Goal: Information Seeking & Learning: Check status

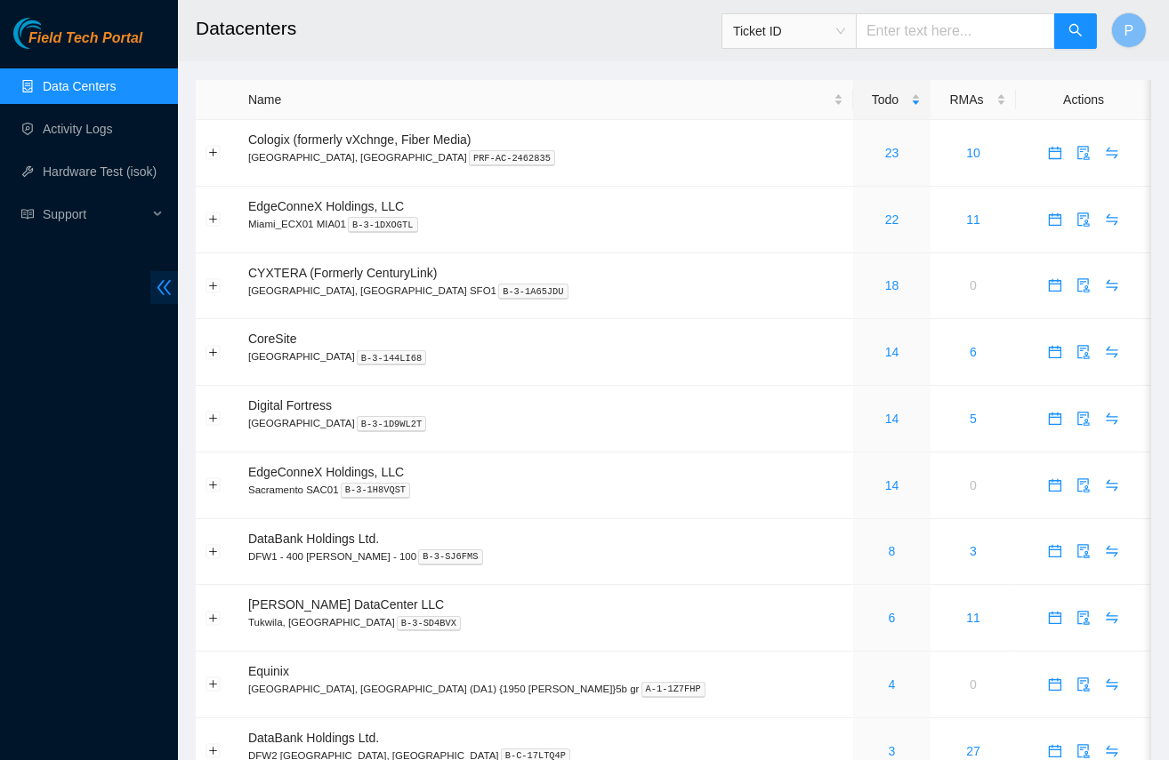
click at [155, 281] on icon "double-left" at bounding box center [164, 287] width 19 height 19
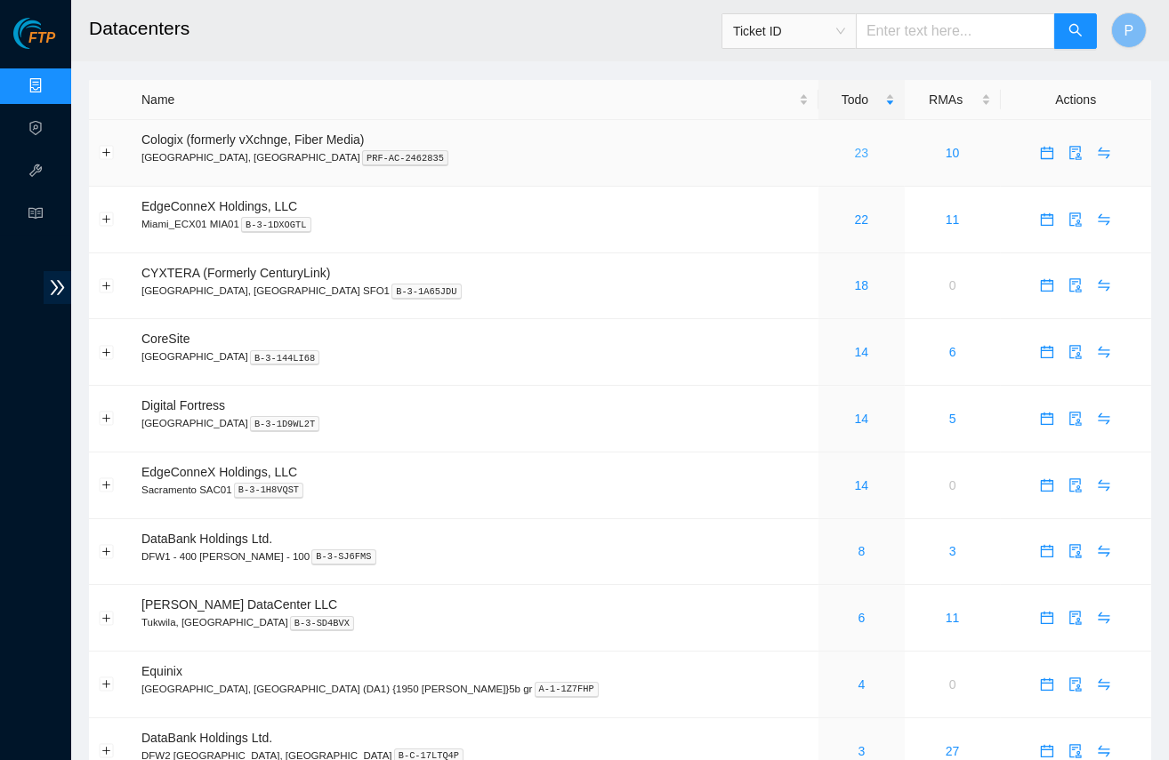
click at [855, 149] on link "23" at bounding box center [862, 153] width 14 height 14
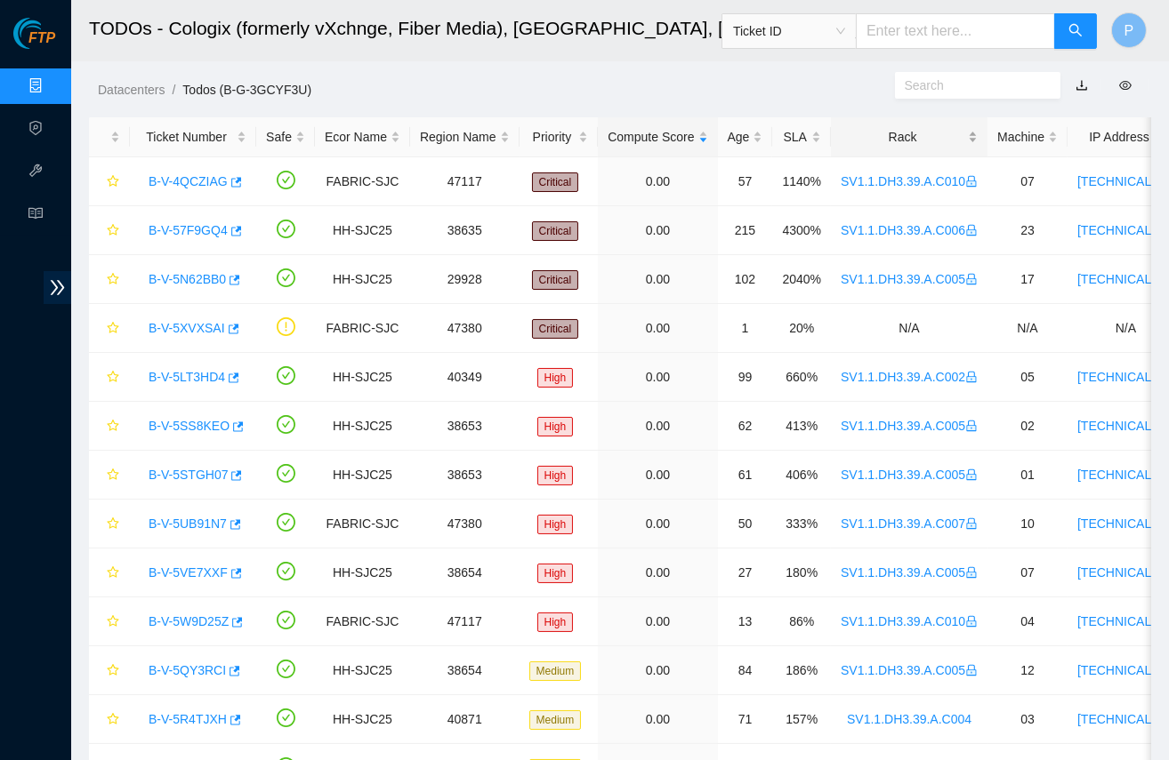
click at [920, 138] on div "Rack" at bounding box center [908, 137] width 137 height 20
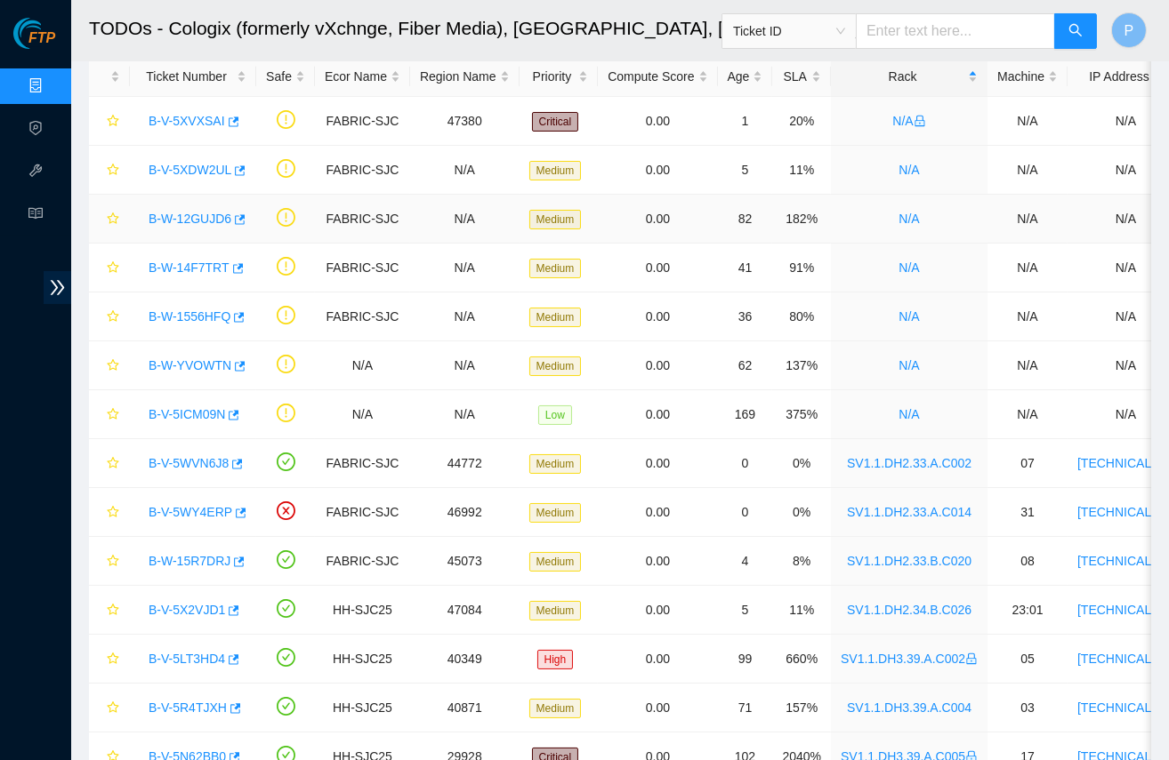
scroll to position [61, 0]
click at [182, 115] on link "B-V-5XVXSAI" at bounding box center [187, 120] width 76 height 14
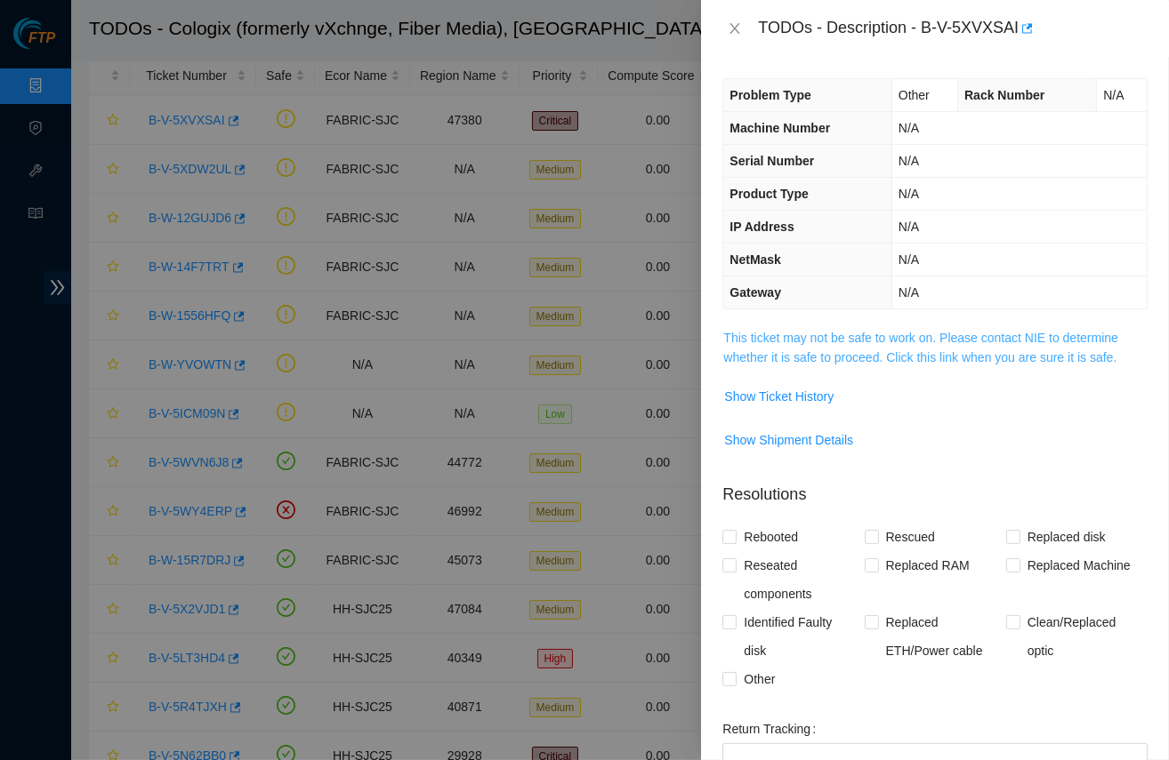
click at [815, 331] on link "This ticket may not be safe to work on. Please contact NIE to determine whether…" at bounding box center [920, 348] width 395 height 34
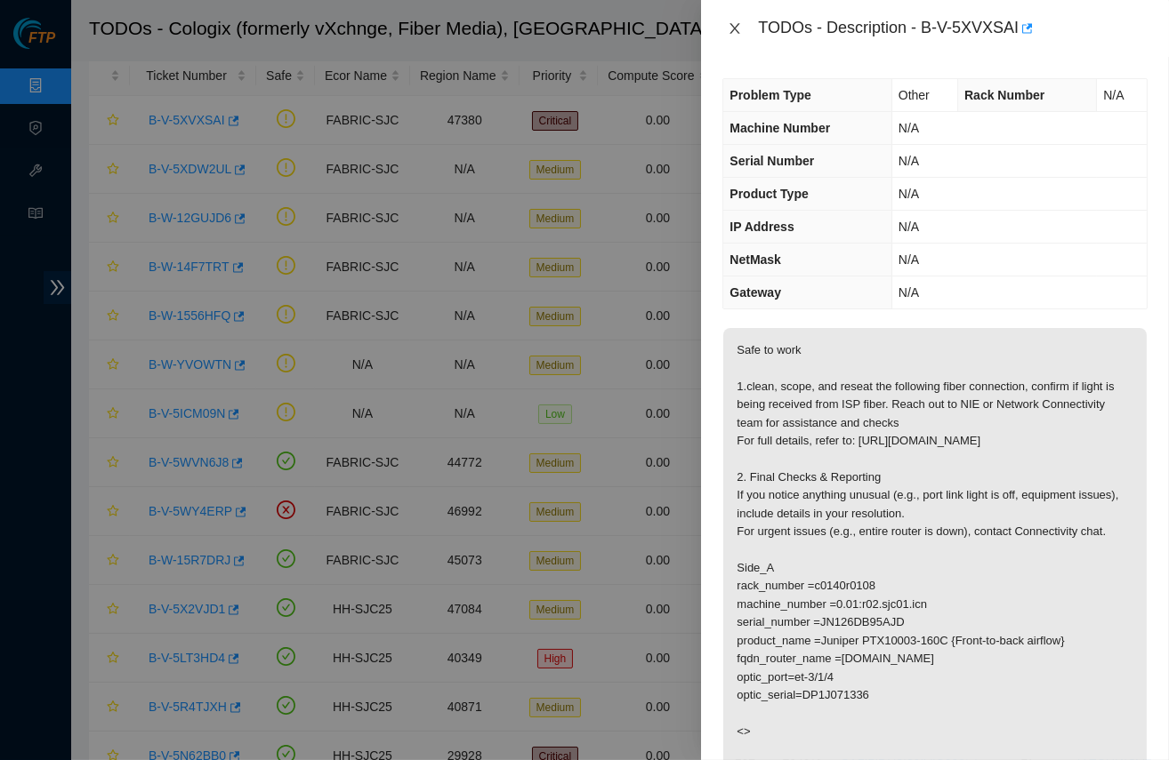
click at [727, 24] on icon "close" at bounding box center [734, 28] width 14 height 14
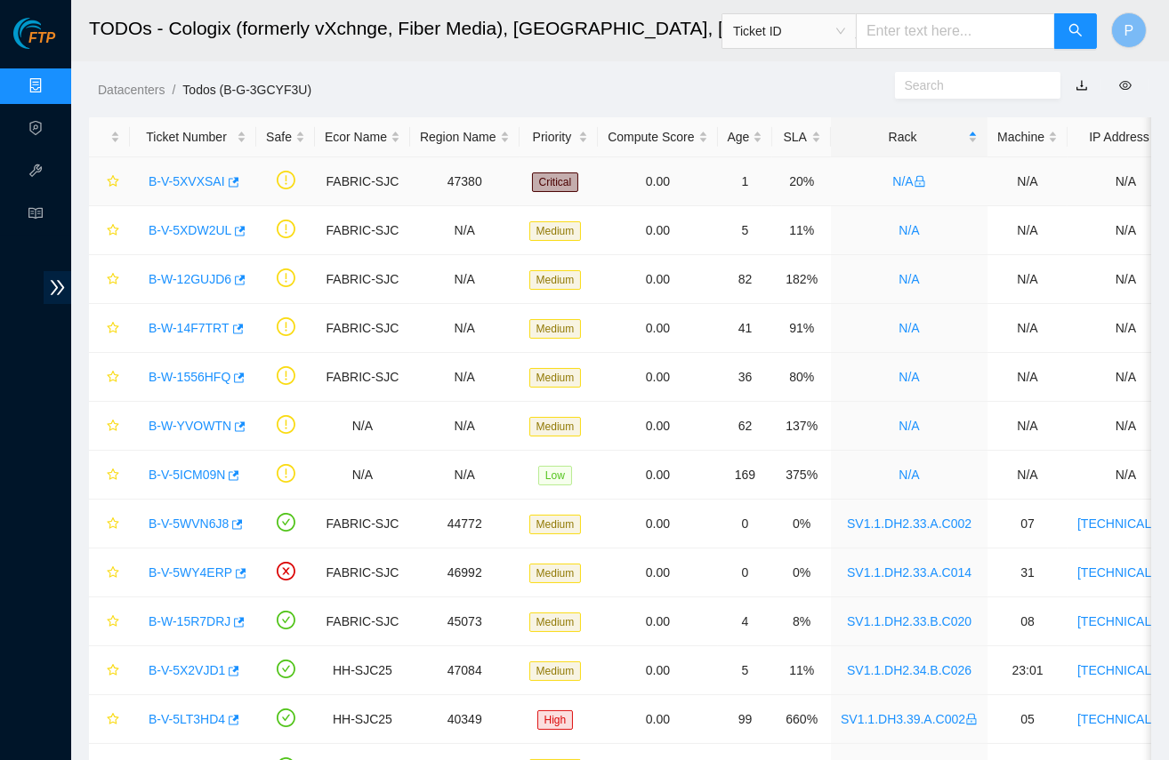
click at [187, 182] on link "B-V-5XVXSAI" at bounding box center [187, 181] width 76 height 14
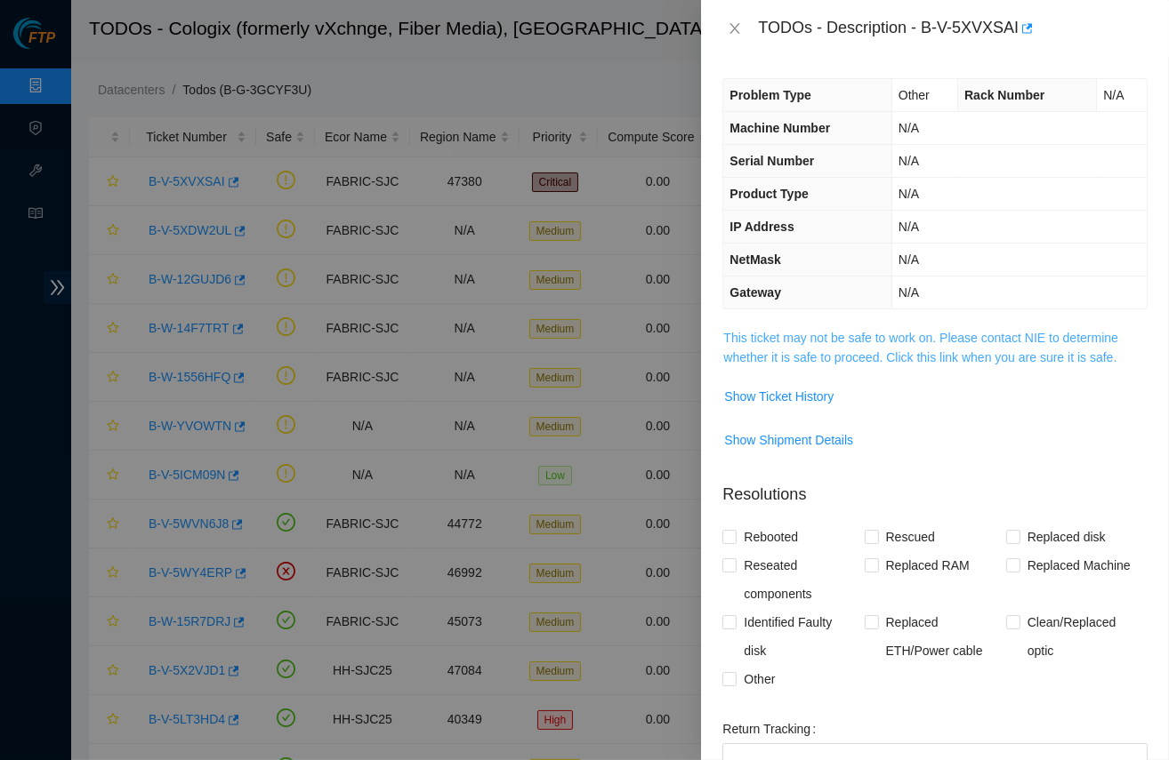
click at [864, 333] on link "This ticket may not be safe to work on. Please contact NIE to determine whether…" at bounding box center [920, 348] width 395 height 34
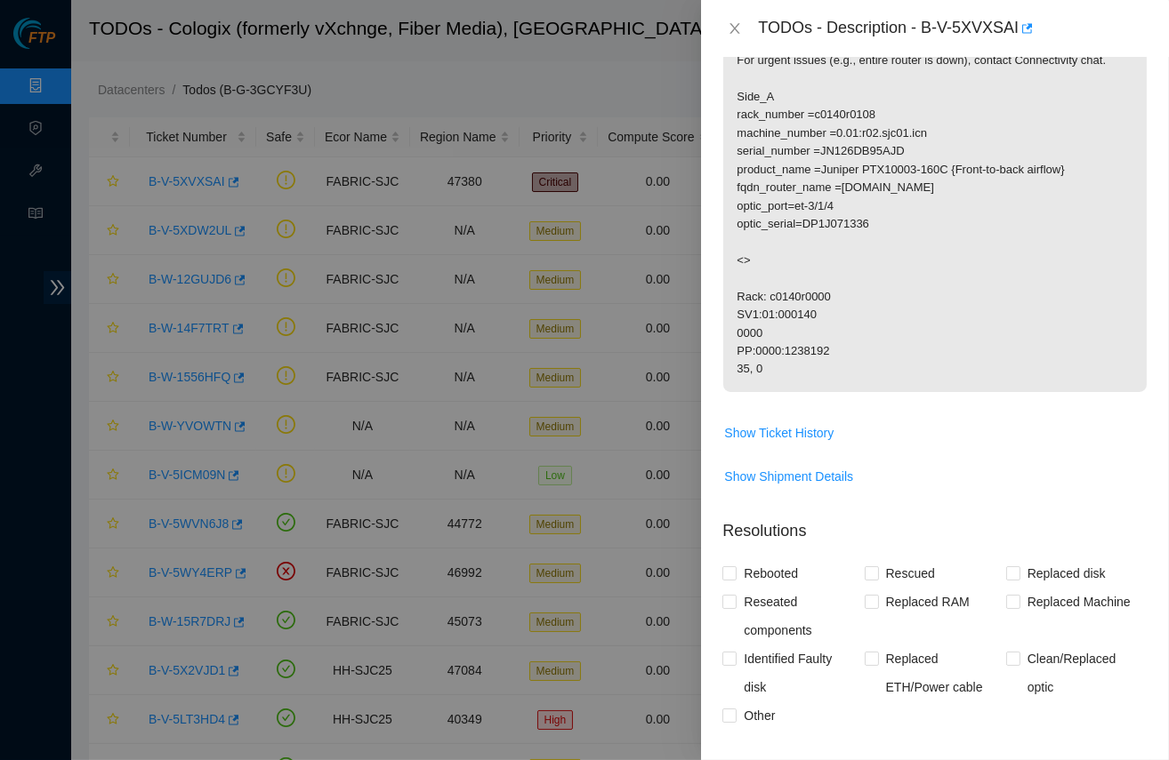
scroll to position [481, 0]
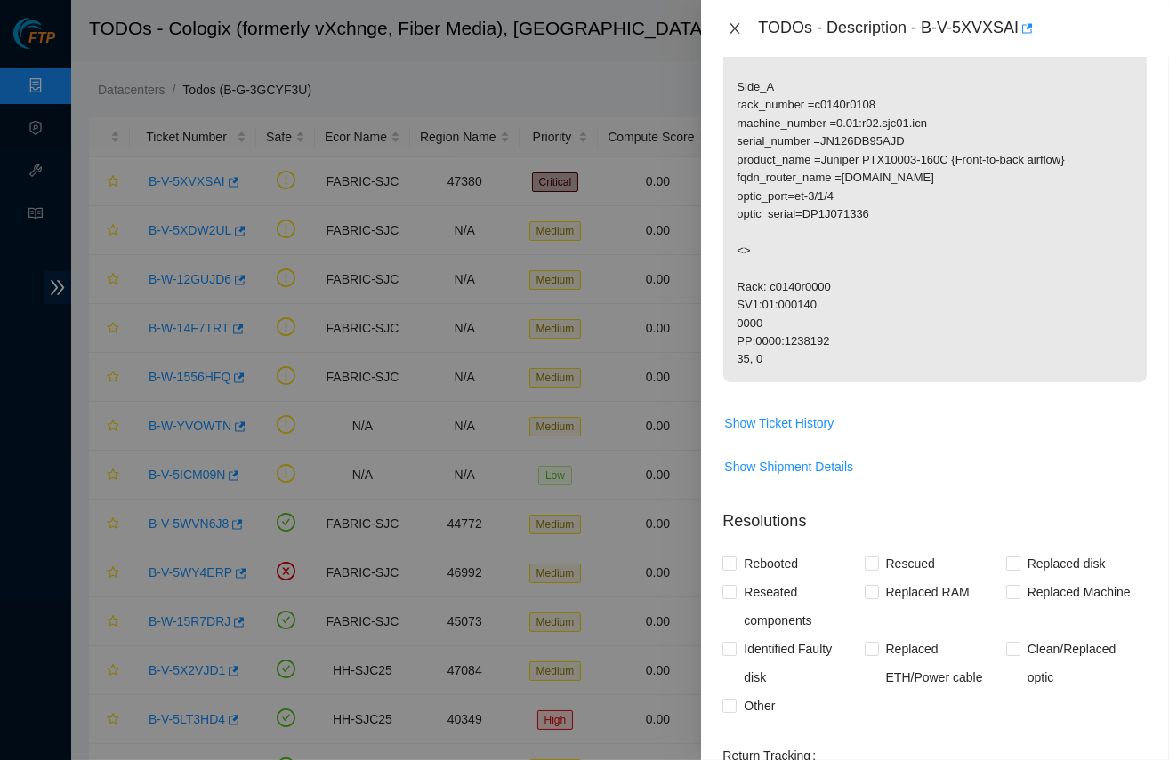
click at [730, 23] on icon "close" at bounding box center [735, 28] width 10 height 11
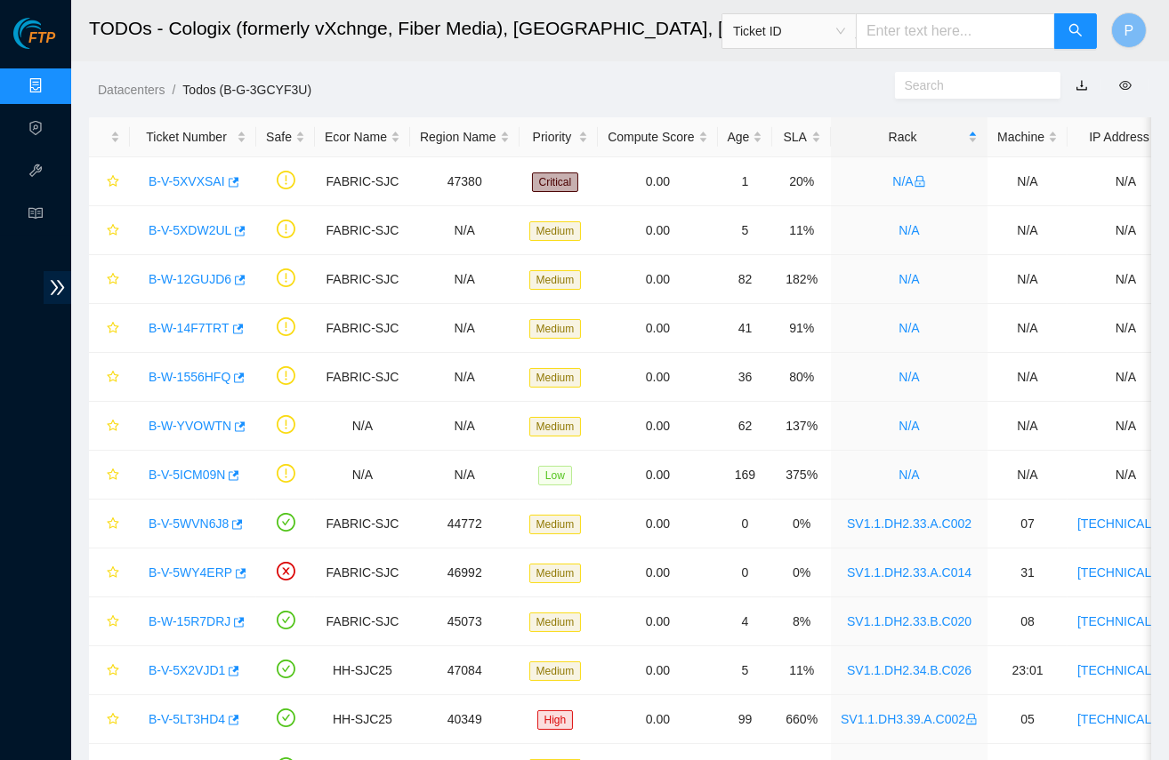
scroll to position [227, 0]
click at [664, 101] on main "TODOs - Cologix (formerly vXchnge, Fiber Media), Santa Clara, CA Ticket ID P Da…" at bounding box center [619, 650] width 1097 height 1300
click at [1081, 81] on link "button" at bounding box center [1081, 85] width 12 height 14
click at [52, 84] on link "Data Centers" at bounding box center [88, 86] width 73 height 14
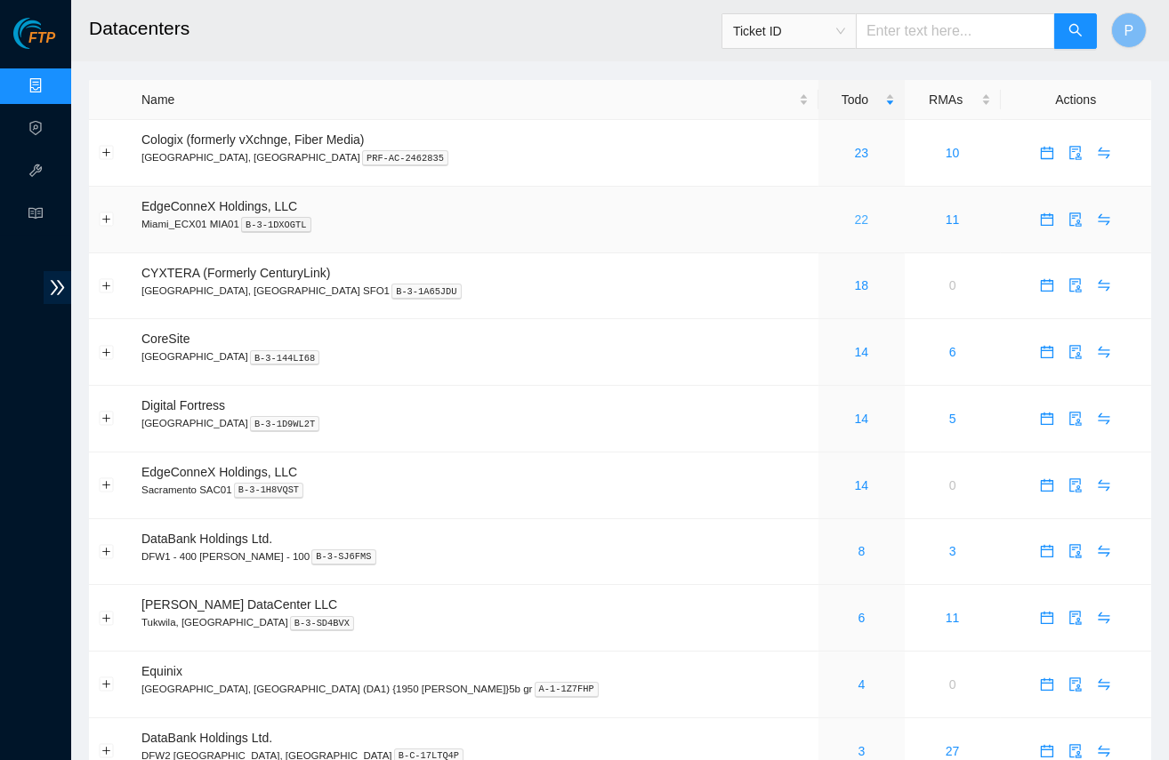
click at [855, 213] on link "22" at bounding box center [862, 220] width 14 height 14
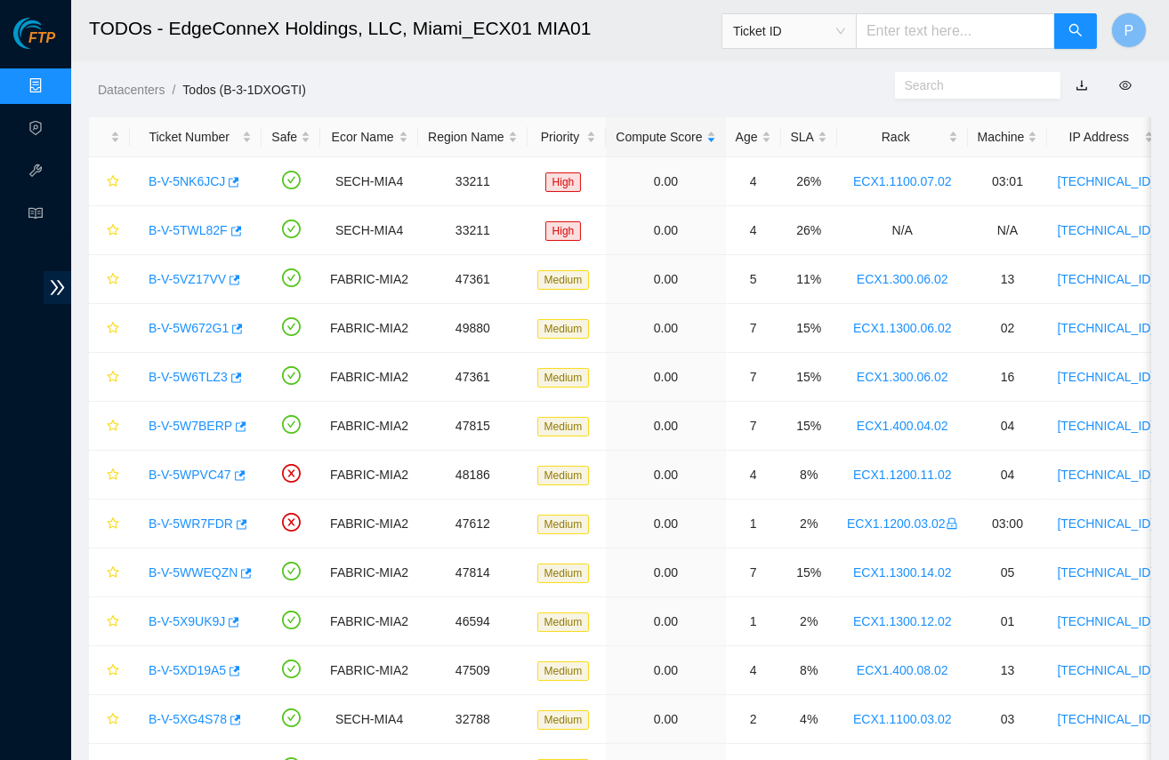
click at [1077, 80] on link "button" at bounding box center [1081, 85] width 12 height 14
click at [52, 81] on link "Data Centers" at bounding box center [88, 86] width 73 height 14
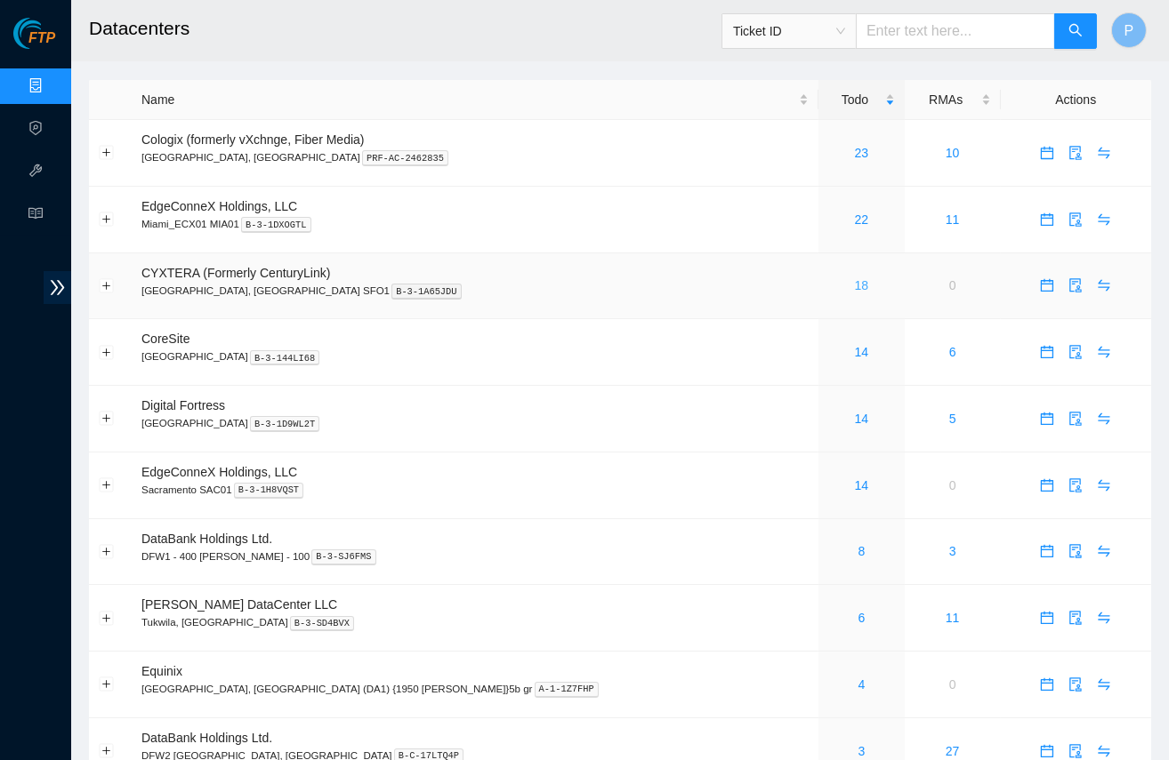
click at [855, 284] on link "18" at bounding box center [862, 285] width 14 height 14
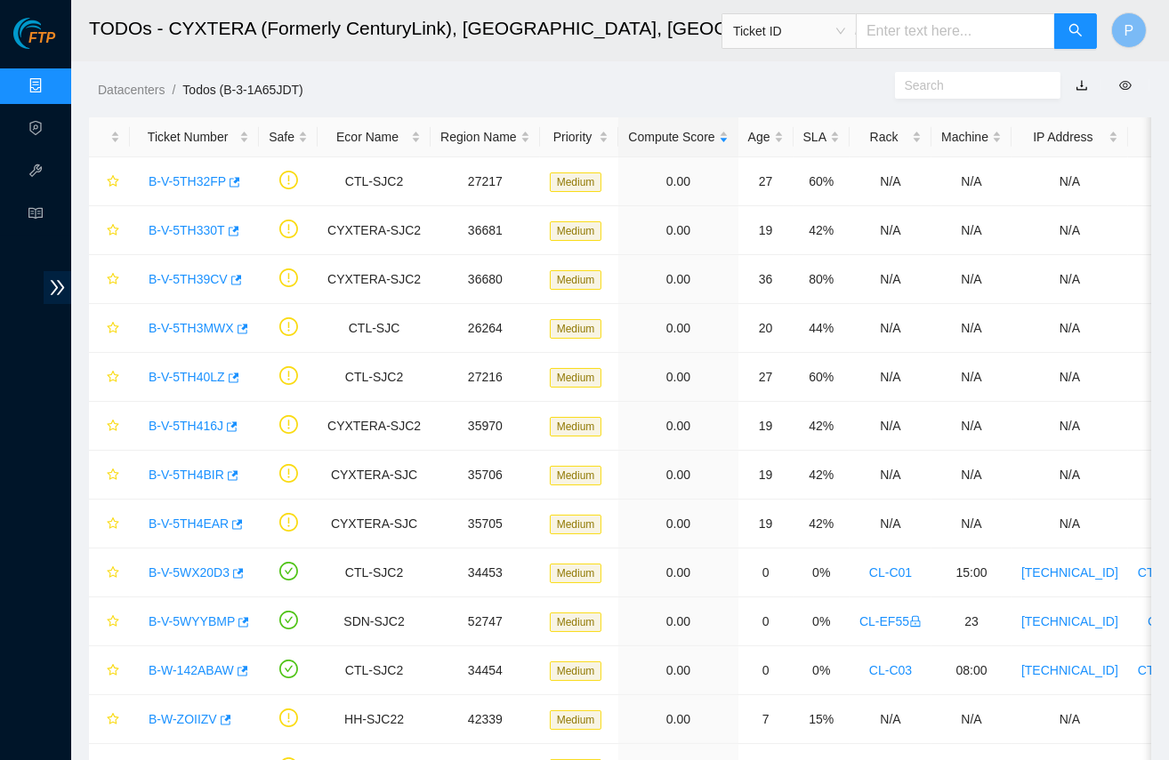
click at [1077, 85] on link "button" at bounding box center [1081, 85] width 12 height 14
click at [52, 92] on link "Data Centers" at bounding box center [88, 86] width 73 height 14
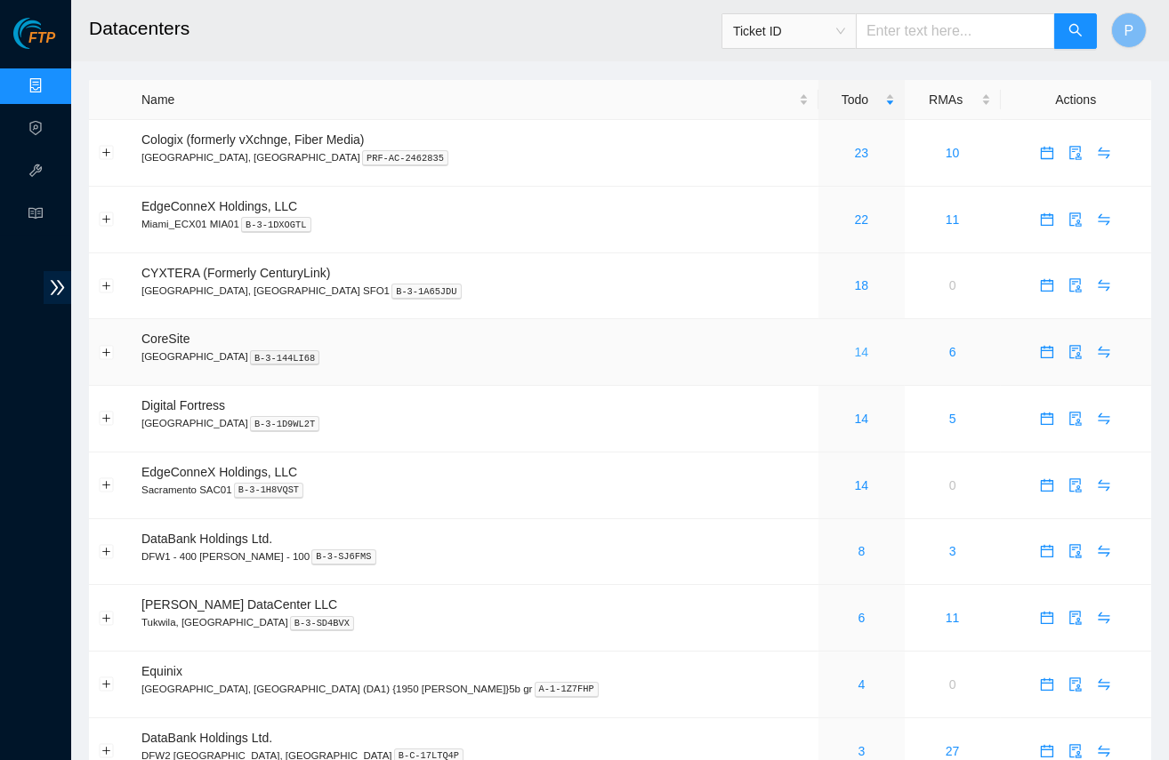
click at [855, 345] on link "14" at bounding box center [862, 352] width 14 height 14
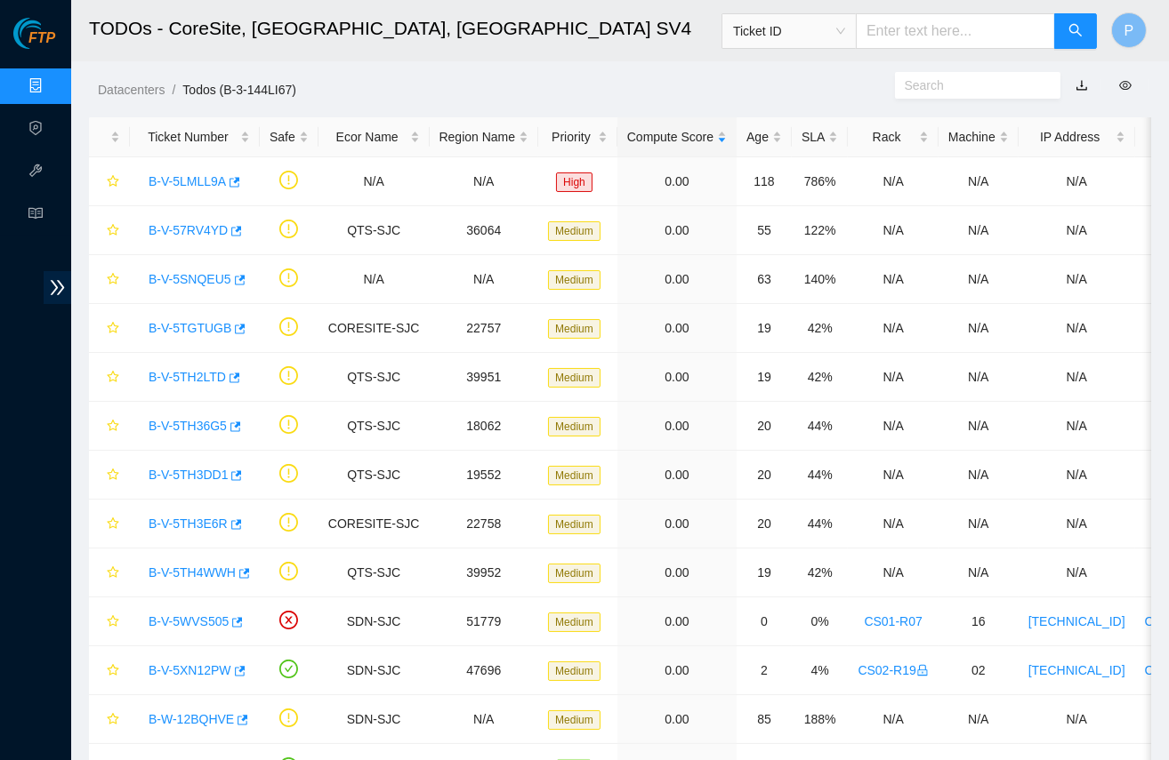
click at [1080, 84] on link "button" at bounding box center [1081, 85] width 12 height 14
click at [52, 79] on link "Data Centers" at bounding box center [88, 86] width 73 height 14
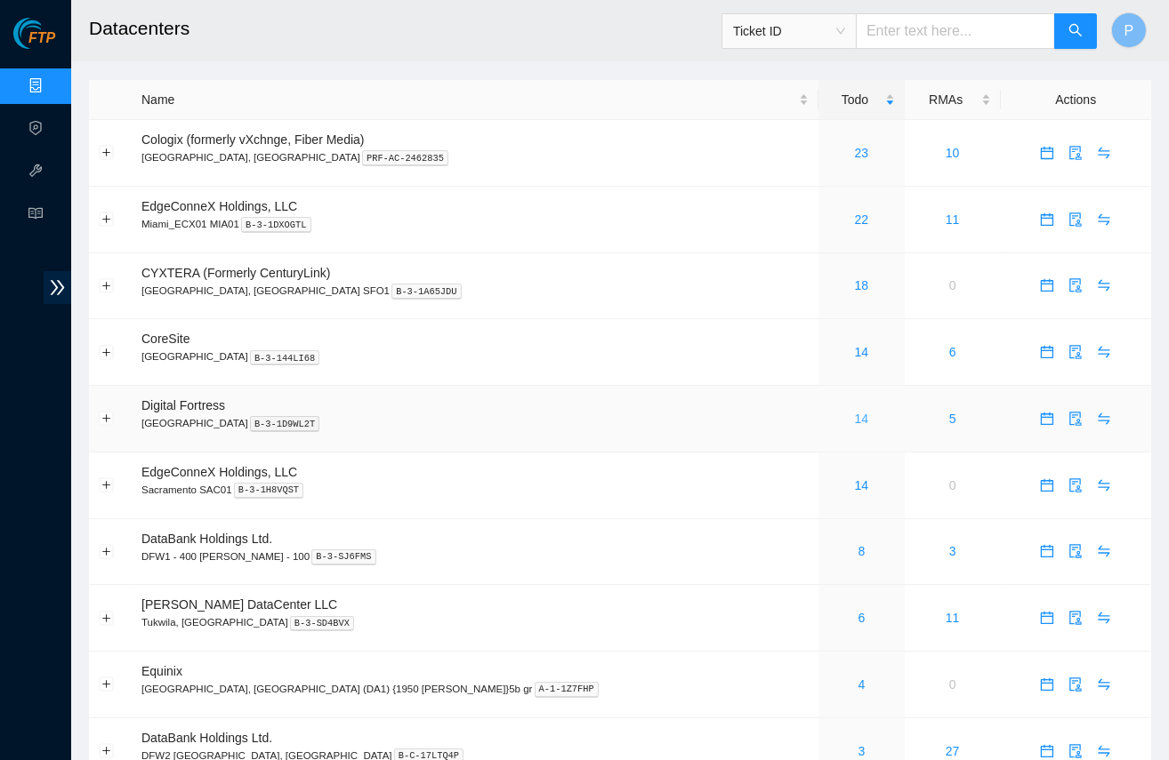
click at [855, 412] on link "14" at bounding box center [862, 419] width 14 height 14
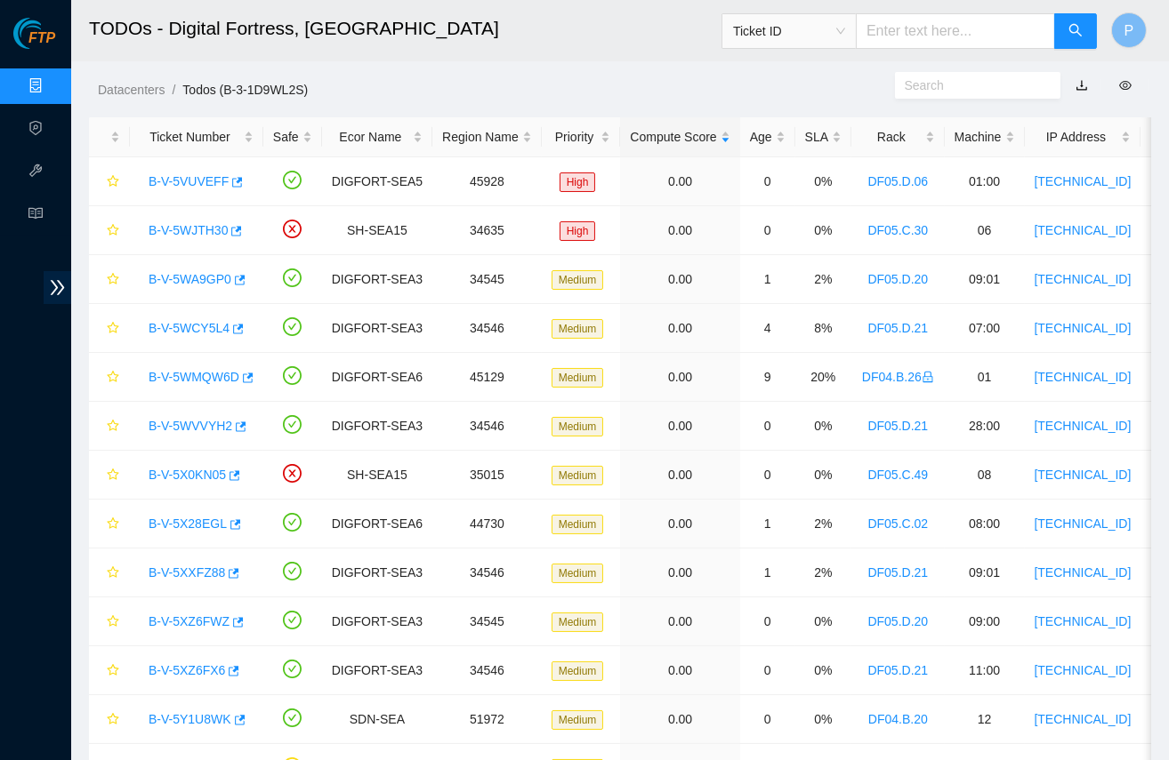
click at [1080, 82] on link "button" at bounding box center [1081, 85] width 12 height 14
click at [52, 82] on link "Data Centers" at bounding box center [88, 86] width 73 height 14
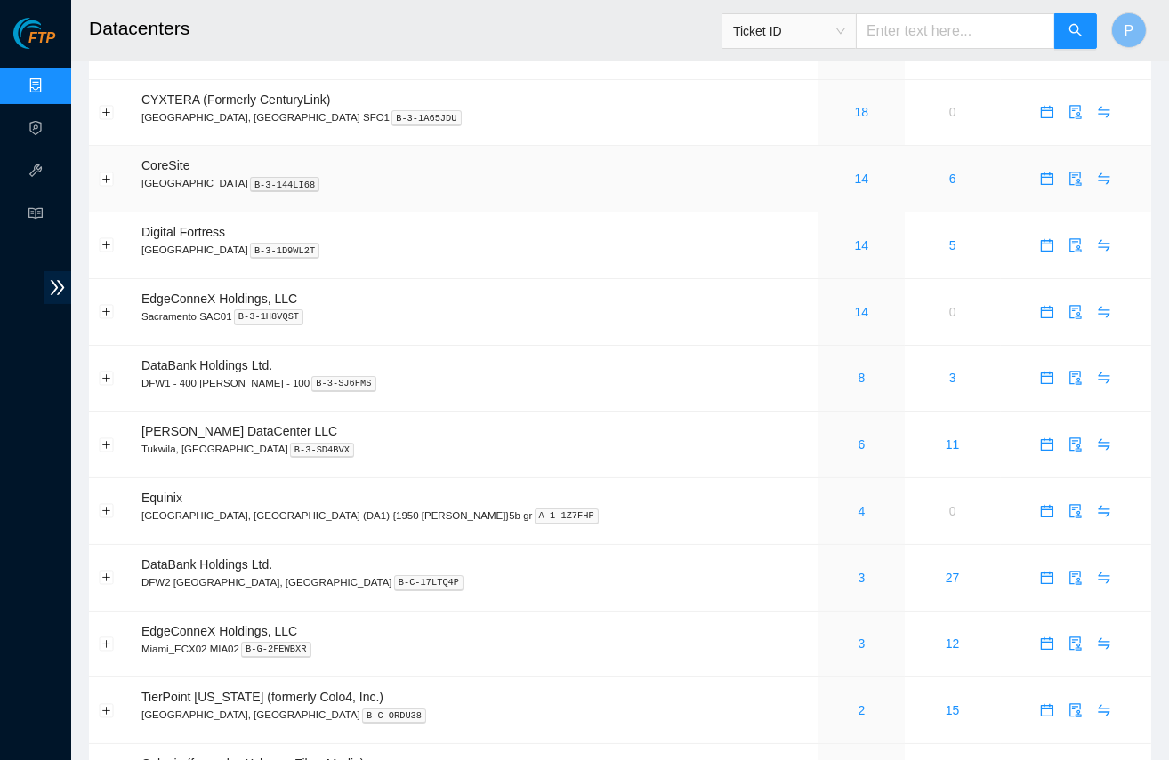
scroll to position [176, 0]
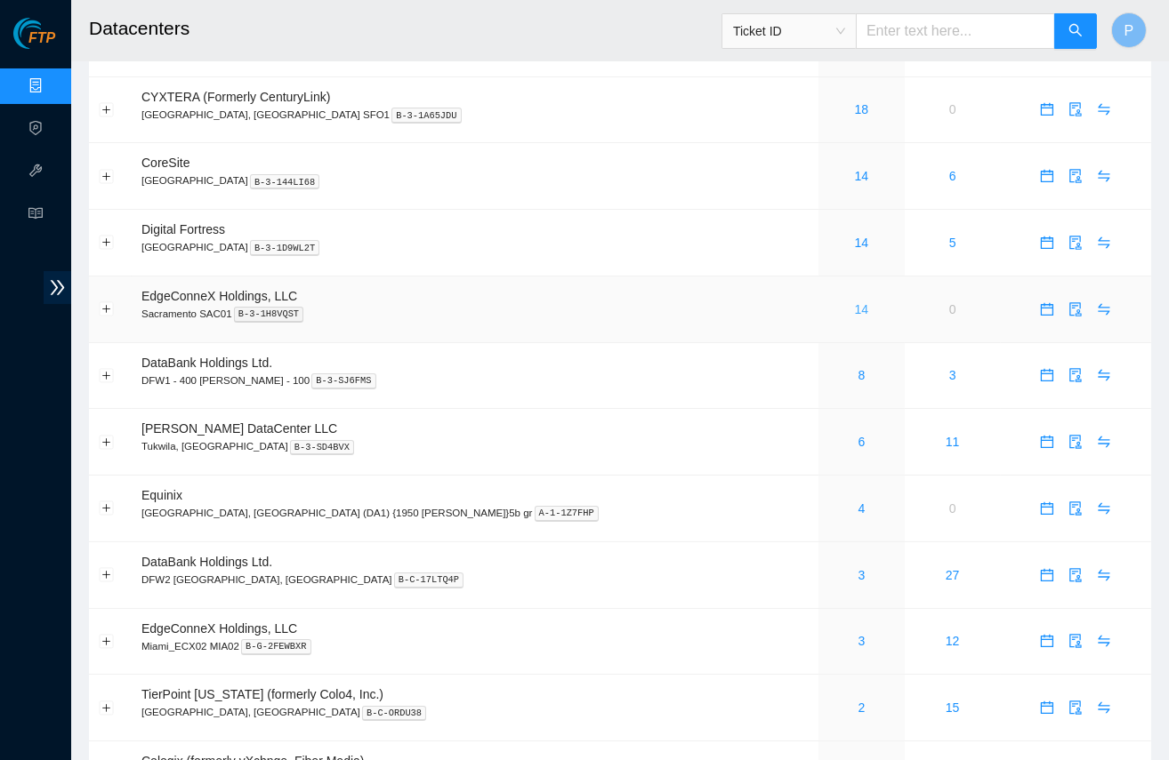
click at [855, 302] on link "14" at bounding box center [862, 309] width 14 height 14
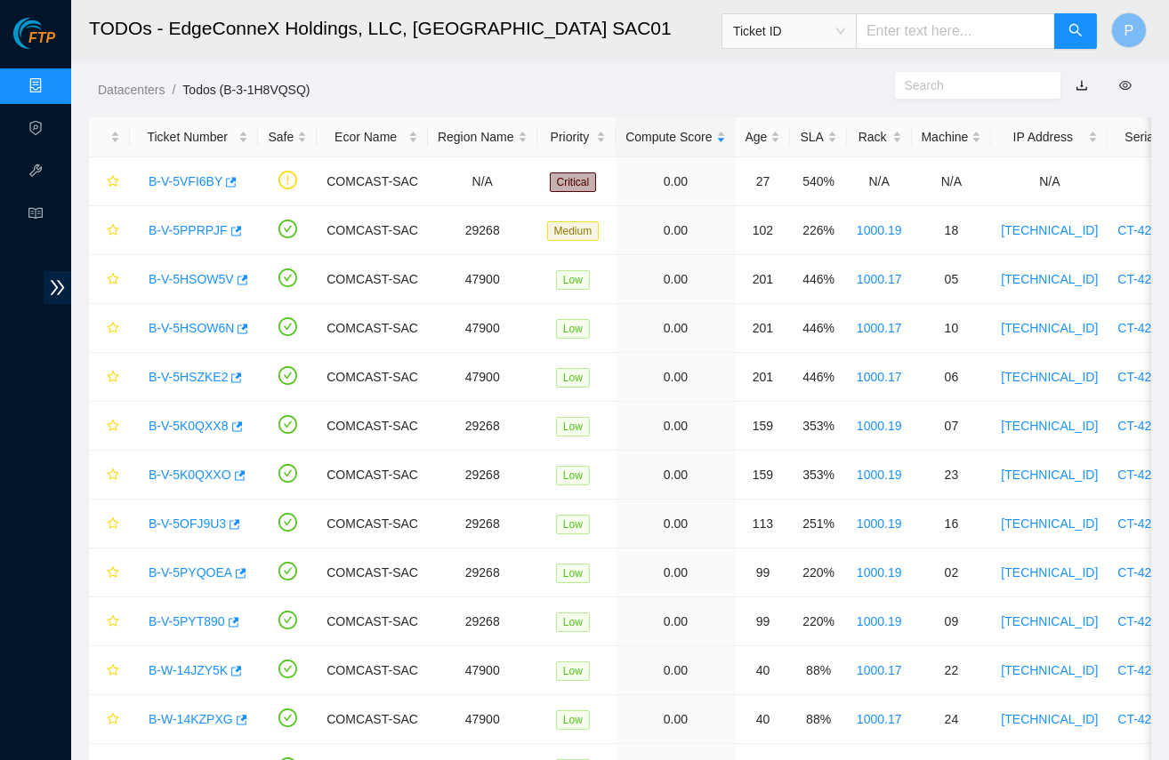
click at [1078, 79] on link "button" at bounding box center [1081, 85] width 12 height 14
click at [52, 79] on link "Data Centers" at bounding box center [88, 86] width 73 height 14
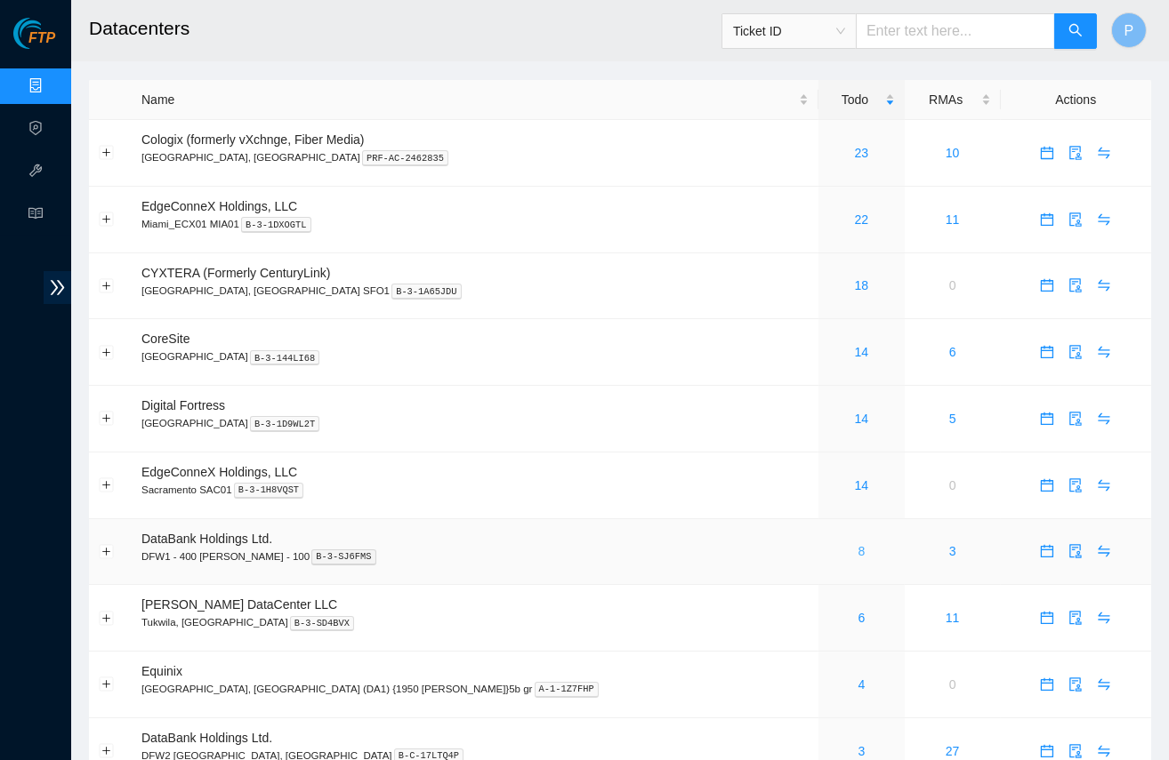
click at [858, 544] on link "8" at bounding box center [861, 551] width 7 height 14
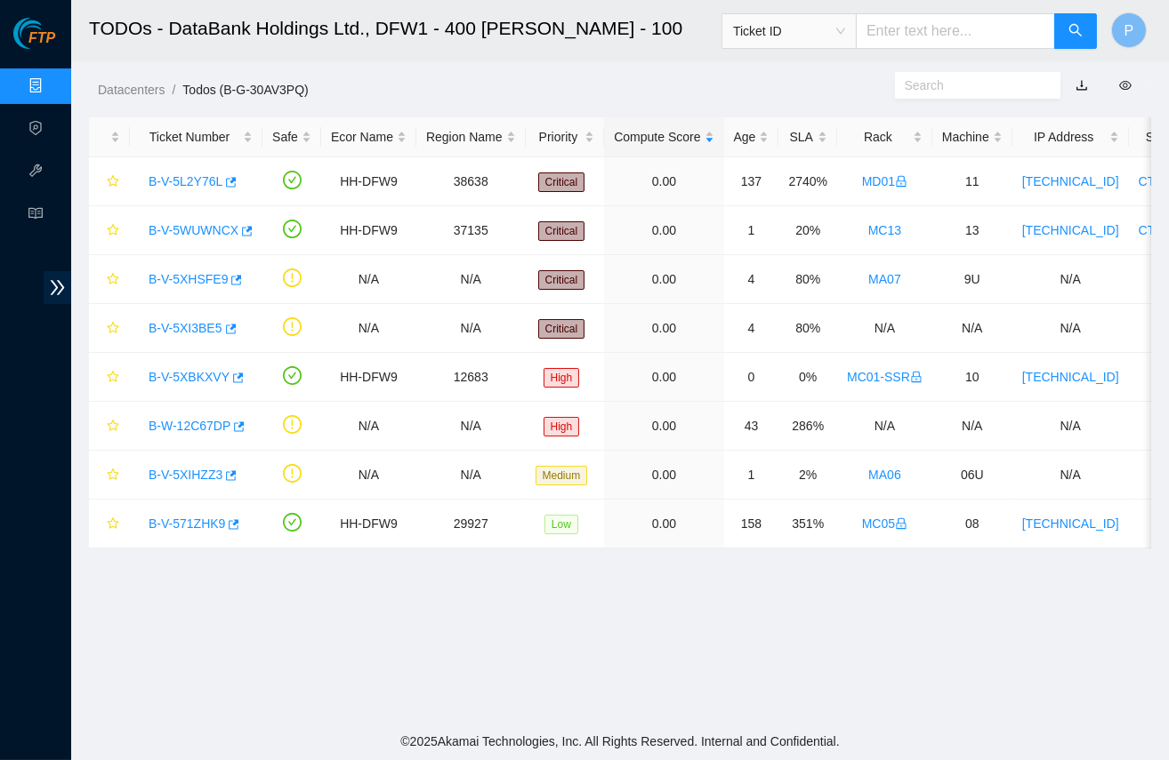
click at [1078, 81] on link "button" at bounding box center [1081, 85] width 12 height 14
click at [52, 92] on link "Data Centers" at bounding box center [88, 86] width 73 height 14
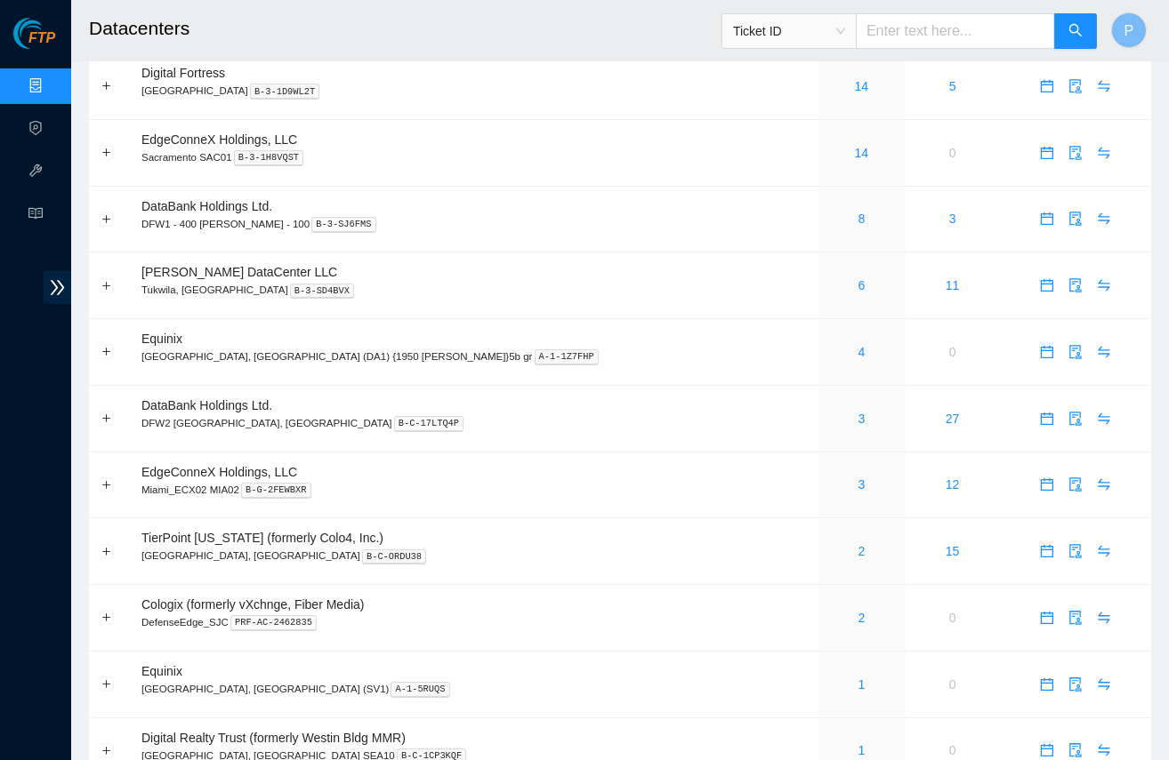
scroll to position [341, 0]
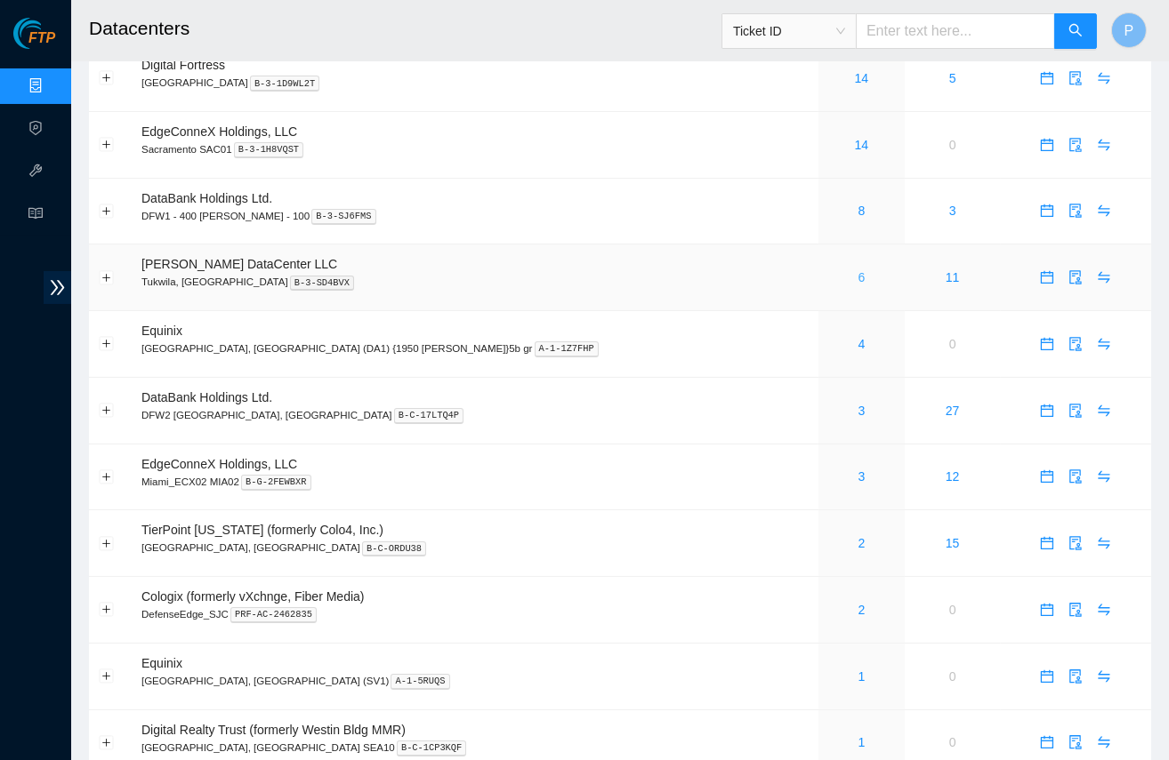
click at [858, 270] on link "6" at bounding box center [861, 277] width 7 height 14
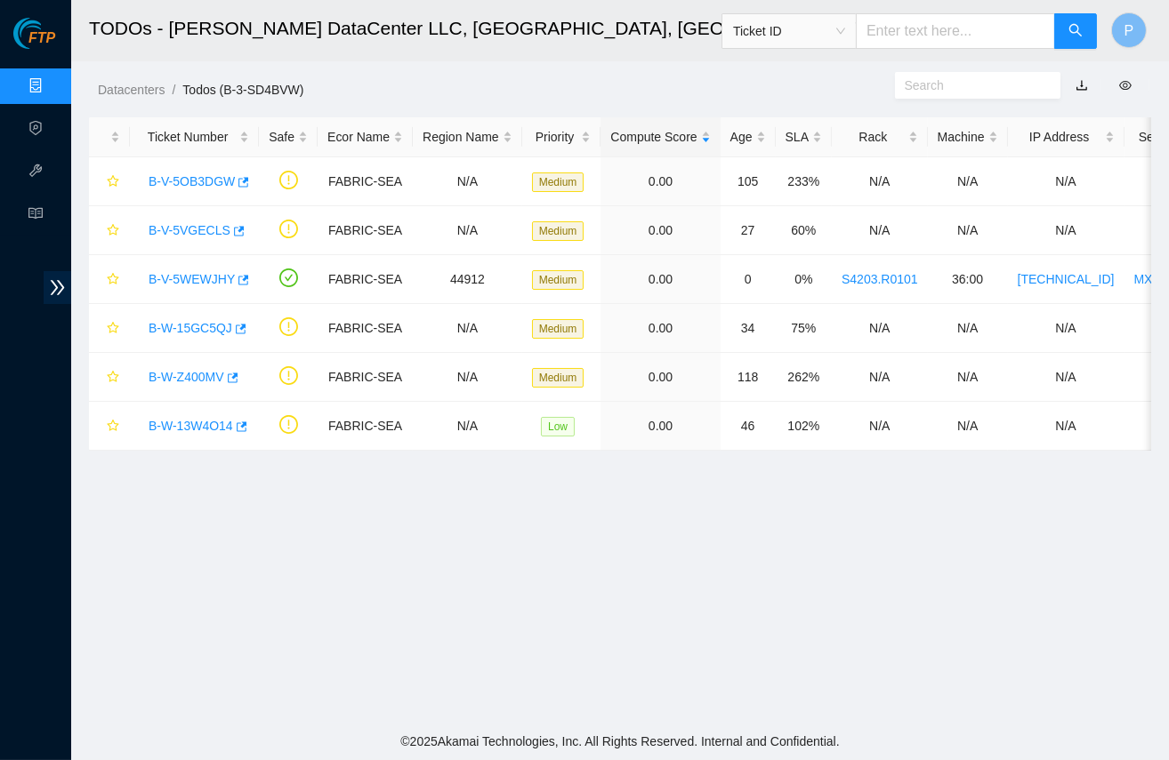
click at [1081, 84] on link "button" at bounding box center [1081, 85] width 12 height 14
click at [52, 79] on link "Data Centers" at bounding box center [88, 86] width 73 height 14
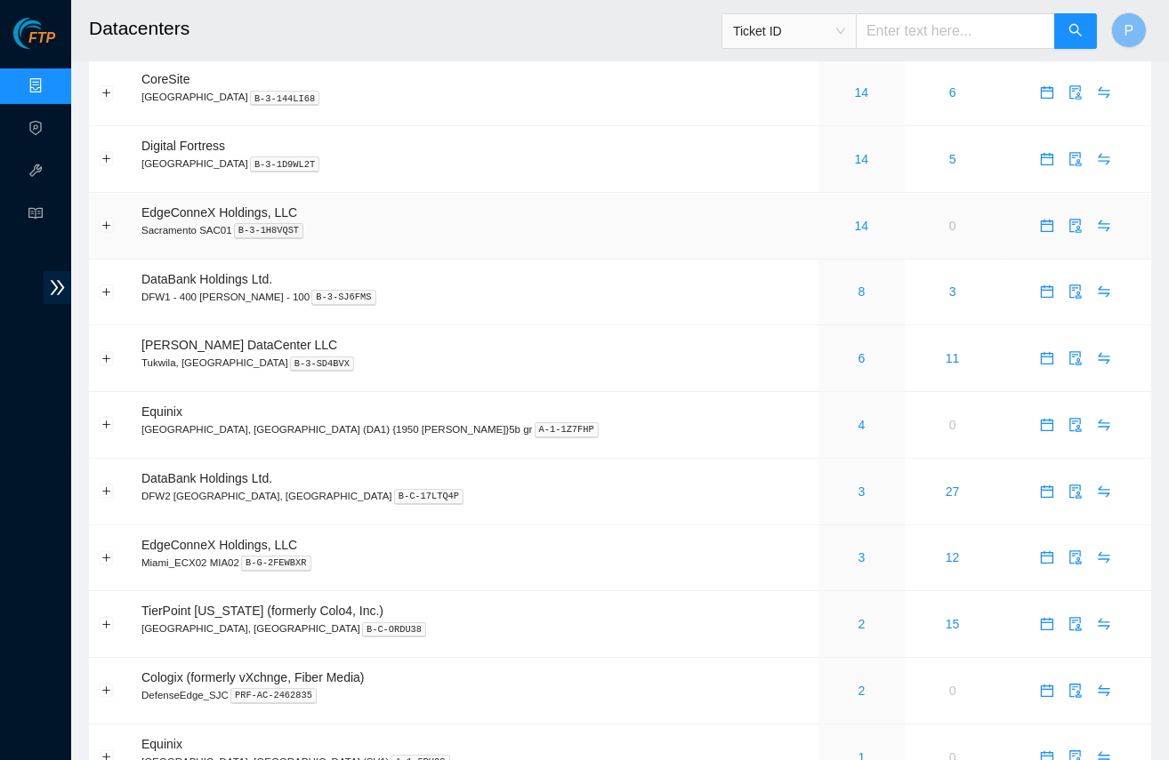
scroll to position [265, 0]
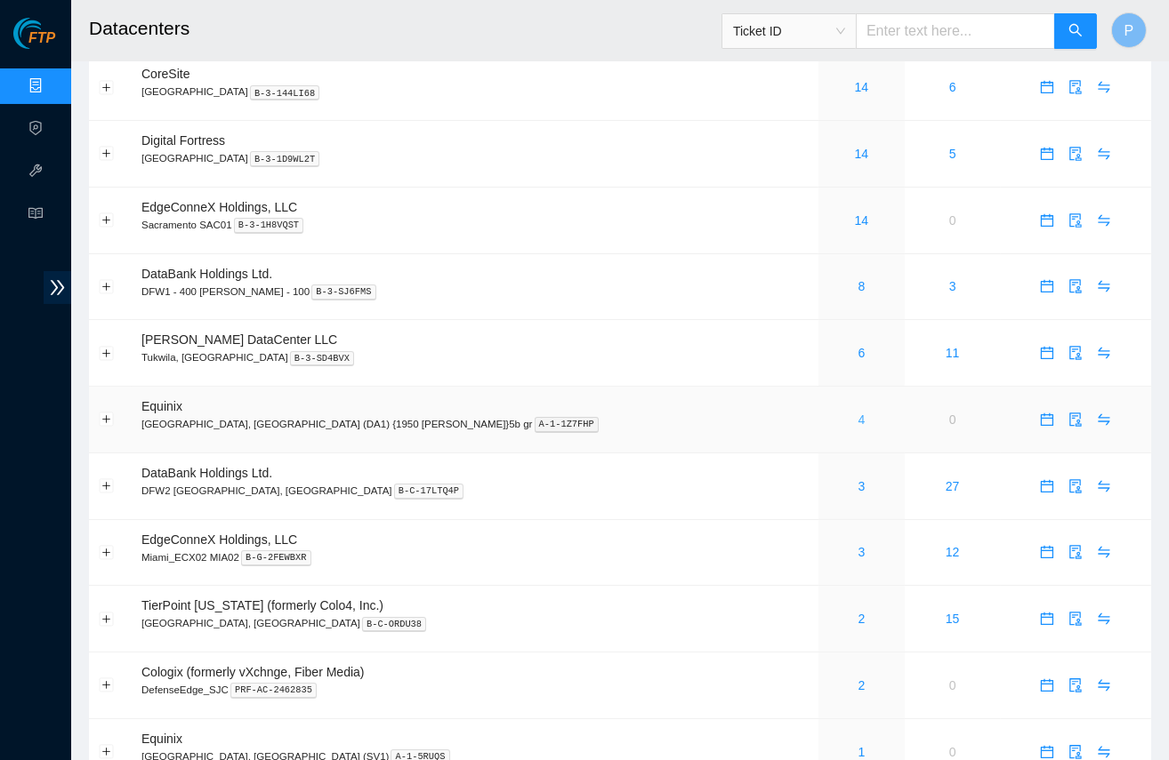
click at [858, 413] on link "4" at bounding box center [861, 420] width 7 height 14
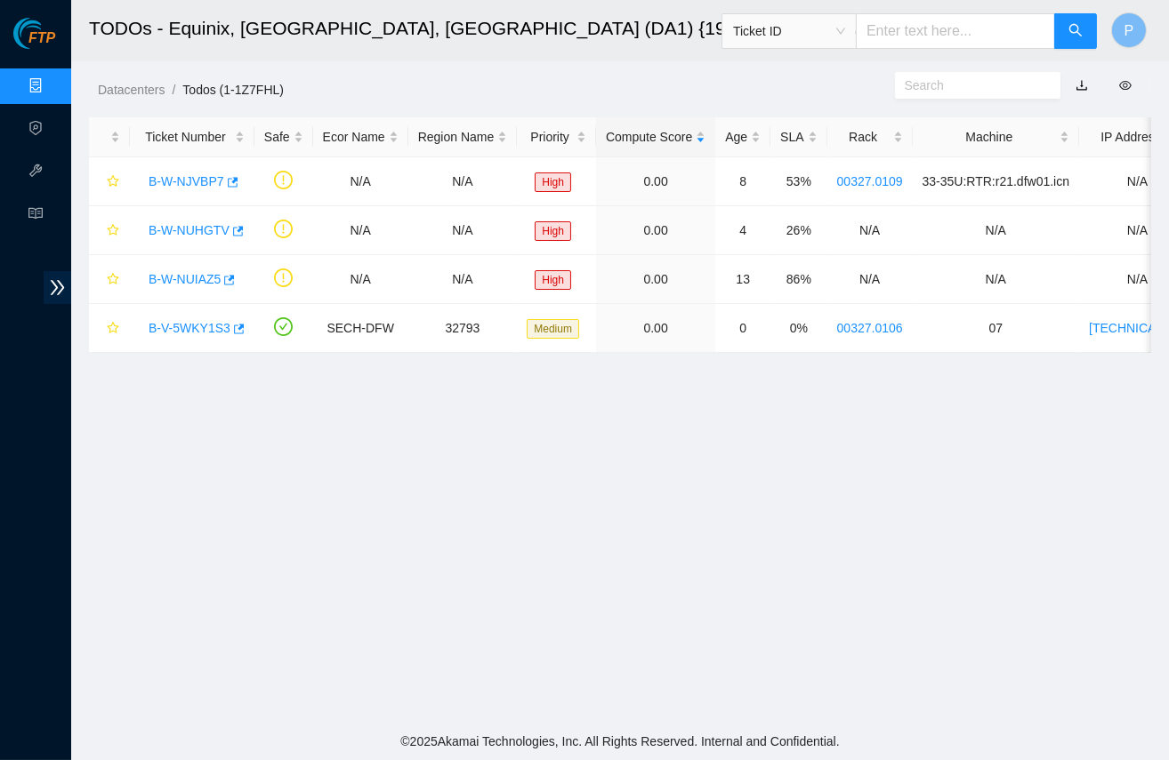
click at [1076, 82] on link "button" at bounding box center [1081, 85] width 12 height 14
click at [52, 79] on link "Data Centers" at bounding box center [88, 86] width 73 height 14
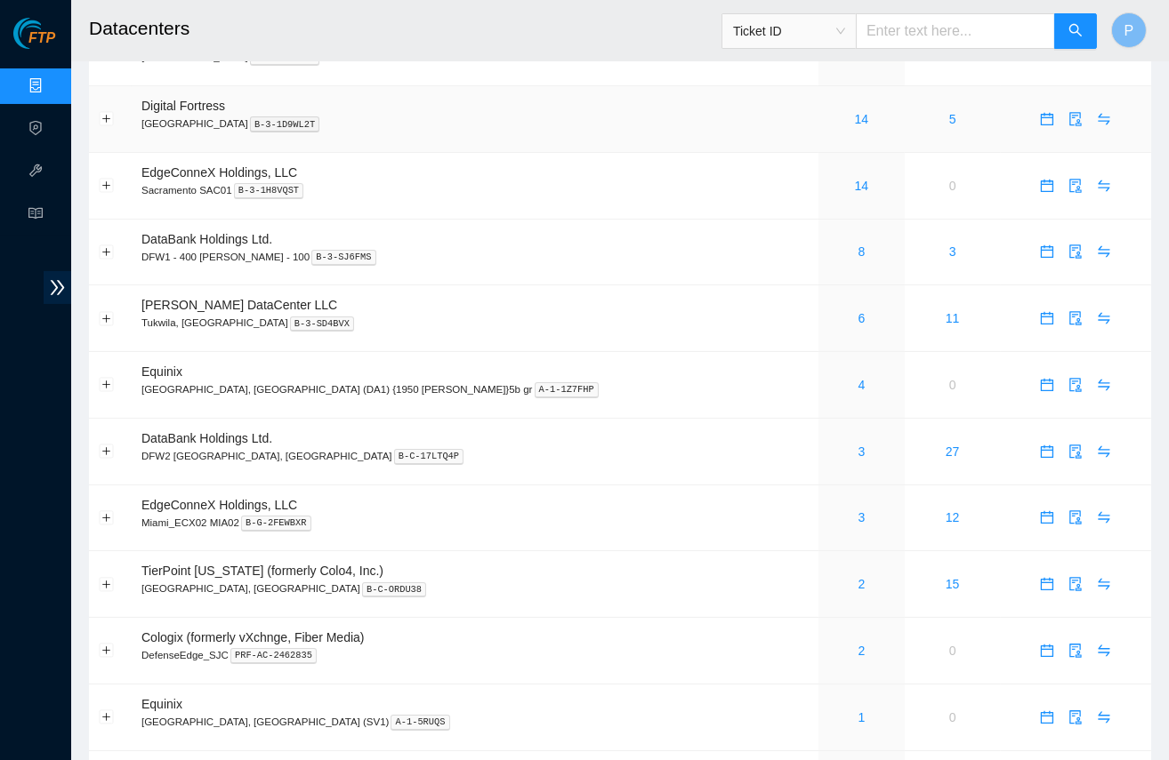
scroll to position [301, 0]
click at [858, 444] on link "3" at bounding box center [861, 451] width 7 height 14
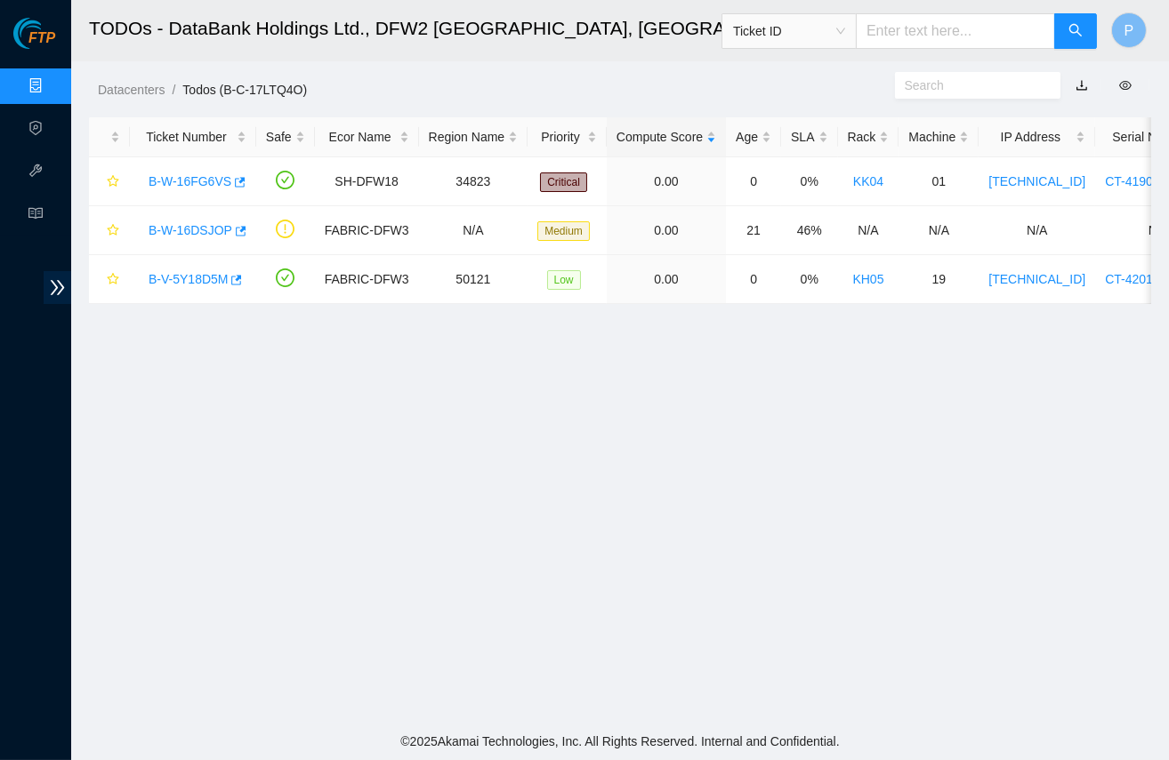
click at [1081, 78] on link "button" at bounding box center [1081, 85] width 12 height 14
click at [52, 81] on link "Data Centers" at bounding box center [88, 86] width 73 height 14
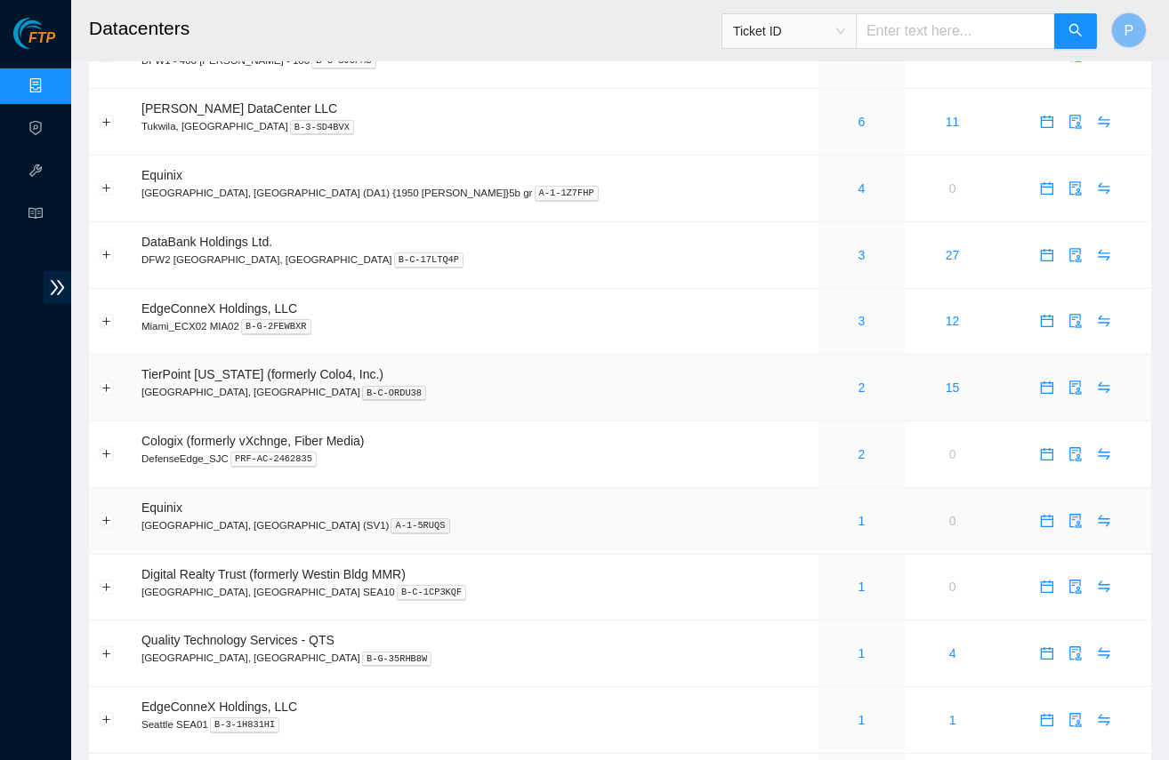
scroll to position [496, 0]
click at [858, 314] on link "3" at bounding box center [861, 321] width 7 height 14
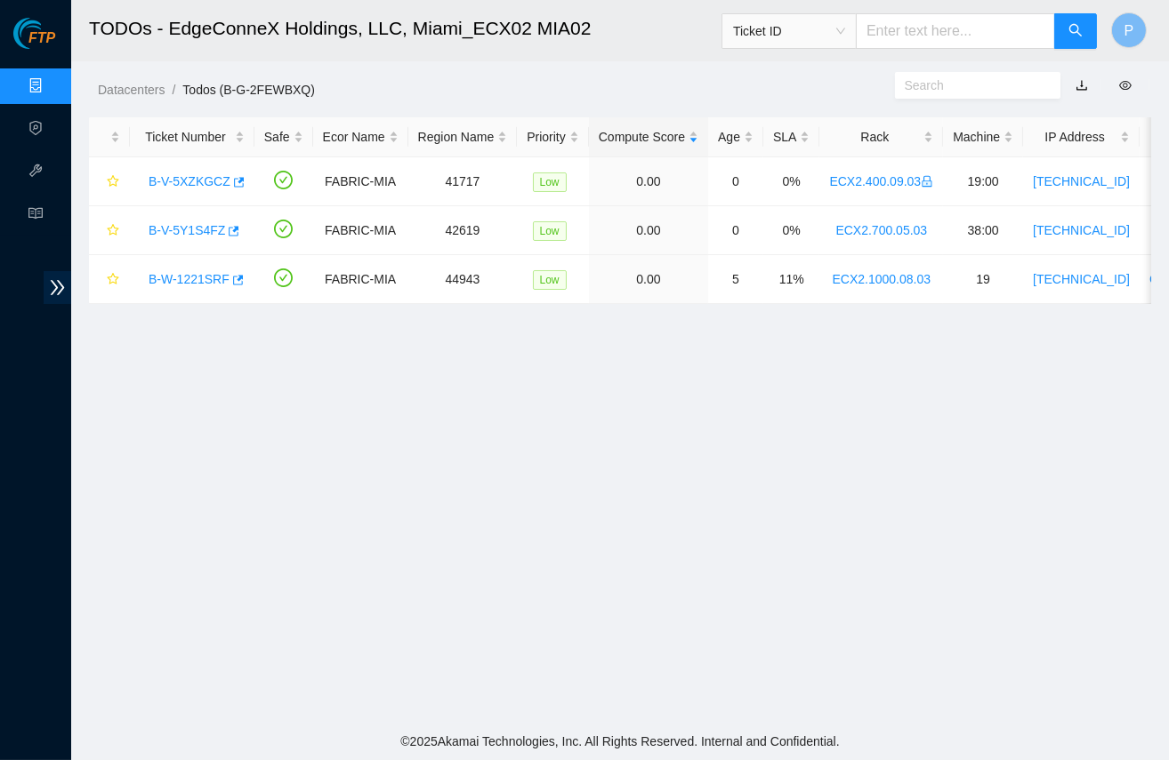
click at [1081, 84] on button "button" at bounding box center [1081, 85] width 39 height 28
click at [1078, 84] on link "button" at bounding box center [1081, 85] width 12 height 14
click at [52, 80] on link "Data Centers" at bounding box center [88, 86] width 73 height 14
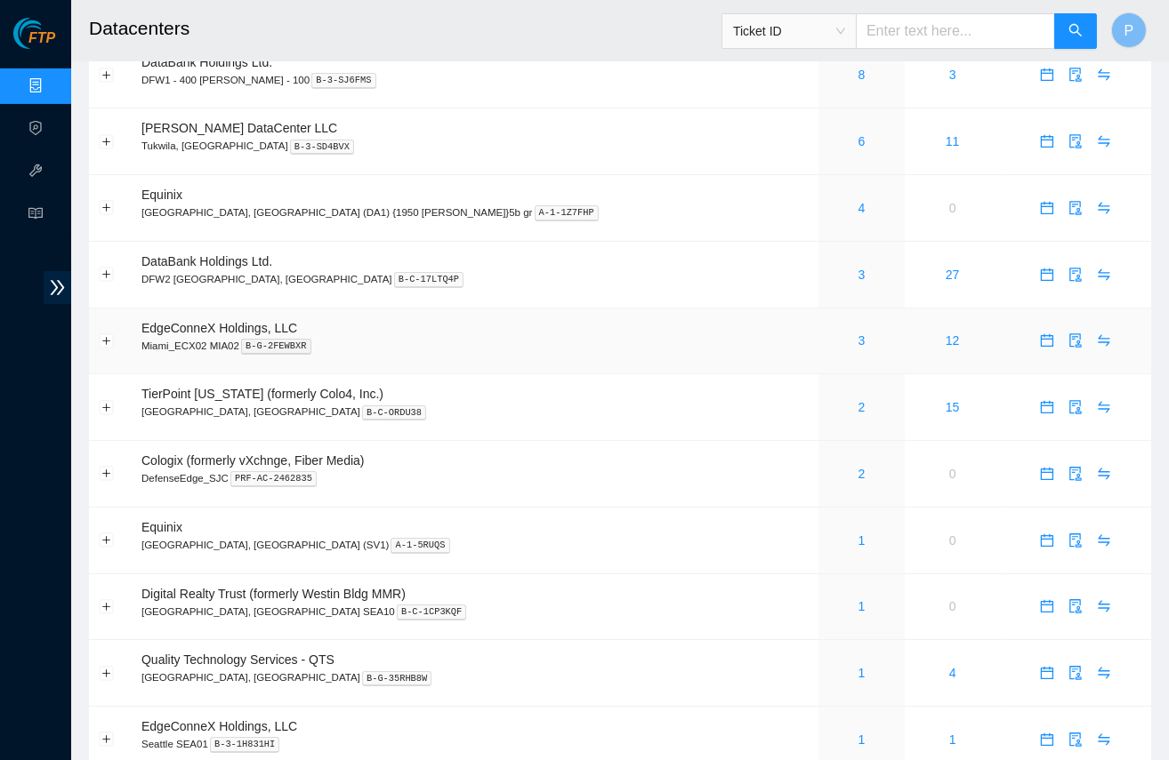
scroll to position [499, 0]
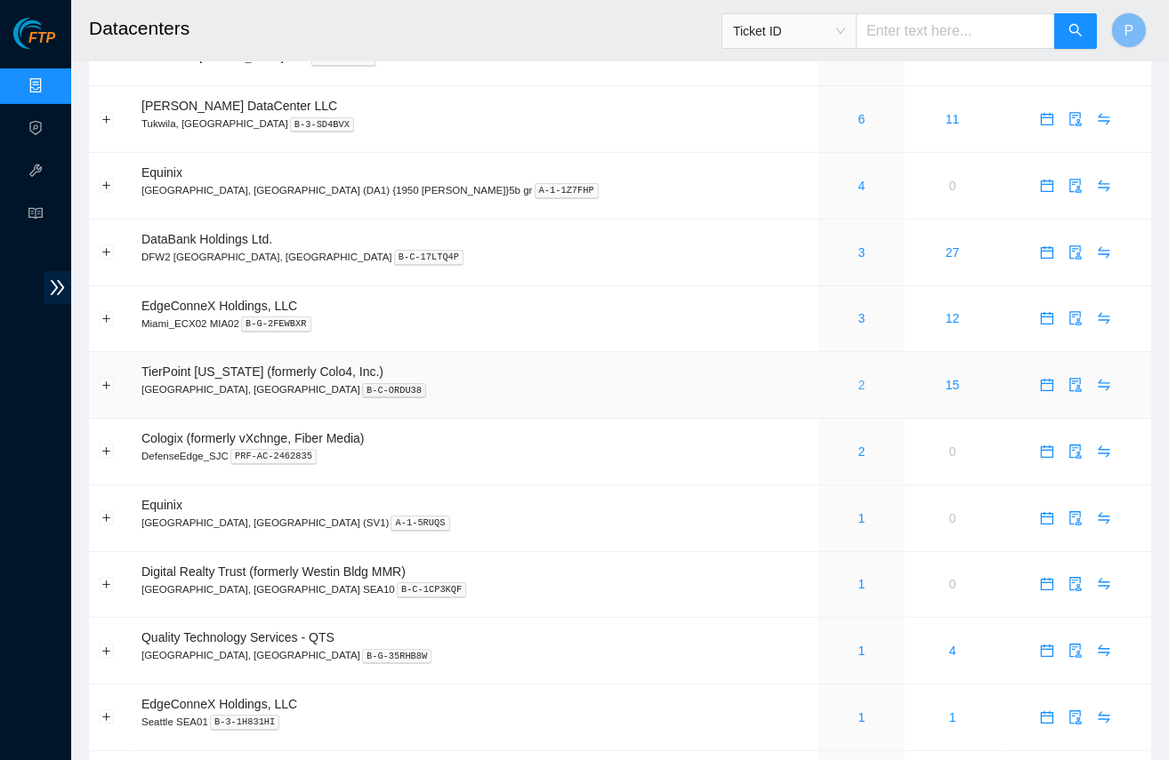
click at [858, 378] on link "2" at bounding box center [861, 385] width 7 height 14
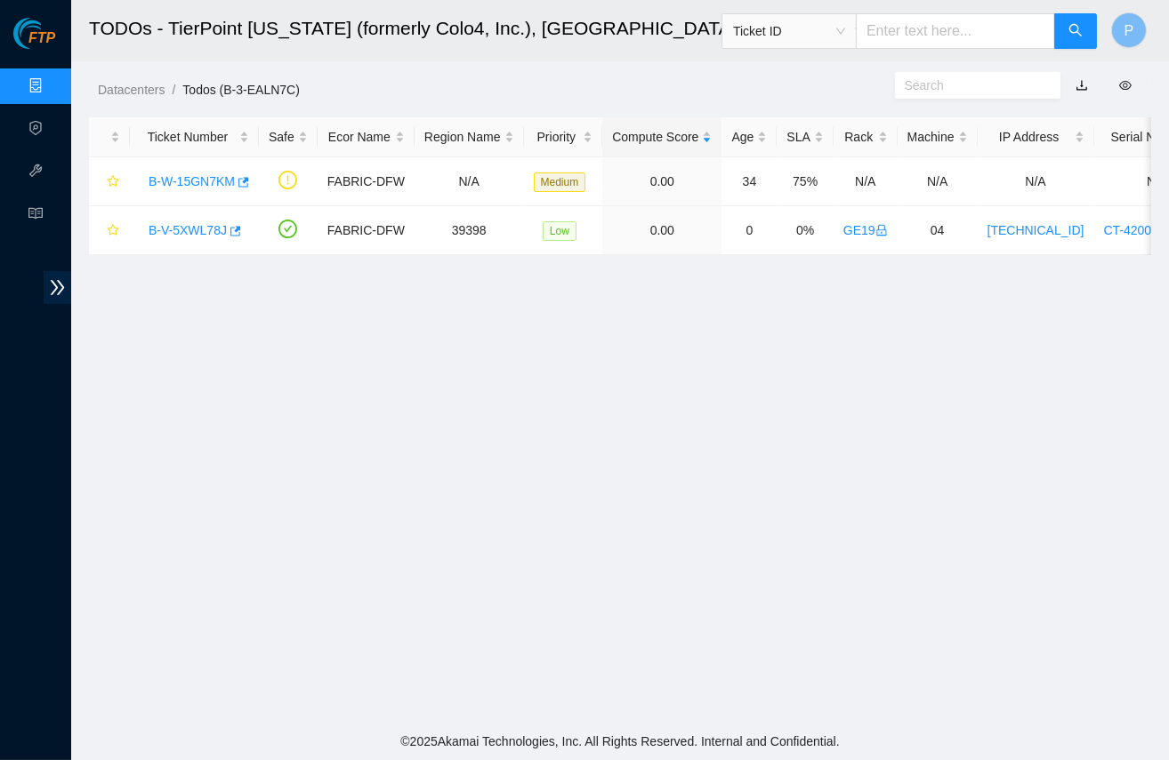
click at [1081, 68] on div "Datacenters / Todos (B-3-EALN7C) /" at bounding box center [619, 50] width 1097 height 100
click at [1081, 78] on link "button" at bounding box center [1081, 85] width 12 height 14
click at [52, 82] on link "Data Centers" at bounding box center [88, 86] width 73 height 14
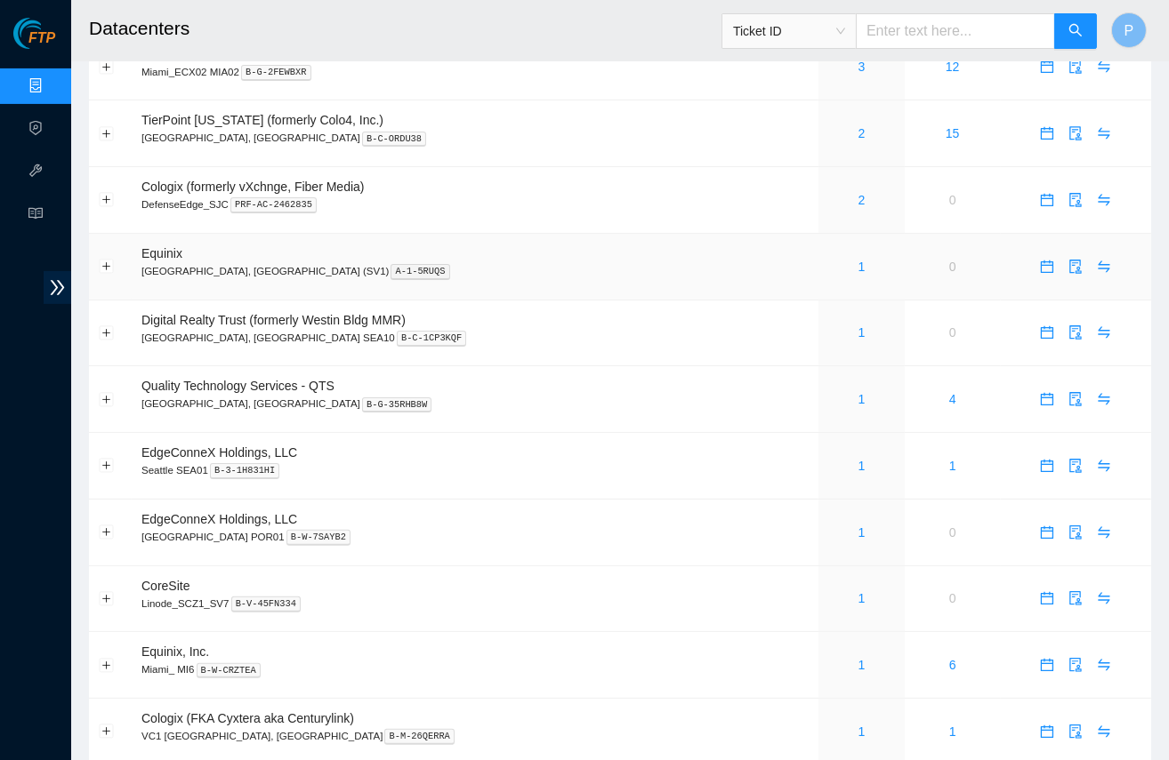
scroll to position [729, 0]
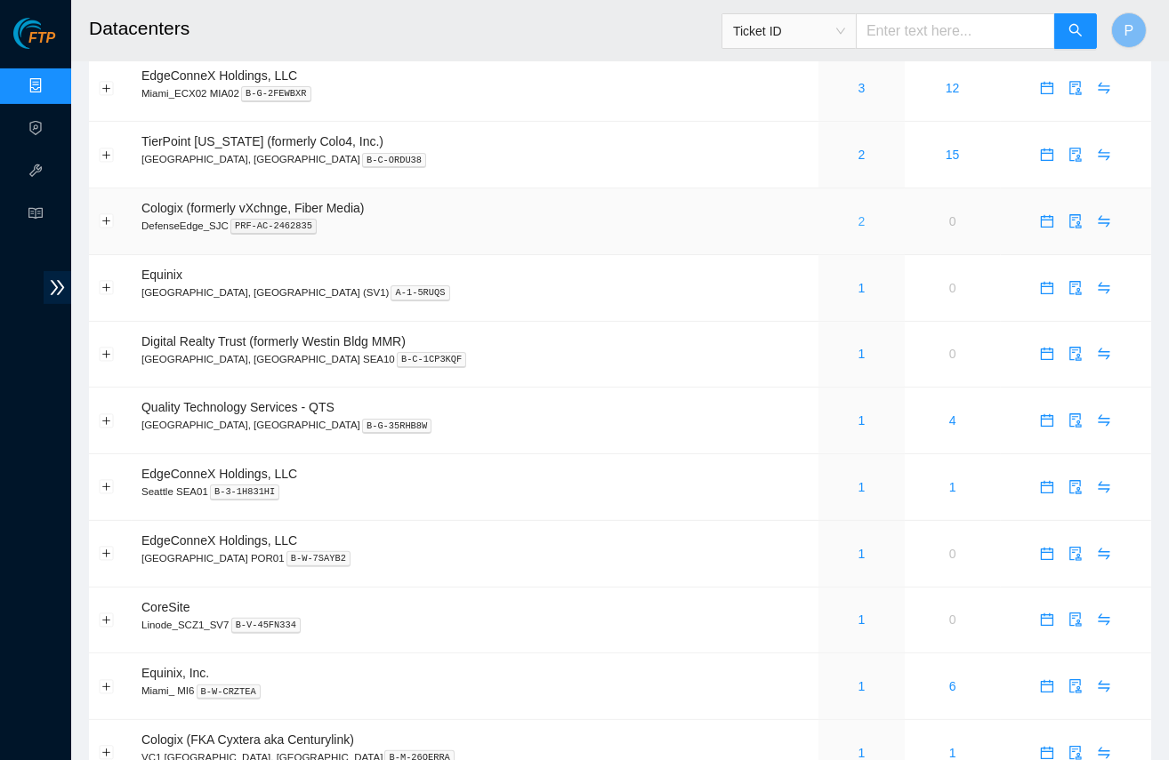
click at [858, 214] on link "2" at bounding box center [861, 221] width 7 height 14
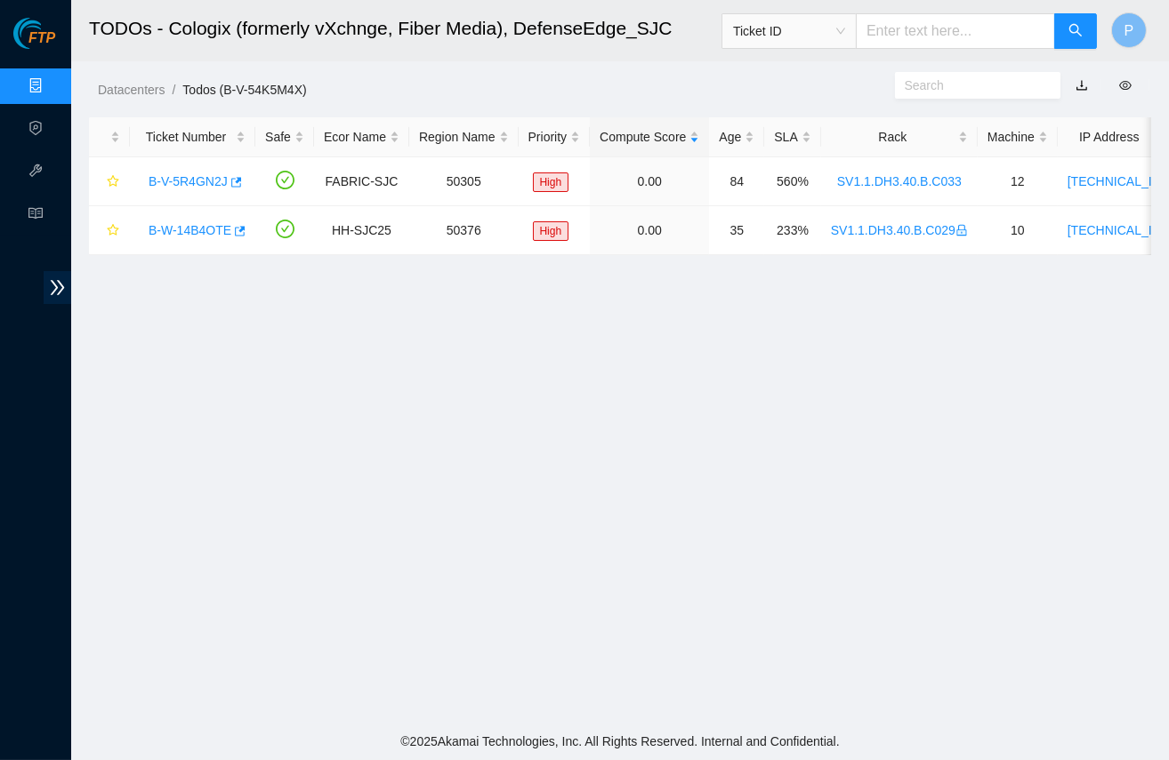
click at [1081, 81] on link "button" at bounding box center [1081, 85] width 12 height 14
click at [52, 93] on link "Data Centers" at bounding box center [88, 86] width 73 height 14
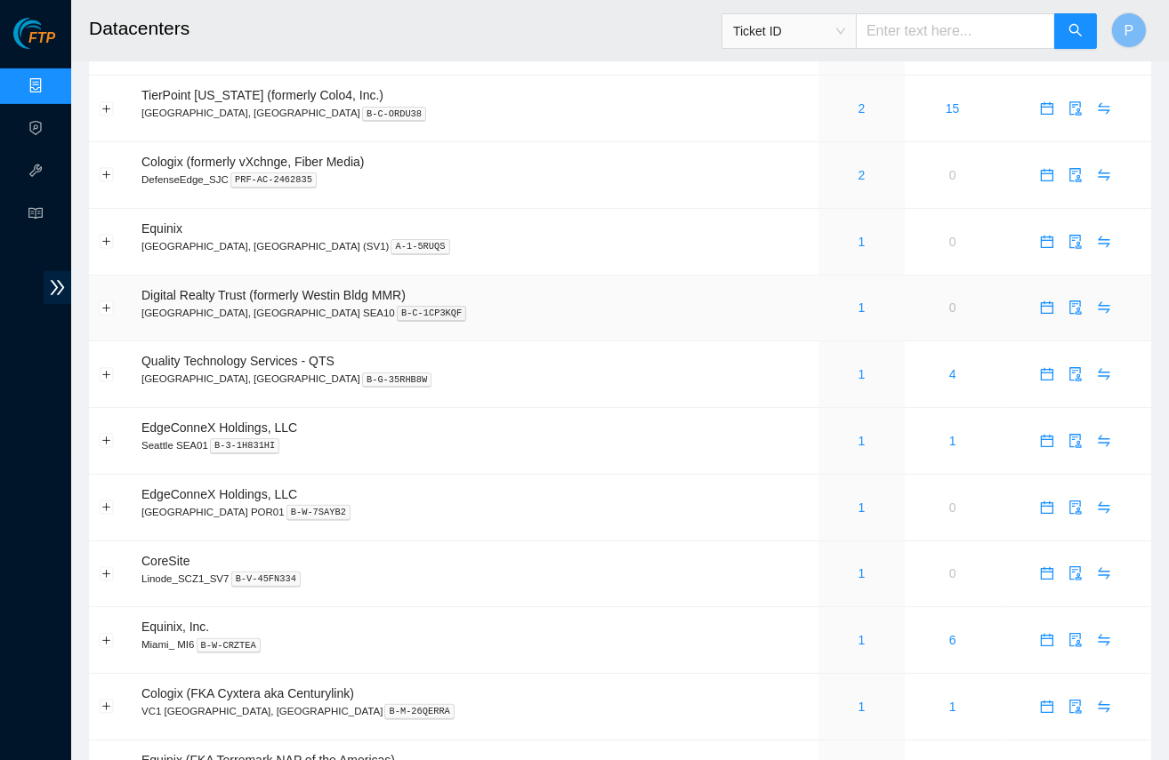
scroll to position [778, 0]
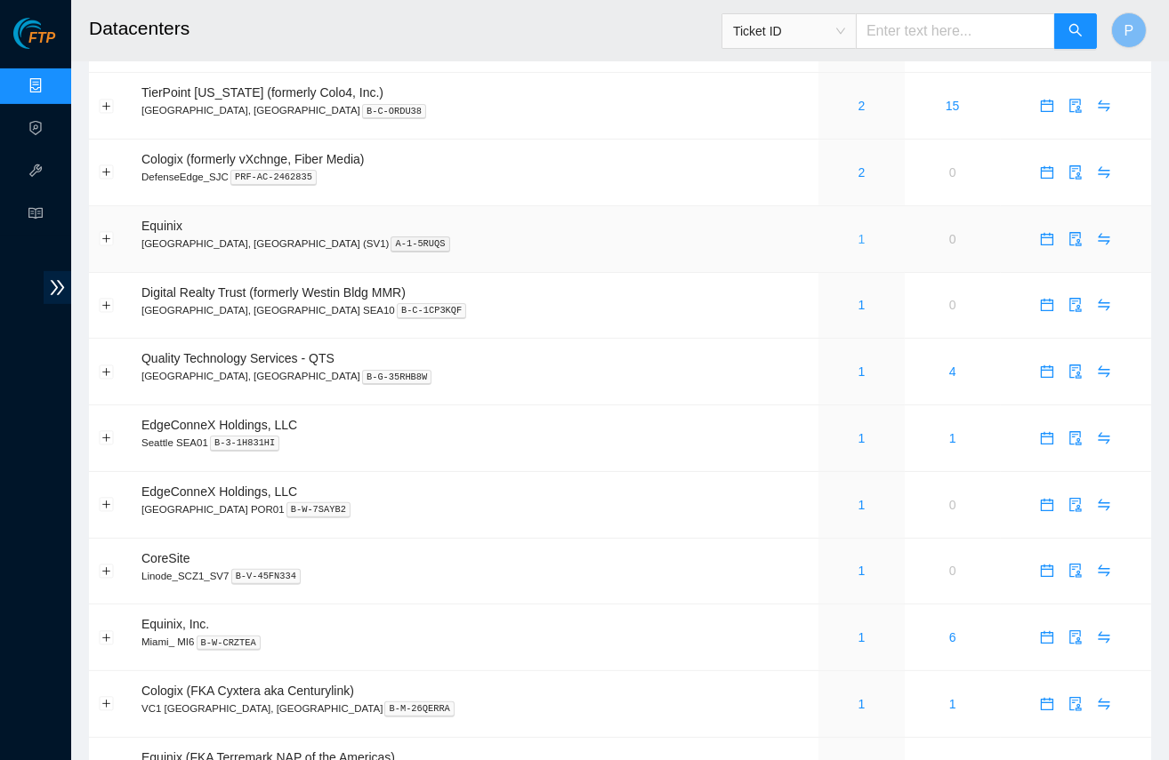
click at [858, 232] on link "1" at bounding box center [861, 239] width 7 height 14
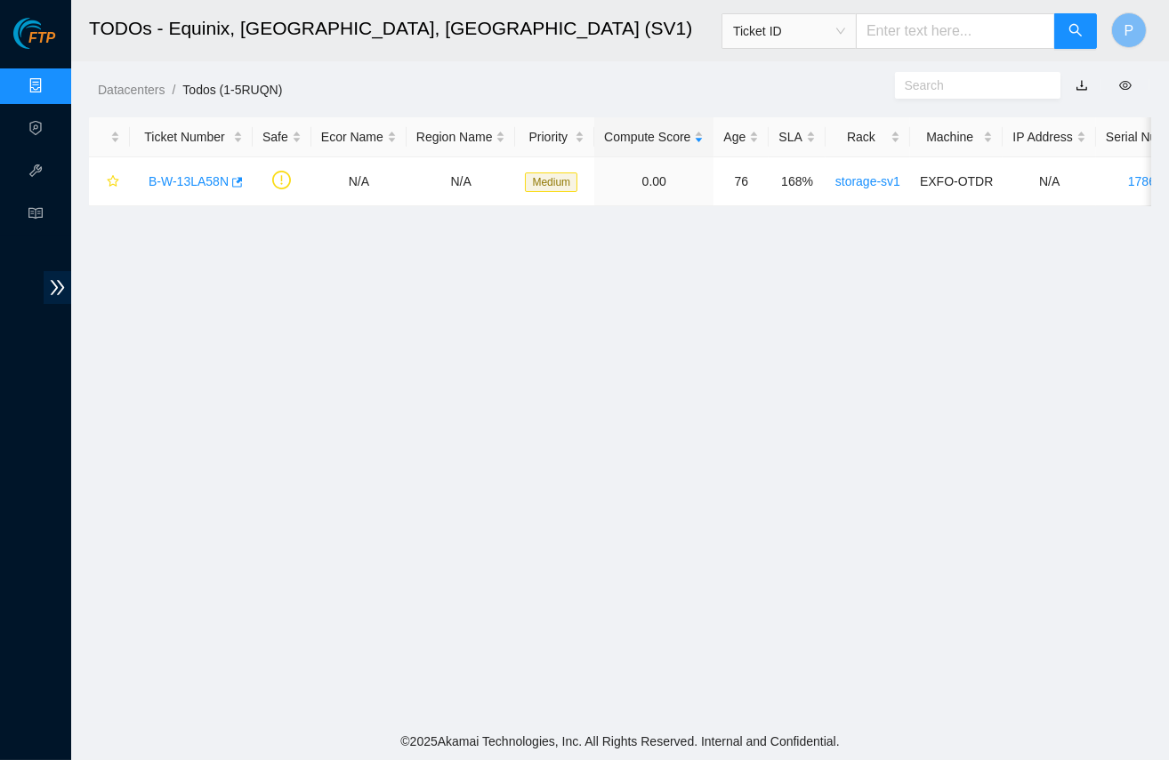
click at [1080, 82] on link "button" at bounding box center [1081, 85] width 12 height 14
click at [52, 81] on link "Data Centers" at bounding box center [88, 86] width 73 height 14
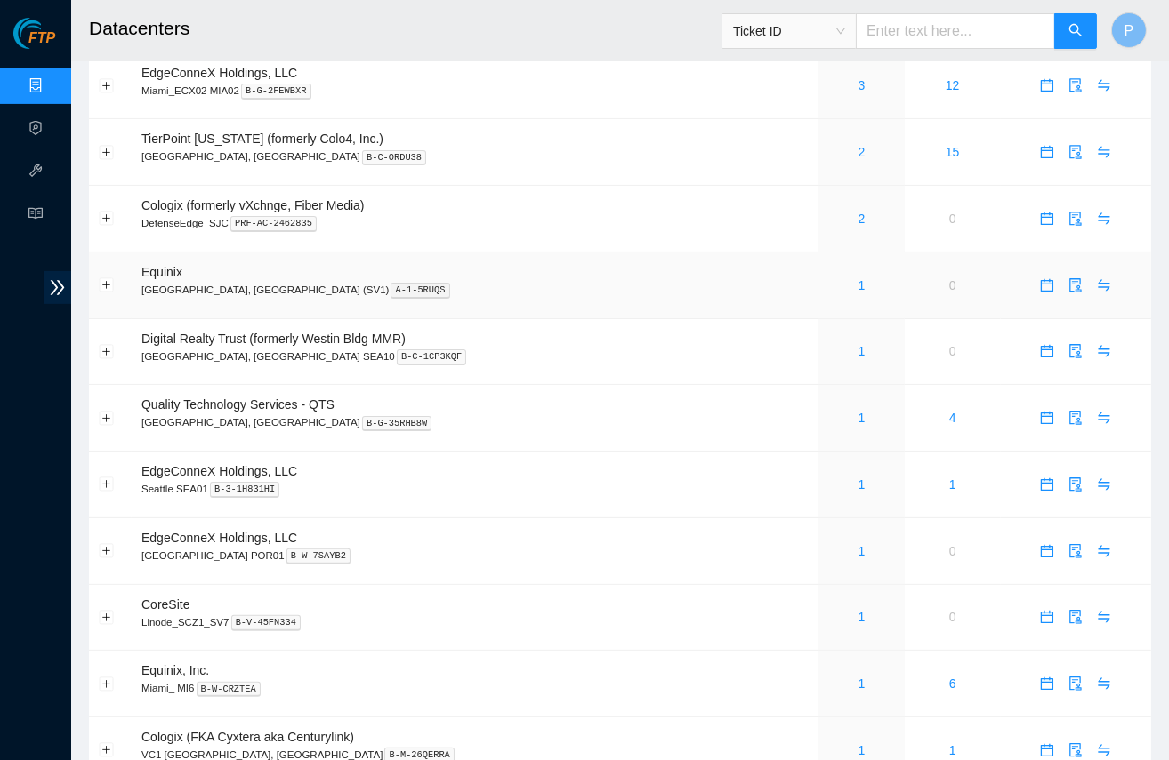
scroll to position [736, 0]
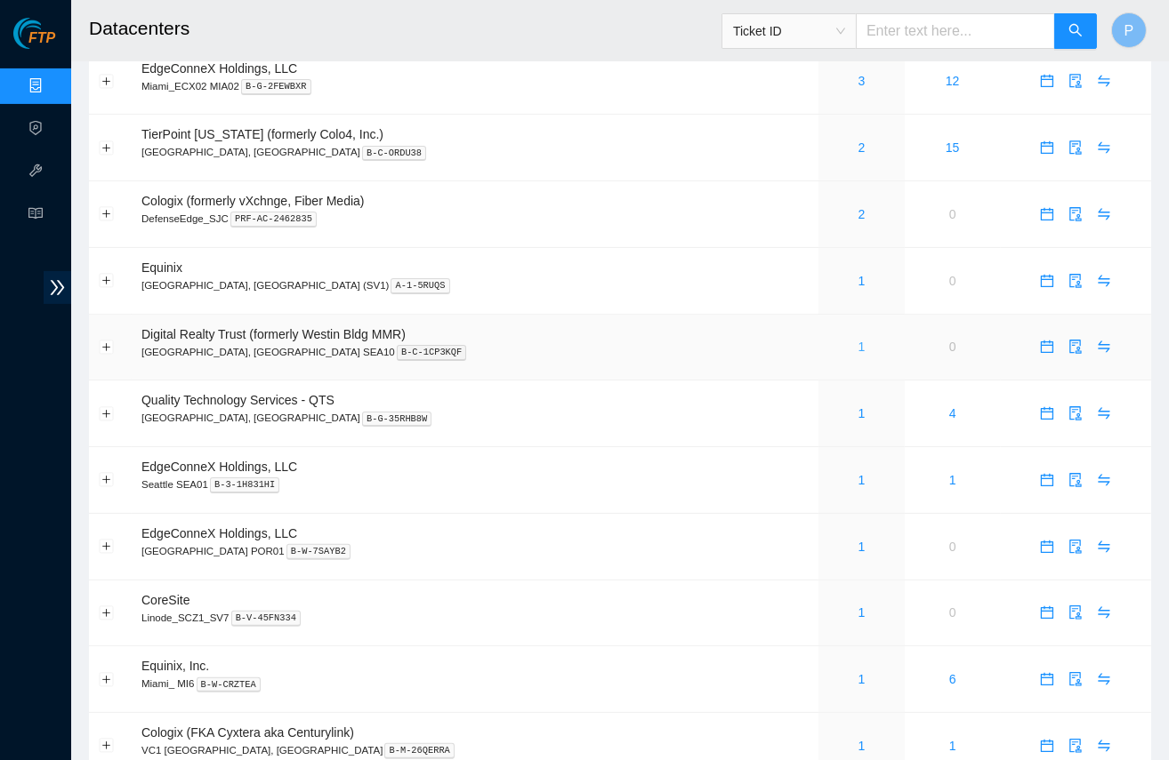
click at [858, 340] on link "1" at bounding box center [861, 347] width 7 height 14
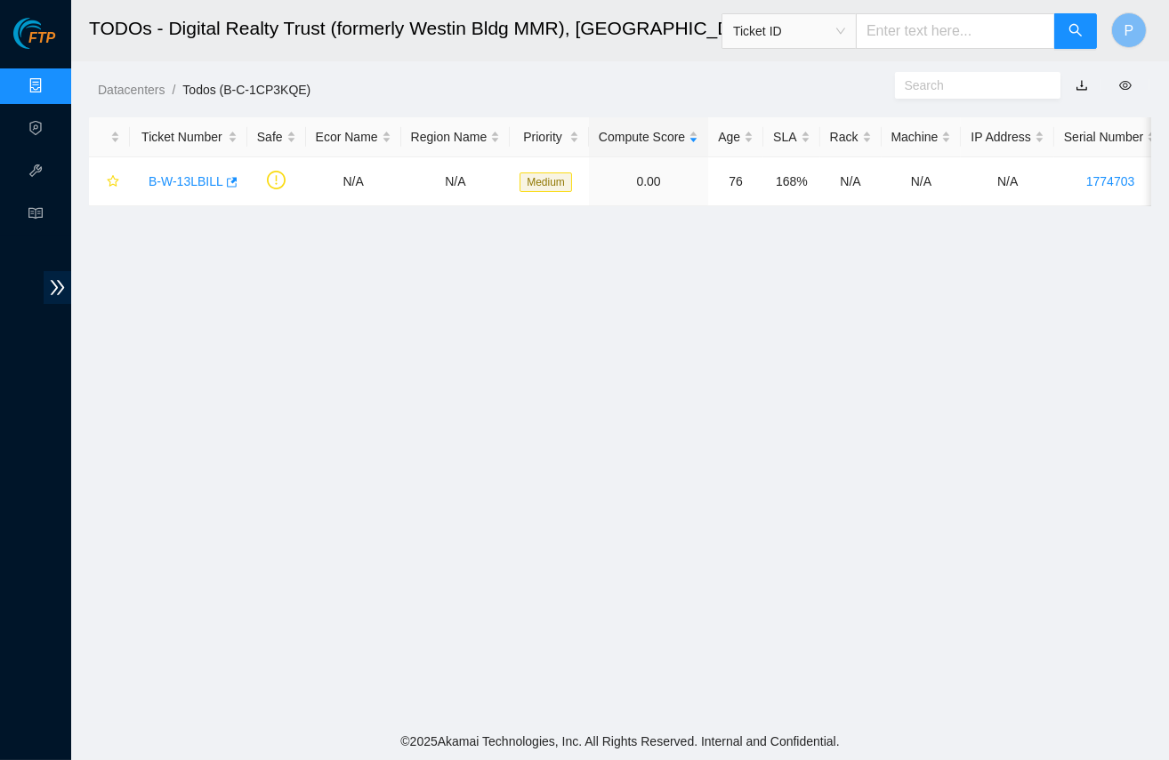
click at [1080, 85] on link "button" at bounding box center [1081, 85] width 12 height 14
click at [52, 79] on link "Data Centers" at bounding box center [88, 86] width 73 height 14
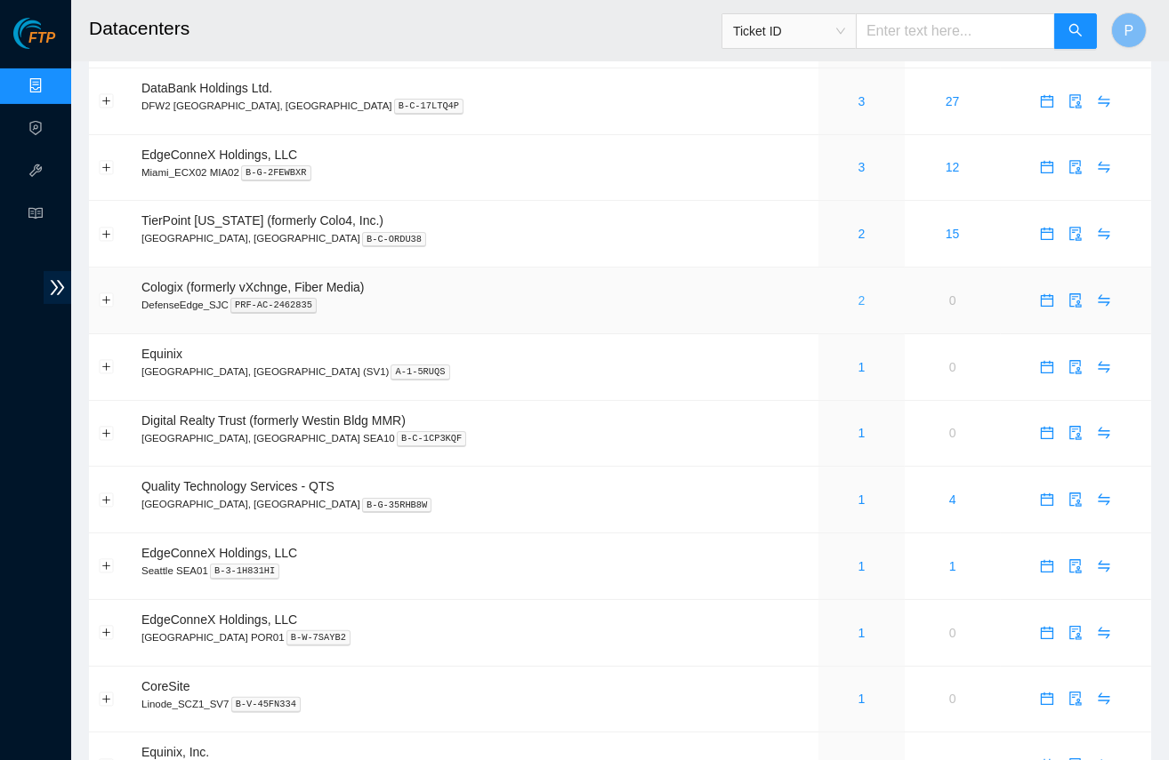
scroll to position [654, 0]
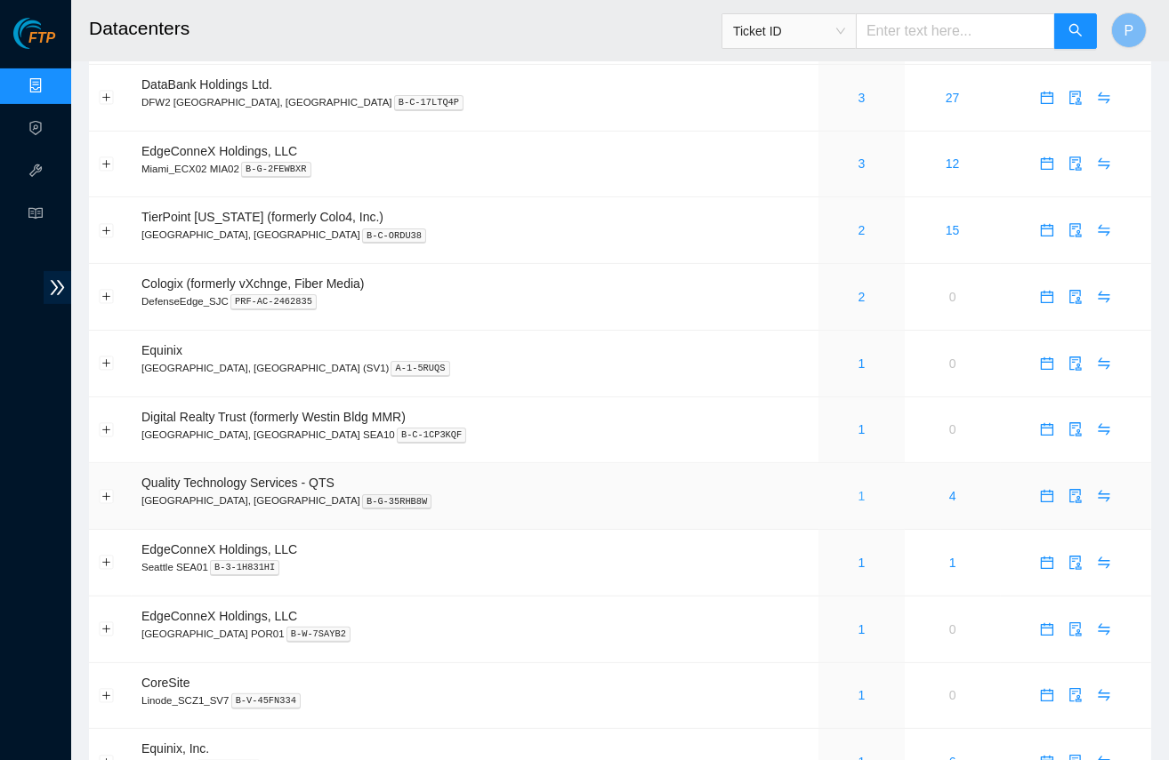
click at [858, 489] on link "1" at bounding box center [861, 496] width 7 height 14
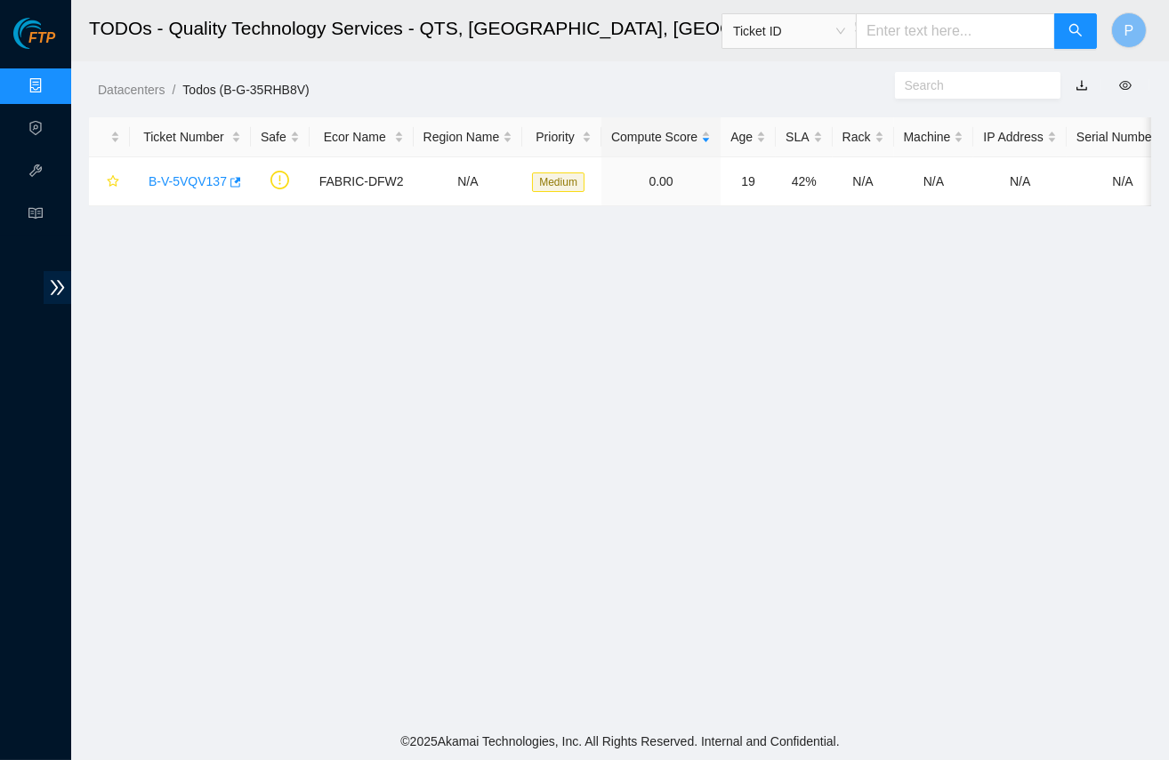
click at [1077, 85] on link "button" at bounding box center [1081, 85] width 12 height 14
click at [52, 85] on link "Data Centers" at bounding box center [88, 86] width 73 height 14
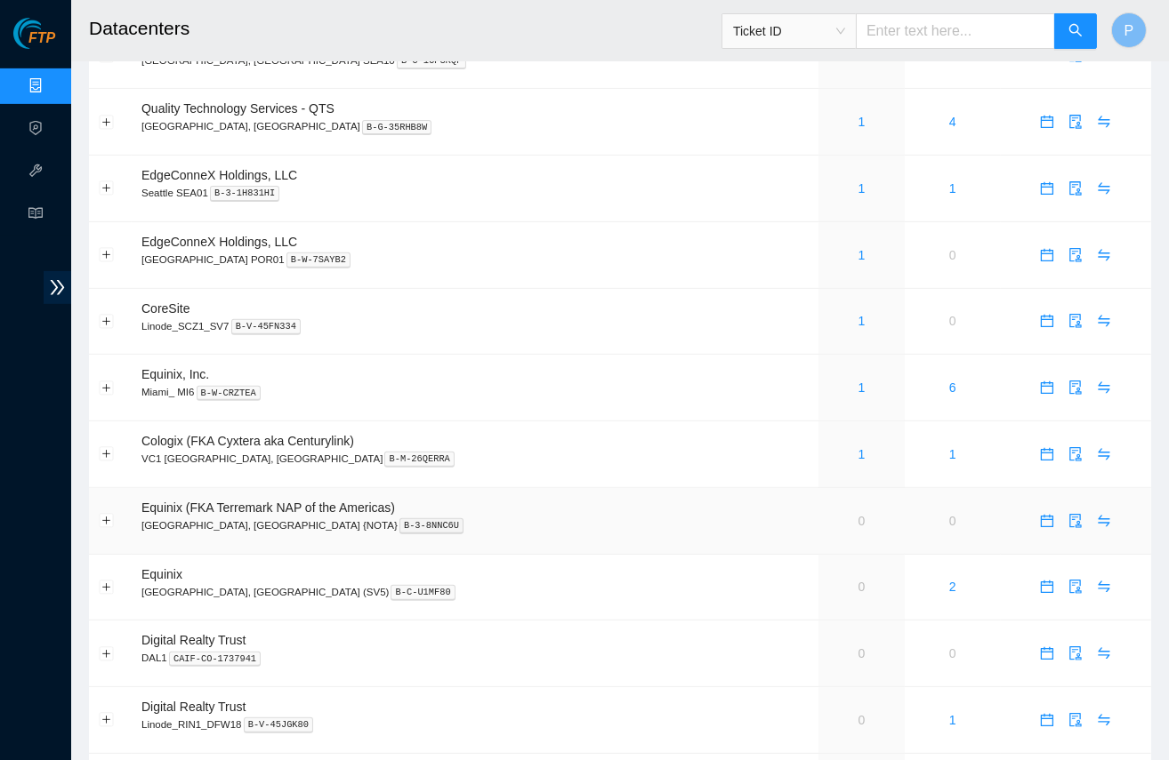
scroll to position [1016, 0]
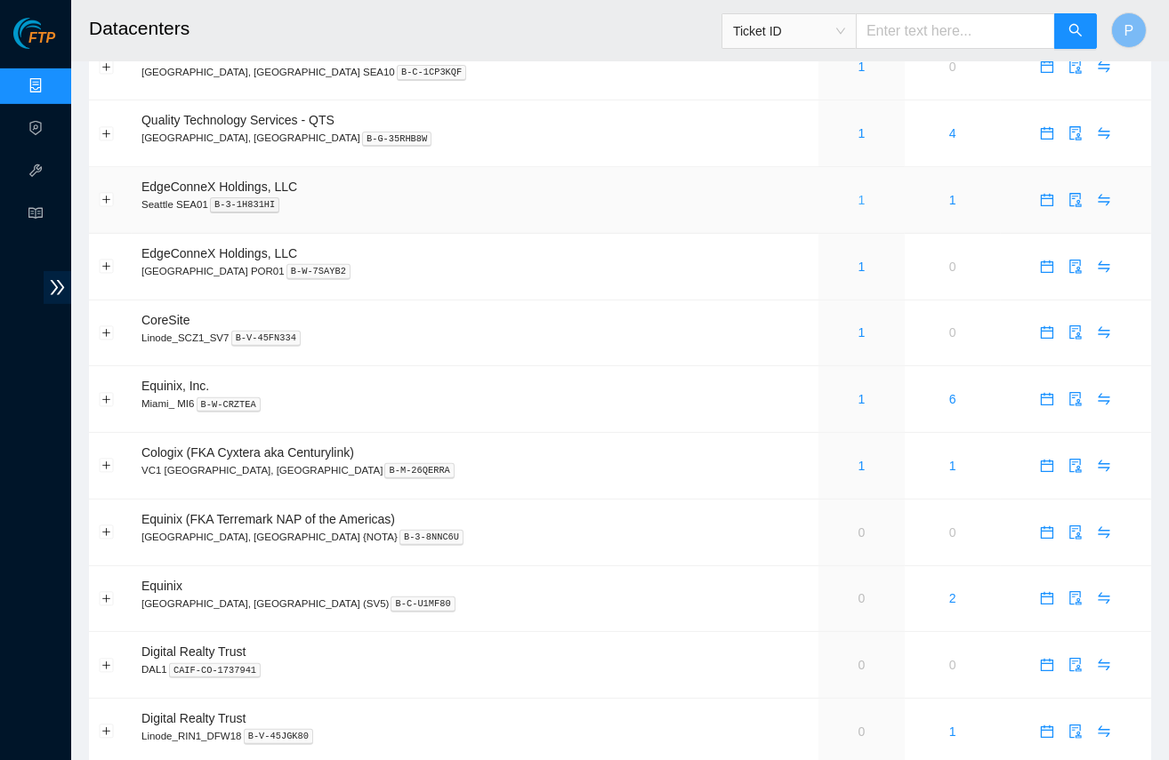
click at [858, 193] on link "1" at bounding box center [861, 200] width 7 height 14
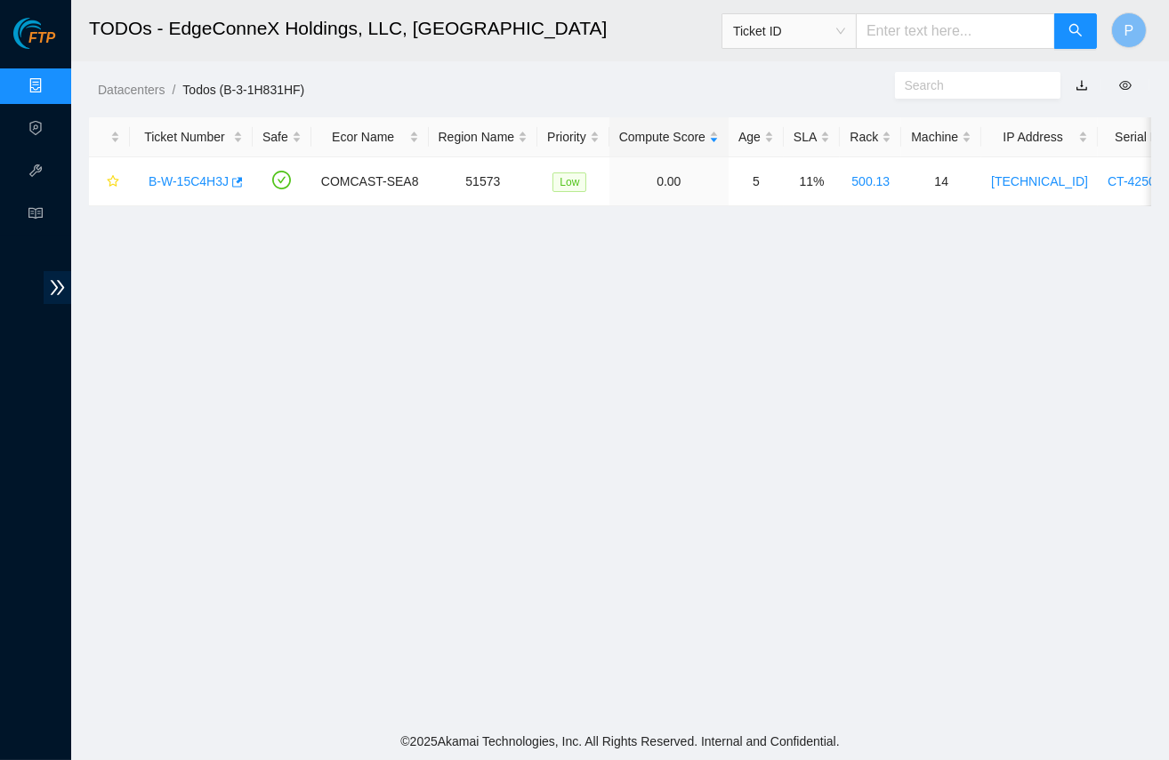
click at [1080, 87] on link "button" at bounding box center [1081, 85] width 12 height 14
click at [56, 88] on link "Data Centers" at bounding box center [88, 86] width 73 height 14
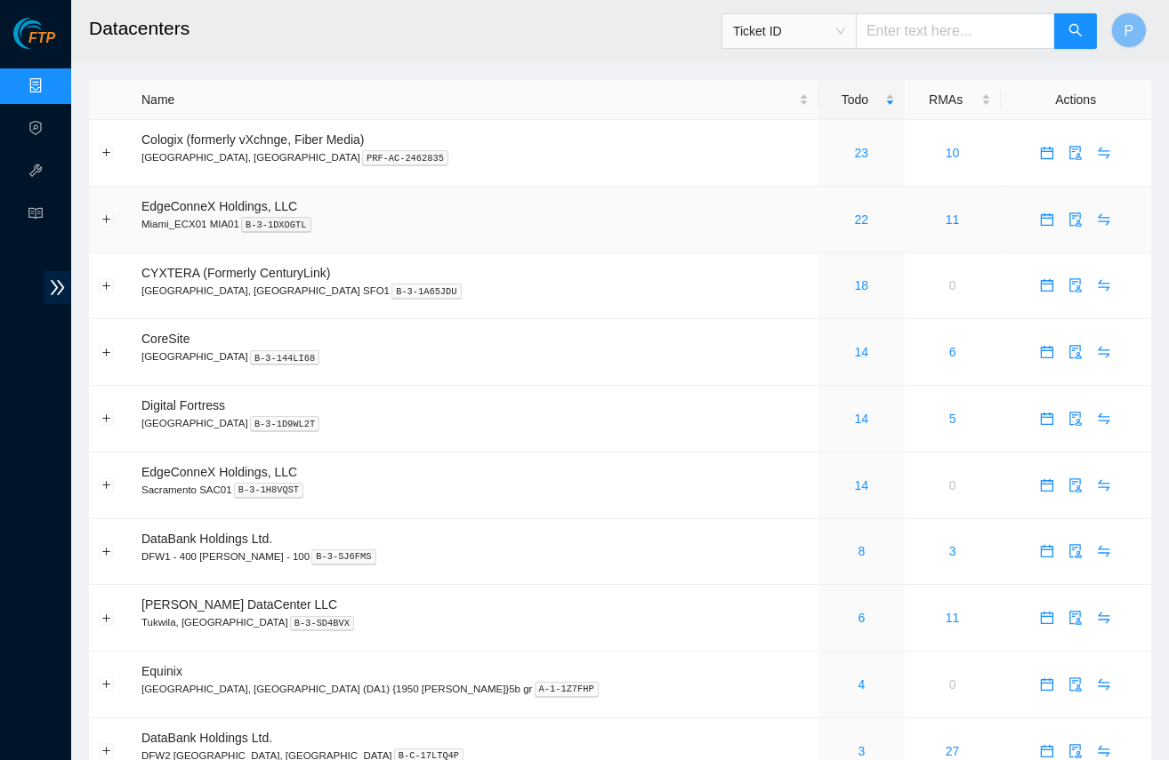
click at [543, 188] on td "EdgeConneX Holdings, LLC Miami_ECX01 MIA01 B-3-1DXOGTL" at bounding box center [475, 220] width 687 height 67
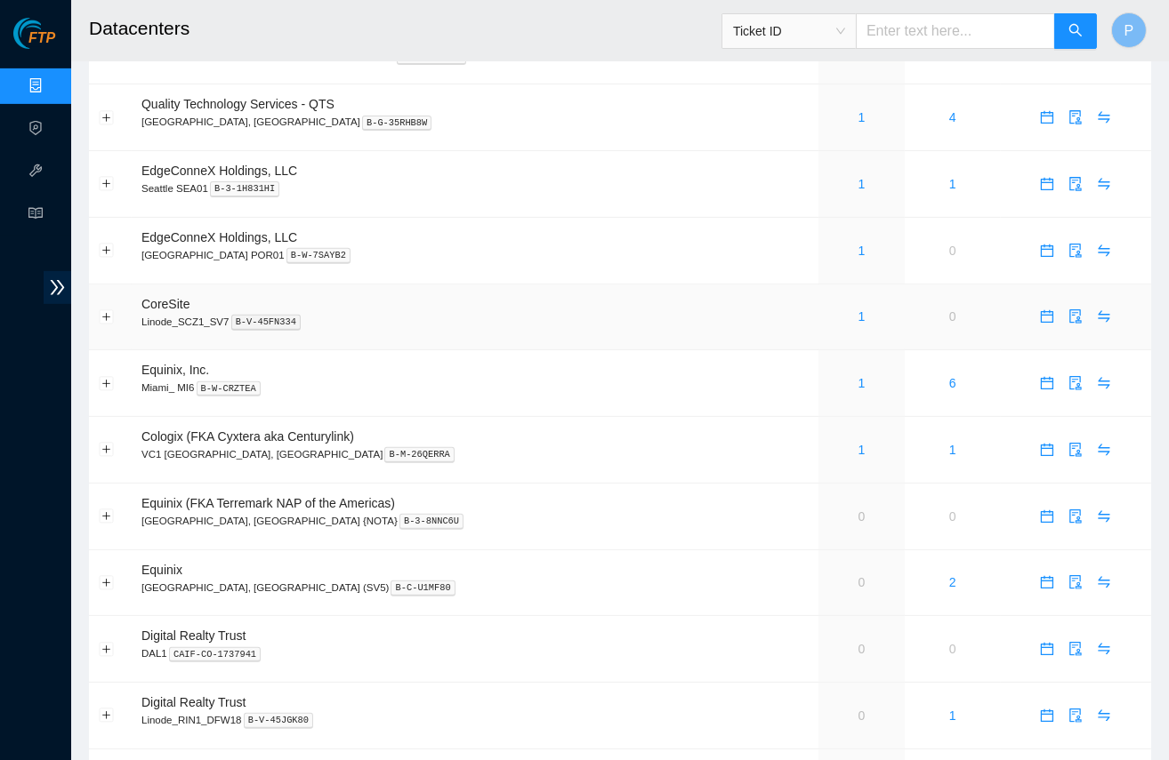
scroll to position [909, 0]
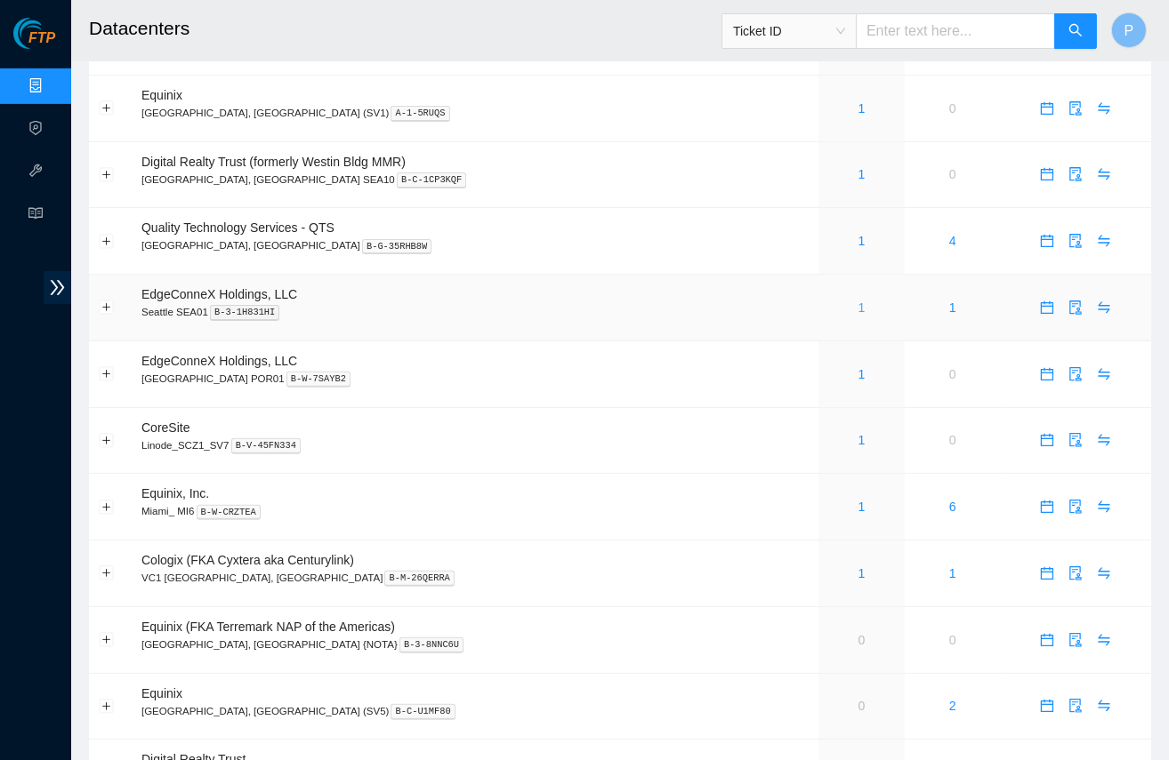
click at [858, 301] on link "1" at bounding box center [861, 308] width 7 height 14
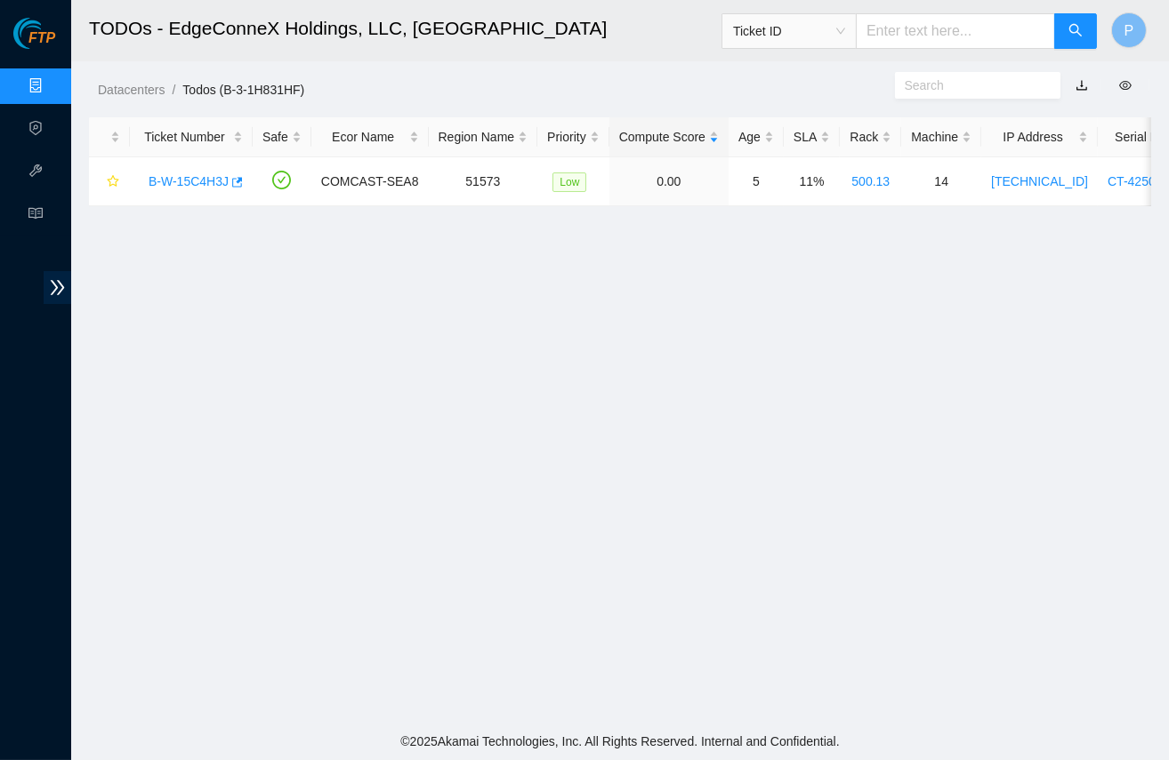
click at [1081, 84] on link "button" at bounding box center [1081, 85] width 12 height 14
click at [52, 79] on link "Data Centers" at bounding box center [88, 86] width 73 height 14
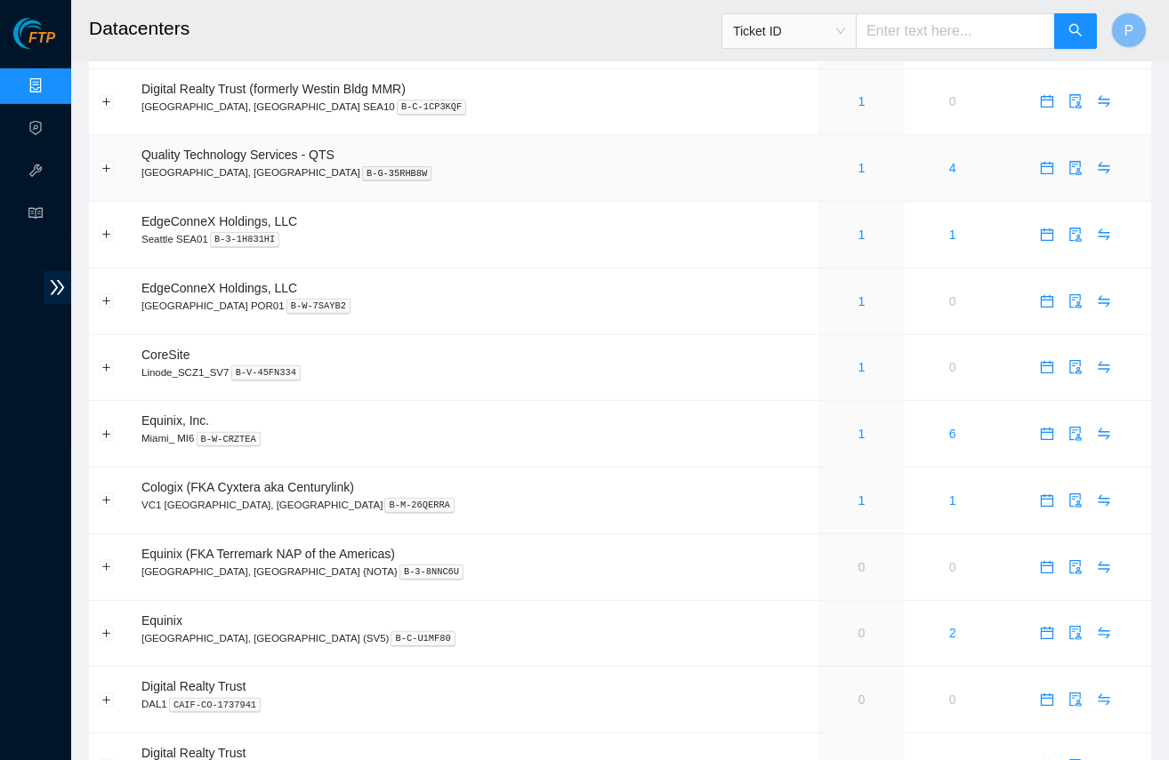
scroll to position [981, 0]
click at [858, 295] on link "1" at bounding box center [861, 302] width 7 height 14
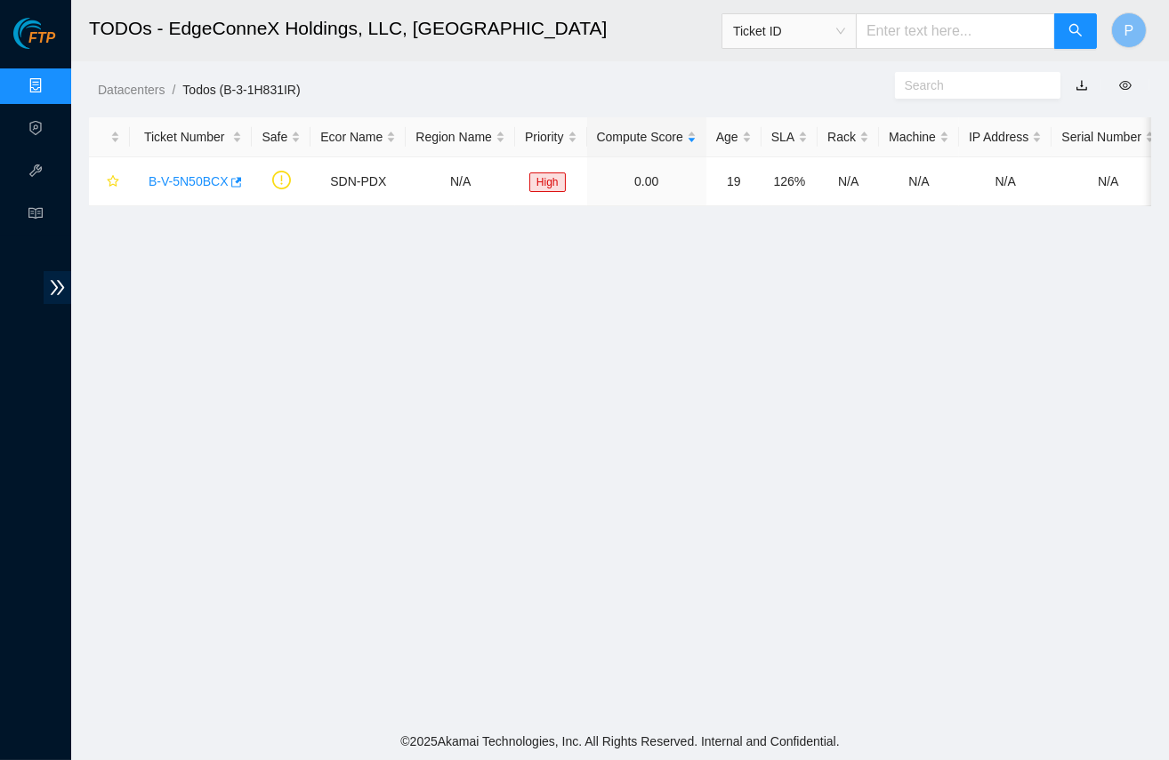
click at [1081, 82] on link "button" at bounding box center [1081, 85] width 12 height 14
click at [52, 84] on link "Data Centers" at bounding box center [88, 86] width 73 height 14
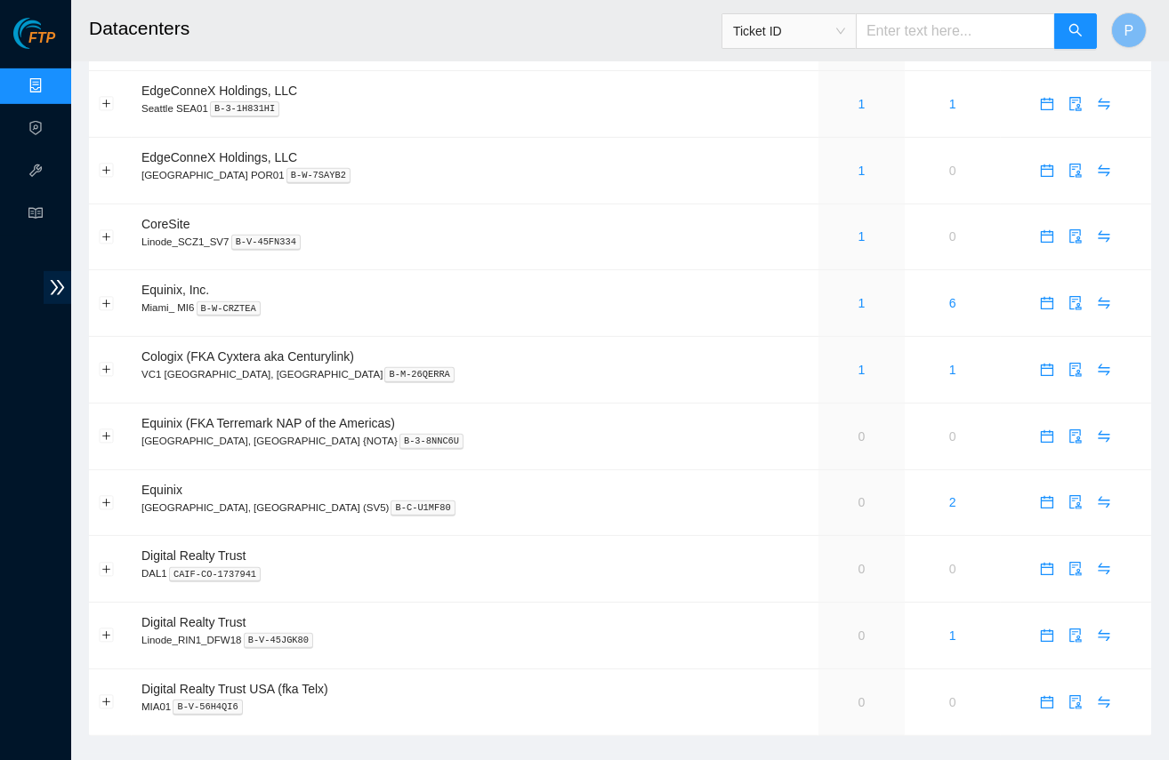
scroll to position [1112, 0]
click at [858, 230] on link "1" at bounding box center [861, 237] width 7 height 14
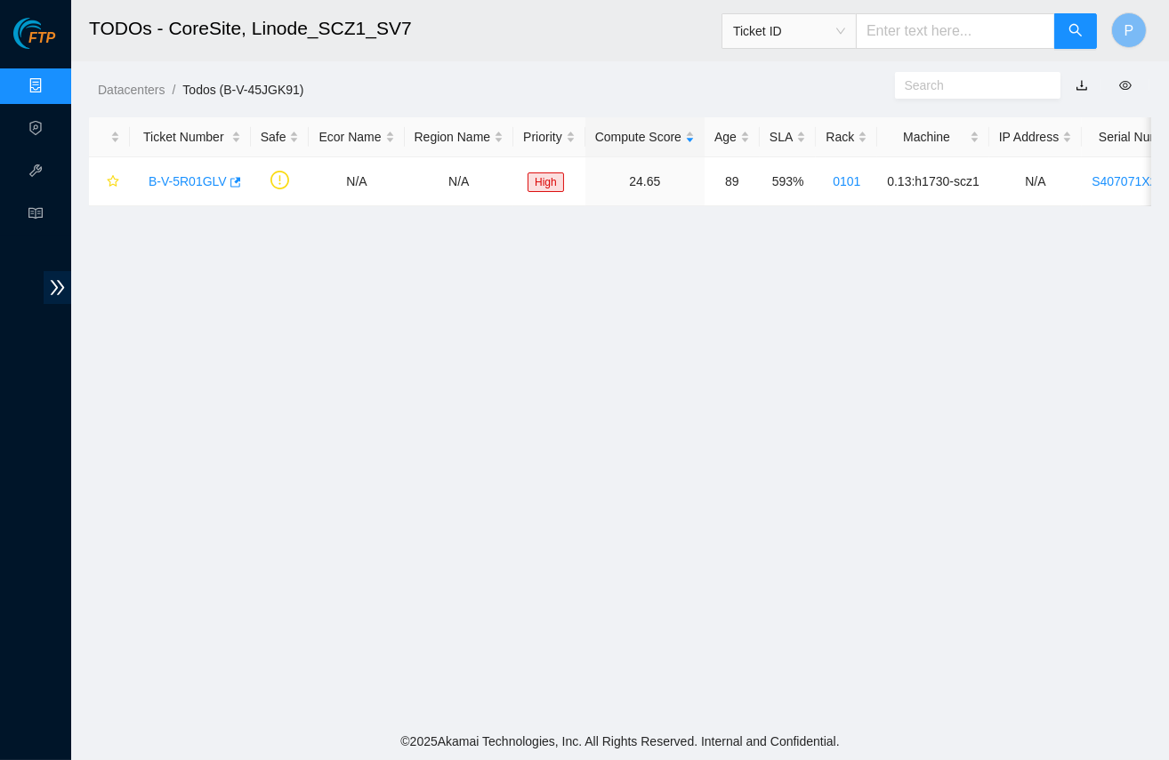
click at [1081, 82] on link "button" at bounding box center [1081, 85] width 12 height 14
click at [52, 79] on link "Data Centers" at bounding box center [88, 86] width 73 height 14
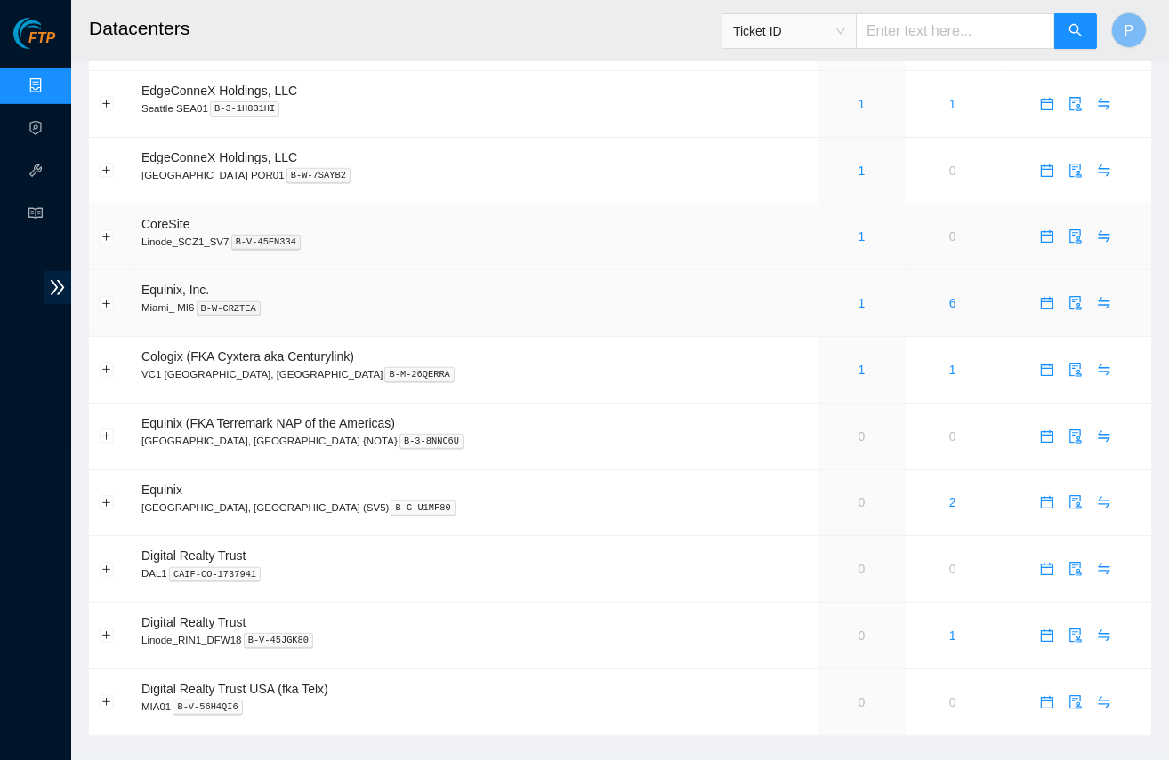
scroll to position [1112, 0]
click at [858, 297] on link "1" at bounding box center [861, 304] width 7 height 14
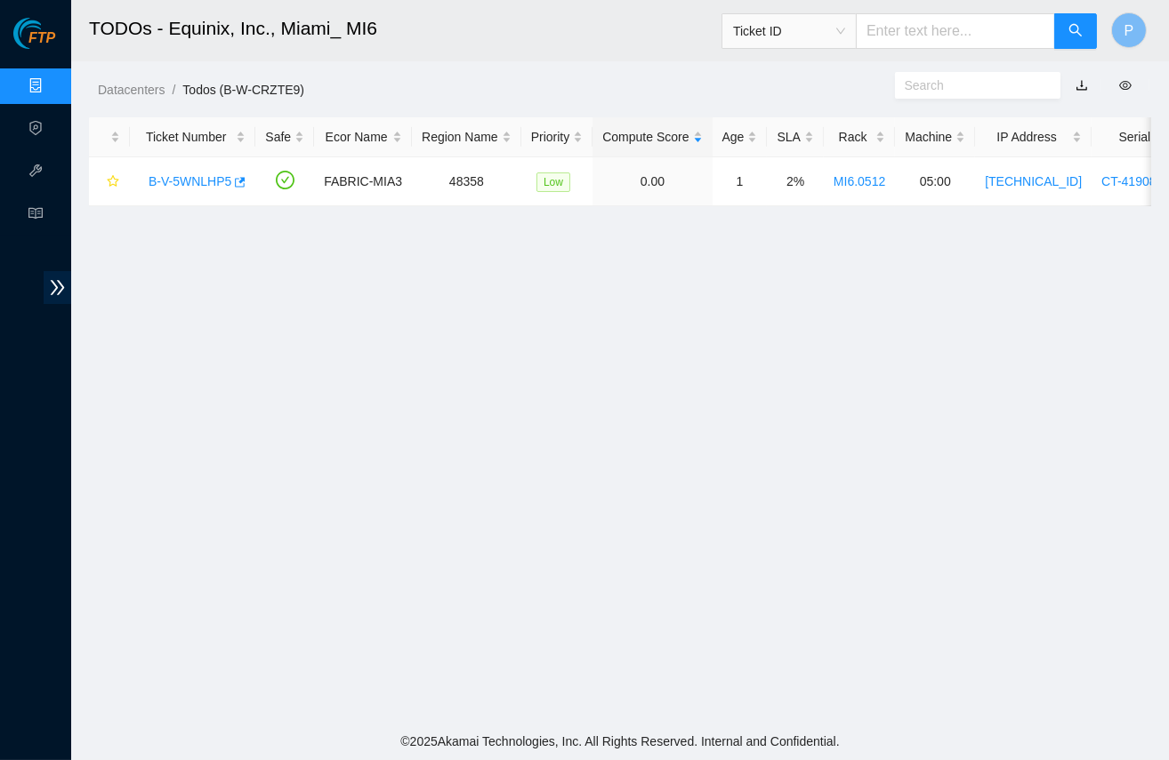
click at [1077, 84] on link "button" at bounding box center [1081, 85] width 12 height 14
click at [52, 79] on link "Data Centers" at bounding box center [88, 86] width 73 height 14
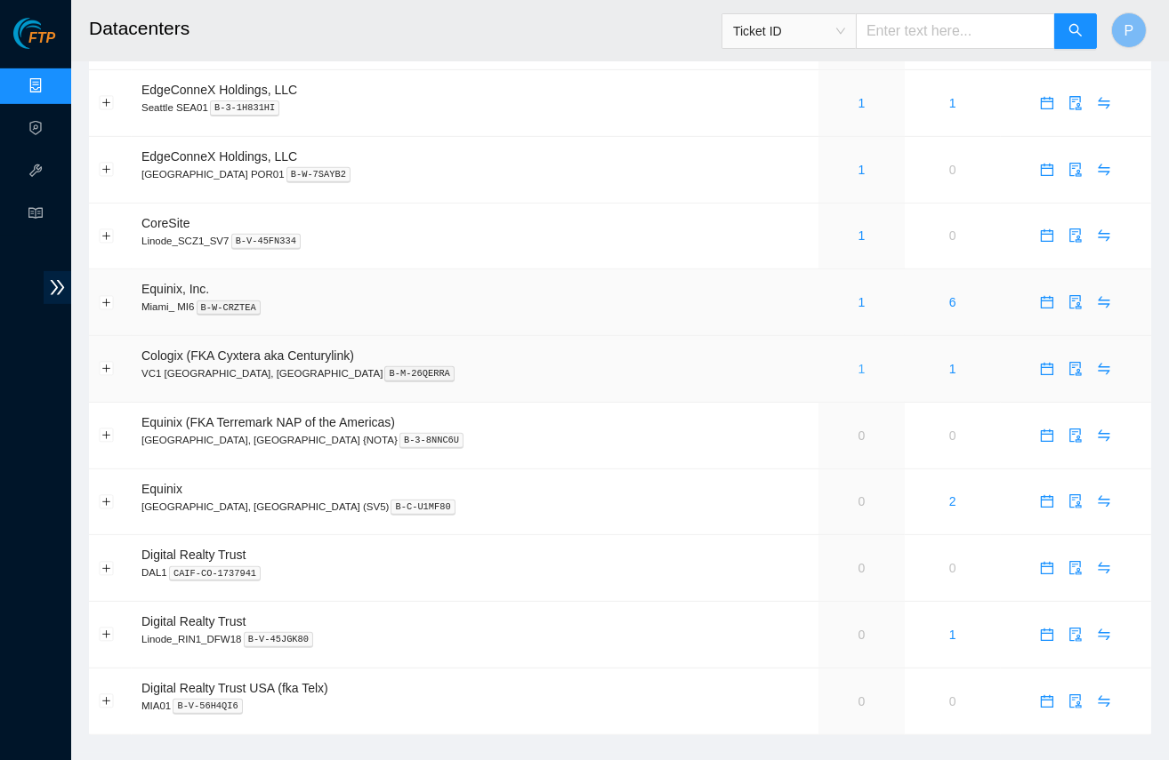
scroll to position [1112, 0]
click at [828, 361] on div "1" at bounding box center [861, 371] width 67 height 20
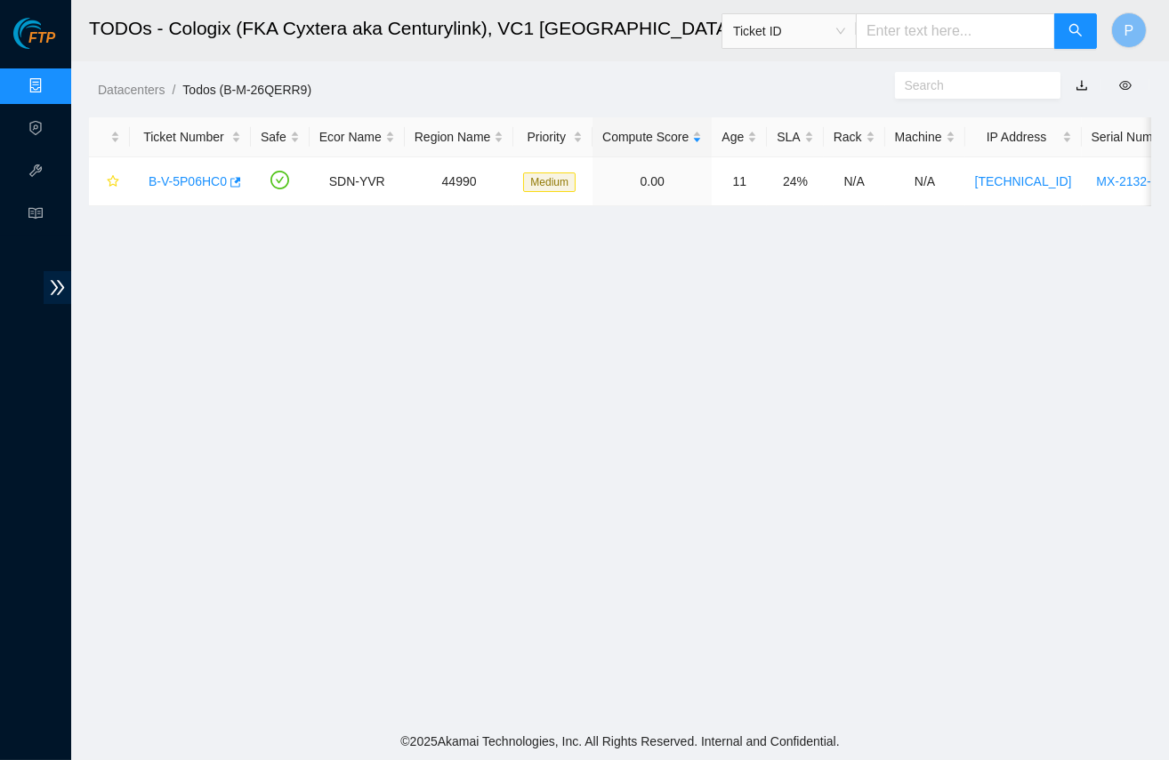
click at [1078, 84] on link "button" at bounding box center [1081, 85] width 12 height 14
click at [52, 86] on link "Data Centers" at bounding box center [88, 86] width 73 height 14
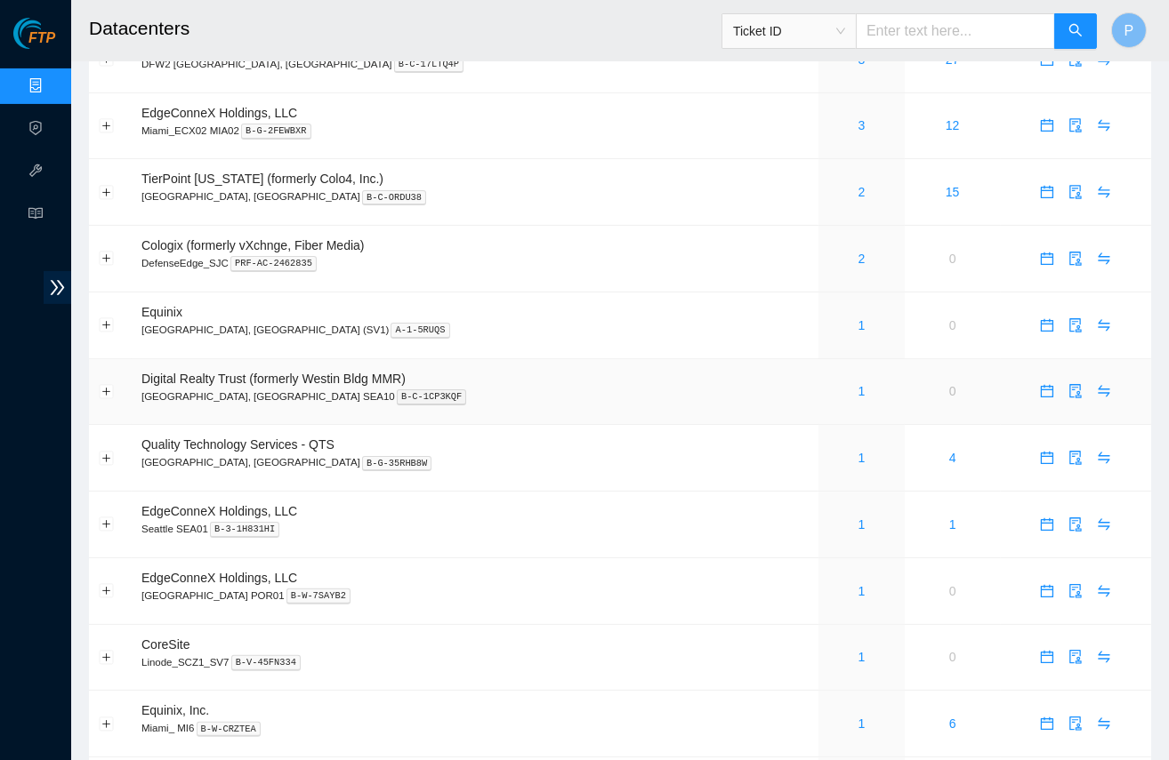
scroll to position [692, 0]
click at [858, 318] on link "1" at bounding box center [861, 325] width 7 height 14
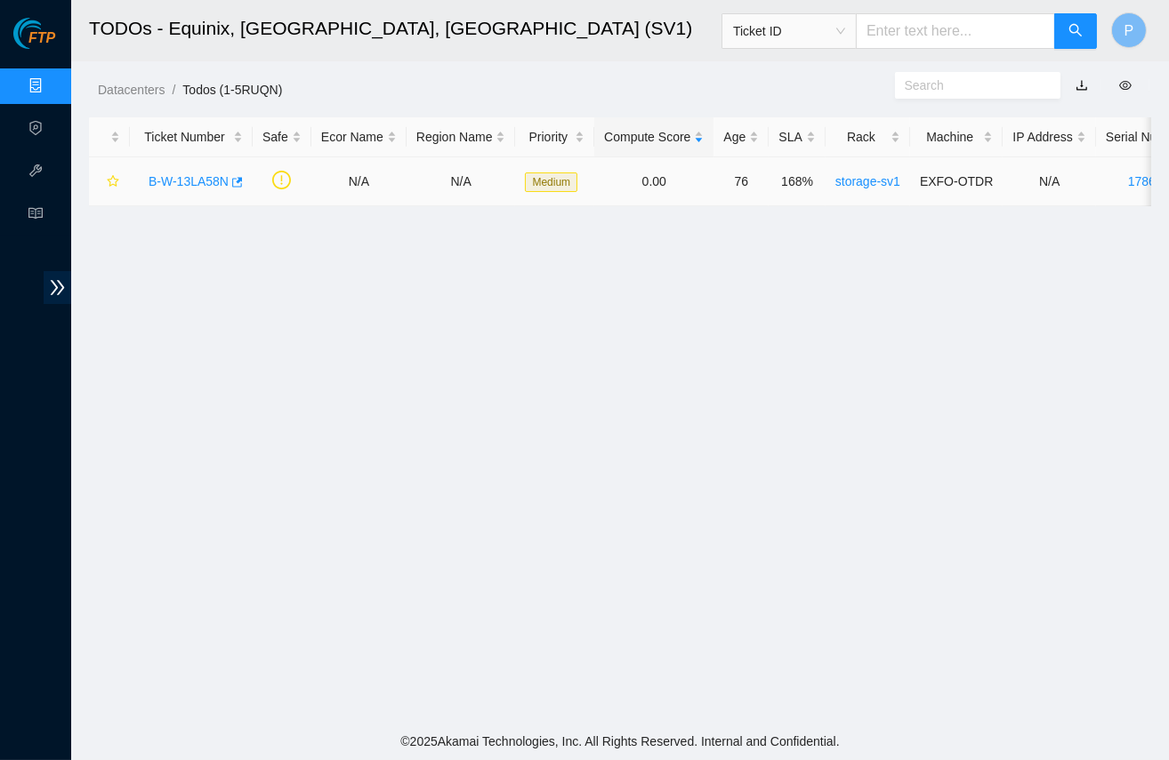
click at [204, 174] on link "B-W-13LA58N" at bounding box center [189, 181] width 80 height 14
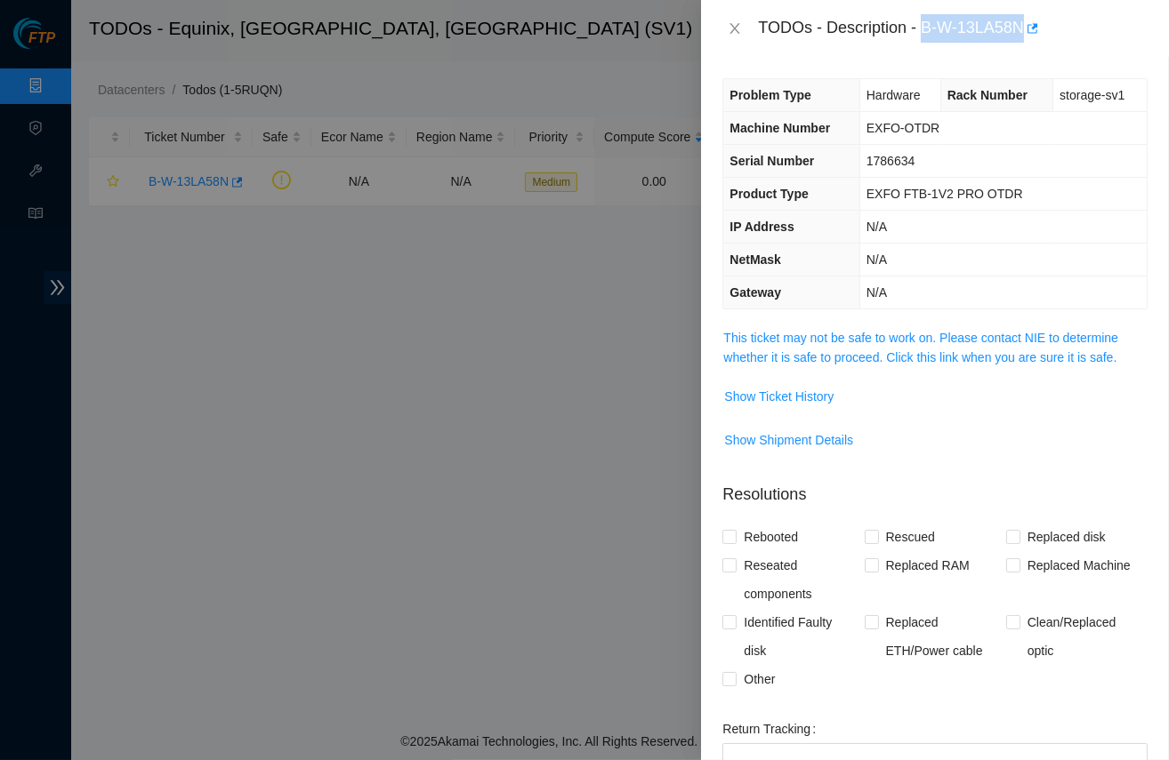
drag, startPoint x: 928, startPoint y: 25, endPoint x: 1034, endPoint y: 20, distance: 106.0
click at [1034, 20] on div "TODOs - Description - B-W-13LA58N" at bounding box center [953, 28] width 390 height 28
copy div "B-W-13LA58N"
click at [876, 358] on link "This ticket may not be safe to work on. Please contact NIE to determine whether…" at bounding box center [920, 348] width 395 height 34
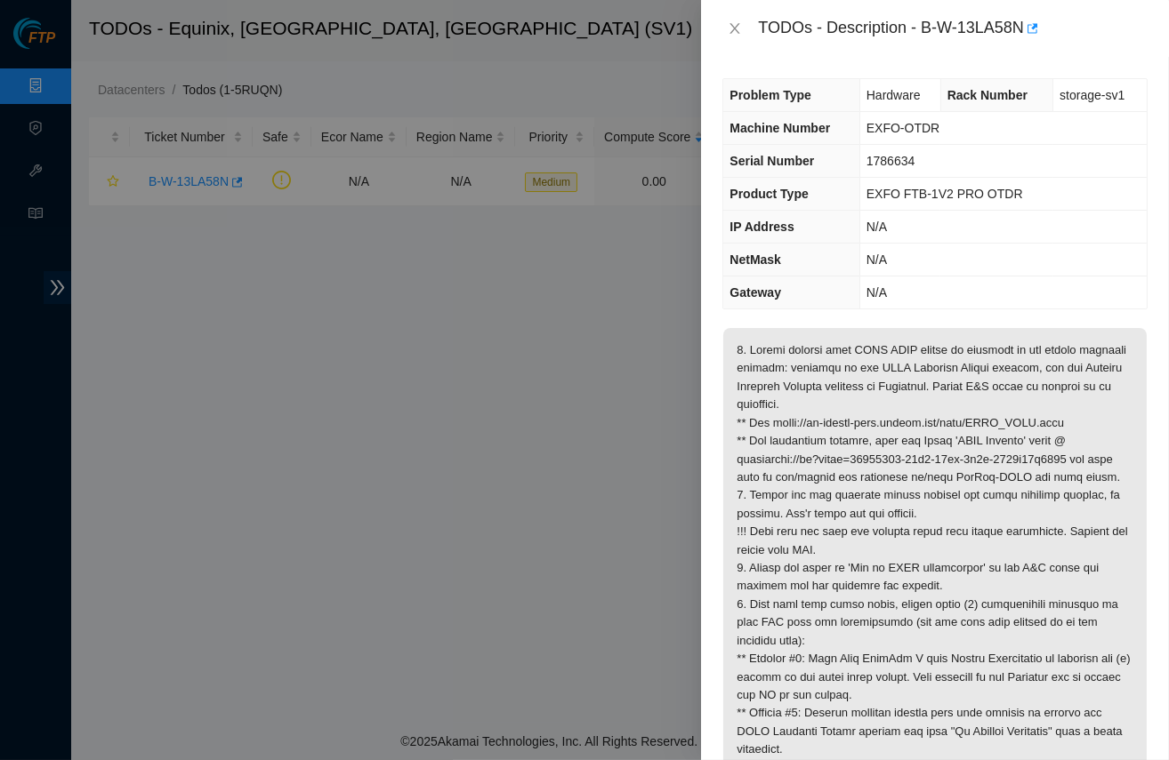
click at [926, 187] on span "EXFO FTB-1V2 PRO OTDR" at bounding box center [944, 194] width 157 height 14
drag, startPoint x: 924, startPoint y: 162, endPoint x: 864, endPoint y: 156, distance: 60.8
click at [864, 156] on td "1786634" at bounding box center [1002, 161] width 287 height 33
copy span "1786634"
click at [969, 88] on span "Rack Number" at bounding box center [987, 95] width 80 height 14
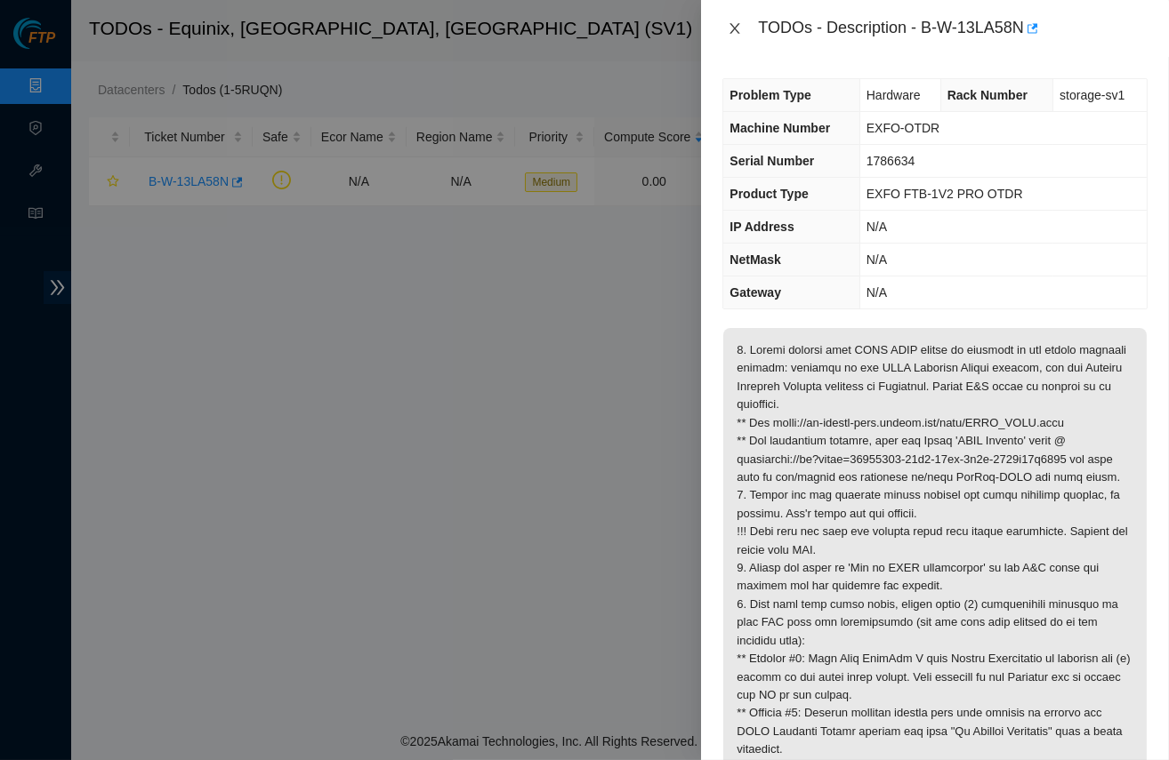
click at [738, 30] on icon "close" at bounding box center [734, 28] width 14 height 14
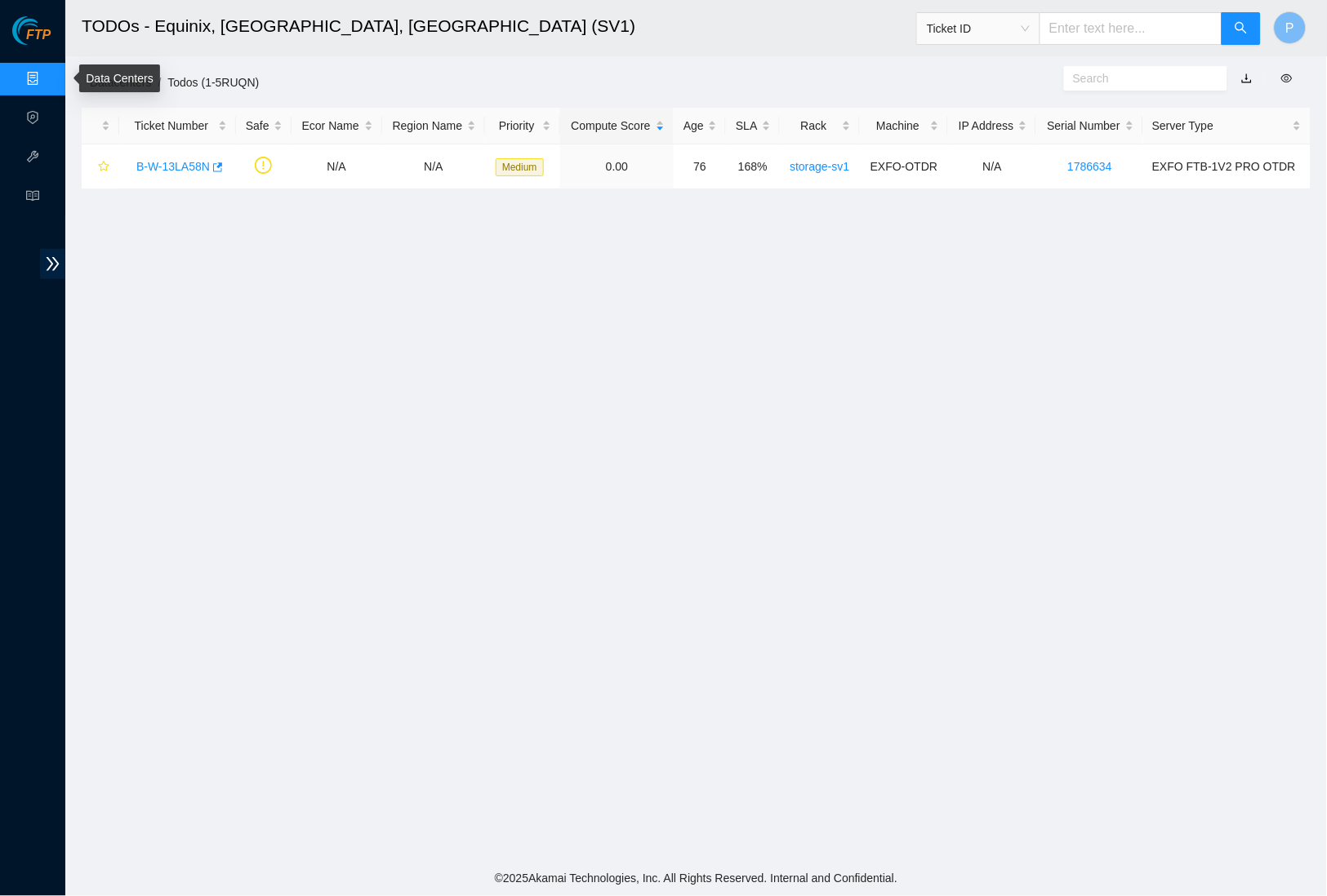
click at [48, 83] on link "Data Centers" at bounding box center [81, 79] width 67 height 13
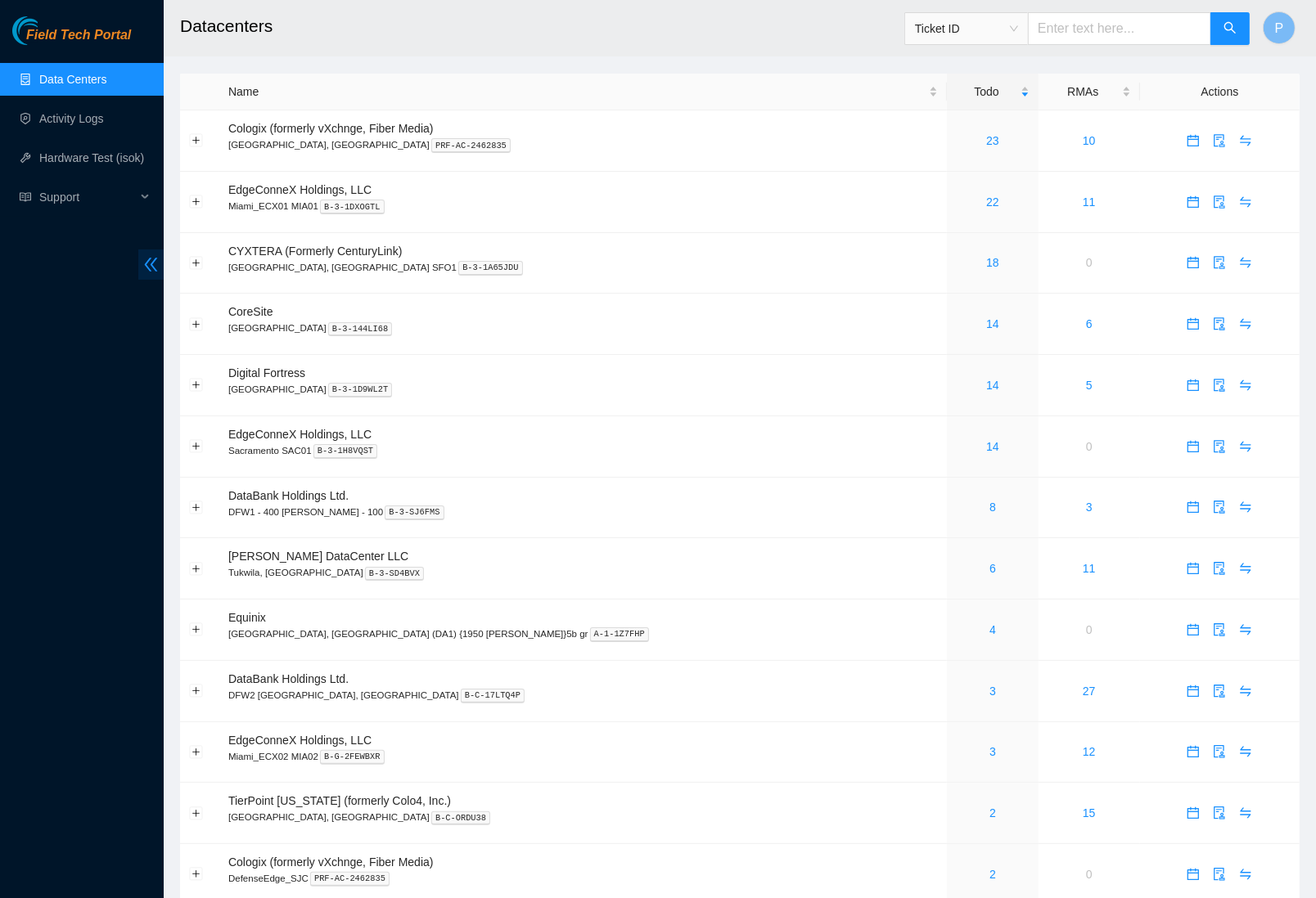
click at [156, 266] on icon "double-left" at bounding box center [151, 264] width 17 height 17
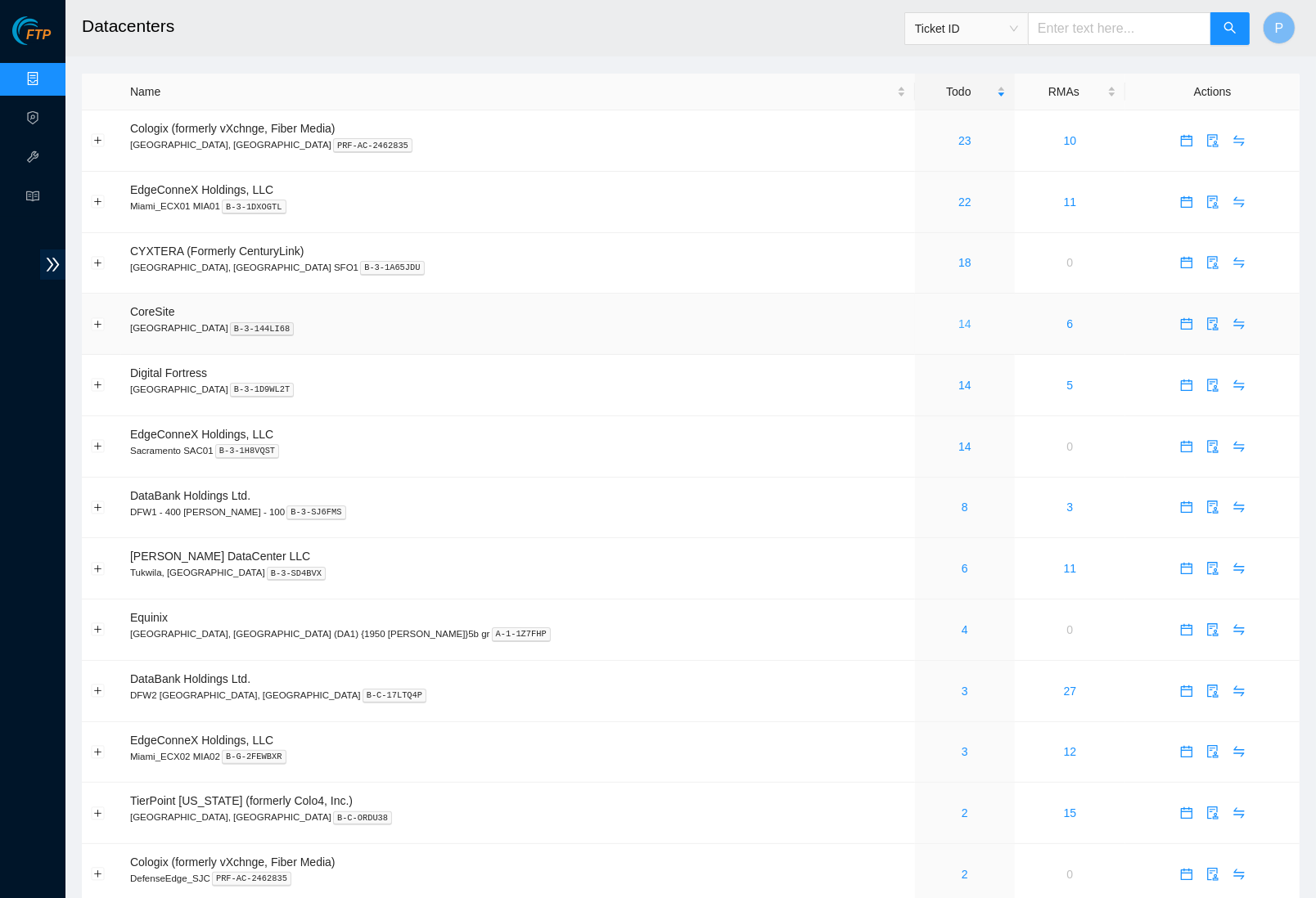
click at [958, 317] on link "14" at bounding box center [964, 324] width 13 height 13
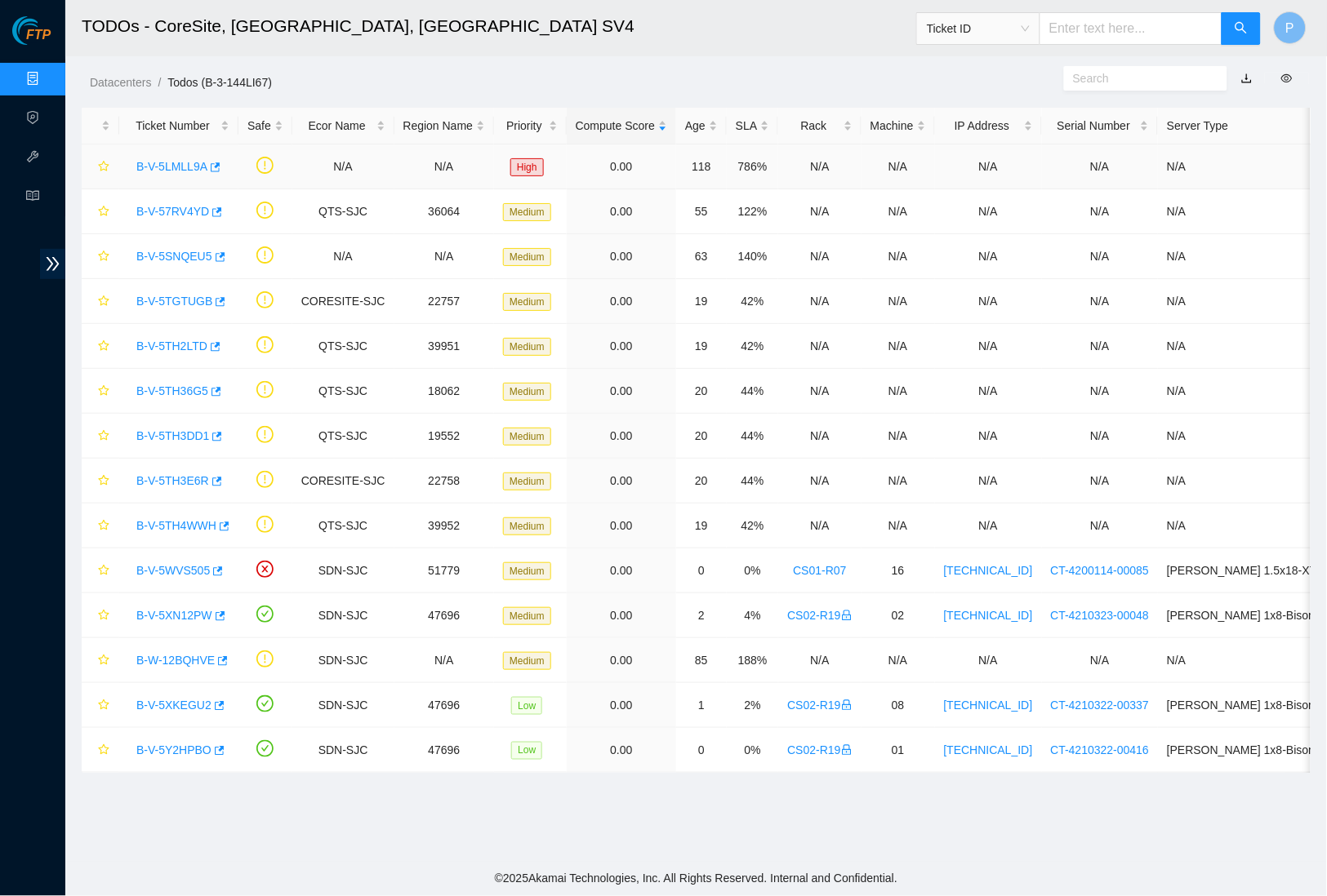
click at [167, 162] on link "B-V-5LMLL9A" at bounding box center [172, 166] width 71 height 13
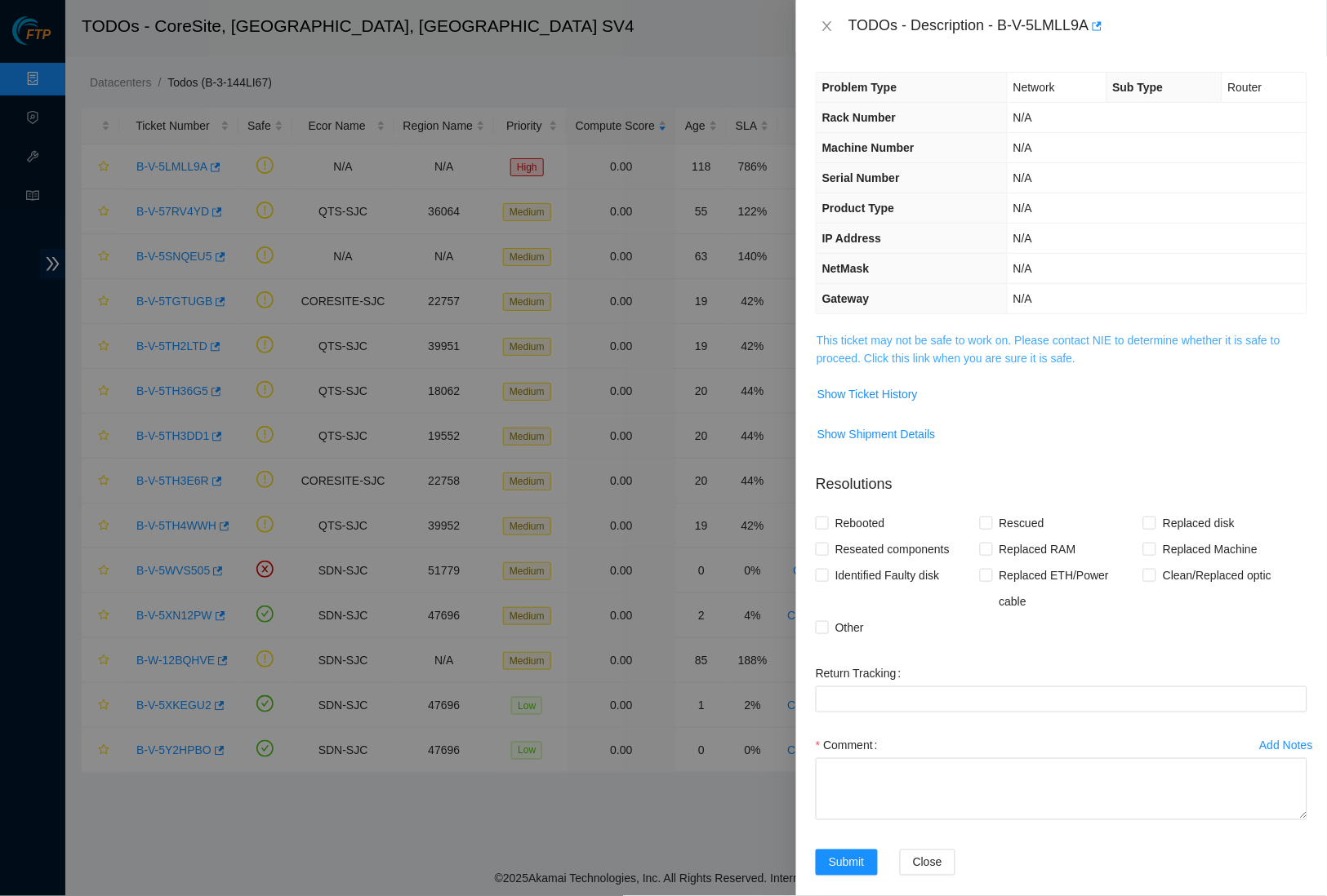
click at [961, 350] on link "This ticket may not be safe to work on. Please contact NIE to determine whether…" at bounding box center [1048, 350] width 464 height 31
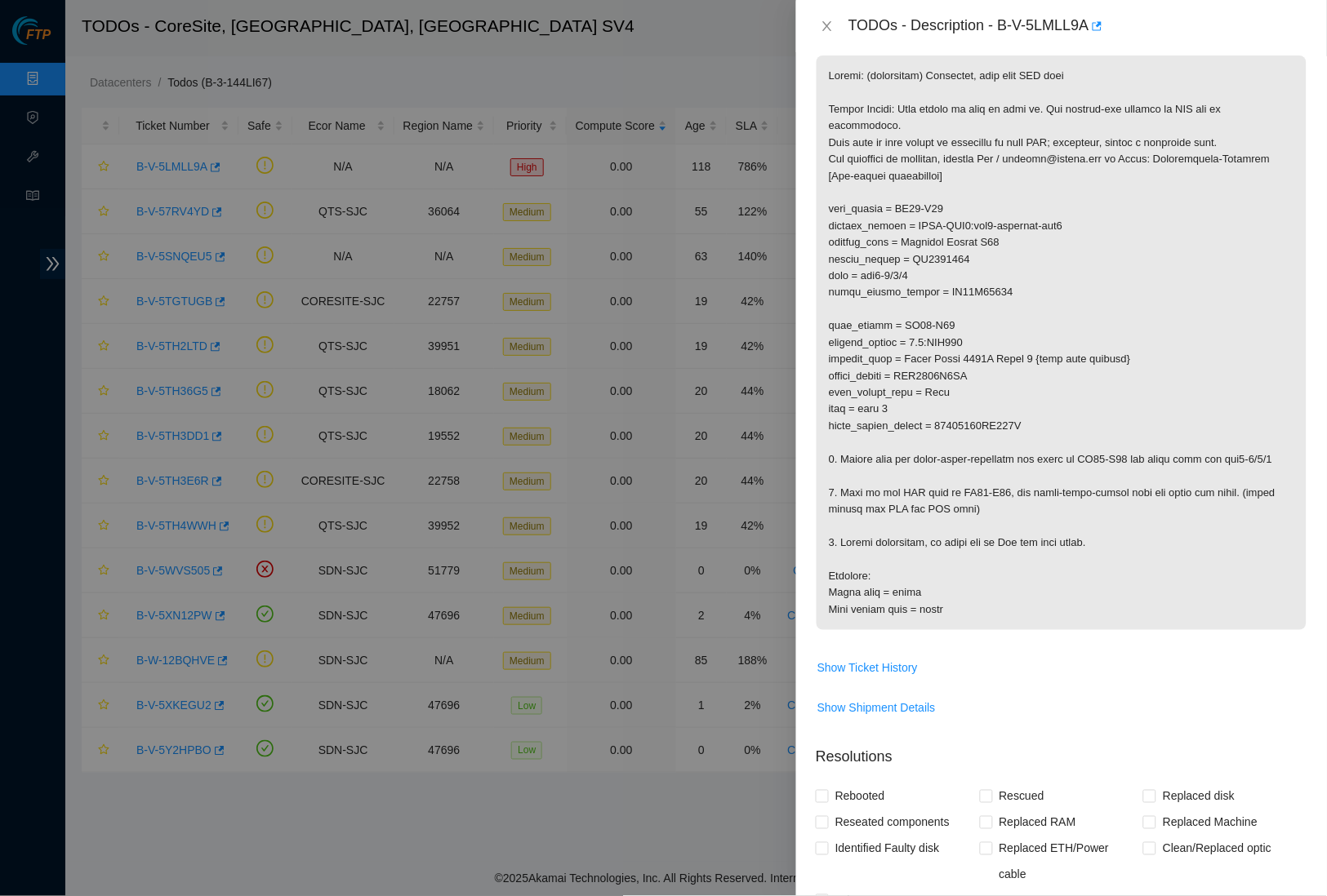
scroll to position [240, 0]
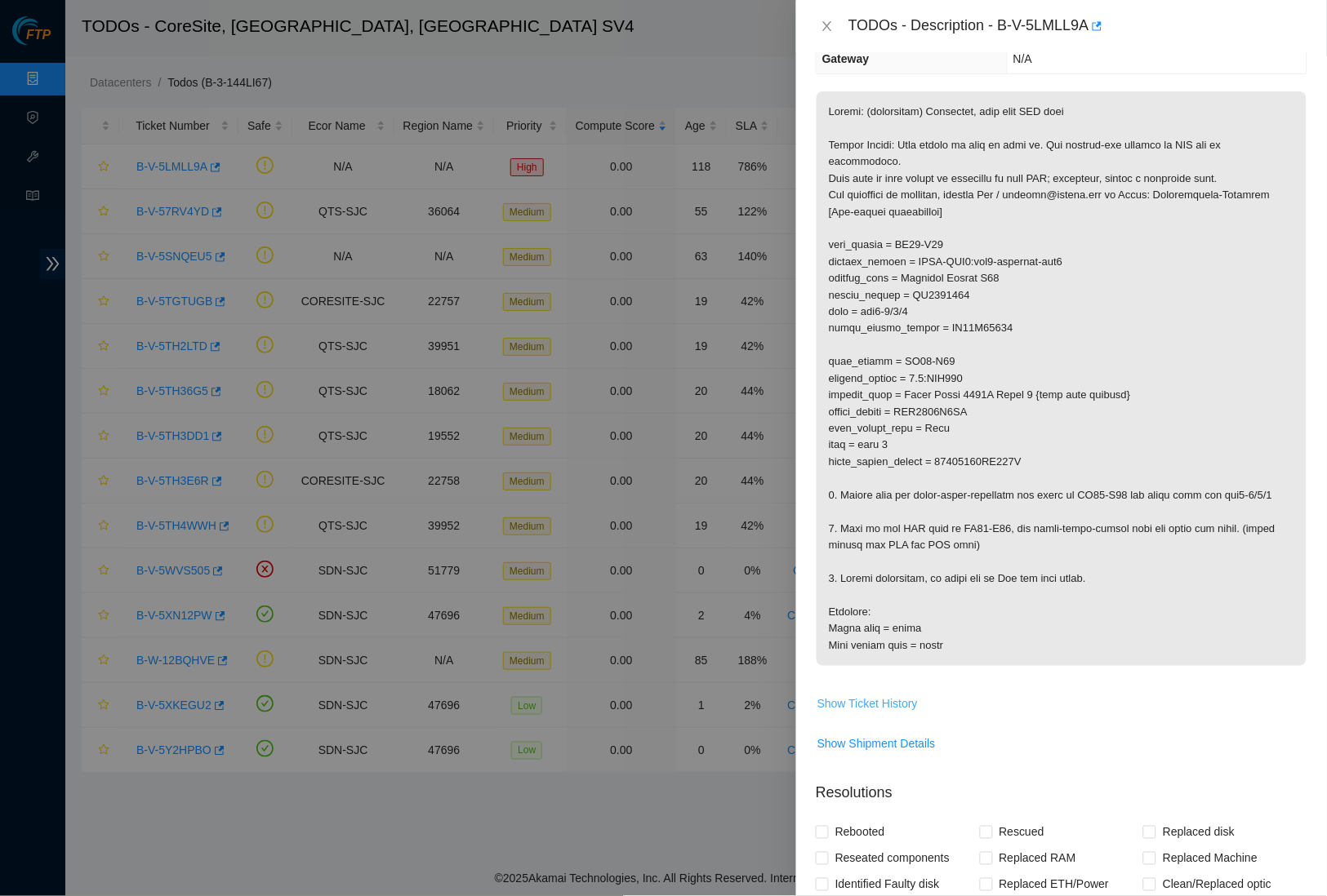
click at [896, 695] on button "Show Ticket History" at bounding box center [867, 703] width 102 height 26
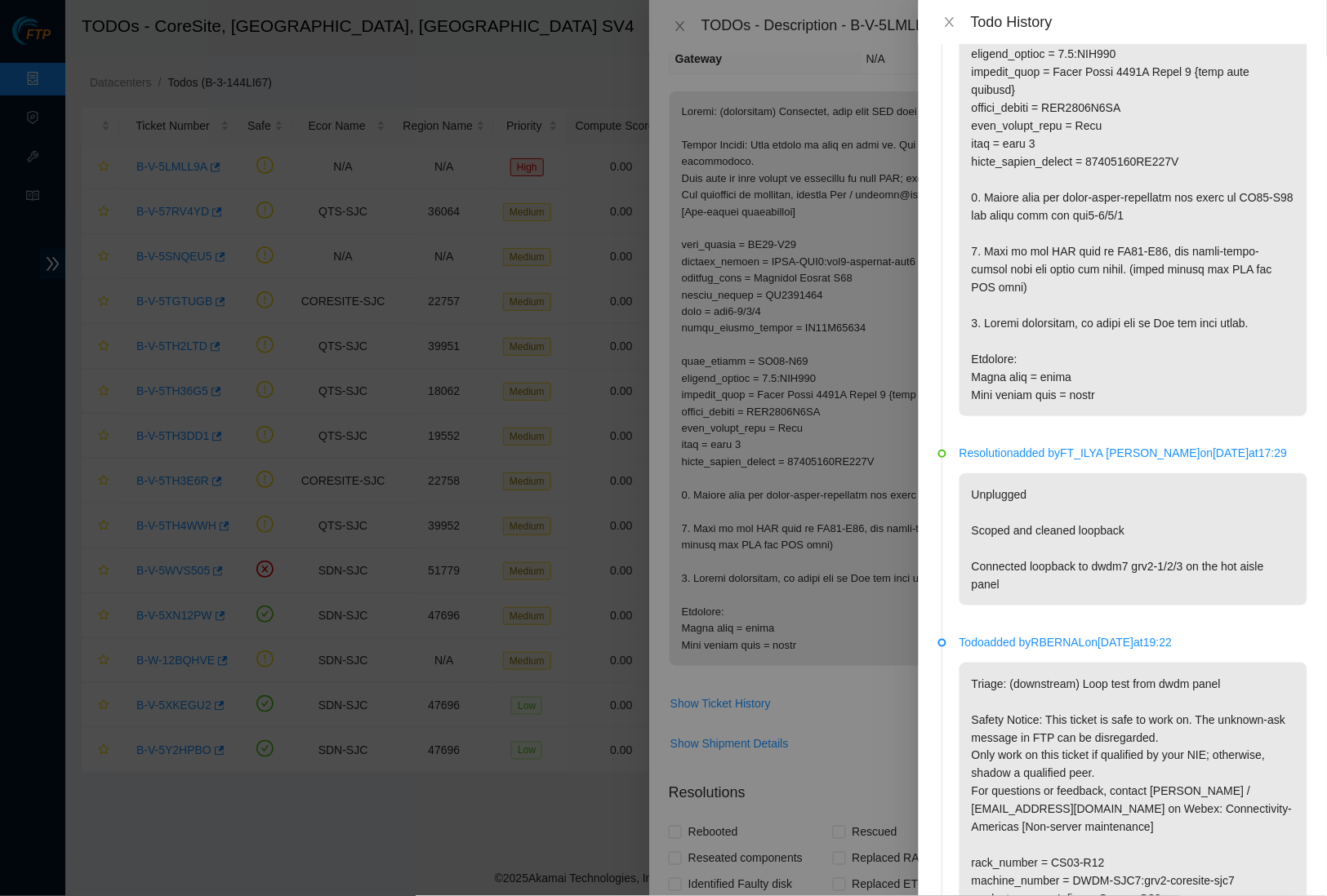
scroll to position [0, 0]
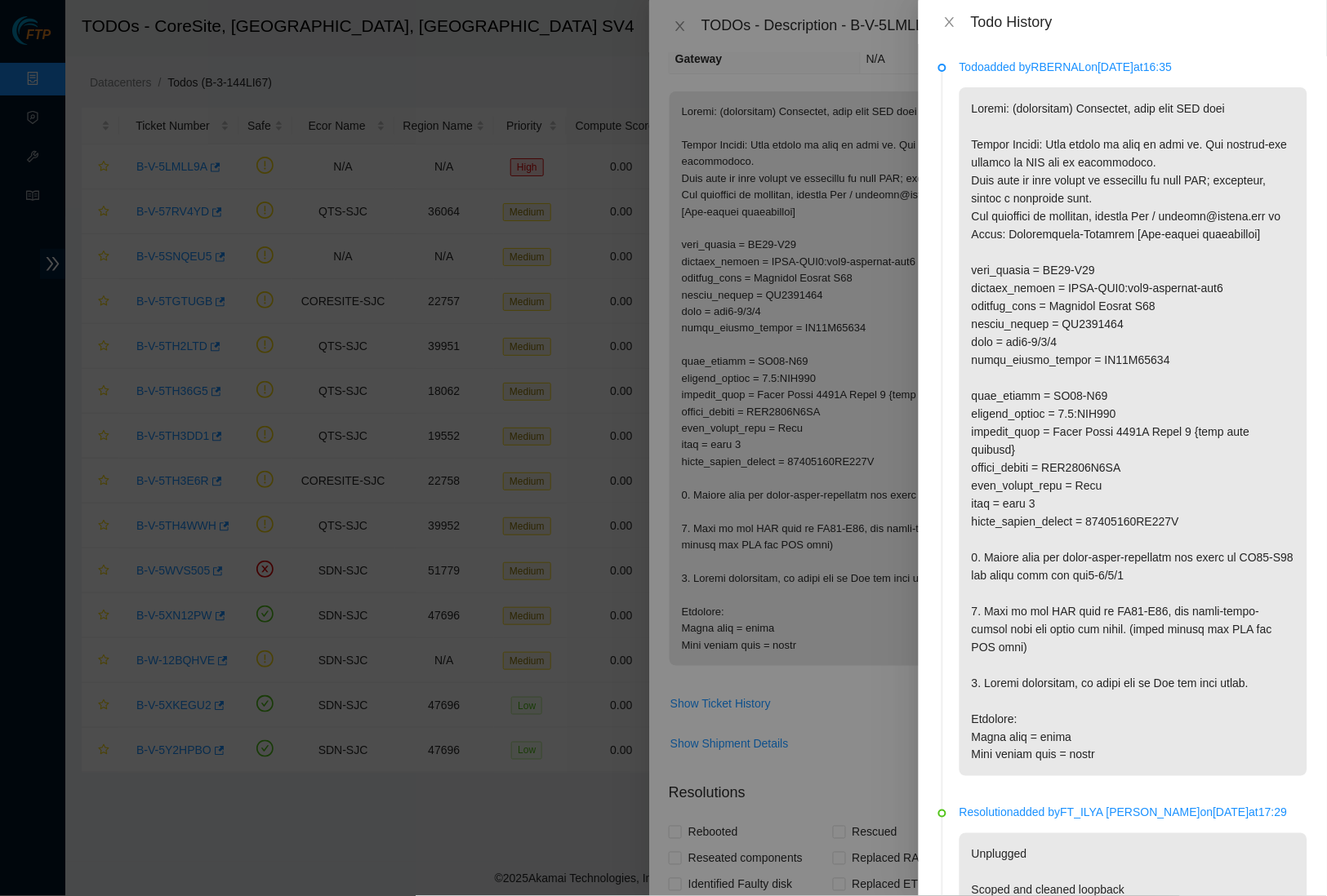
click at [955, 19] on icon "close" at bounding box center [950, 22] width 13 height 13
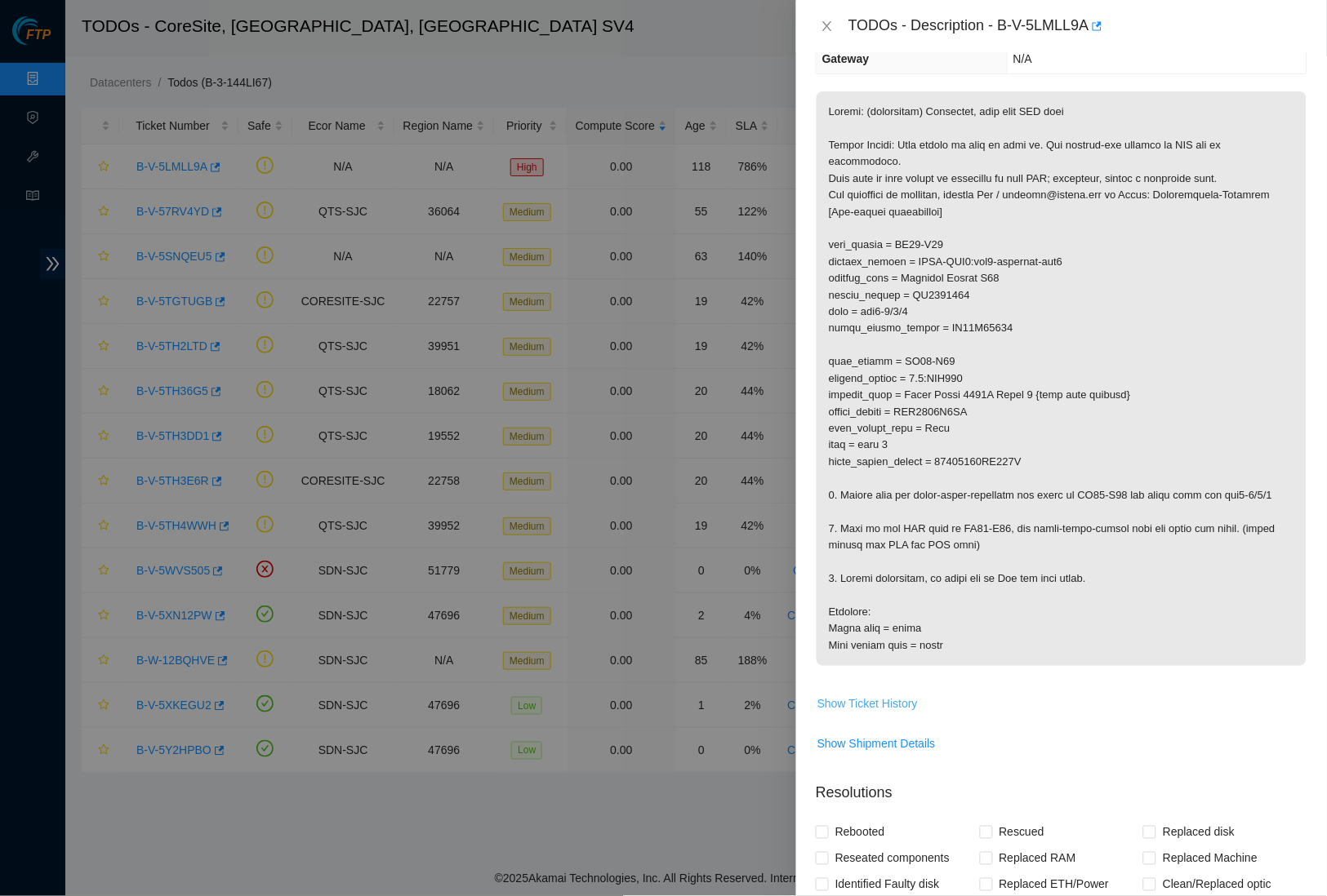
click at [889, 709] on span "Show Ticket History" at bounding box center [867, 704] width 100 height 18
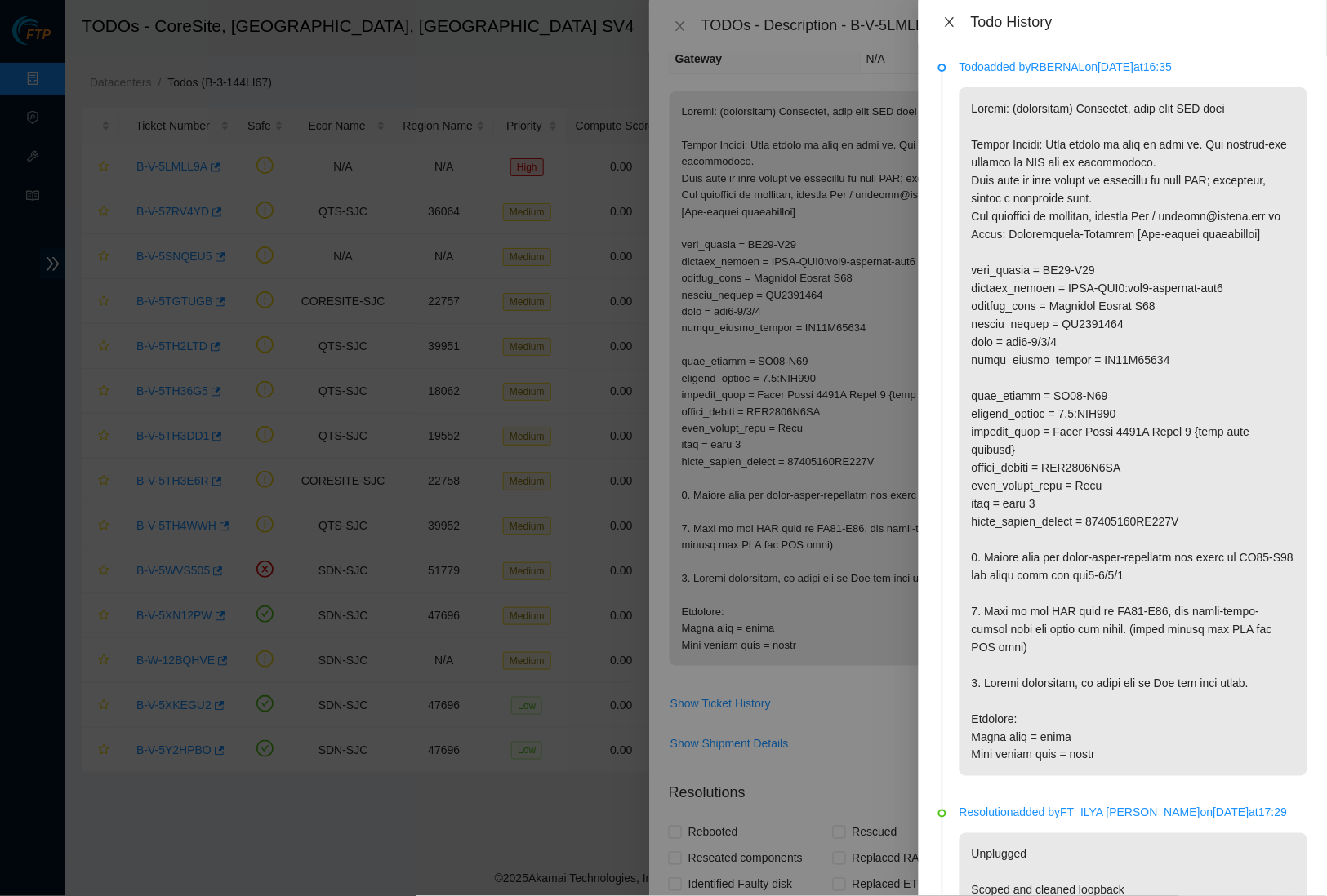
click at [946, 18] on icon "close" at bounding box center [950, 22] width 13 height 13
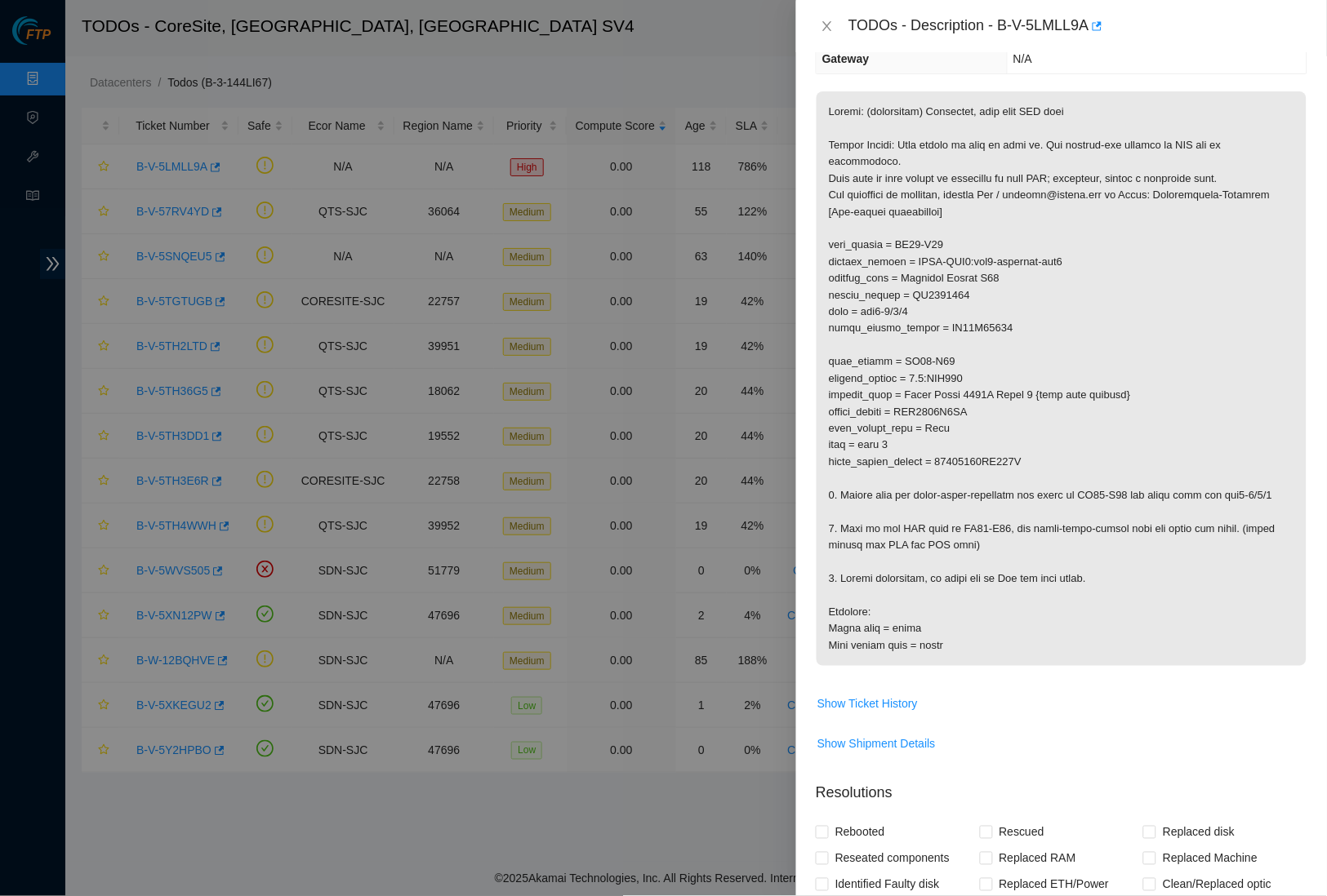
click at [1064, 372] on p at bounding box center [1062, 379] width 490 height 575
drag, startPoint x: 922, startPoint y: 386, endPoint x: 1184, endPoint y: 393, distance: 262.1
click at [1184, 393] on p at bounding box center [1062, 379] width 490 height 575
click at [1183, 390] on p at bounding box center [1062, 379] width 490 height 575
drag, startPoint x: 917, startPoint y: 384, endPoint x: 1161, endPoint y: 387, distance: 244.0
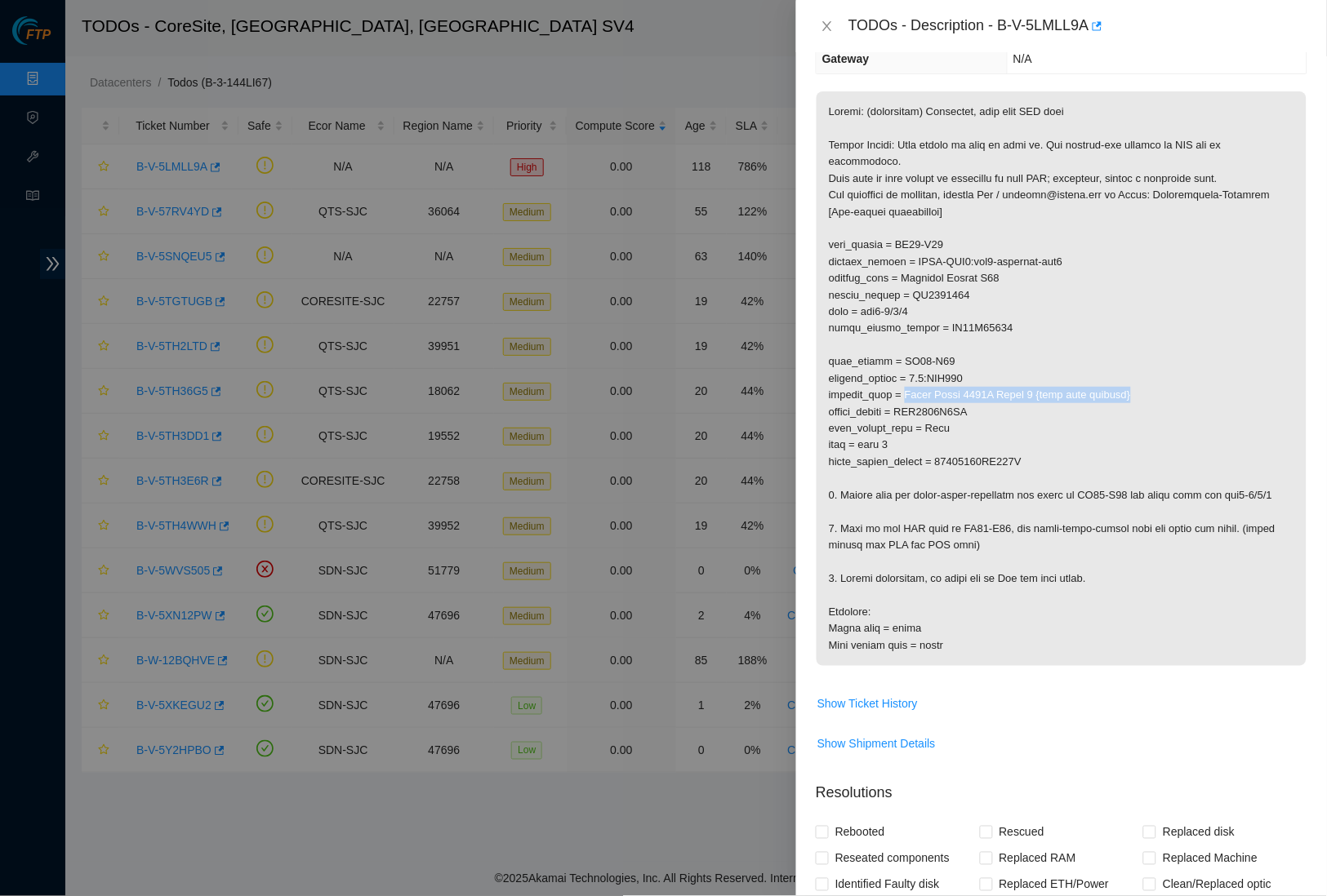
click at [1161, 387] on p at bounding box center [1062, 379] width 490 height 575
click at [1074, 328] on p at bounding box center [1062, 379] width 490 height 575
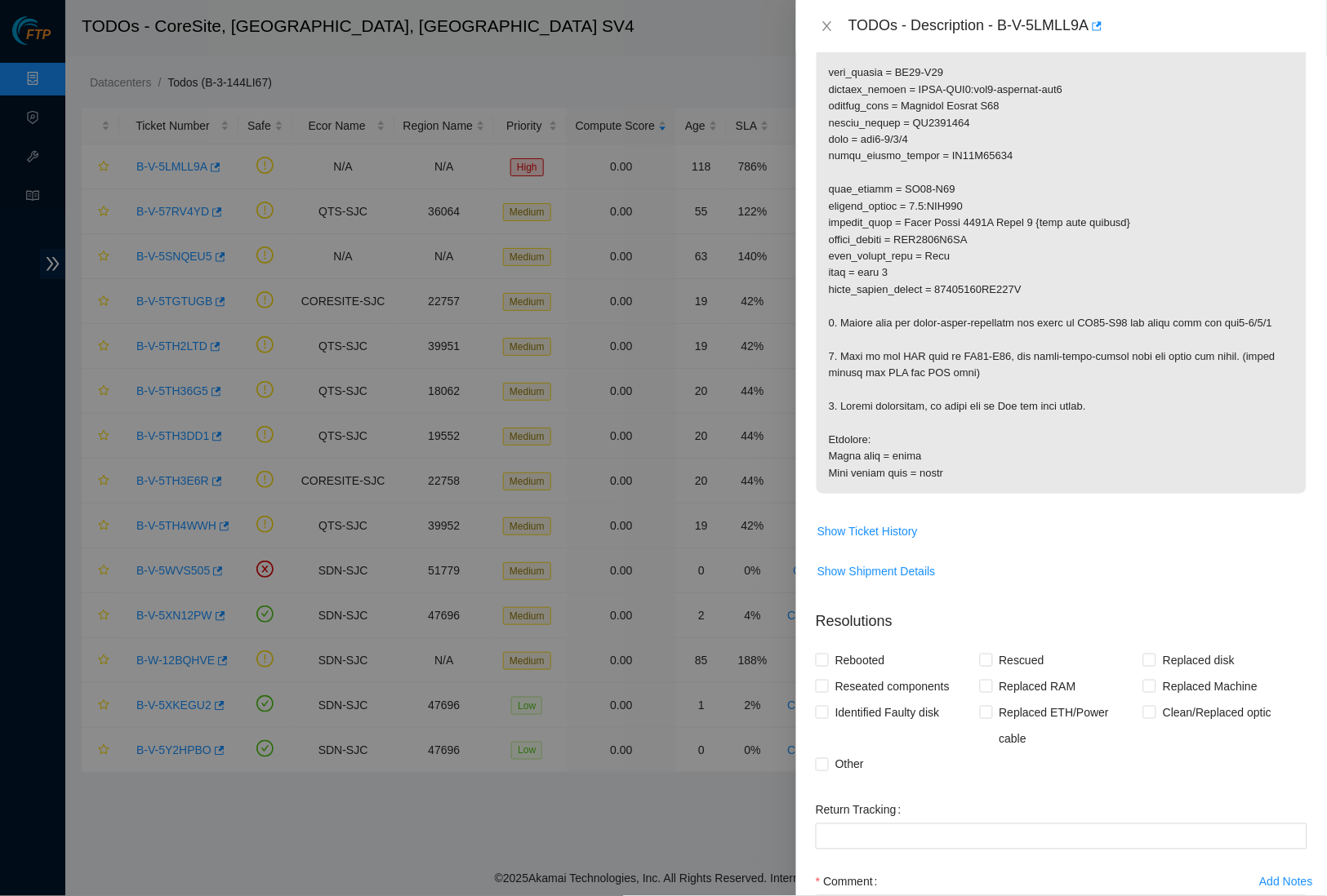
scroll to position [493, 0]
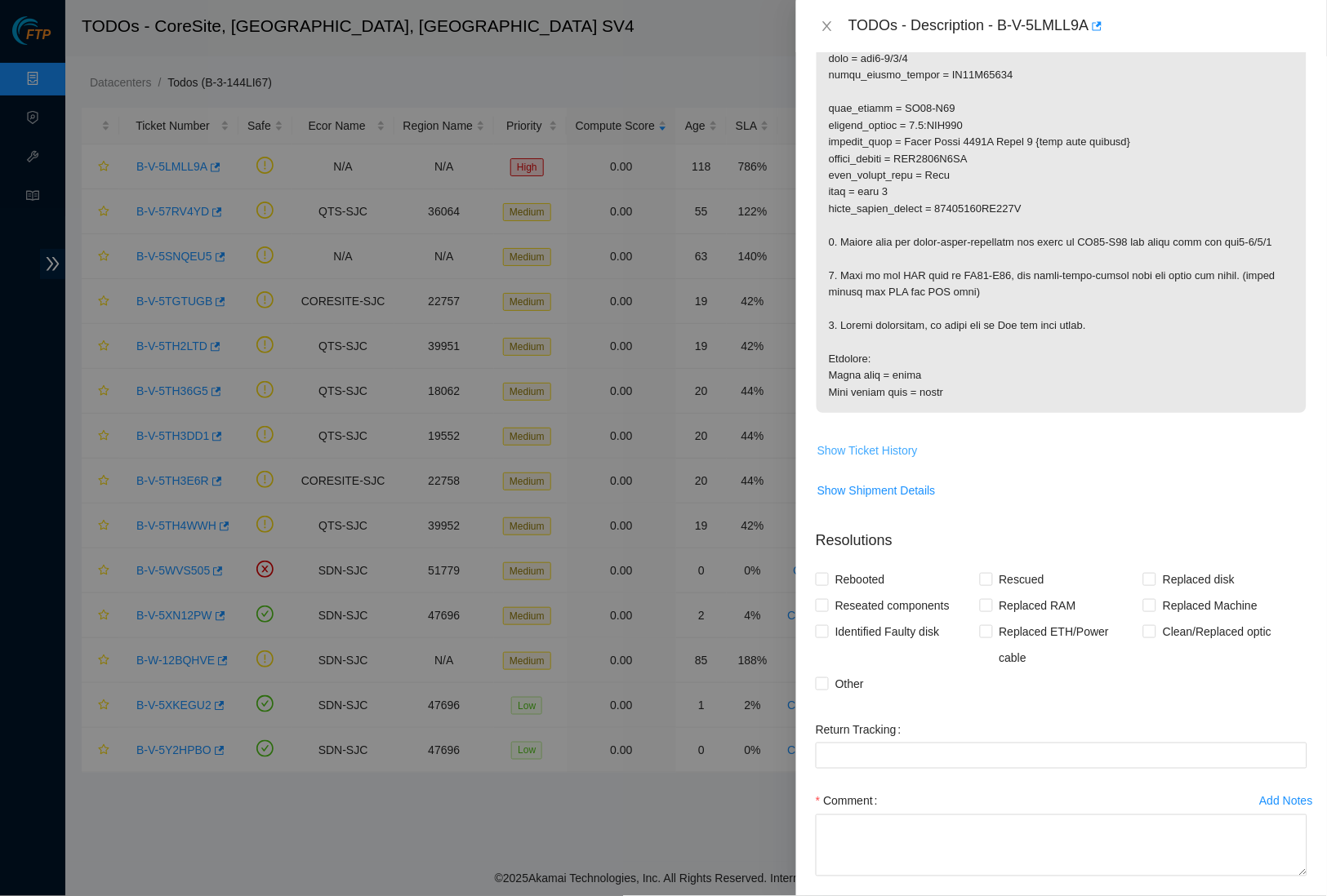
click at [895, 454] on span "Show Ticket History" at bounding box center [867, 451] width 100 height 18
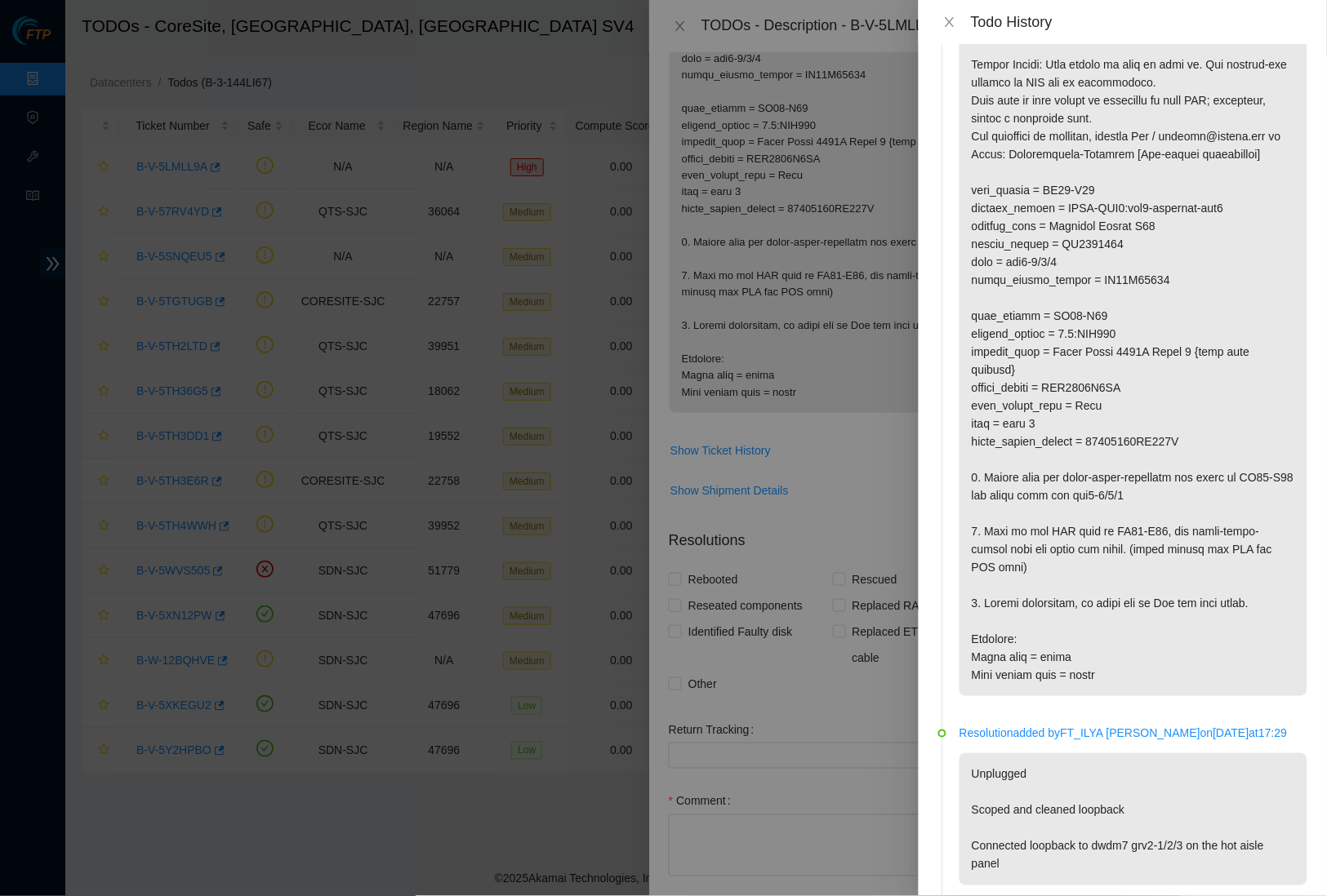
scroll to position [92, 0]
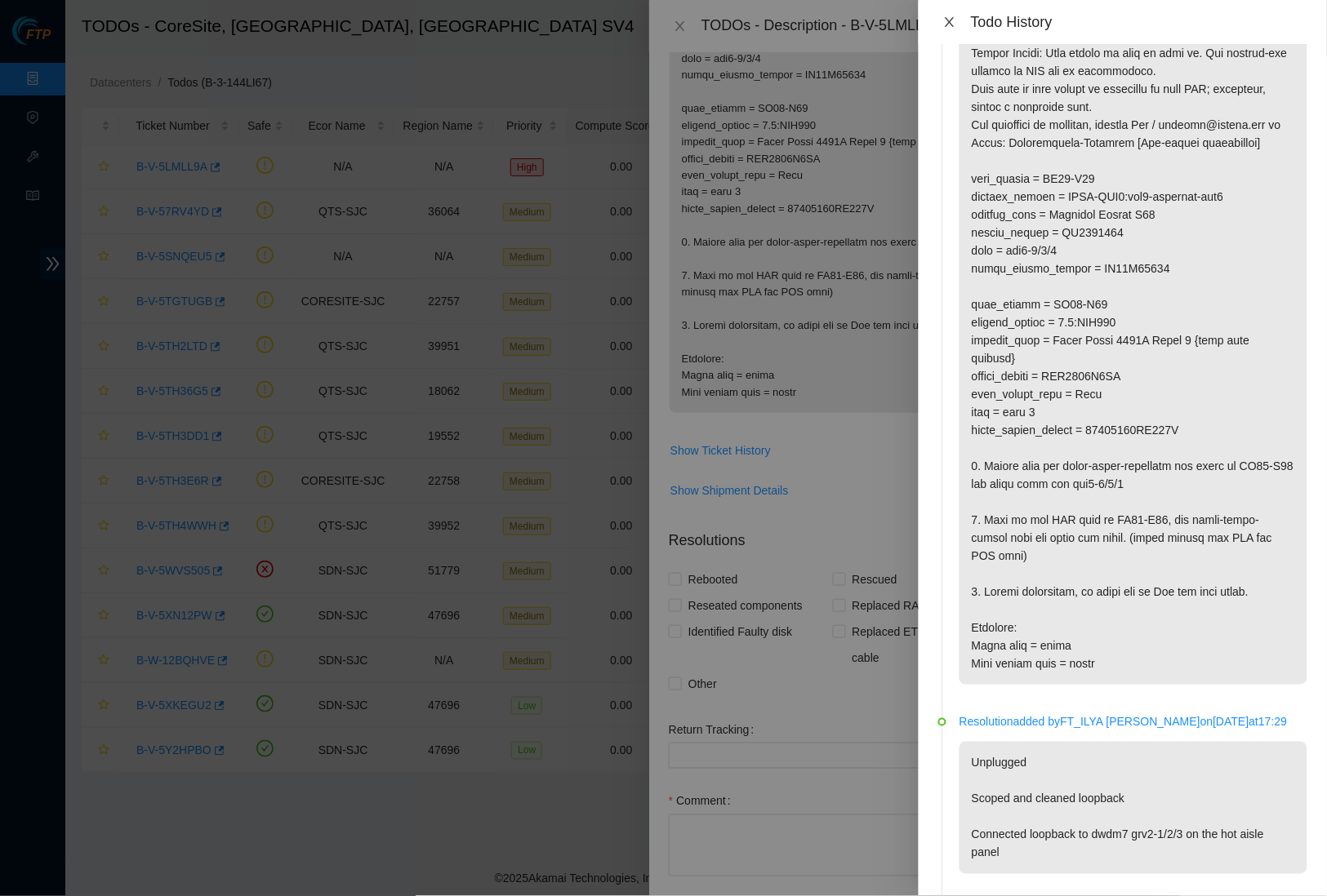
click at [949, 23] on icon "close" at bounding box center [950, 22] width 9 height 10
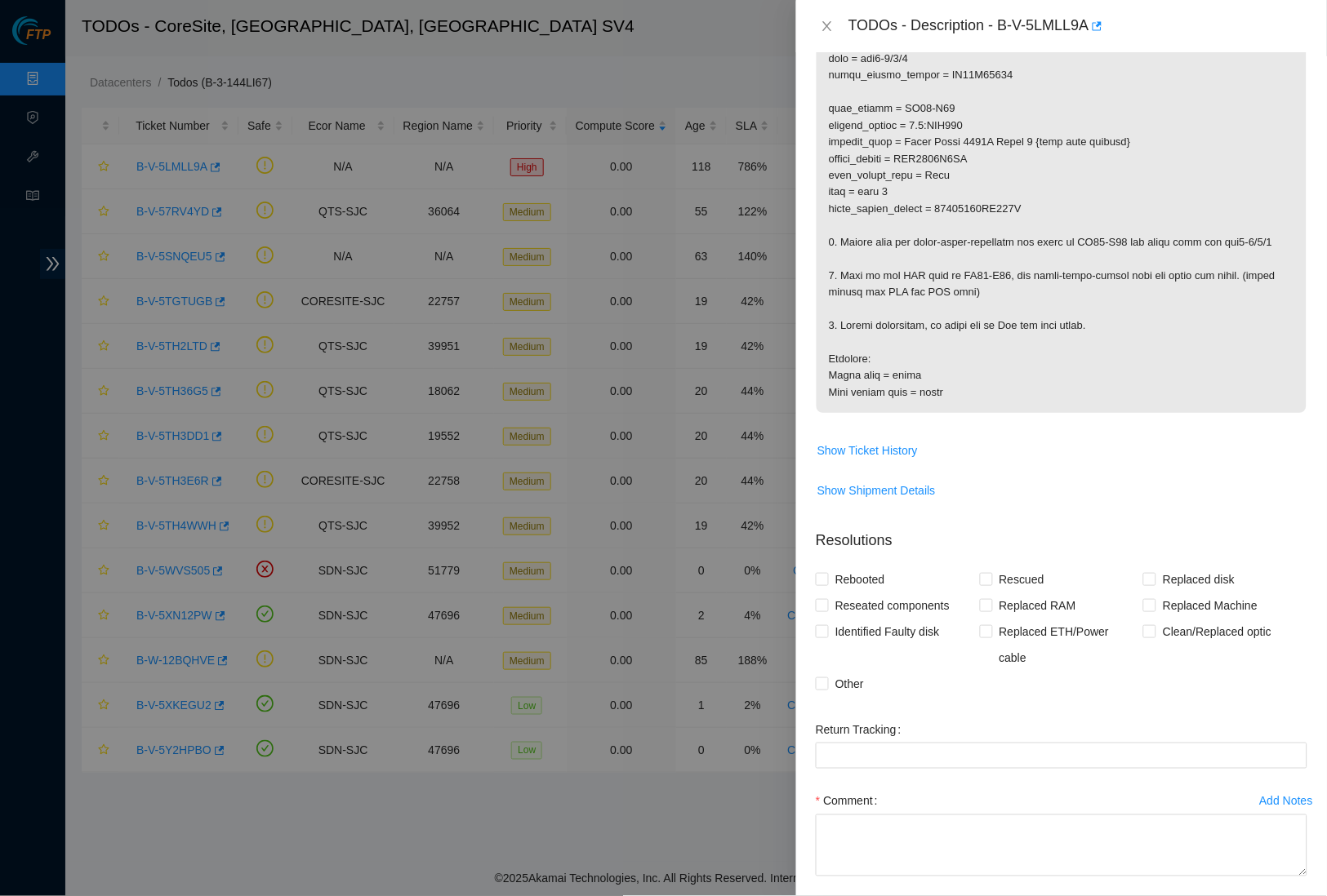
scroll to position [0, 0]
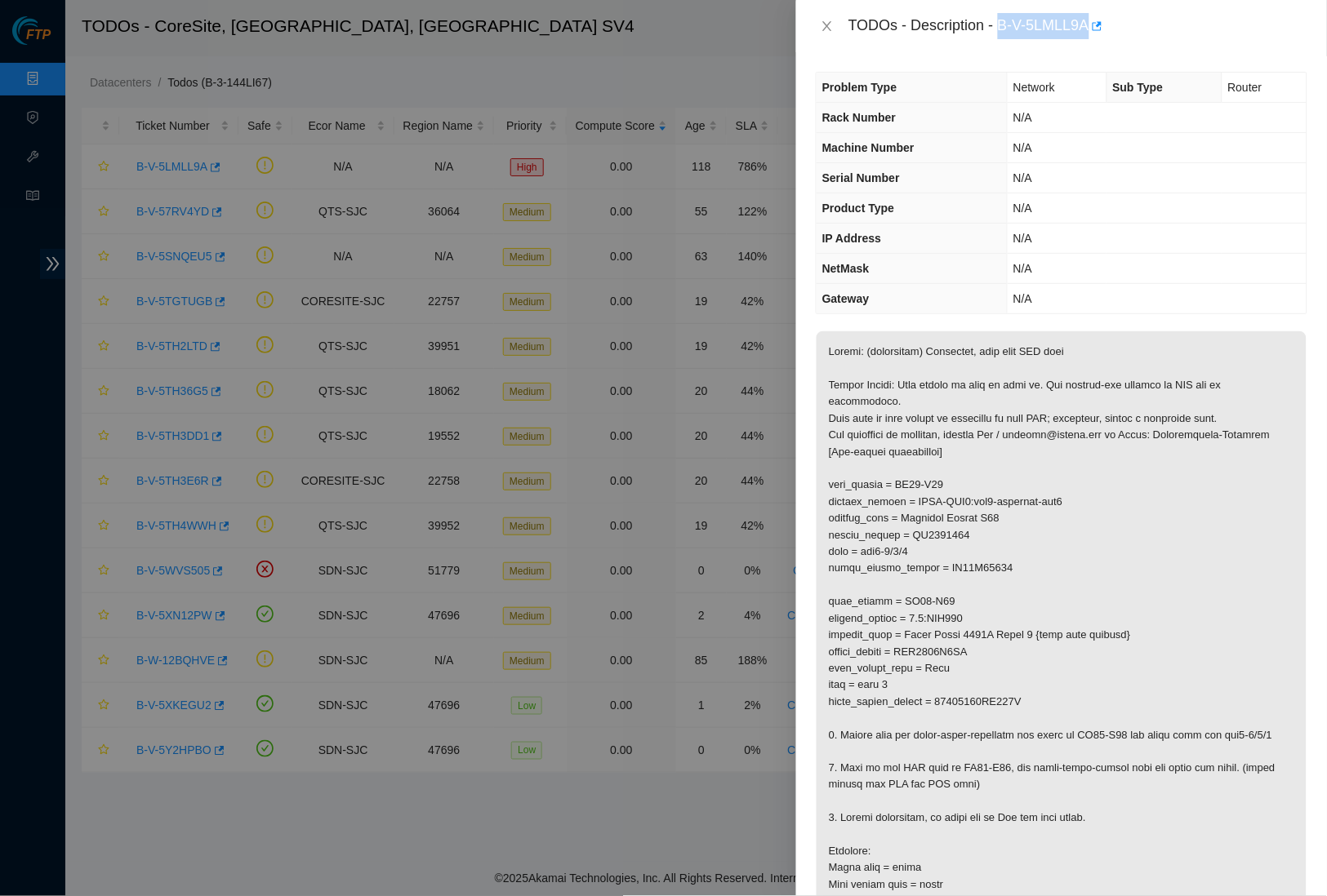
drag, startPoint x: 1008, startPoint y: 20, endPoint x: 1098, endPoint y: 20, distance: 90.0
click at [1098, 20] on div "TODOs - Description - B-V-5LMLL9A" at bounding box center [1078, 26] width 459 height 26
copy div "B-V-5LMLL9A"
click at [825, 26] on icon "close" at bounding box center [827, 26] width 13 height 13
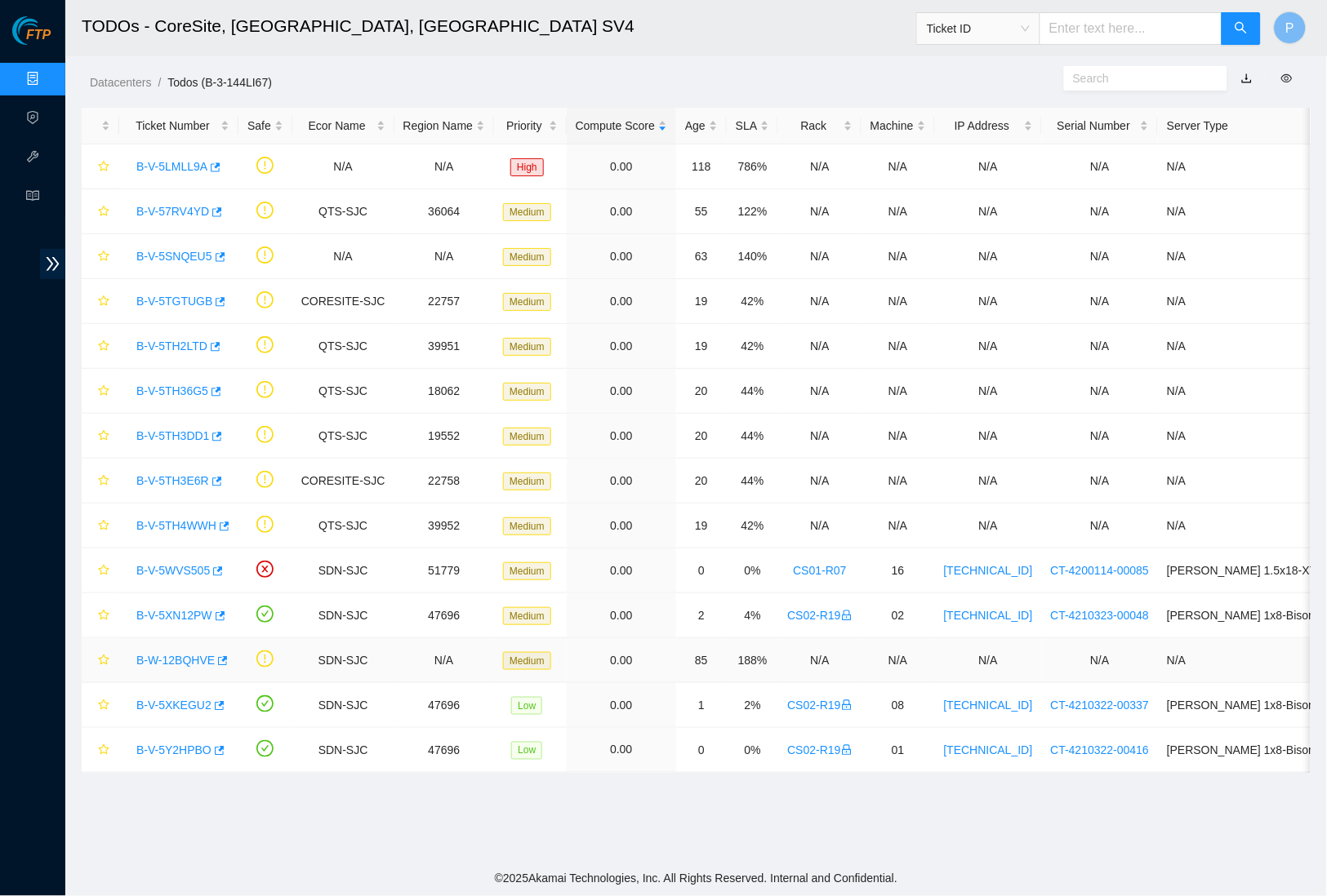
click at [170, 656] on link "B-W-12BQHVE" at bounding box center [175, 660] width 78 height 13
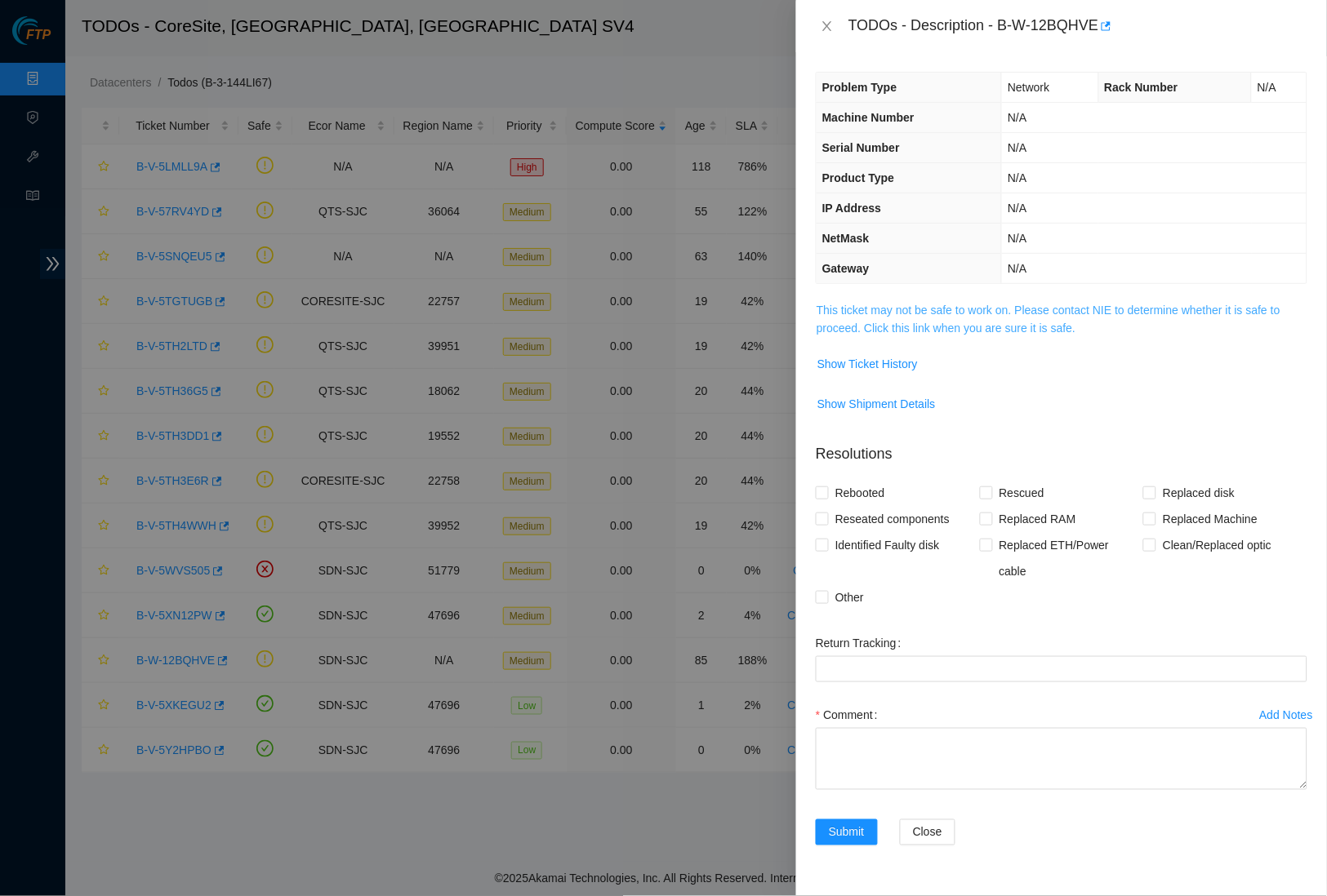
click at [874, 318] on link "This ticket may not be safe to work on. Please contact NIE to determine whether…" at bounding box center [1048, 319] width 464 height 31
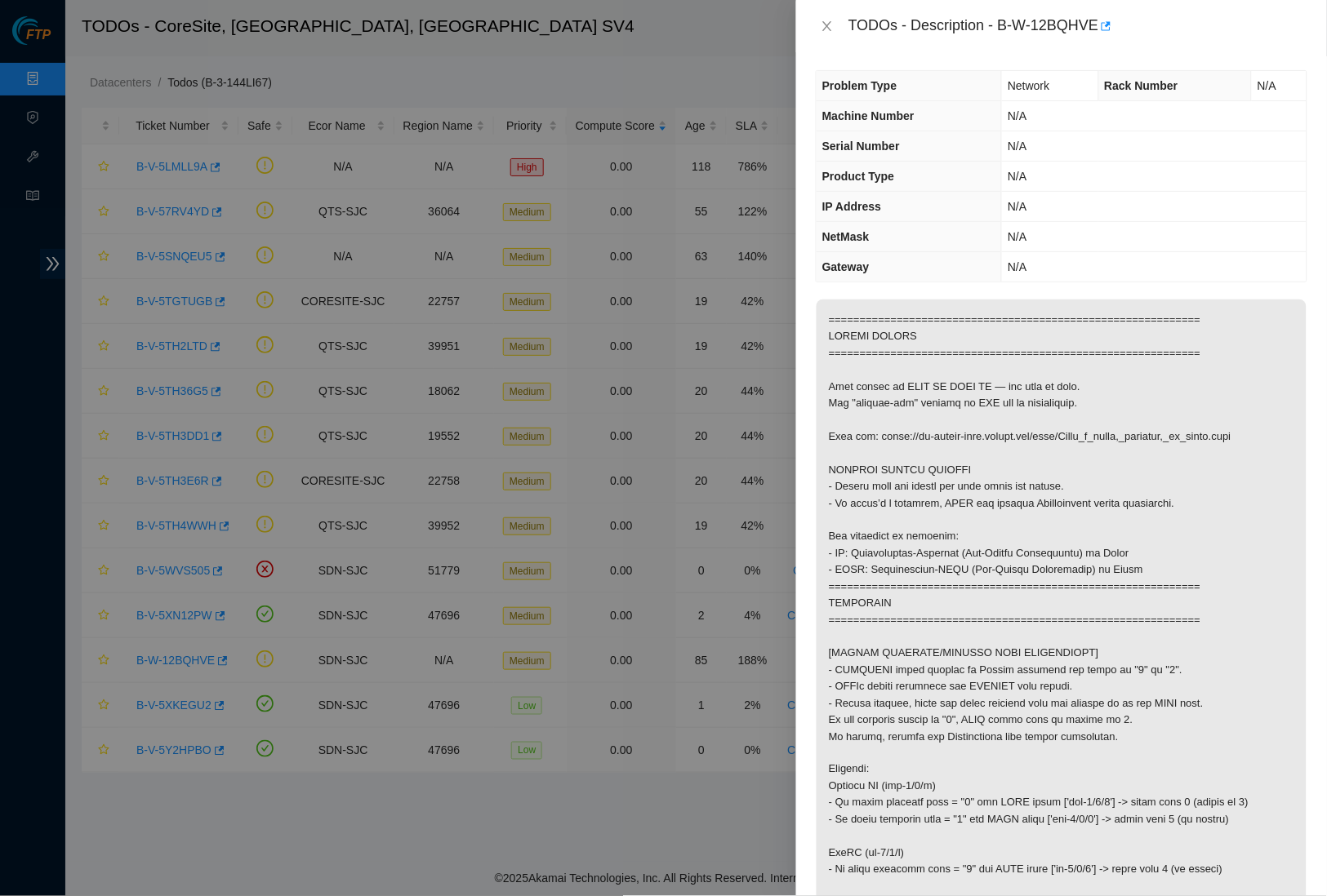
scroll to position [3, 0]
click at [821, 30] on icon "close" at bounding box center [827, 26] width 13 height 13
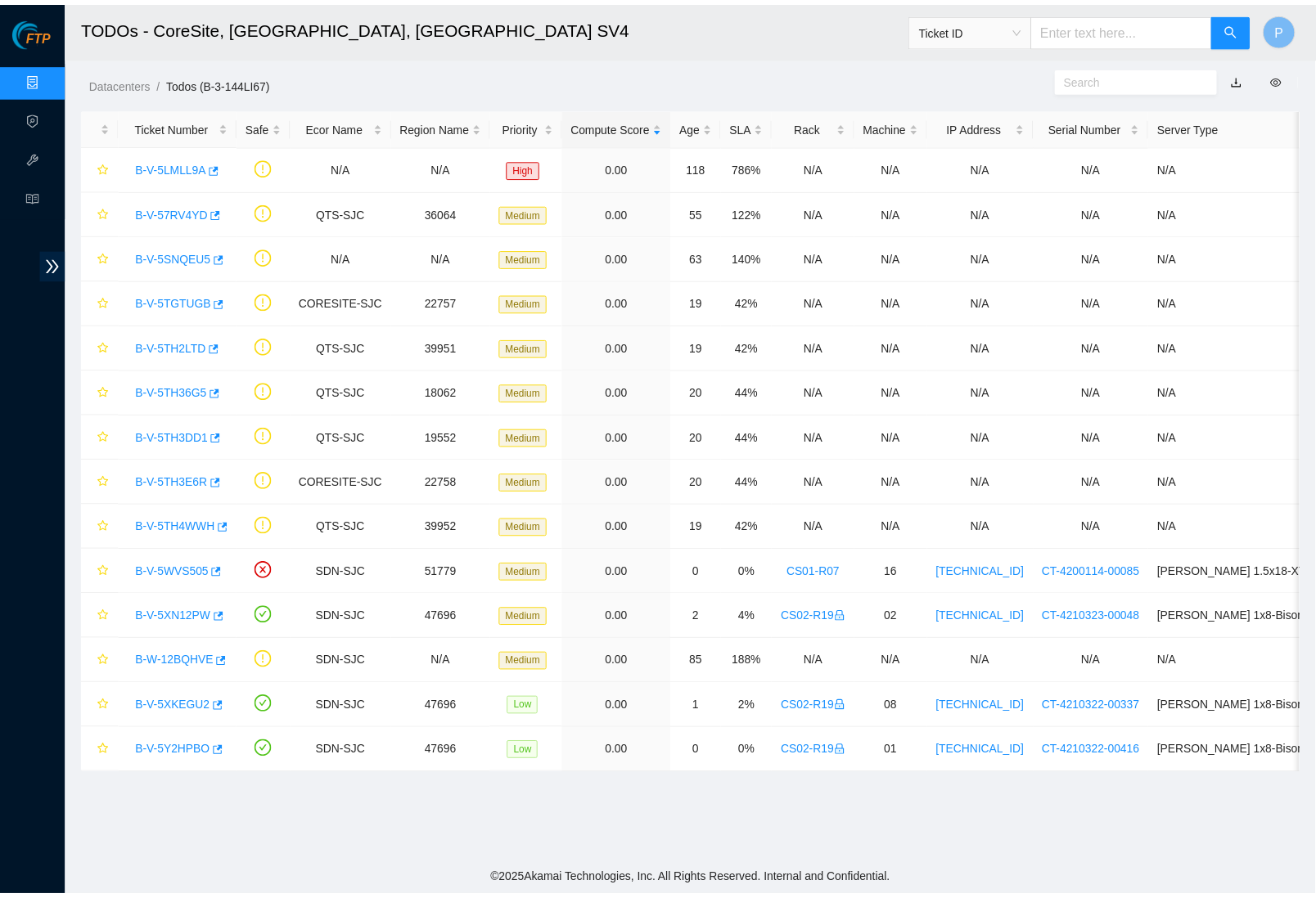
scroll to position [0, 0]
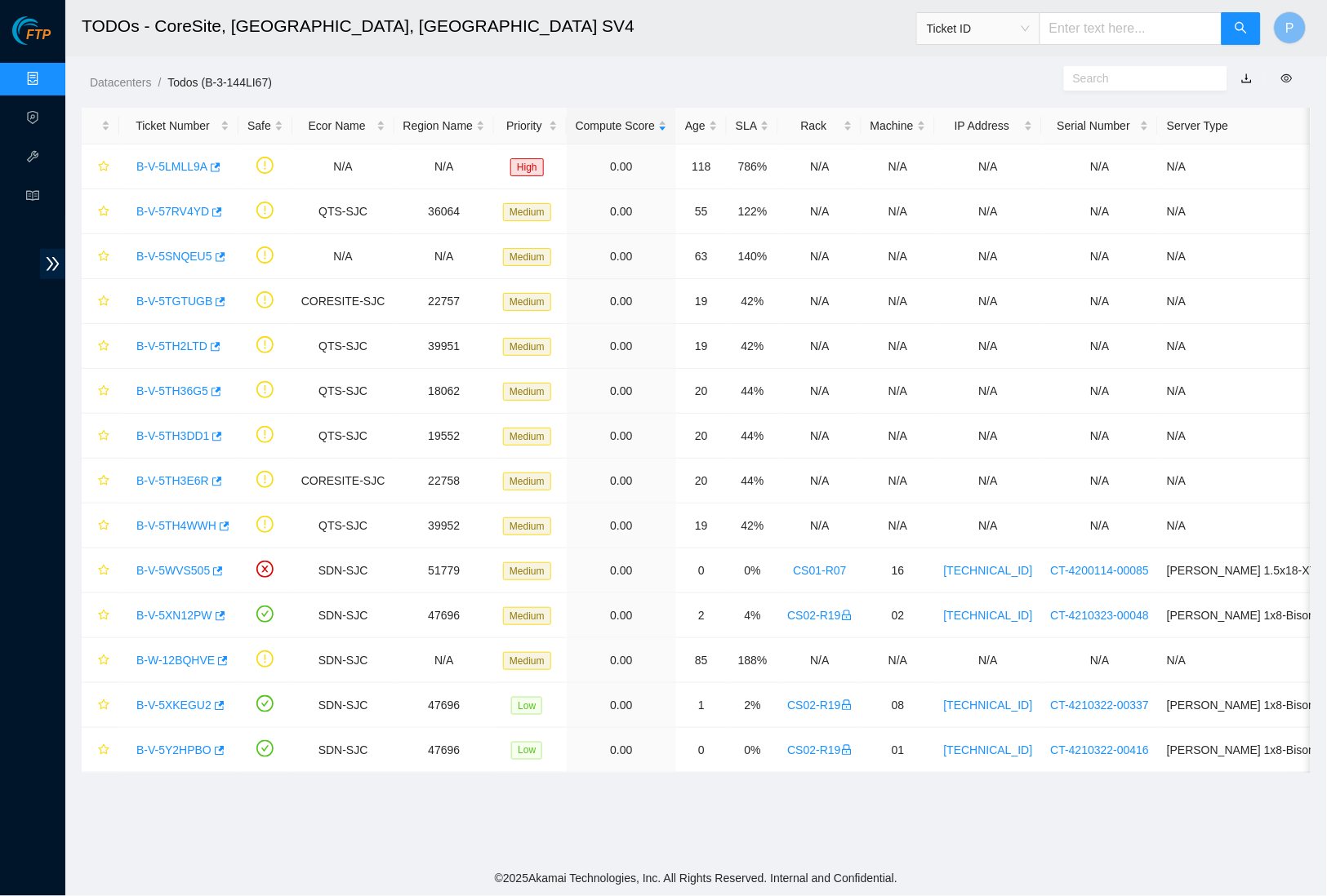
click at [48, 84] on link "Data Centers" at bounding box center [81, 79] width 67 height 13
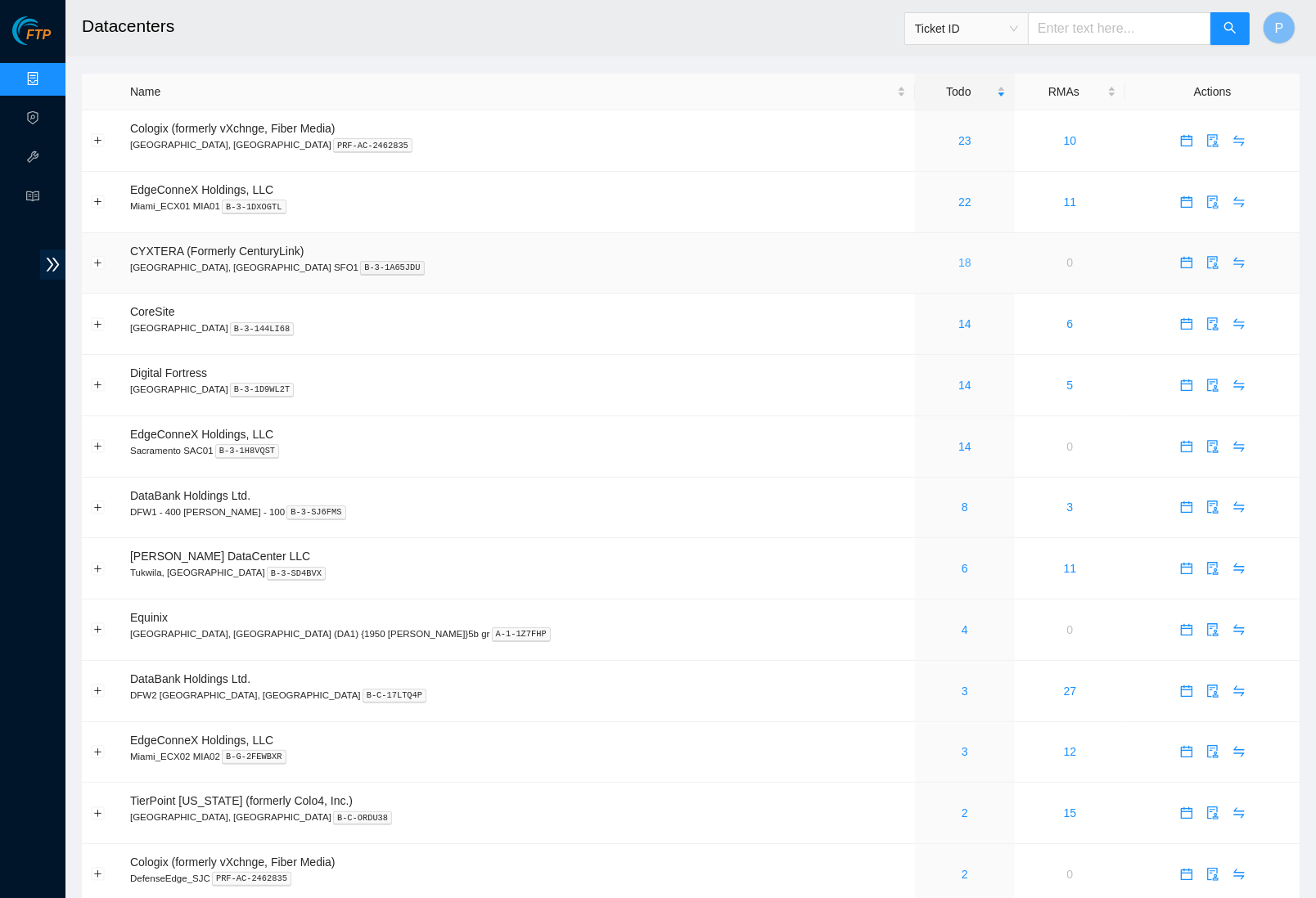
click at [958, 260] on link "18" at bounding box center [964, 262] width 13 height 13
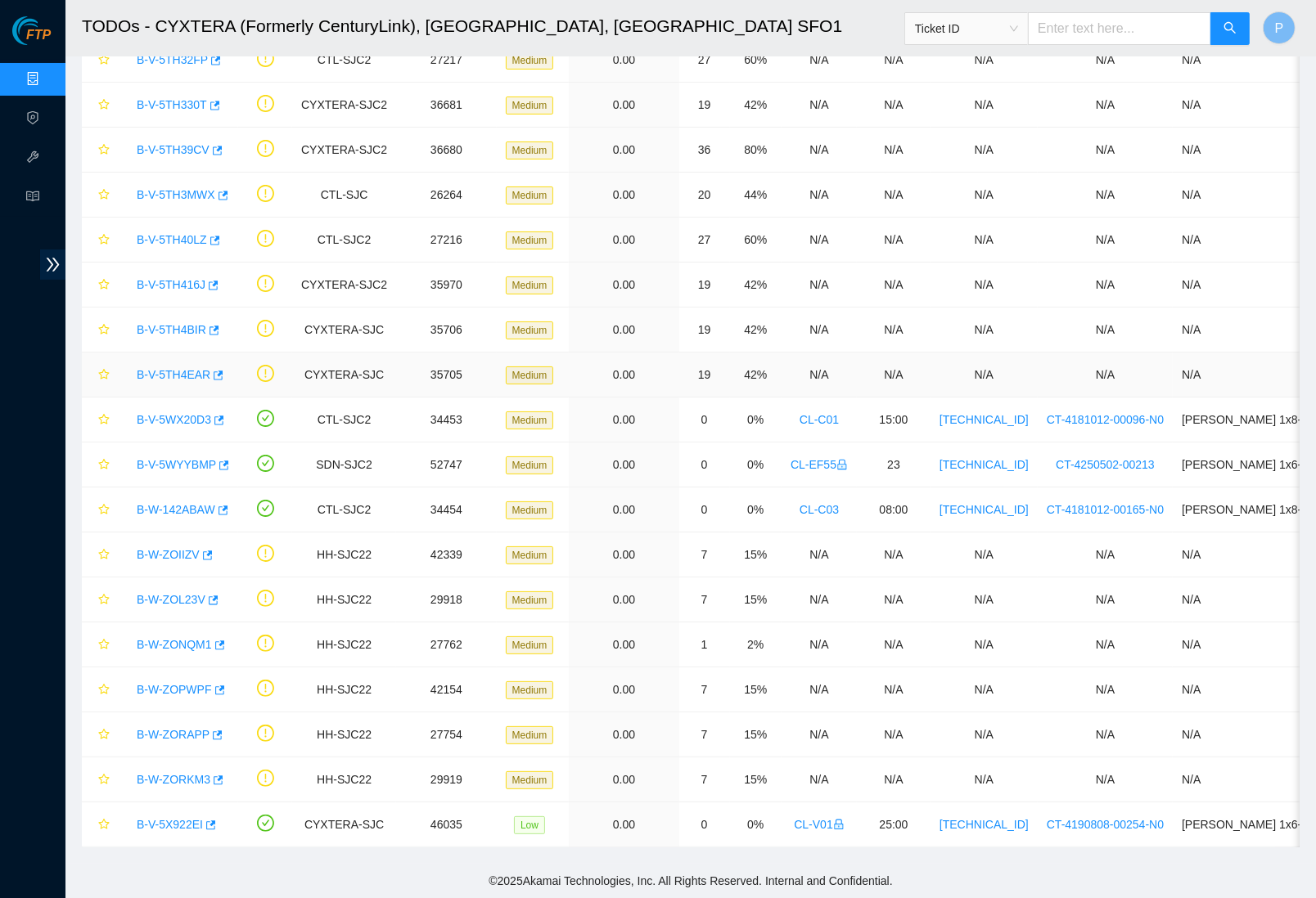
scroll to position [121, 0]
click at [170, 458] on link "B-V-5WYYBMP" at bounding box center [177, 465] width 79 height 13
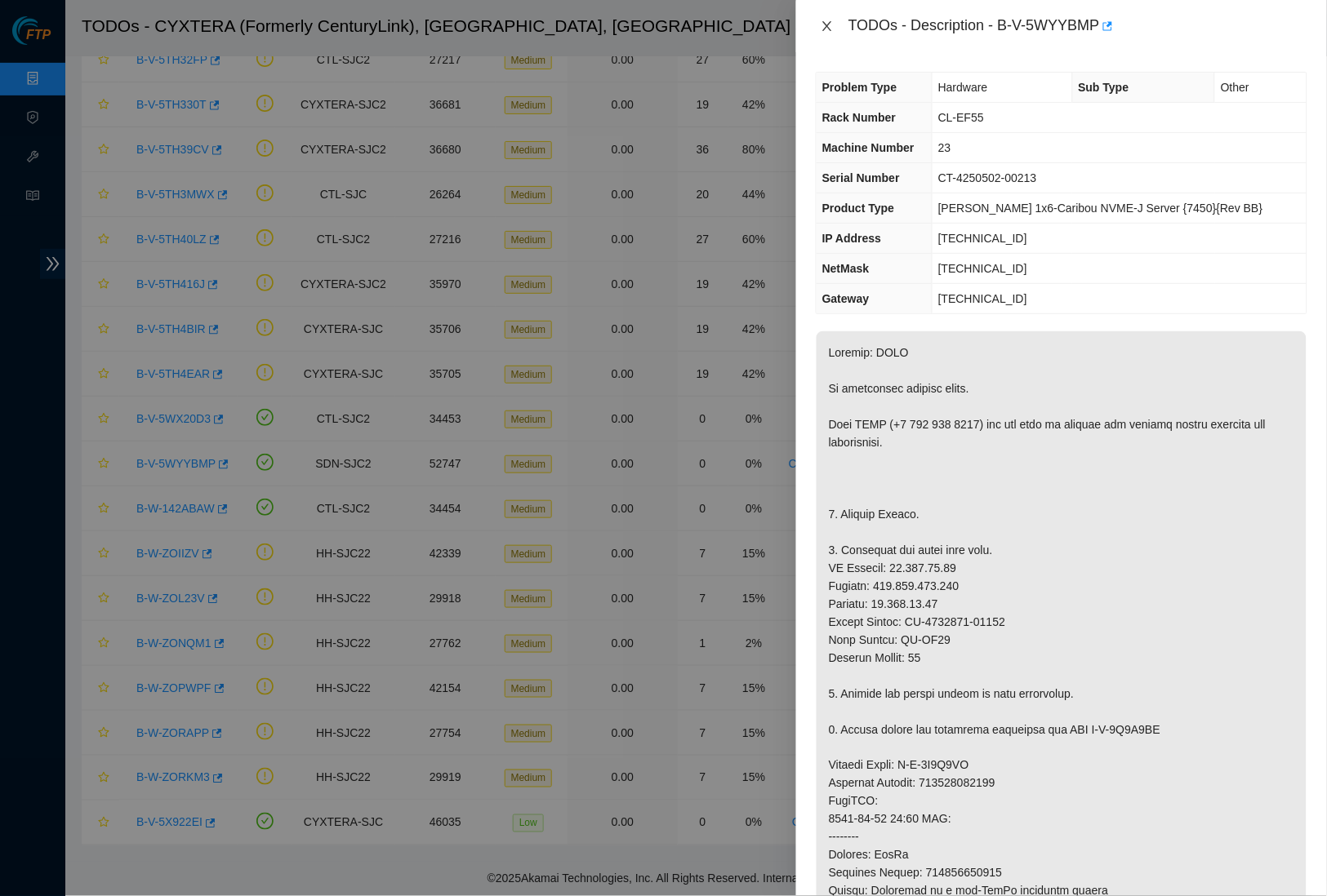
click at [827, 18] on button "Close" at bounding box center [827, 26] width 23 height 16
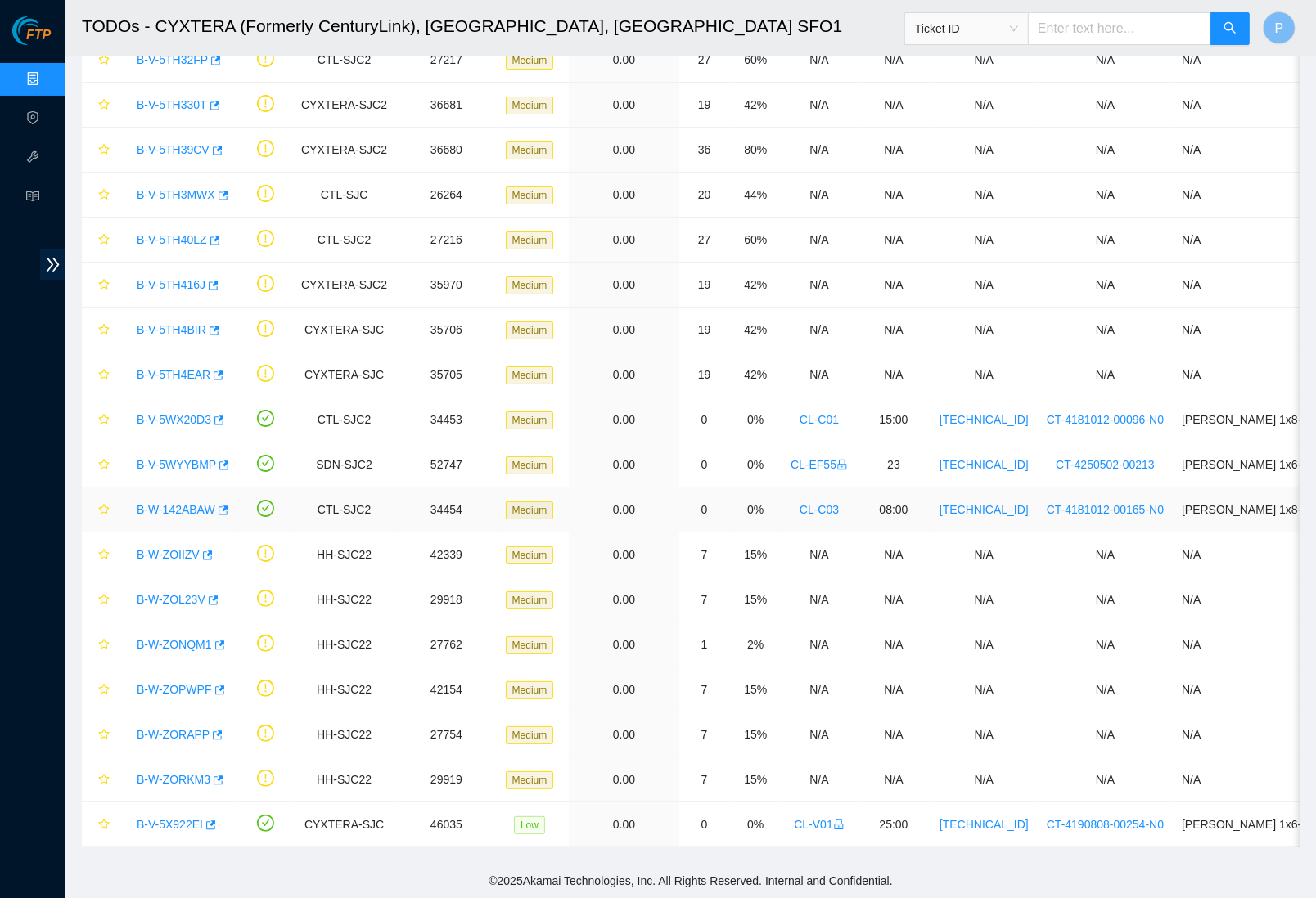
click at [184, 503] on link "B-W-142ABAW" at bounding box center [176, 510] width 78 height 13
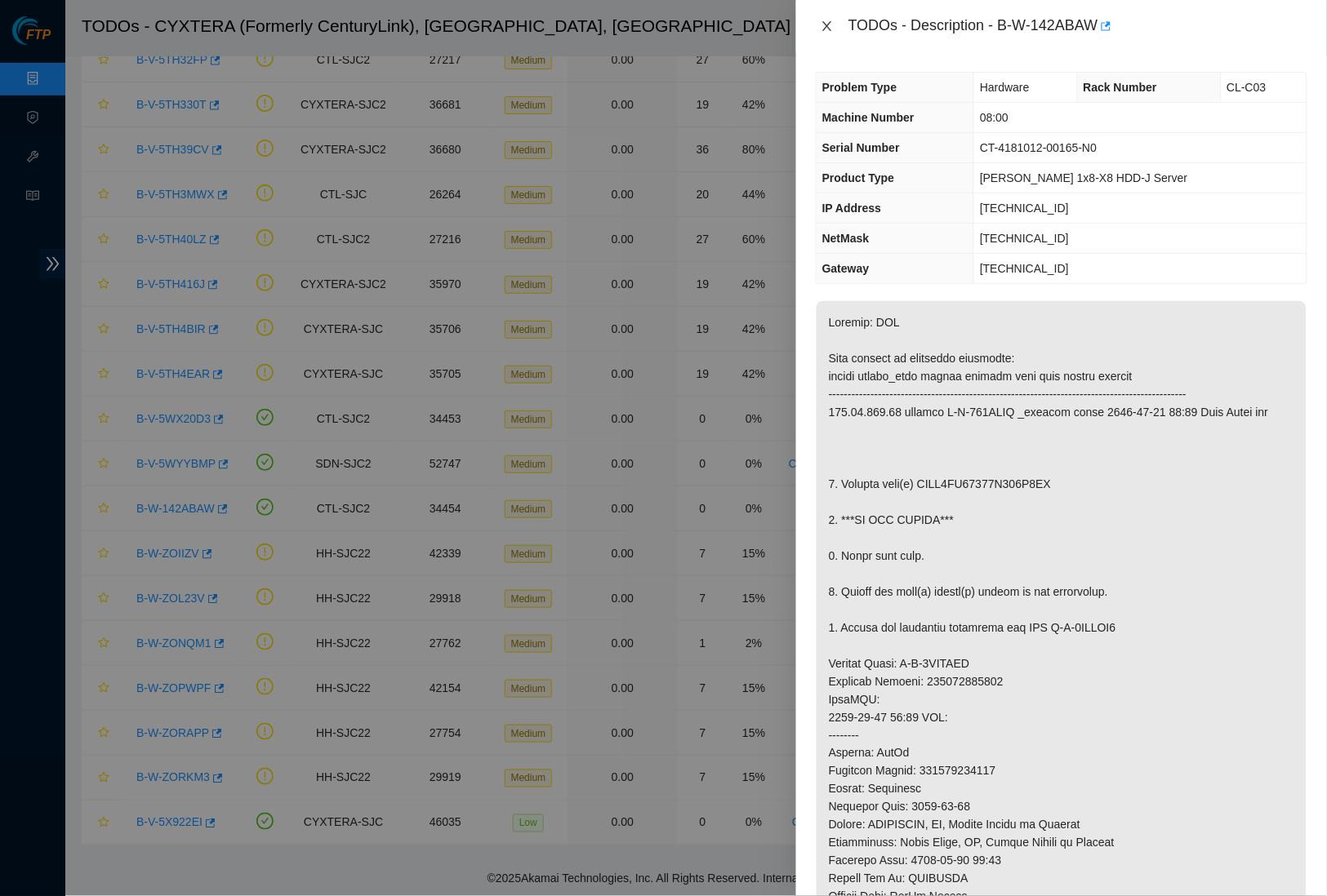
click at [828, 24] on icon "close" at bounding box center [827, 26] width 13 height 13
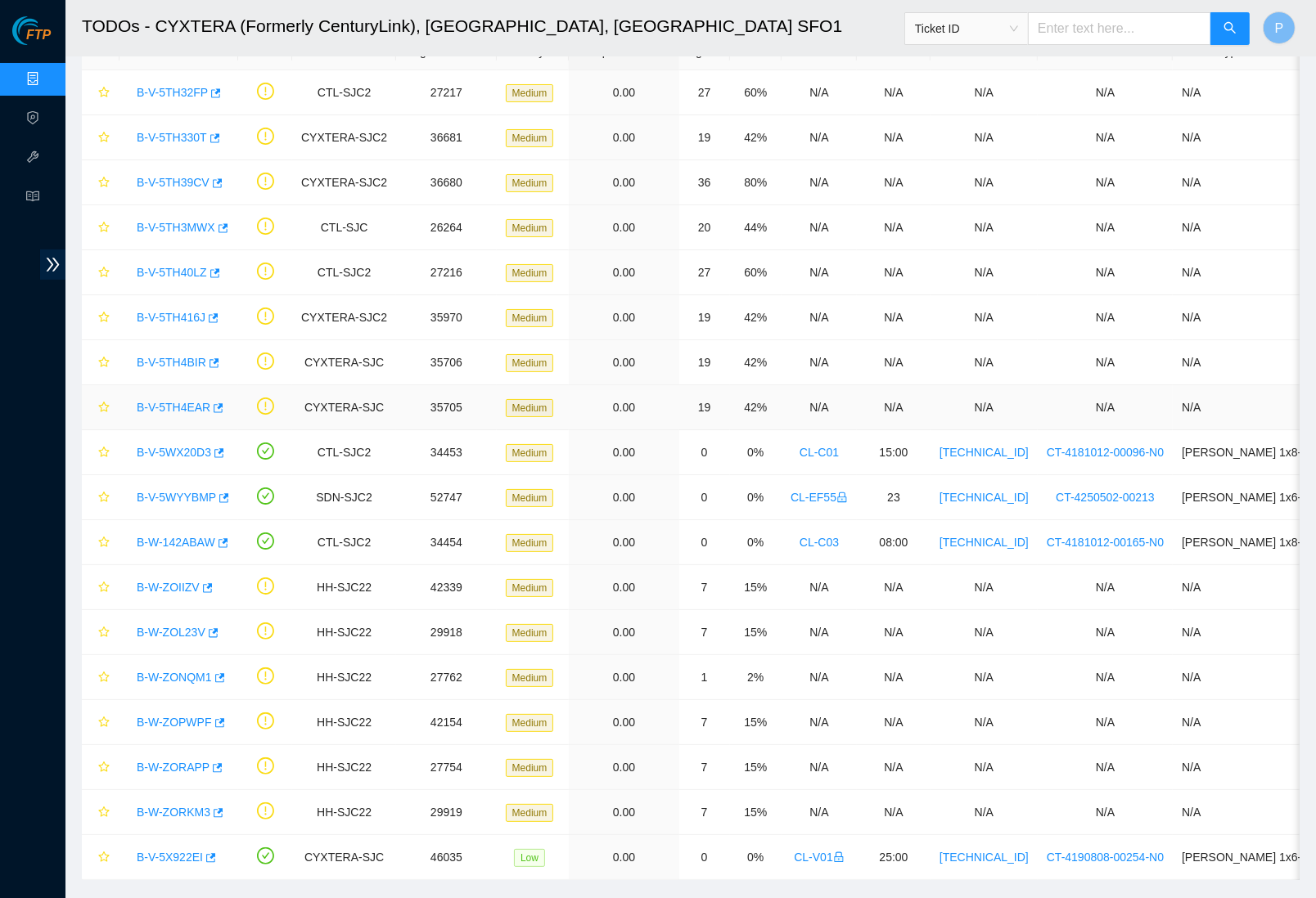
scroll to position [55, 0]
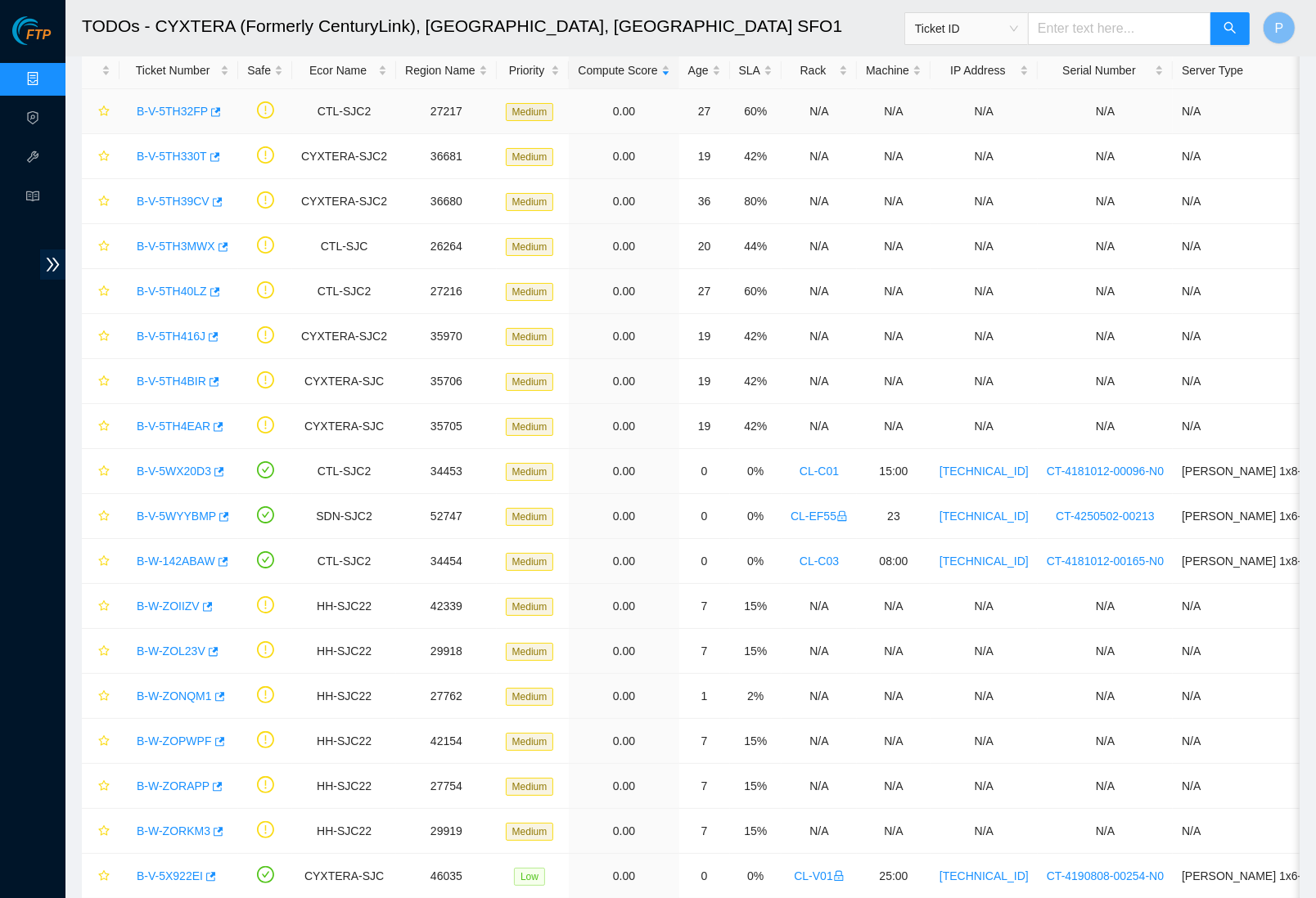
click at [159, 100] on div "B-V-5TH32FP" at bounding box center [179, 111] width 100 height 26
click at [162, 109] on link "B-V-5TH32FP" at bounding box center [172, 111] width 71 height 13
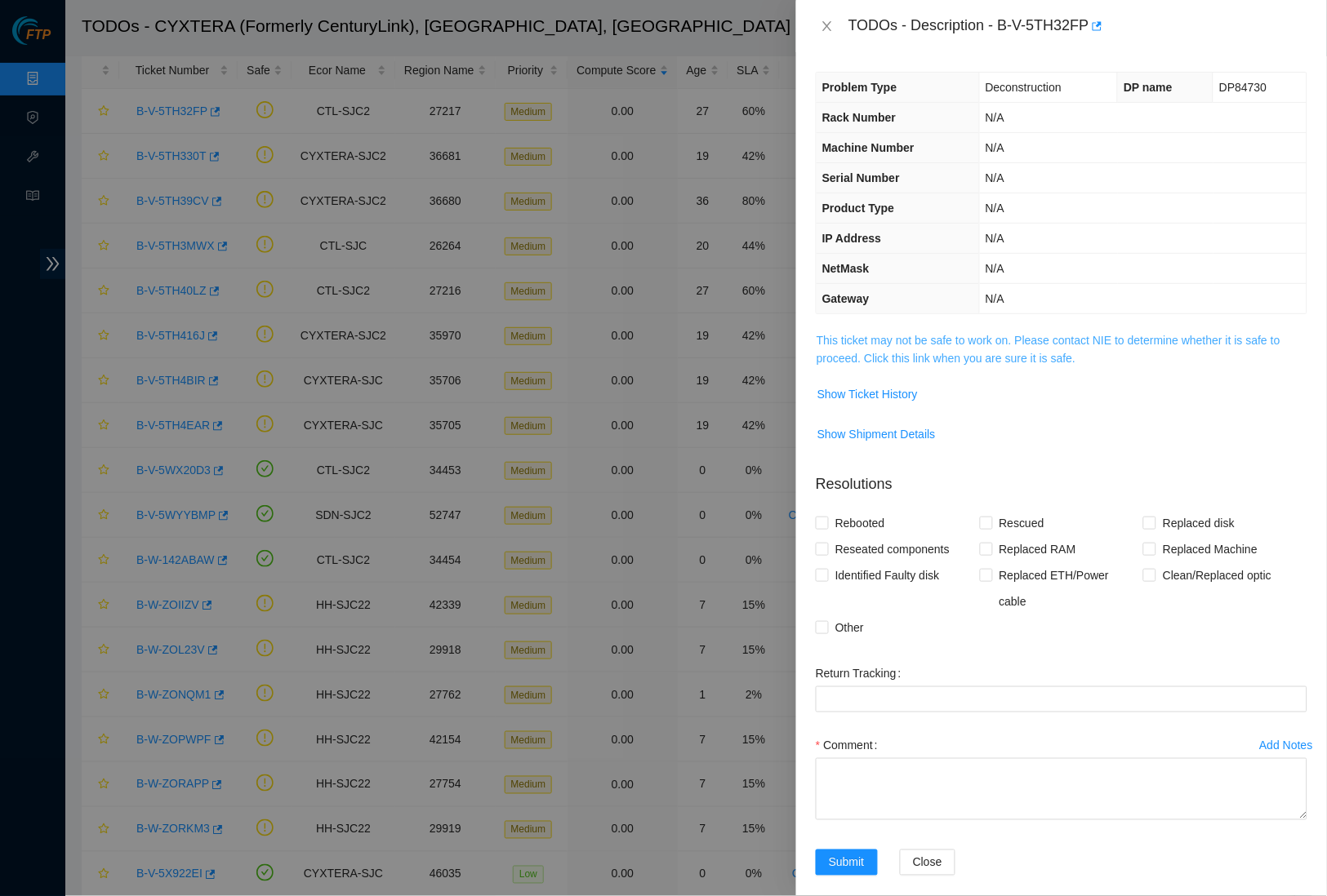
click at [951, 358] on link "This ticket may not be safe to work on. Please contact NIE to determine whether…" at bounding box center [1048, 350] width 464 height 31
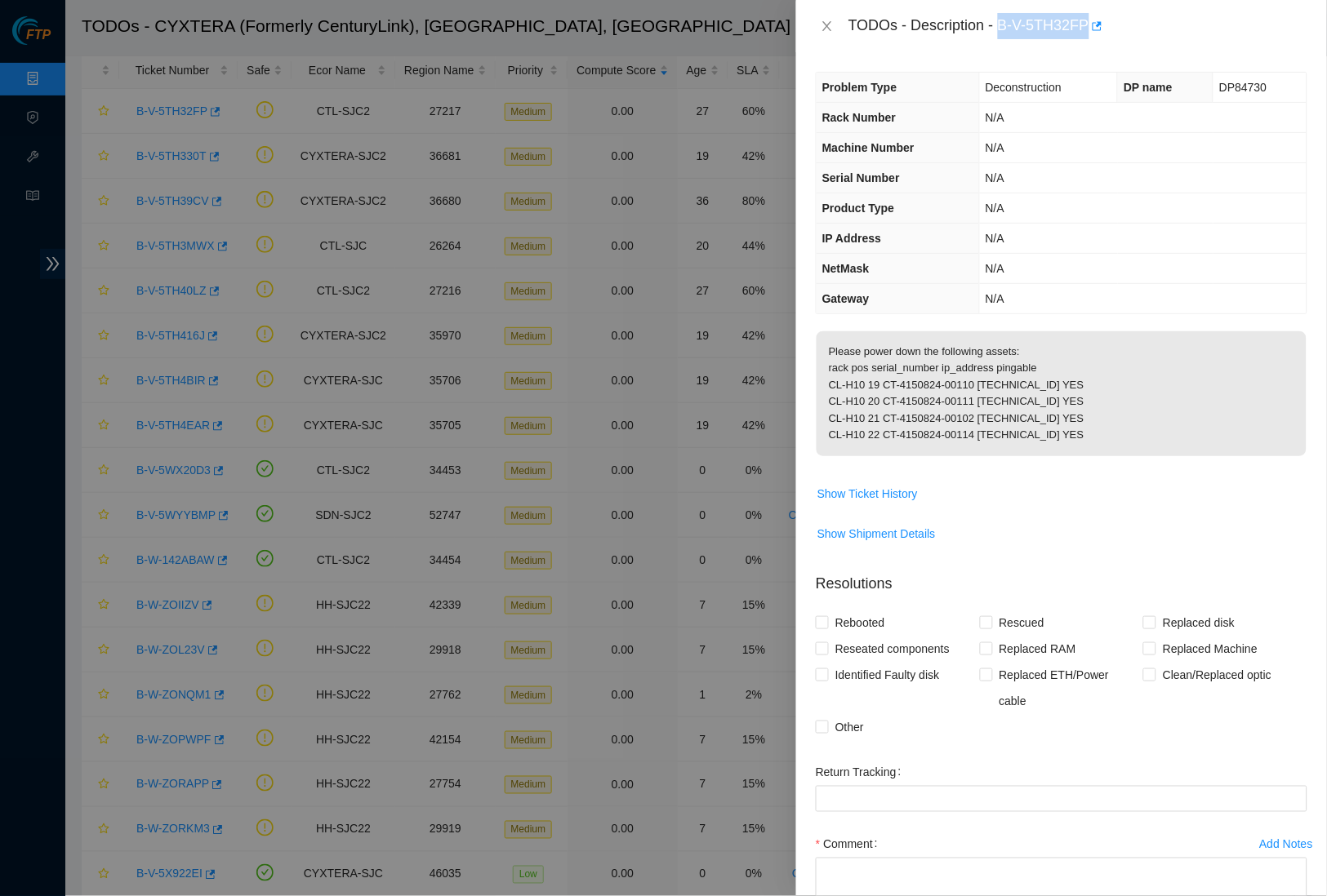
drag, startPoint x: 1007, startPoint y: 25, endPoint x: 1101, endPoint y: 22, distance: 94.0
click at [1101, 22] on div "TODOs - Description - B-V-5TH32FP" at bounding box center [1078, 26] width 459 height 26
copy div "B-V-5TH32FP"
click at [830, 26] on icon "close" at bounding box center [827, 26] width 13 height 13
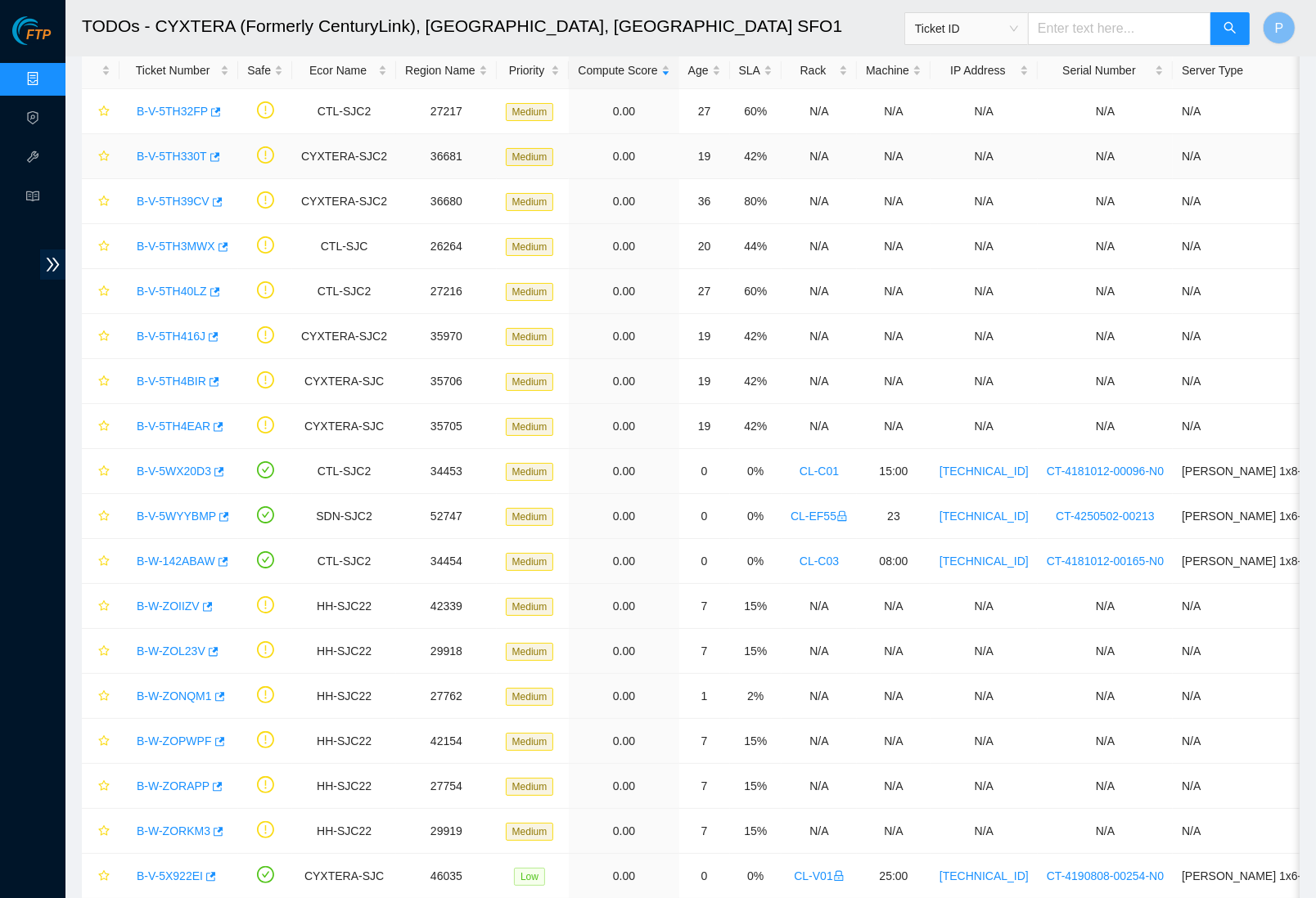
click at [153, 161] on link "B-V-5TH330T" at bounding box center [172, 156] width 70 height 13
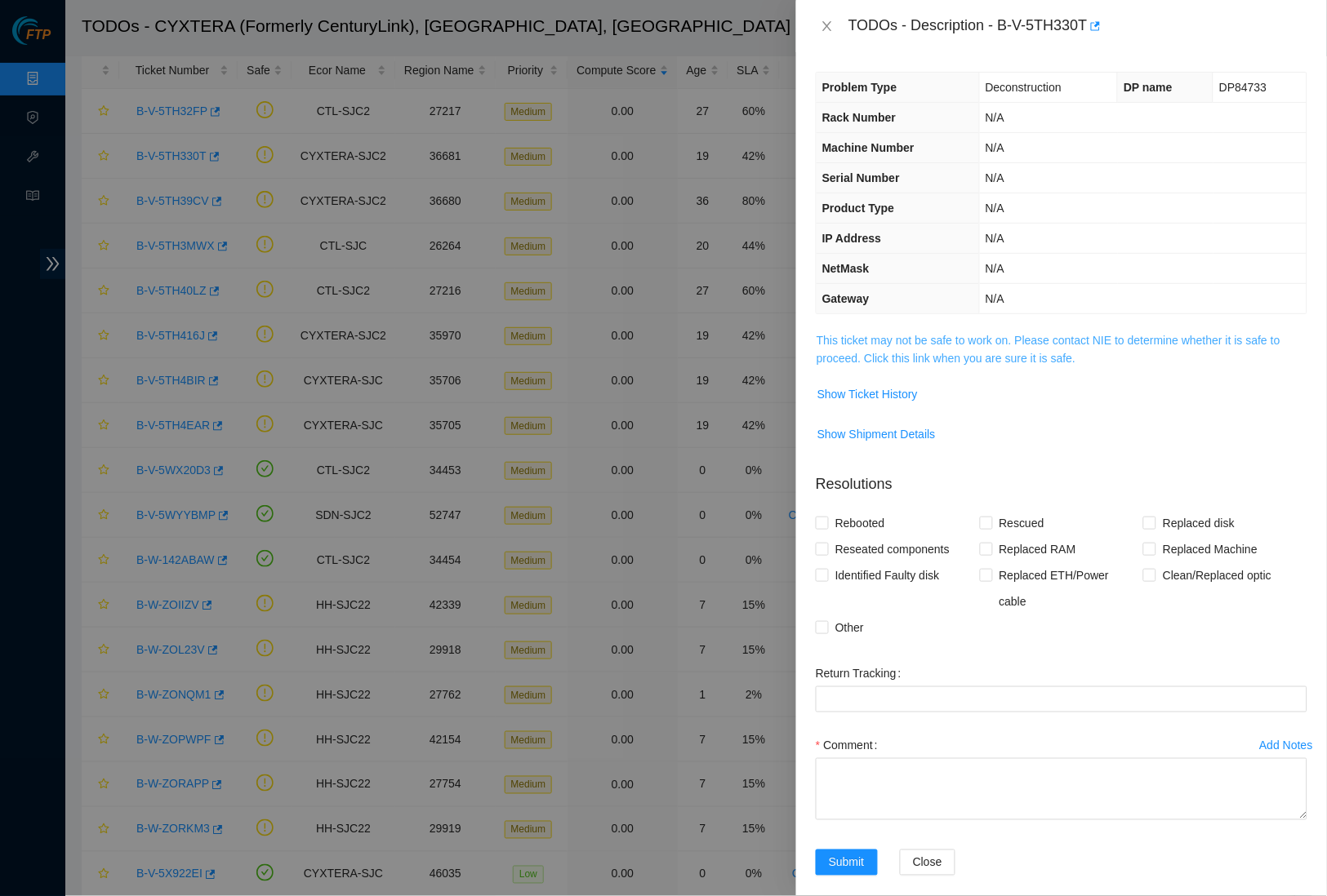
click at [995, 334] on link "This ticket may not be safe to work on. Please contact NIE to determine whether…" at bounding box center [1048, 350] width 464 height 31
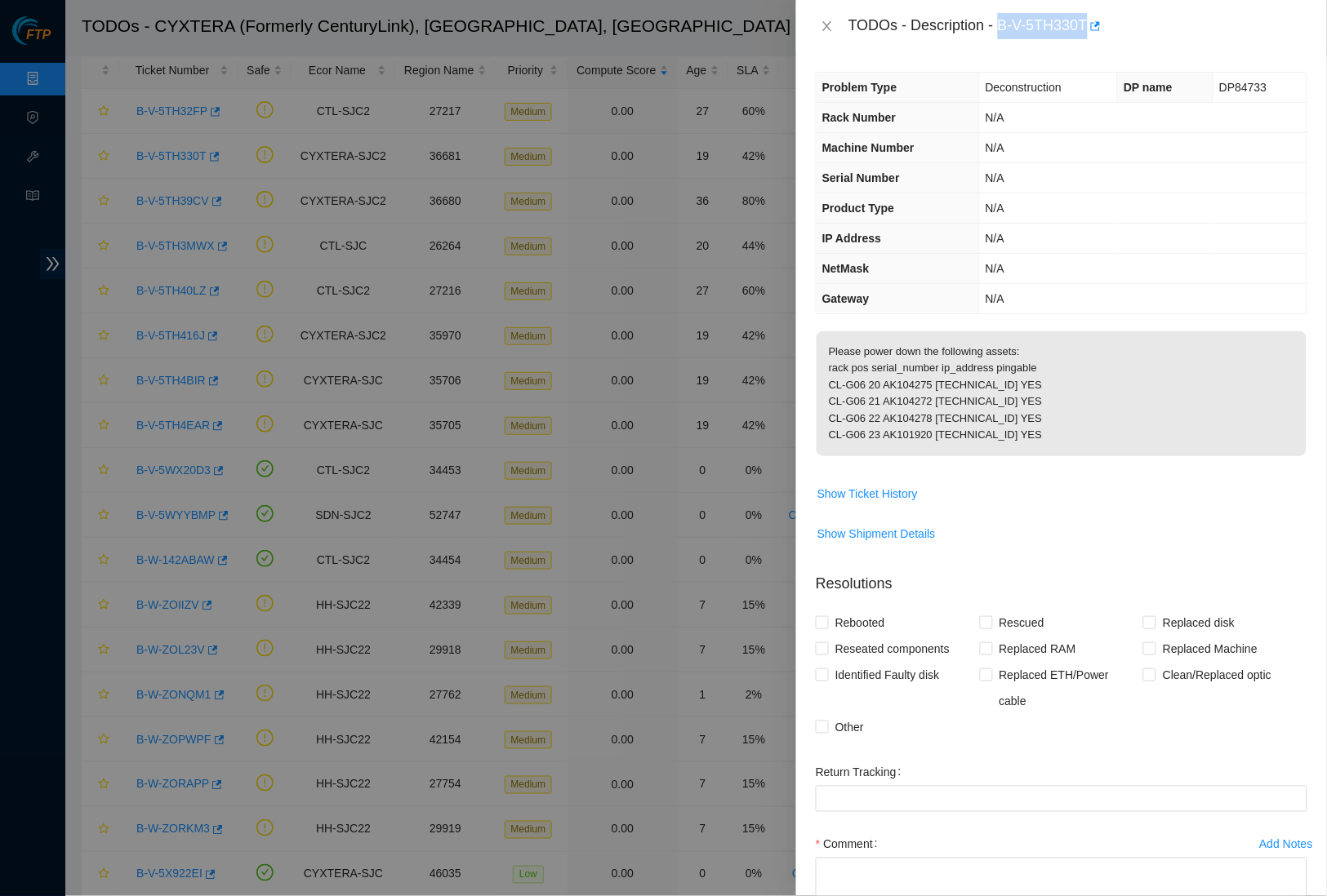
drag, startPoint x: 1007, startPoint y: 23, endPoint x: 1098, endPoint y: 20, distance: 91.0
click at [1098, 20] on div "TODOs - Description - B-V-5TH330T" at bounding box center [1078, 26] width 459 height 26
copy div "B-V-5TH330T"
click at [830, 31] on icon "close" at bounding box center [827, 26] width 13 height 13
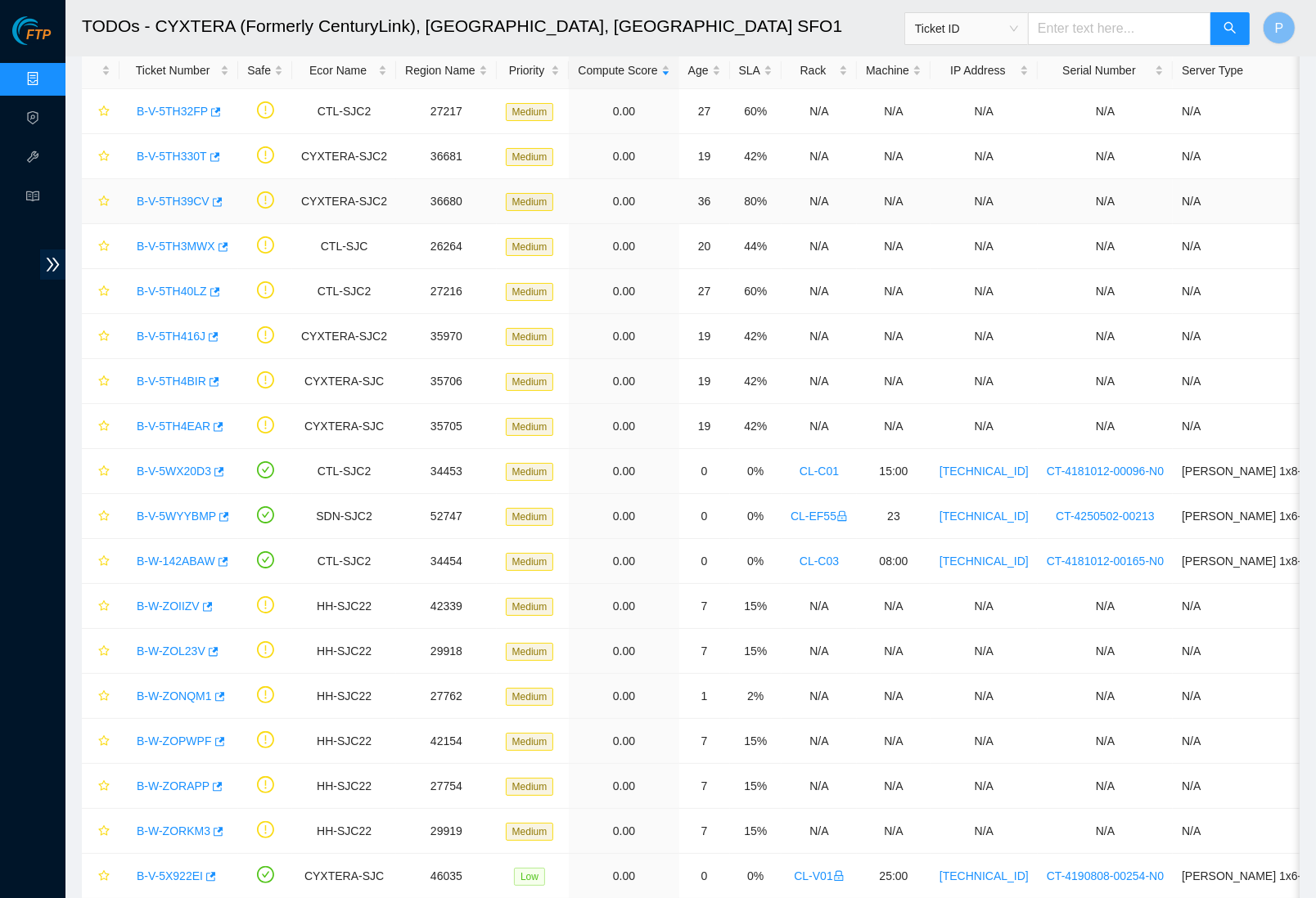
click at [194, 197] on link "B-V-5TH39CV" at bounding box center [173, 201] width 73 height 13
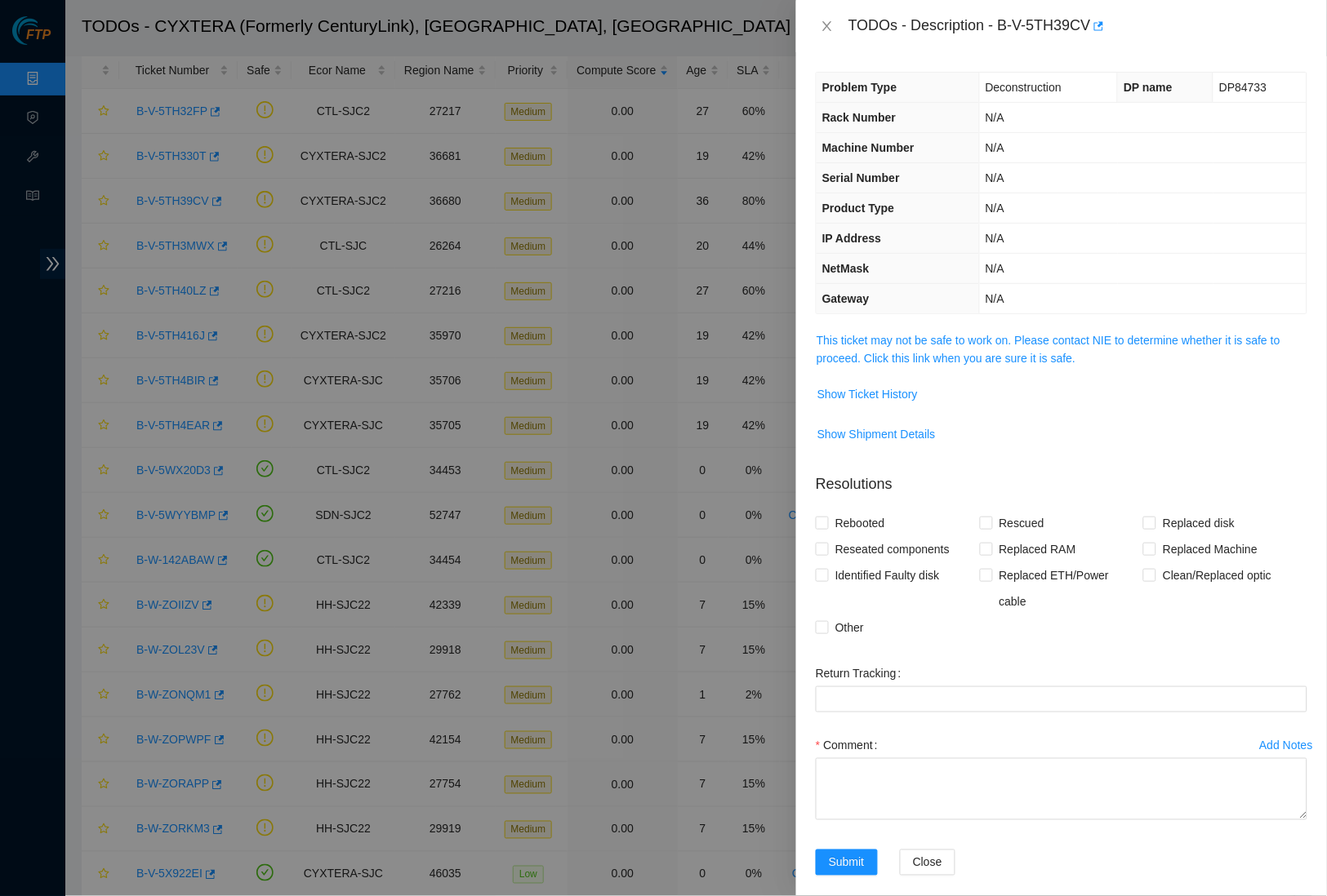
click at [997, 104] on td "N/A" at bounding box center [1142, 118] width 328 height 30
drag, startPoint x: 1007, startPoint y: 23, endPoint x: 1103, endPoint y: 22, distance: 96.0
click at [1103, 22] on div "TODOs - Description - B-V-5TH39CV" at bounding box center [1078, 26] width 459 height 26
copy div "B-V-5TH39CV"
click at [914, 336] on link "This ticket may not be safe to work on. Please contact NIE to determine whether…" at bounding box center [1048, 350] width 464 height 31
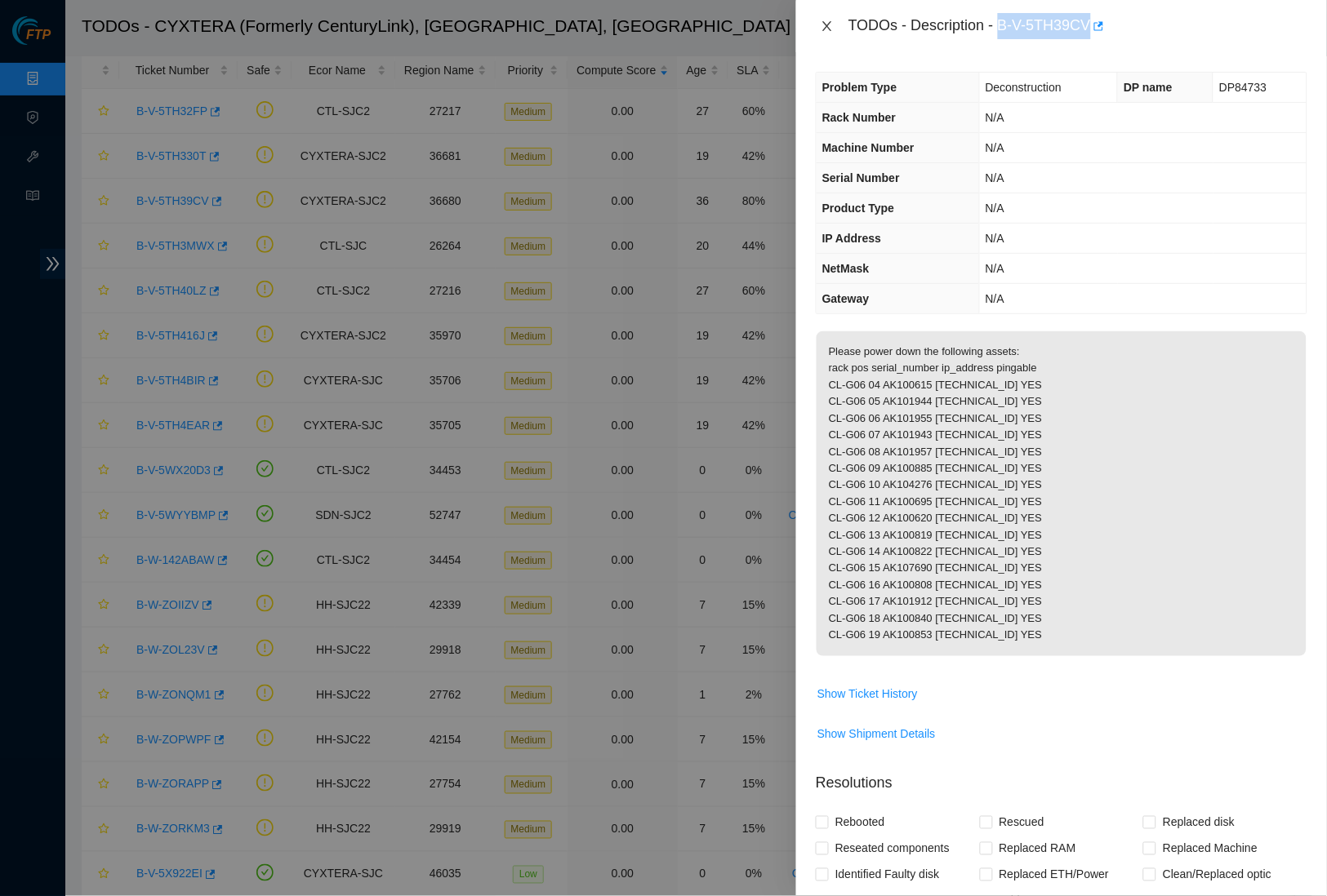
click at [825, 28] on icon "close" at bounding box center [827, 26] width 9 height 10
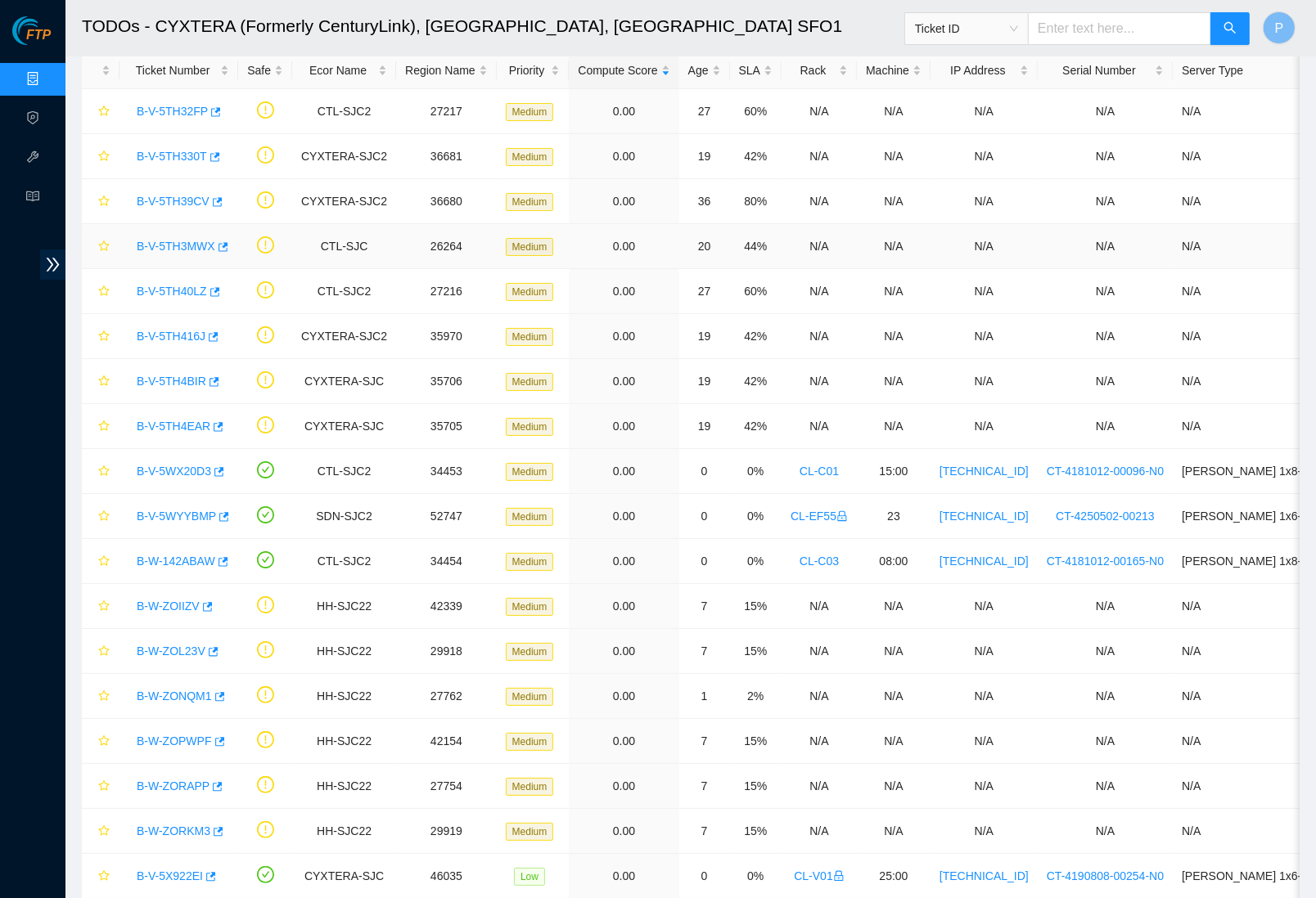
click at [192, 248] on link "B-V-5TH3MWX" at bounding box center [176, 247] width 78 height 13
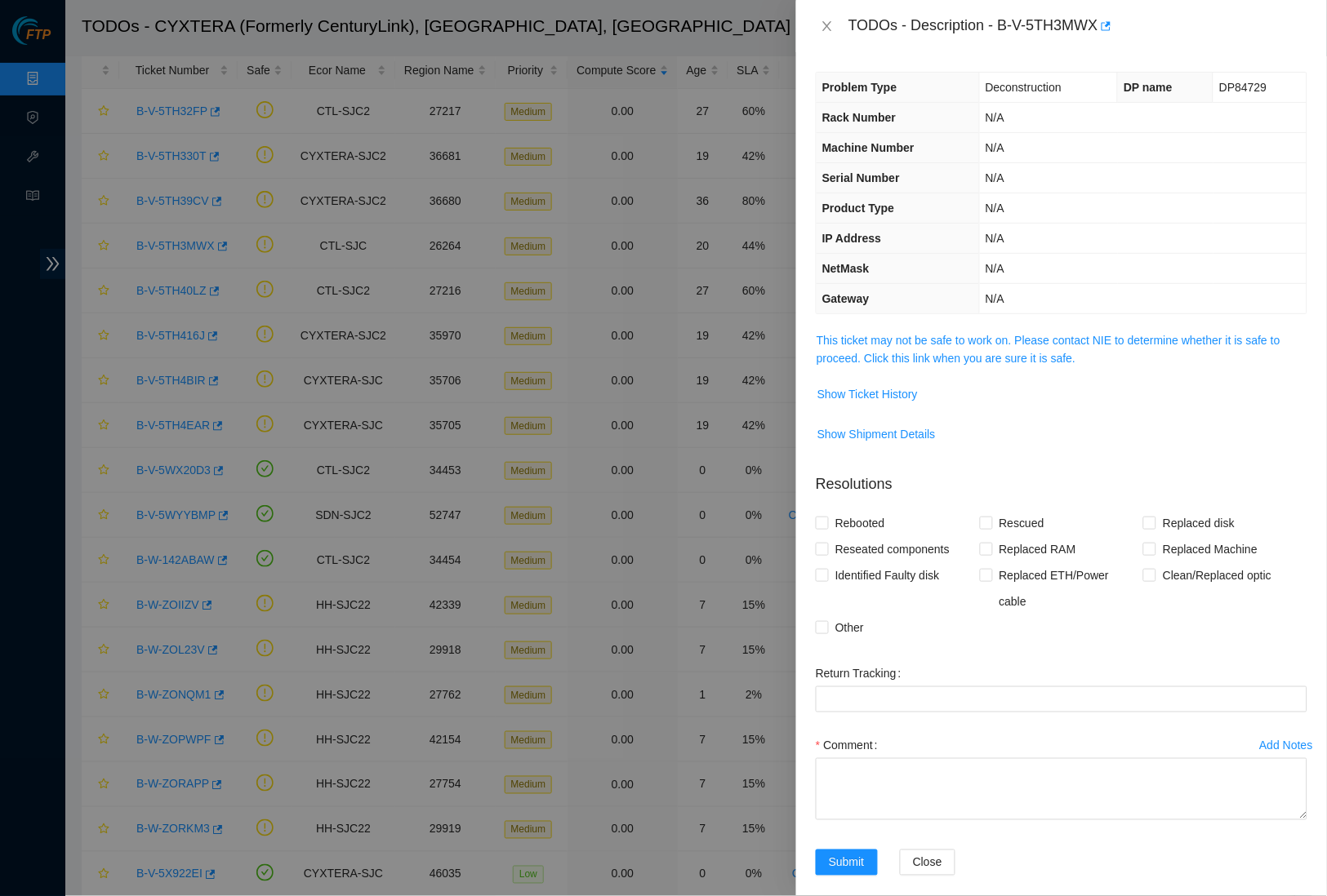
click at [986, 343] on span "This ticket may not be safe to work on. Please contact NIE to determine whether…" at bounding box center [1062, 349] width 490 height 36
click at [983, 336] on link "This ticket may not be safe to work on. Please contact NIE to determine whether…" at bounding box center [1048, 350] width 464 height 31
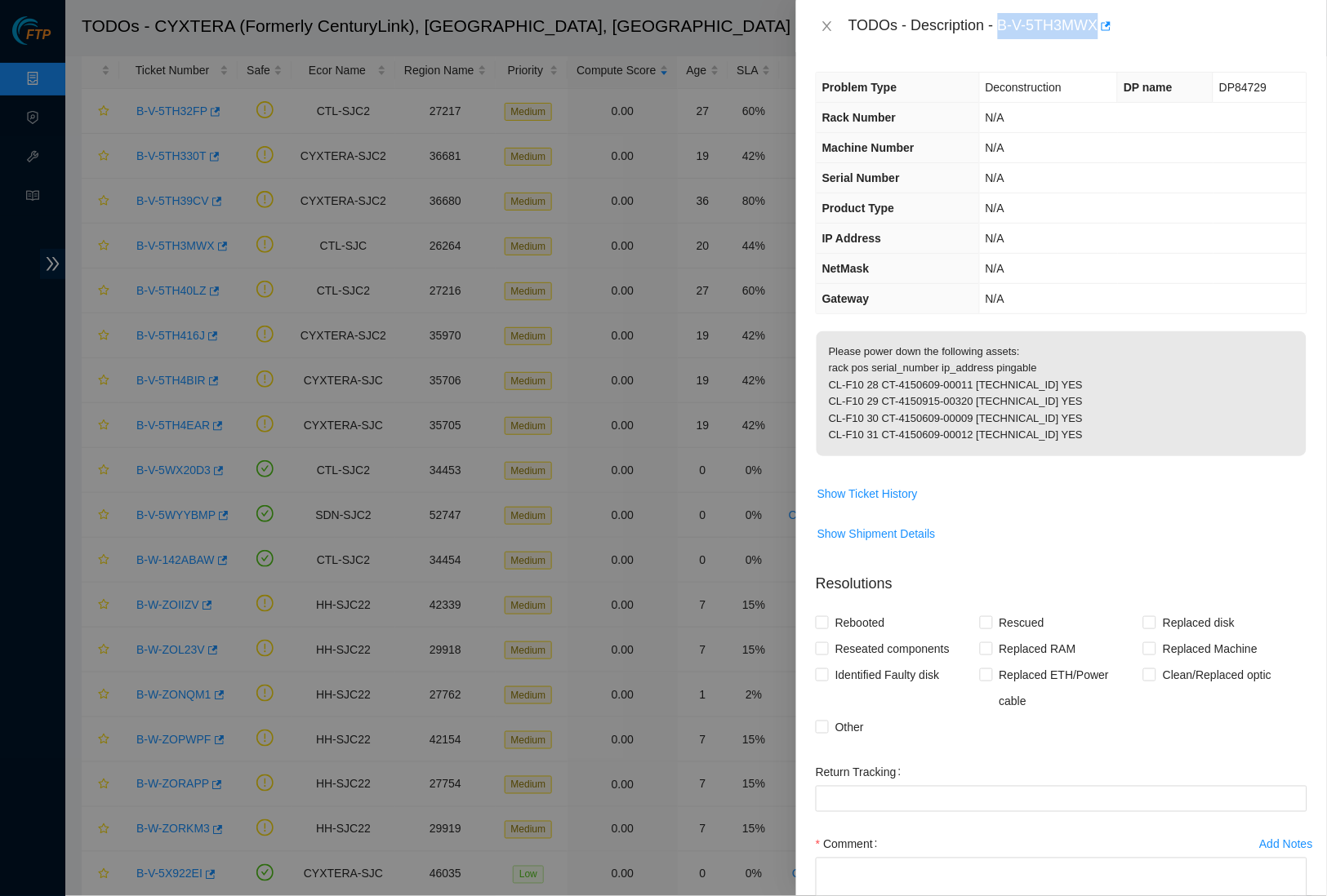
drag, startPoint x: 1006, startPoint y: 25, endPoint x: 1108, endPoint y: 24, distance: 102.0
click at [1108, 24] on div "TODOs - Description - B-V-5TH3MWX" at bounding box center [1078, 26] width 459 height 26
copy div "B-V-5TH3MWX"
click at [824, 26] on icon "close" at bounding box center [827, 26] width 13 height 13
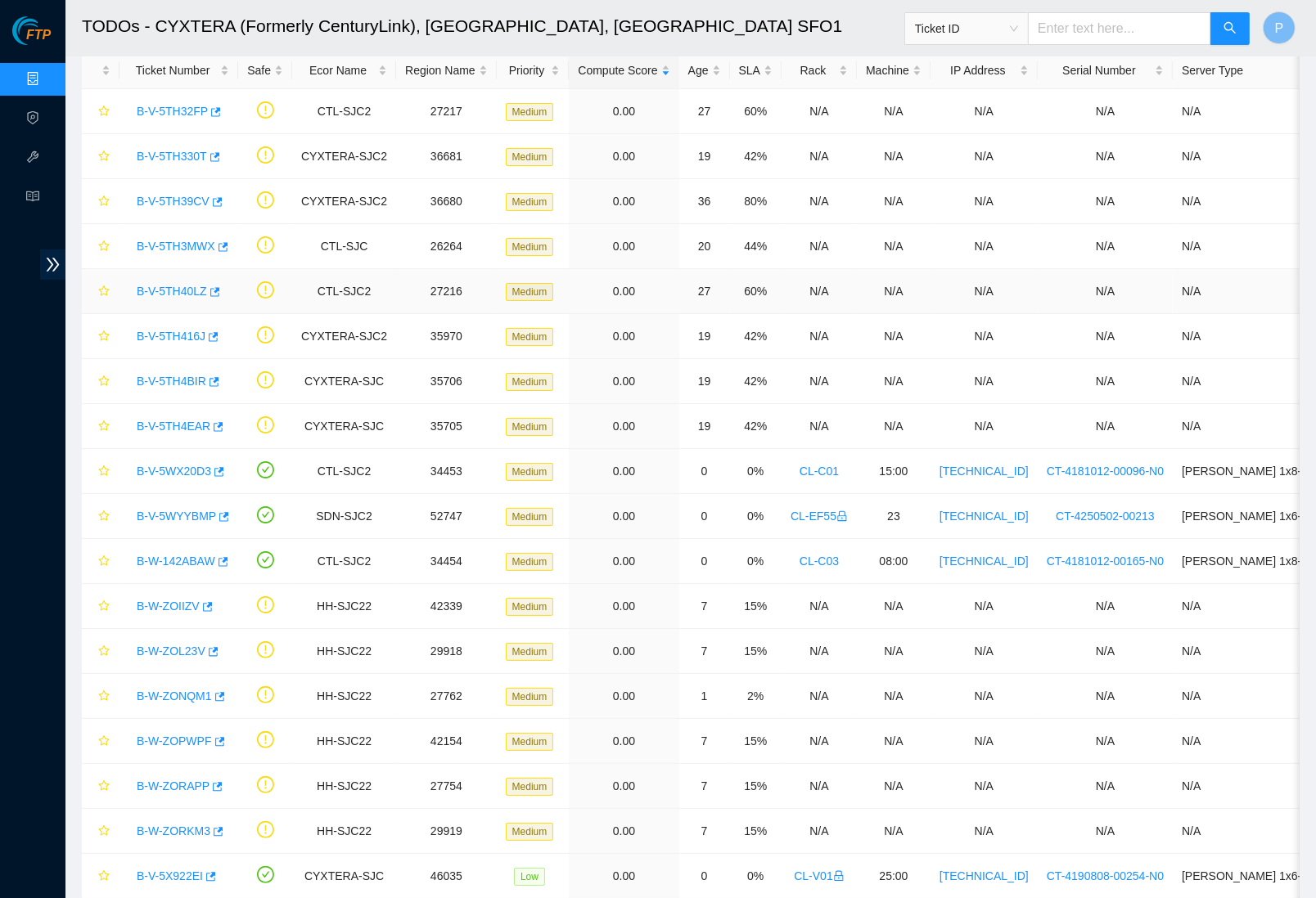
click at [179, 290] on link "B-V-5TH40LZ" at bounding box center [172, 291] width 70 height 13
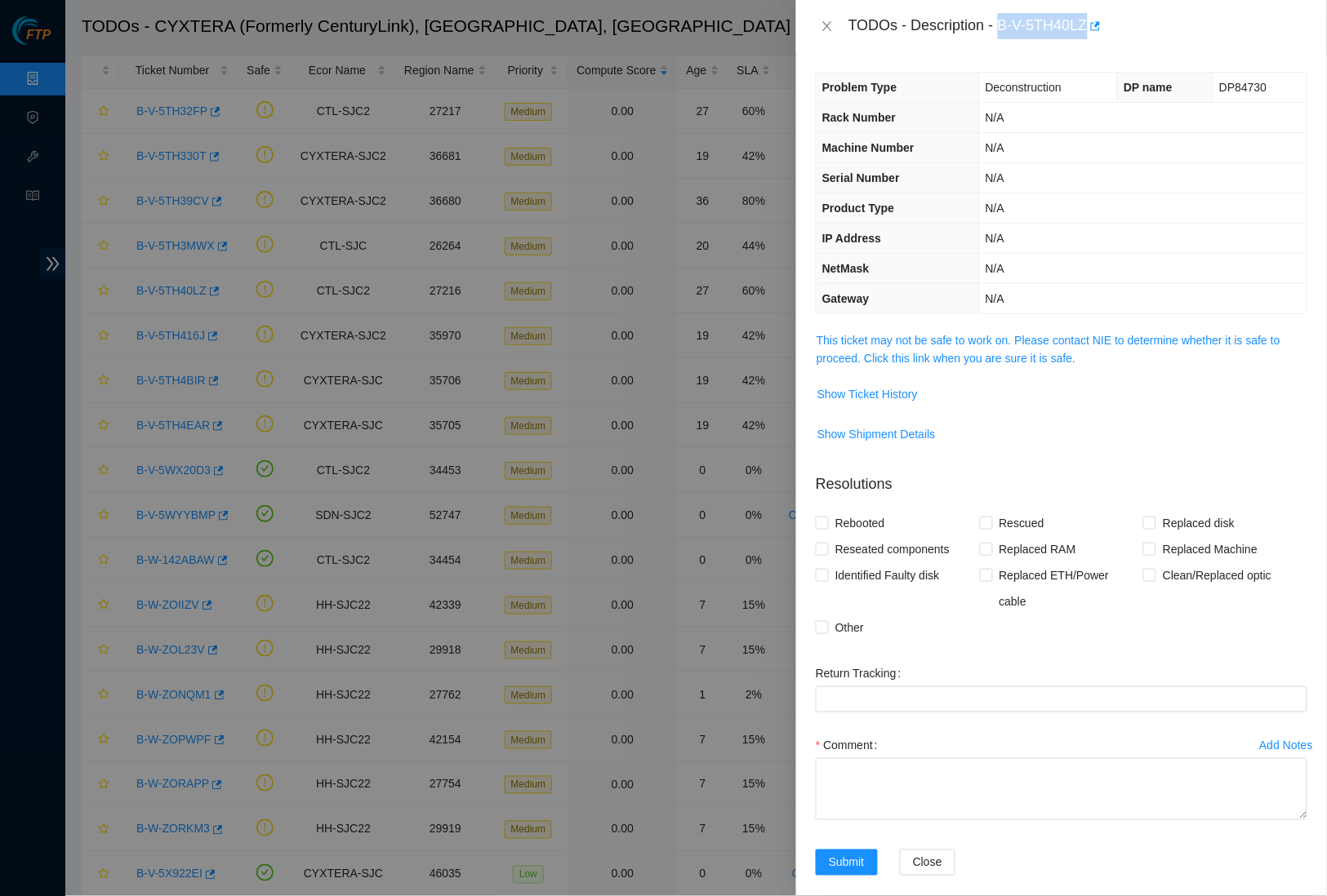
drag, startPoint x: 1007, startPoint y: 25, endPoint x: 1098, endPoint y: 24, distance: 91.0
click at [1098, 24] on div "TODOs - Description - B-V-5TH40LZ" at bounding box center [1078, 26] width 459 height 26
copy div "B-V-5TH40LZ"
click at [928, 358] on link "This ticket may not be safe to work on. Please contact NIE to determine whether…" at bounding box center [1048, 350] width 464 height 31
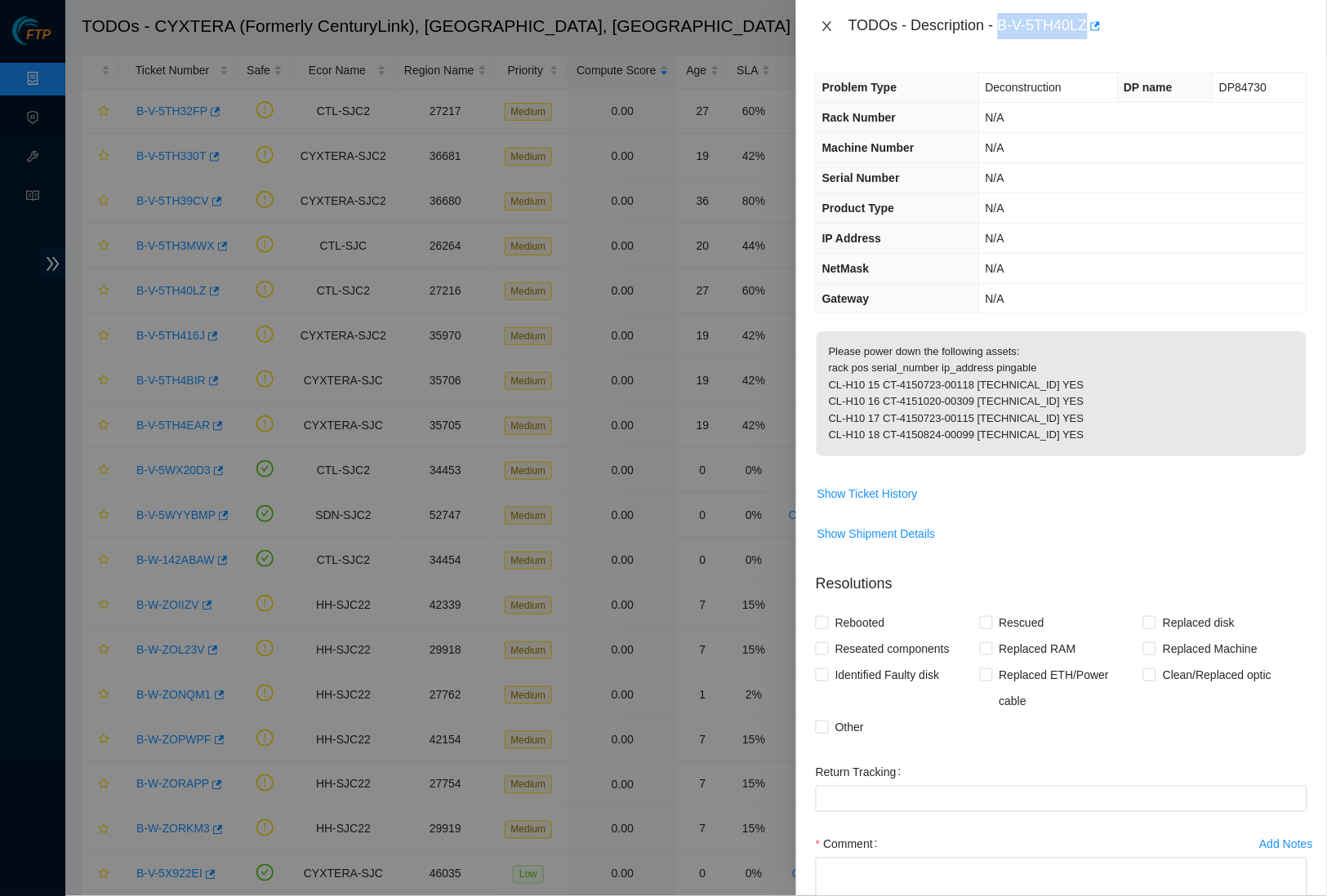
click at [827, 20] on icon "close" at bounding box center [827, 26] width 13 height 13
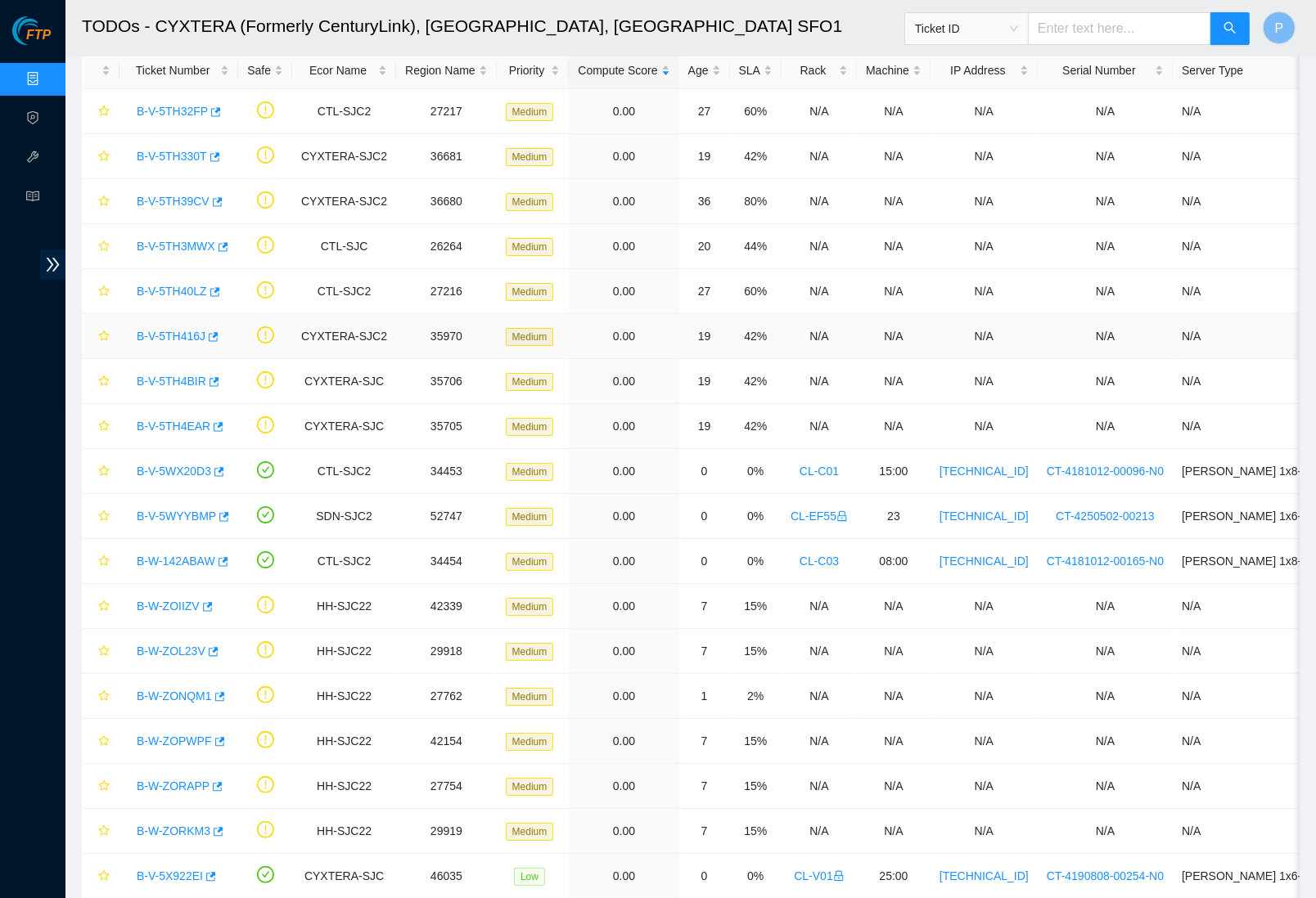
click at [181, 334] on link "B-V-5TH416J" at bounding box center [171, 336] width 69 height 13
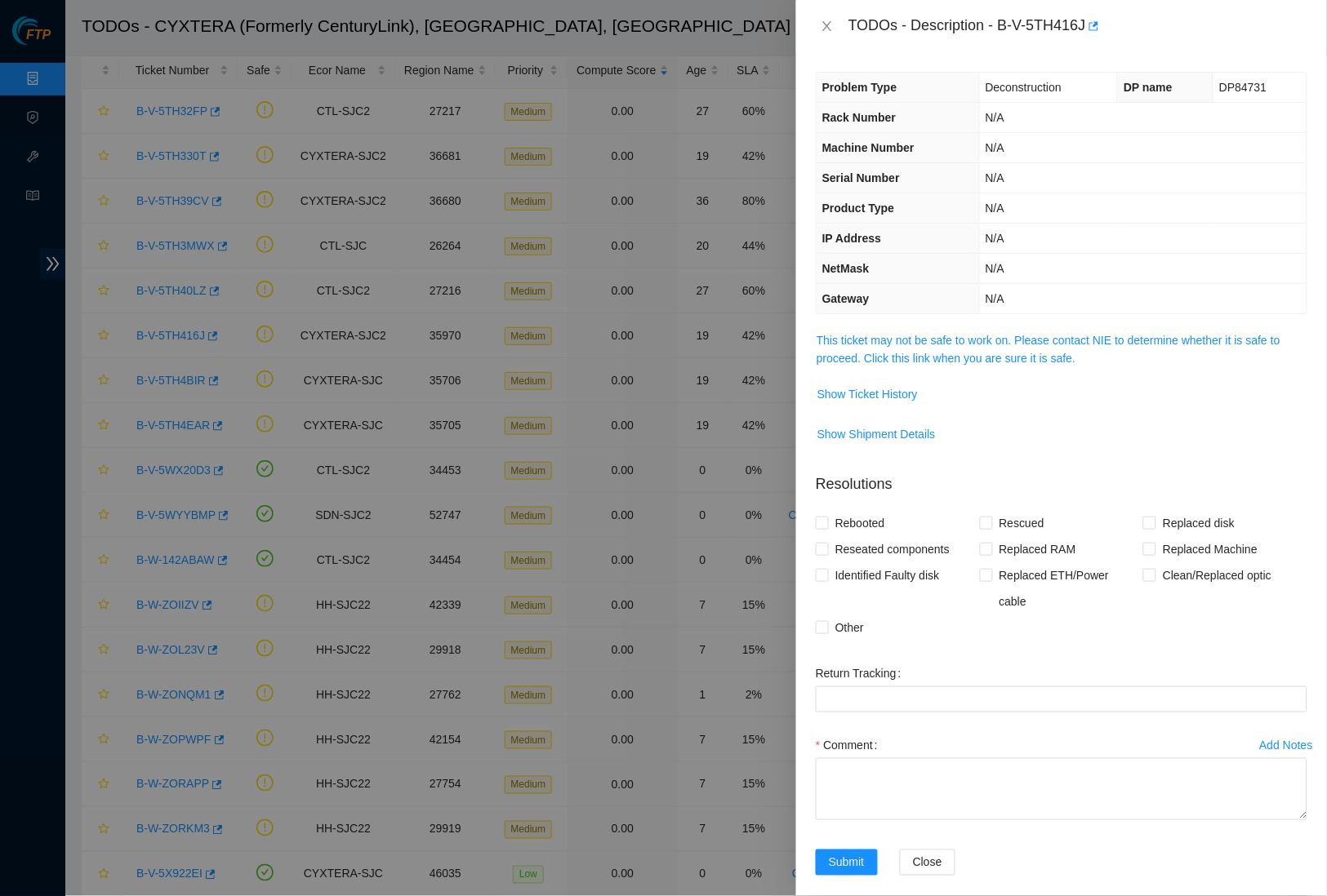
click at [990, 342] on span "This ticket may not be safe to work on. Please contact NIE to determine whether…" at bounding box center [1062, 349] width 490 height 36
click at [990, 334] on link "This ticket may not be safe to work on. Please contact NIE to determine whether…" at bounding box center [1048, 350] width 464 height 31
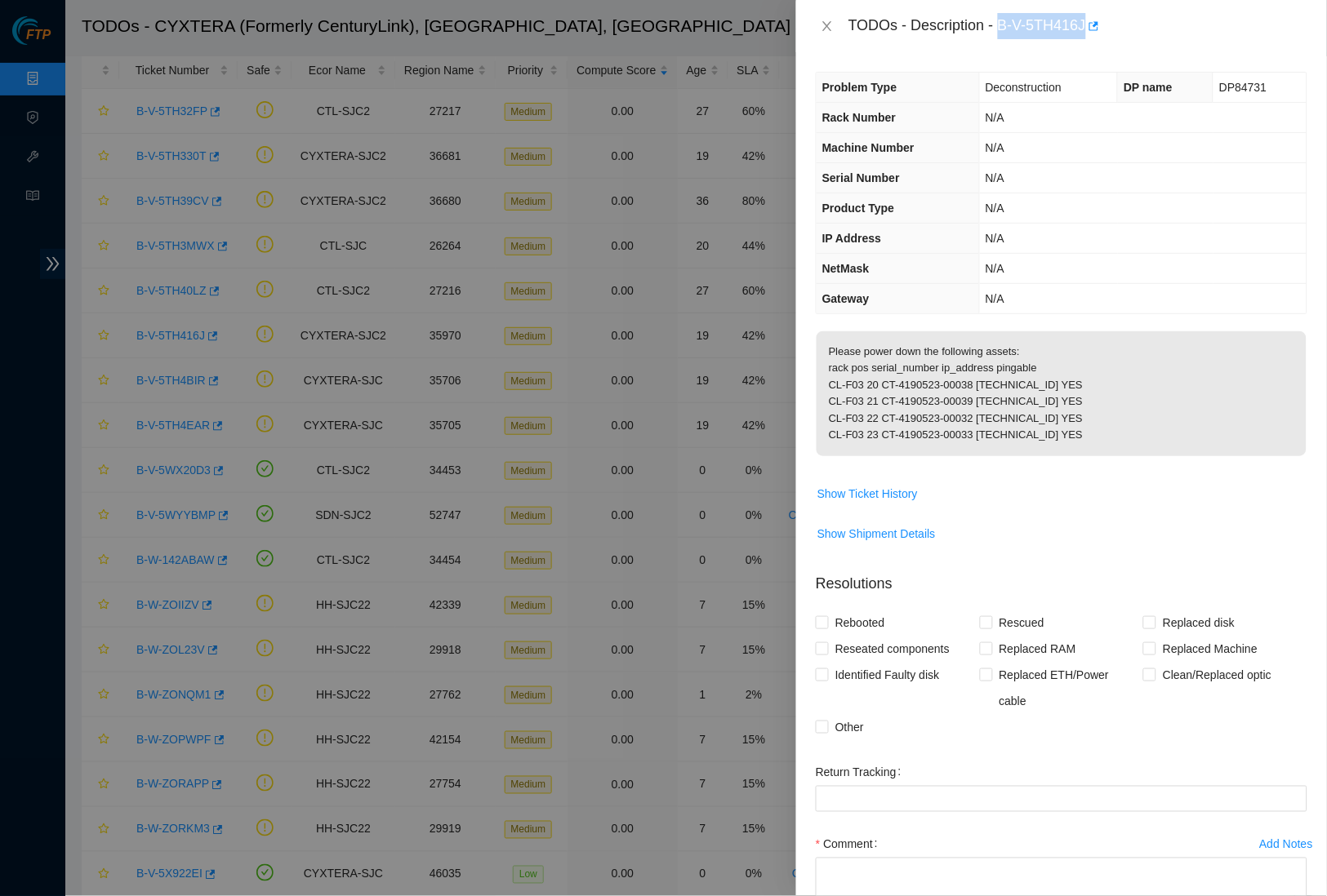
drag, startPoint x: 1006, startPoint y: 19, endPoint x: 1100, endPoint y: 22, distance: 94.0
click at [1100, 22] on div "TODOs - Description - B-V-5TH416J" at bounding box center [1078, 26] width 459 height 26
copy div "B-V-5TH416J"
click at [823, 26] on icon "close" at bounding box center [827, 26] width 13 height 13
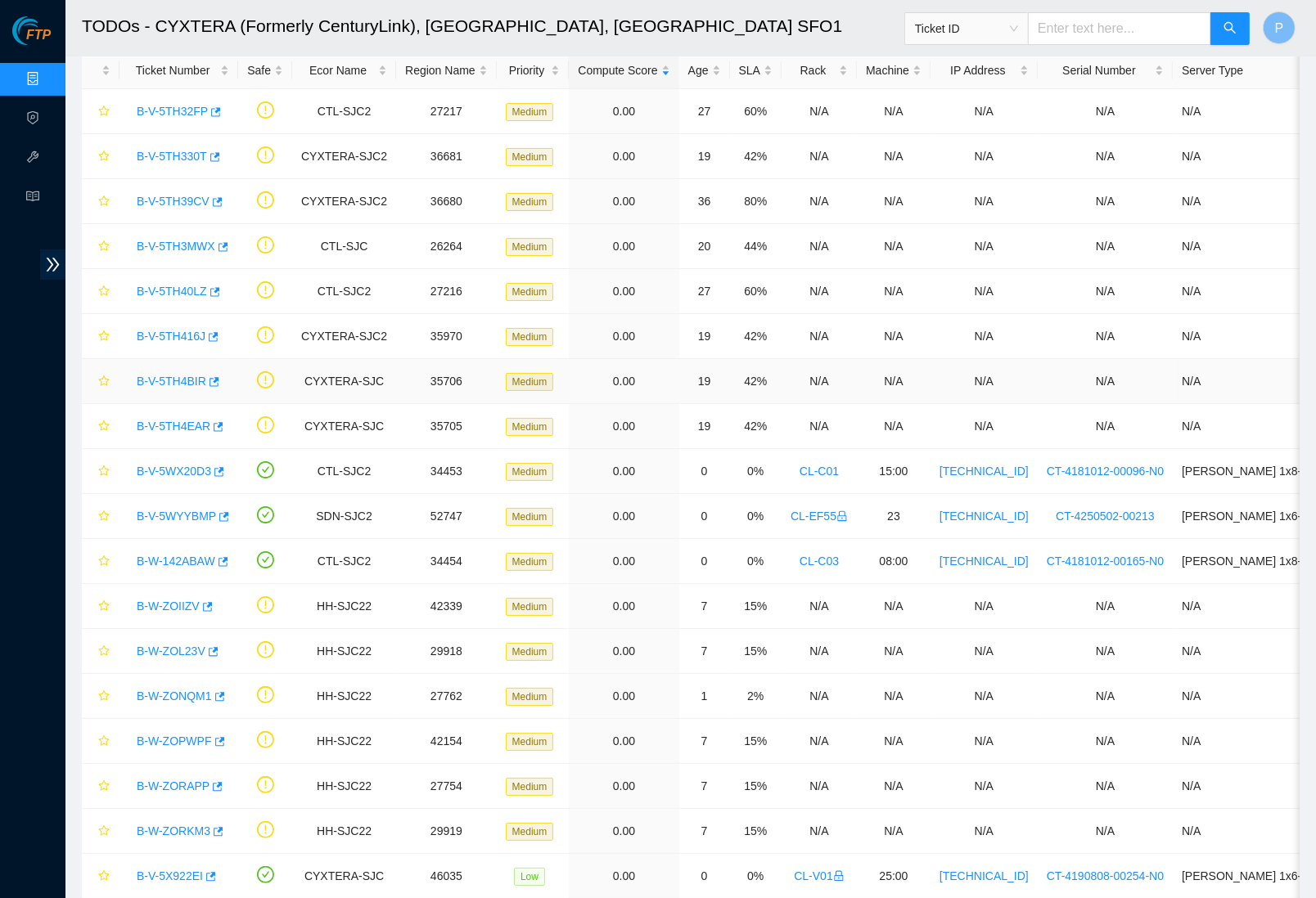
click at [191, 382] on link "B-V-5TH4BIR" at bounding box center [172, 381] width 70 height 13
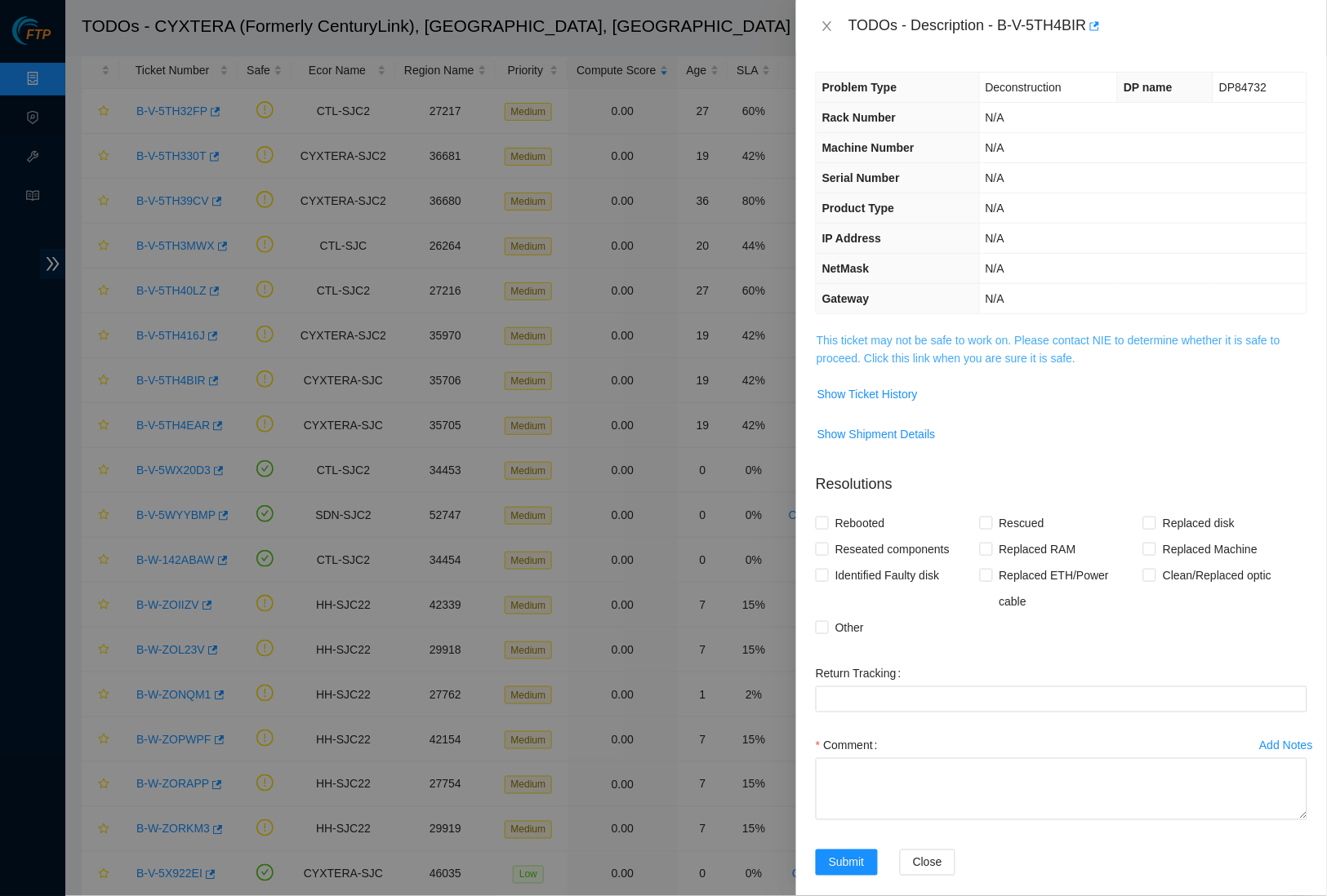
click at [928, 336] on link "This ticket may not be safe to work on. Please contact NIE to determine whether…" at bounding box center [1048, 350] width 464 height 31
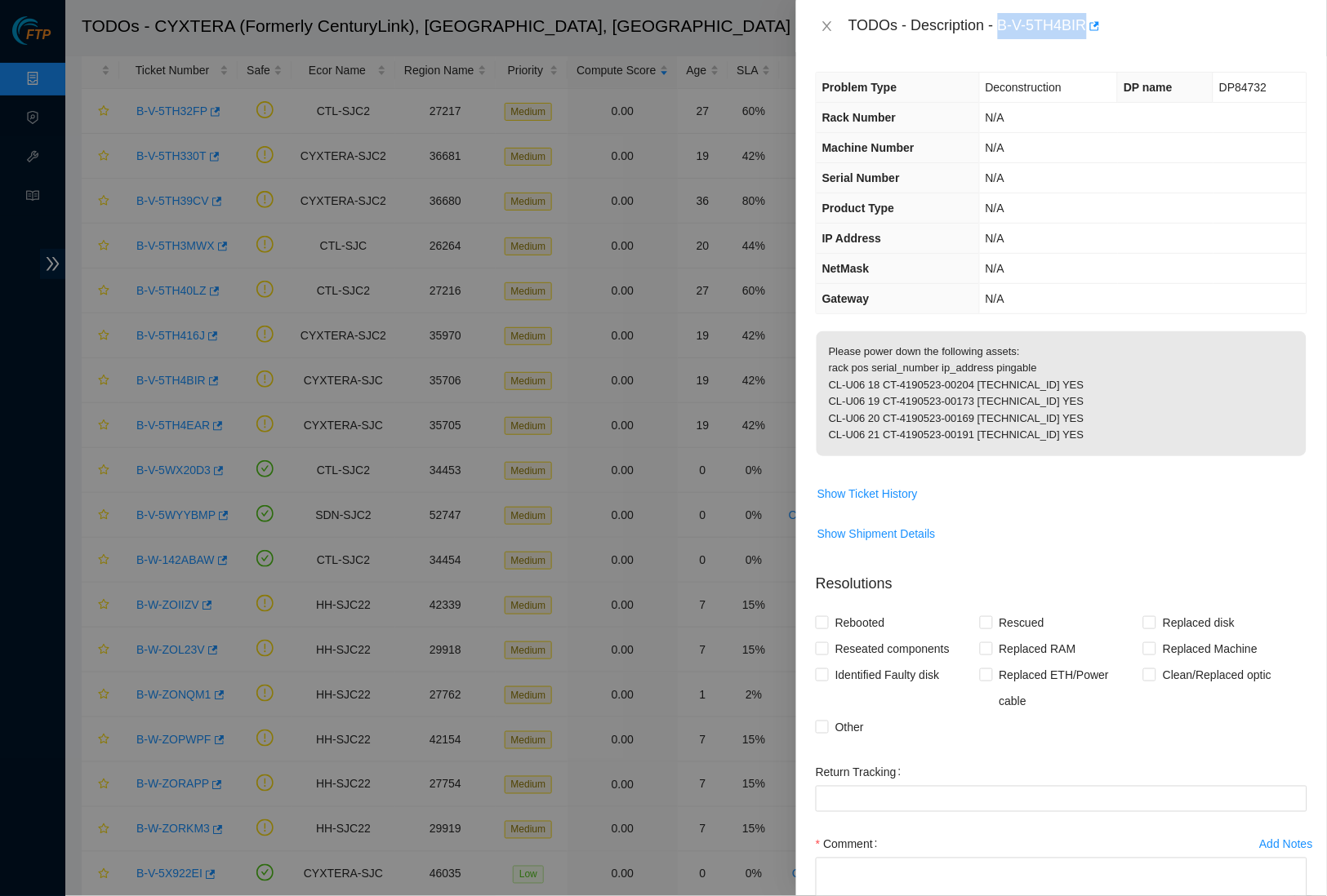
drag, startPoint x: 1009, startPoint y: 19, endPoint x: 1096, endPoint y: 22, distance: 87.1
click at [1096, 22] on div "TODOs - Description - B-V-5TH4BIR" at bounding box center [1078, 26] width 459 height 26
copy div "B-V-5TH4BIR"
drag, startPoint x: 1277, startPoint y: 88, endPoint x: 1206, endPoint y: 77, distance: 71.8
click at [1214, 77] on td "DP84732" at bounding box center [1260, 87] width 93 height 30
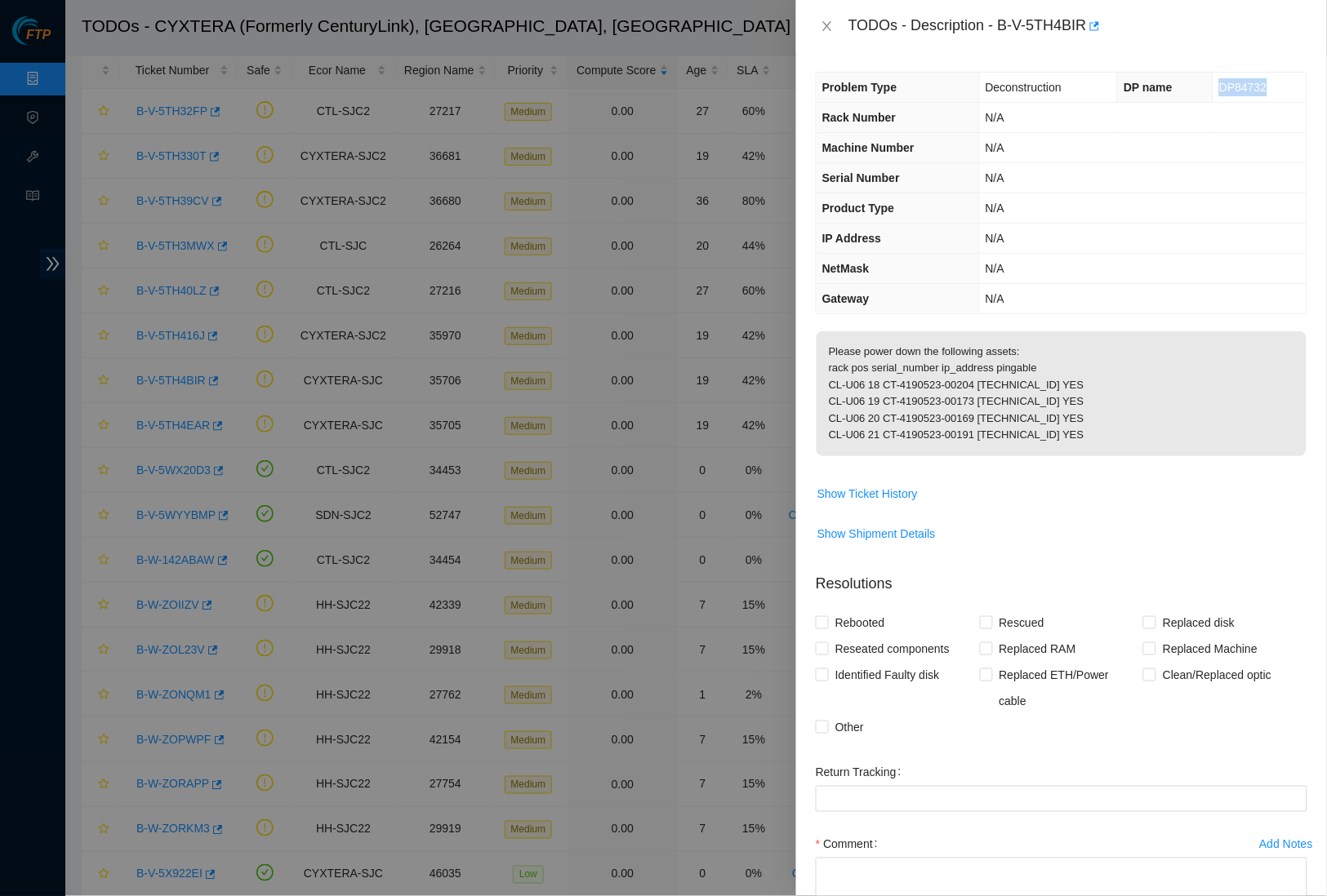
copy span "DP84732"
click at [824, 26] on icon "close" at bounding box center [827, 26] width 13 height 13
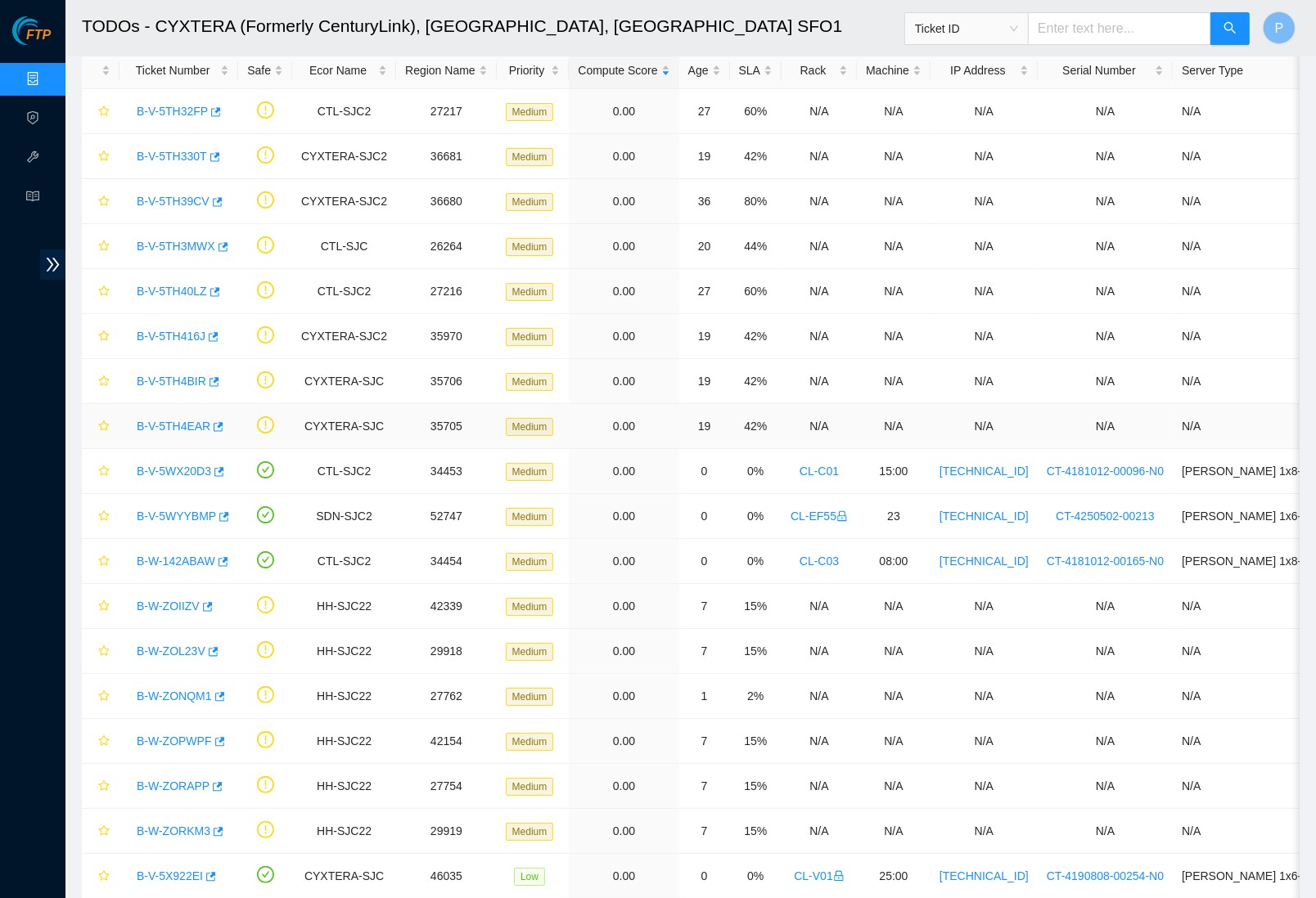
click at [182, 423] on link "B-V-5TH4EAR" at bounding box center [174, 426] width 74 height 13
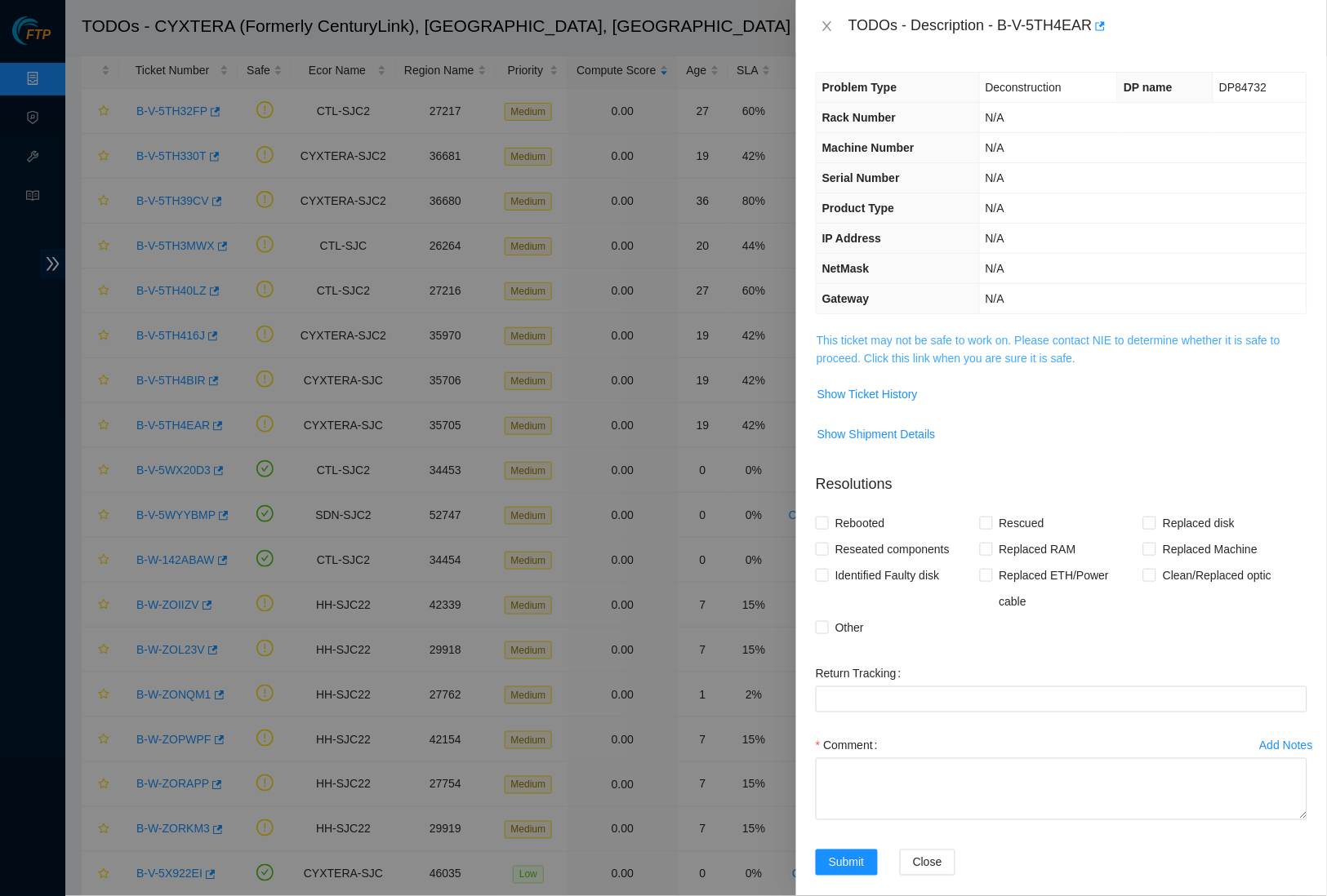
click at [921, 336] on link "This ticket may not be safe to work on. Please contact NIE to determine whether…" at bounding box center [1048, 350] width 464 height 31
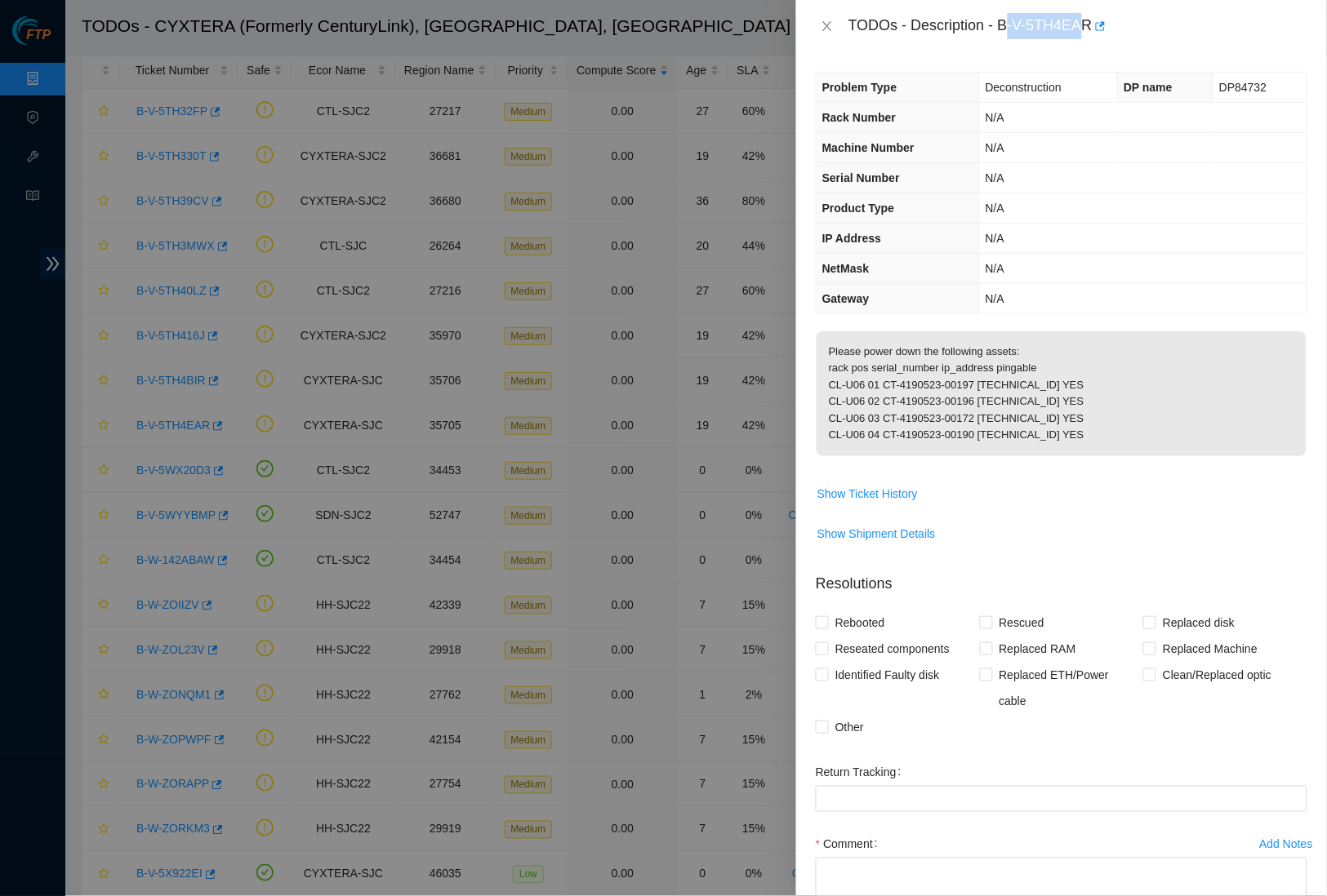
drag, startPoint x: 1010, startPoint y: 19, endPoint x: 1096, endPoint y: 18, distance: 86.0
click at [1096, 18] on div "TODOs - Description - B-V-5TH4EAR" at bounding box center [1078, 26] width 459 height 26
drag, startPoint x: 1007, startPoint y: 23, endPoint x: 1104, endPoint y: 19, distance: 97.1
click at [1104, 19] on div "TODOs - Description - B-V-5TH4EAR" at bounding box center [1078, 26] width 459 height 26
click at [1088, 20] on div "TODOs - Description - B-V-5TH4EAR" at bounding box center [1078, 26] width 459 height 26
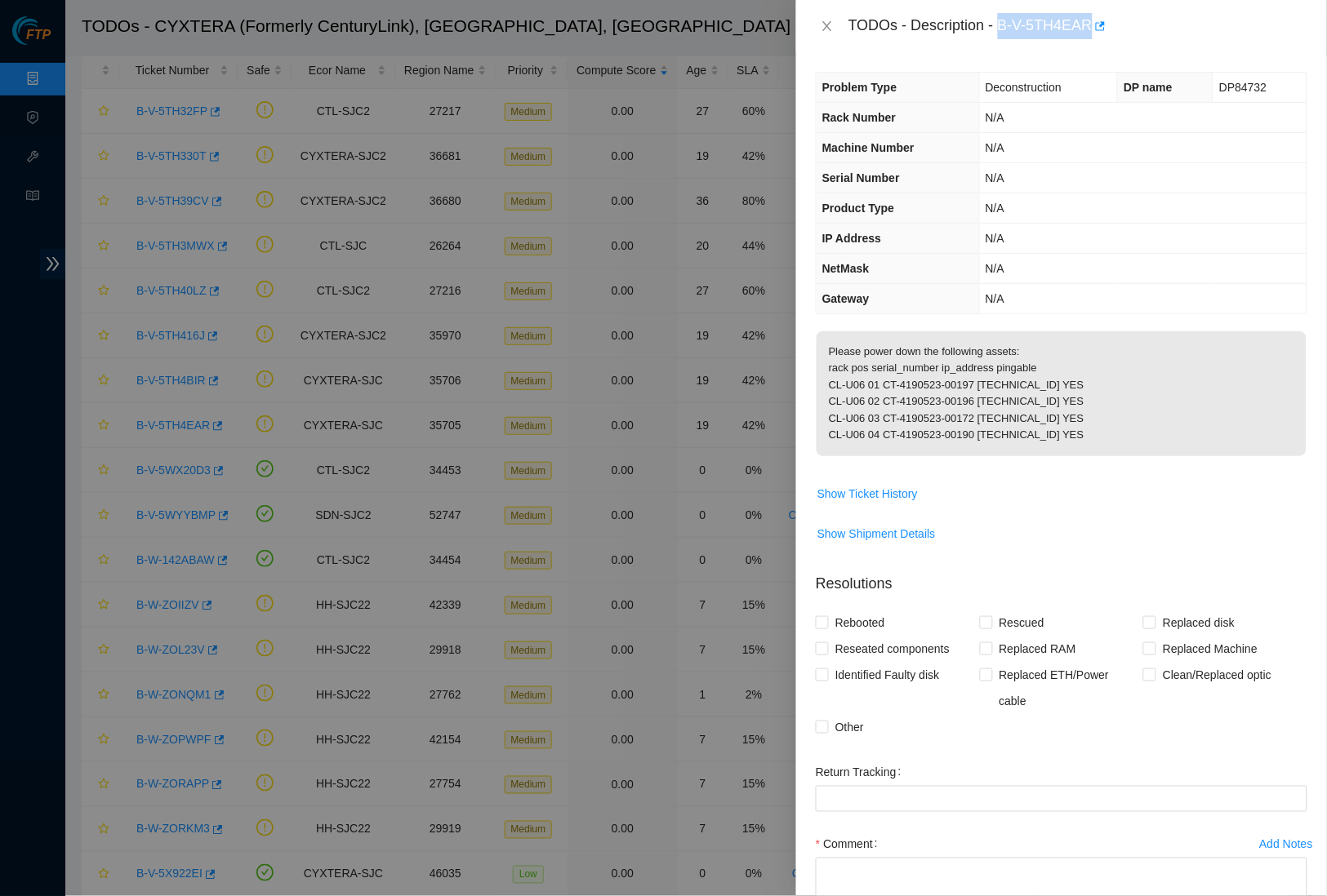
drag, startPoint x: 1006, startPoint y: 23, endPoint x: 1100, endPoint y: 25, distance: 94.0
click at [1100, 25] on div "TODOs - Description - B-V-5TH4EAR" at bounding box center [1078, 26] width 459 height 26
copy div "B-V-5TH4EAR"
click at [824, 24] on icon "close" at bounding box center [827, 26] width 13 height 13
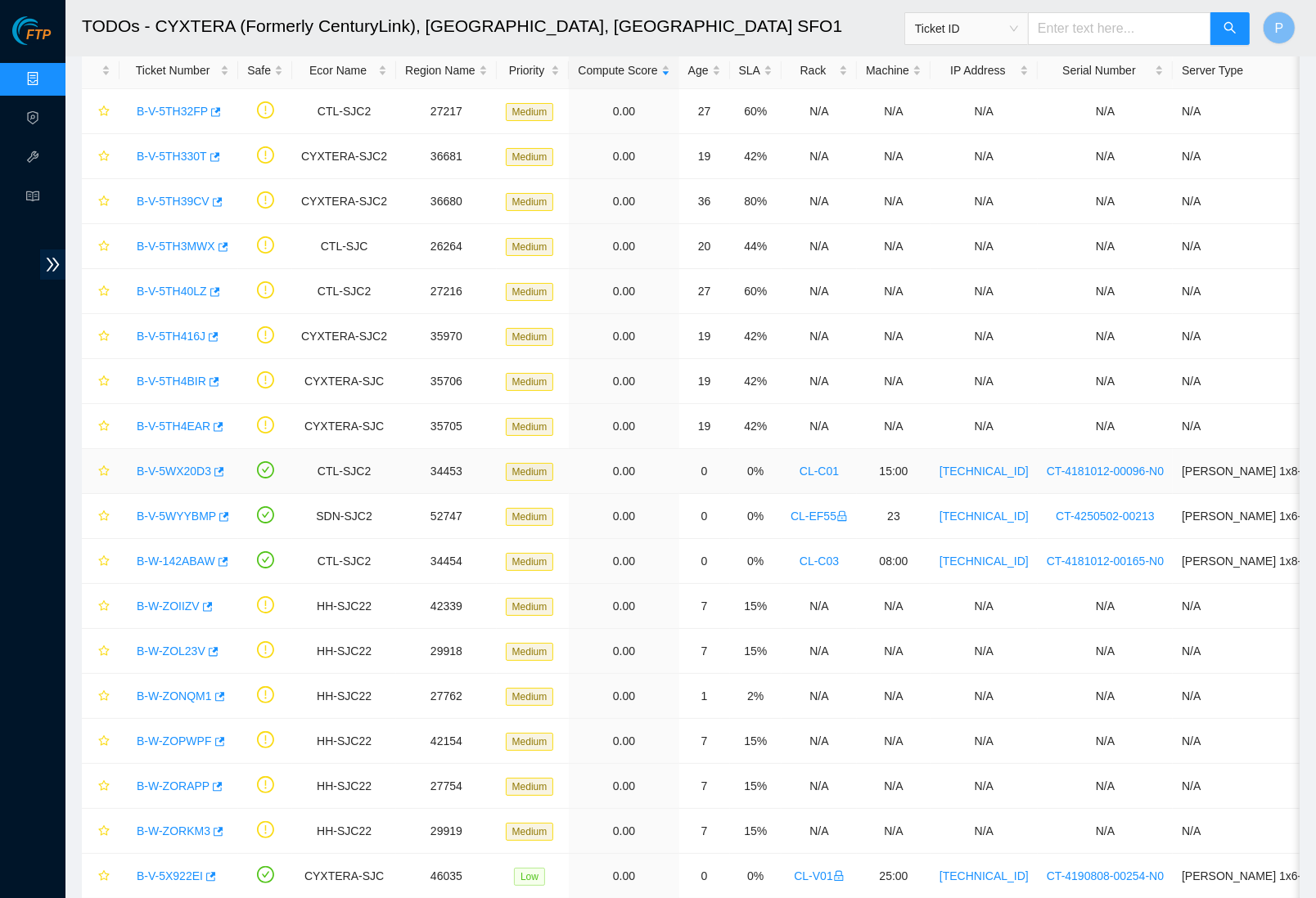
click at [189, 466] on link "B-V-5WX20D3" at bounding box center [174, 471] width 75 height 13
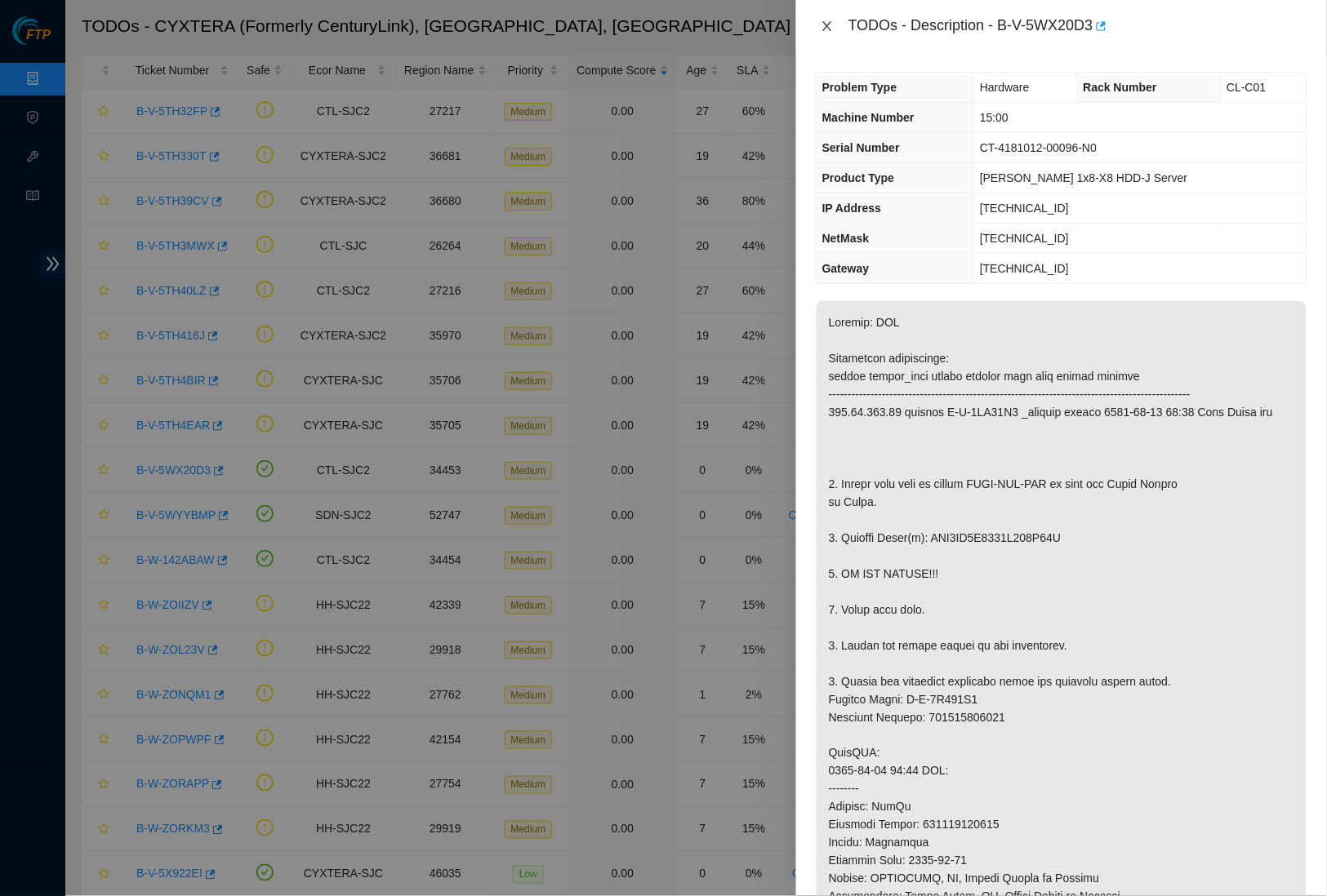
click at [830, 25] on icon "close" at bounding box center [827, 26] width 13 height 13
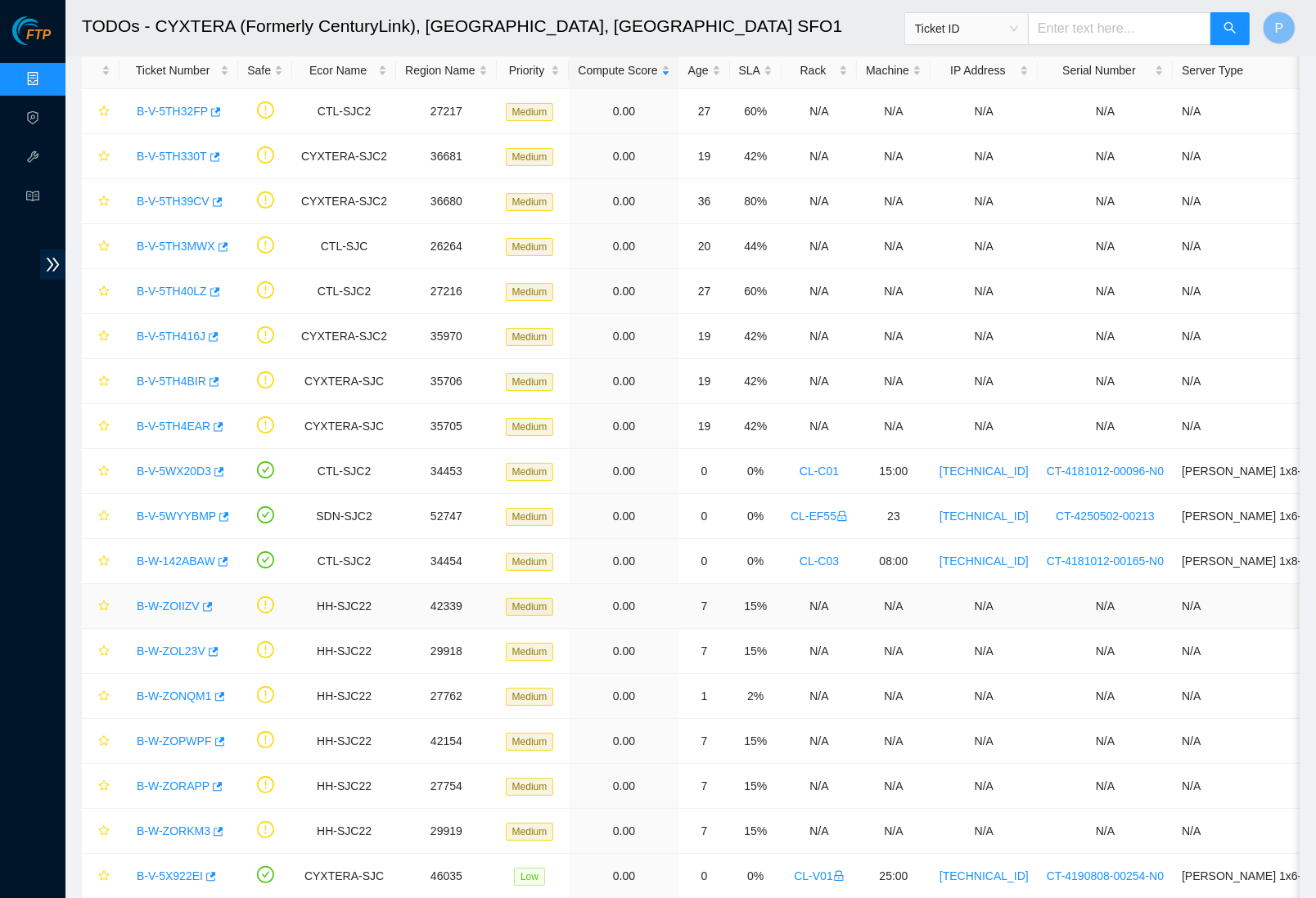
click at [172, 610] on link "B-W-ZOIIZV" at bounding box center [168, 606] width 63 height 13
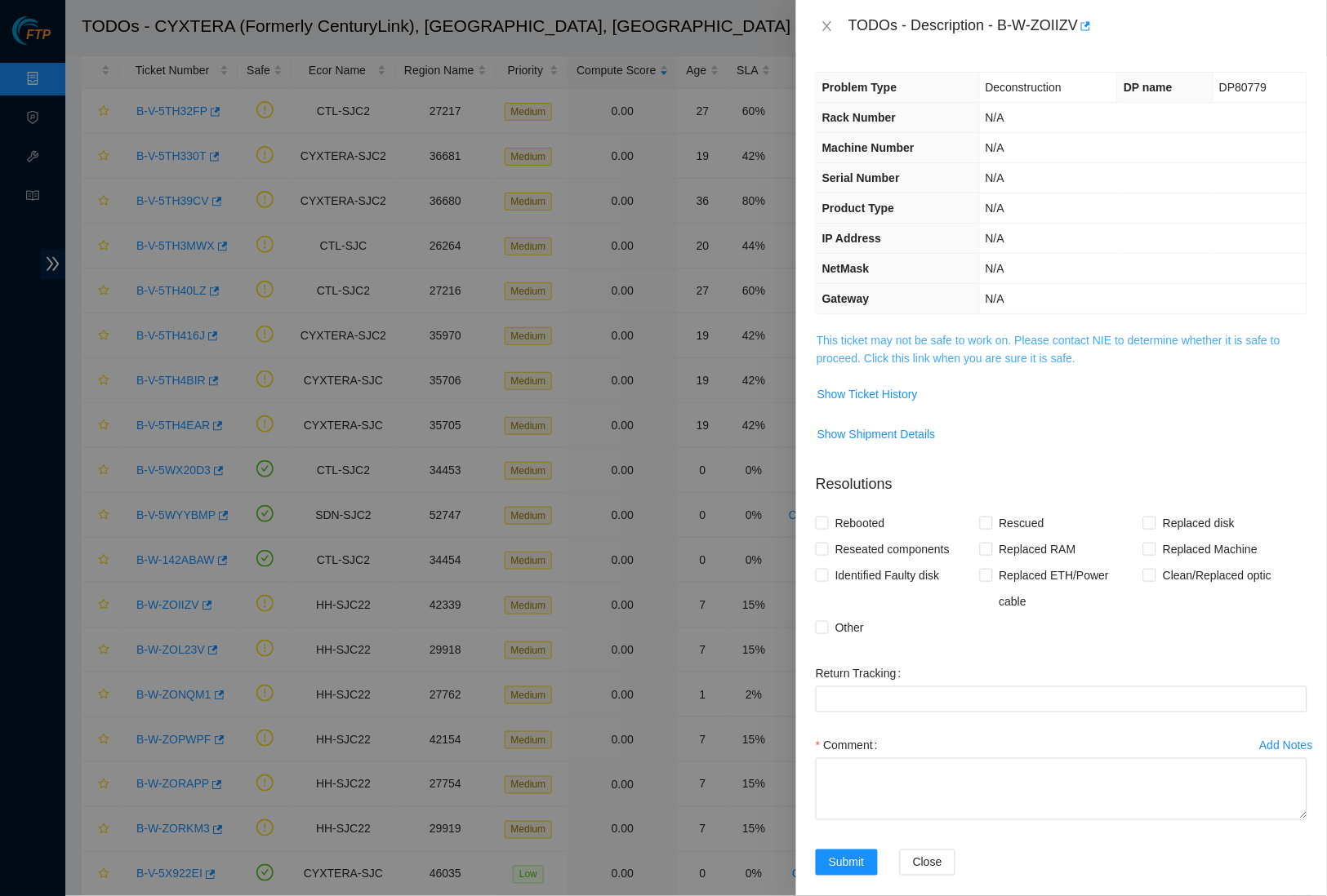
click at [944, 344] on link "This ticket may not be safe to work on. Please contact NIE to determine whether…" at bounding box center [1048, 350] width 464 height 31
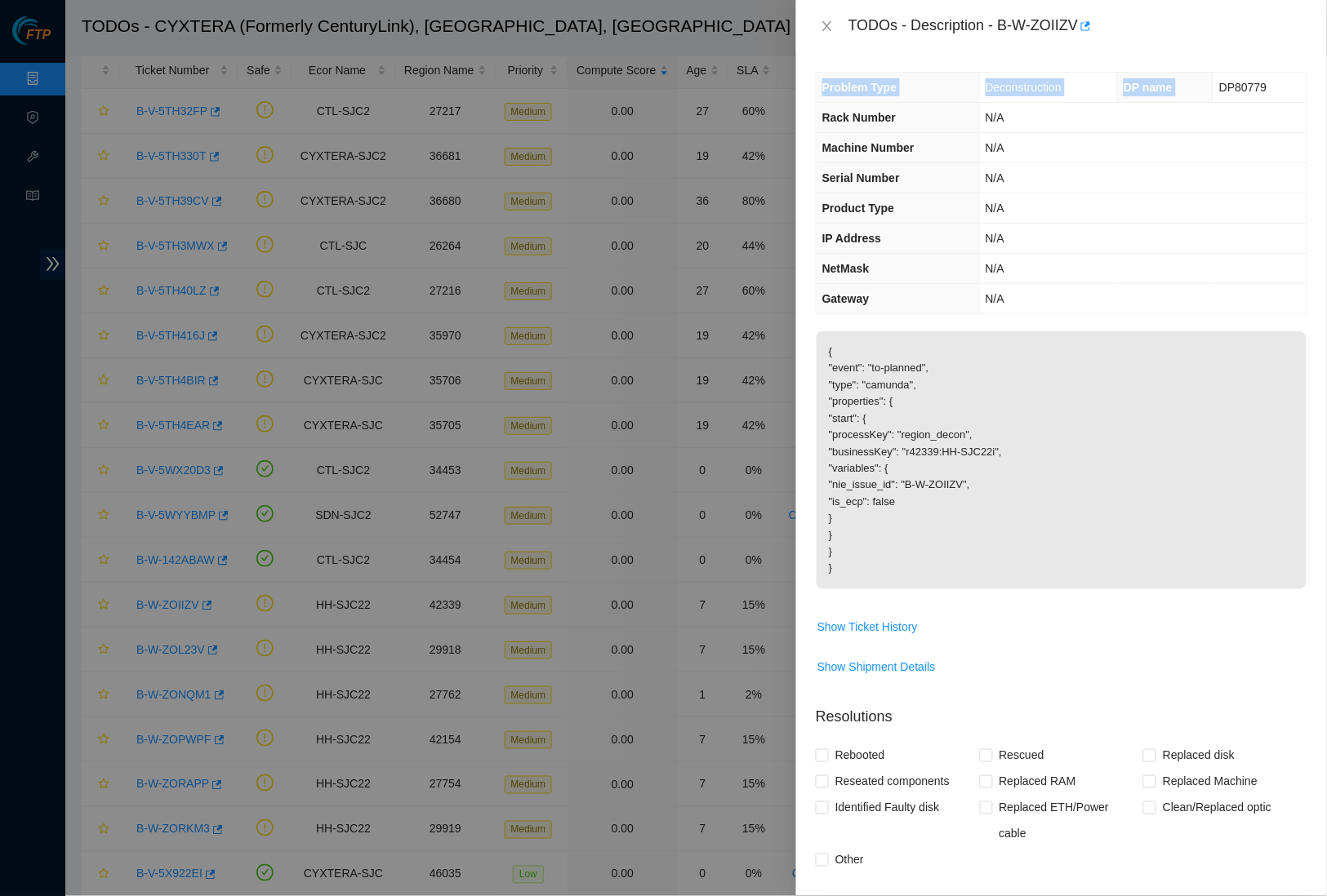
drag, startPoint x: 1209, startPoint y: 84, endPoint x: 1306, endPoint y: 84, distance: 97.0
click at [1306, 84] on div "Problem Type Deconstruction DP name DP80779 Rack Number N/A Machine Number N/A …" at bounding box center [1062, 475] width 531 height 845
click at [1251, 93] on span "DP80779" at bounding box center [1243, 87] width 48 height 13
drag, startPoint x: 1207, startPoint y: 85, endPoint x: 1273, endPoint y: 83, distance: 66.0
click at [1273, 83] on td "DP80779" at bounding box center [1260, 87] width 93 height 30
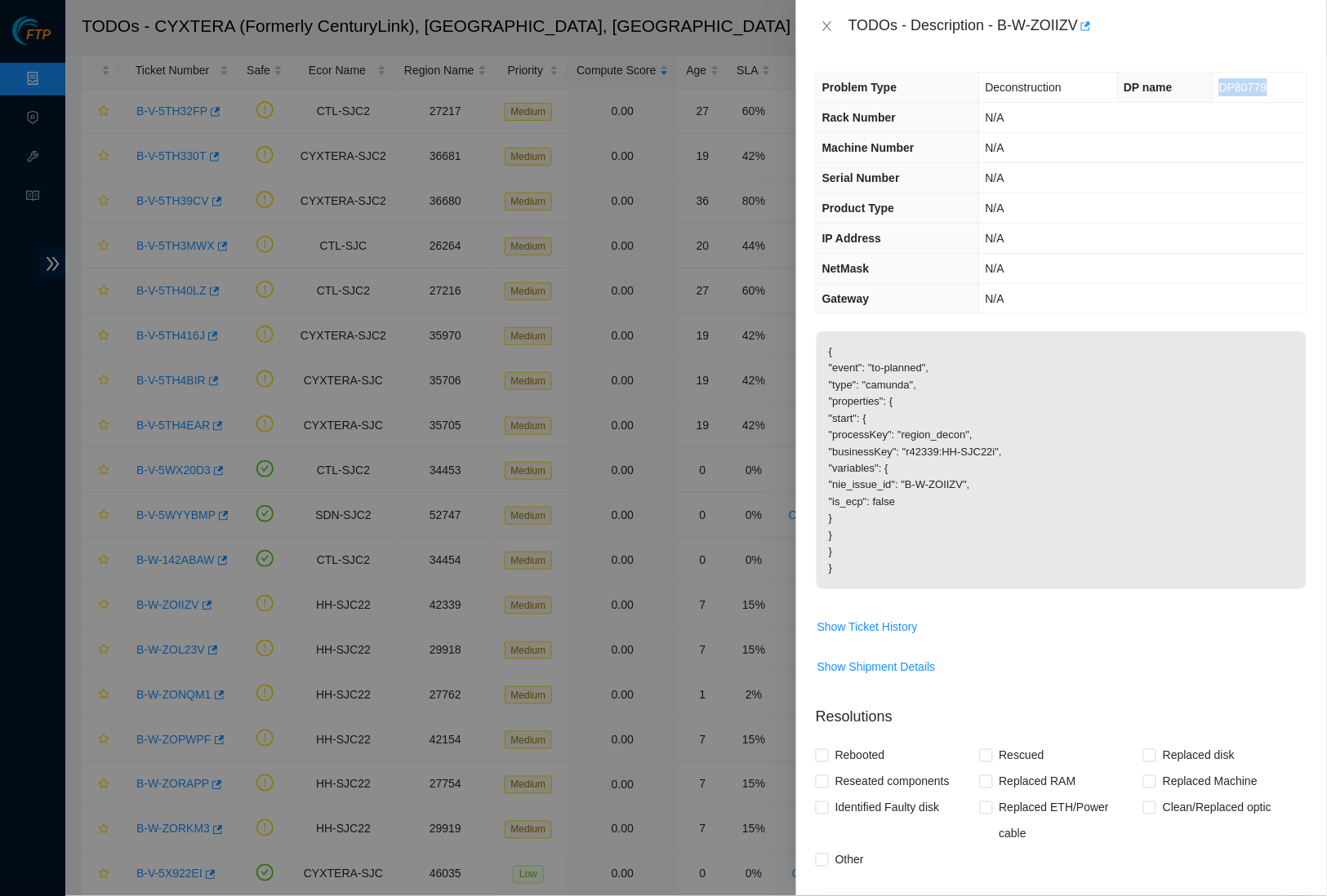
drag, startPoint x: 826, startPoint y: 33, endPoint x: 808, endPoint y: 50, distance: 24.8
click at [826, 33] on button "Close" at bounding box center [827, 26] width 23 height 16
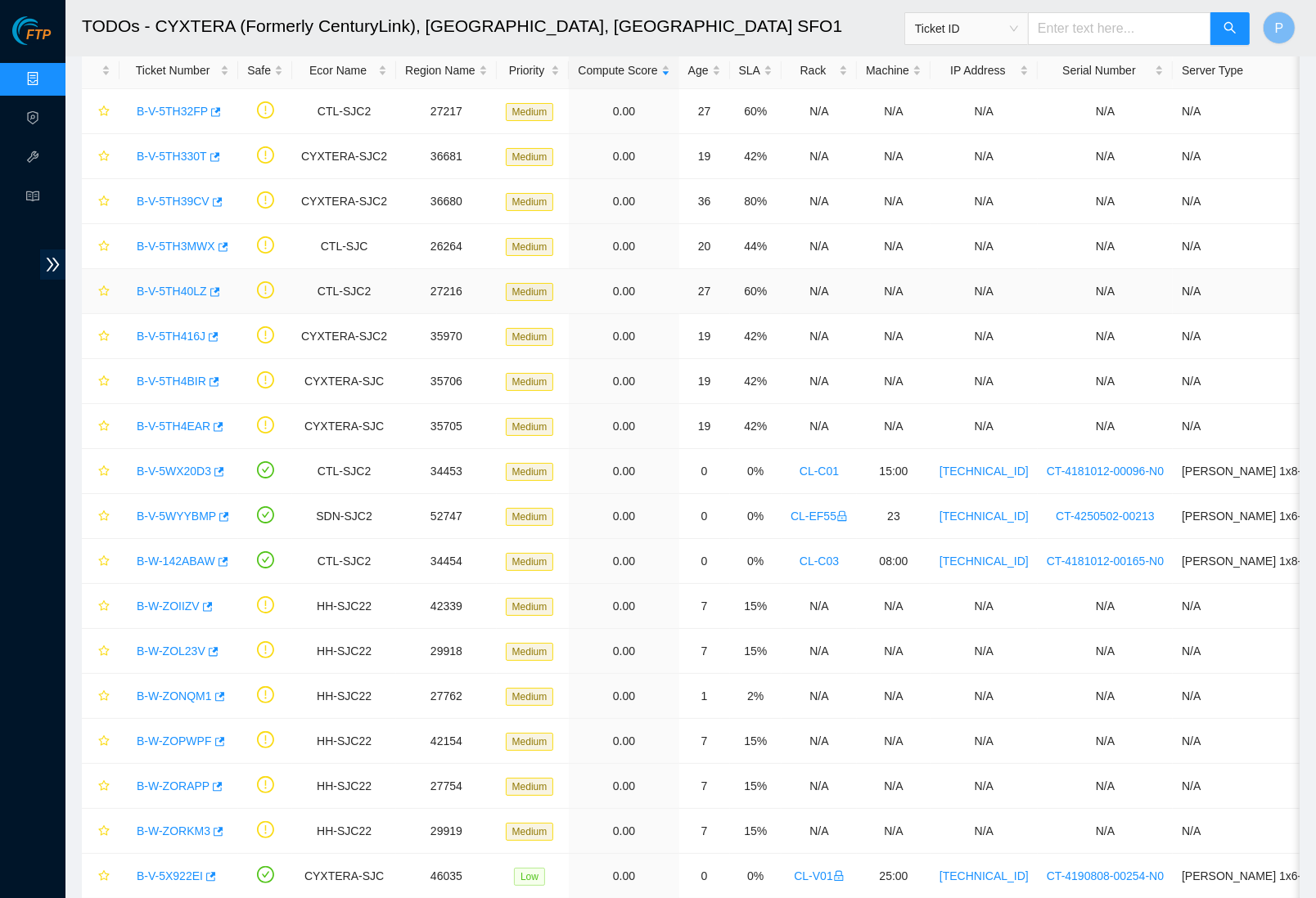
scroll to position [122, 0]
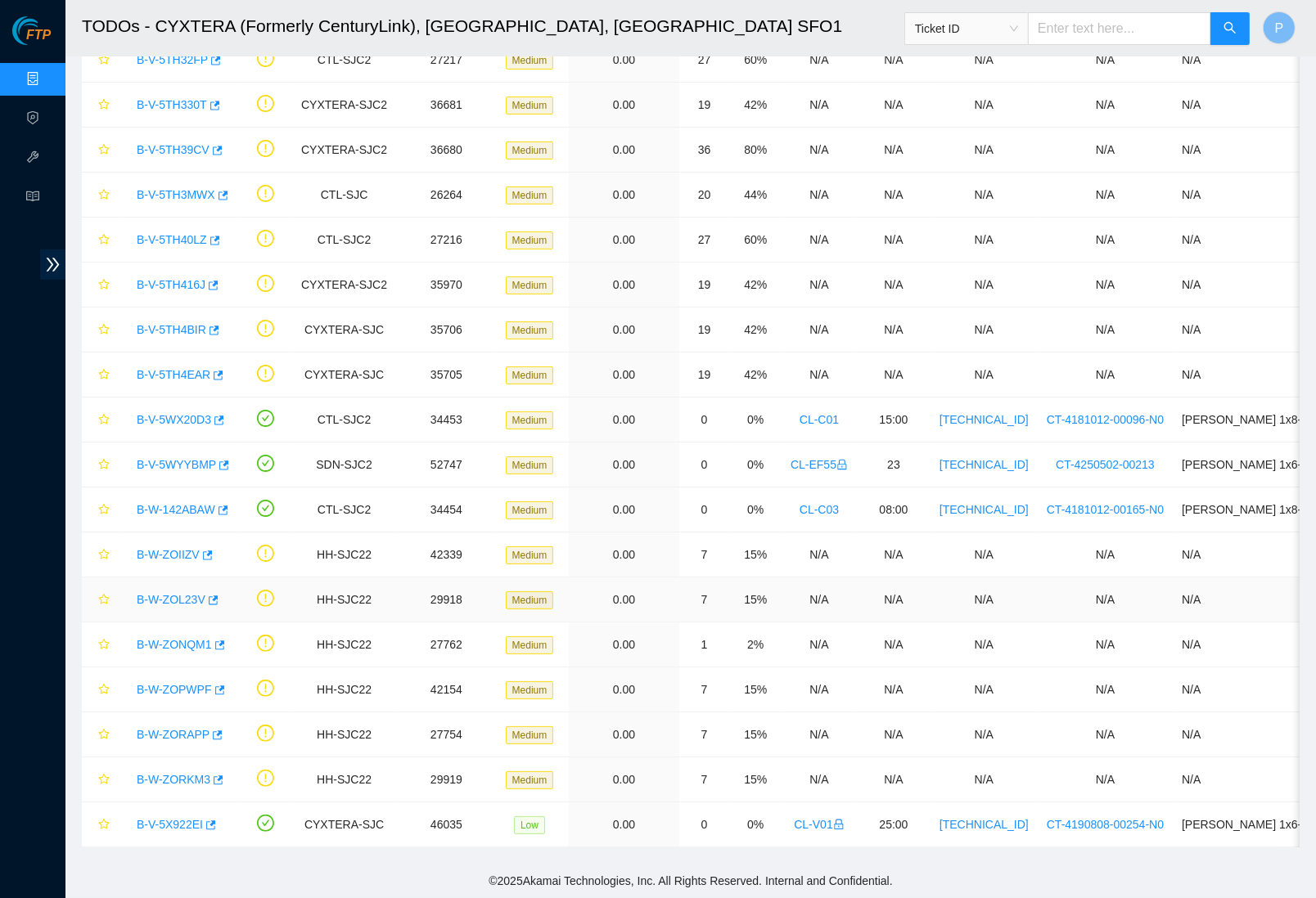
click at [179, 593] on link "B-W-ZOL23V" at bounding box center [171, 600] width 69 height 13
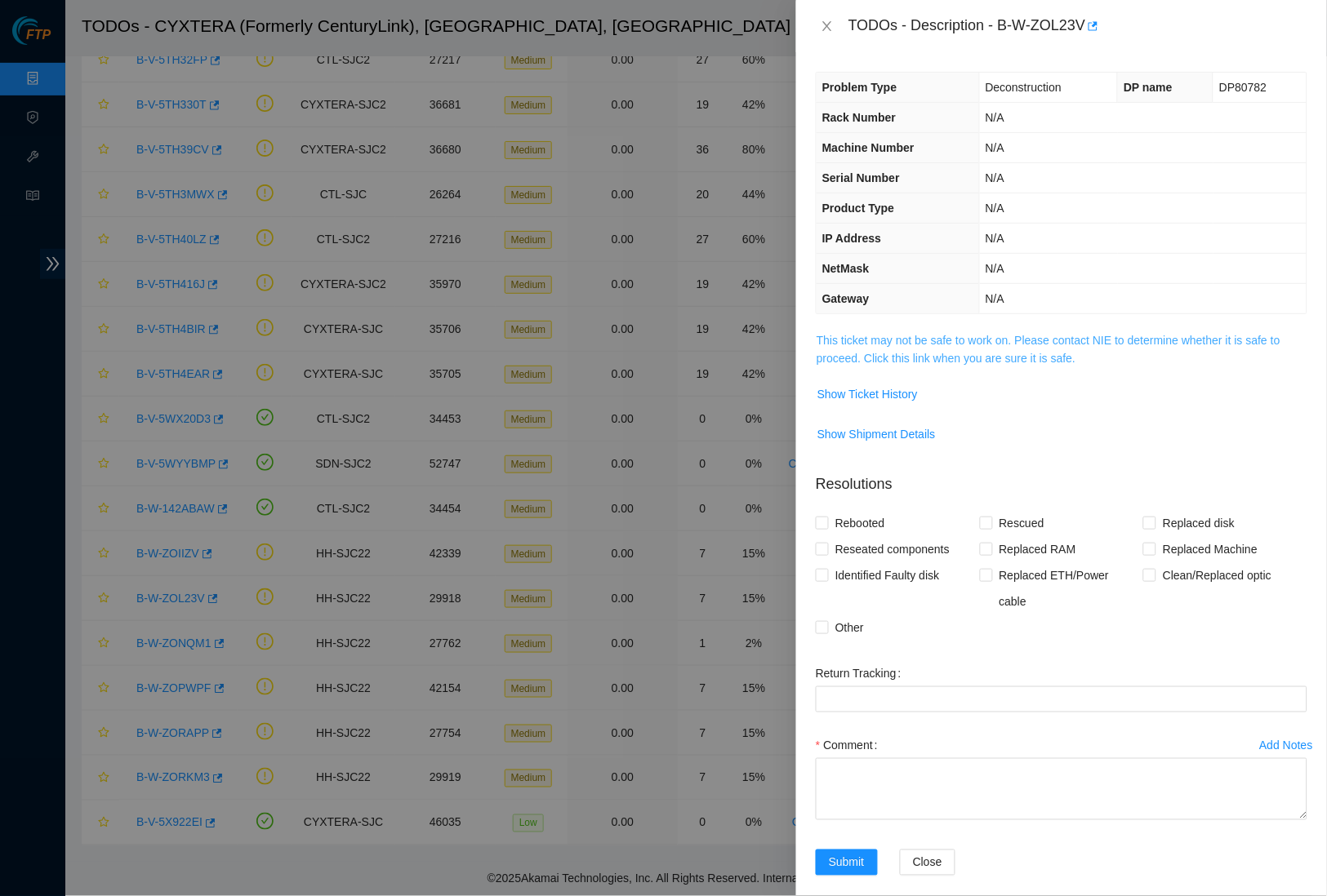
click at [888, 335] on link "This ticket may not be safe to work on. Please contact NIE to determine whether…" at bounding box center [1048, 350] width 464 height 31
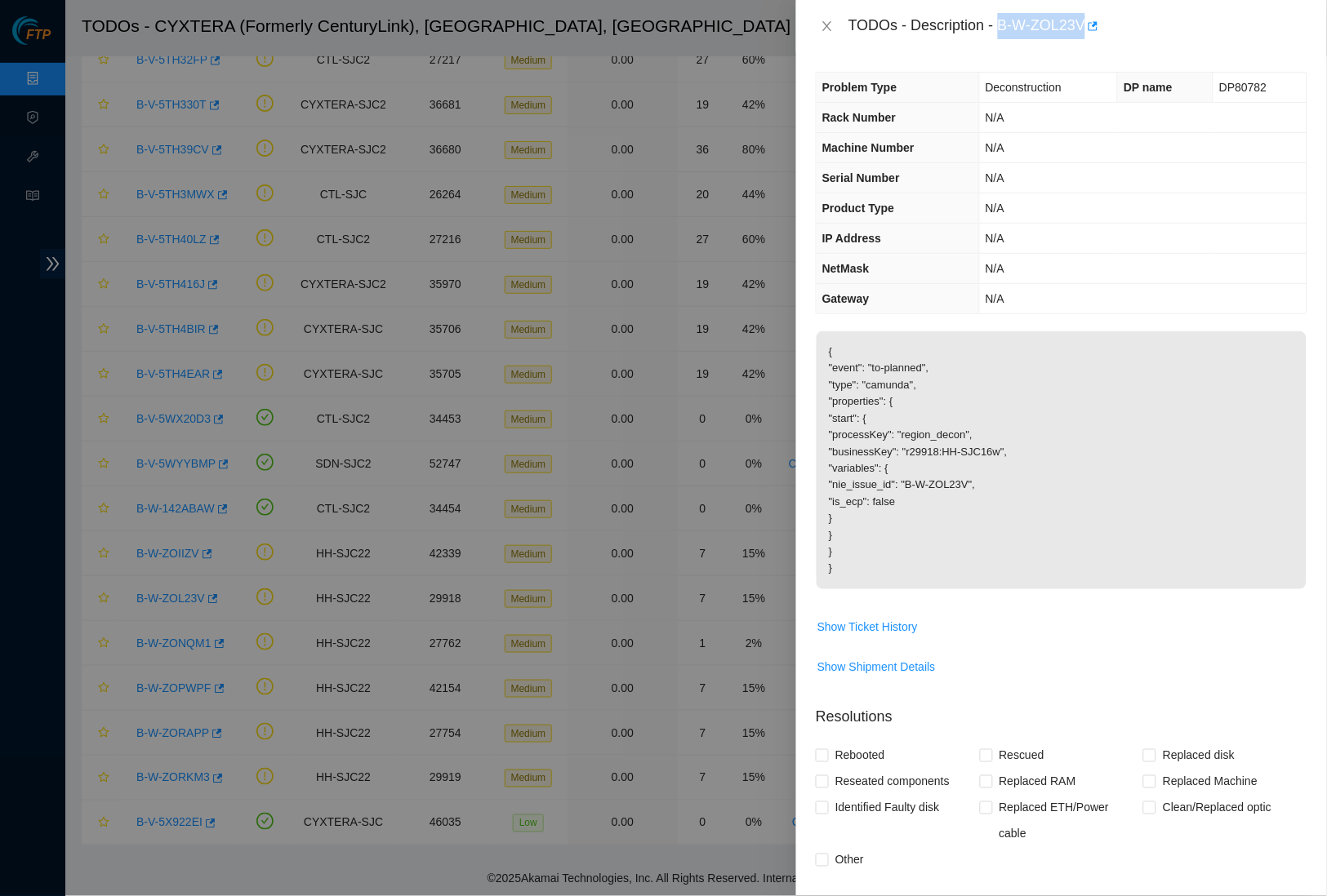
drag, startPoint x: 1009, startPoint y: 25, endPoint x: 1096, endPoint y: 19, distance: 87.2
click at [1096, 19] on div "TODOs - Description - B-W-ZOL23V" at bounding box center [1078, 26] width 459 height 26
click at [827, 30] on icon "close" at bounding box center [827, 26] width 13 height 13
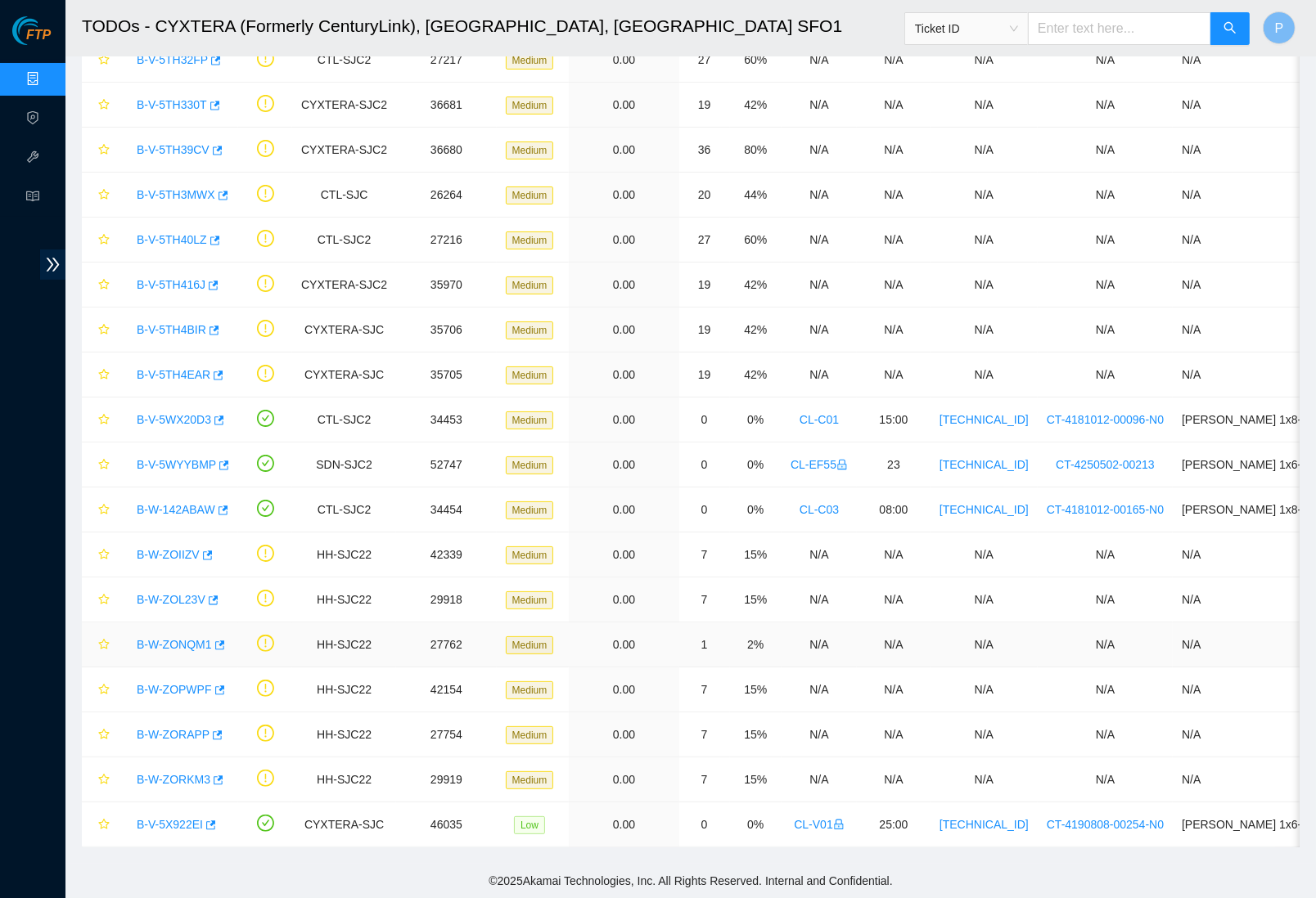
click at [184, 639] on link "B-W-ZONQM1" at bounding box center [175, 645] width 75 height 13
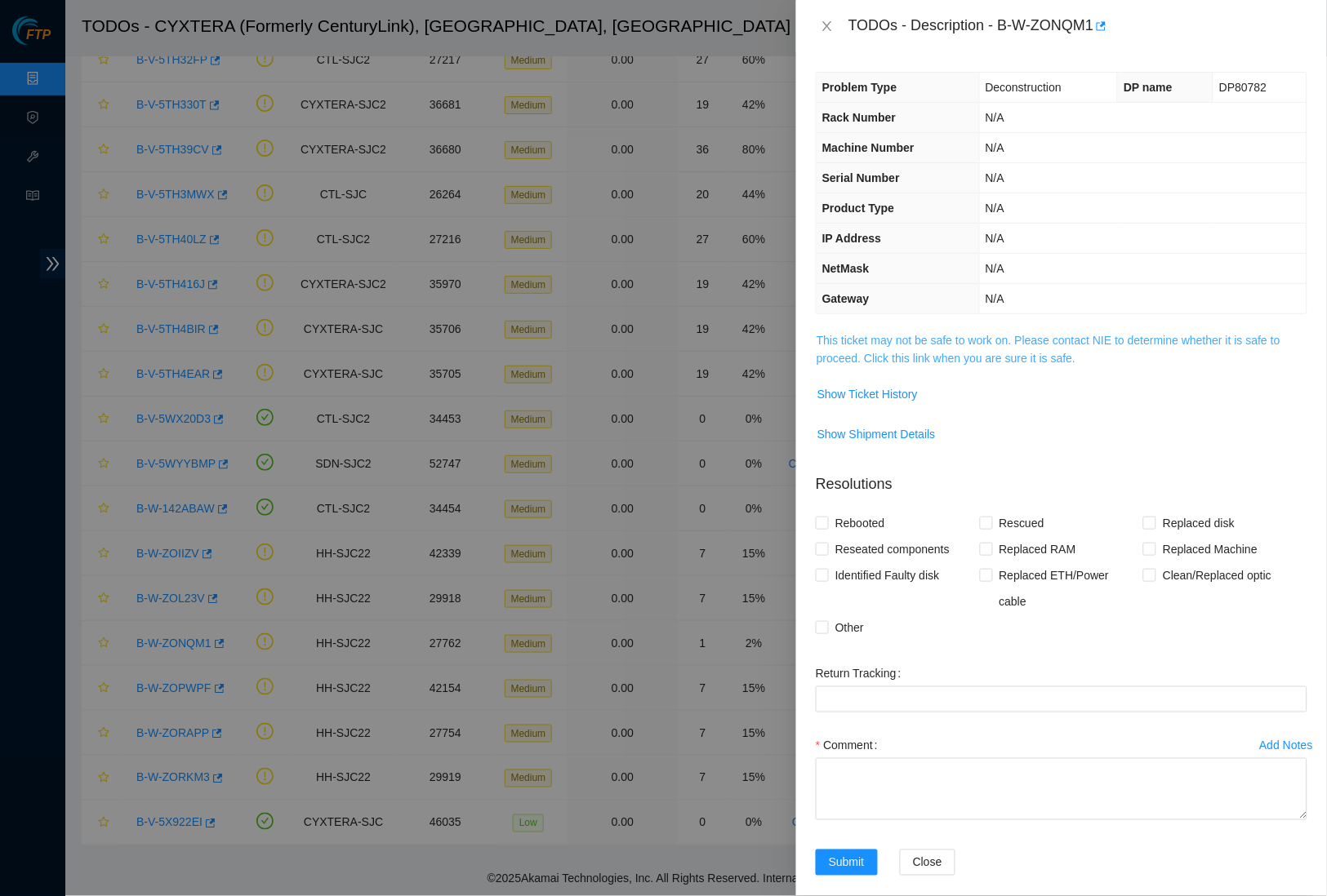
click at [950, 334] on link "This ticket may not be safe to work on. Please contact NIE to determine whether…" at bounding box center [1048, 350] width 464 height 31
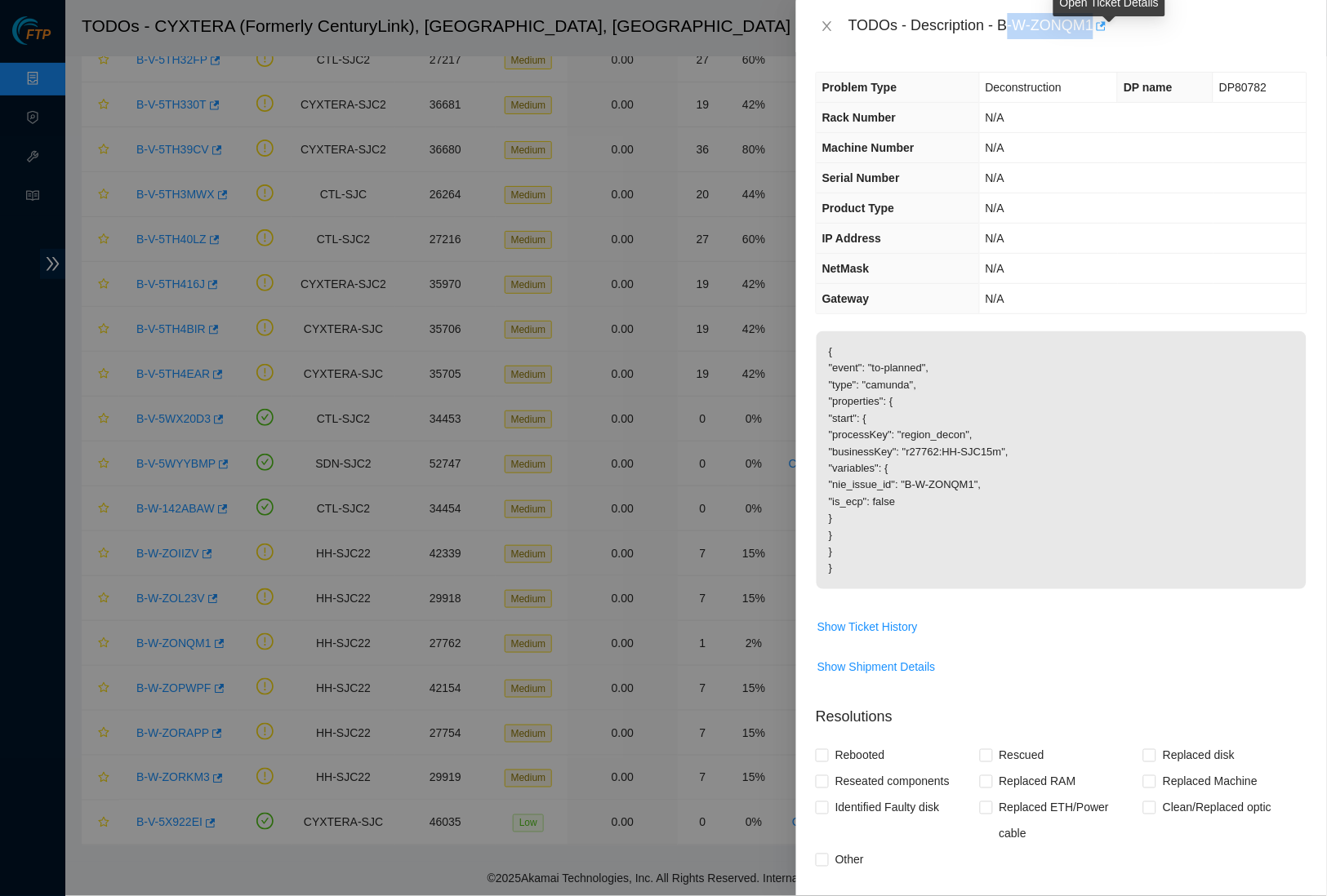
drag, startPoint x: 1010, startPoint y: 19, endPoint x: 1113, endPoint y: 19, distance: 103.0
click at [1113, 19] on div "TODOs - Description - B-W-ZONQM1" at bounding box center [1078, 26] width 459 height 26
drag, startPoint x: 1006, startPoint y: 24, endPoint x: 1103, endPoint y: 26, distance: 97.0
click at [1103, 26] on div "TODOs - Description - B-W-ZONQM1" at bounding box center [1078, 26] width 459 height 26
click at [821, 26] on icon "close" at bounding box center [827, 26] width 13 height 13
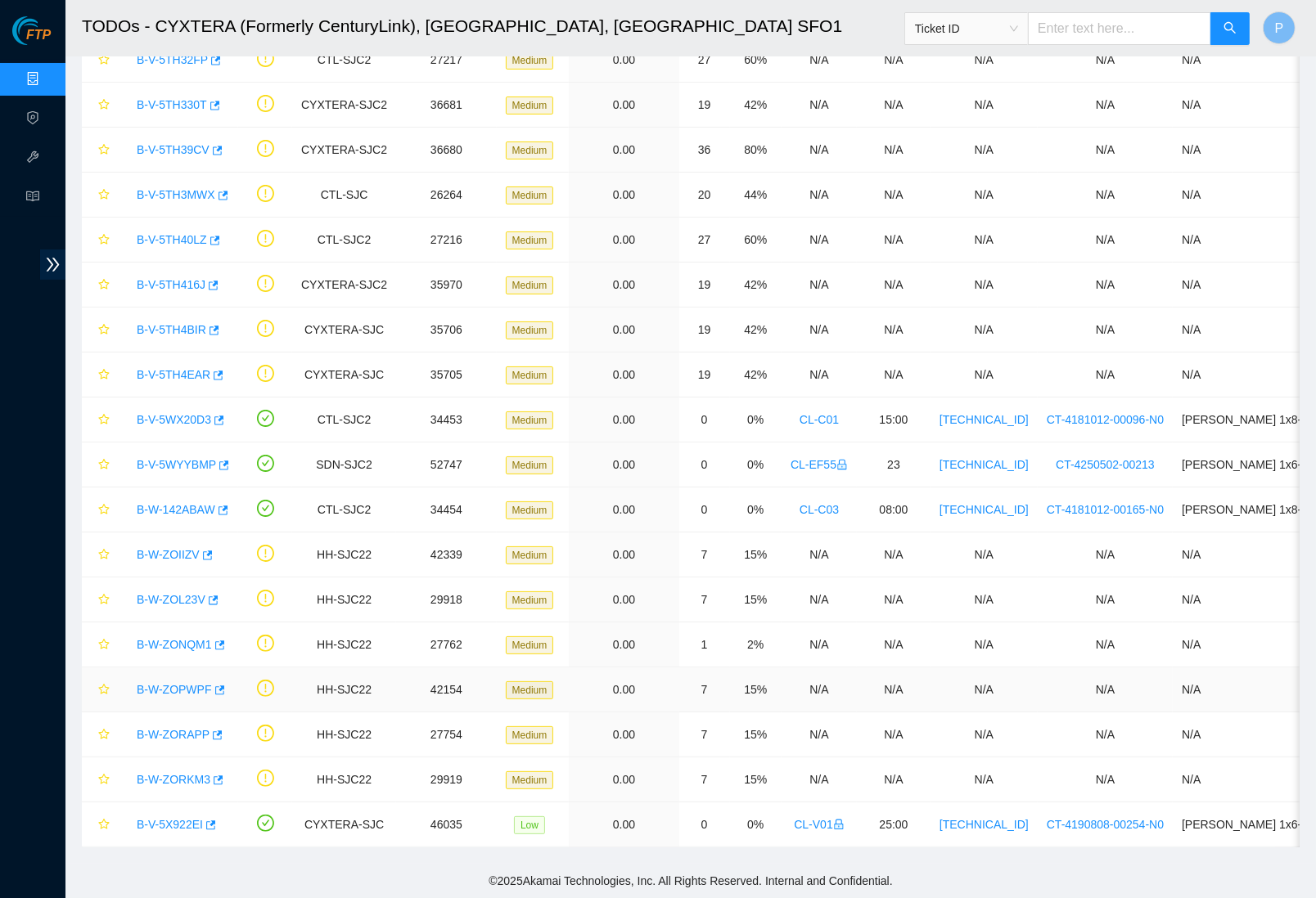
click at [181, 676] on div "B-W-ZOPWPF" at bounding box center [179, 689] width 100 height 26
click at [172, 684] on link "B-W-ZOPWPF" at bounding box center [175, 690] width 75 height 13
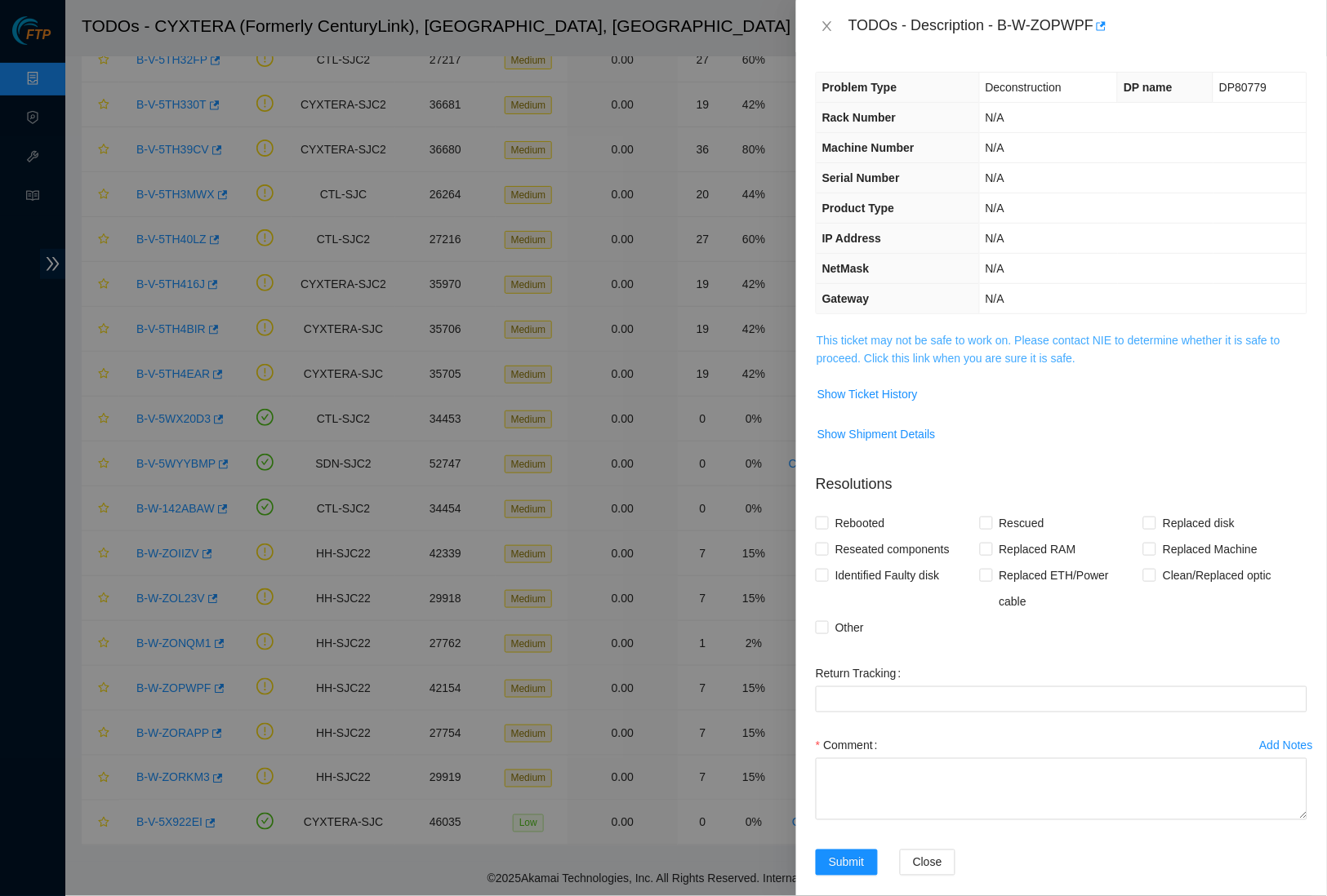
click at [1089, 347] on link "This ticket may not be safe to work on. Please contact NIE to determine whether…" at bounding box center [1048, 350] width 464 height 31
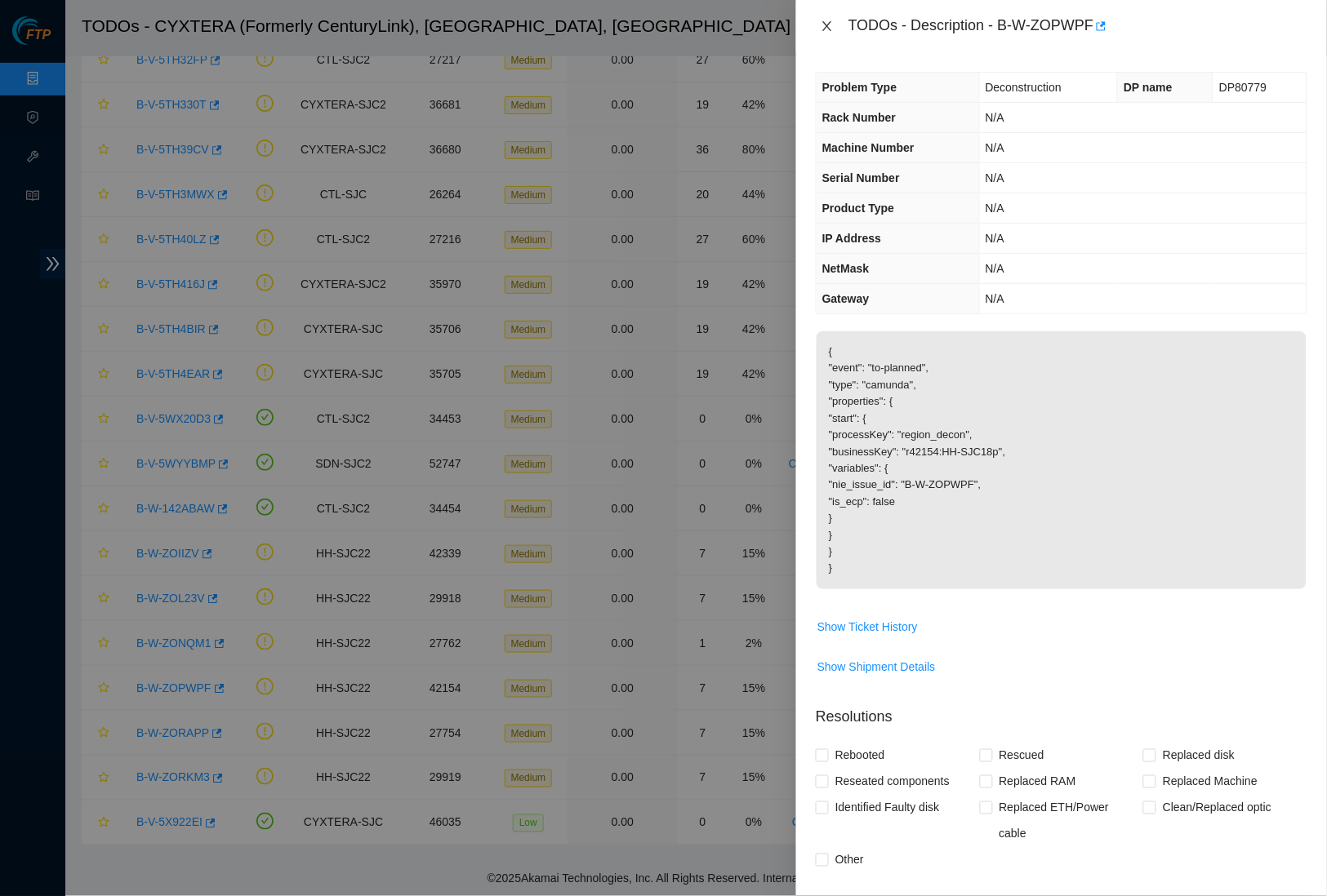
click at [815, 28] on button "Close" at bounding box center [827, 26] width 23 height 16
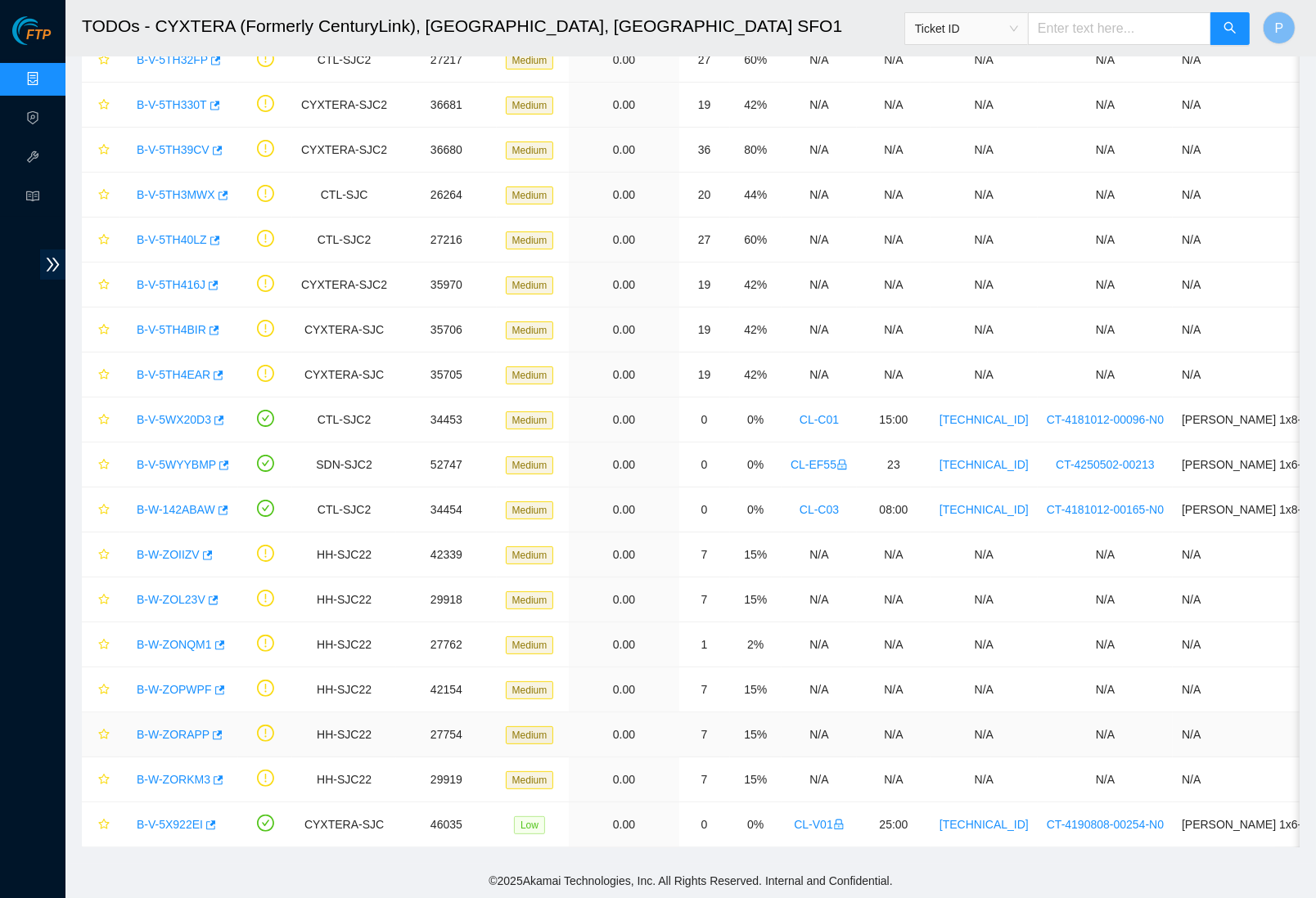
click at [167, 728] on link "B-W-ZORAPP" at bounding box center [173, 734] width 73 height 13
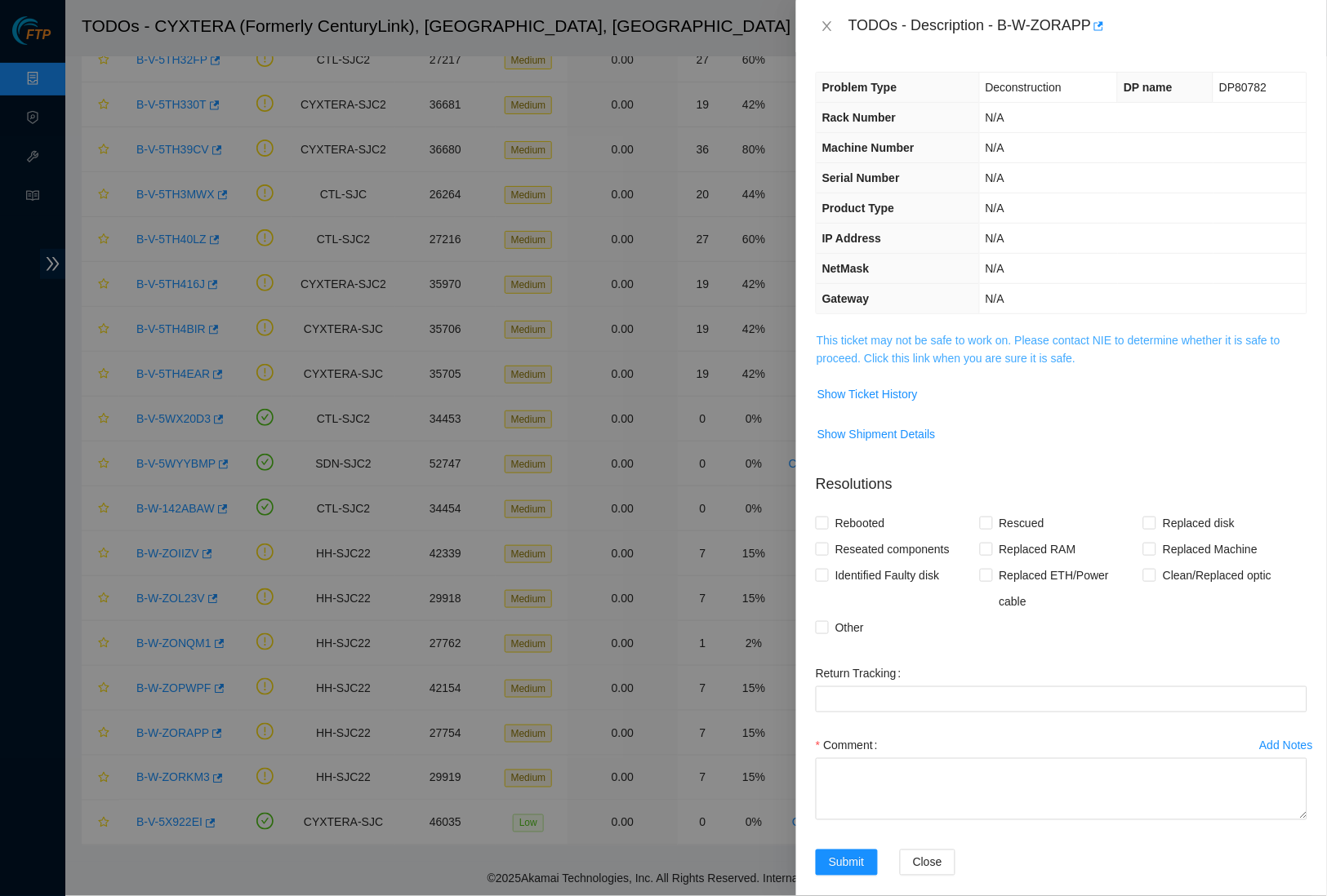
click at [1025, 340] on link "This ticket may not be safe to work on. Please contact NIE to determine whether…" at bounding box center [1048, 350] width 464 height 31
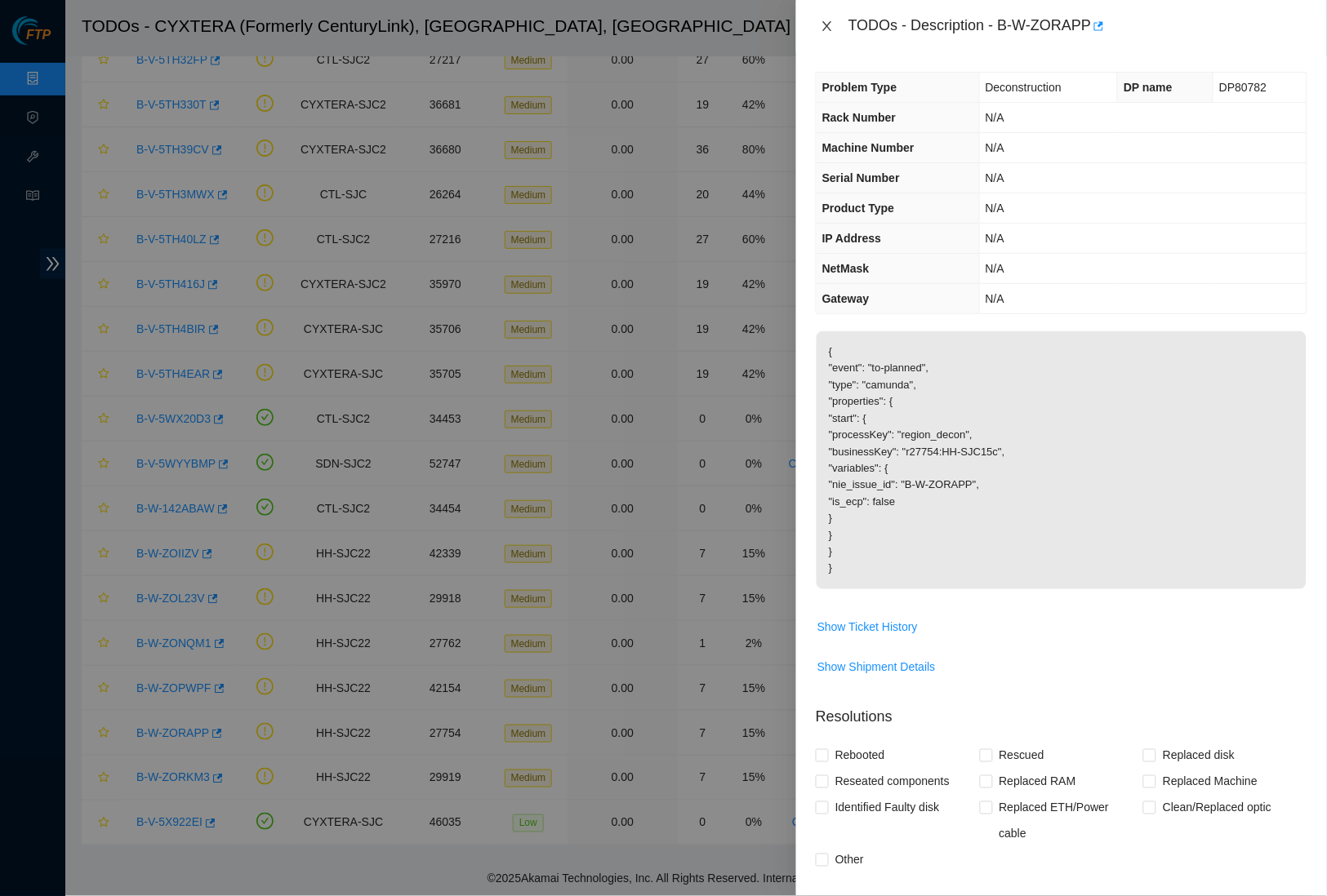
drag, startPoint x: 817, startPoint y: 12, endPoint x: 824, endPoint y: 31, distance: 20.2
click at [818, 13] on div "TODOs - Description - B-W-ZORAPP" at bounding box center [1061, 26] width 491 height 26
click at [828, 37] on div "TODOs - Description - B-W-ZORAPP" at bounding box center [1061, 26] width 491 height 26
click at [828, 26] on icon "close" at bounding box center [827, 26] width 9 height 10
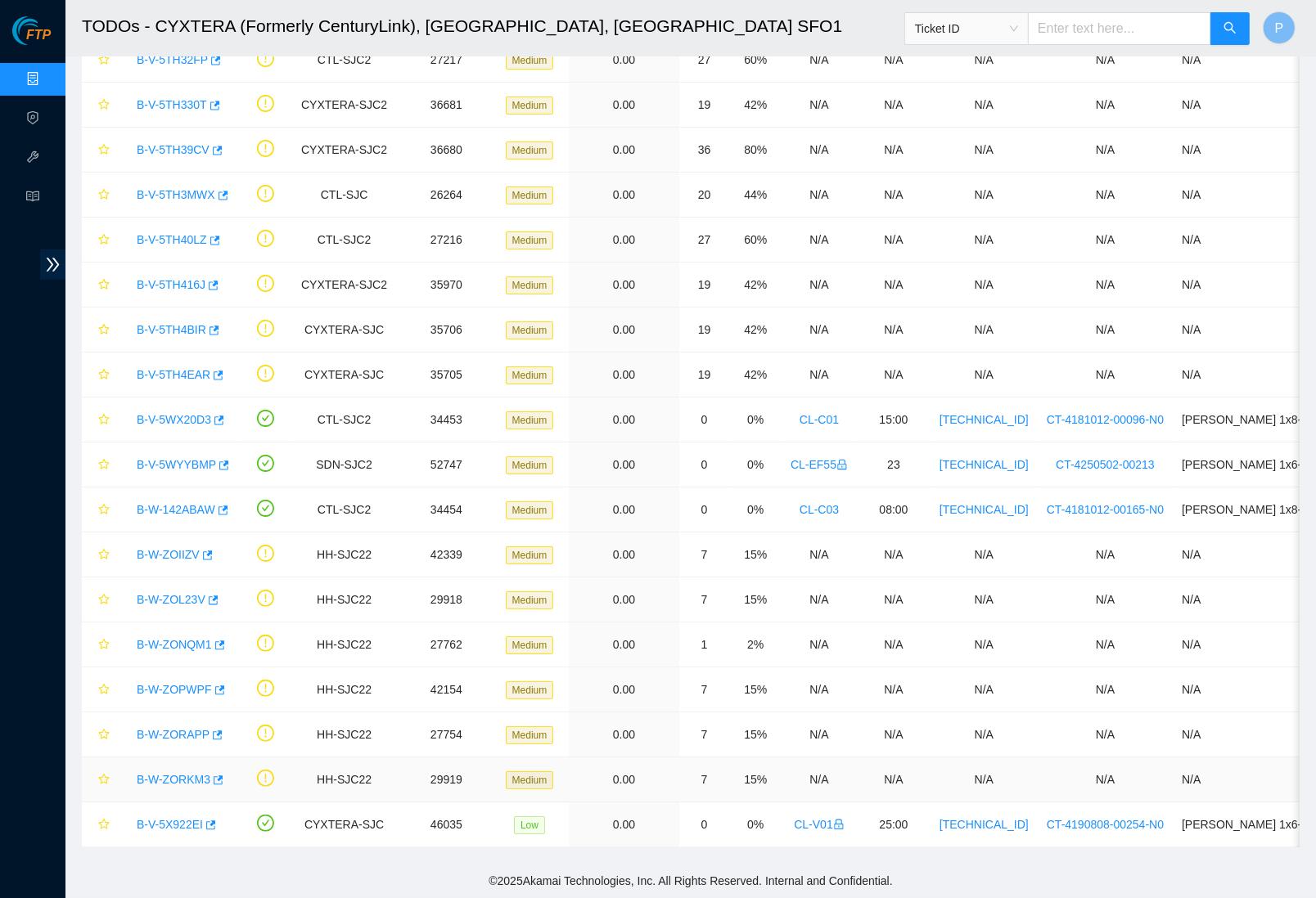
click at [187, 773] on link "B-W-ZORKM3" at bounding box center [174, 779] width 74 height 13
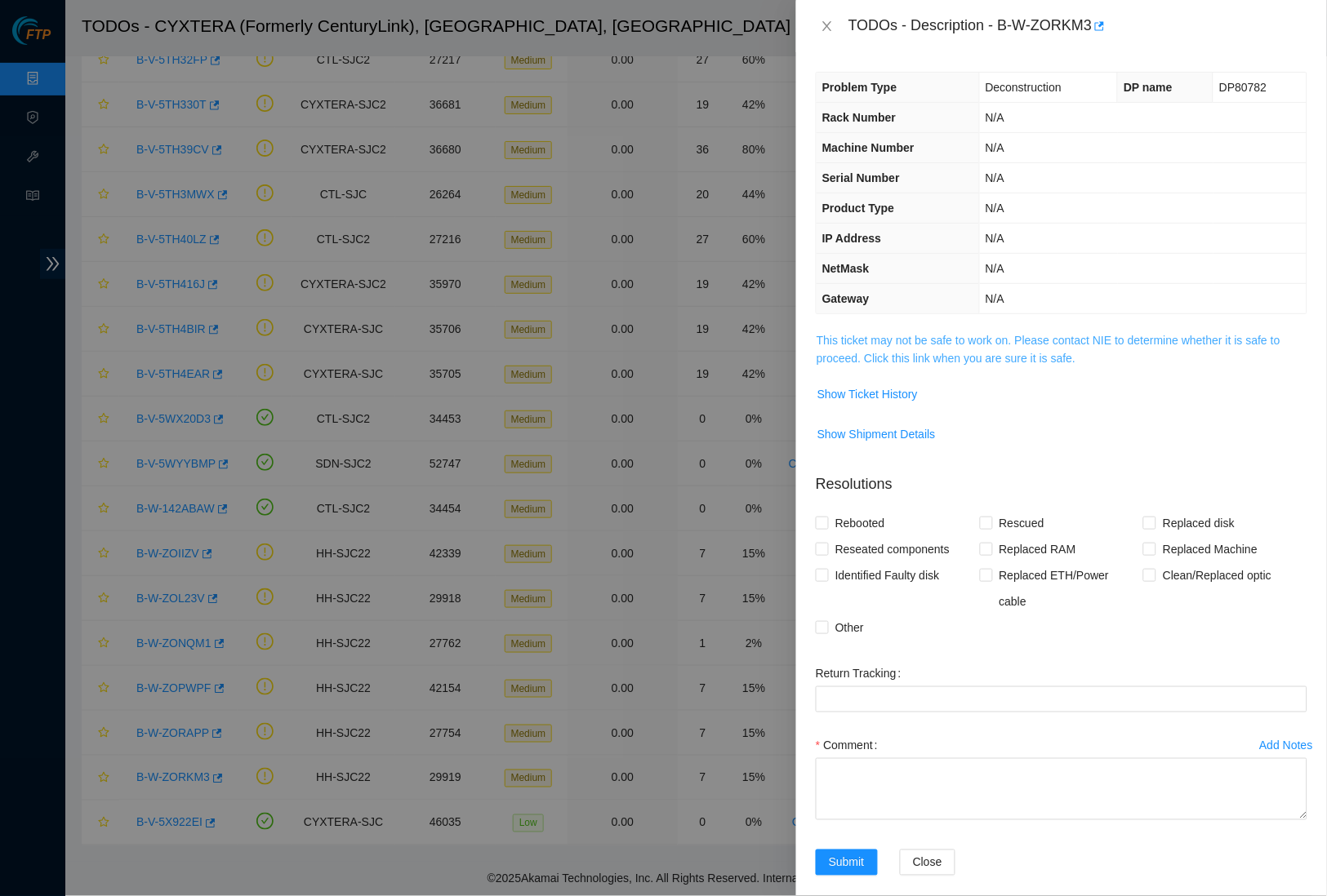
click at [943, 344] on link "This ticket may not be safe to work on. Please contact NIE to determine whether…" at bounding box center [1048, 350] width 464 height 31
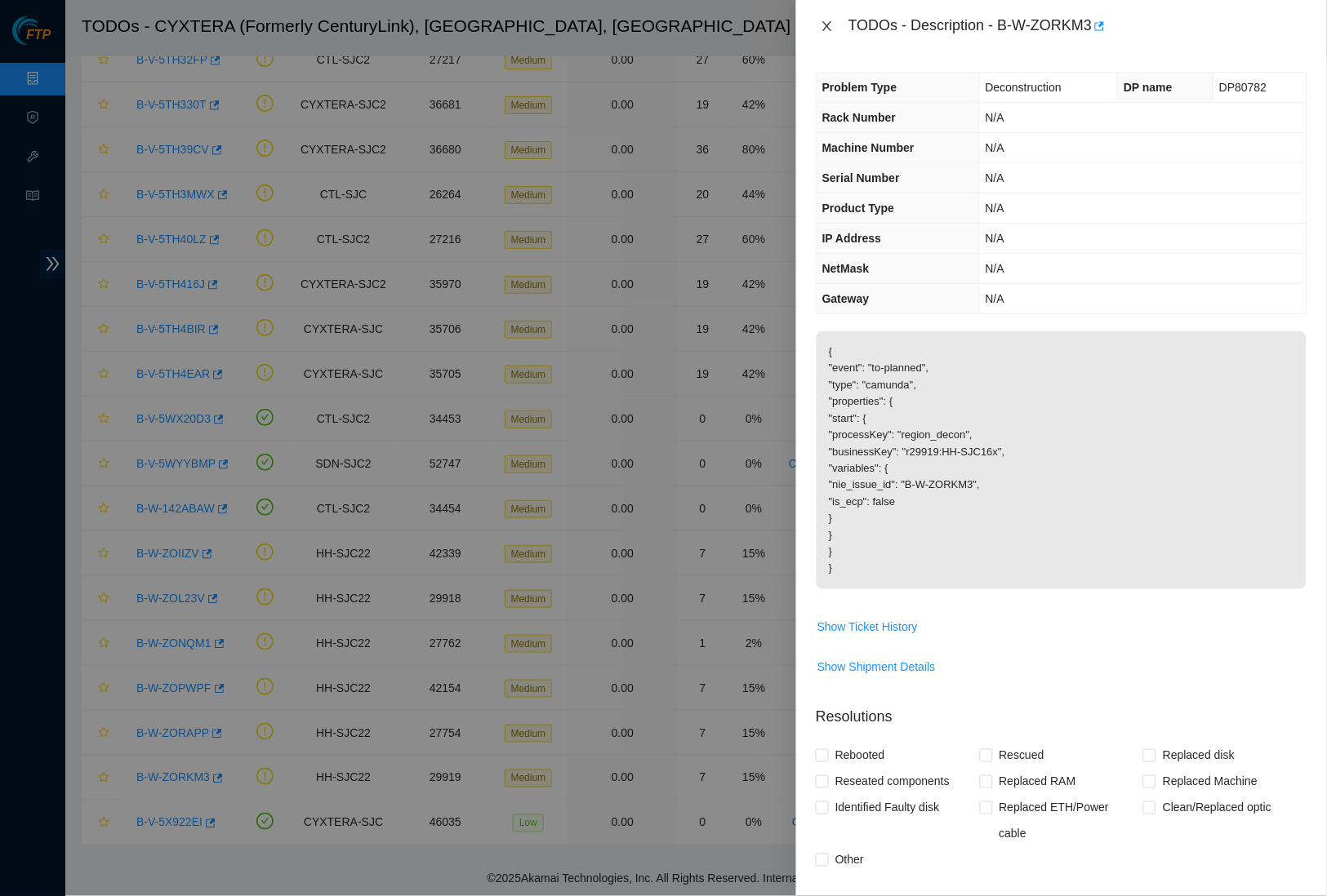
click at [823, 19] on icon "close" at bounding box center [827, 26] width 13 height 13
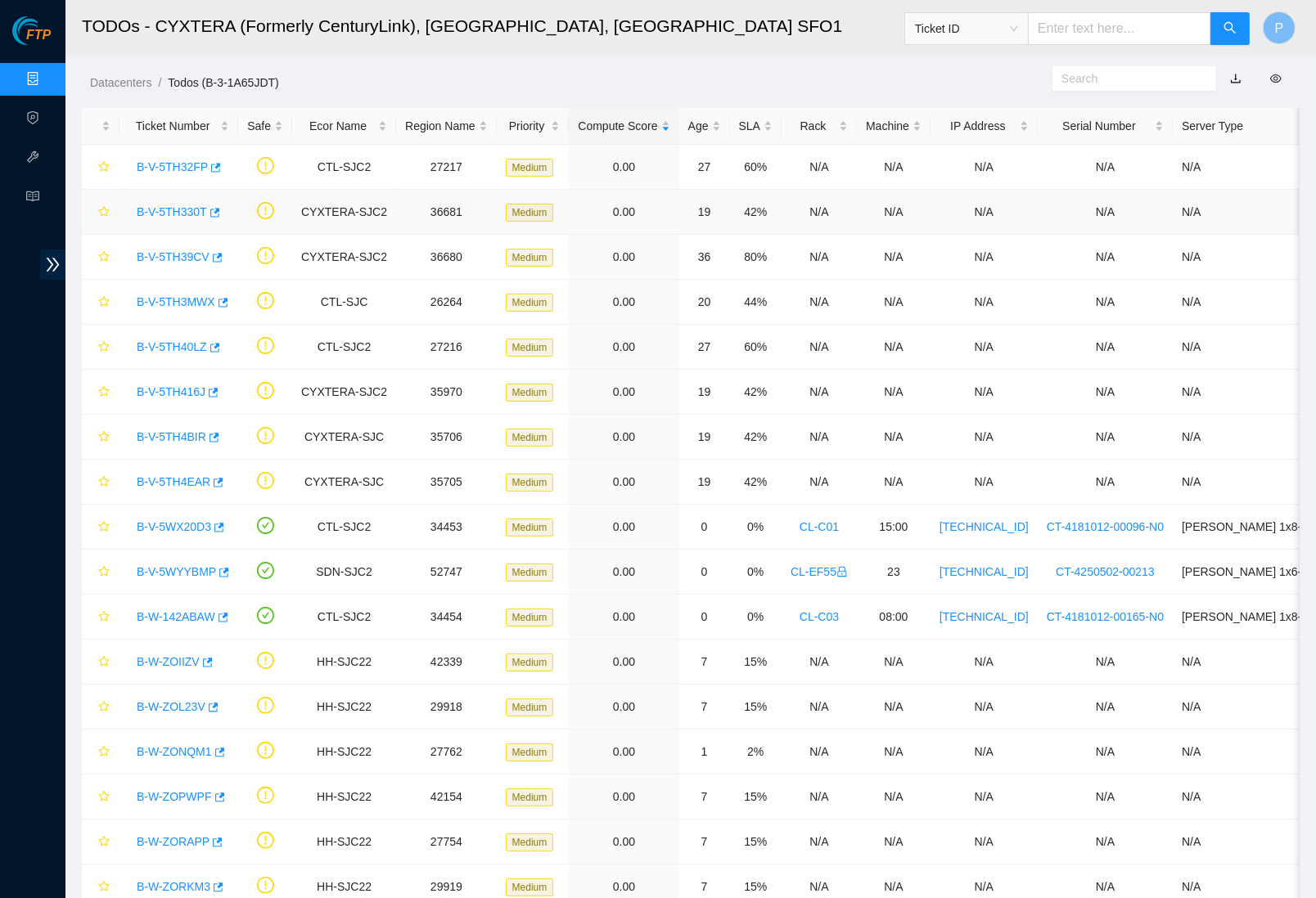
scroll to position [1, 0]
click at [160, 167] on link "B-V-5TH32FP" at bounding box center [172, 166] width 71 height 13
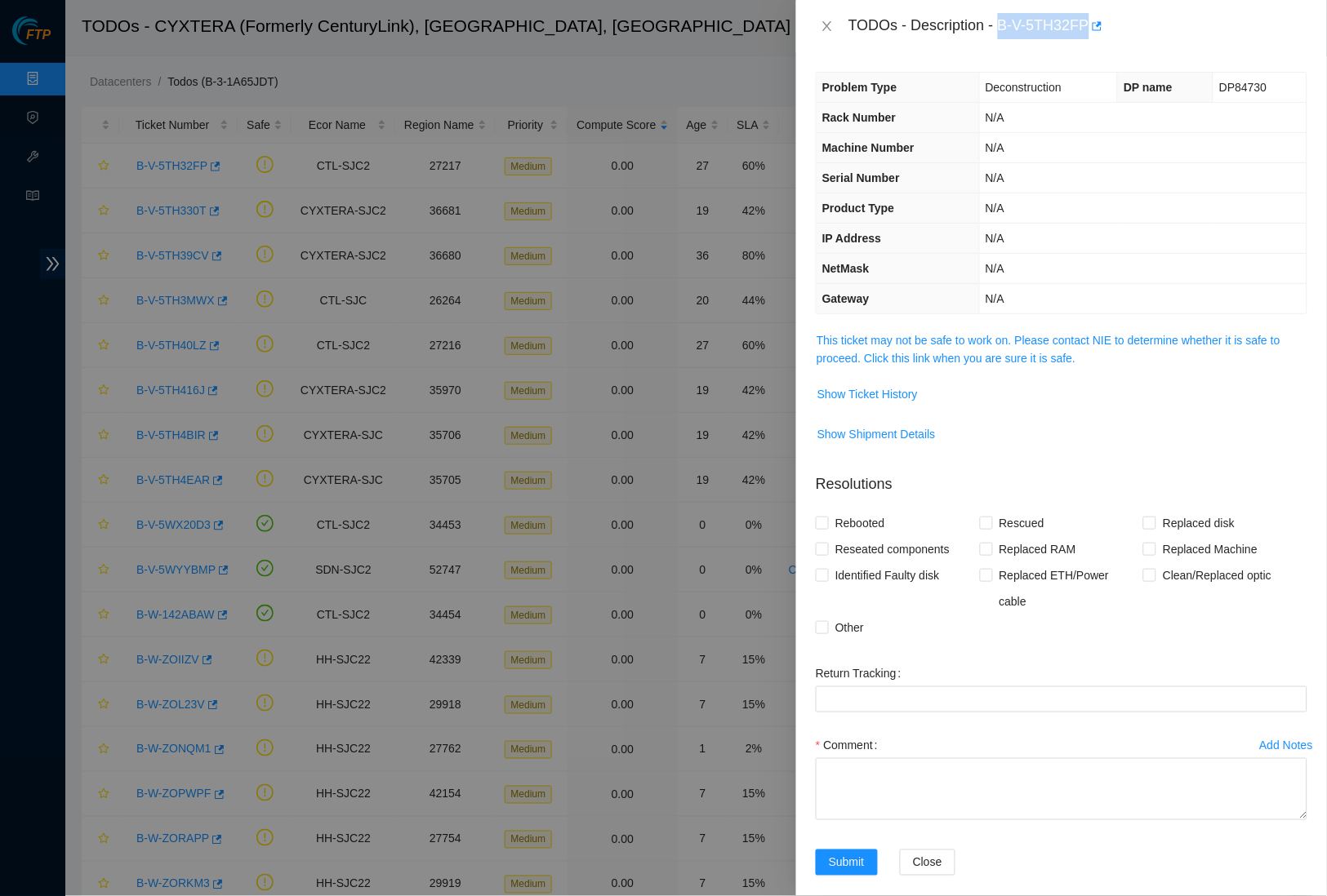
drag, startPoint x: 1007, startPoint y: 18, endPoint x: 1102, endPoint y: 20, distance: 95.0
click at [1102, 20] on div "TODOs - Description - B-V-5TH32FP" at bounding box center [1078, 26] width 459 height 26
click at [830, 25] on icon "close" at bounding box center [827, 26] width 13 height 13
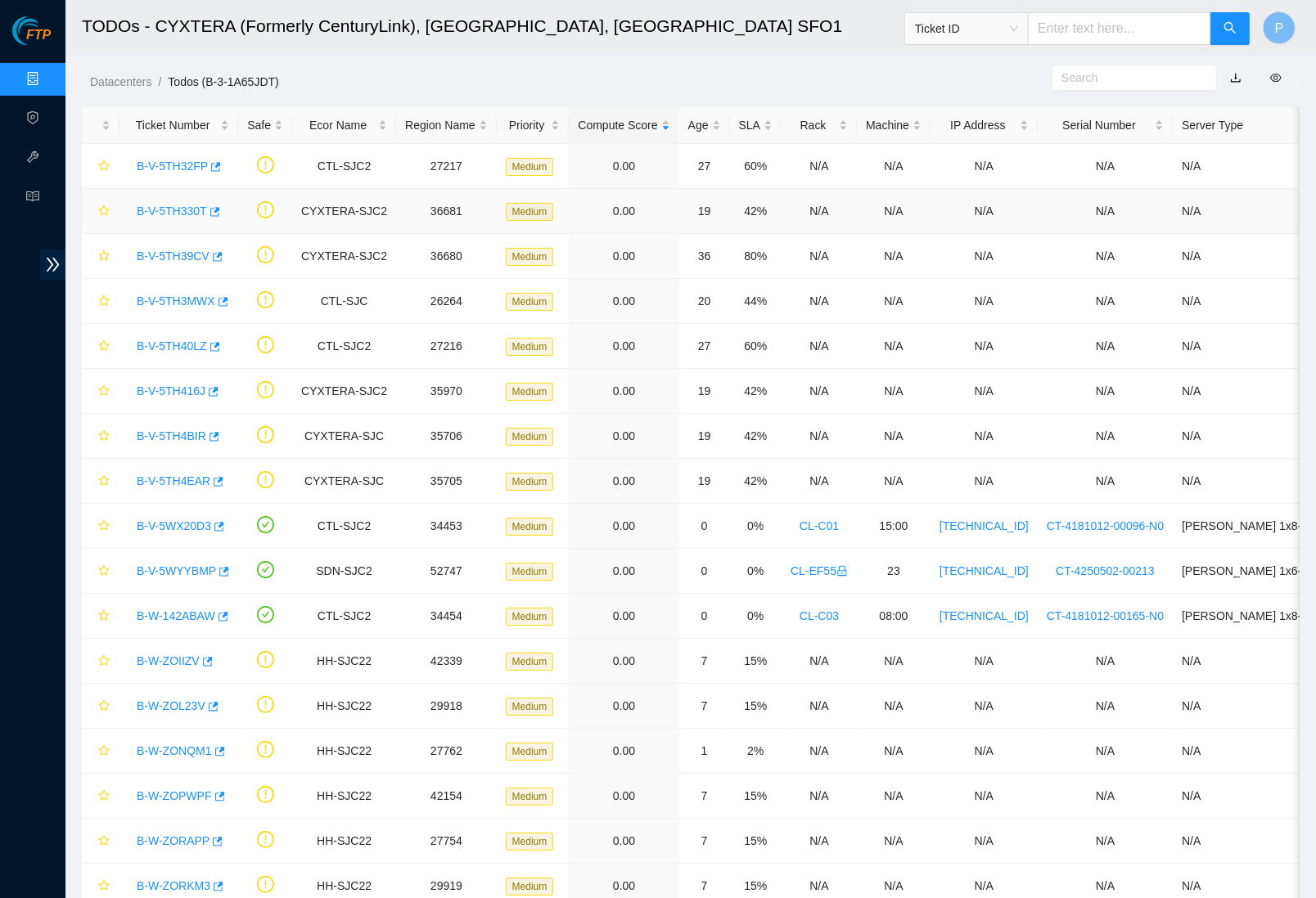
click at [186, 213] on link "B-V-5TH330T" at bounding box center [172, 211] width 70 height 13
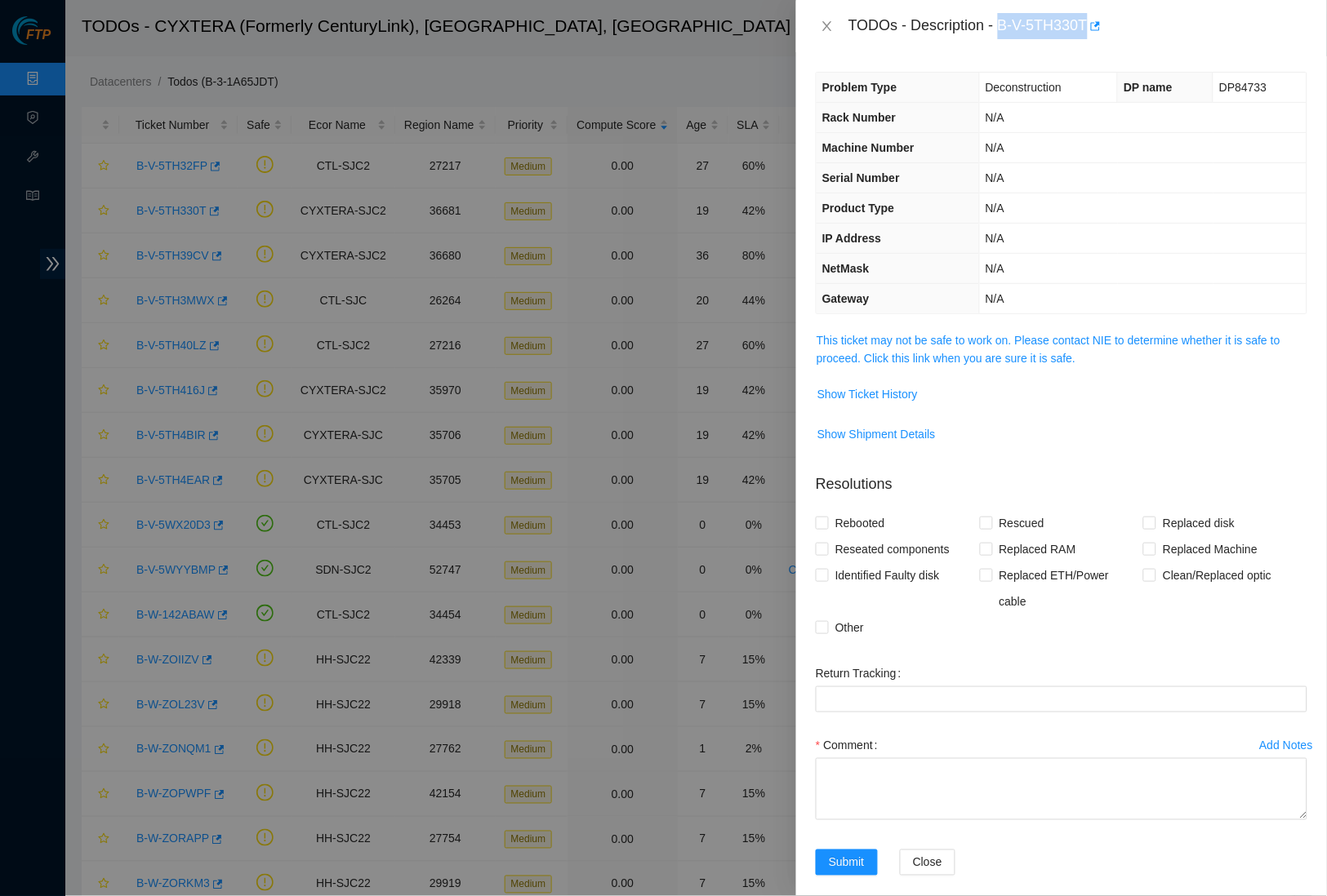
drag, startPoint x: 1039, startPoint y: 19, endPoint x: 1101, endPoint y: 17, distance: 62.0
click at [1101, 17] on div "TODOs - Description - B-V-5TH330T" at bounding box center [1078, 26] width 459 height 26
click at [821, 19] on icon "close" at bounding box center [827, 26] width 13 height 13
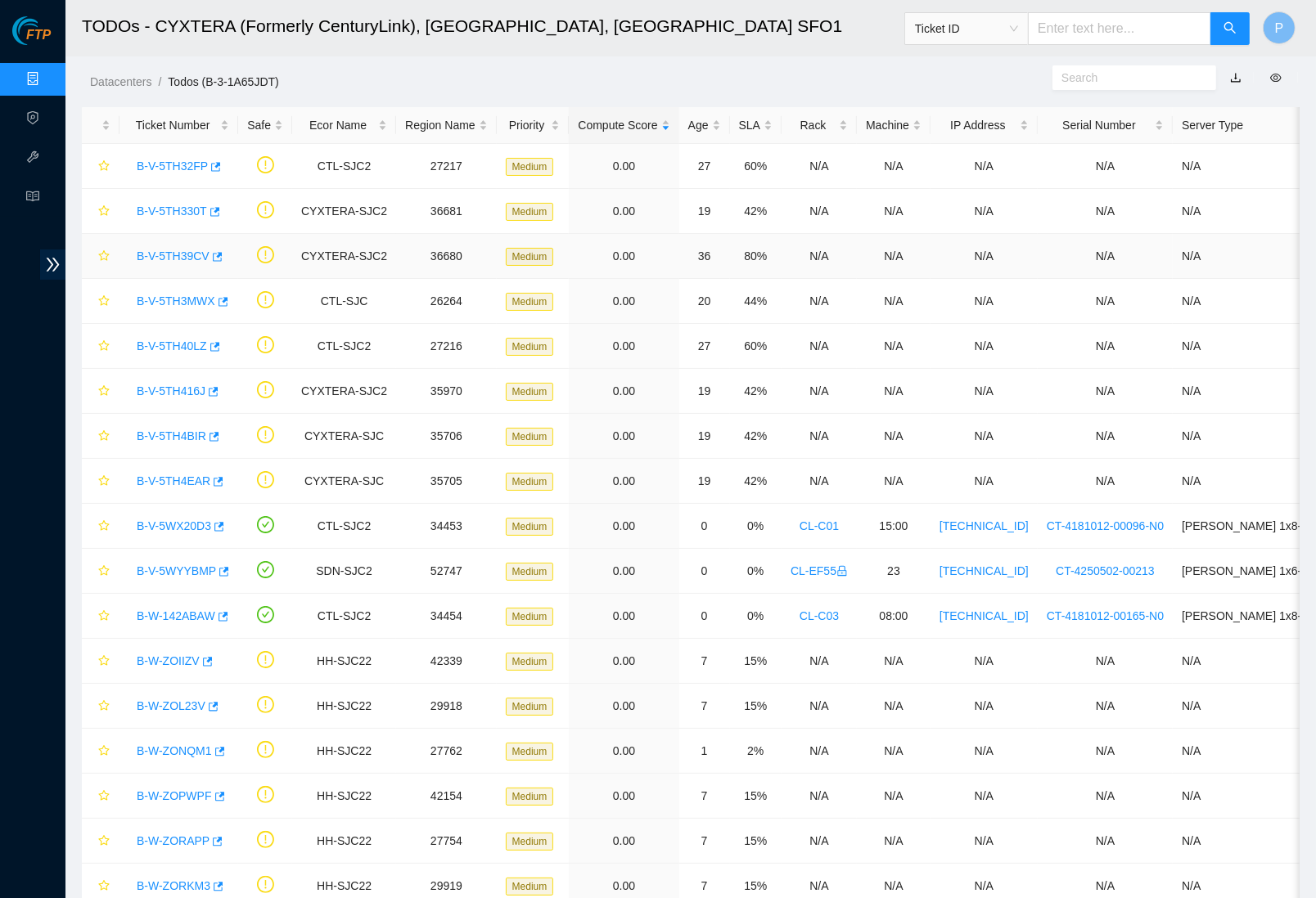
click at [181, 259] on link "B-V-5TH39CV" at bounding box center [173, 256] width 73 height 13
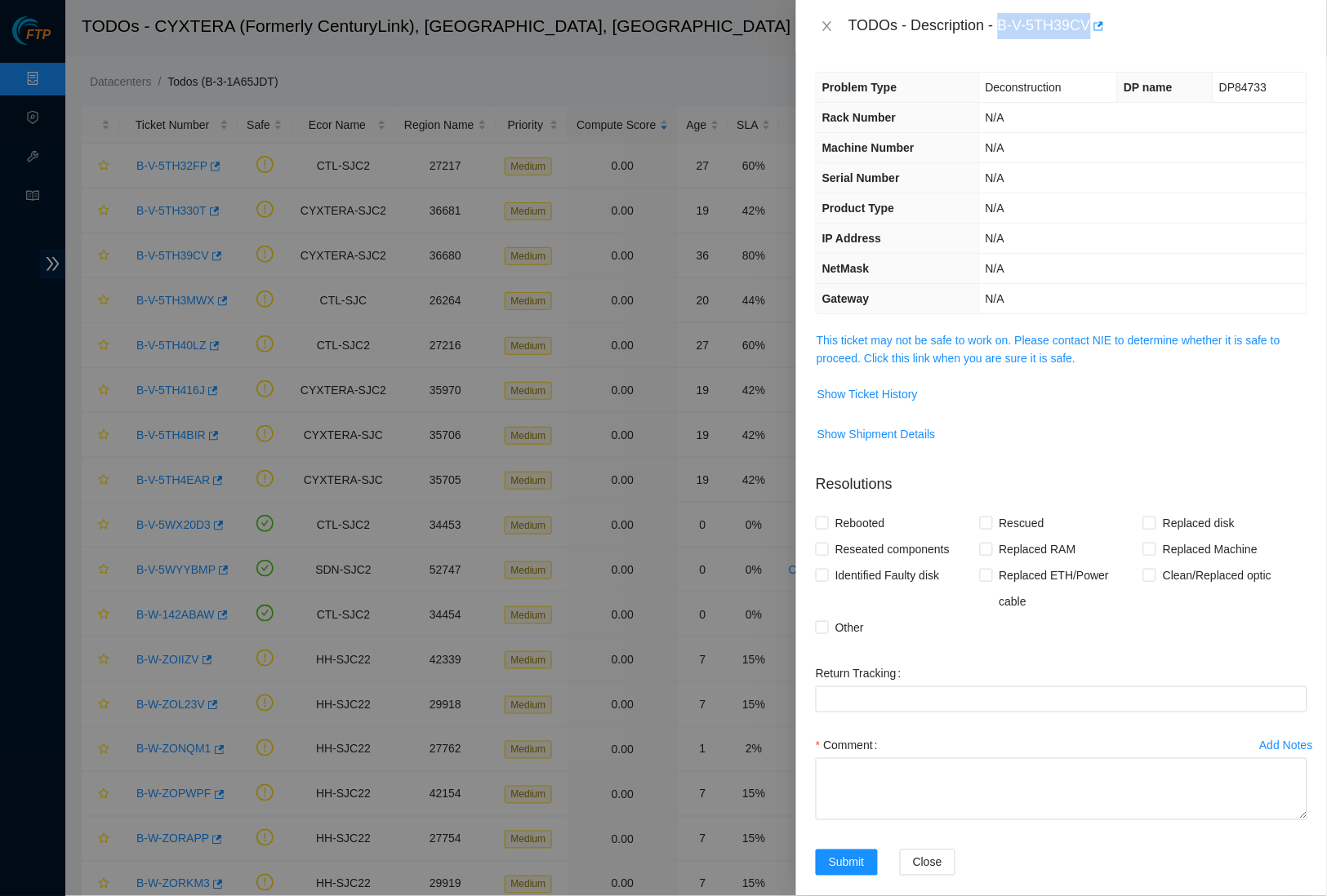
drag, startPoint x: 1007, startPoint y: 26, endPoint x: 1104, endPoint y: 20, distance: 97.2
click at [1104, 20] on div "TODOs - Description - B-V-5TH39CV" at bounding box center [1078, 26] width 459 height 26
click at [835, 25] on button "Close" at bounding box center [827, 26] width 23 height 16
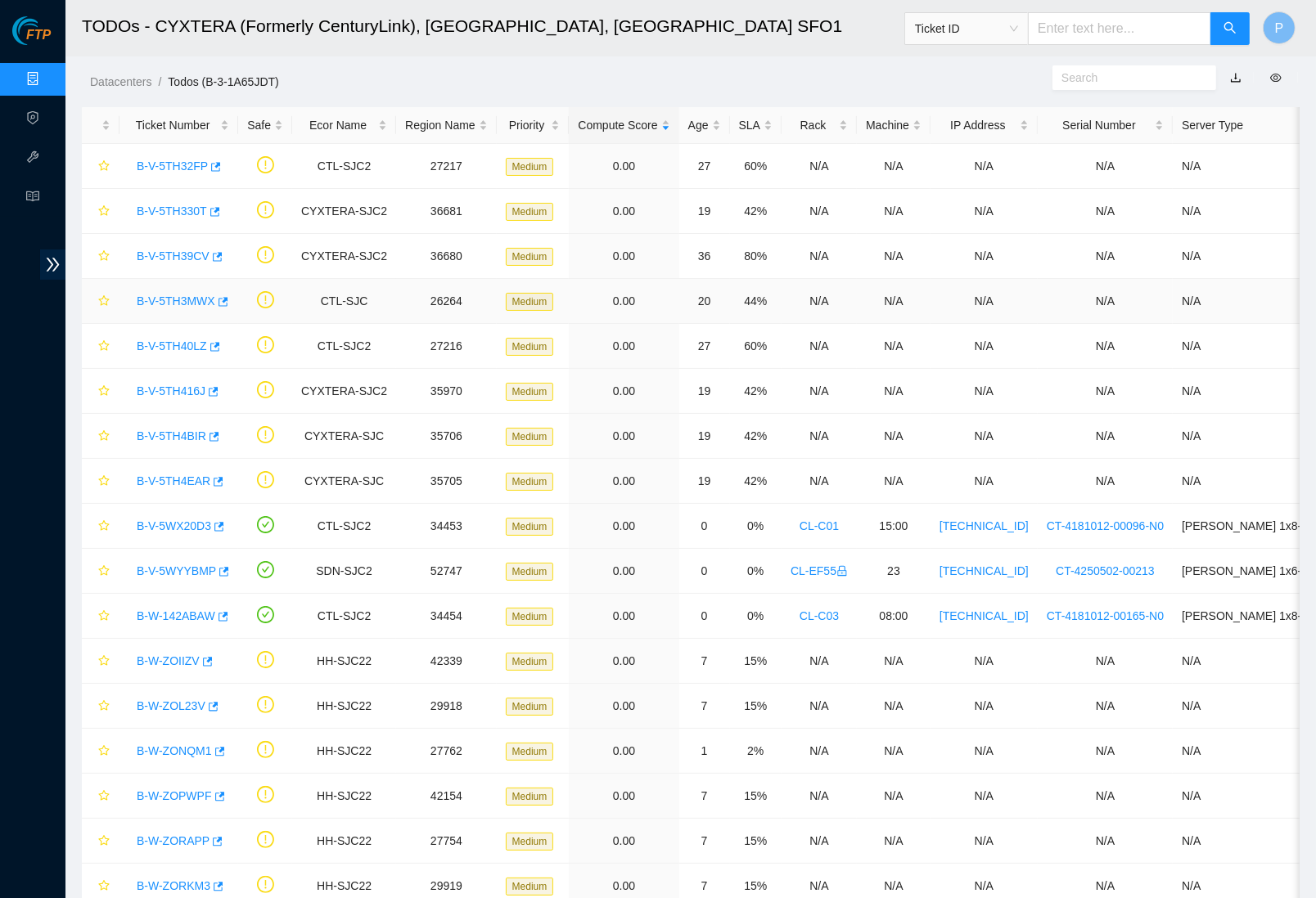
click at [184, 296] on link "B-V-5TH3MWX" at bounding box center [176, 301] width 78 height 13
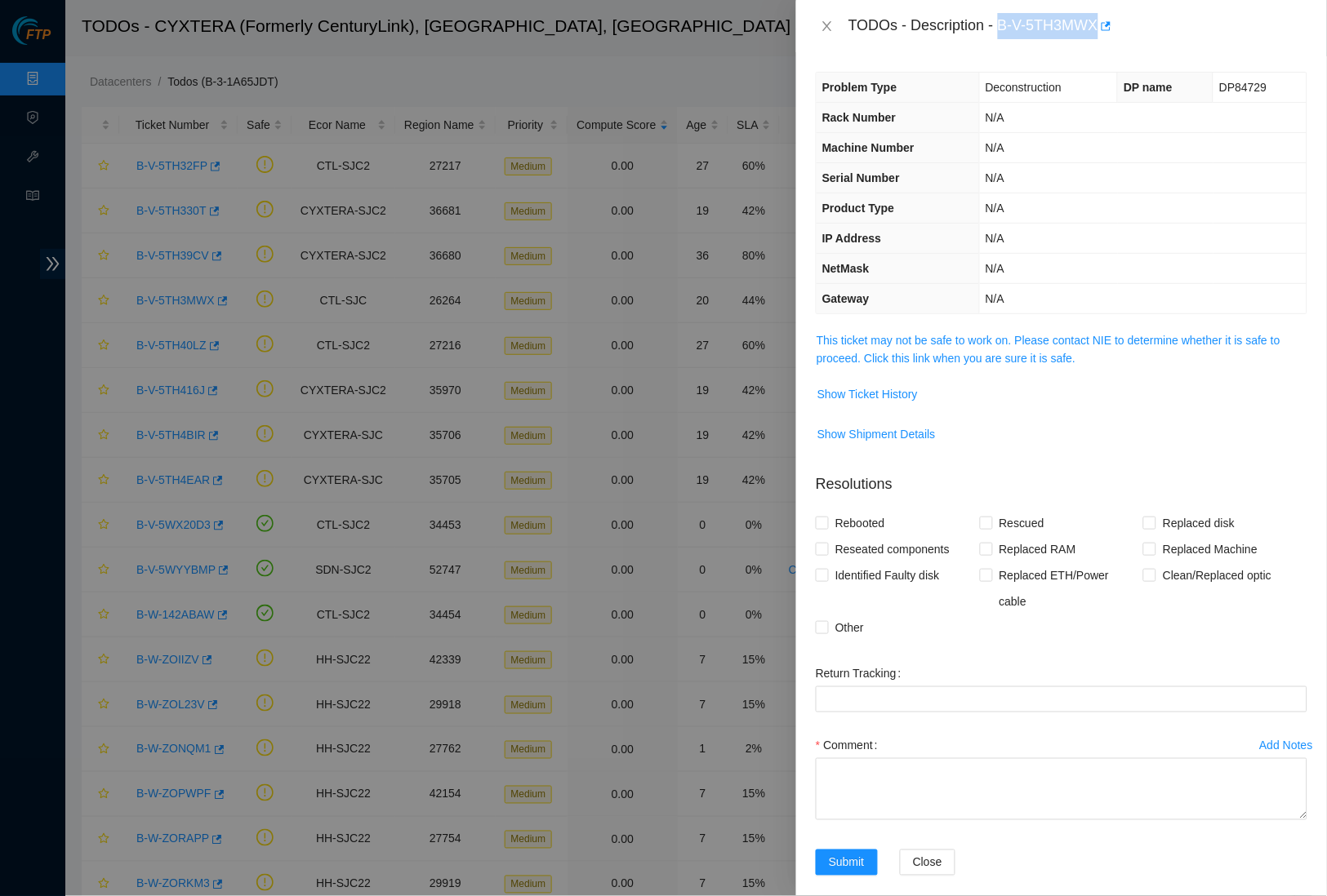
drag, startPoint x: 1008, startPoint y: 22, endPoint x: 1108, endPoint y: 17, distance: 100.1
click at [1108, 17] on div "TODOs - Description - B-V-5TH3MWX" at bounding box center [1078, 26] width 459 height 26
click at [830, 25] on icon "close" at bounding box center [827, 26] width 13 height 13
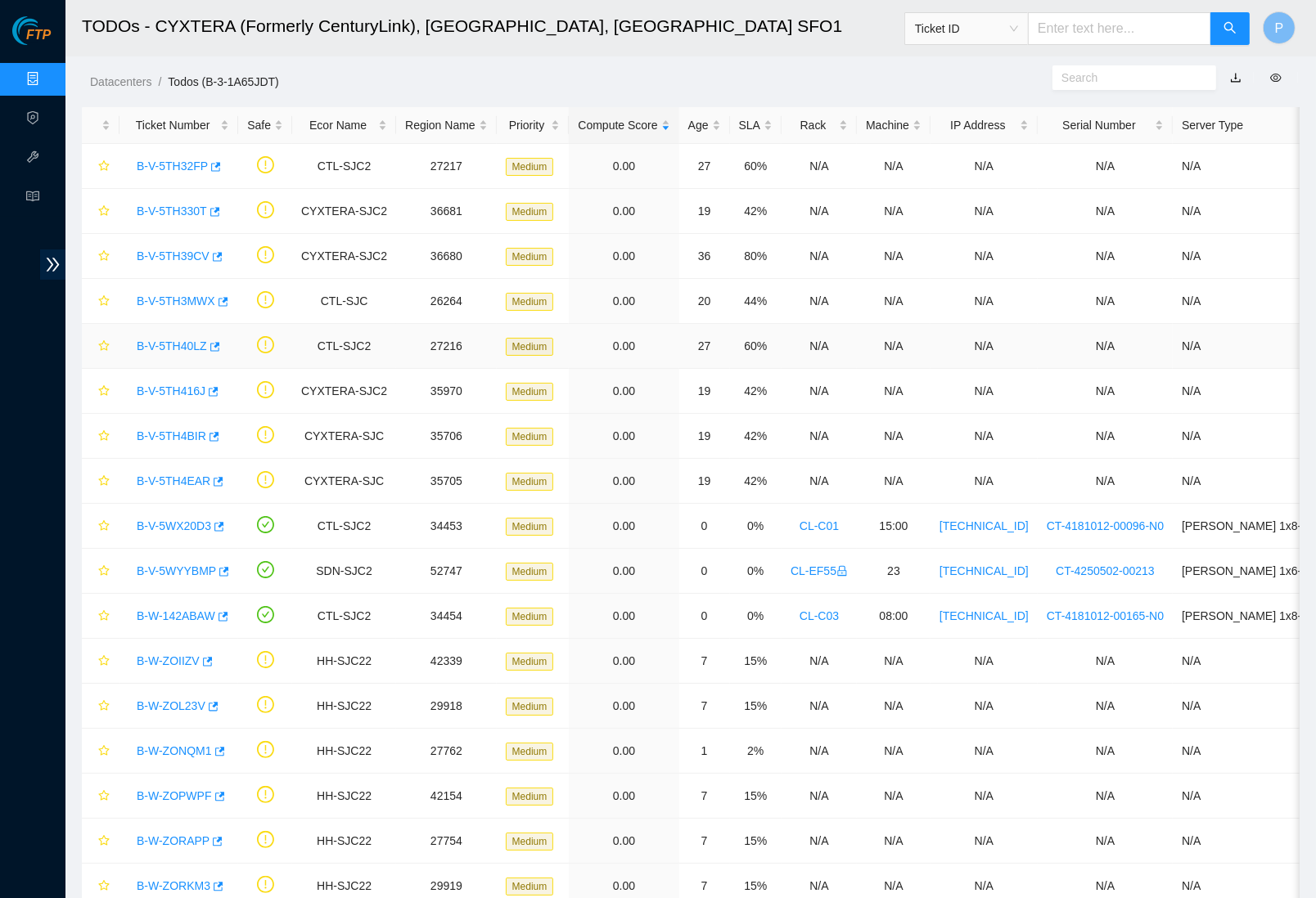
click at [191, 340] on link "B-V-5TH40LZ" at bounding box center [172, 346] width 70 height 13
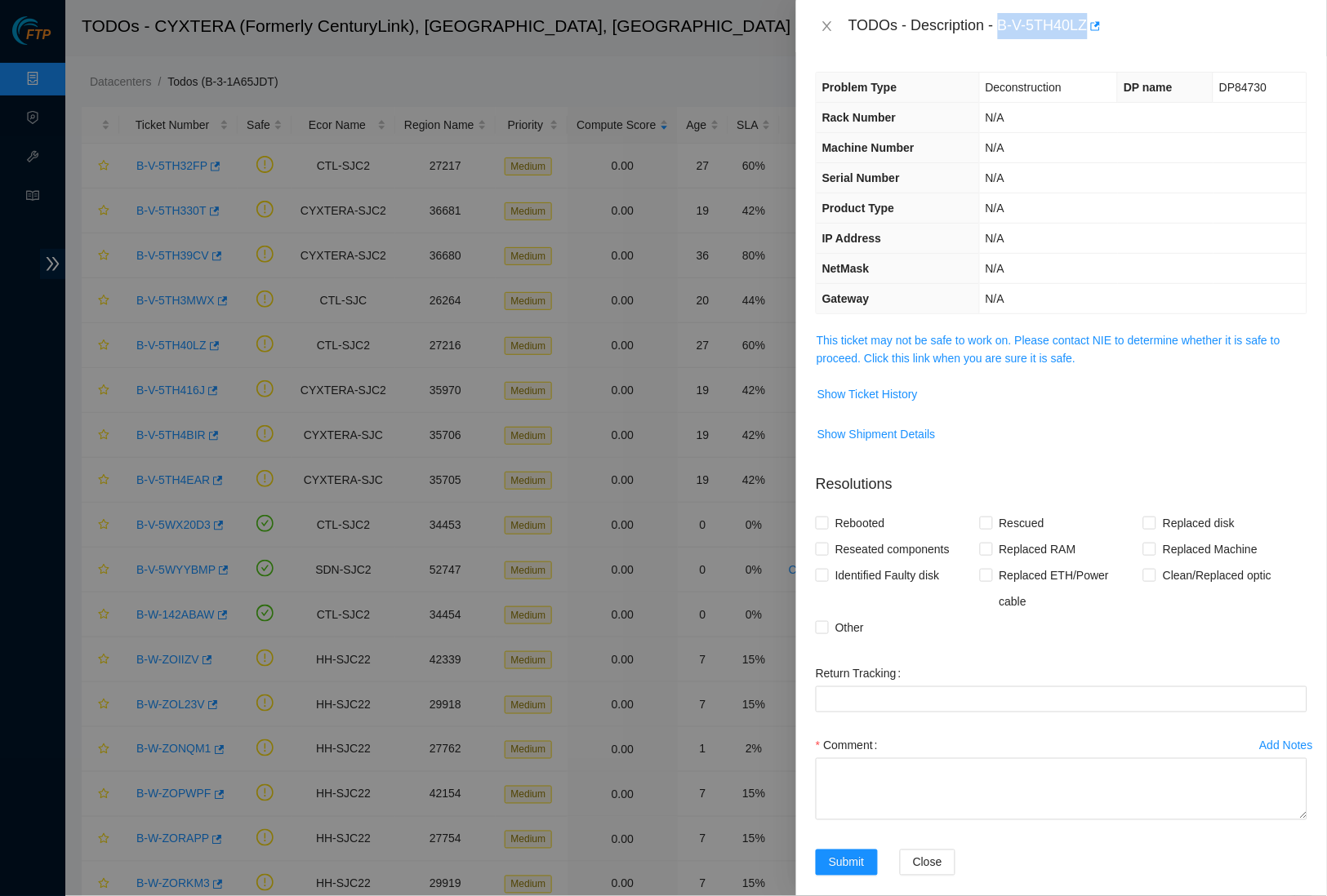
drag, startPoint x: 1006, startPoint y: 24, endPoint x: 1097, endPoint y: 26, distance: 91.0
click at [1097, 26] on div "TODOs - Description - B-V-5TH40LZ" at bounding box center [1078, 26] width 459 height 26
click at [821, 30] on icon "close" at bounding box center [827, 26] width 13 height 13
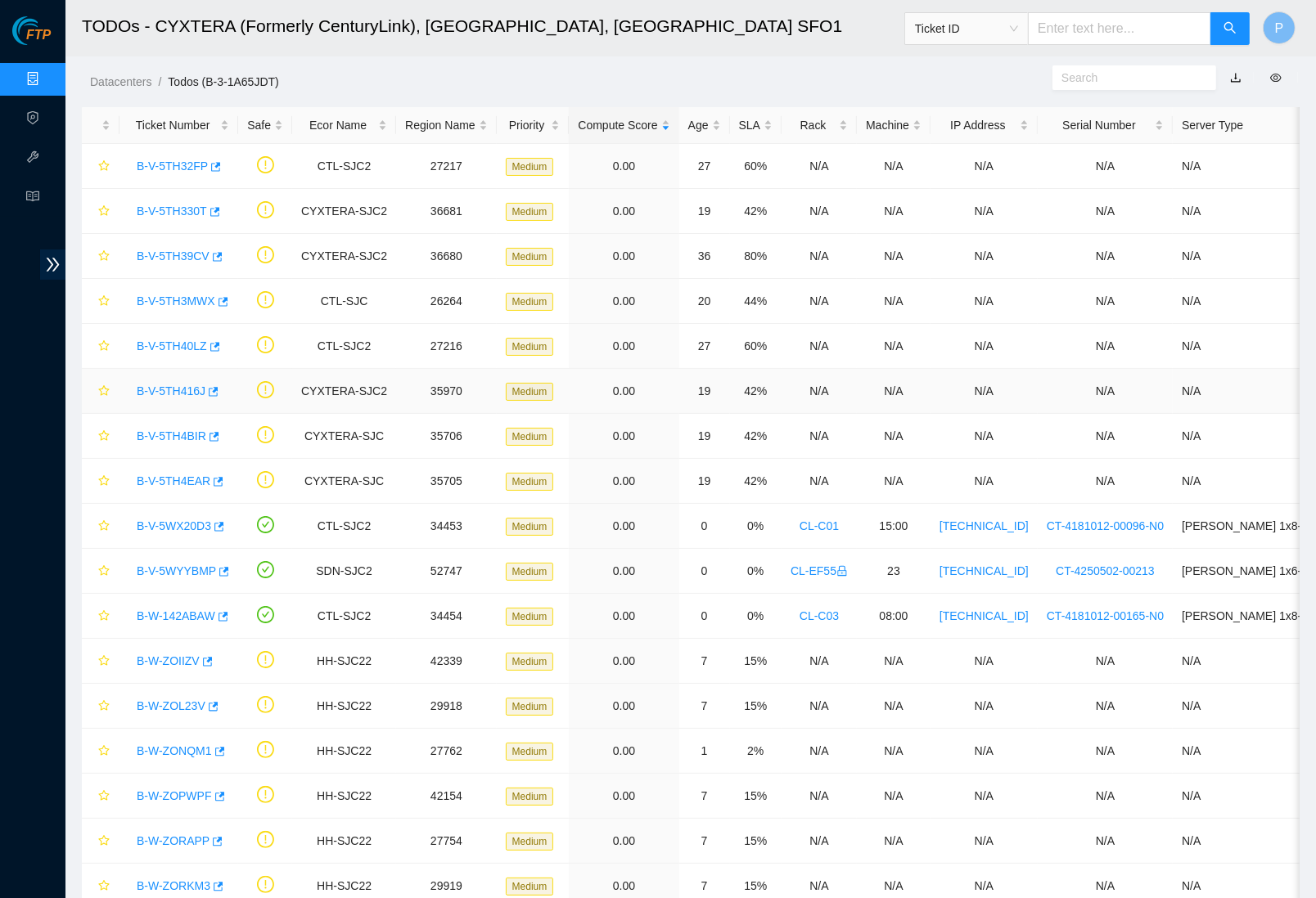
click at [181, 381] on div "B-V-5TH416J" at bounding box center [179, 391] width 100 height 26
click at [187, 386] on link "B-V-5TH416J" at bounding box center [171, 391] width 69 height 13
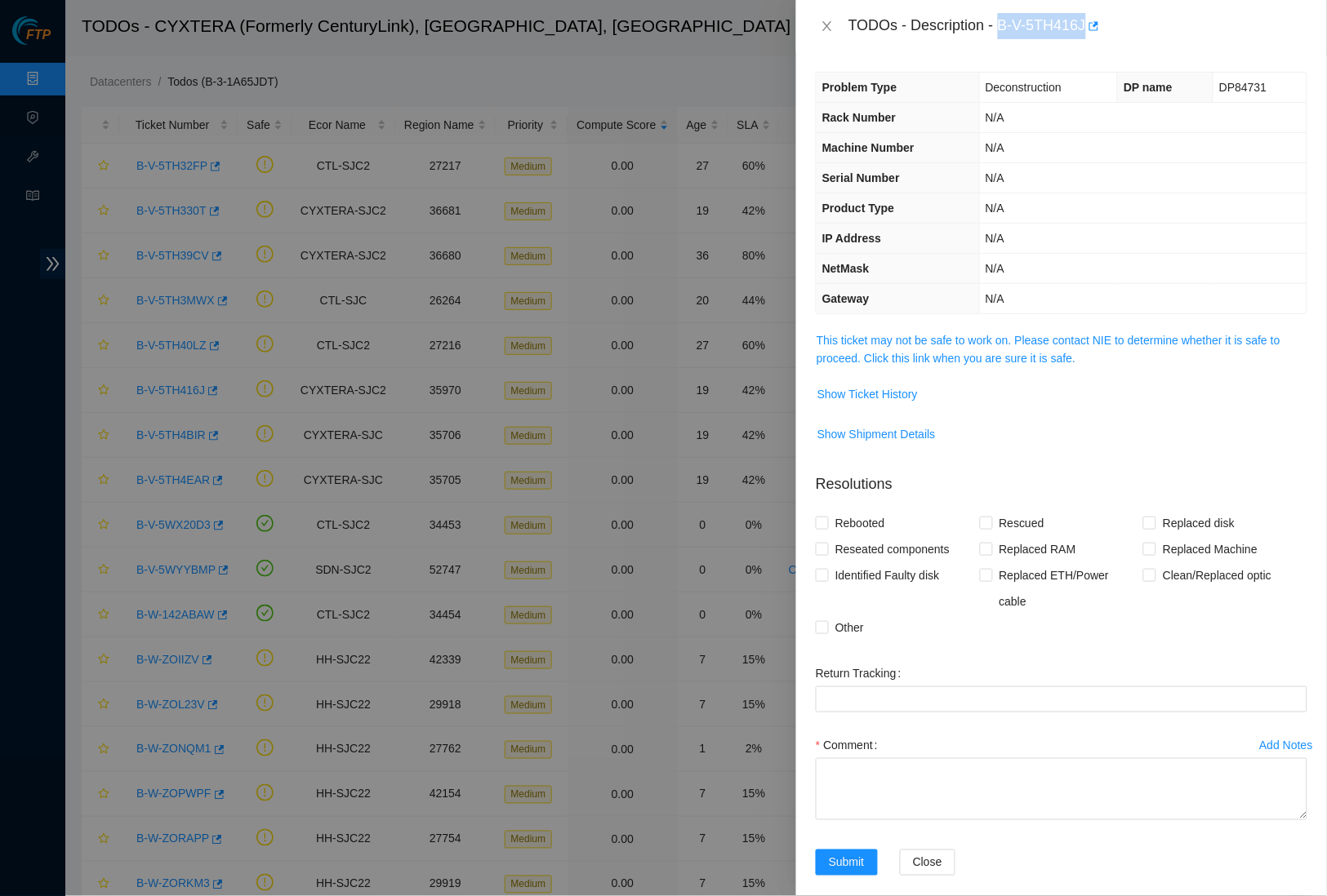
drag, startPoint x: 1009, startPoint y: 23, endPoint x: 1098, endPoint y: 24, distance: 89.0
click at [1098, 24] on div "TODOs - Description - B-V-5TH416J" at bounding box center [1078, 26] width 459 height 26
click at [823, 19] on icon "close" at bounding box center [827, 26] width 13 height 13
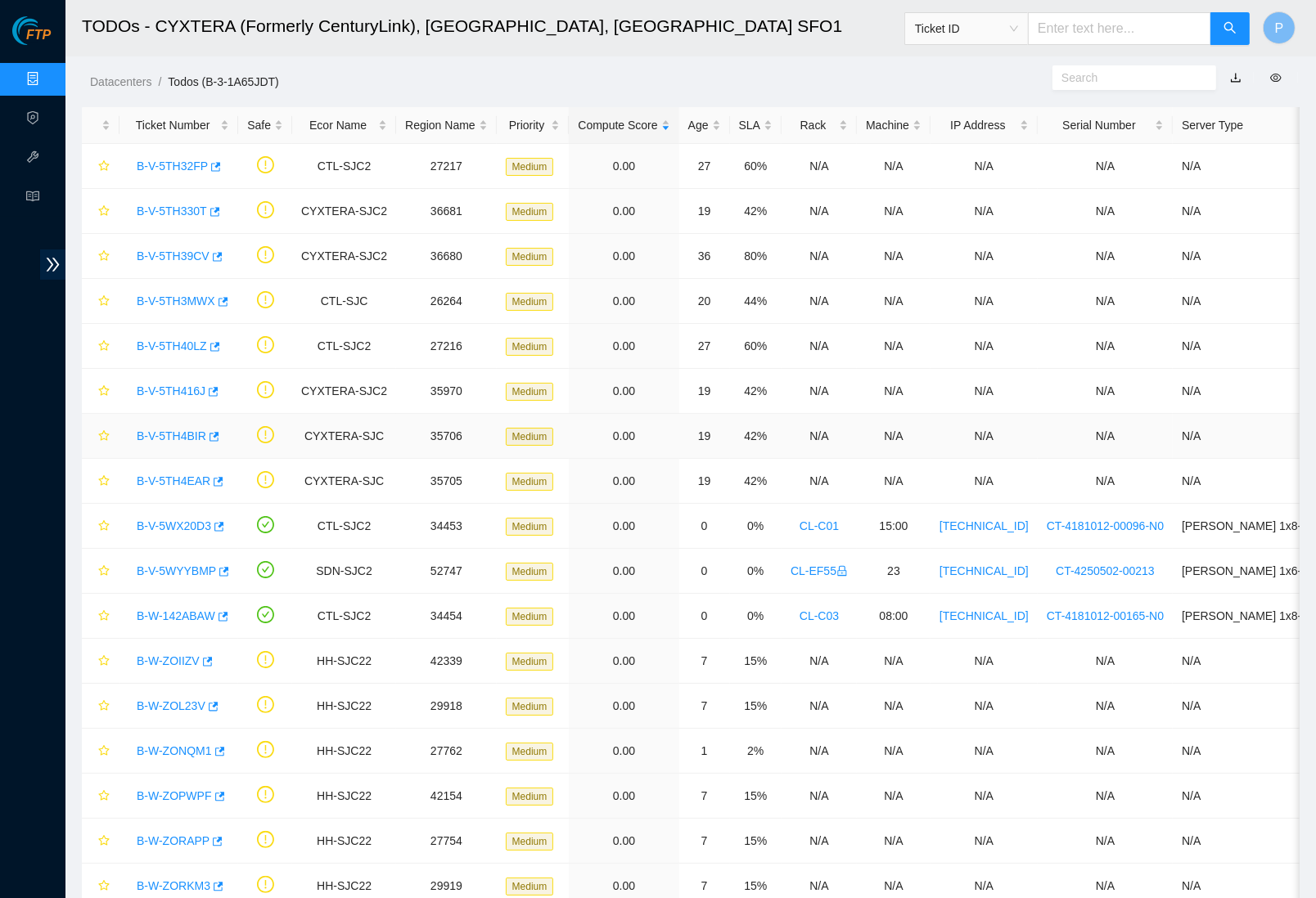
click at [166, 432] on link "B-V-5TH4BIR" at bounding box center [172, 436] width 70 height 13
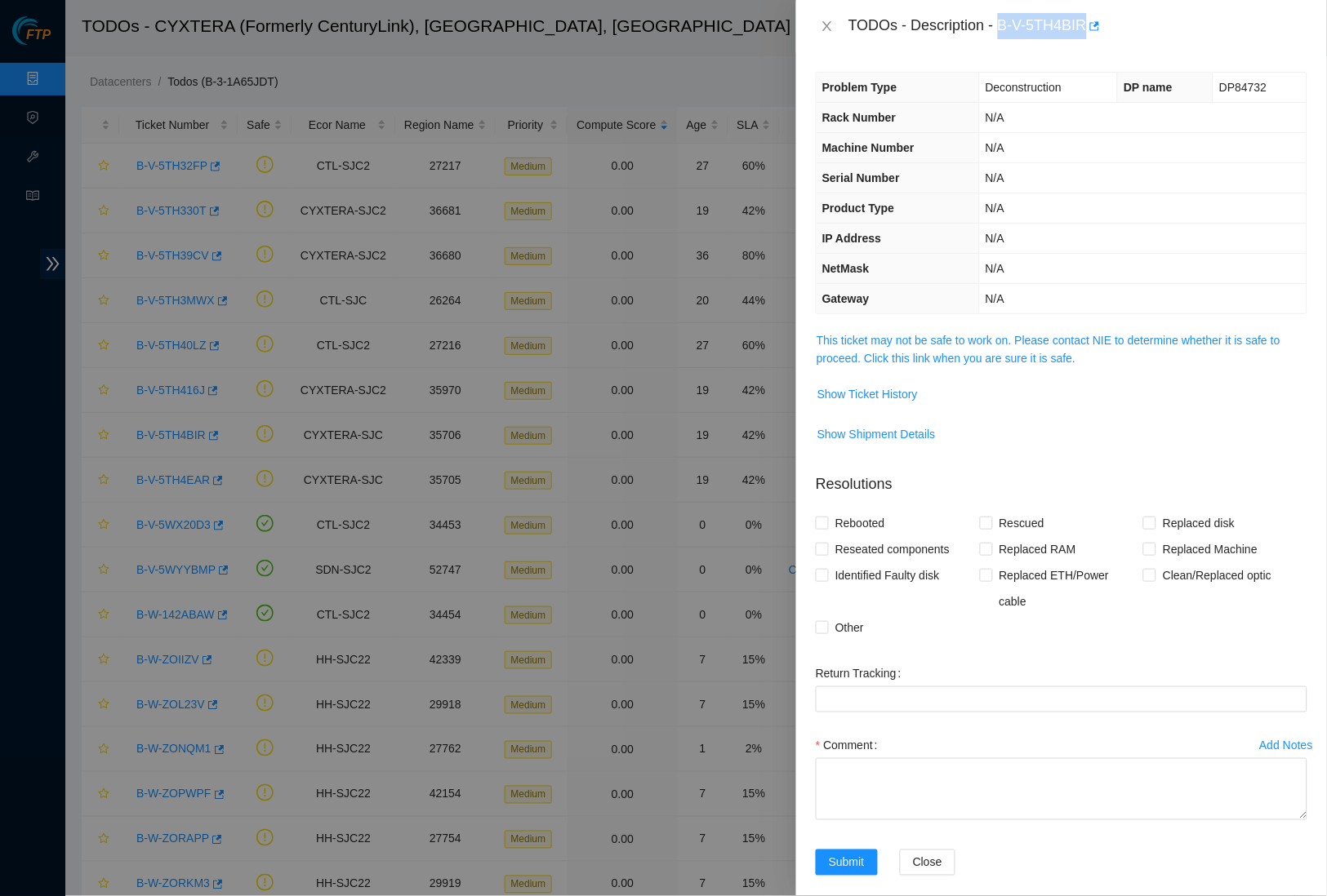
drag, startPoint x: 1005, startPoint y: 23, endPoint x: 1097, endPoint y: 32, distance: 92.4
click at [1097, 32] on div "TODOs - Description - B-V-5TH4BIR" at bounding box center [1078, 26] width 459 height 26
click at [827, 23] on icon "close" at bounding box center [827, 26] width 13 height 13
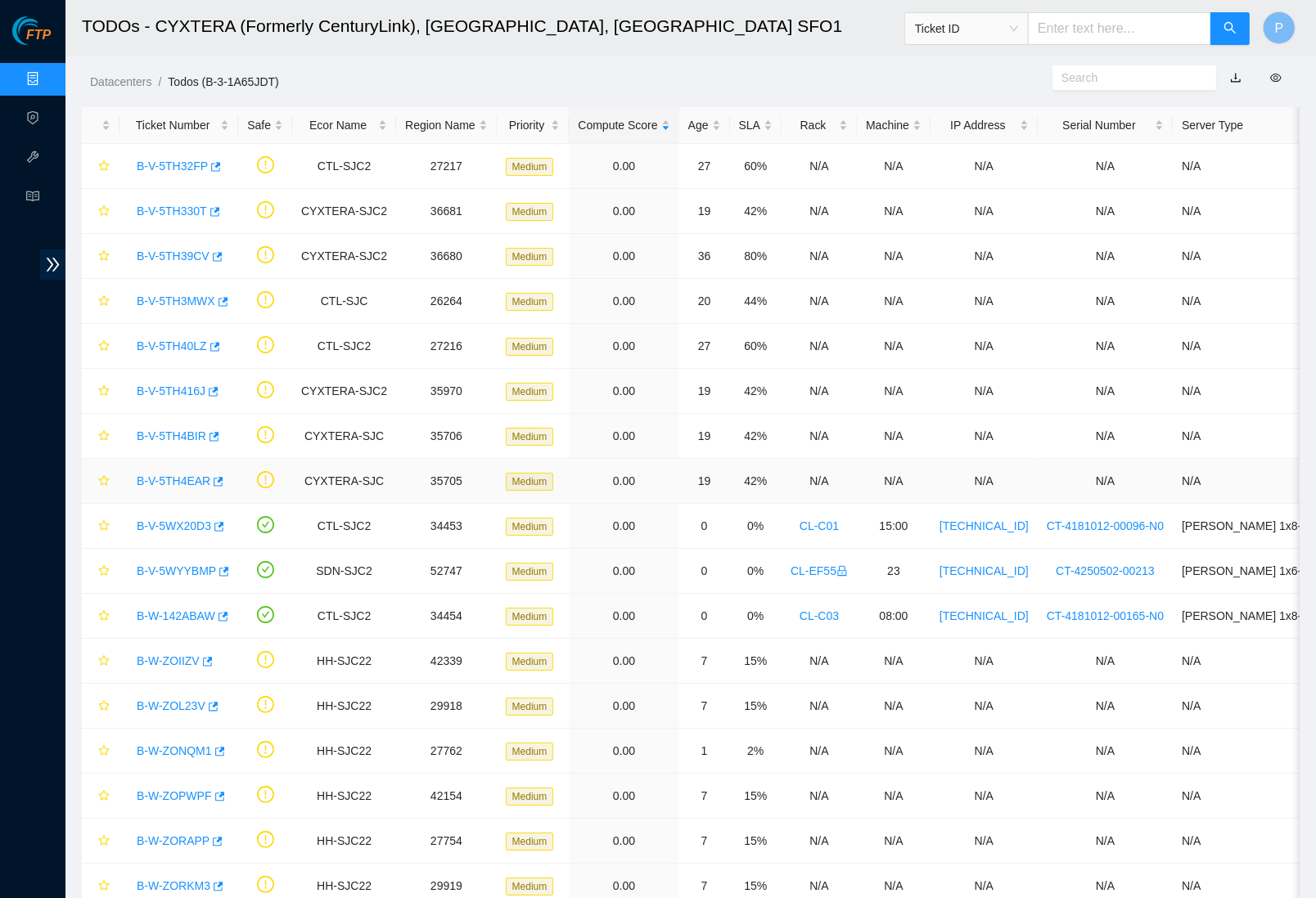
click at [173, 476] on link "B-V-5TH4EAR" at bounding box center [174, 481] width 74 height 13
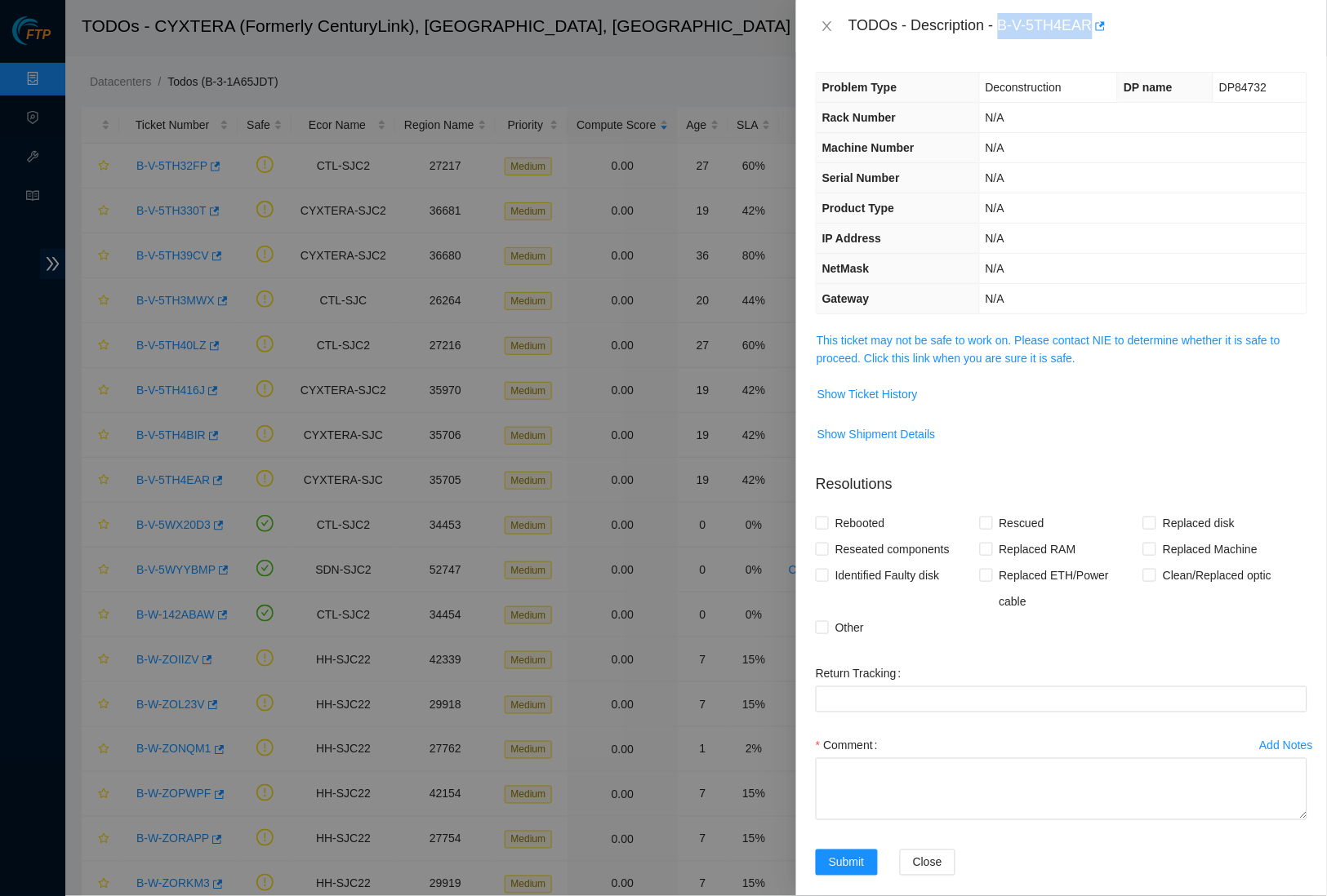
drag, startPoint x: 1008, startPoint y: 24, endPoint x: 1100, endPoint y: 26, distance: 92.0
click at [1100, 26] on div "TODOs - Description - B-V-5TH4EAR" at bounding box center [1078, 26] width 459 height 26
click at [825, 26] on icon "close" at bounding box center [827, 26] width 13 height 13
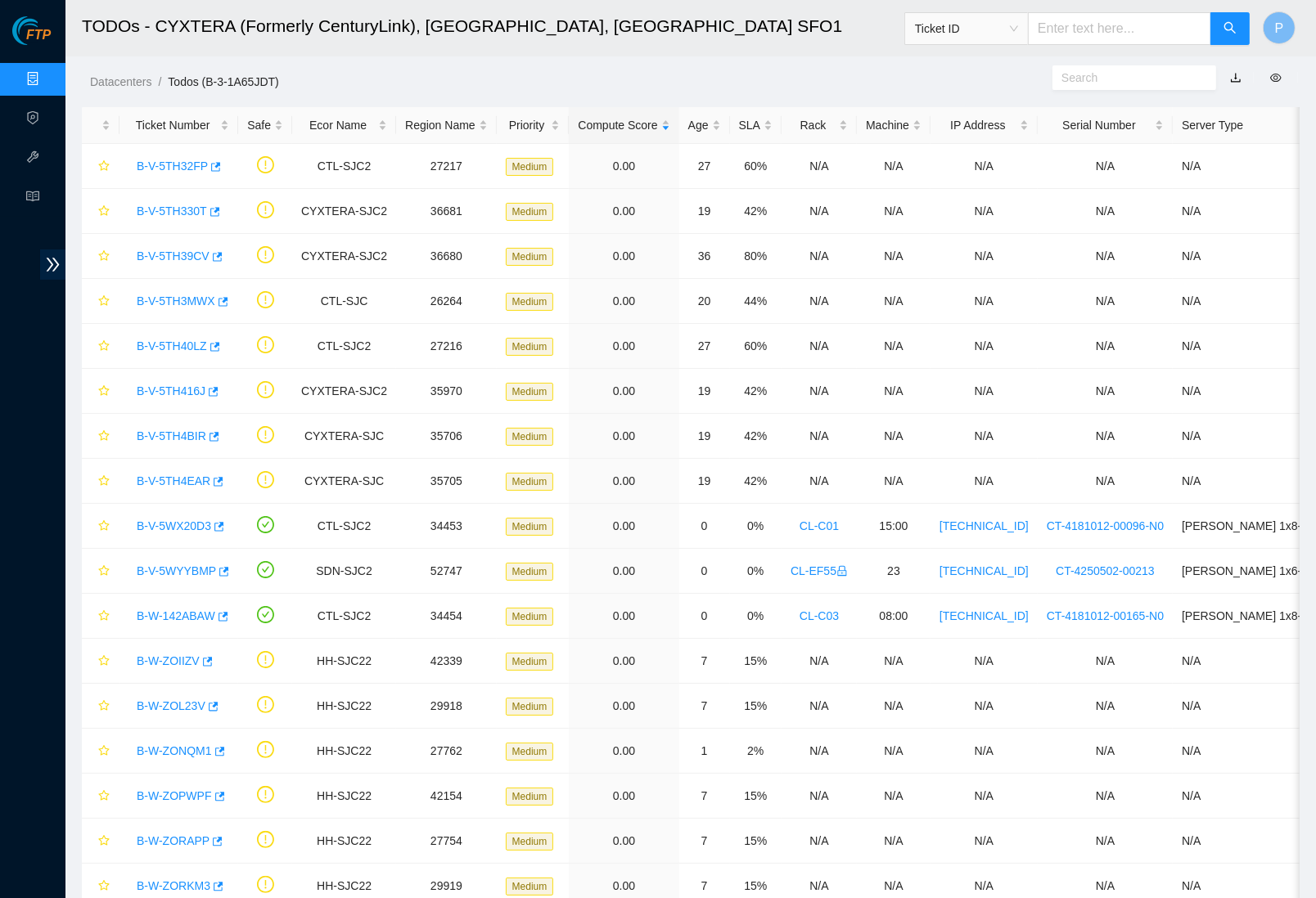
scroll to position [0, 0]
click at [167, 170] on link "B-V-5TH32FP" at bounding box center [172, 167] width 71 height 13
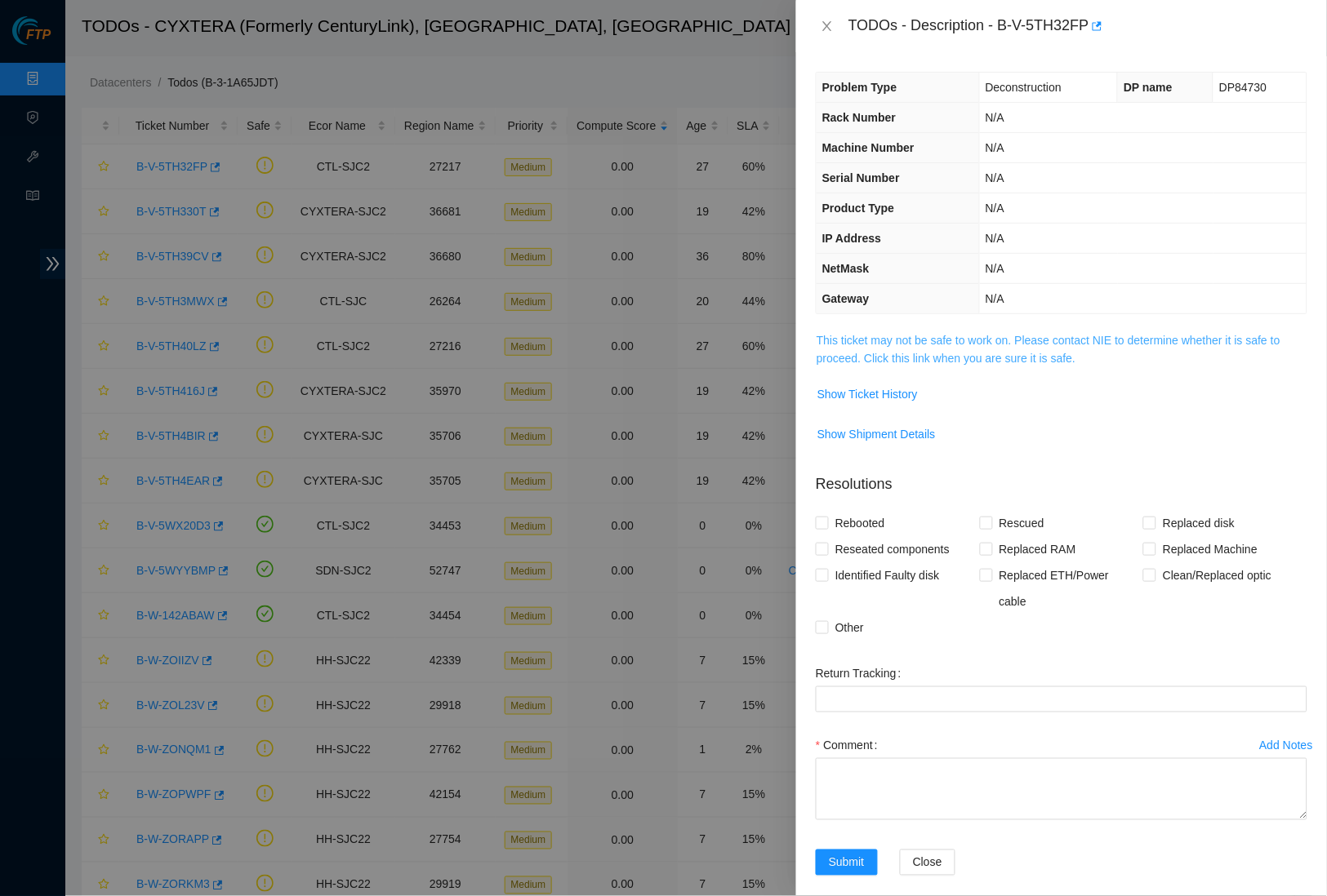
click at [966, 346] on link "This ticket may not be safe to work on. Please contact NIE to determine whether…" at bounding box center [1048, 350] width 464 height 31
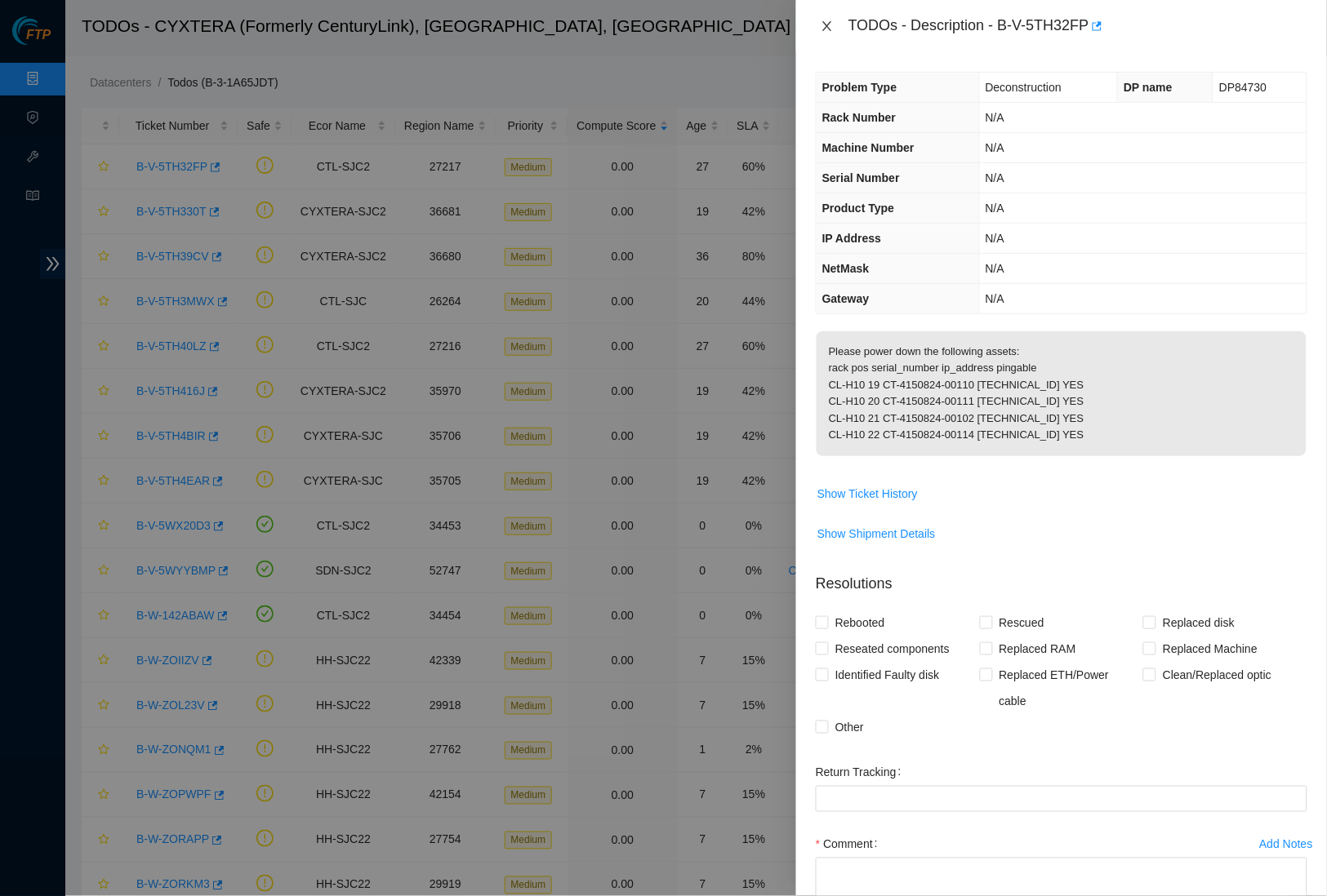
click at [818, 26] on button "Close" at bounding box center [827, 26] width 23 height 16
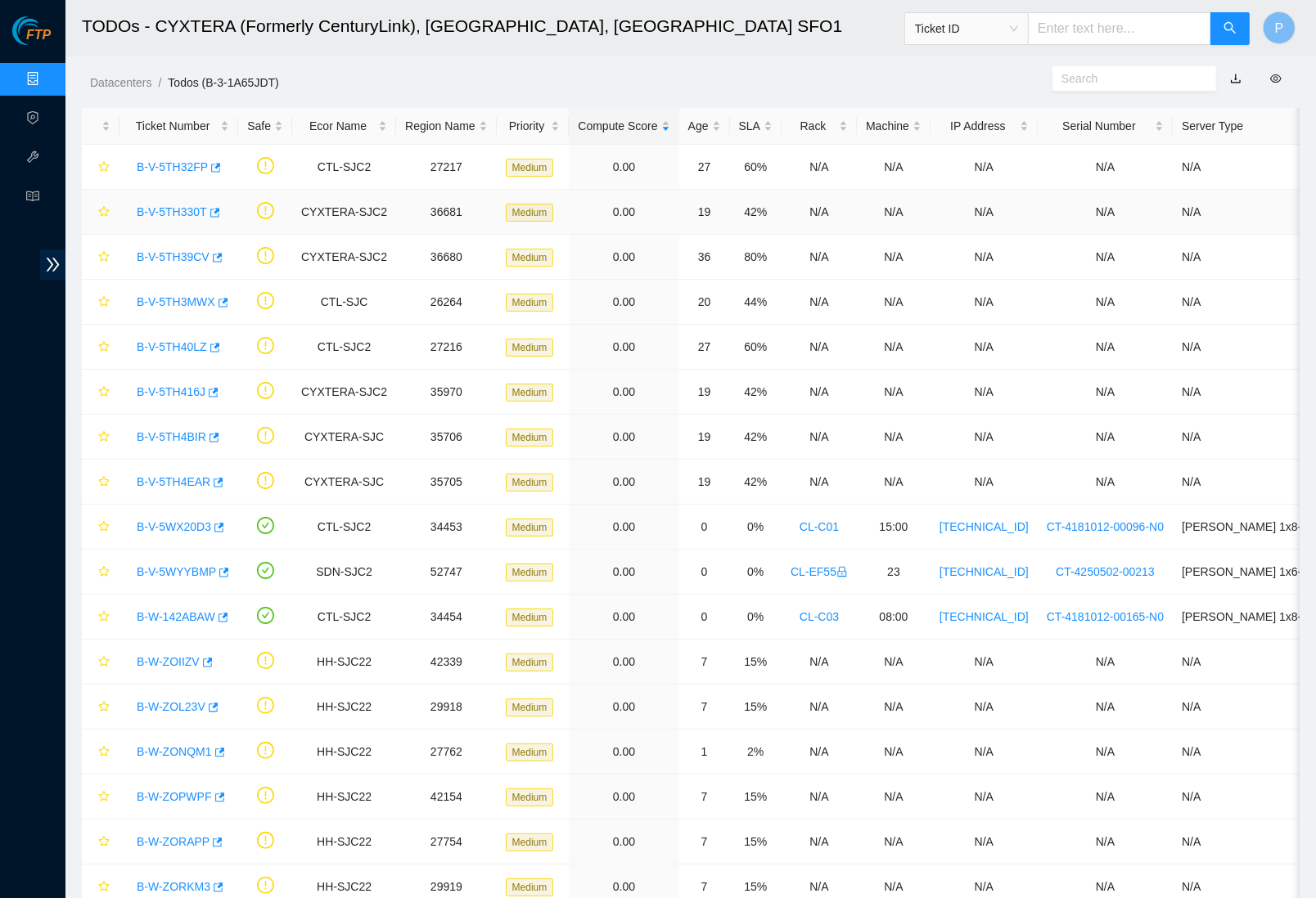
click at [179, 219] on div "B-V-5TH330T" at bounding box center [179, 212] width 100 height 26
click at [186, 206] on link "B-V-5TH330T" at bounding box center [172, 212] width 70 height 13
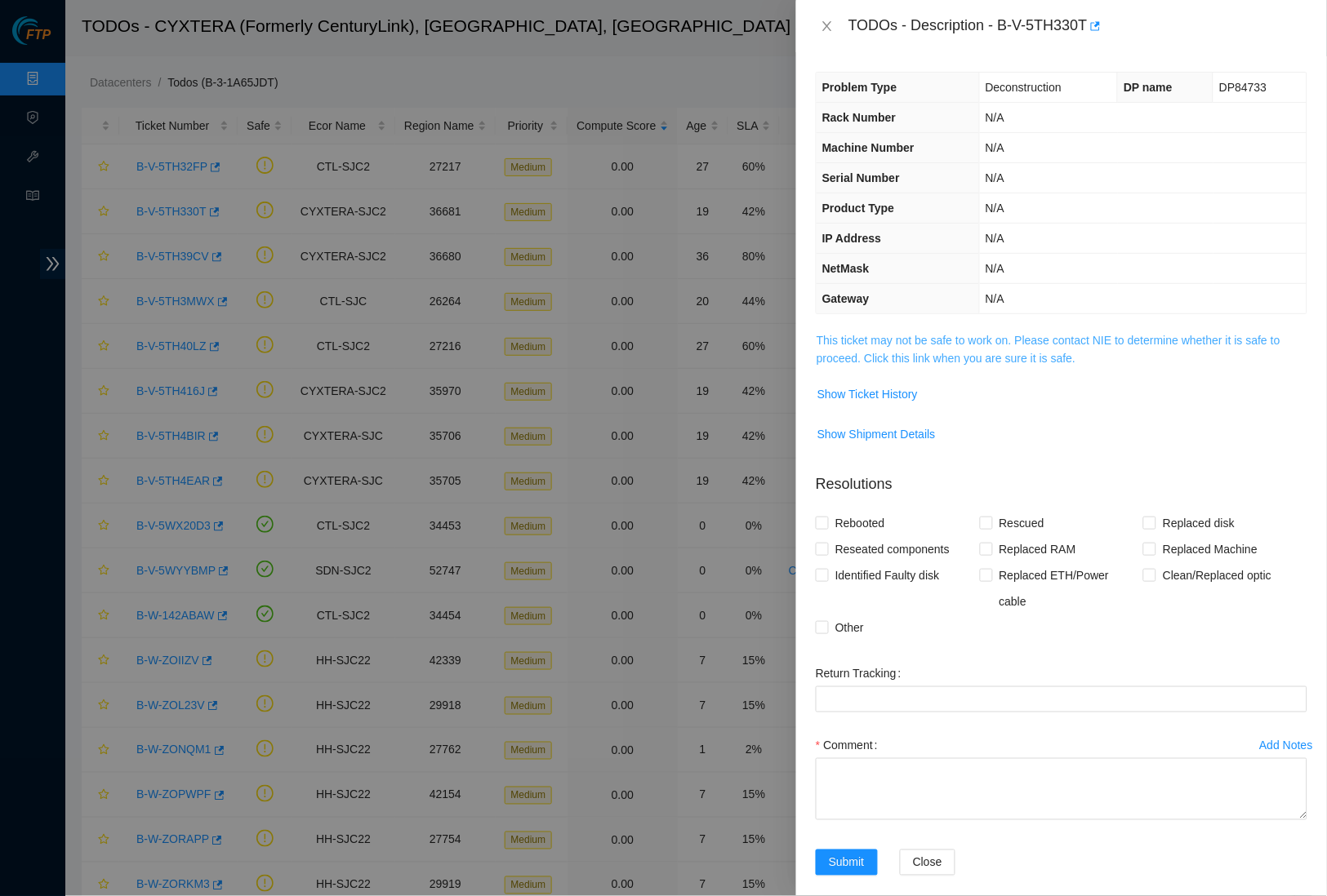
click at [889, 353] on link "This ticket may not be safe to work on. Please contact NIE to determine whether…" at bounding box center [1048, 350] width 464 height 31
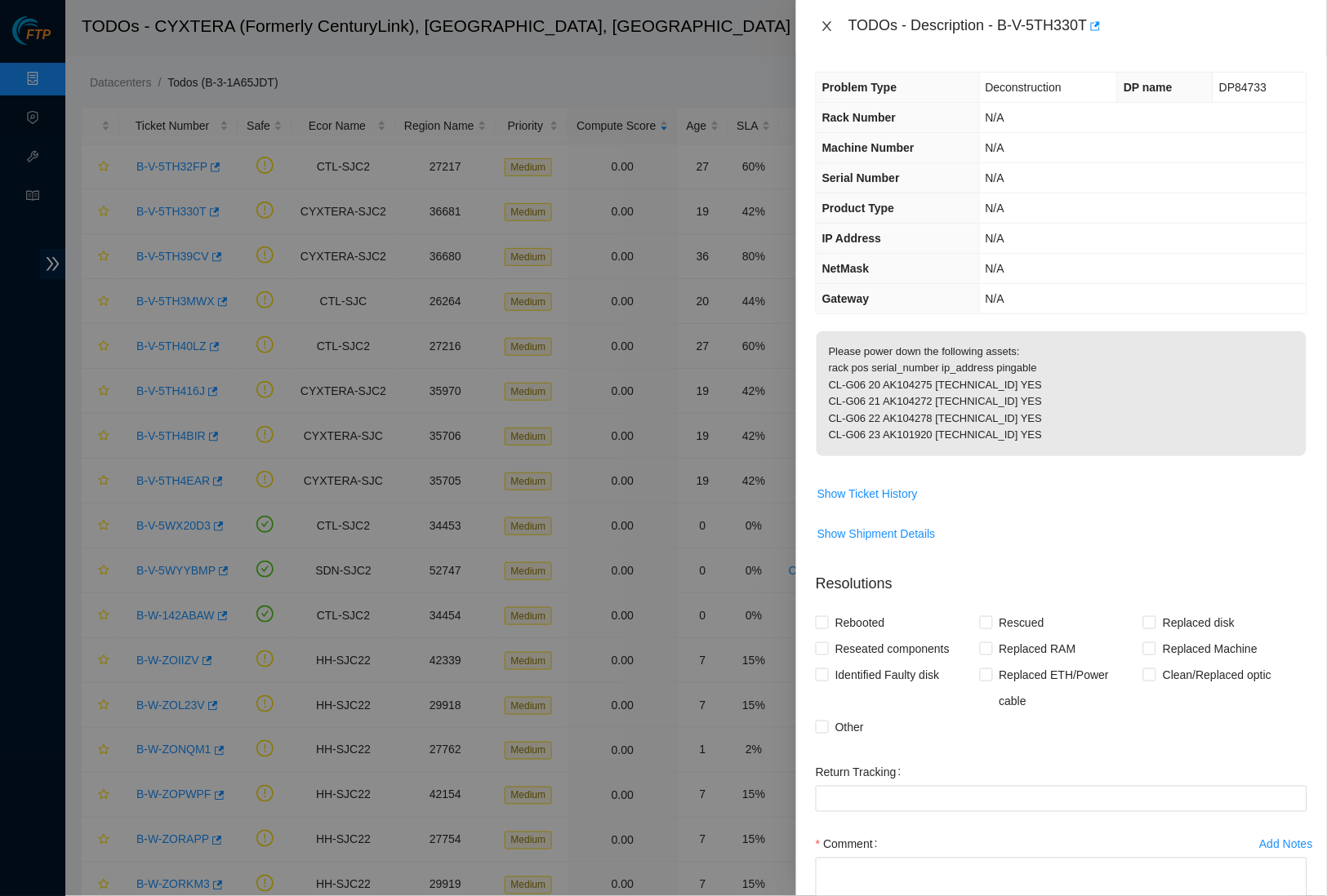
click at [831, 30] on icon "close" at bounding box center [827, 26] width 13 height 13
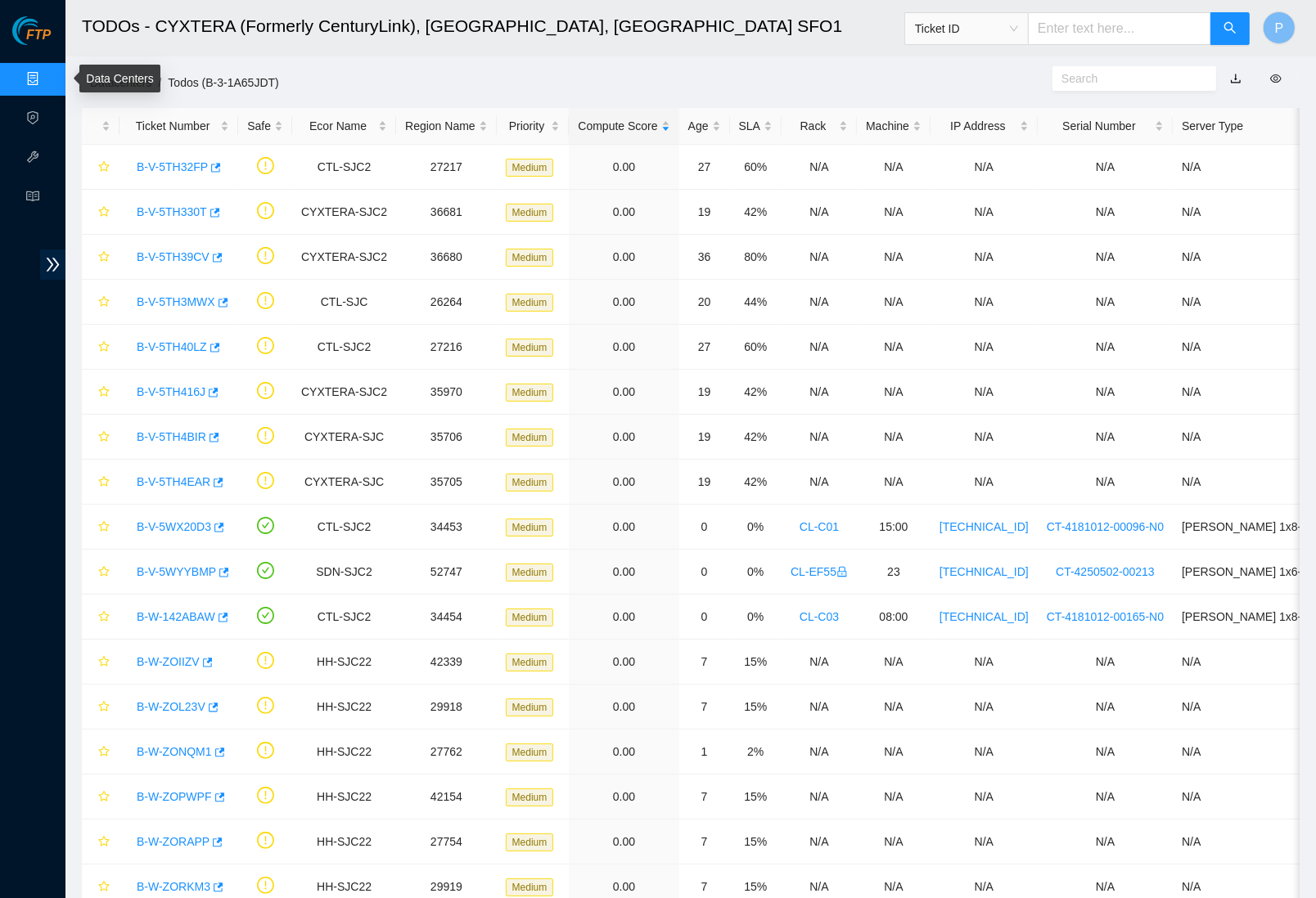
click at [48, 79] on link "Data Centers" at bounding box center [81, 79] width 67 height 13
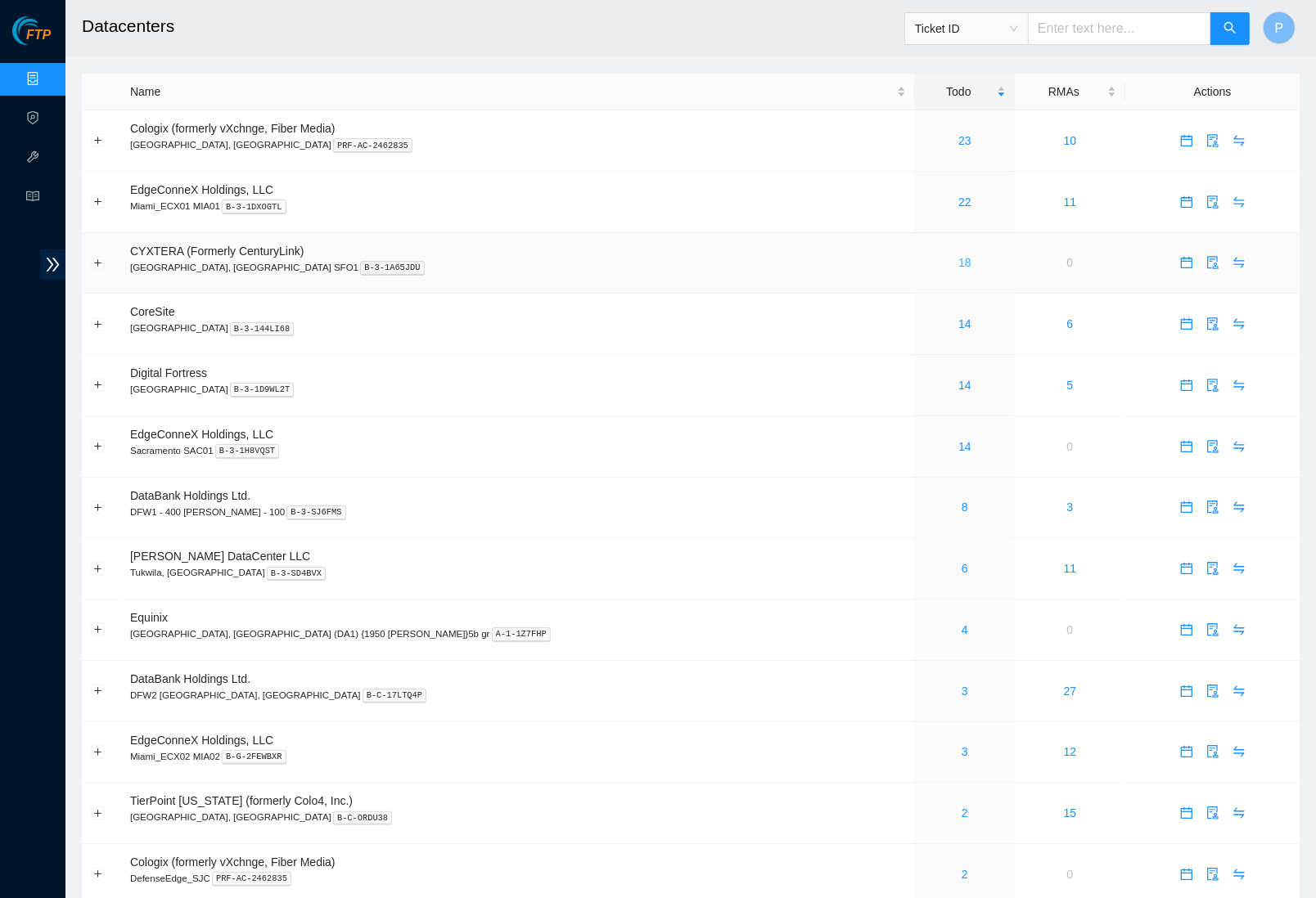
click at [958, 260] on link "18" at bounding box center [964, 262] width 13 height 13
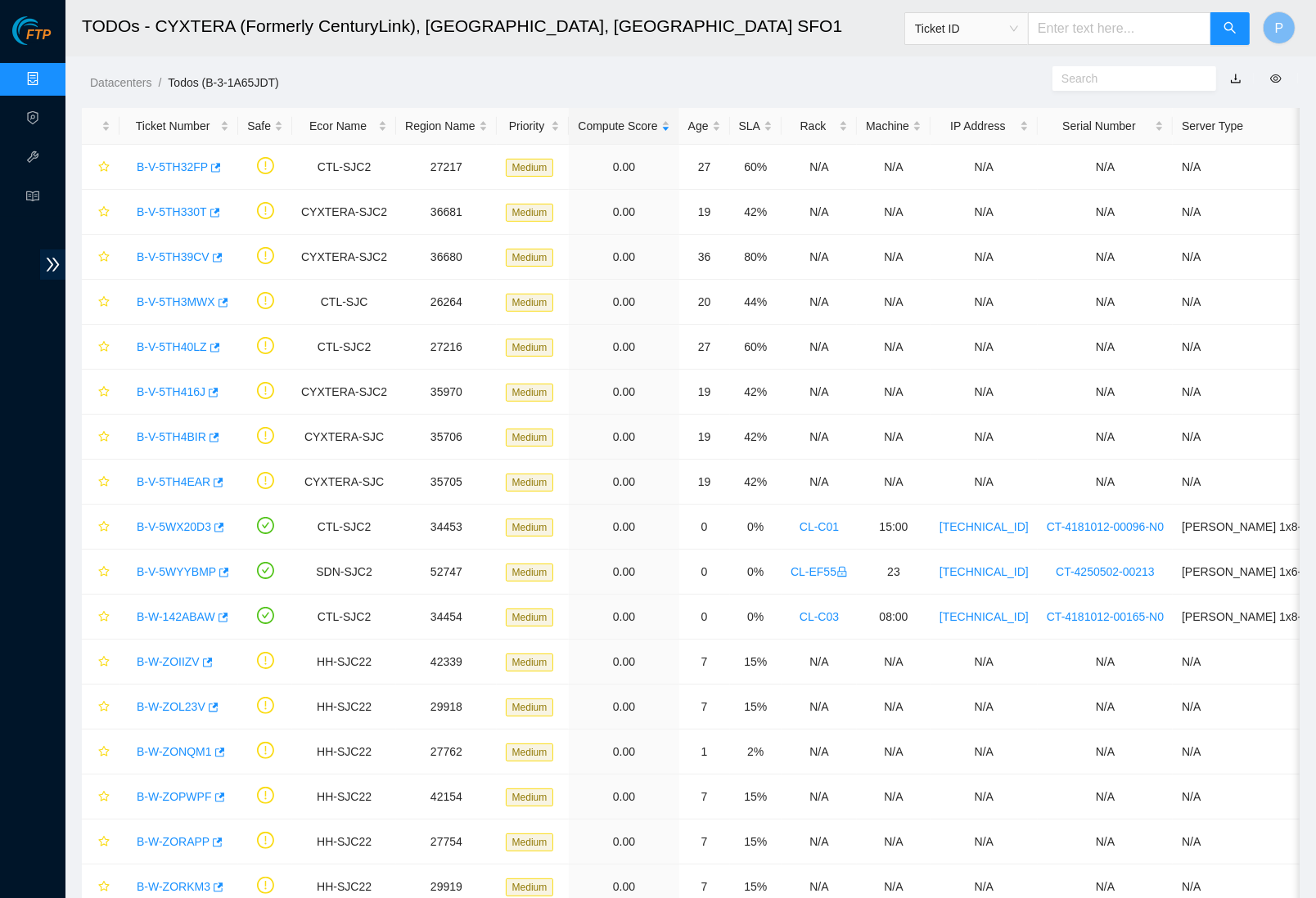
click at [48, 79] on link "Data Centers" at bounding box center [81, 79] width 67 height 13
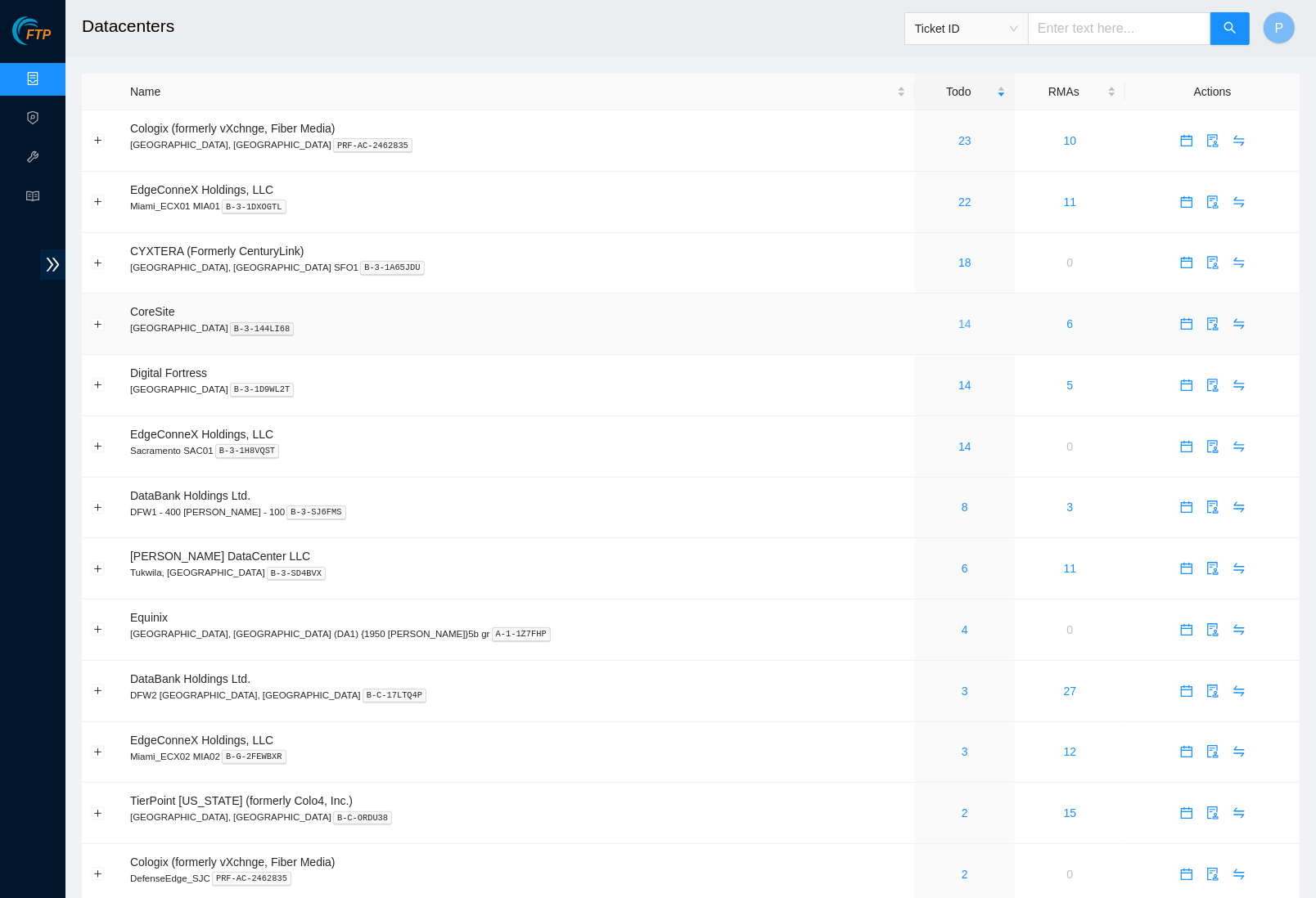
click at [958, 317] on link "14" at bounding box center [964, 324] width 13 height 13
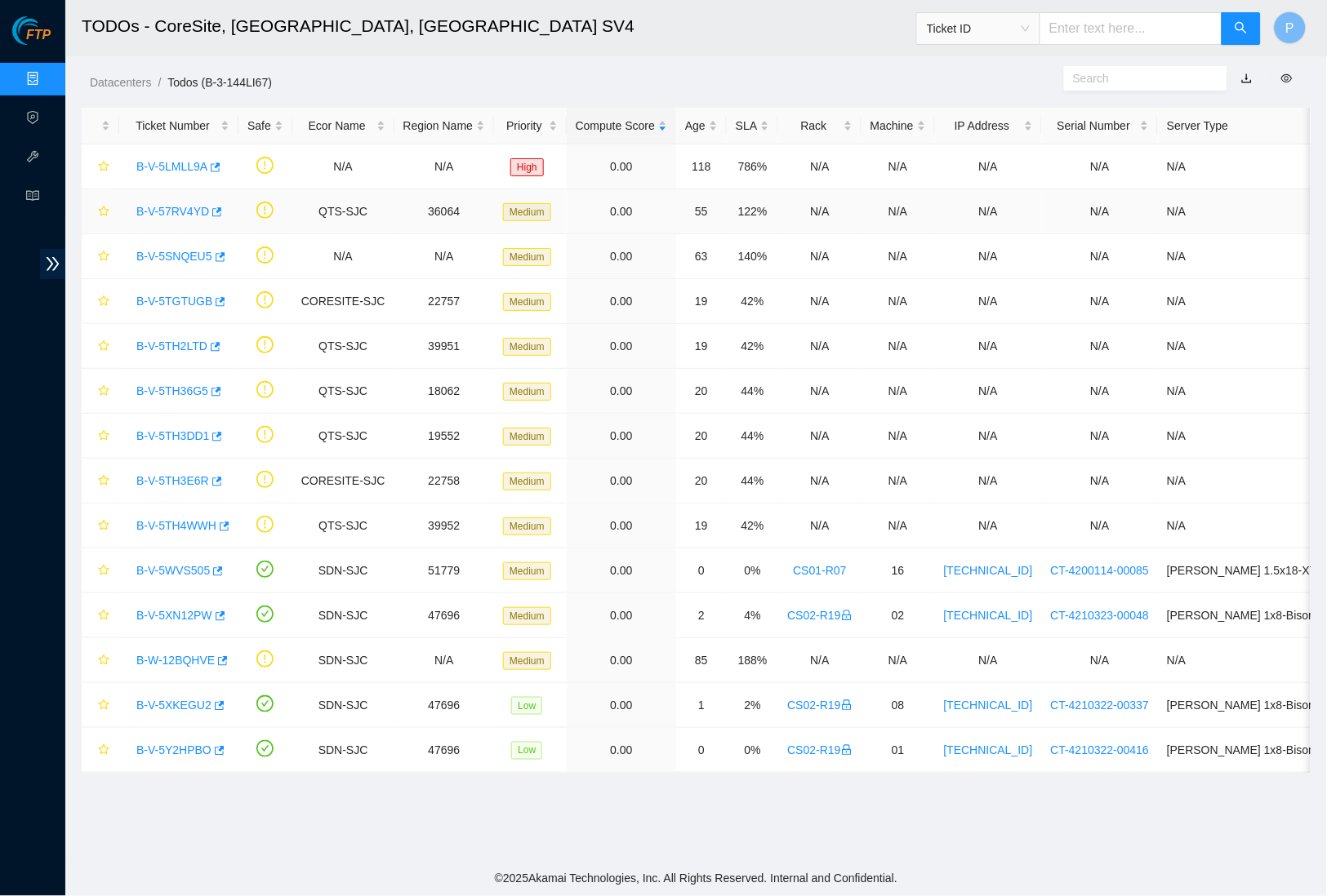
click at [176, 210] on link "B-V-57RV4YD" at bounding box center [173, 211] width 73 height 13
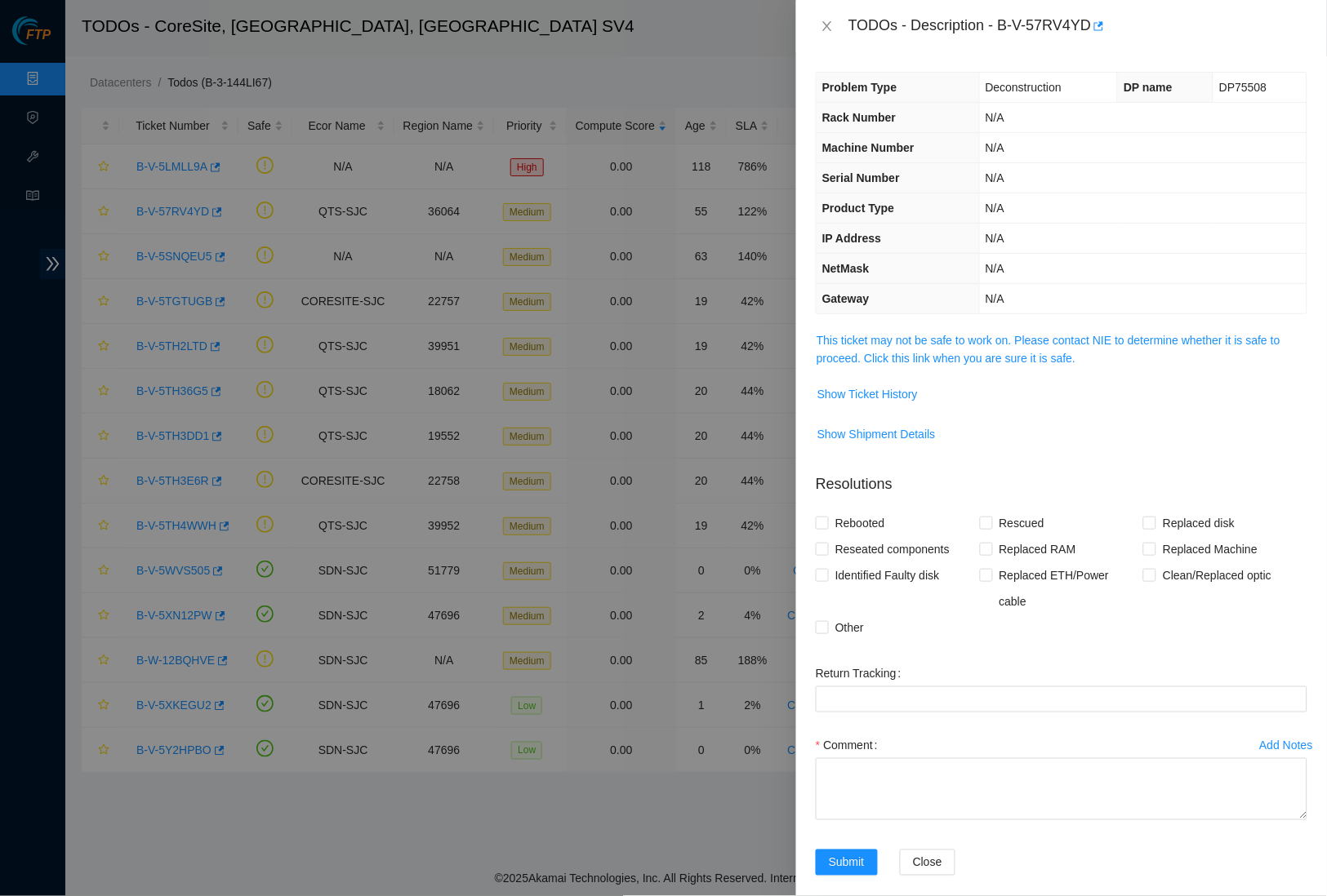
click at [906, 361] on span "This ticket may not be safe to work on. Please contact NIE to determine whether…" at bounding box center [1062, 349] width 490 height 36
click at [905, 354] on link "This ticket may not be safe to work on. Please contact NIE to determine whether…" at bounding box center [1048, 350] width 464 height 31
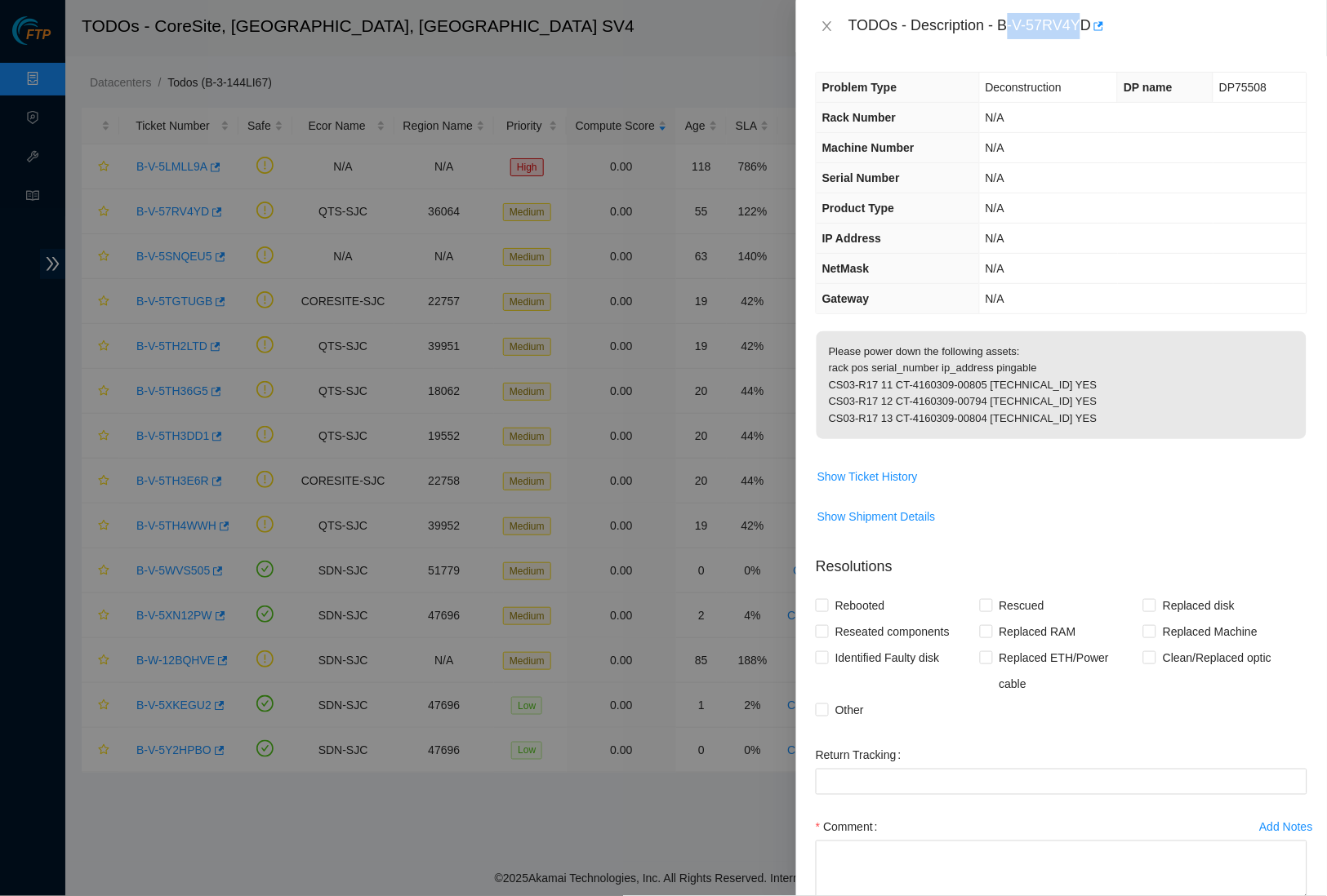
drag, startPoint x: 1010, startPoint y: 19, endPoint x: 1093, endPoint y: 29, distance: 83.6
click at [1093, 29] on div "TODOs - Description - B-V-57RV4YD" at bounding box center [1078, 26] width 459 height 26
drag, startPoint x: 1008, startPoint y: 22, endPoint x: 1101, endPoint y: 25, distance: 93.0
click at [1101, 25] on div "TODOs - Description - B-V-57RV4YD" at bounding box center [1078, 26] width 459 height 26
click at [821, 25] on icon "close" at bounding box center [827, 26] width 13 height 13
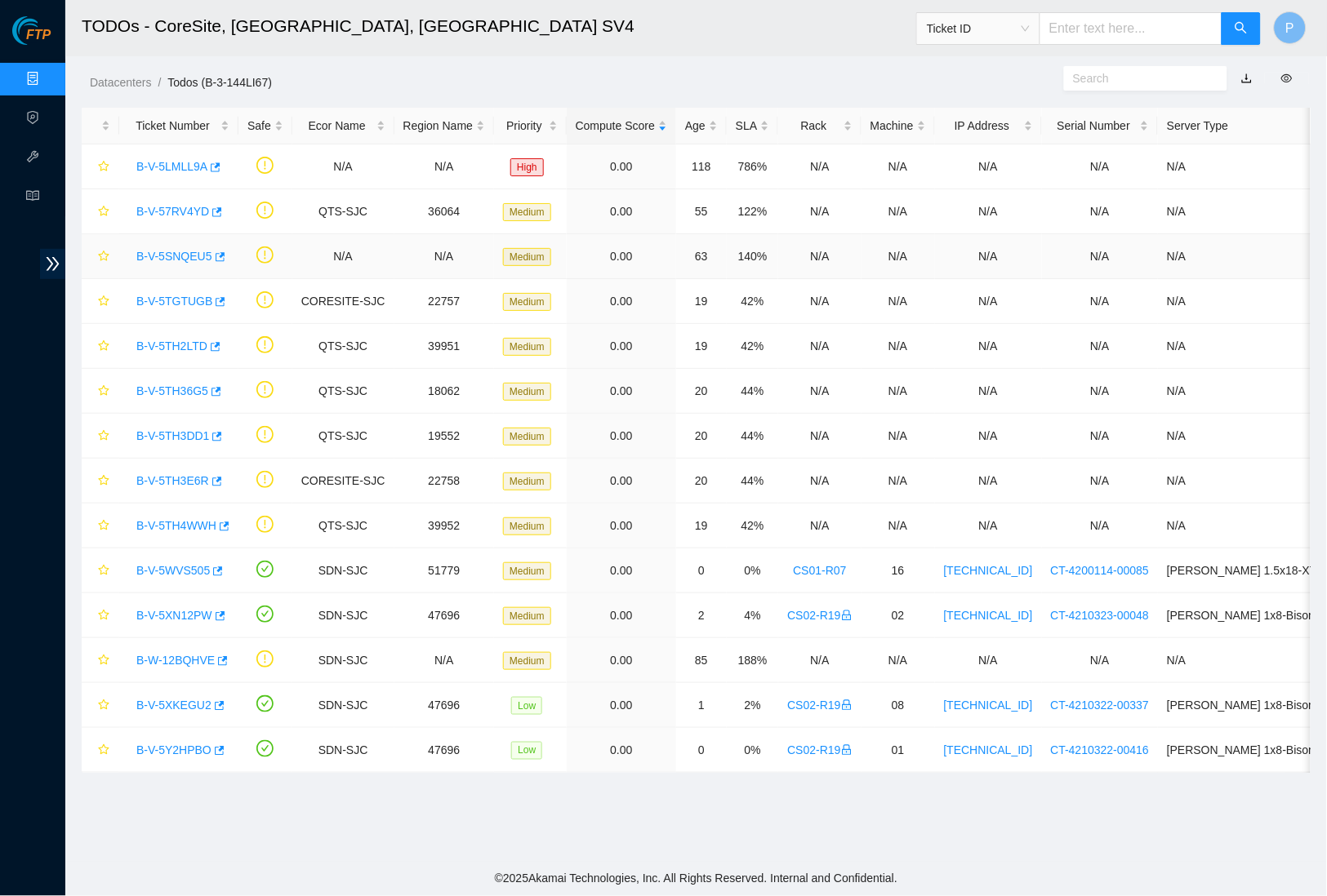
click at [162, 250] on link "B-V-5SNQEU5" at bounding box center [174, 256] width 76 height 13
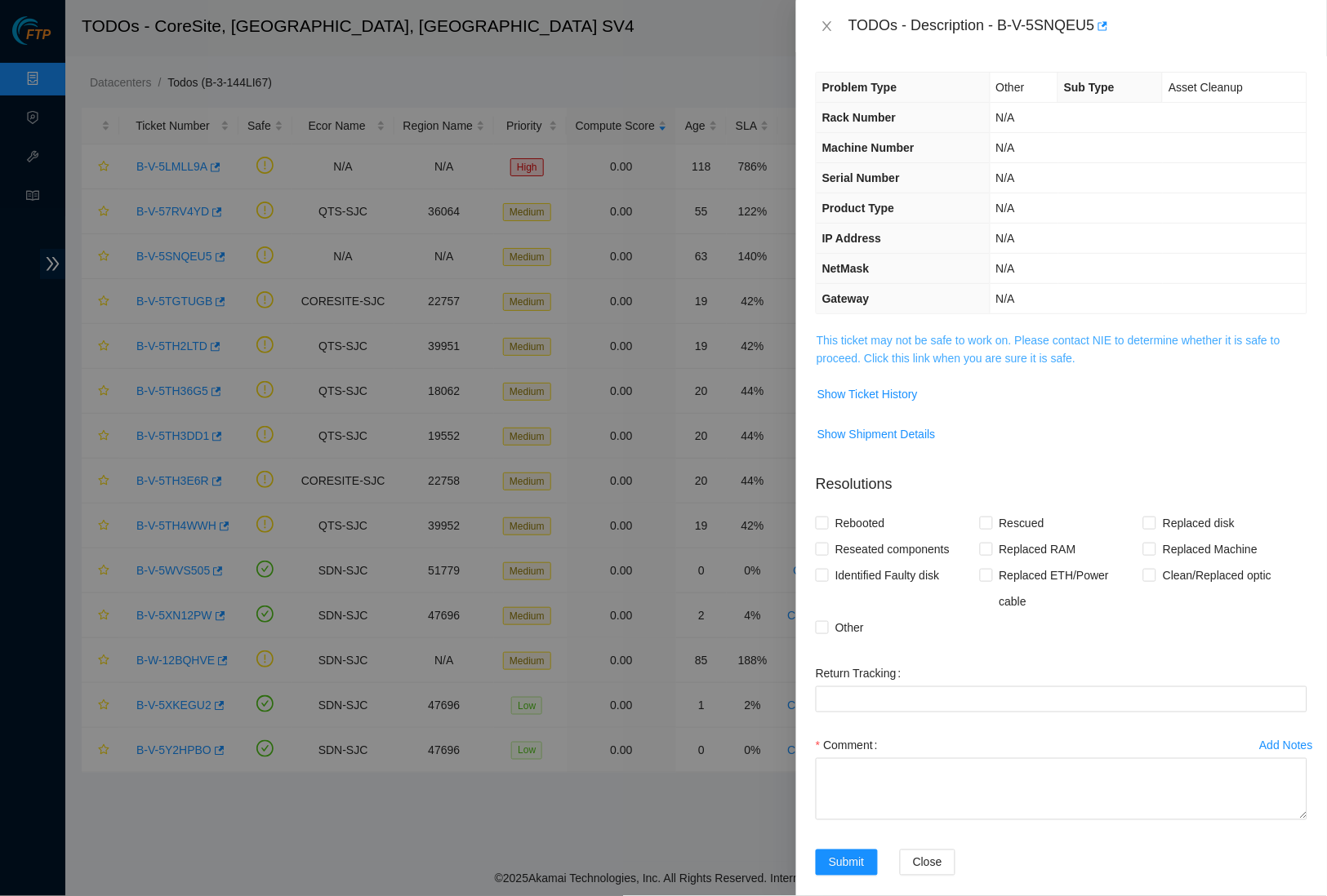
click at [964, 338] on link "This ticket may not be safe to work on. Please contact NIE to determine whether…" at bounding box center [1048, 350] width 464 height 31
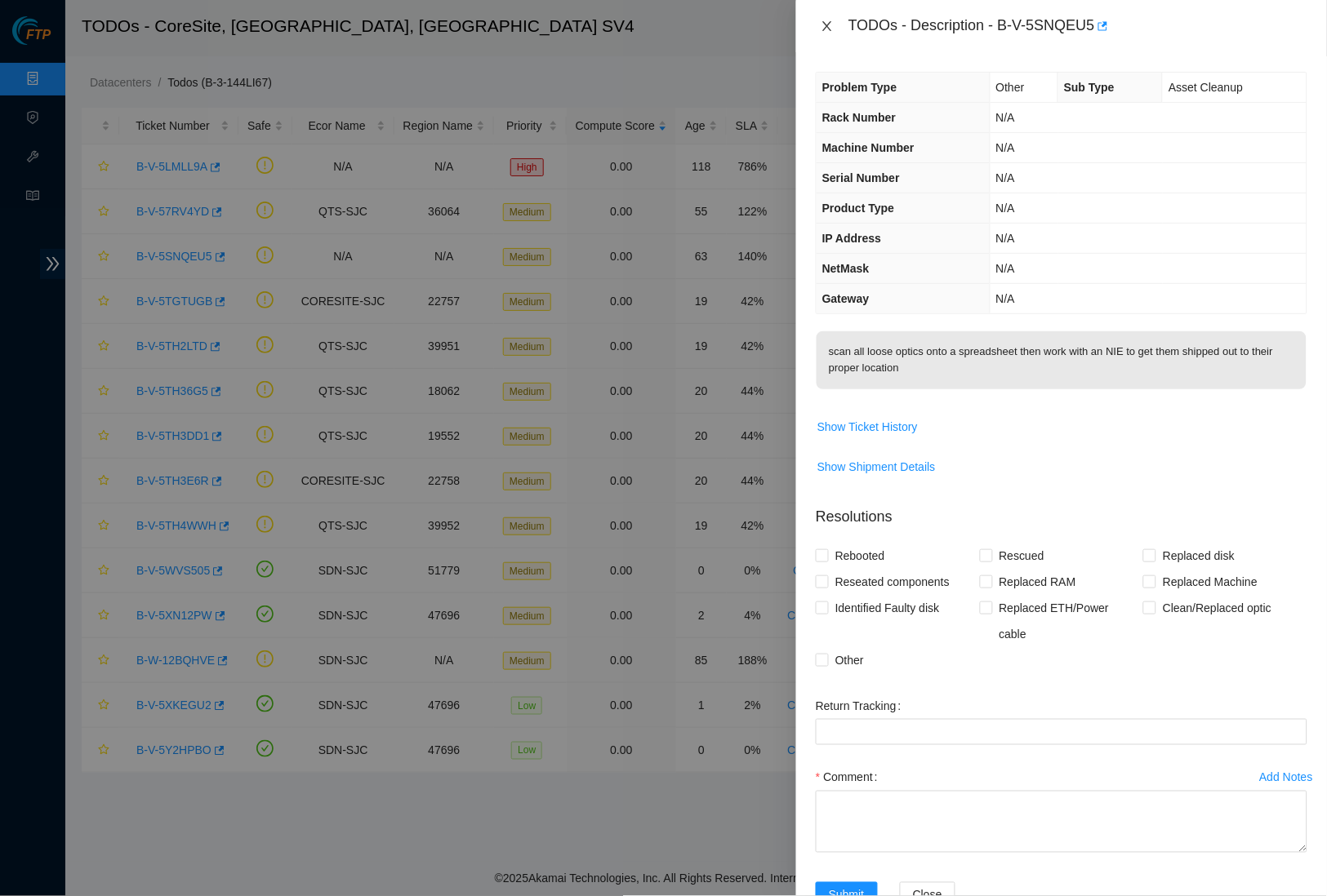
click at [823, 26] on icon "close" at bounding box center [827, 26] width 13 height 13
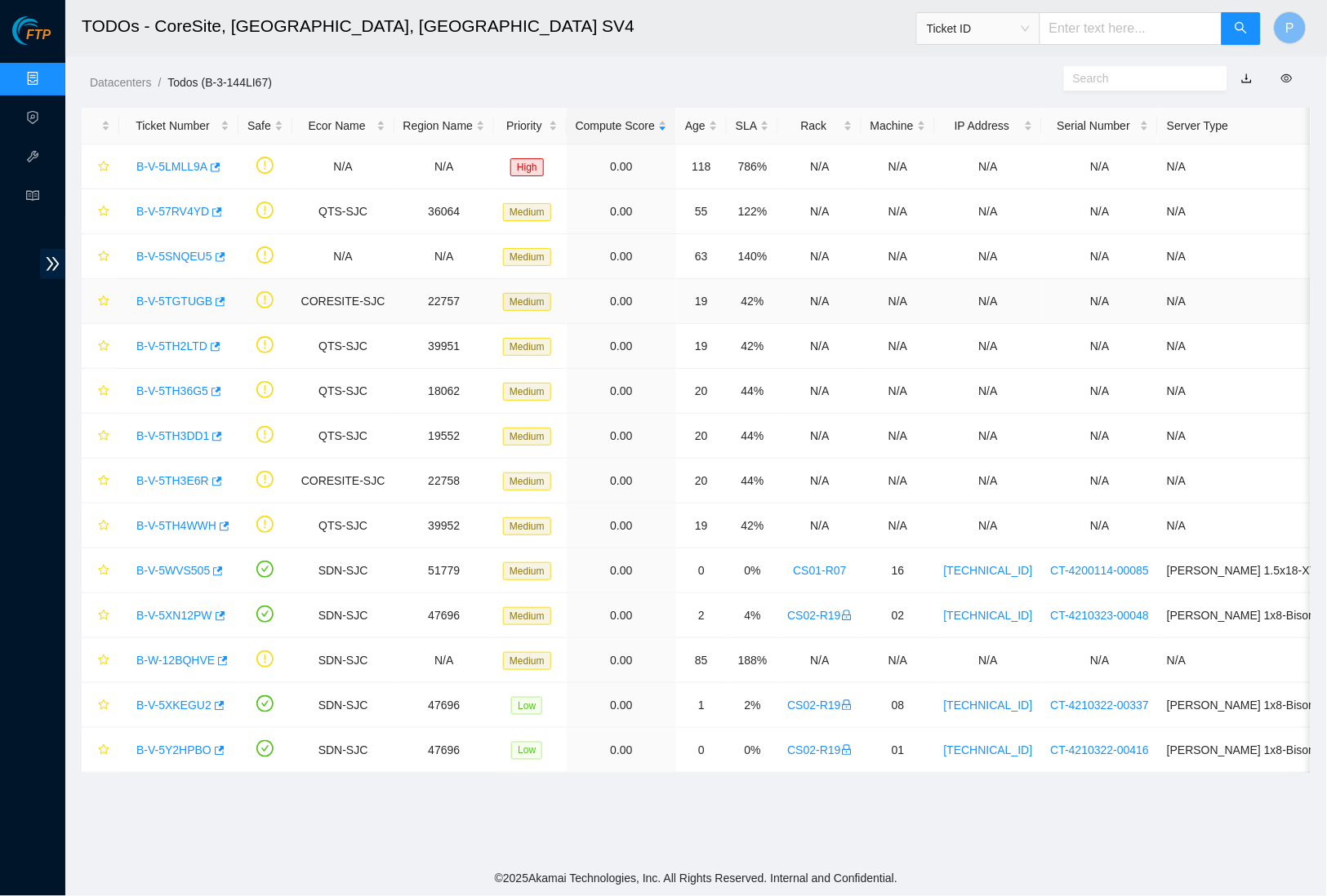
click at [193, 299] on link "B-V-5TGTUGB" at bounding box center [174, 301] width 76 height 13
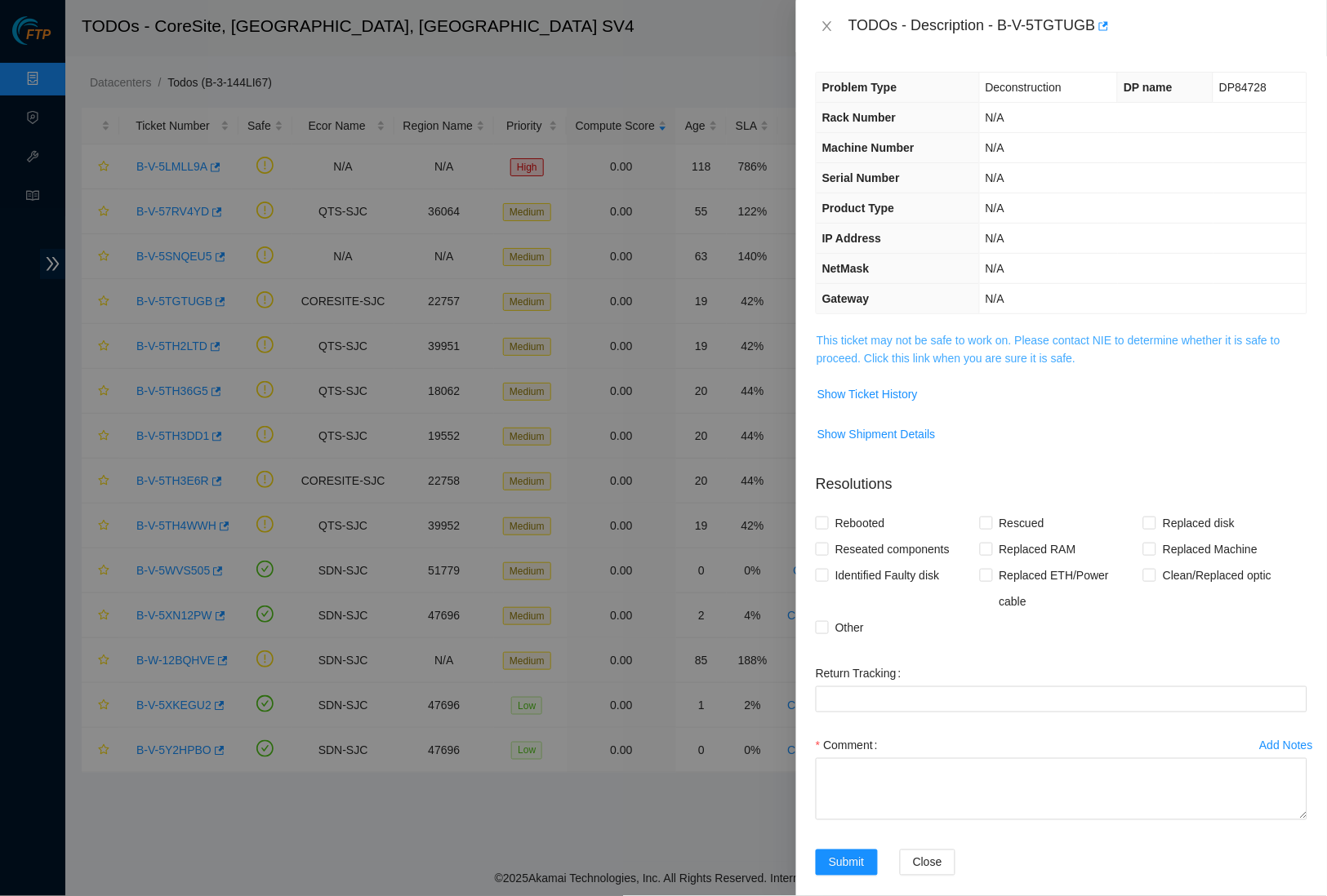
click at [914, 354] on link "This ticket may not be safe to work on. Please contact NIE to determine whether…" at bounding box center [1048, 350] width 464 height 31
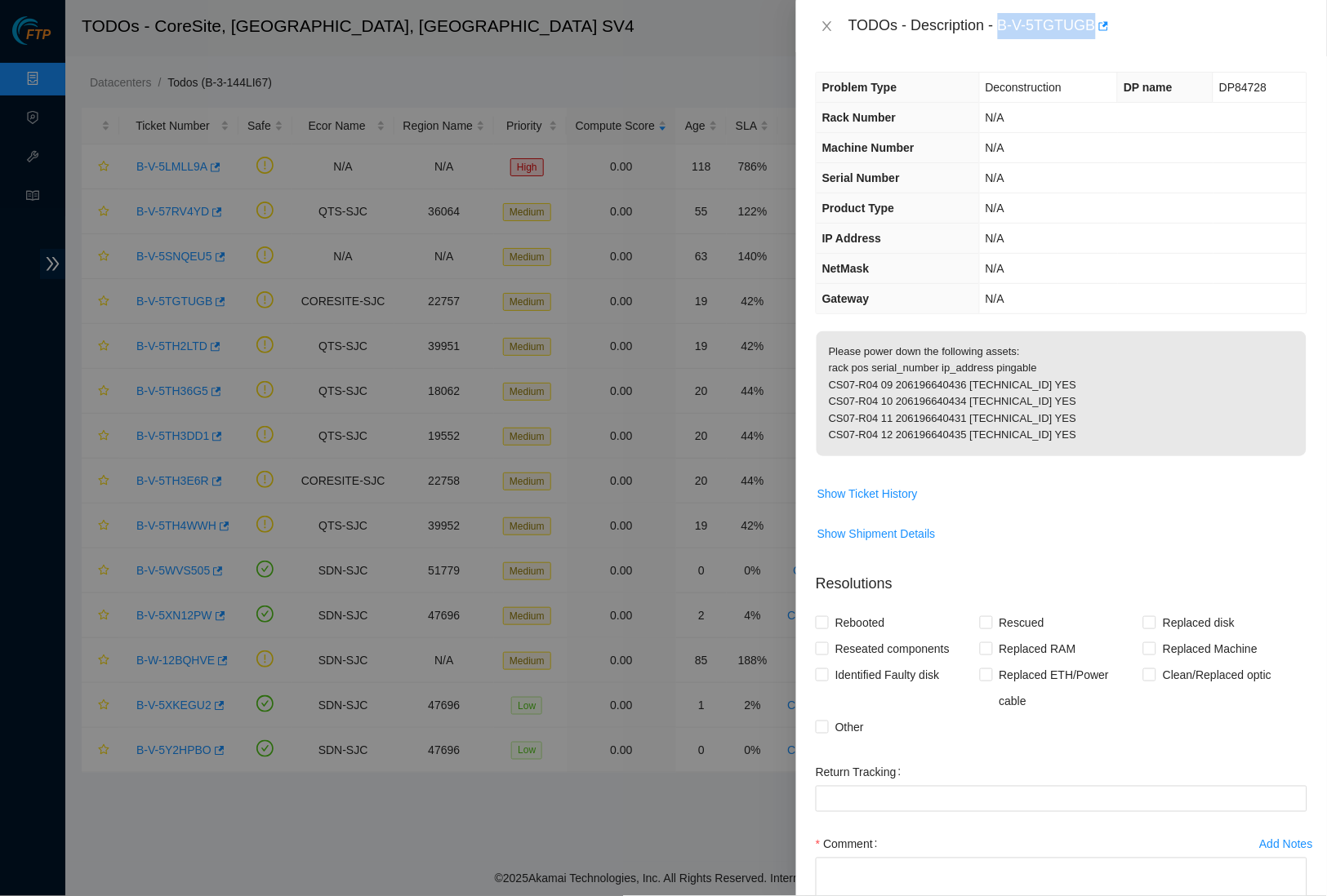
drag, startPoint x: 1007, startPoint y: 25, endPoint x: 1102, endPoint y: 26, distance: 95.0
click at [1102, 26] on div "TODOs - Description - B-V-5TGTUGB" at bounding box center [1078, 26] width 459 height 26
click at [830, 19] on icon "close" at bounding box center [827, 26] width 13 height 13
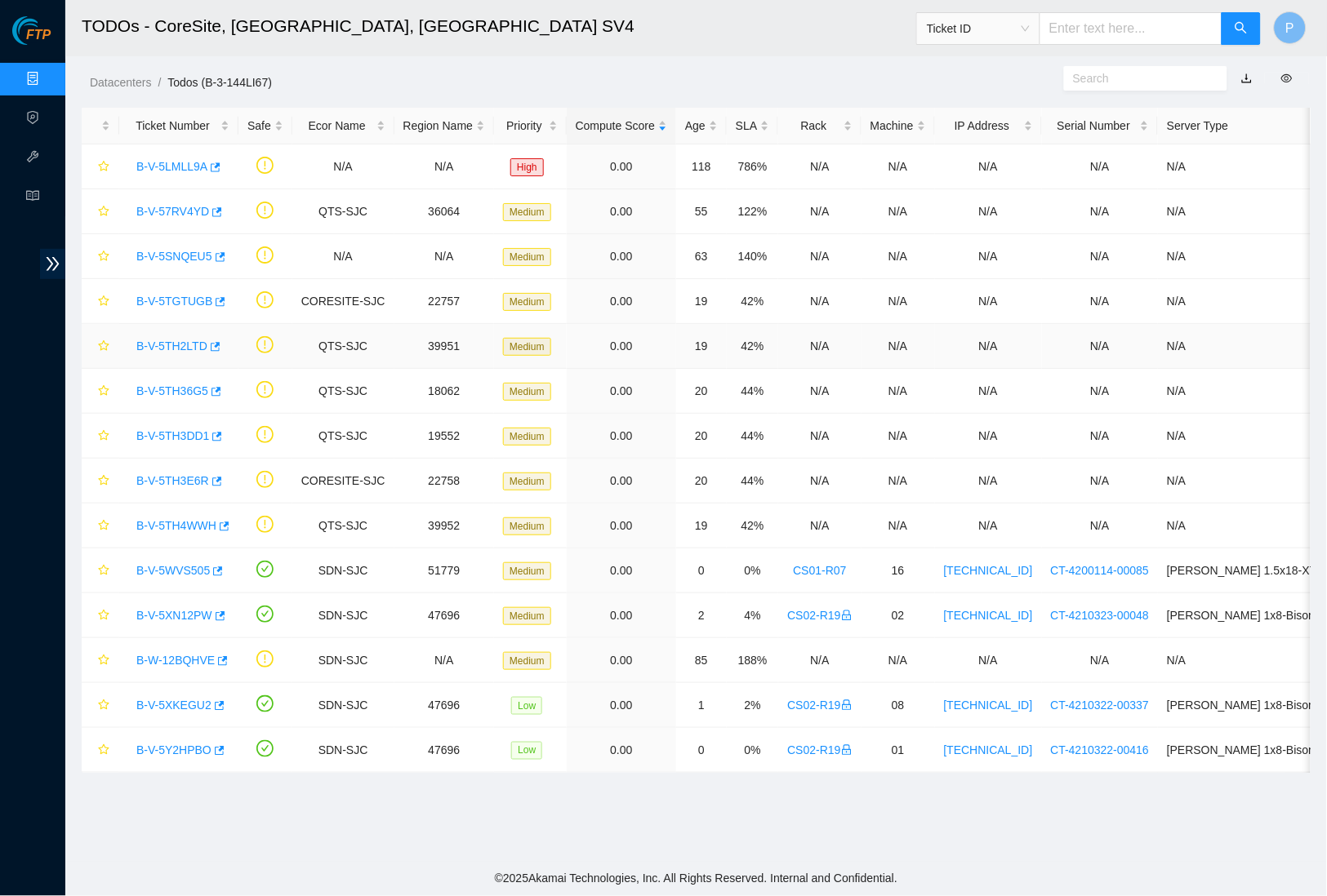
click at [198, 344] on link "B-V-5TH2LTD" at bounding box center [172, 346] width 71 height 13
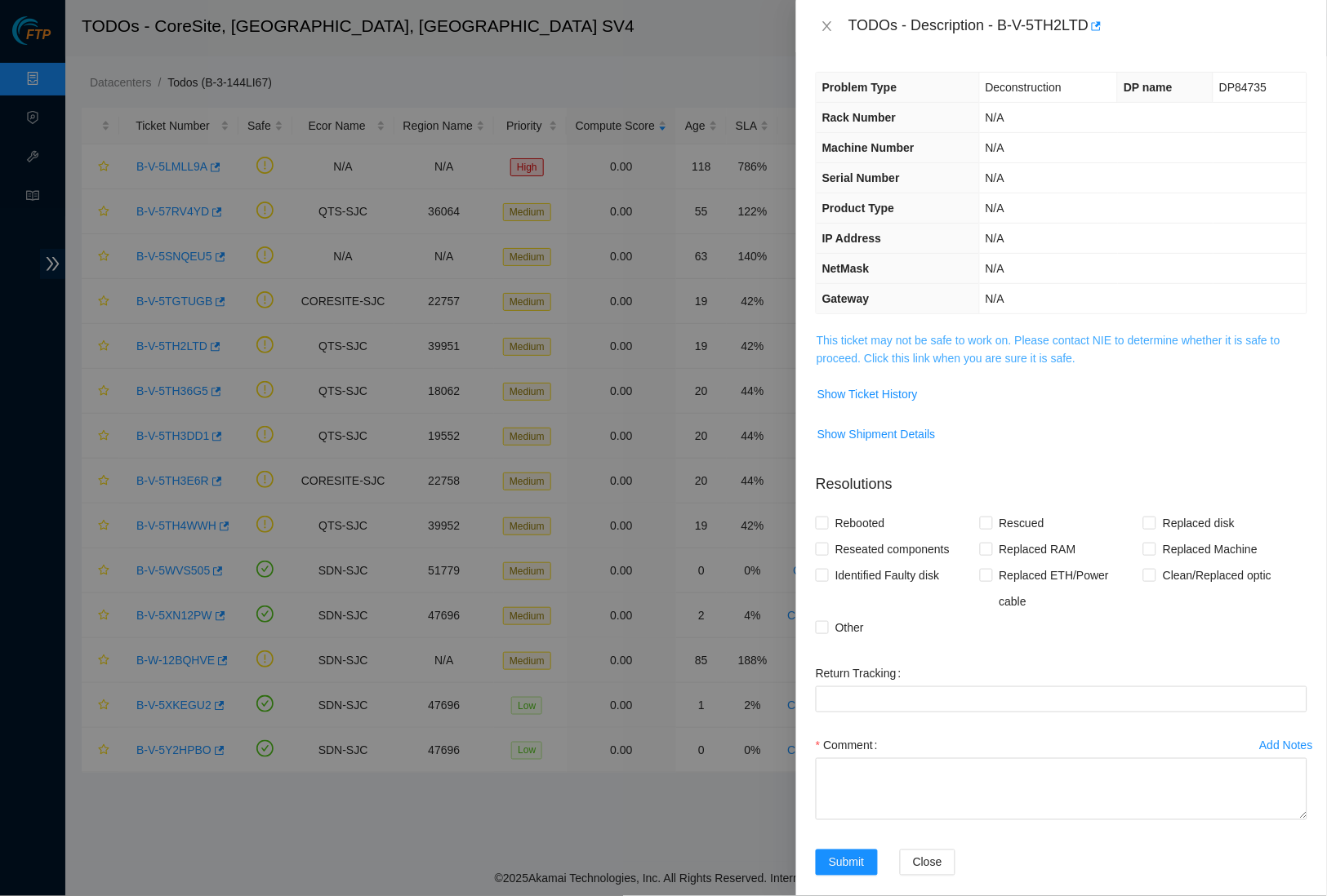
click at [962, 354] on link "This ticket may not be safe to work on. Please contact NIE to determine whether…" at bounding box center [1048, 350] width 464 height 31
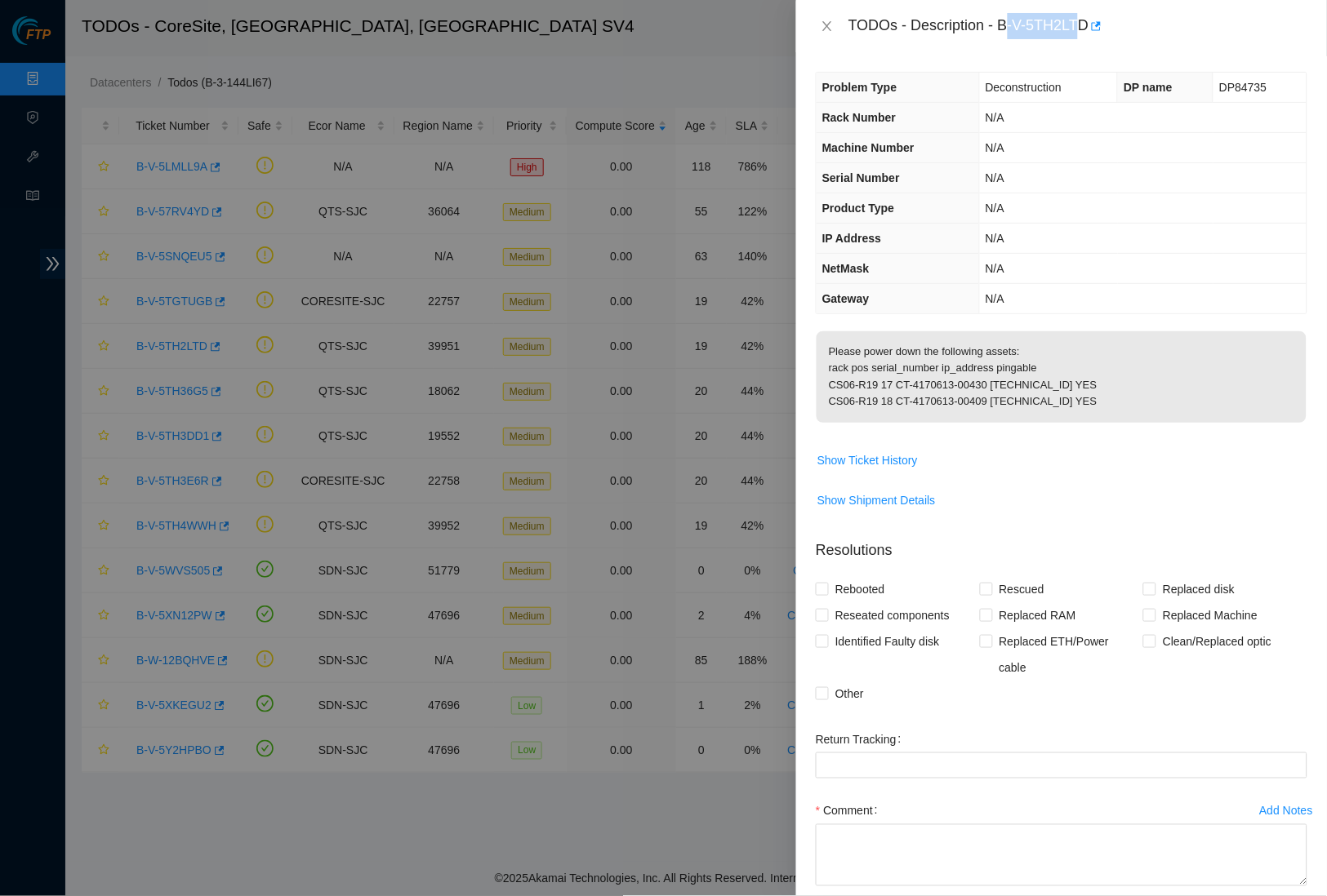
drag, startPoint x: 1010, startPoint y: 24, endPoint x: 1094, endPoint y: 24, distance: 84.0
click at [1094, 24] on div "TODOs - Description - B-V-5TH2LTD" at bounding box center [1078, 26] width 459 height 26
drag, startPoint x: 1008, startPoint y: 23, endPoint x: 1100, endPoint y: 19, distance: 92.1
click at [1100, 19] on div "TODOs - Description - B-V-5TH2LTD" at bounding box center [1078, 26] width 459 height 26
click at [834, 20] on icon "close" at bounding box center [827, 26] width 13 height 13
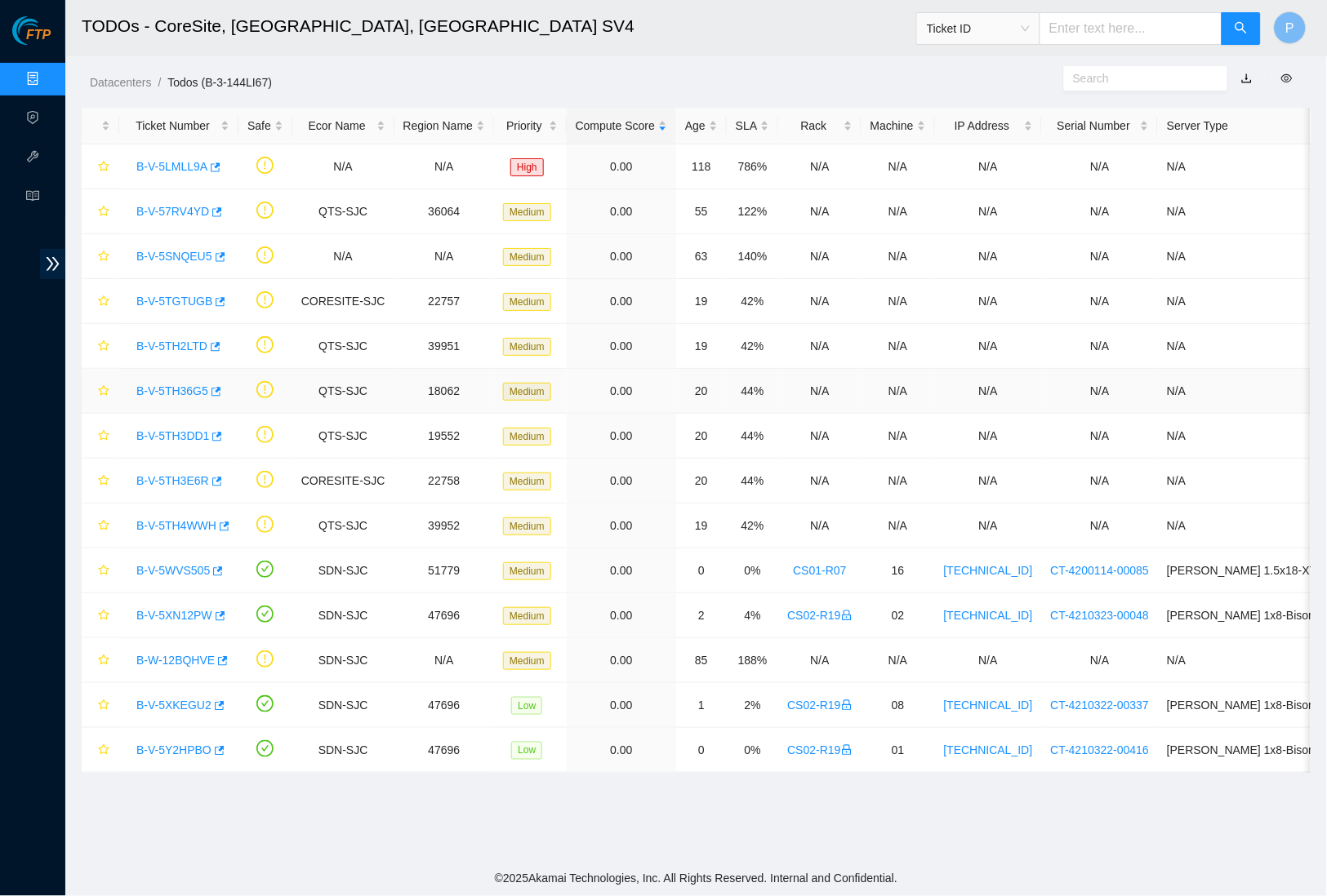
click at [161, 391] on link "B-V-5TH36G5" at bounding box center [173, 391] width 72 height 13
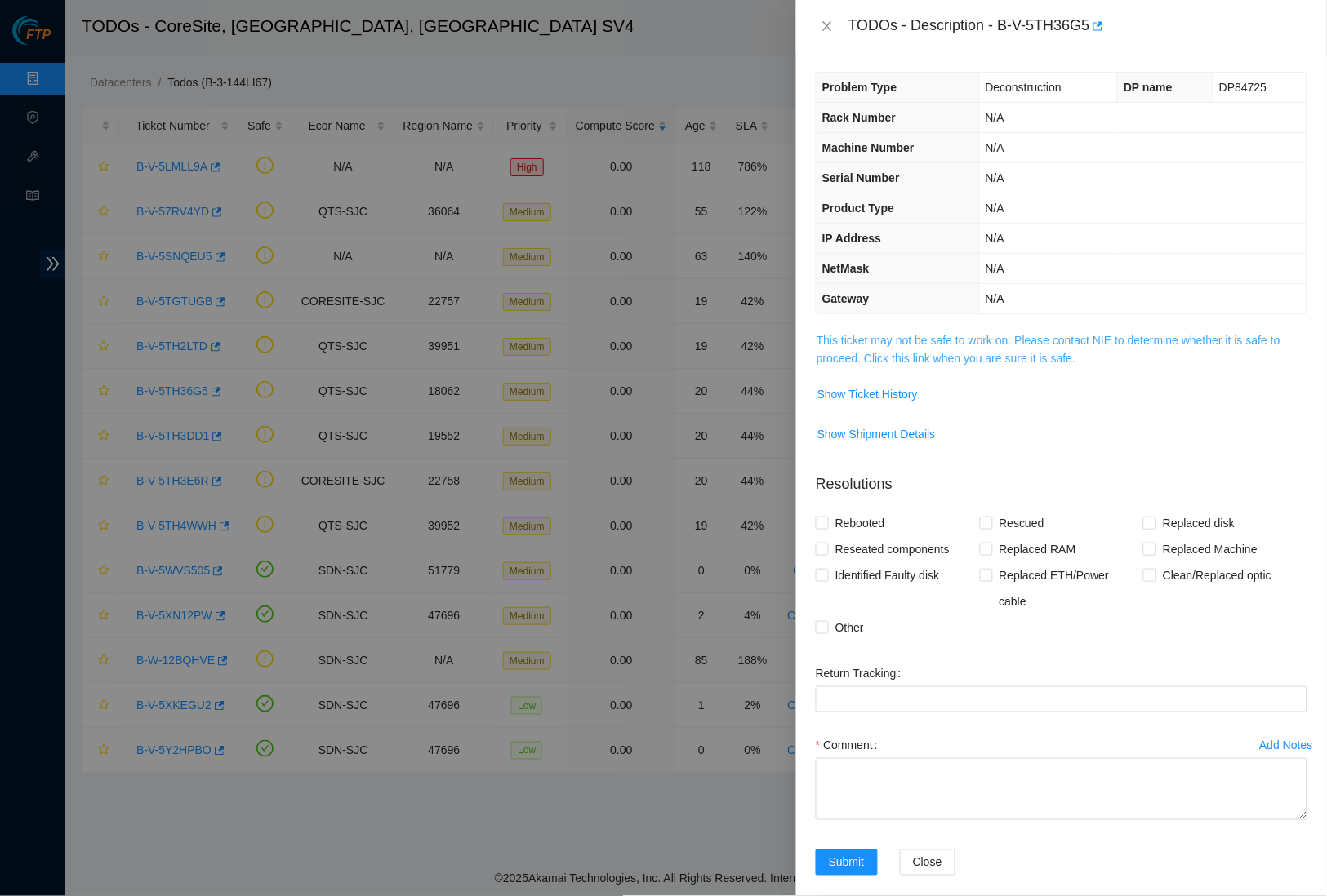
click at [1024, 334] on link "This ticket may not be safe to work on. Please contact NIE to determine whether…" at bounding box center [1048, 350] width 464 height 31
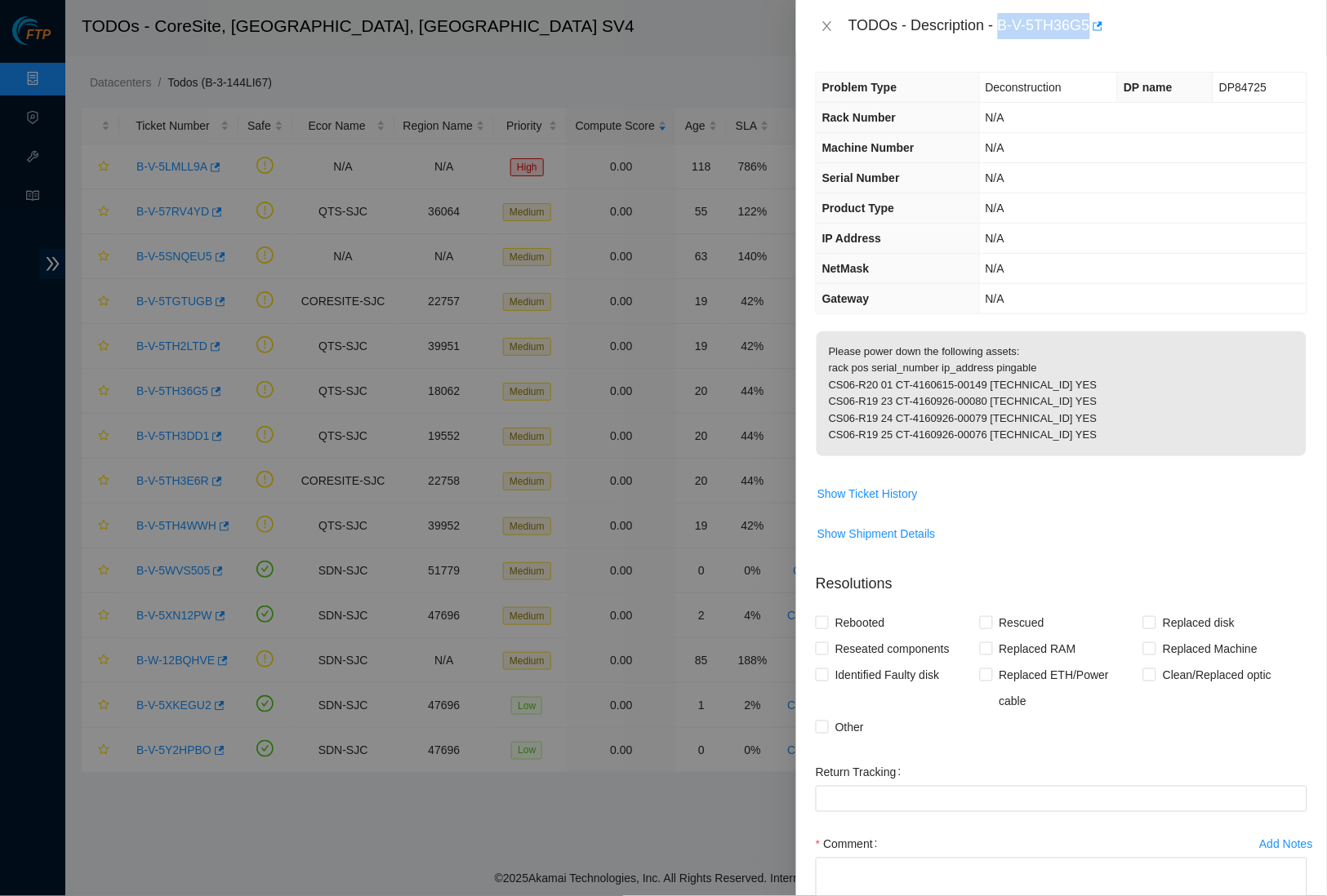
drag, startPoint x: 1008, startPoint y: 25, endPoint x: 1103, endPoint y: 19, distance: 95.2
click at [1103, 19] on div "TODOs - Description - B-V-5TH36G5" at bounding box center [1078, 26] width 459 height 26
click at [826, 22] on icon "close" at bounding box center [827, 26] width 13 height 13
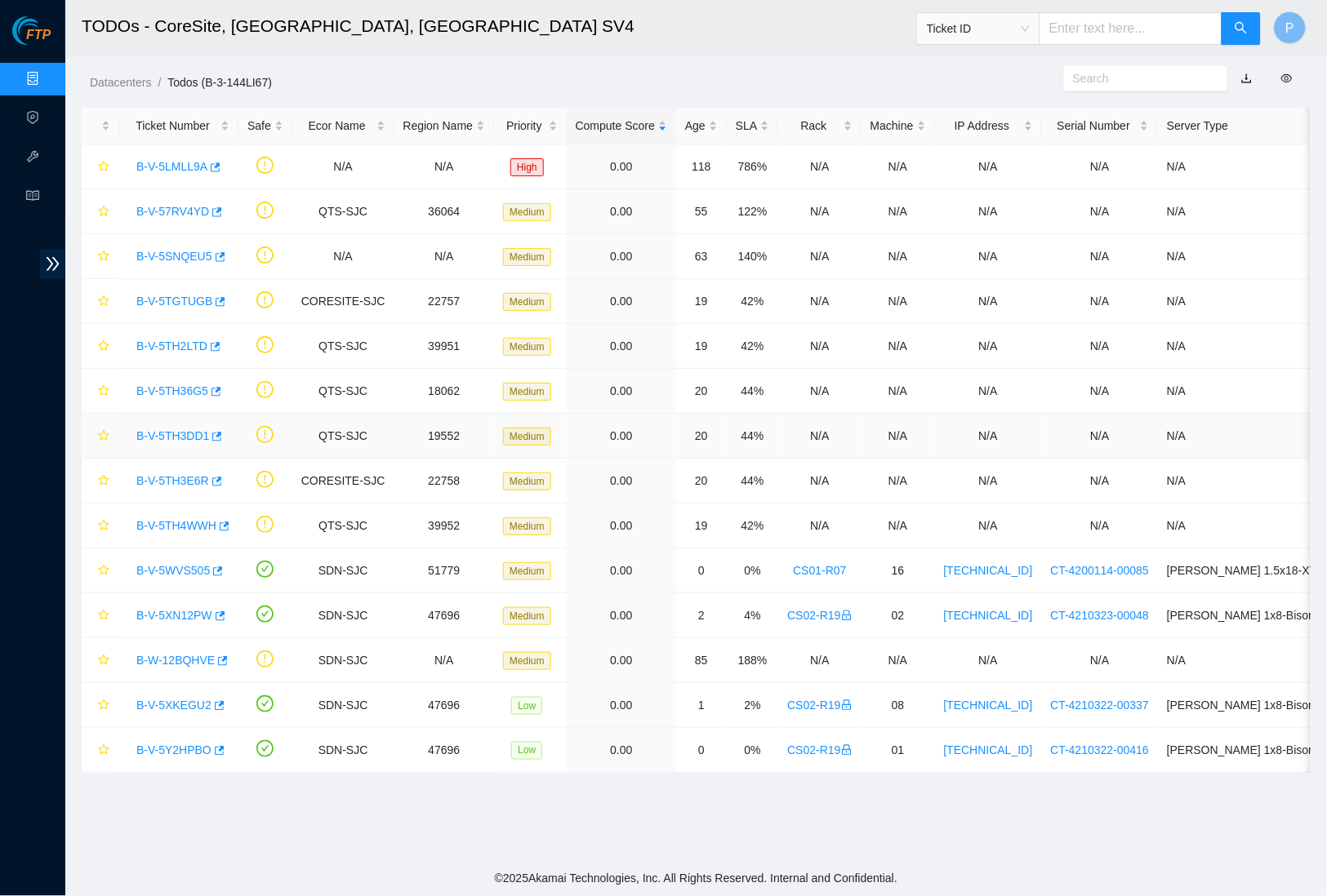
click at [171, 431] on link "B-V-5TH3DD1" at bounding box center [173, 436] width 73 height 13
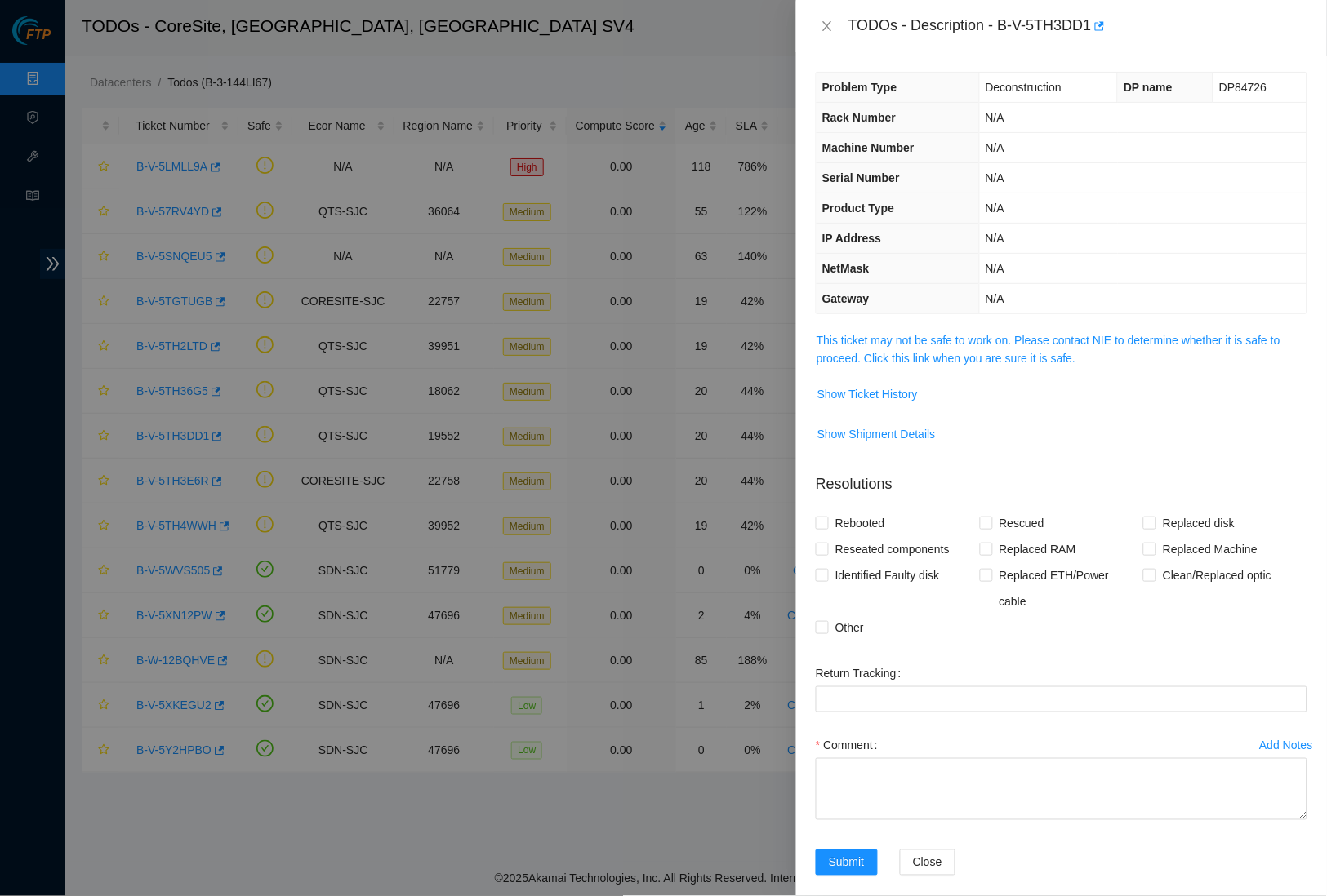
click at [962, 343] on span "This ticket may not be safe to work on. Please contact NIE to determine whether…" at bounding box center [1062, 349] width 490 height 36
click at [962, 334] on link "This ticket may not be safe to work on. Please contact NIE to determine whether…" at bounding box center [1048, 350] width 464 height 31
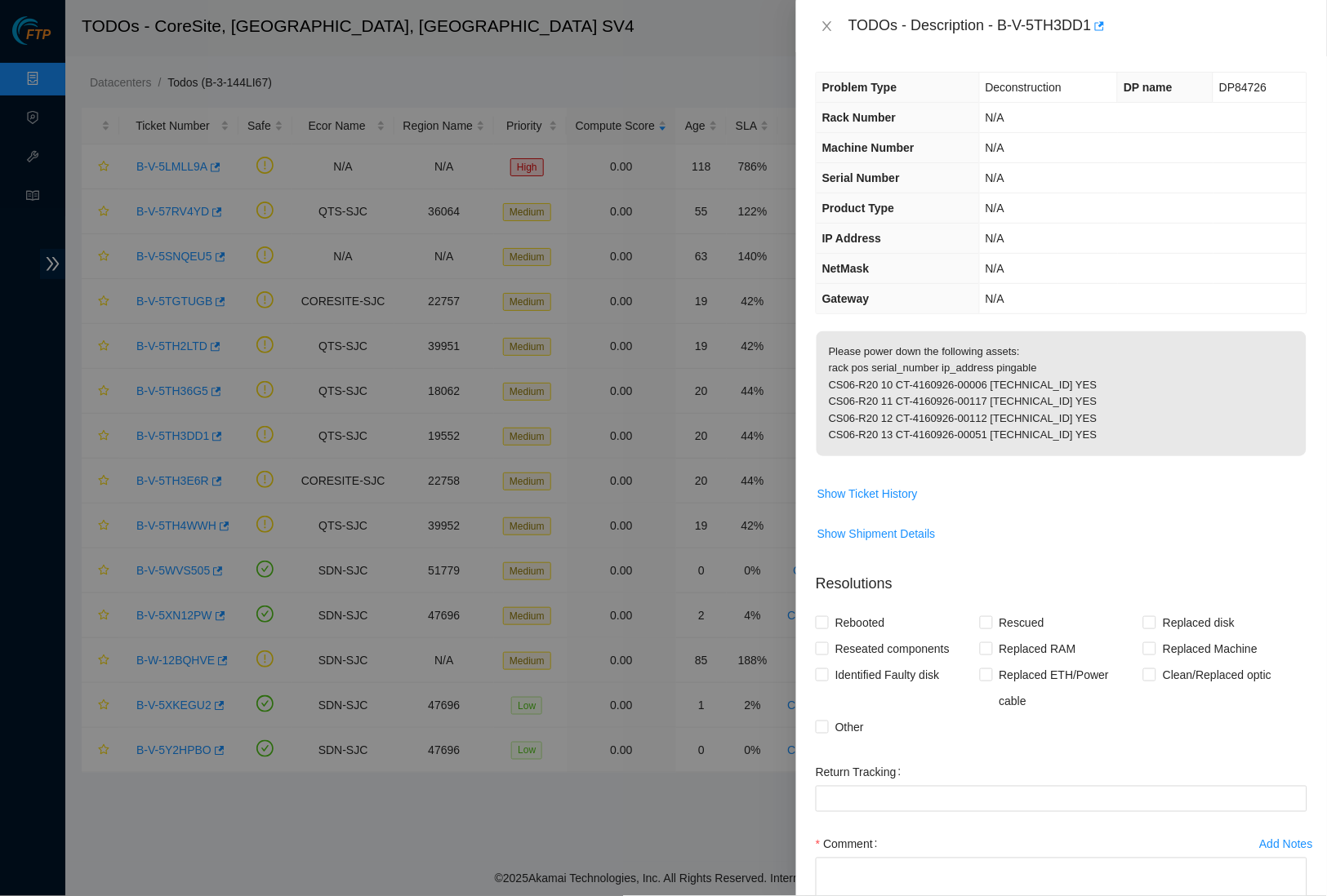
click at [1030, 275] on td "N/A" at bounding box center [1142, 269] width 328 height 30
drag, startPoint x: 1009, startPoint y: 23, endPoint x: 1104, endPoint y: 19, distance: 95.1
click at [1104, 19] on div "TODOs - Description - B-V-5TH3DD1" at bounding box center [1078, 26] width 459 height 26
click at [1037, 57] on div "Problem Type Deconstruction DP name DP84726 Rack Number N/A Machine Number N/A …" at bounding box center [1062, 475] width 531 height 845
click at [818, 34] on button "Close" at bounding box center [827, 26] width 23 height 16
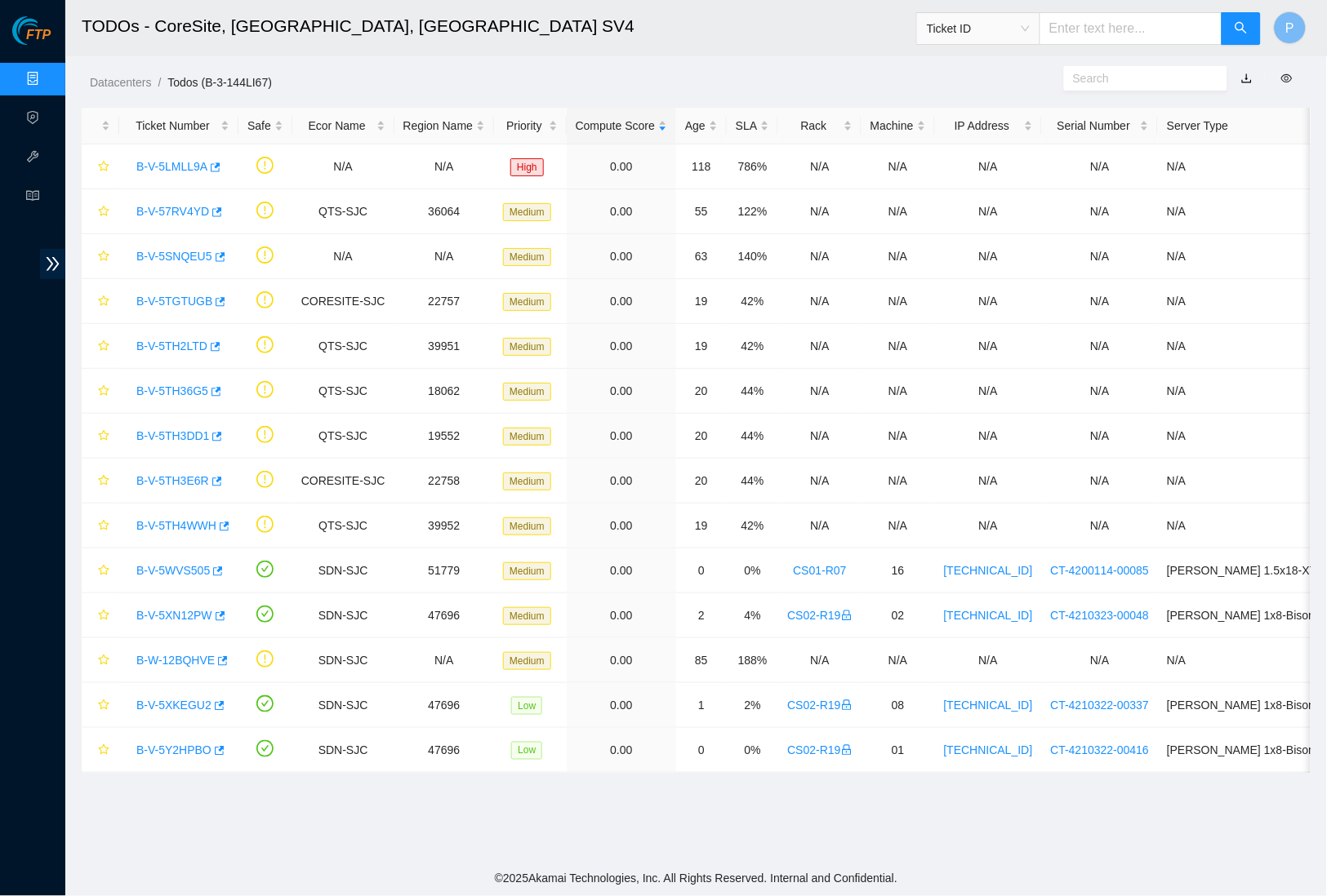
click at [1326, 28] on div "TODOs - Description - undefined Problem Type N/A Rack Number N/A Machine Number…" at bounding box center [1327, 448] width 0 height 896
click at [163, 530] on link "B-V-5TH4WWH" at bounding box center [176, 526] width 80 height 13
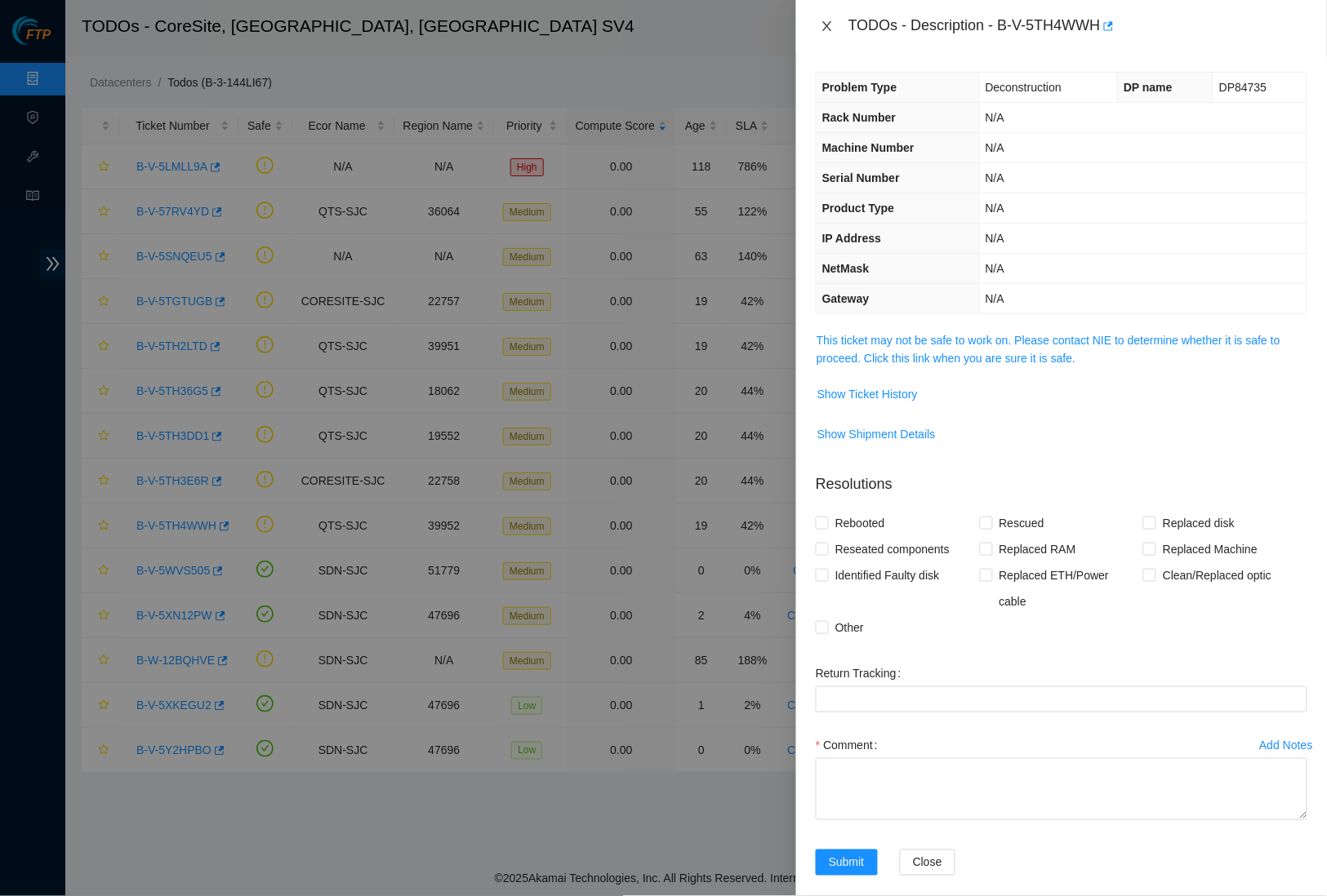
click at [821, 26] on icon "close" at bounding box center [827, 26] width 13 height 13
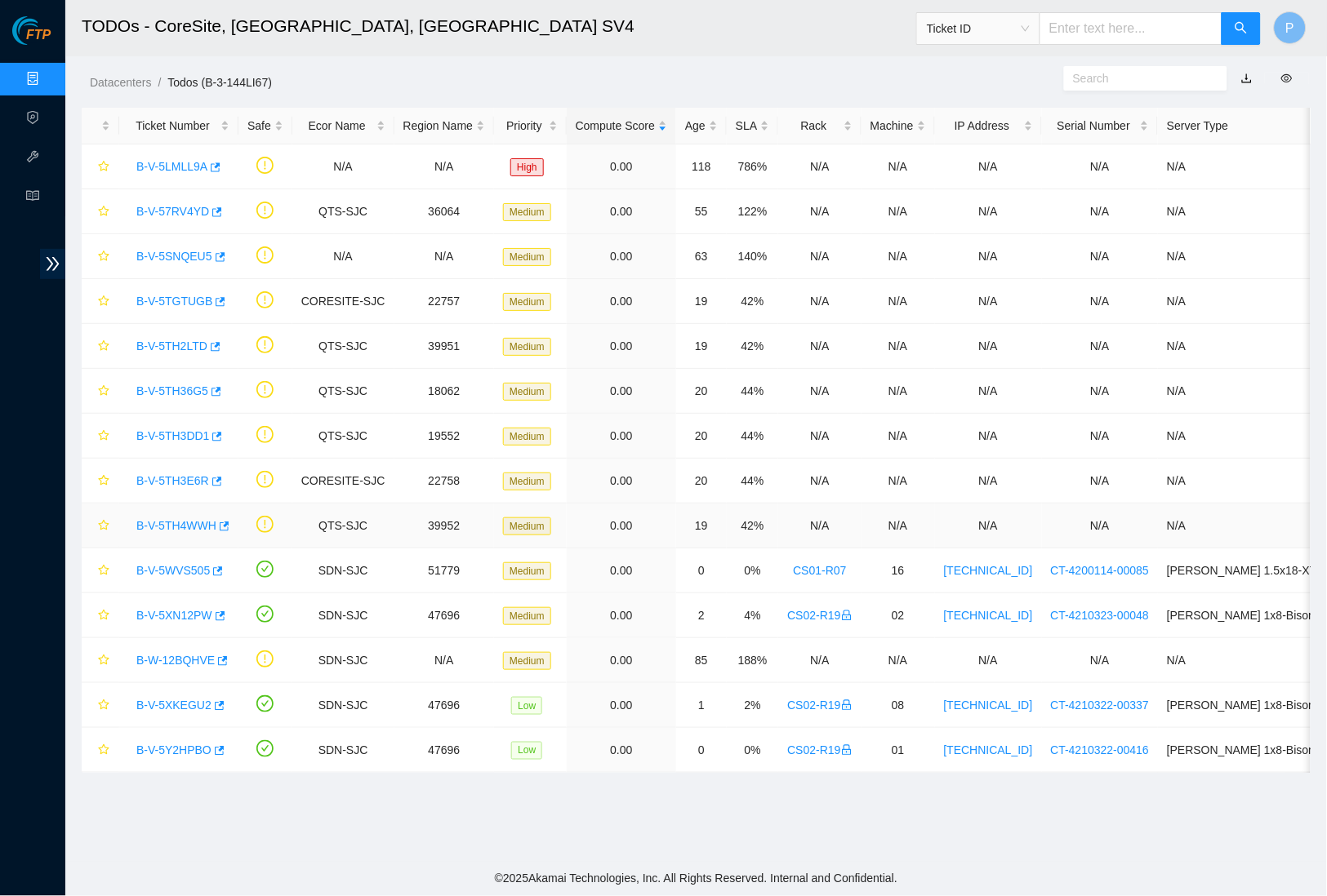
click at [156, 520] on link "B-V-5TH4WWH" at bounding box center [176, 526] width 80 height 13
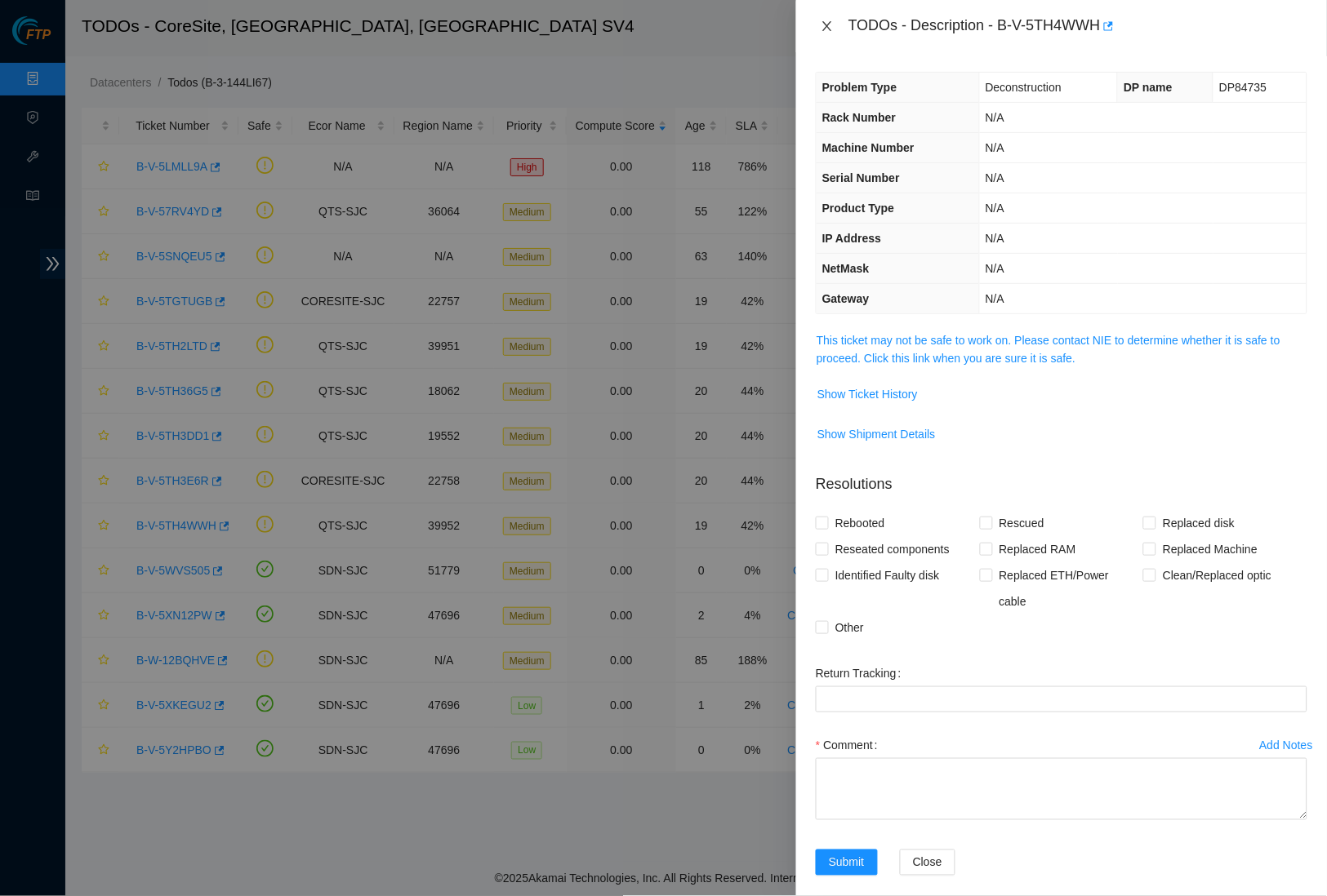
click at [830, 21] on icon "close" at bounding box center [827, 26] width 9 height 10
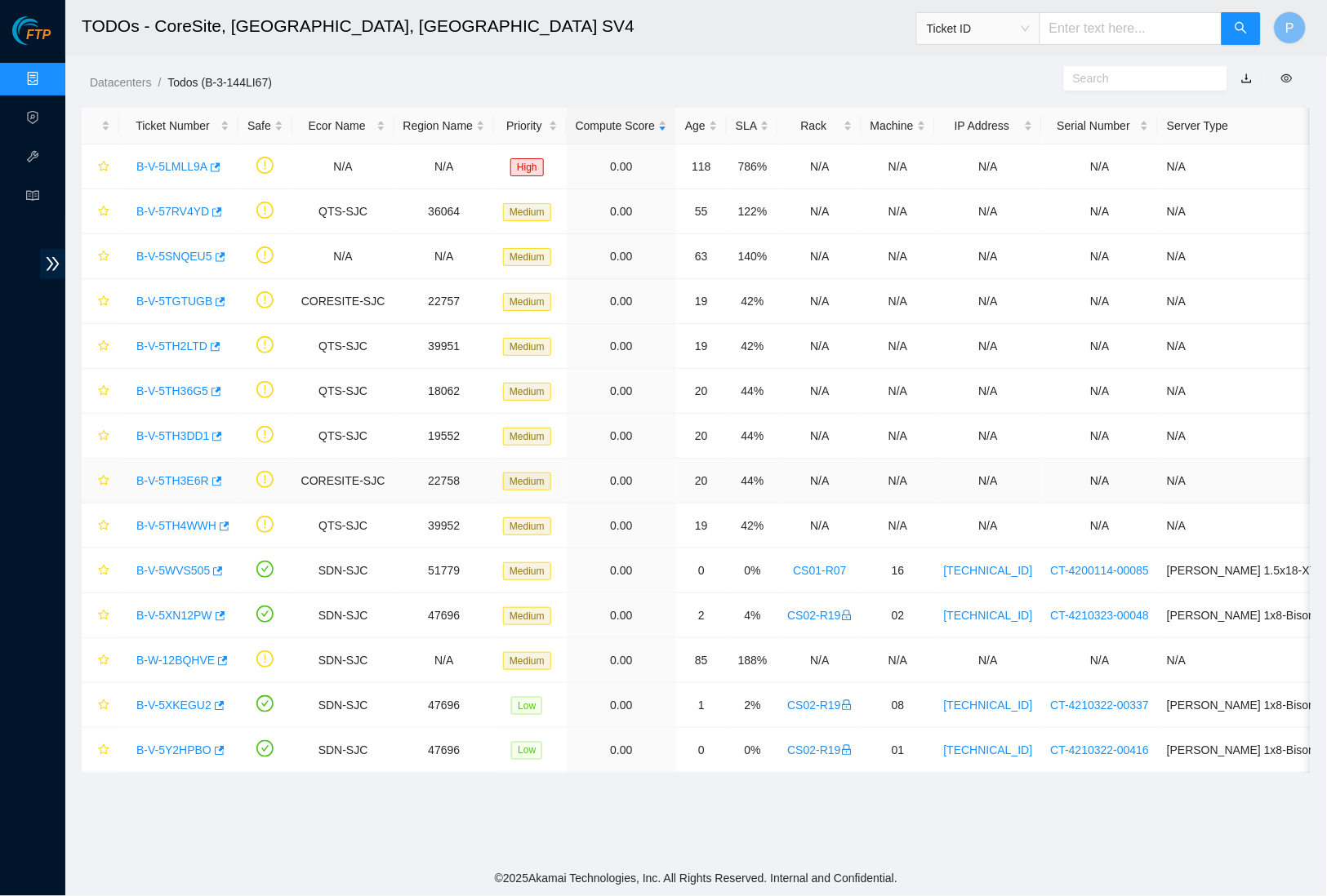
click at [162, 476] on link "B-V-5TH3E6R" at bounding box center [173, 481] width 73 height 13
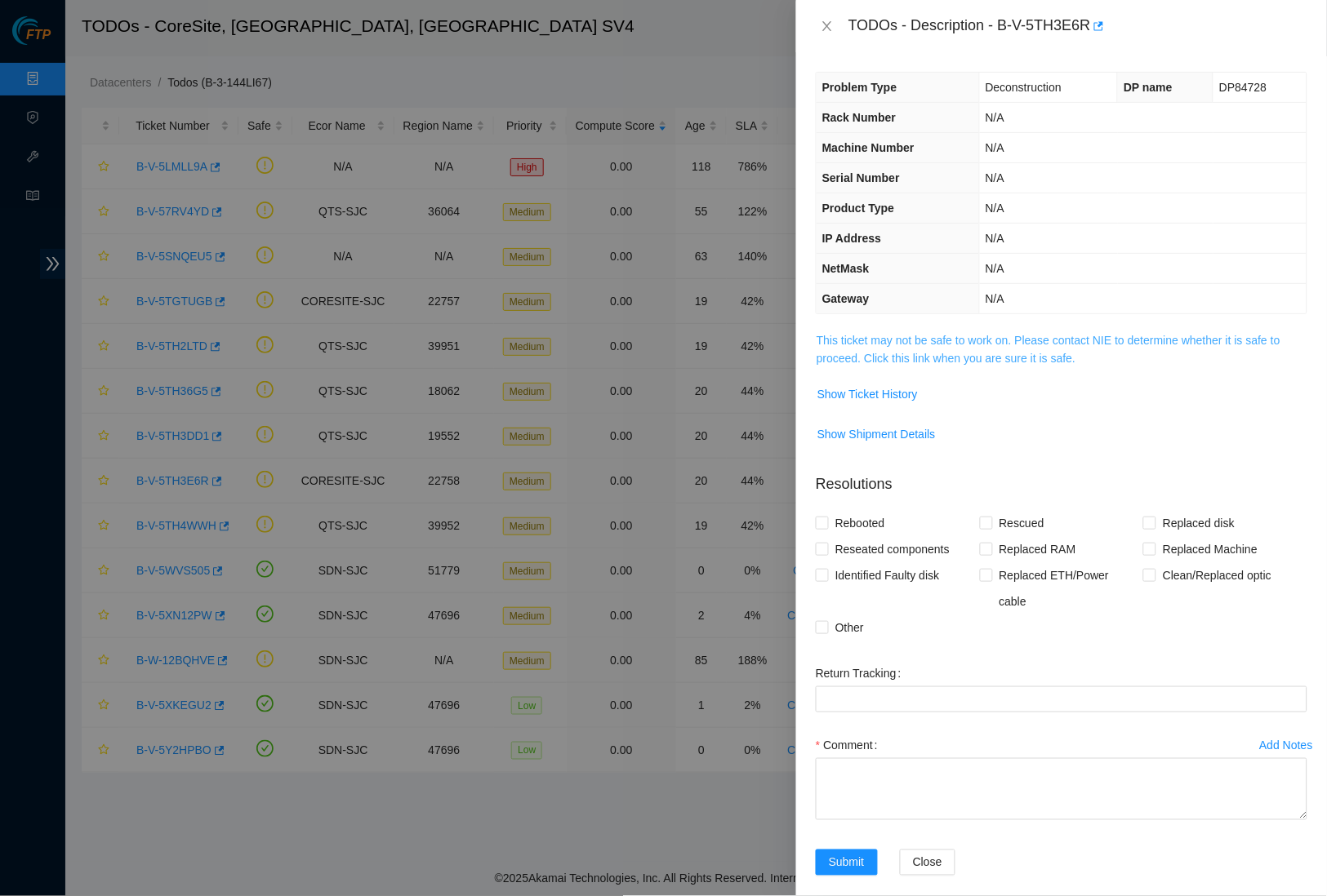
click at [944, 353] on link "This ticket may not be safe to work on. Please contact NIE to determine whether…" at bounding box center [1048, 350] width 464 height 31
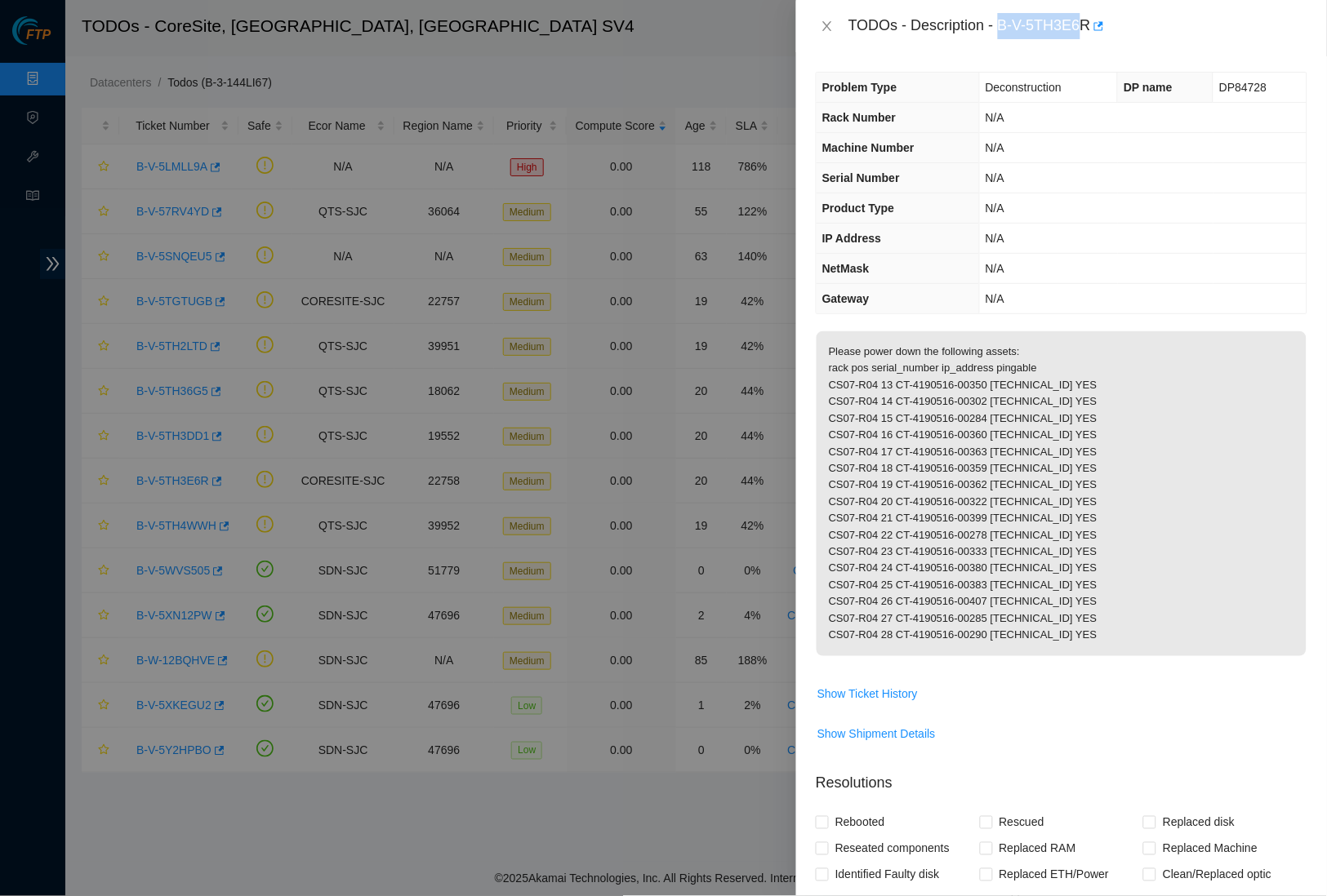
drag, startPoint x: 1005, startPoint y: 25, endPoint x: 1090, endPoint y: 26, distance: 85.0
click at [1090, 26] on div "TODOs - Description - B-V-5TH3E6R" at bounding box center [1078, 26] width 459 height 26
click at [1024, 28] on div "TODOs - Description - B-V-5TH3E6R" at bounding box center [1078, 26] width 459 height 26
drag, startPoint x: 1007, startPoint y: 26, endPoint x: 1098, endPoint y: 18, distance: 91.4
click at [1100, 15] on div "TODOs - Description - B-V-5TH3E6R" at bounding box center [1078, 26] width 459 height 26
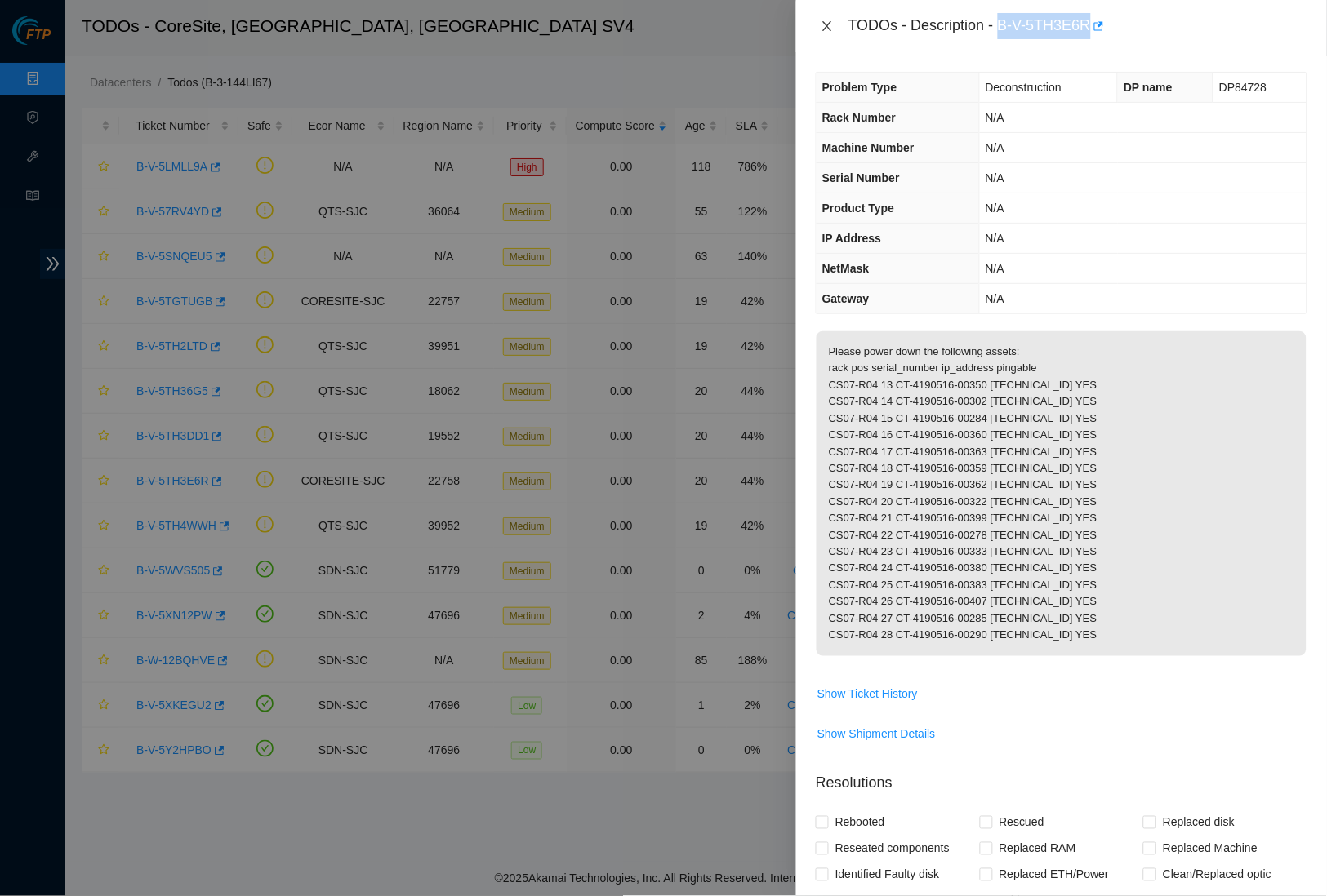
click at [834, 26] on icon "close" at bounding box center [827, 26] width 13 height 13
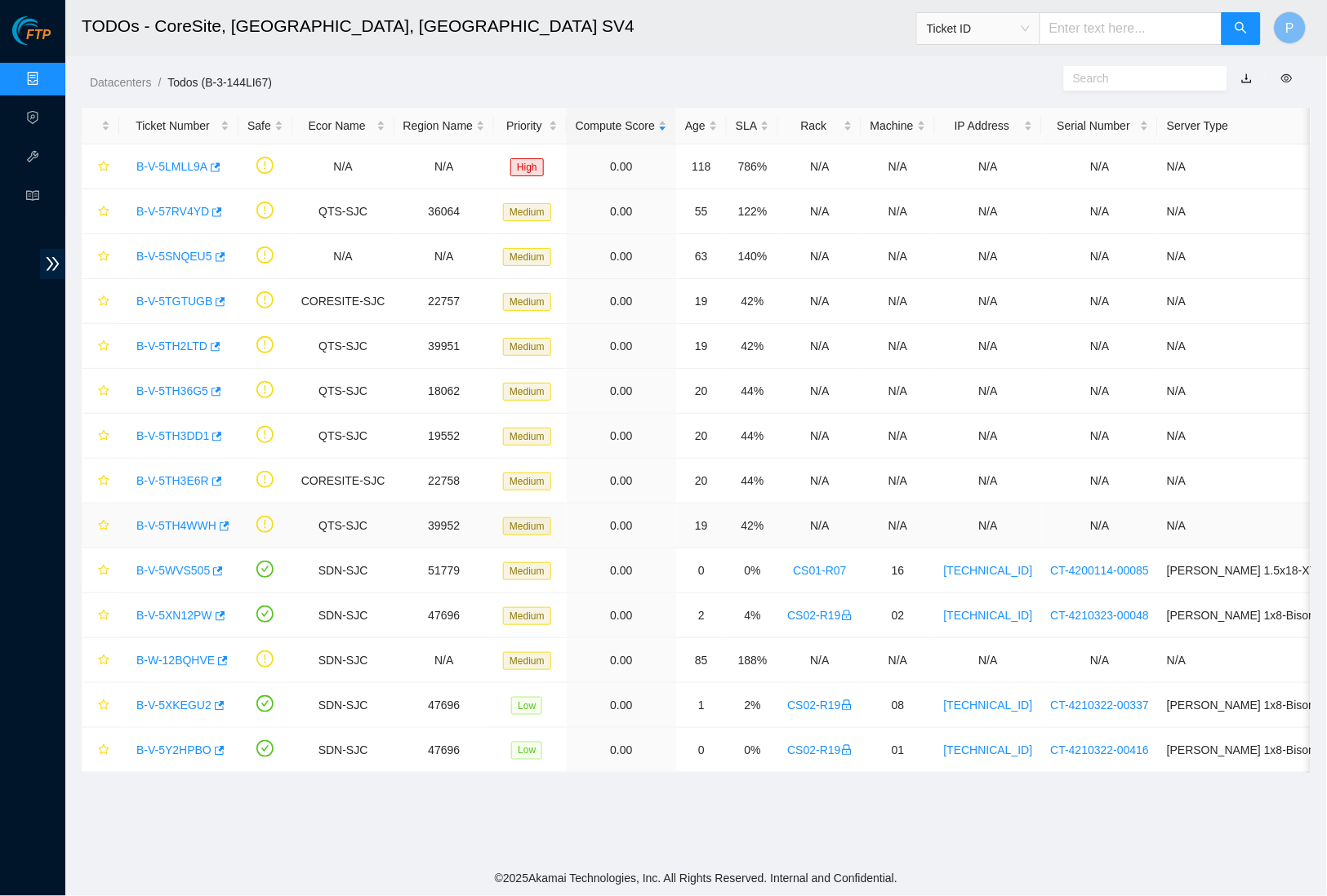
click at [192, 520] on link "B-V-5TH4WWH" at bounding box center [176, 526] width 80 height 13
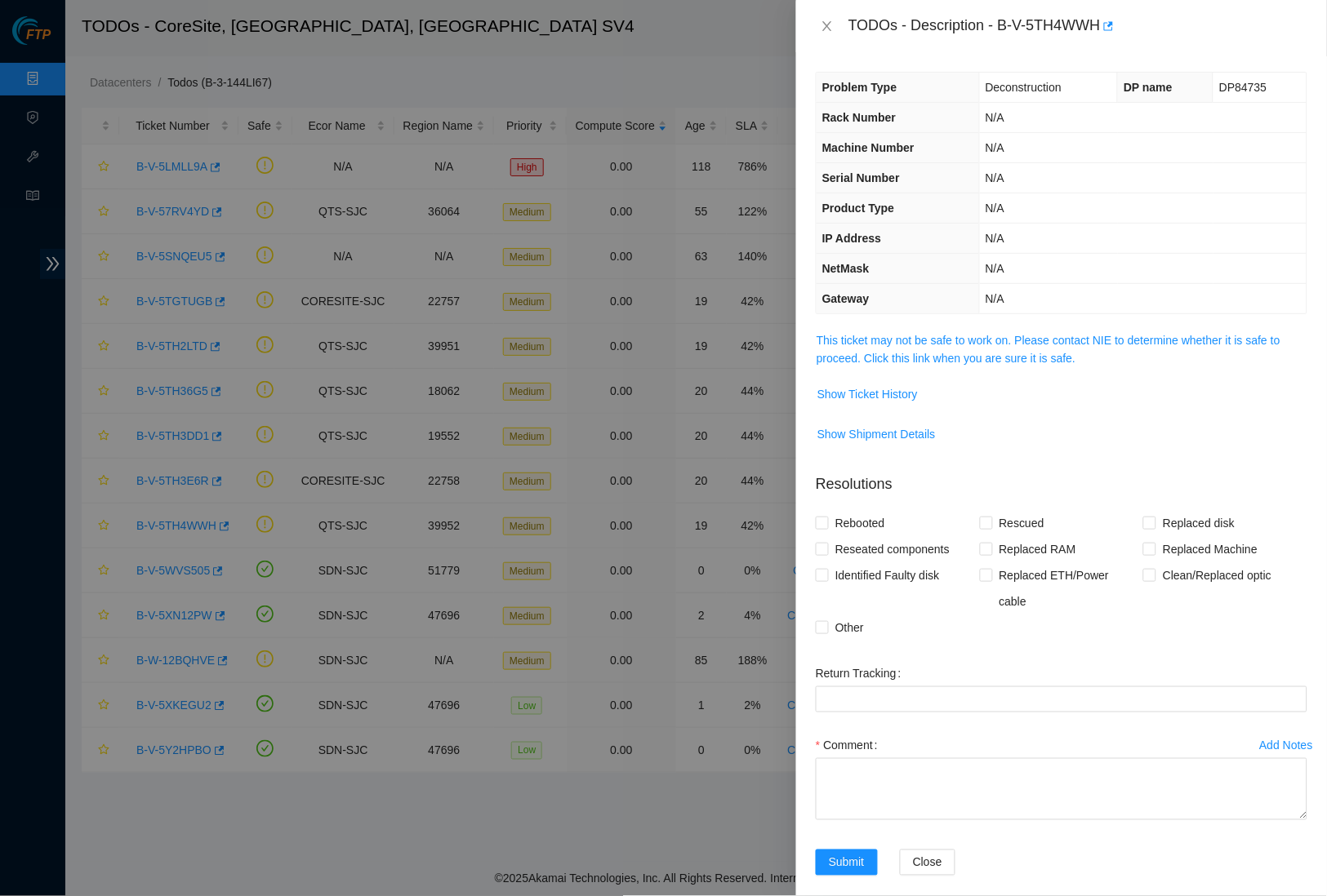
click at [971, 292] on th "Gateway" at bounding box center [897, 298] width 163 height 30
click at [986, 339] on link "This ticket may not be safe to work on. Please contact NIE to determine whether…" at bounding box center [1048, 350] width 464 height 31
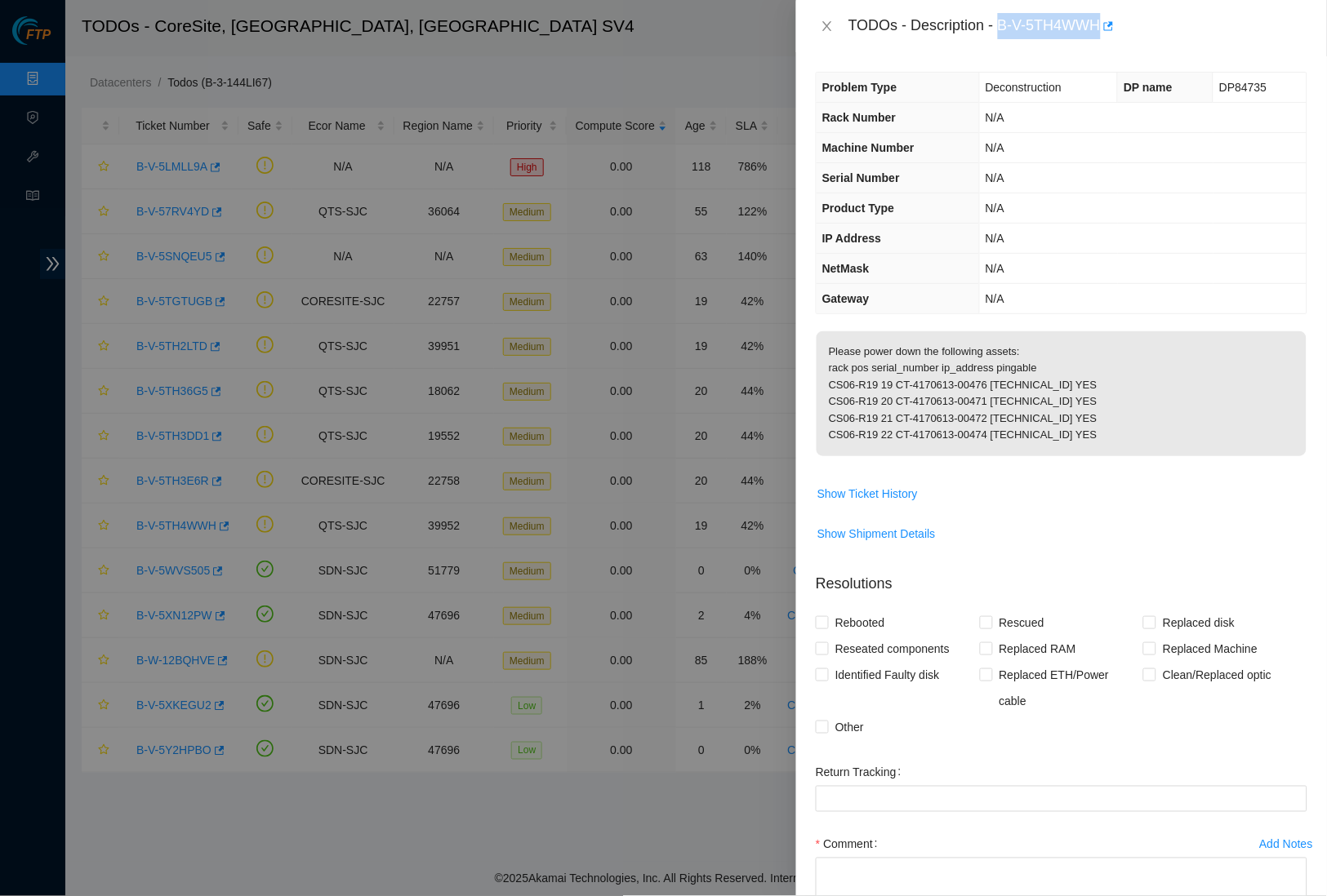
drag, startPoint x: 1008, startPoint y: 23, endPoint x: 1109, endPoint y: 20, distance: 101.0
click at [1109, 20] on div "TODOs - Description - B-V-5TH4WWH" at bounding box center [1078, 26] width 459 height 26
click at [830, 10] on div "TODOs - Description - B-V-5TH4WWH" at bounding box center [1062, 26] width 531 height 52
click at [829, 26] on icon "close" at bounding box center [827, 26] width 13 height 13
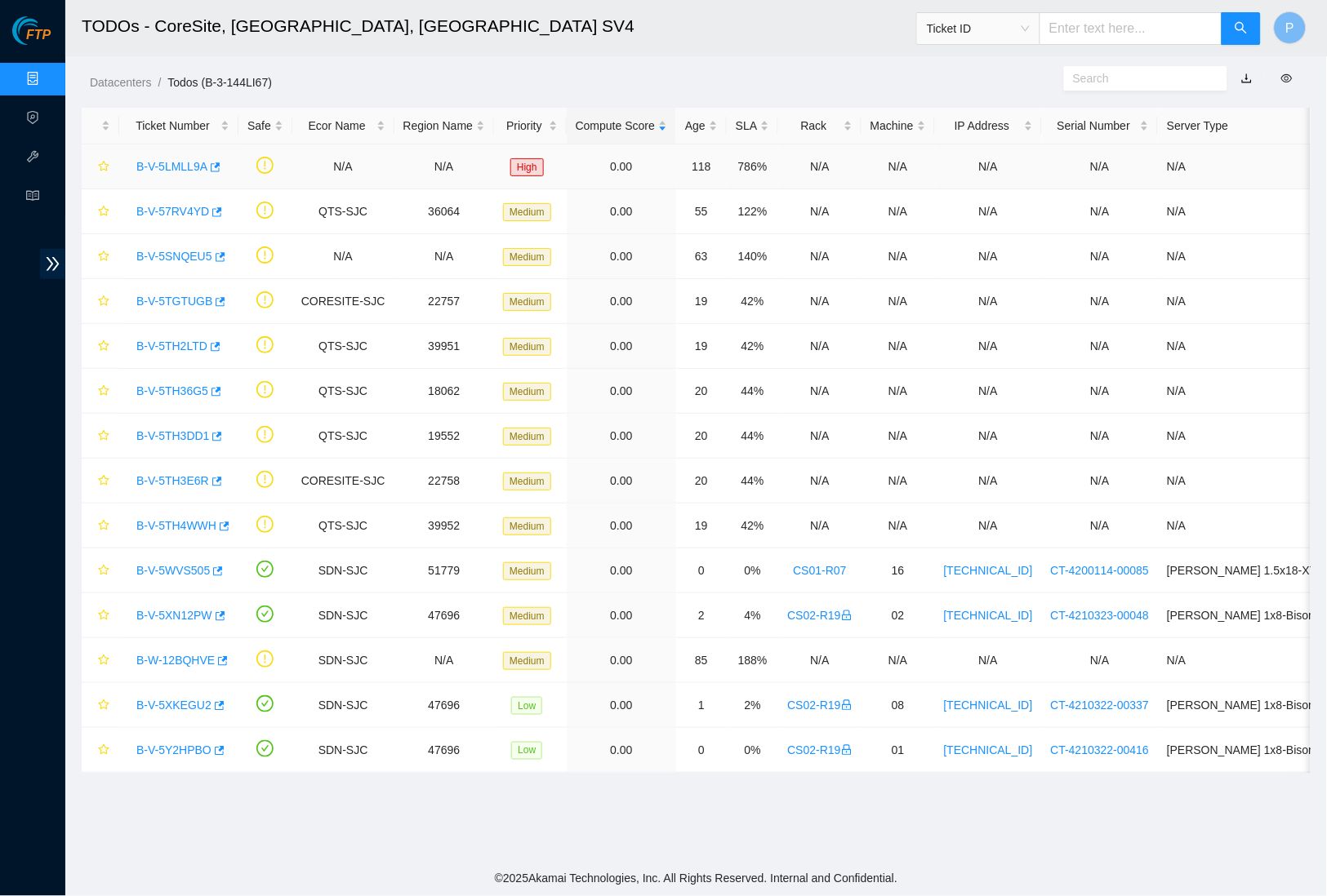
click at [152, 164] on link "B-V-5LMLL9A" at bounding box center [172, 166] width 71 height 13
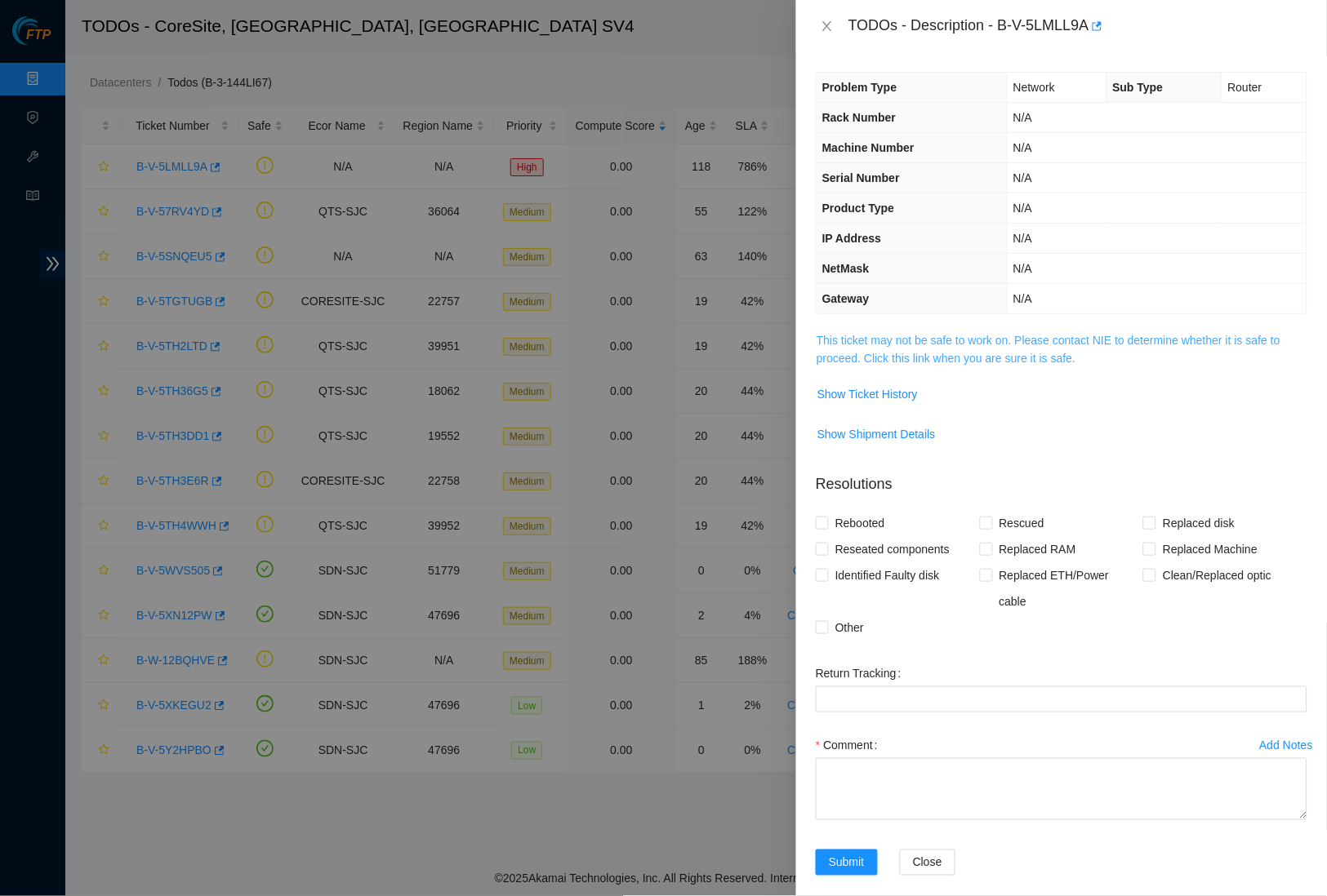
click at [950, 340] on link "This ticket may not be safe to work on. Please contact NIE to determine whether…" at bounding box center [1048, 350] width 464 height 31
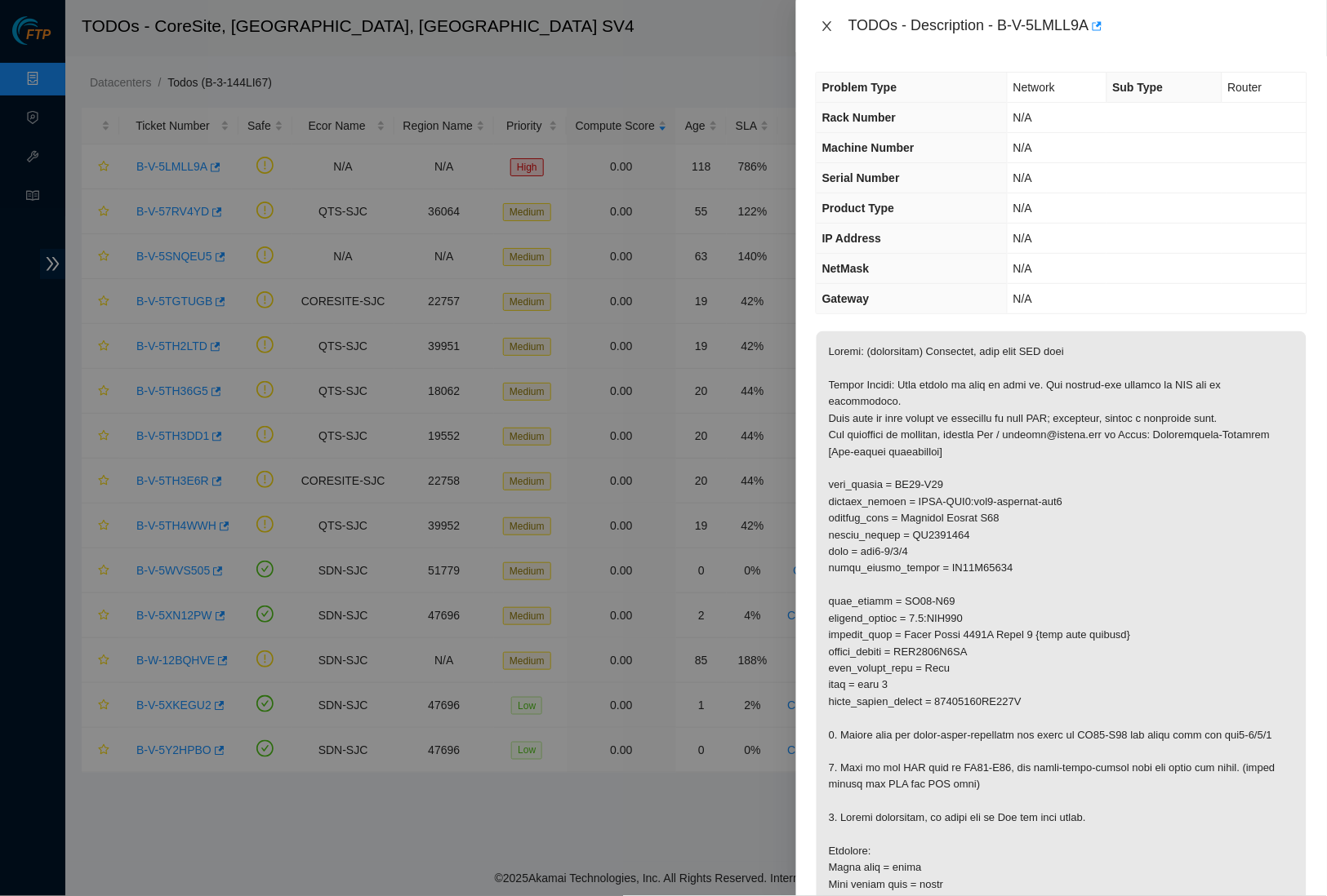
click at [823, 25] on icon "close" at bounding box center [827, 26] width 13 height 13
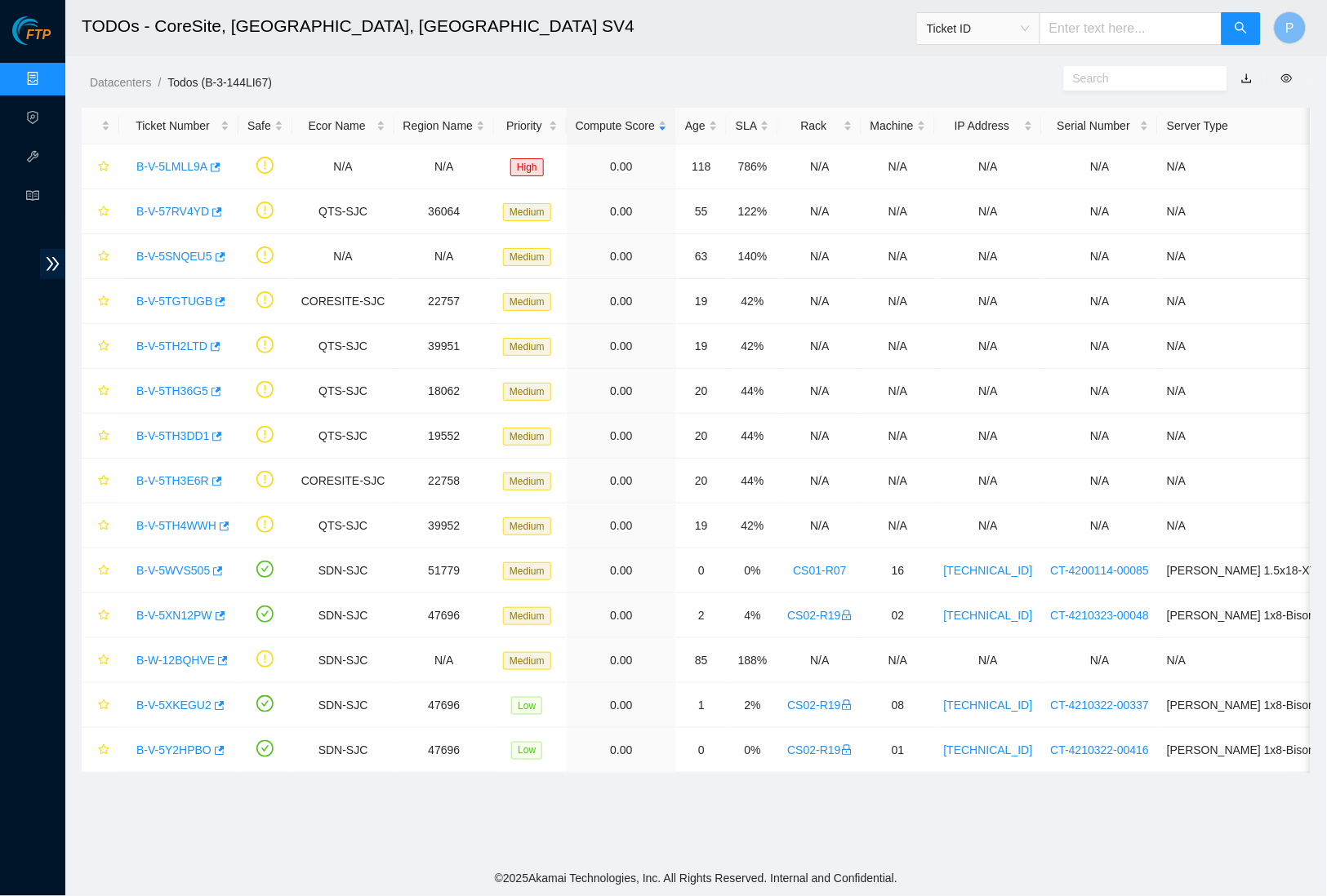
click at [48, 73] on link "Data Centers" at bounding box center [81, 79] width 67 height 13
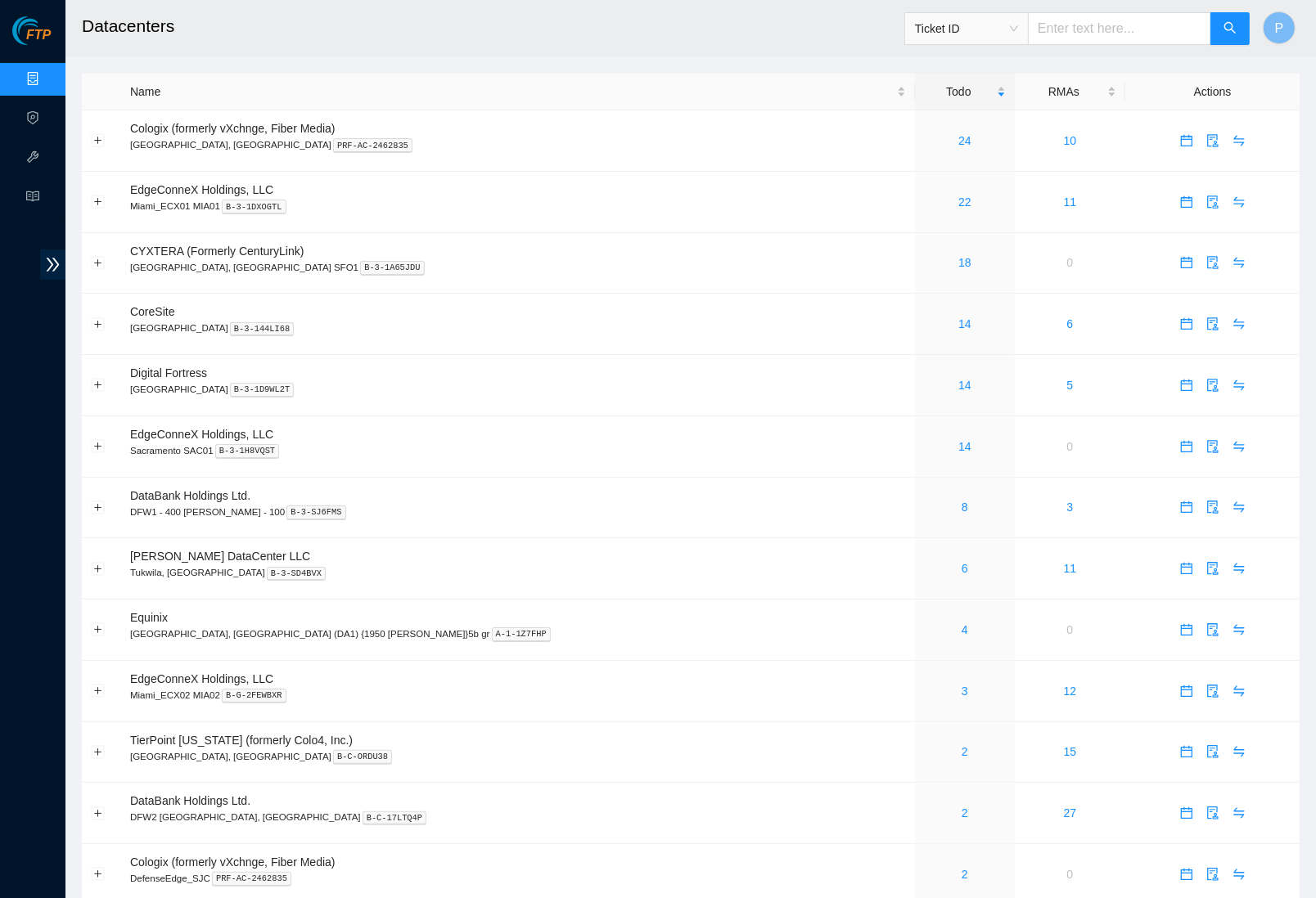
click at [1059, 19] on input "text" at bounding box center [1119, 29] width 183 height 33
paste input "B-V-5WYYBMP"
type input "B-V-5WYYBMP"
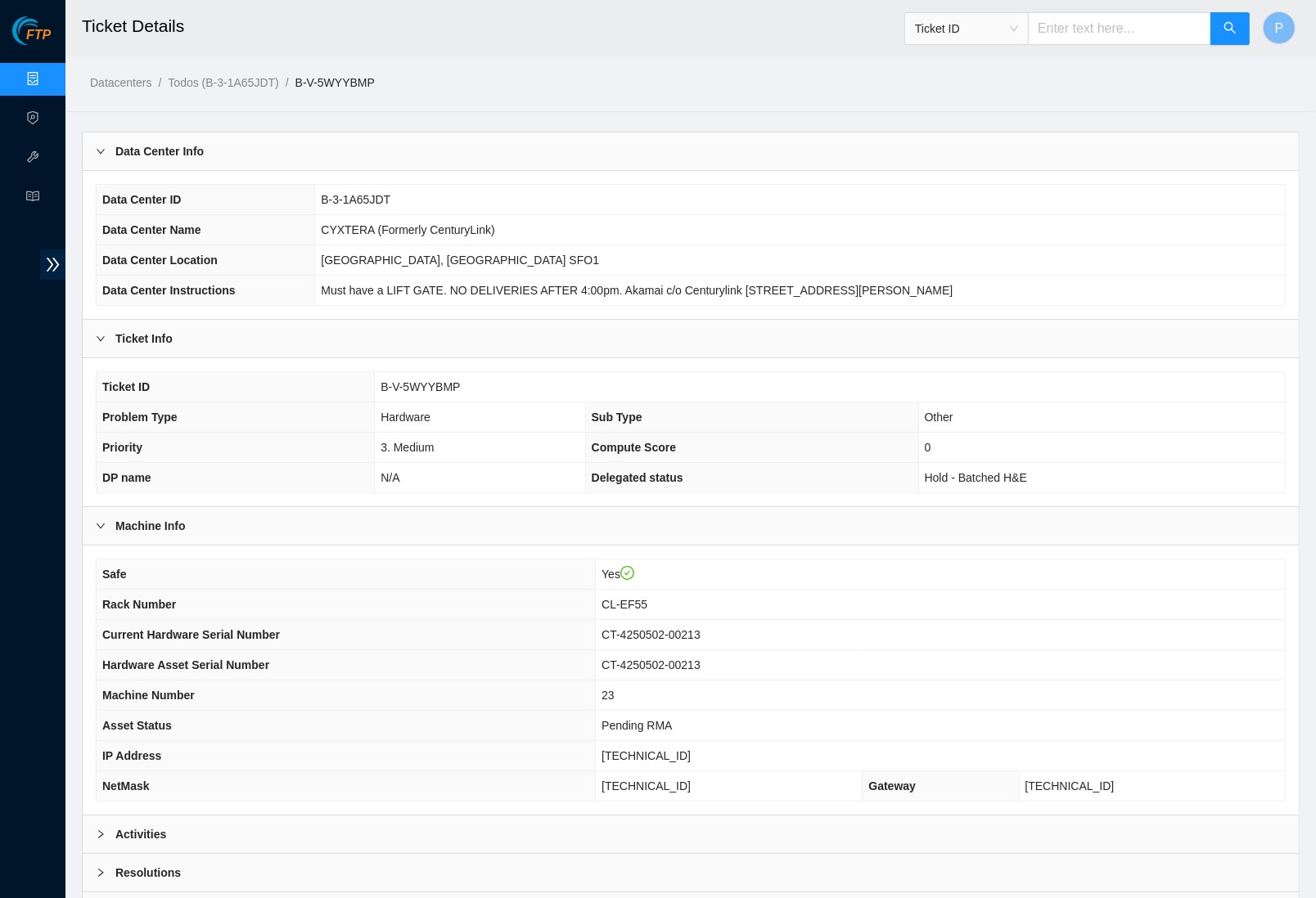
click at [1054, 33] on input "text" at bounding box center [1119, 29] width 183 height 33
paste input "B-W-142ABAW"
type input "B-W-142ABAW"
click at [1054, 29] on input "text" at bounding box center [1119, 29] width 183 height 33
paste input "B-V-5X922EI"
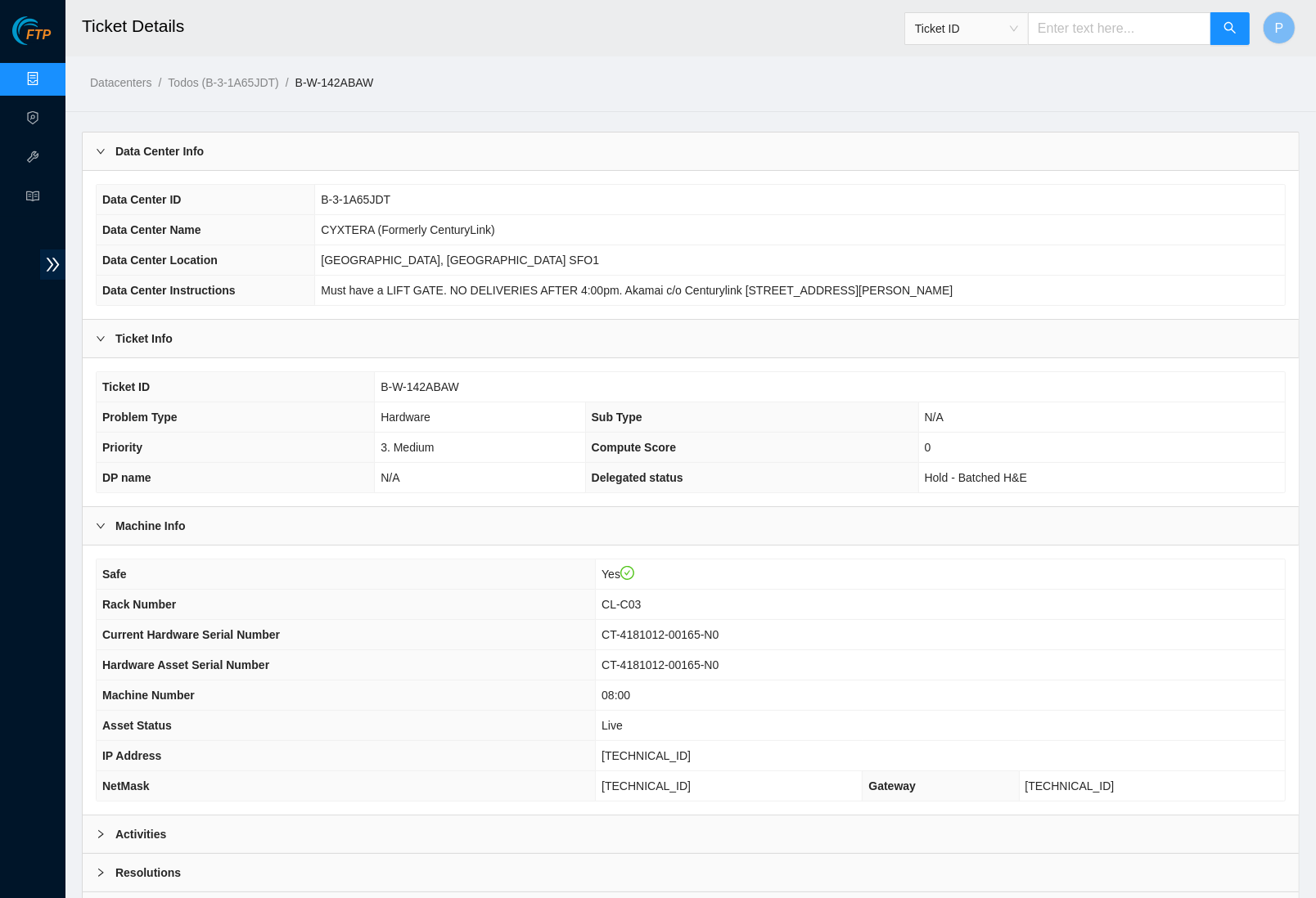
type input "B-V-5X922EI"
click at [48, 73] on link "Data Centers" at bounding box center [81, 79] width 67 height 13
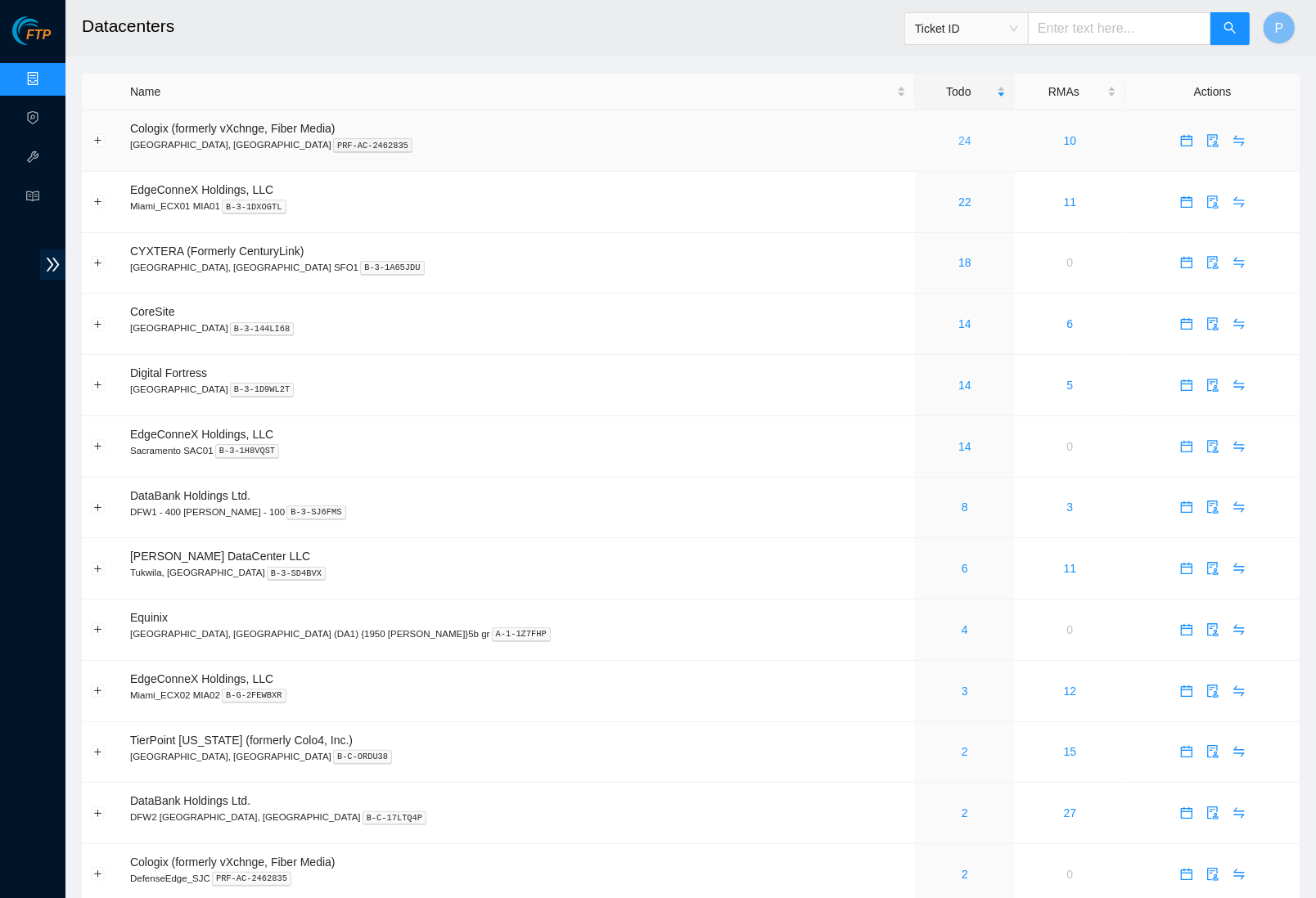
click at [958, 138] on link "24" at bounding box center [964, 141] width 13 height 13
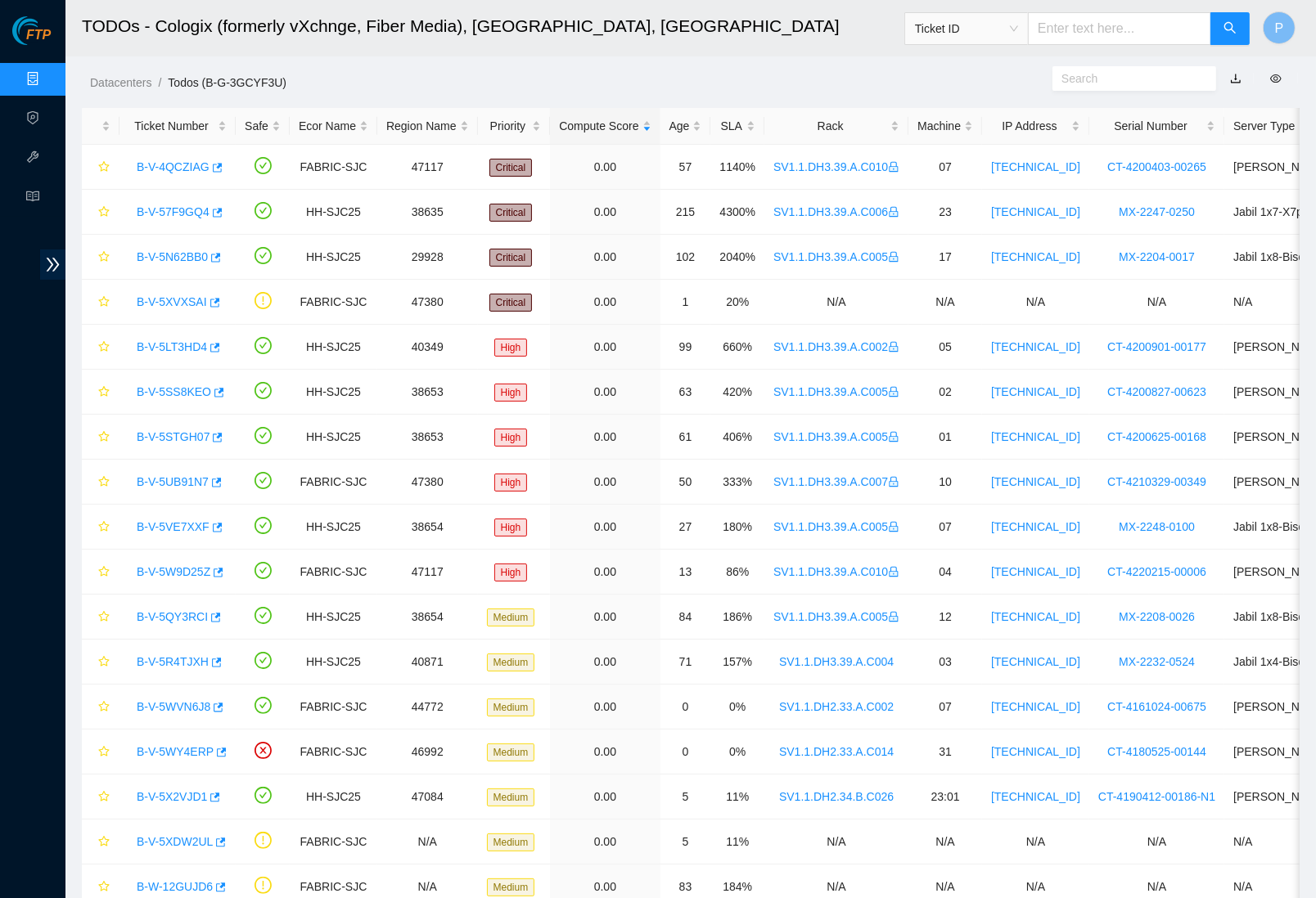
click at [1239, 77] on link "button" at bounding box center [1236, 78] width 11 height 13
click at [854, 119] on div "Rack" at bounding box center [836, 126] width 126 height 18
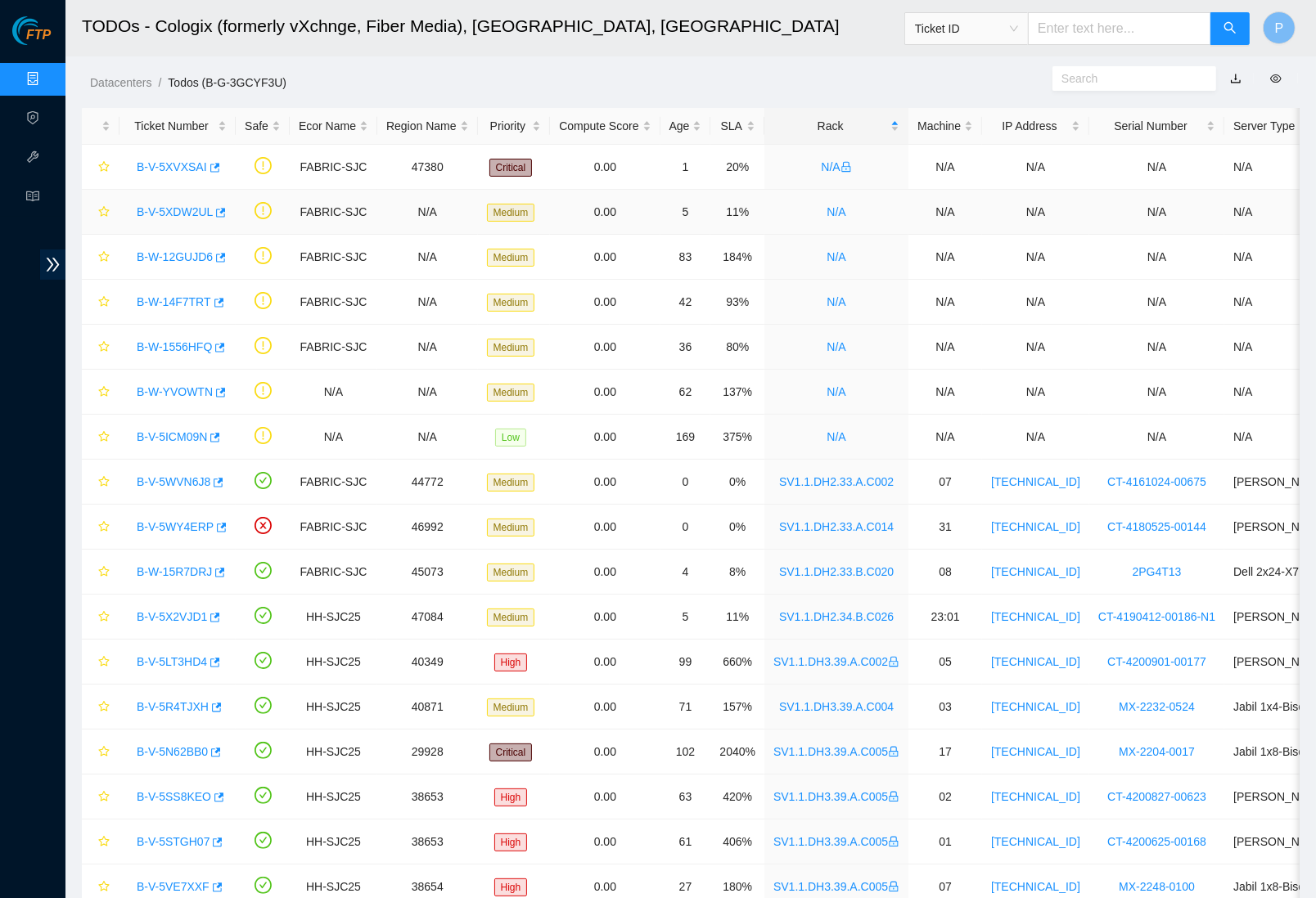
click at [174, 208] on link "B-V-5XDW2UL" at bounding box center [175, 212] width 76 height 13
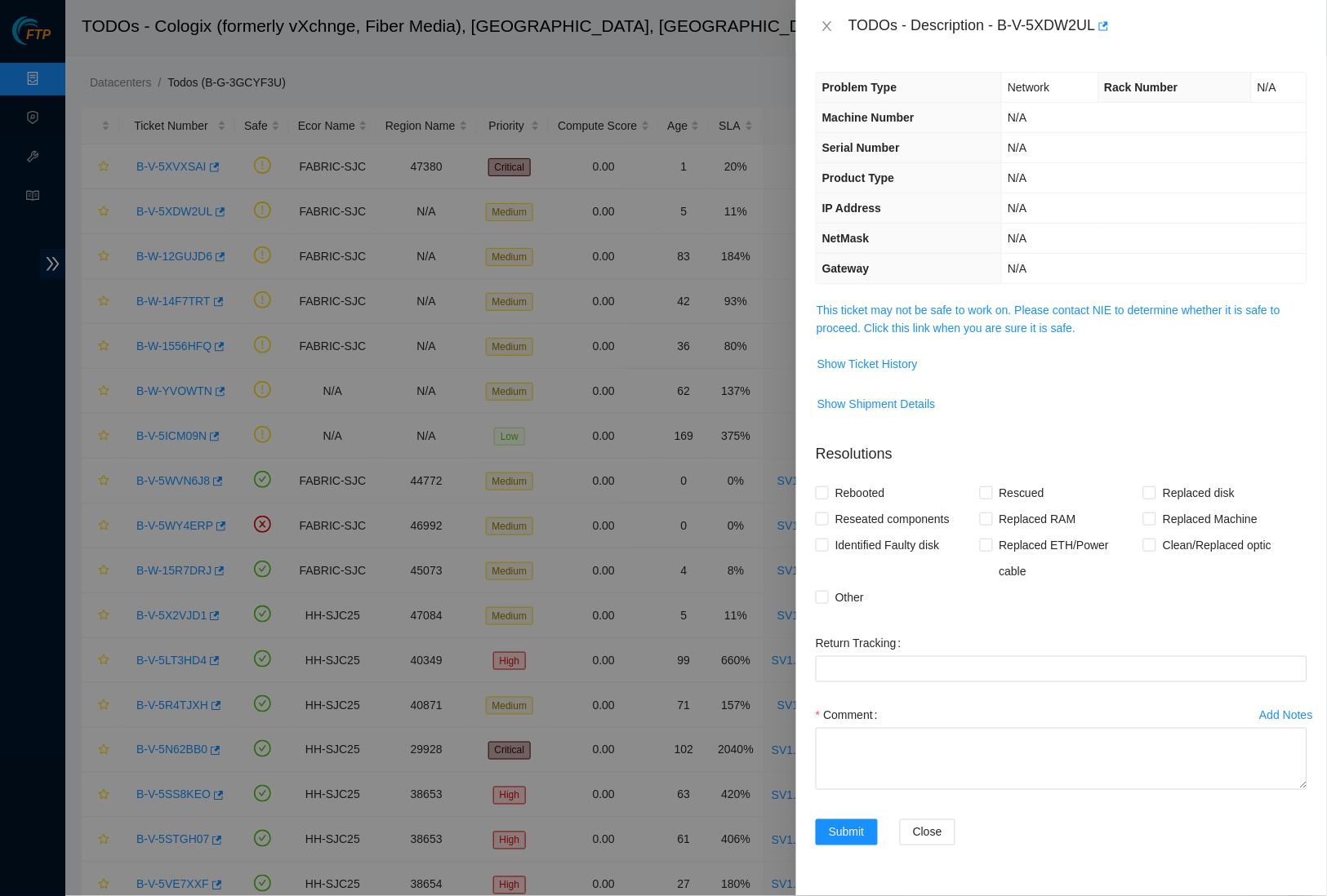
click at [953, 313] on span "This ticket may not be safe to work on. Please contact NIE to determine whether…" at bounding box center [1062, 319] width 490 height 36
click at [950, 307] on link "This ticket may not be safe to work on. Please contact NIE to determine whether…" at bounding box center [1048, 319] width 464 height 31
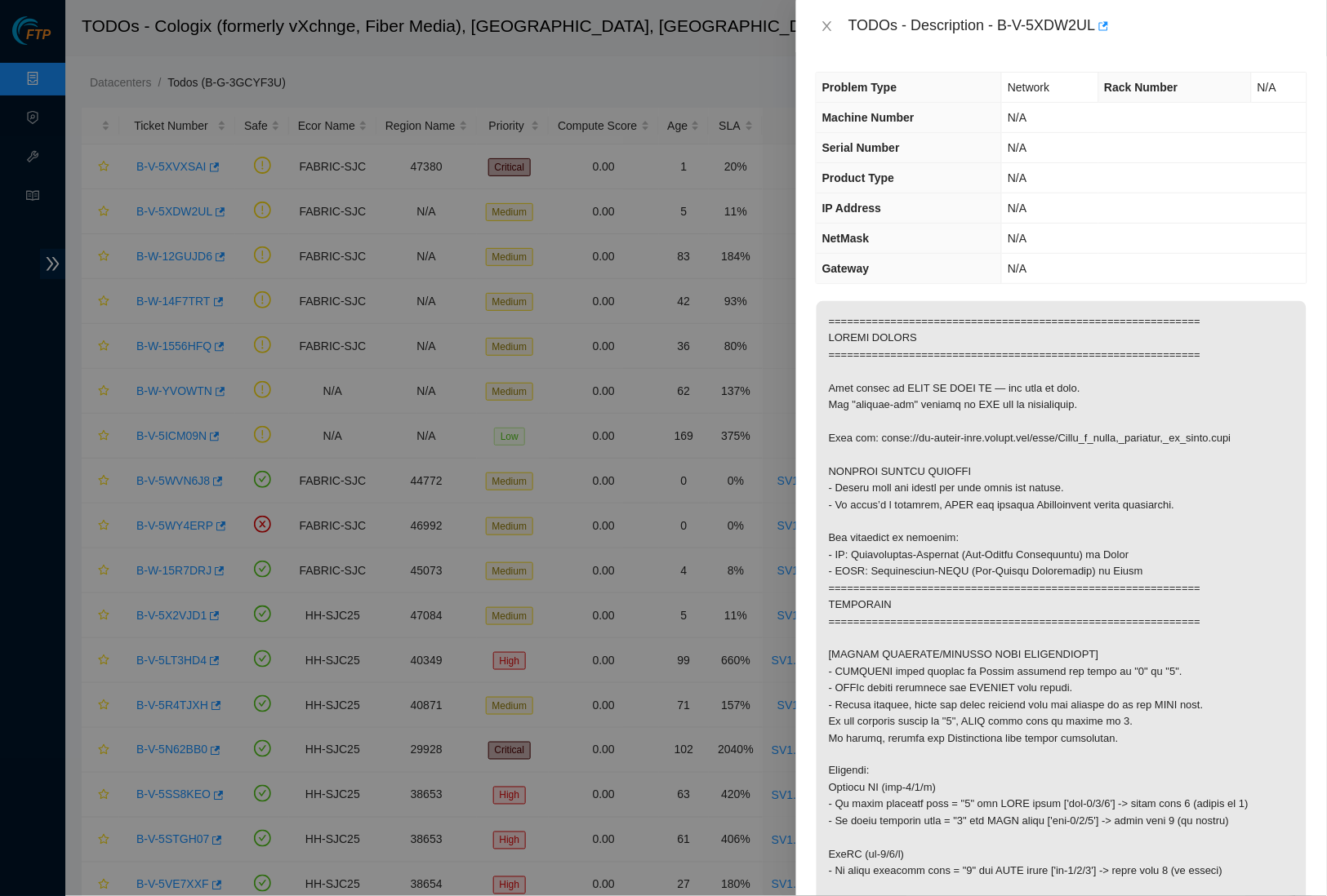
click at [834, 39] on div "TODOs - Description - B-V-5XDW2UL" at bounding box center [1062, 26] width 531 height 52
click at [830, 26] on icon "close" at bounding box center [827, 26] width 13 height 13
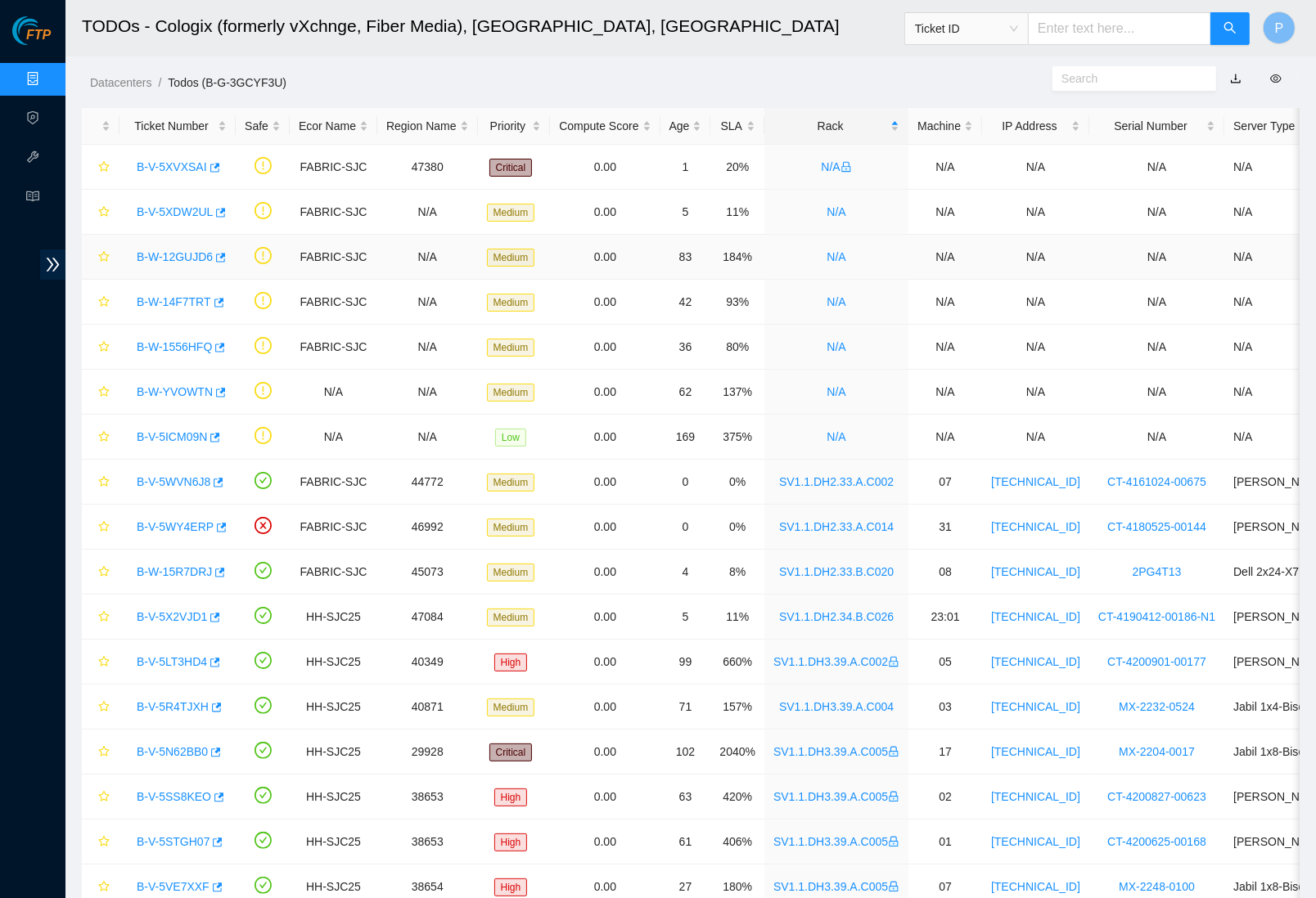
click at [167, 250] on link "B-W-12GUJD6" at bounding box center [175, 257] width 76 height 13
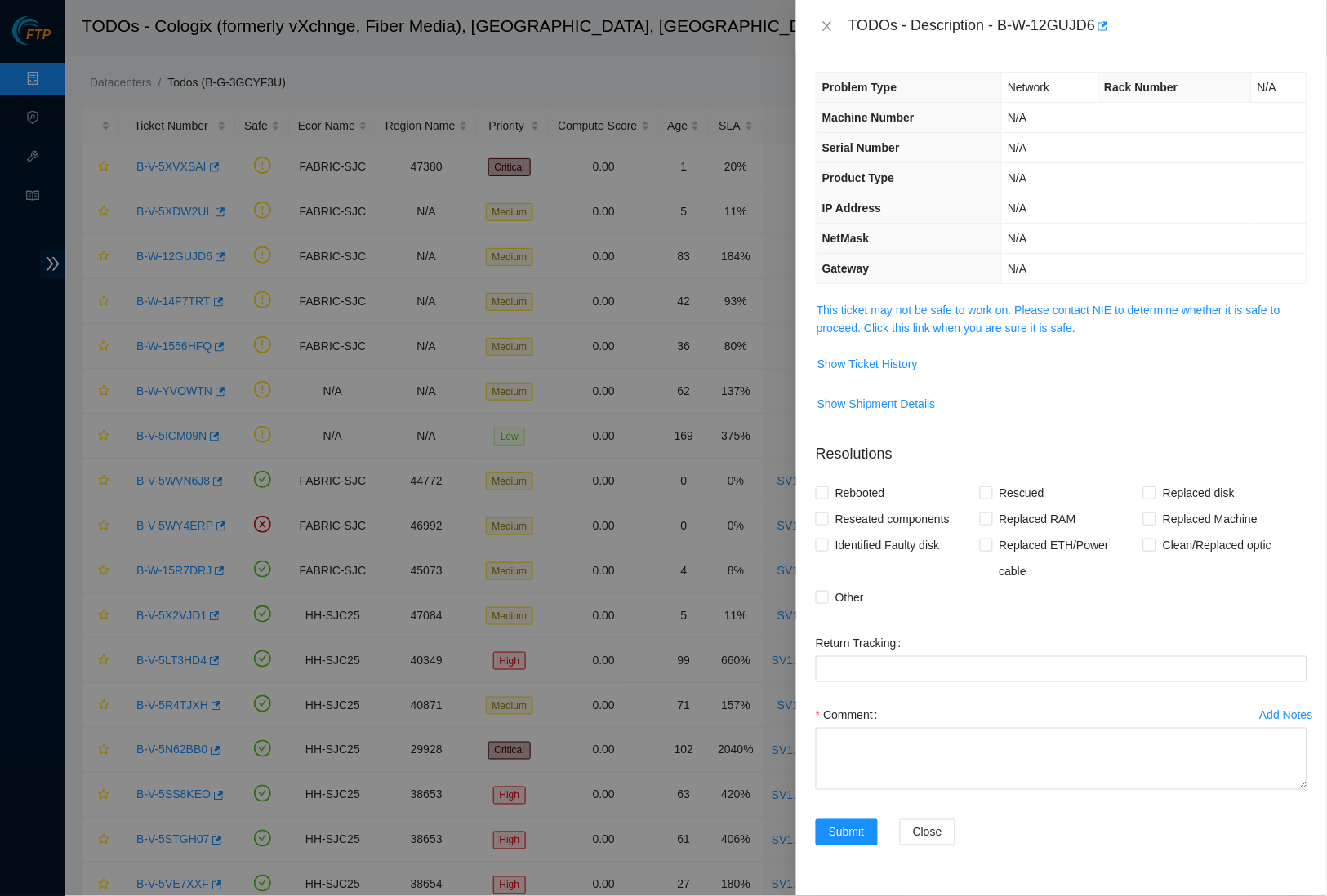
click at [1003, 335] on td "This ticket may not be safe to work on. Please contact NIE to determine whether…" at bounding box center [1061, 325] width 491 height 50
click at [1005, 324] on link "This ticket may not be safe to work on. Please contact NIE to determine whether…" at bounding box center [1048, 319] width 464 height 31
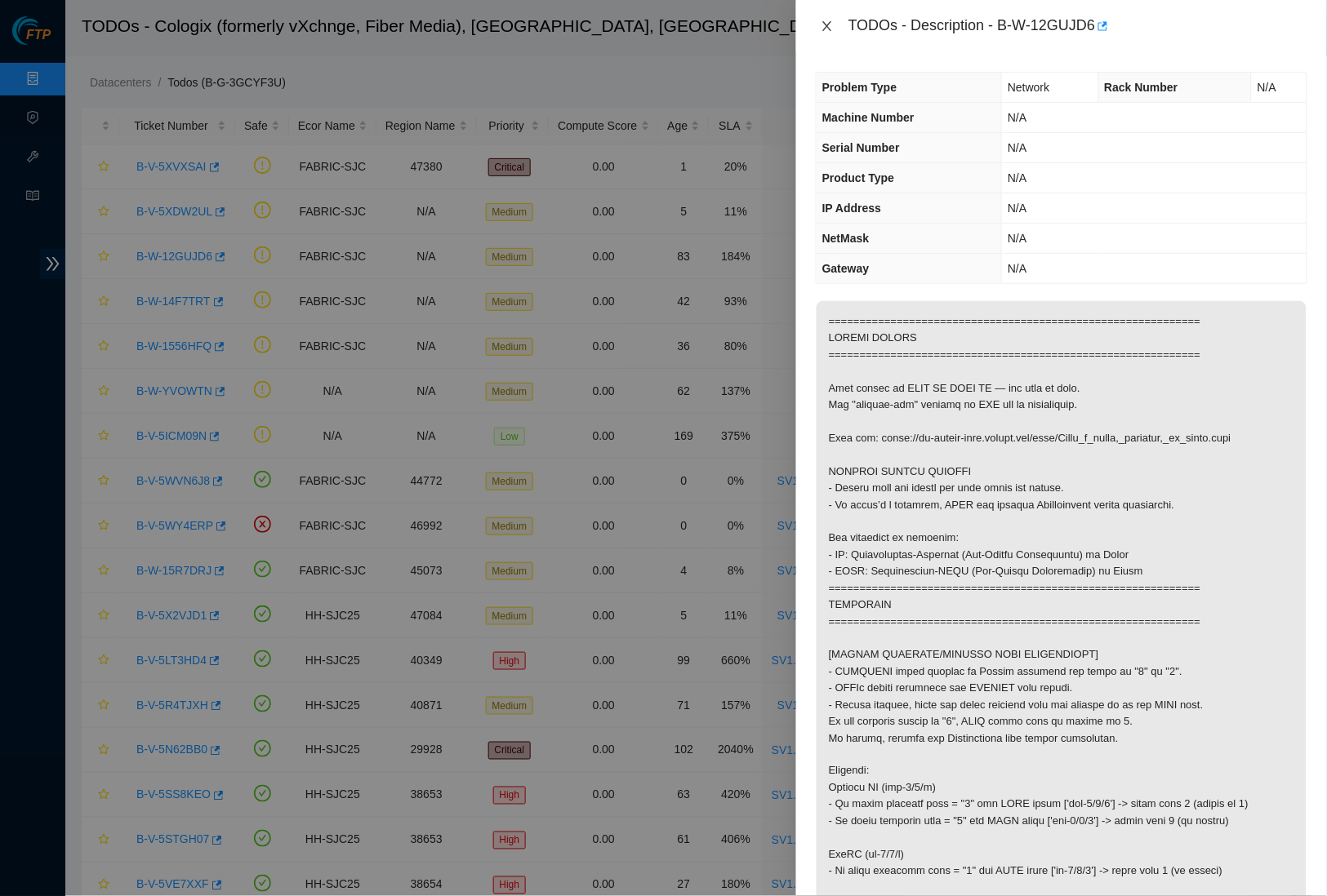
click at [839, 32] on div "TODOs - Description - B-W-12GUJD6" at bounding box center [1061, 26] width 491 height 26
click at [806, 20] on div "TODOs - Description - B-W-12GUJD6" at bounding box center [1062, 26] width 531 height 52
drag, startPoint x: 834, startPoint y: 31, endPoint x: 823, endPoint y: 40, distance: 14.2
click at [835, 31] on button "Close" at bounding box center [827, 26] width 23 height 16
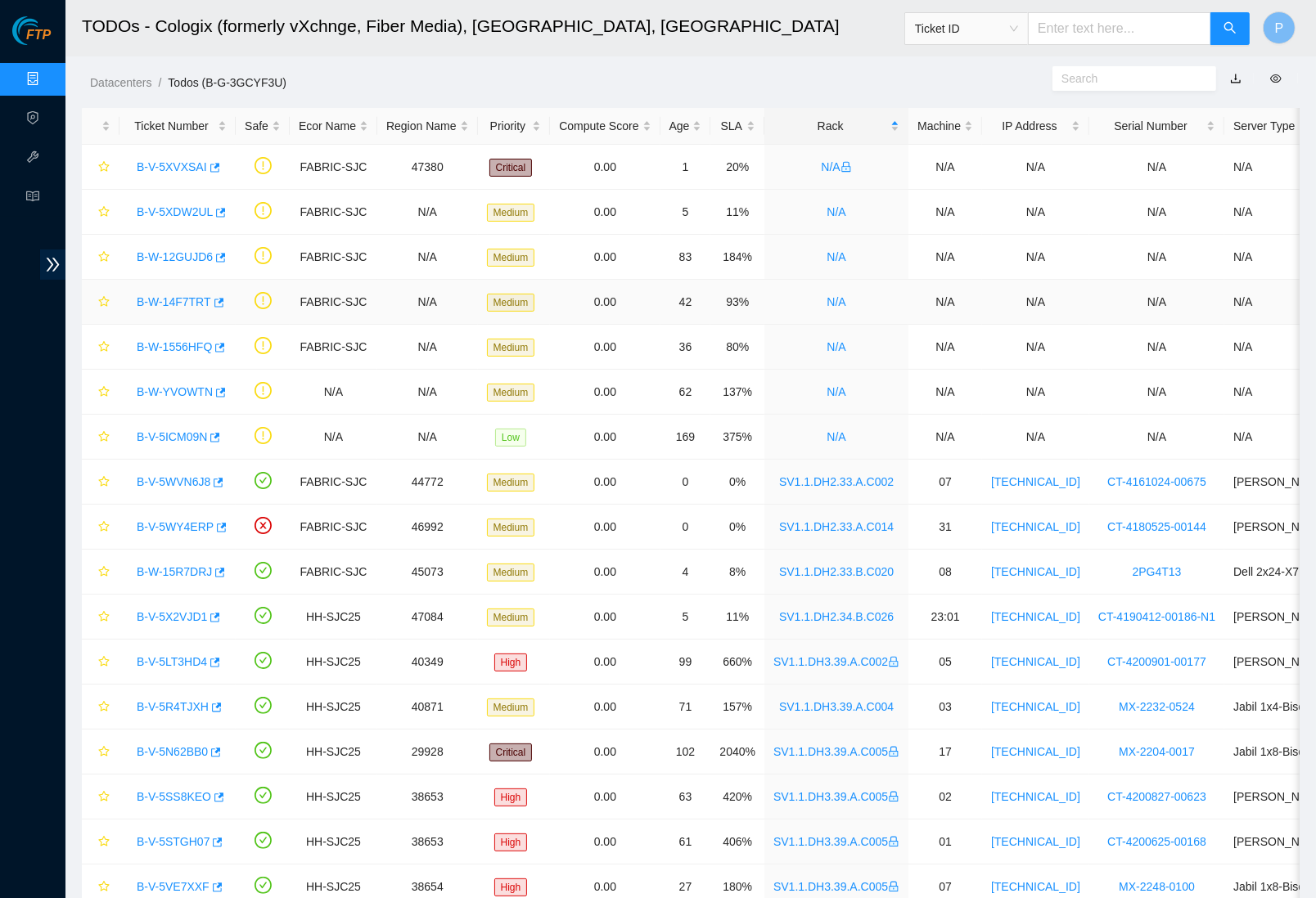
click at [198, 296] on link "B-W-14F7TRT" at bounding box center [174, 302] width 75 height 13
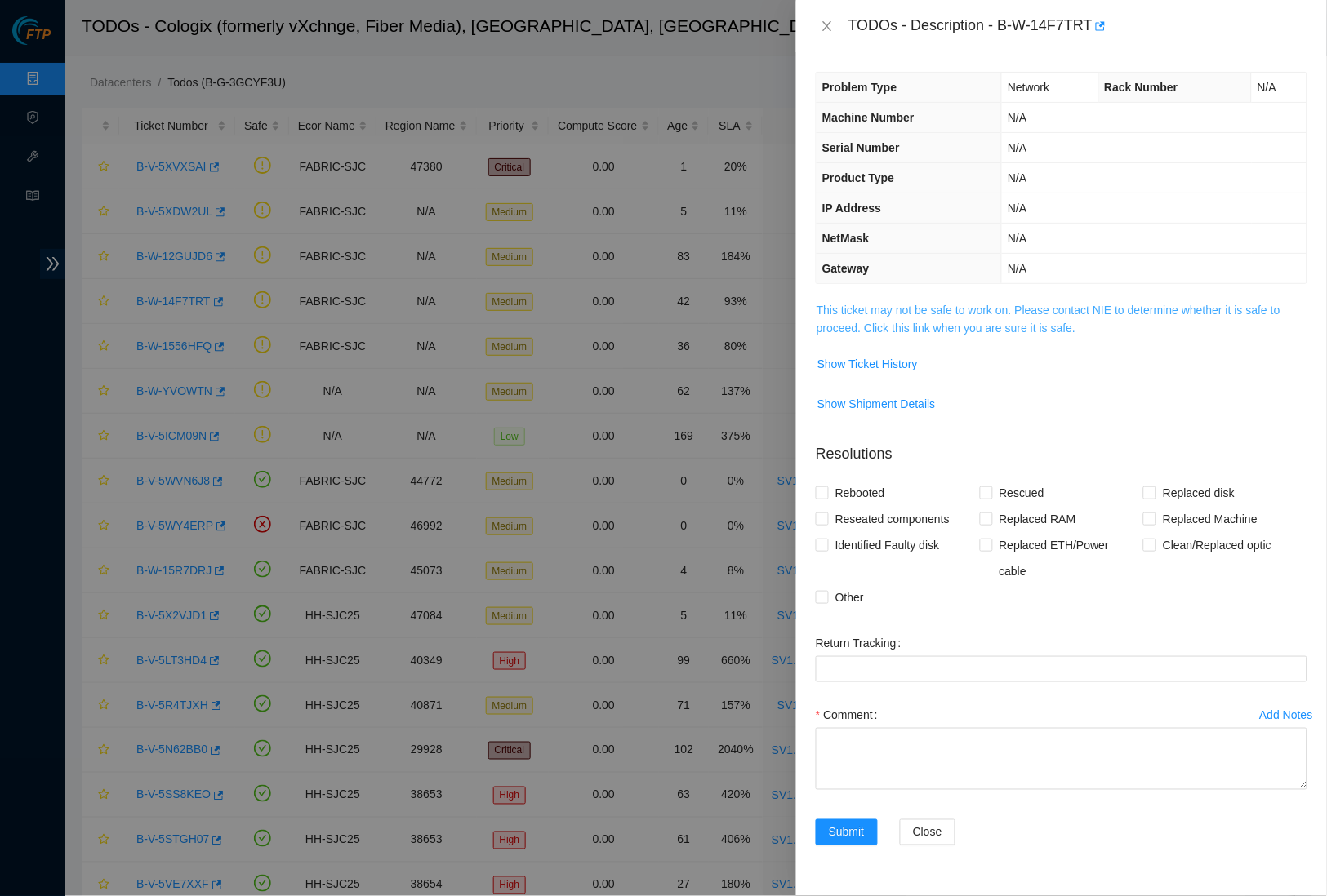
click at [928, 304] on link "This ticket may not be safe to work on. Please contact NIE to determine whether…" at bounding box center [1048, 319] width 464 height 31
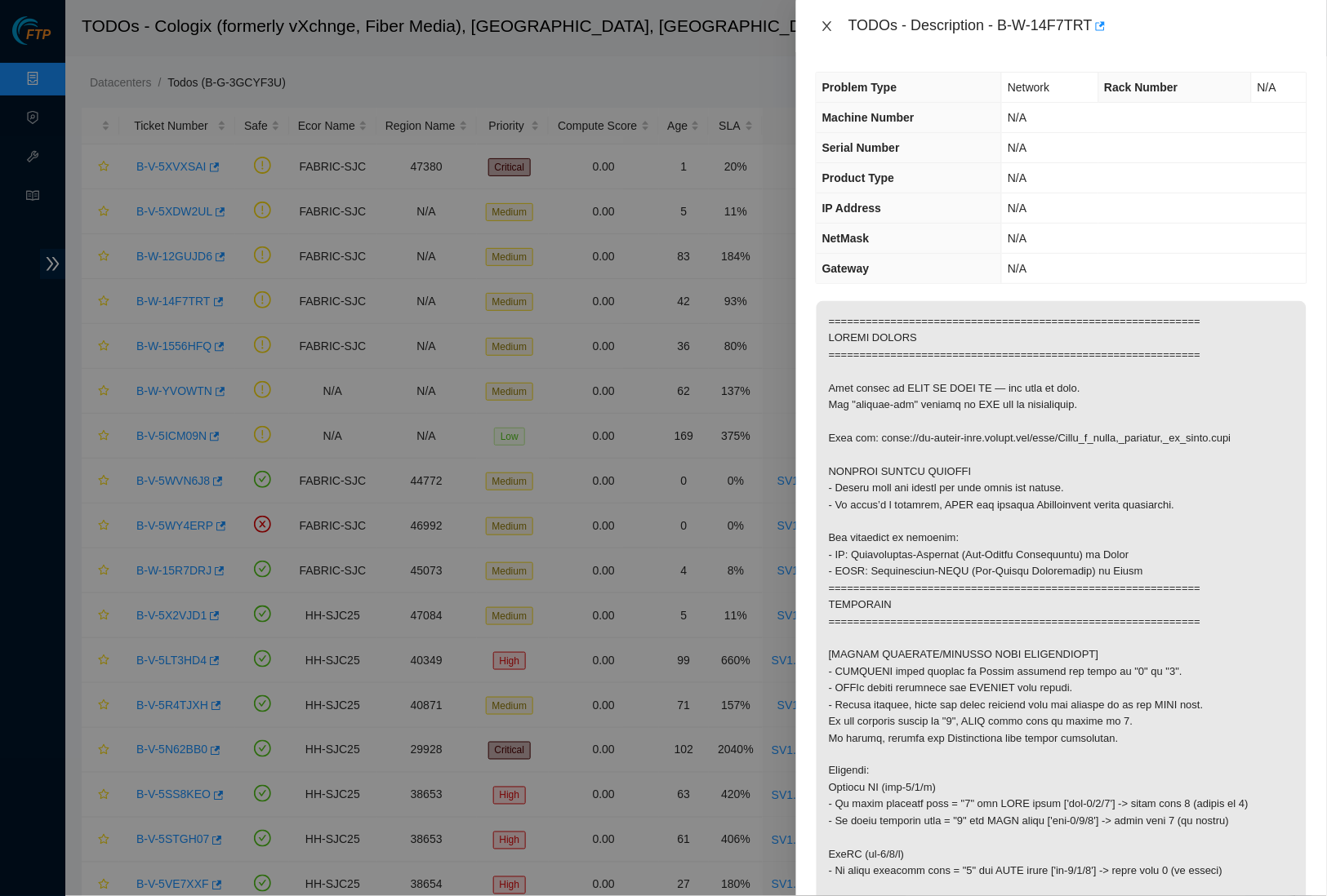
click at [821, 20] on icon "close" at bounding box center [827, 26] width 13 height 13
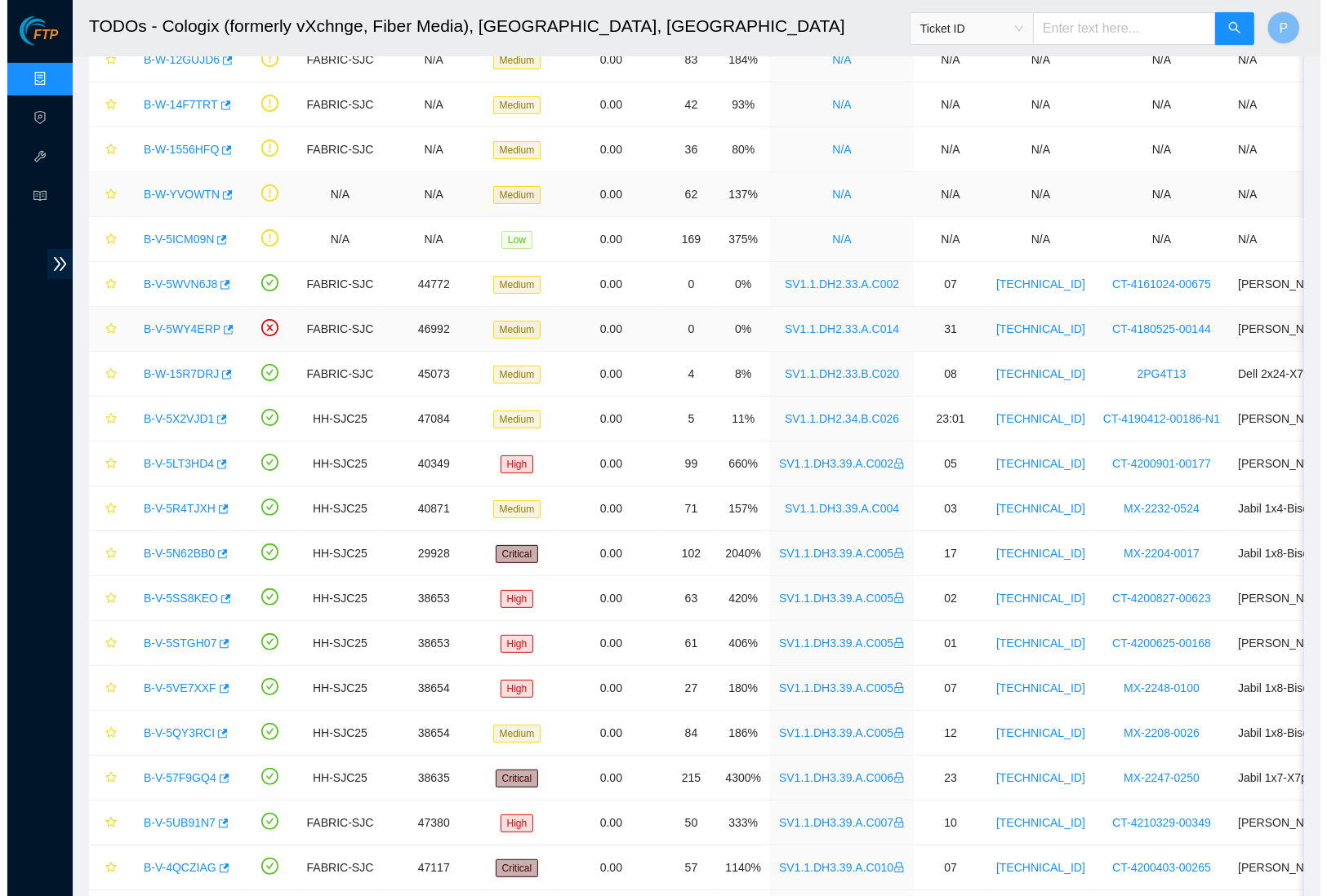
scroll to position [245, 0]
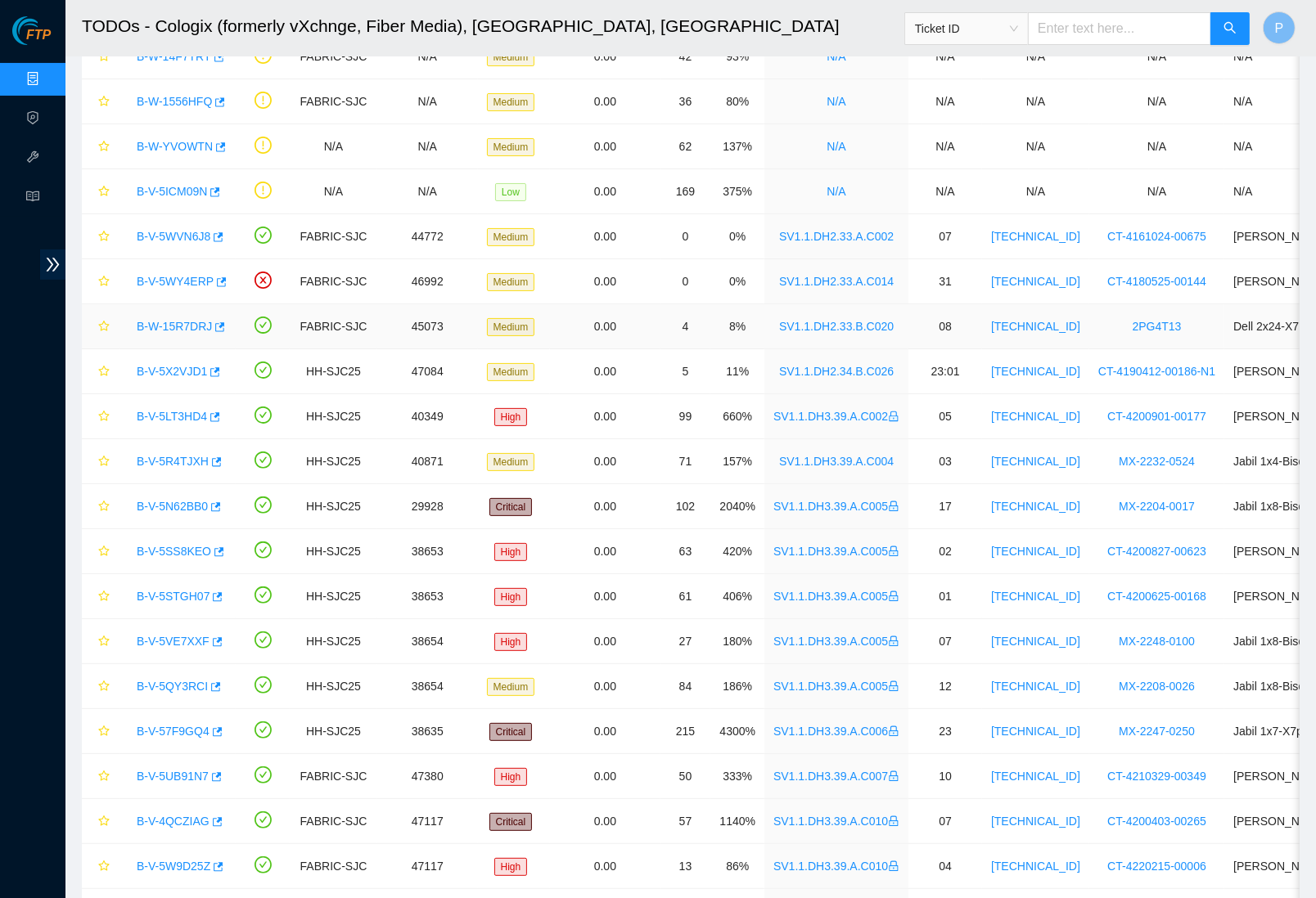
click at [189, 324] on link "B-W-15R7DRJ" at bounding box center [175, 327] width 75 height 13
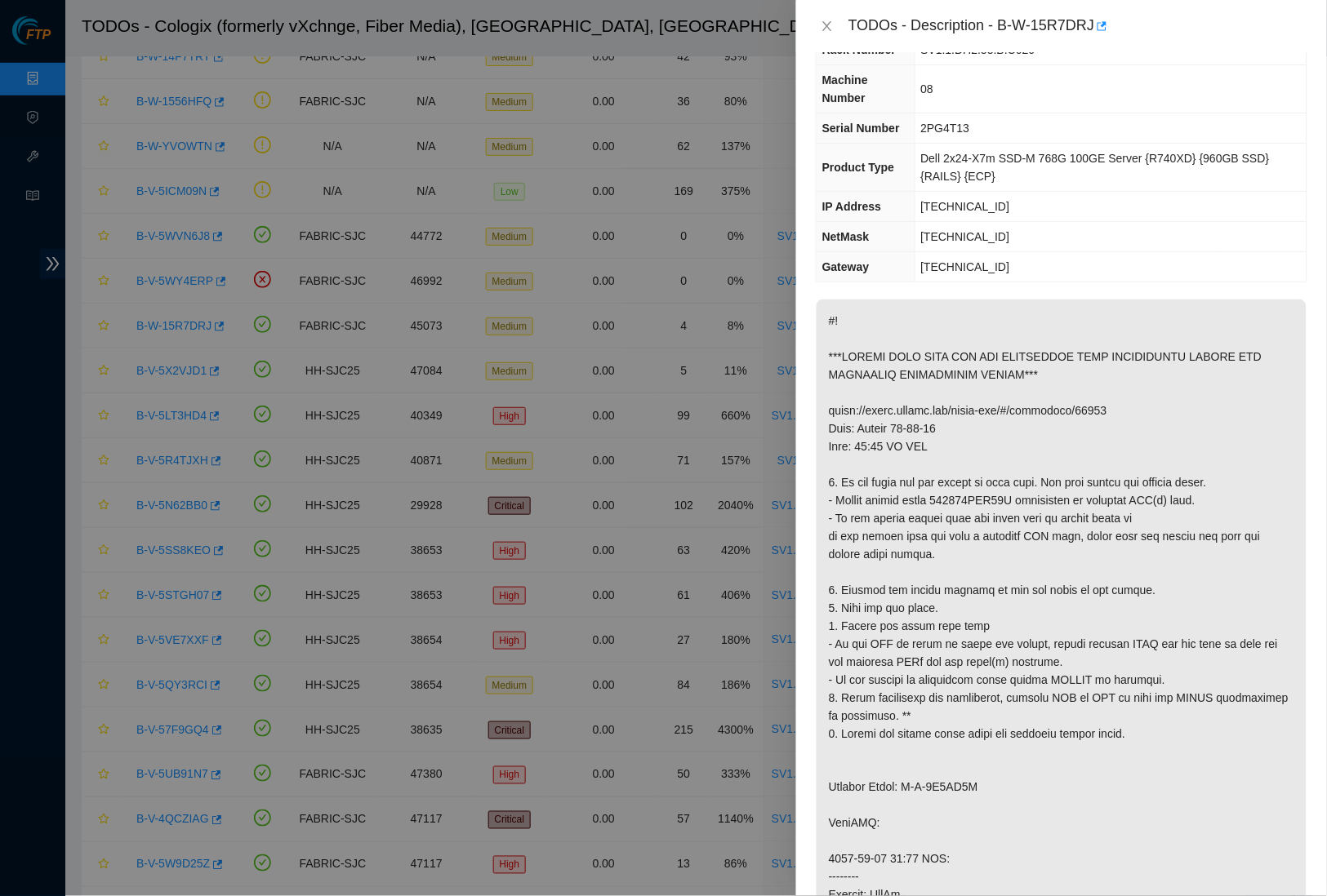
scroll to position [192, 0]
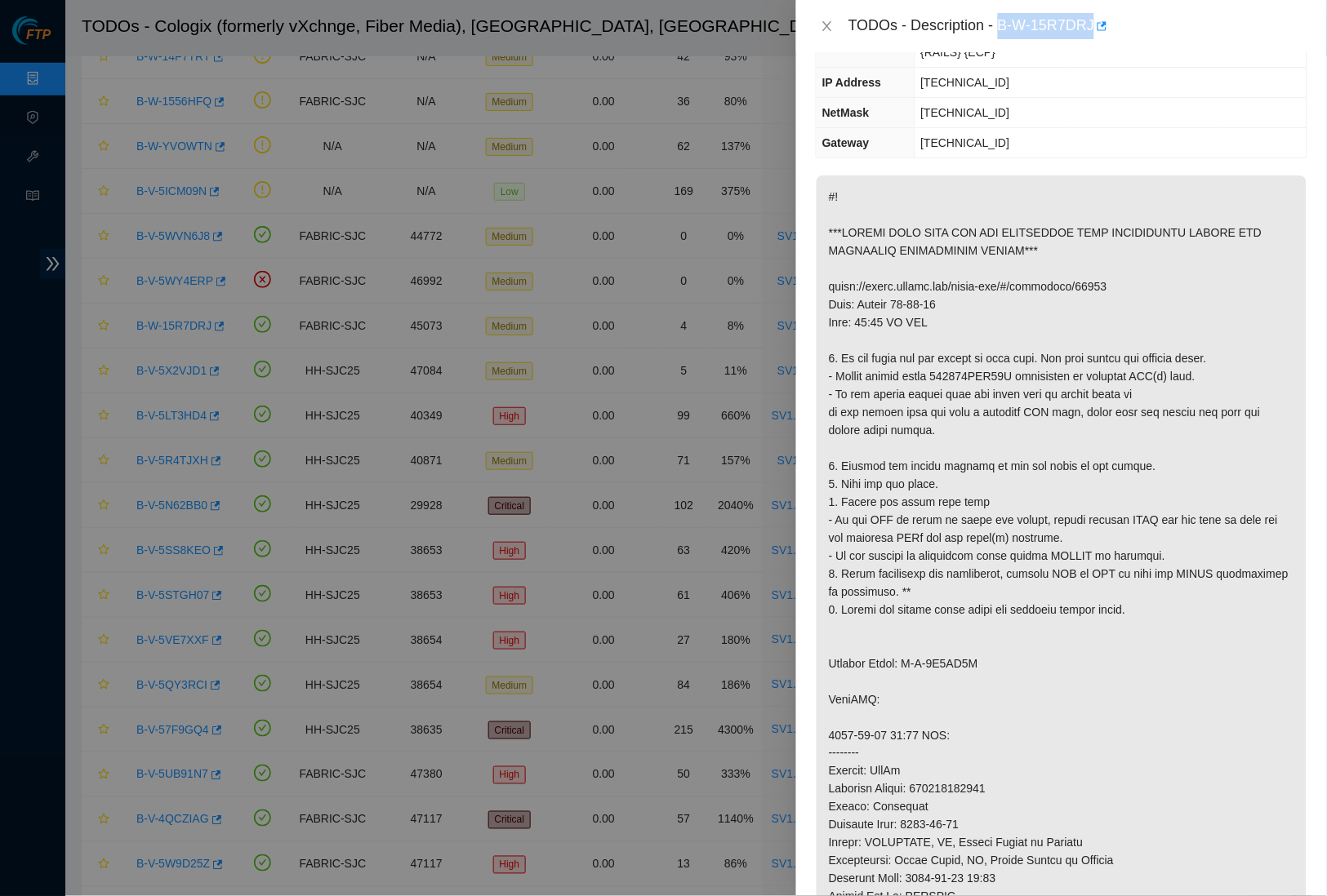
drag, startPoint x: 1008, startPoint y: 23, endPoint x: 1106, endPoint y: 24, distance: 98.0
click at [1106, 24] on div "TODOs - Description - B-W-15R7DRJ" at bounding box center [1078, 26] width 459 height 26
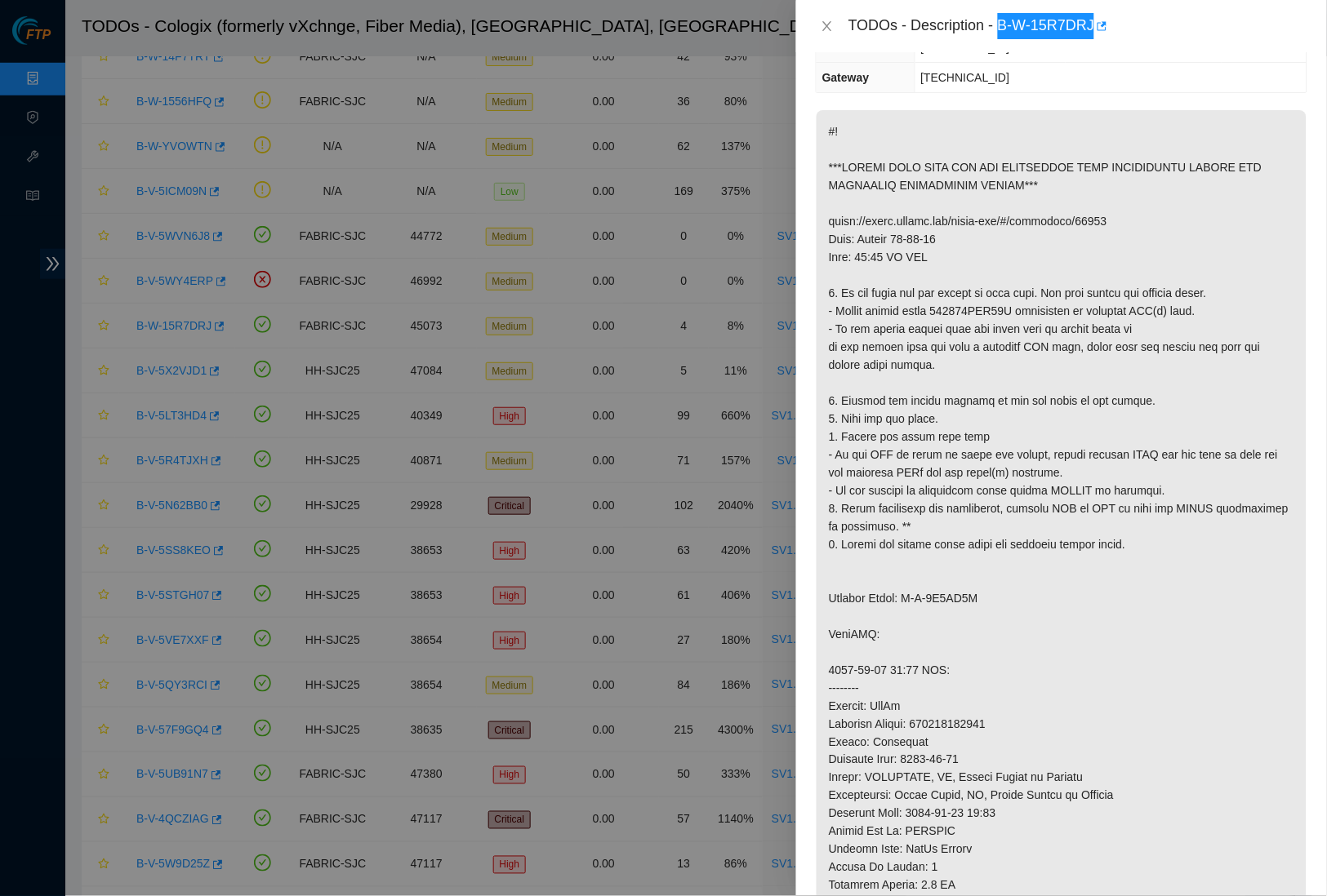
scroll to position [241, 0]
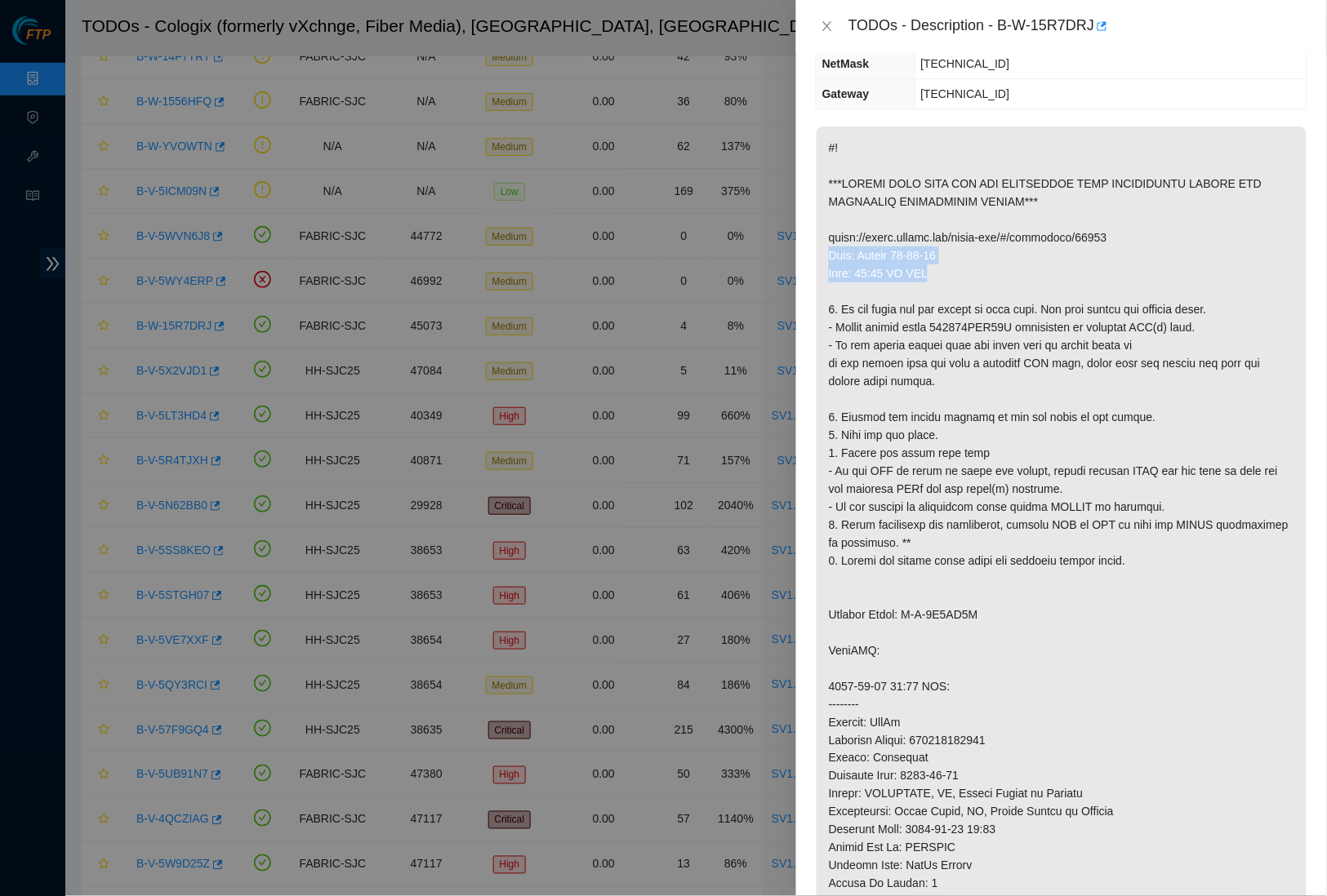
drag, startPoint x: 954, startPoint y: 279, endPoint x: 821, endPoint y: 263, distance: 134.0
click at [821, 263] on p at bounding box center [1062, 578] width 490 height 904
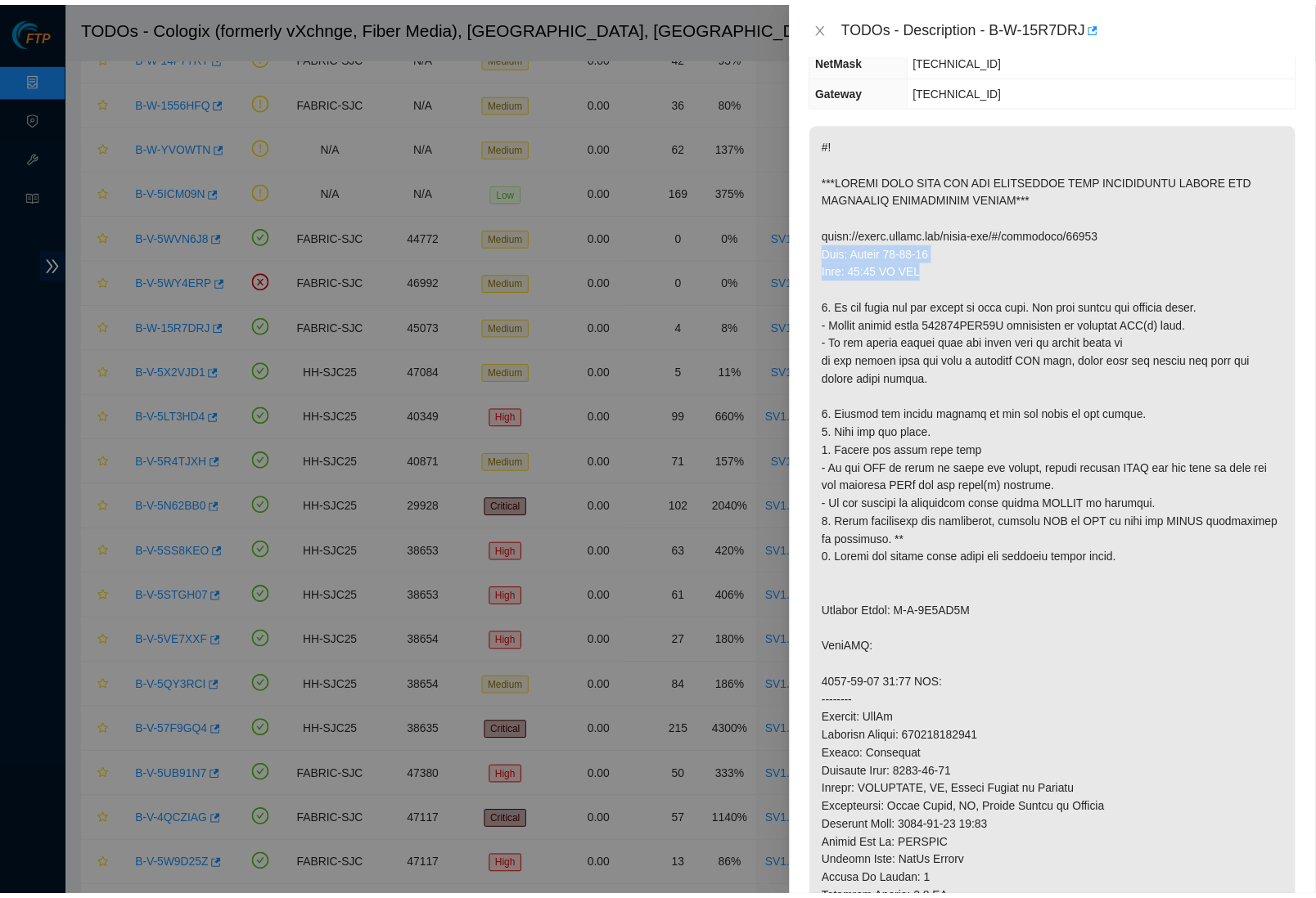
scroll to position [248, 0]
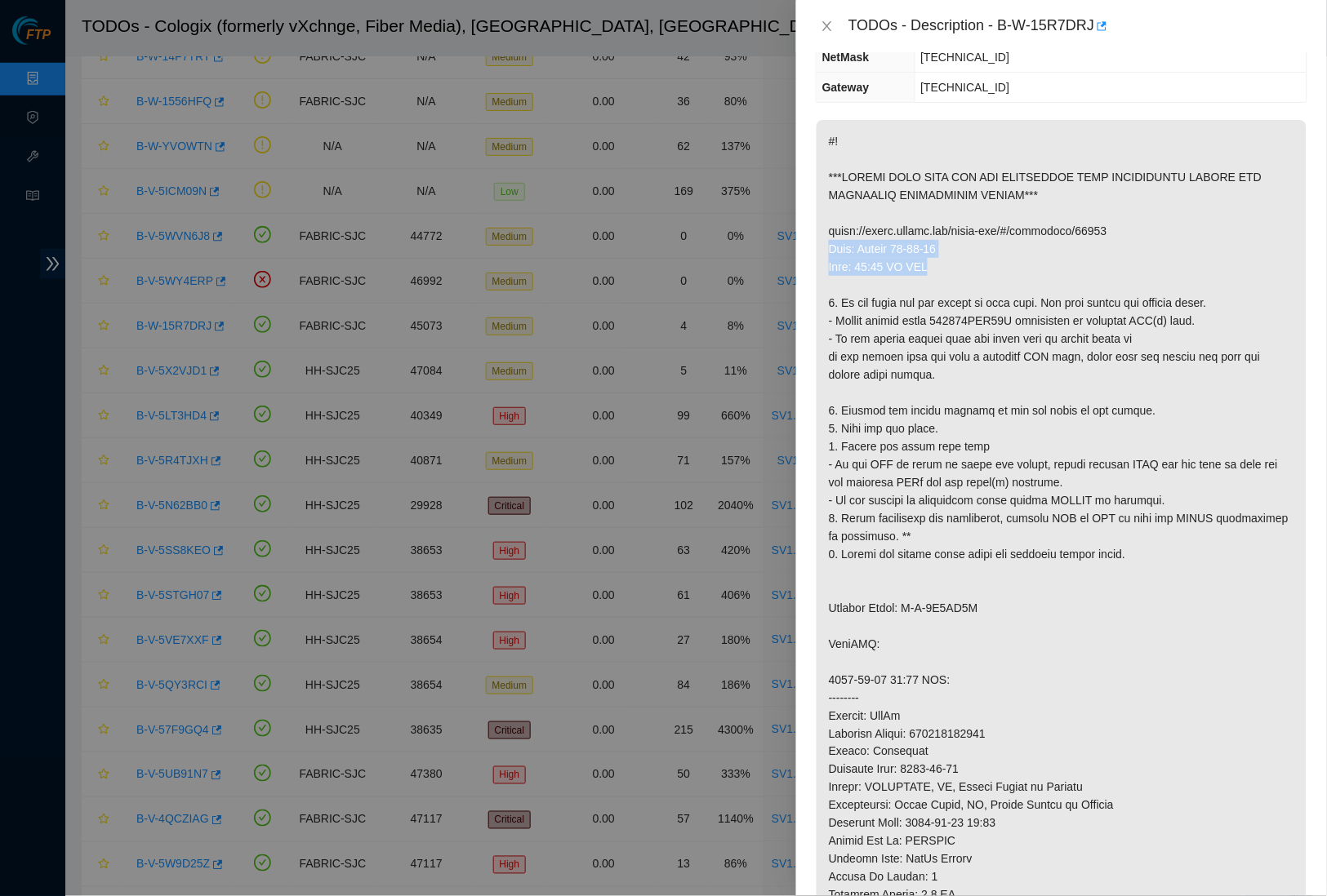
click at [1017, 279] on p at bounding box center [1062, 572] width 490 height 904
click at [832, 26] on icon "close" at bounding box center [827, 26] width 13 height 13
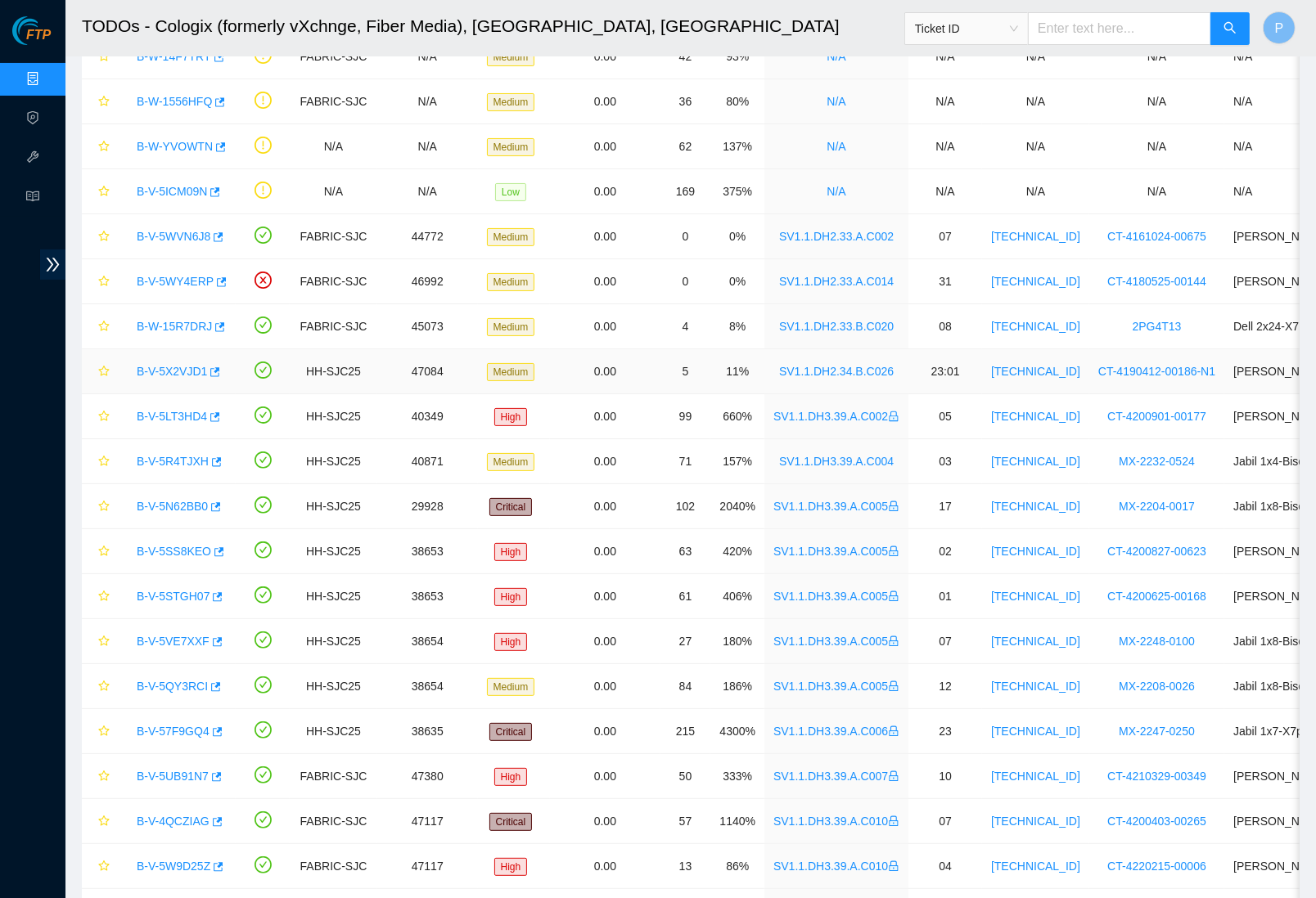
scroll to position [347, 0]
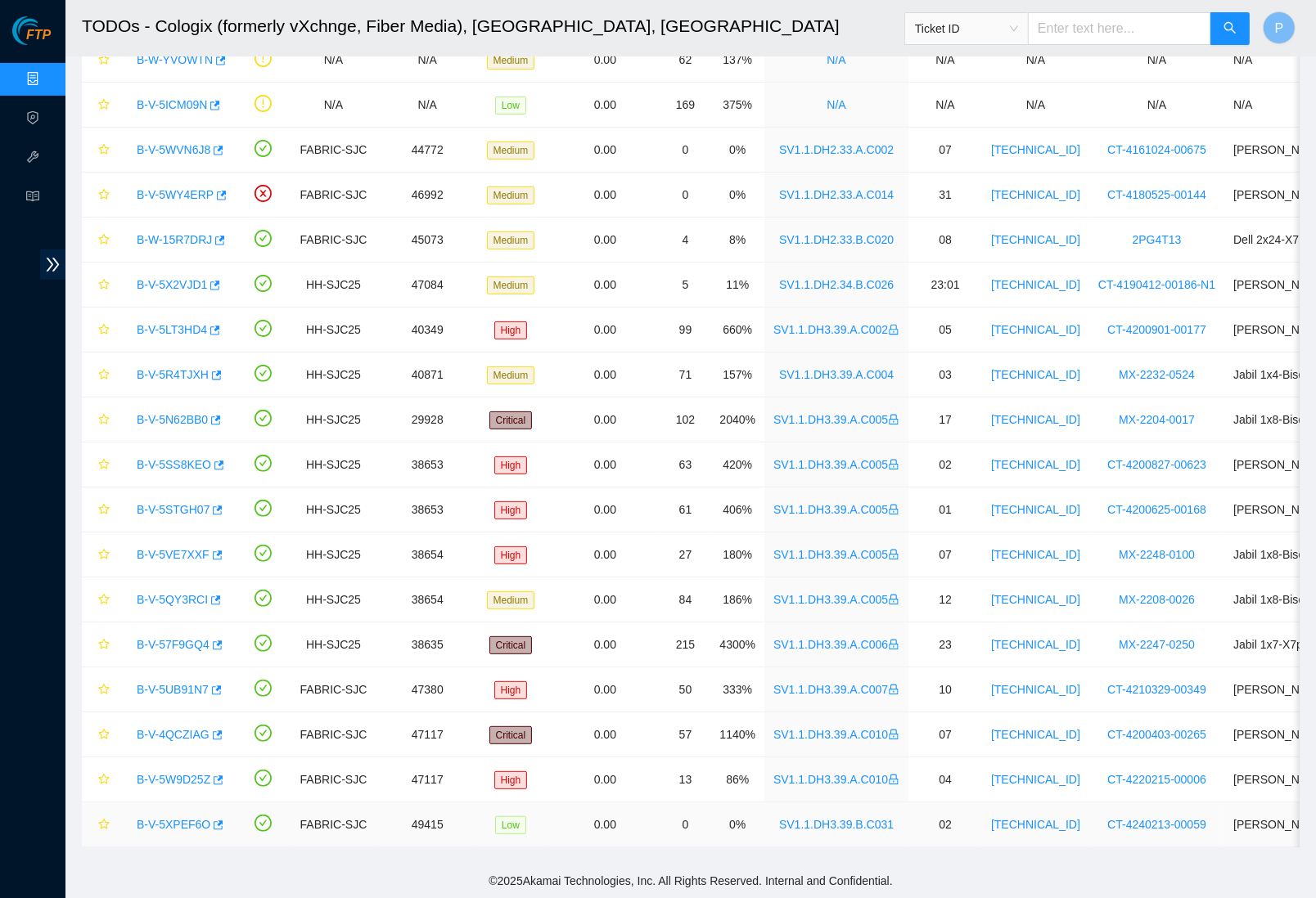
click at [194, 818] on link "B-V-5XPEF6O" at bounding box center [174, 824] width 74 height 13
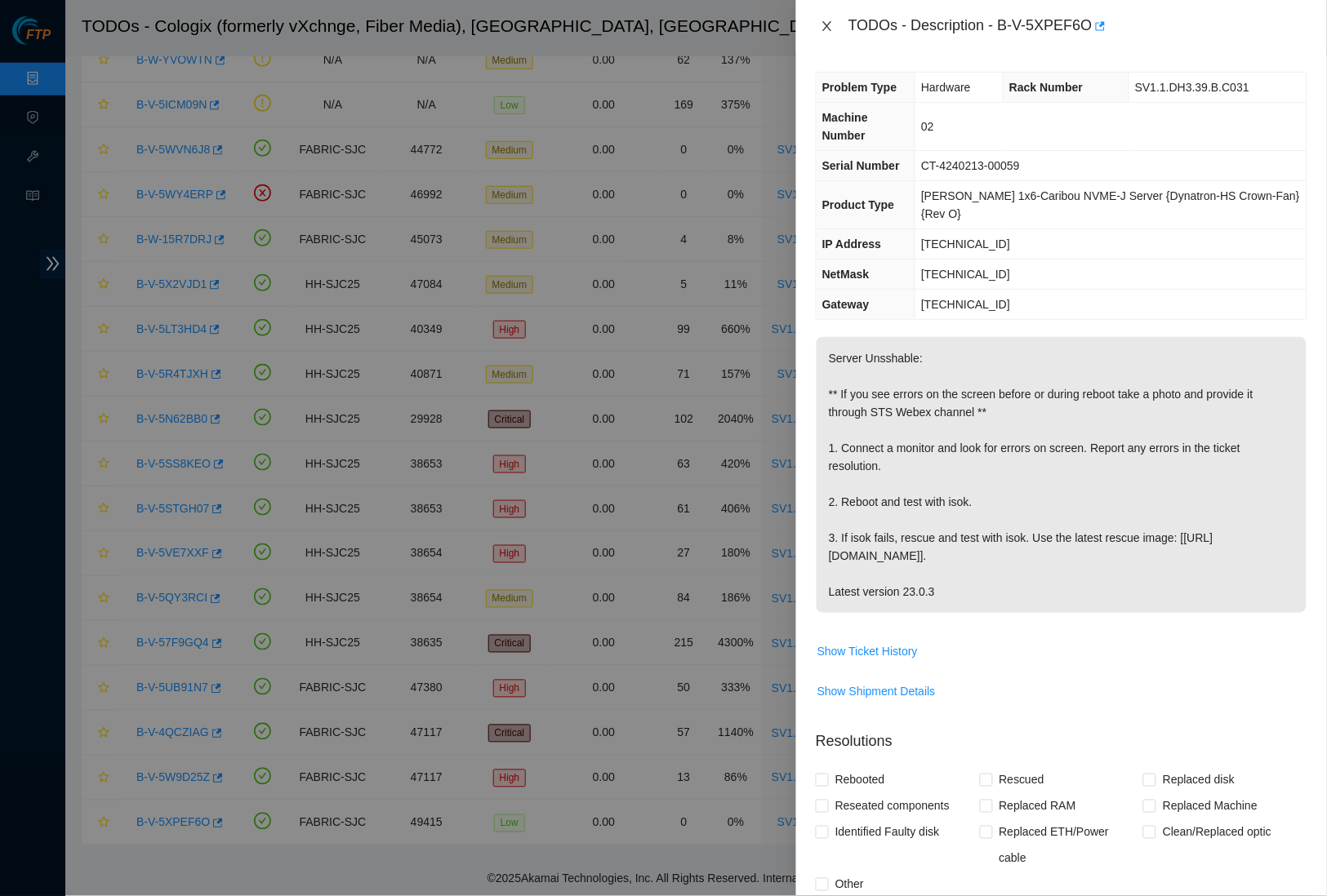
click at [827, 26] on icon "close" at bounding box center [827, 26] width 9 height 10
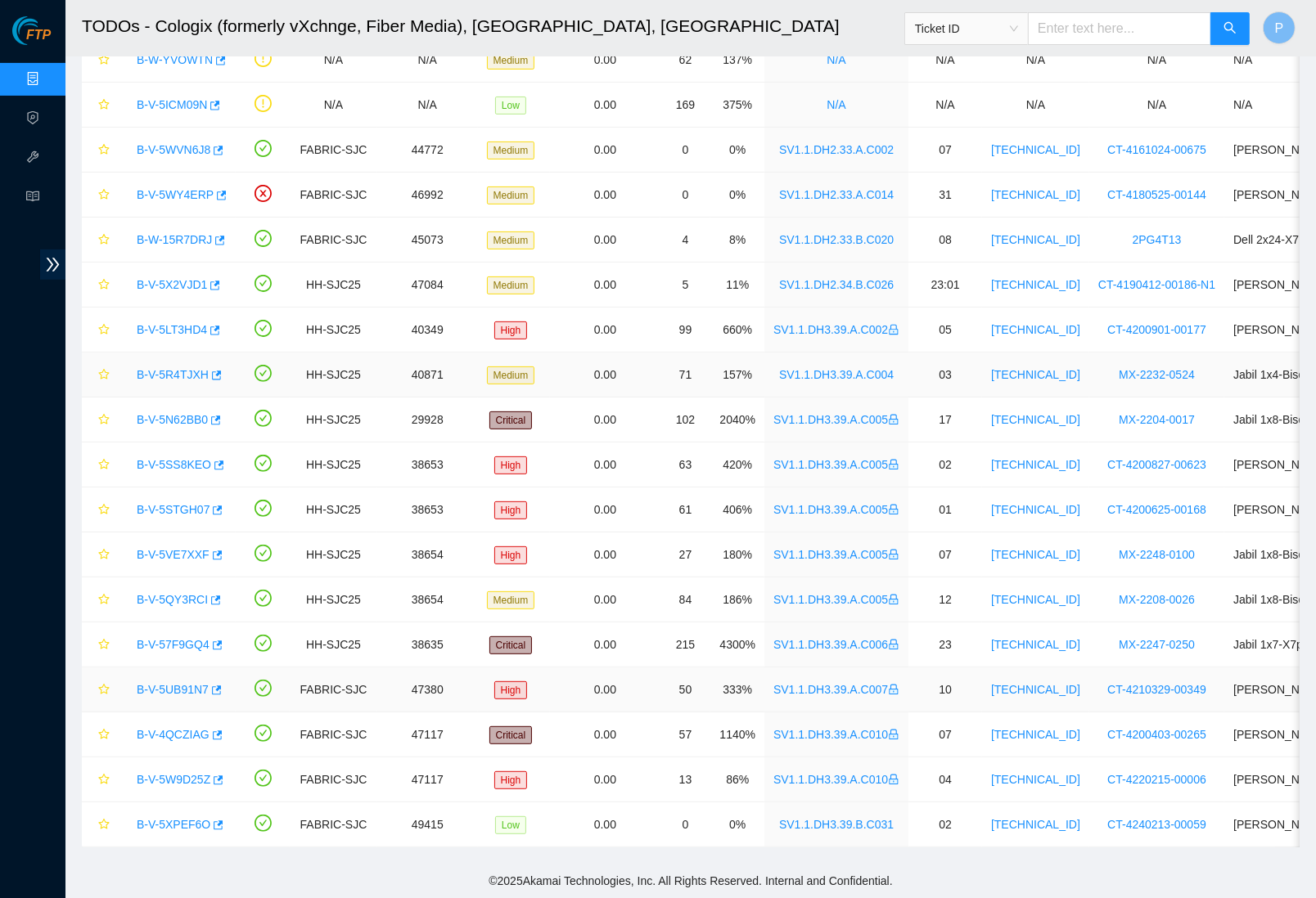
scroll to position [0, 0]
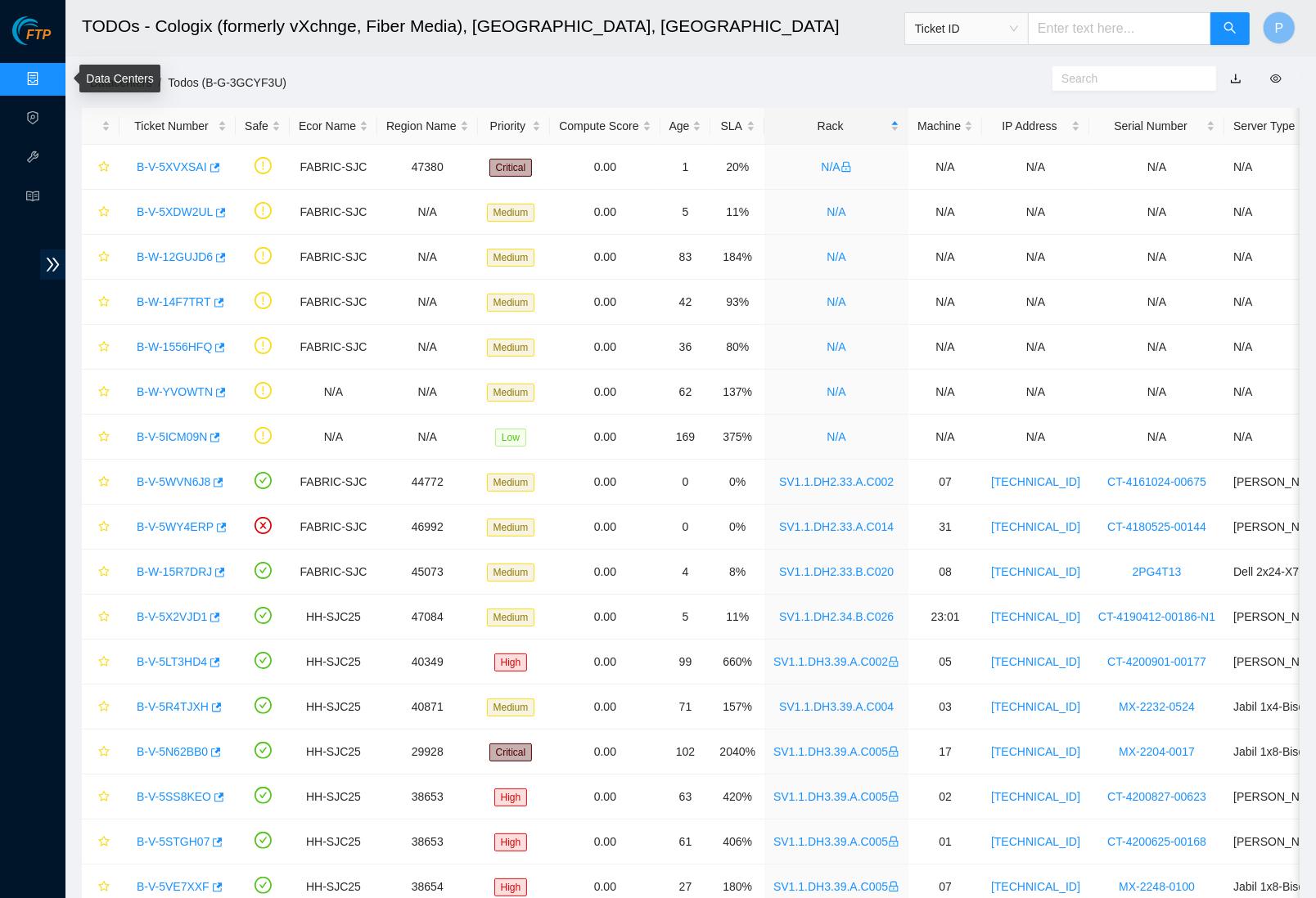
click at [55, 85] on link "Data Centers" at bounding box center [81, 79] width 67 height 13
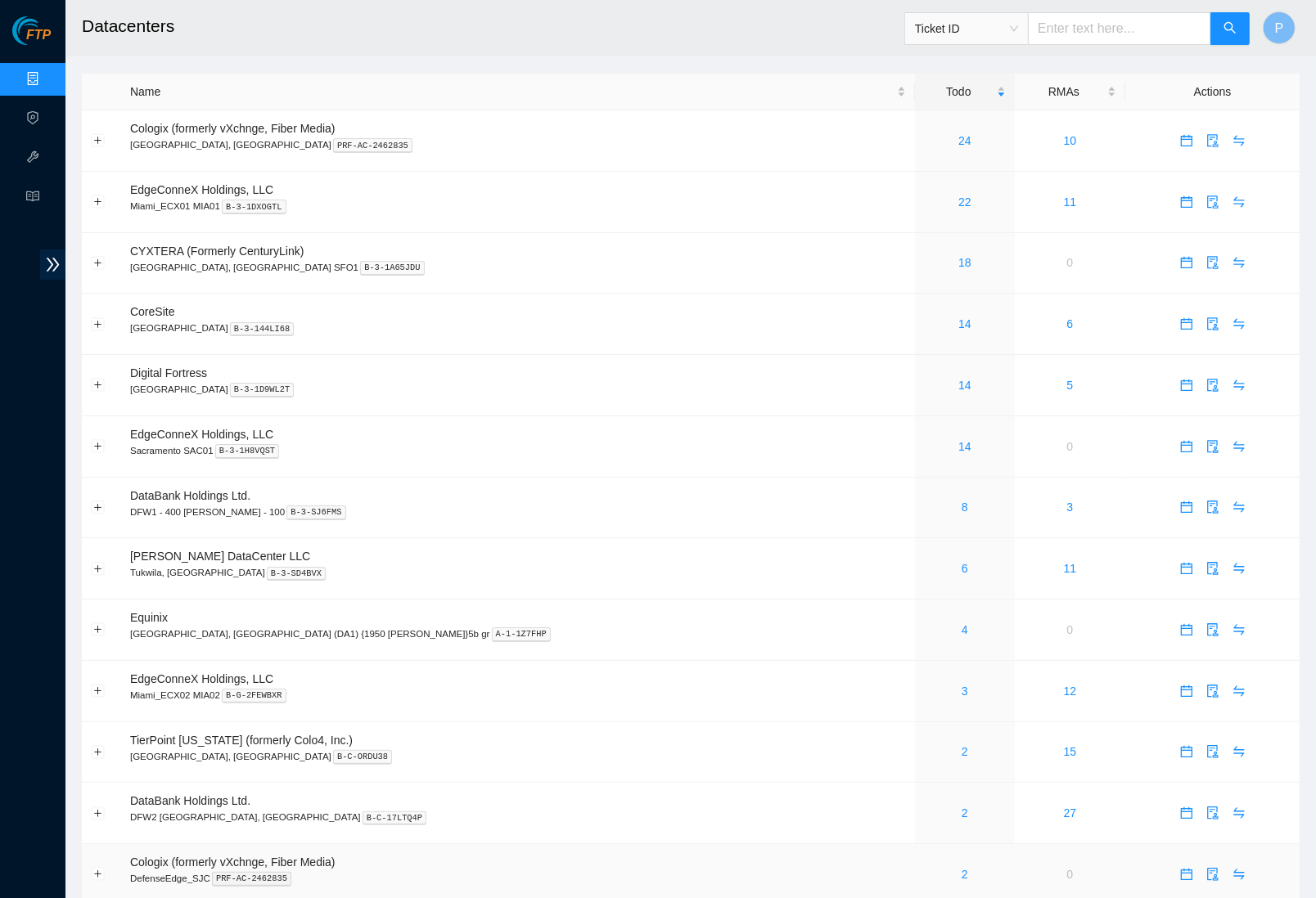
scroll to position [2, 0]
click at [621, 503] on p "DFW1 - 400 [PERSON_NAME] - 100 B-3-SJ6FMS" at bounding box center [517, 511] width 776 height 15
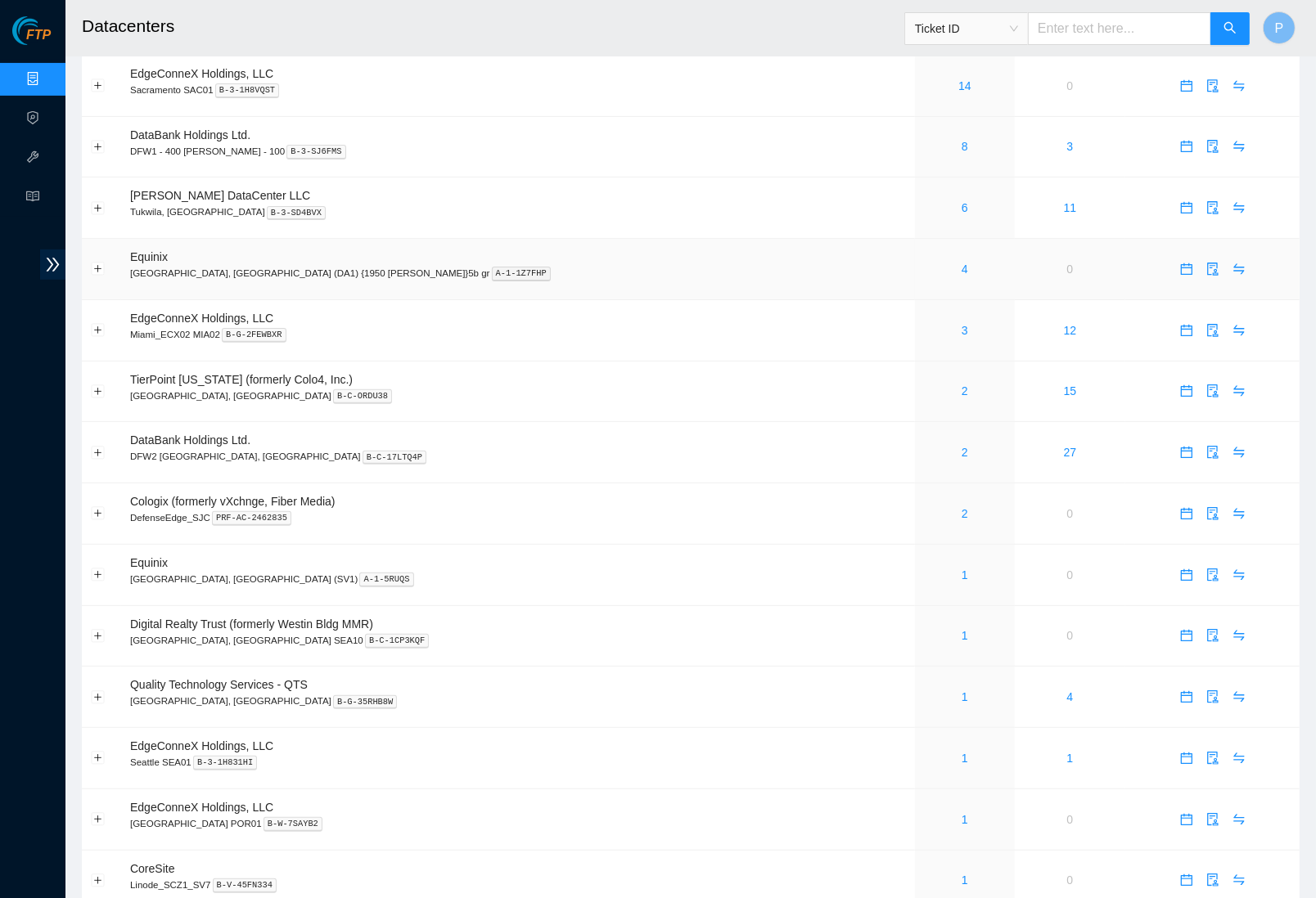
scroll to position [0, 0]
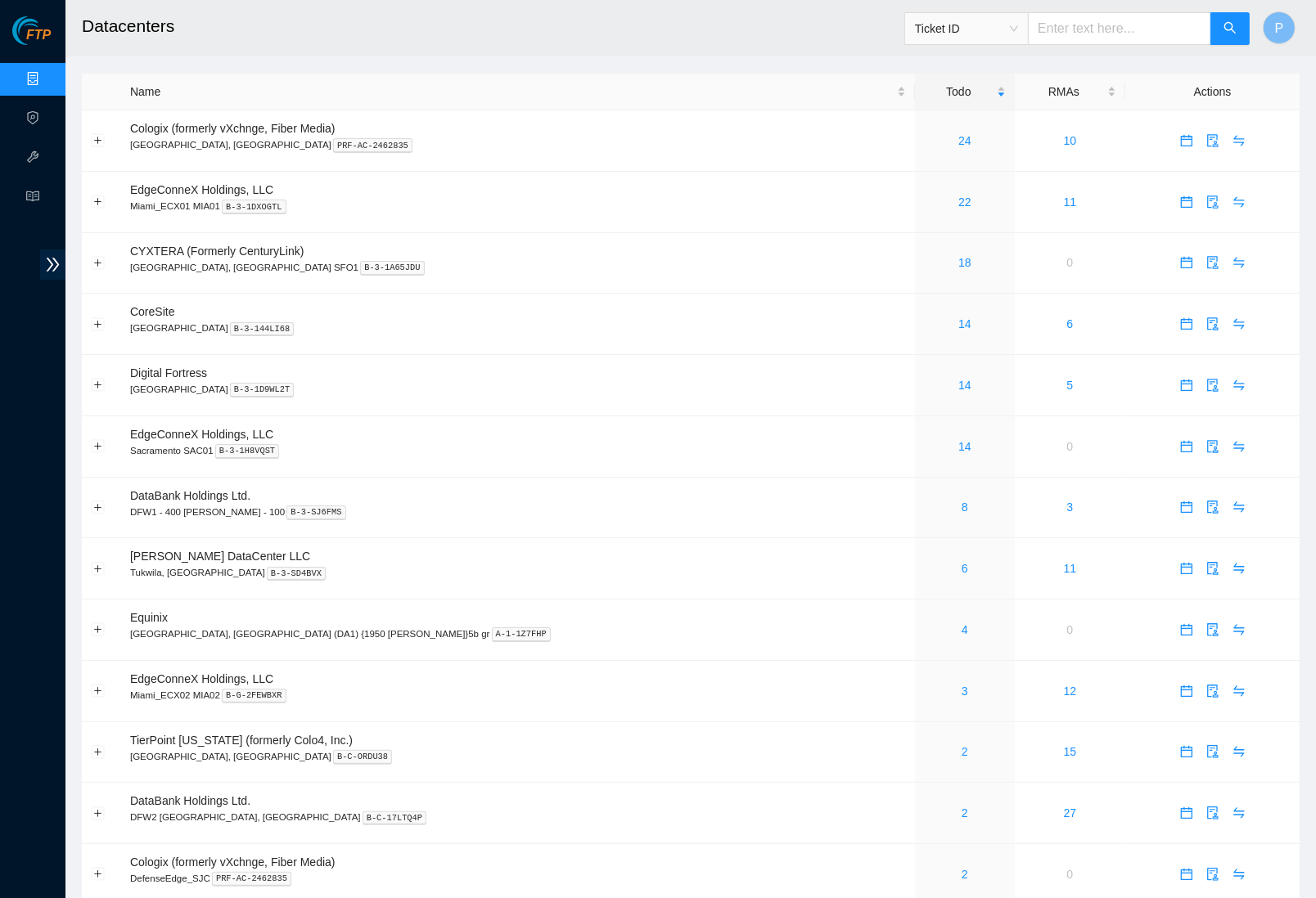
click at [1148, 31] on input "text" at bounding box center [1119, 29] width 183 height 33
paste input "B-V-5TH416J"
type input "B-V-5TH416J"
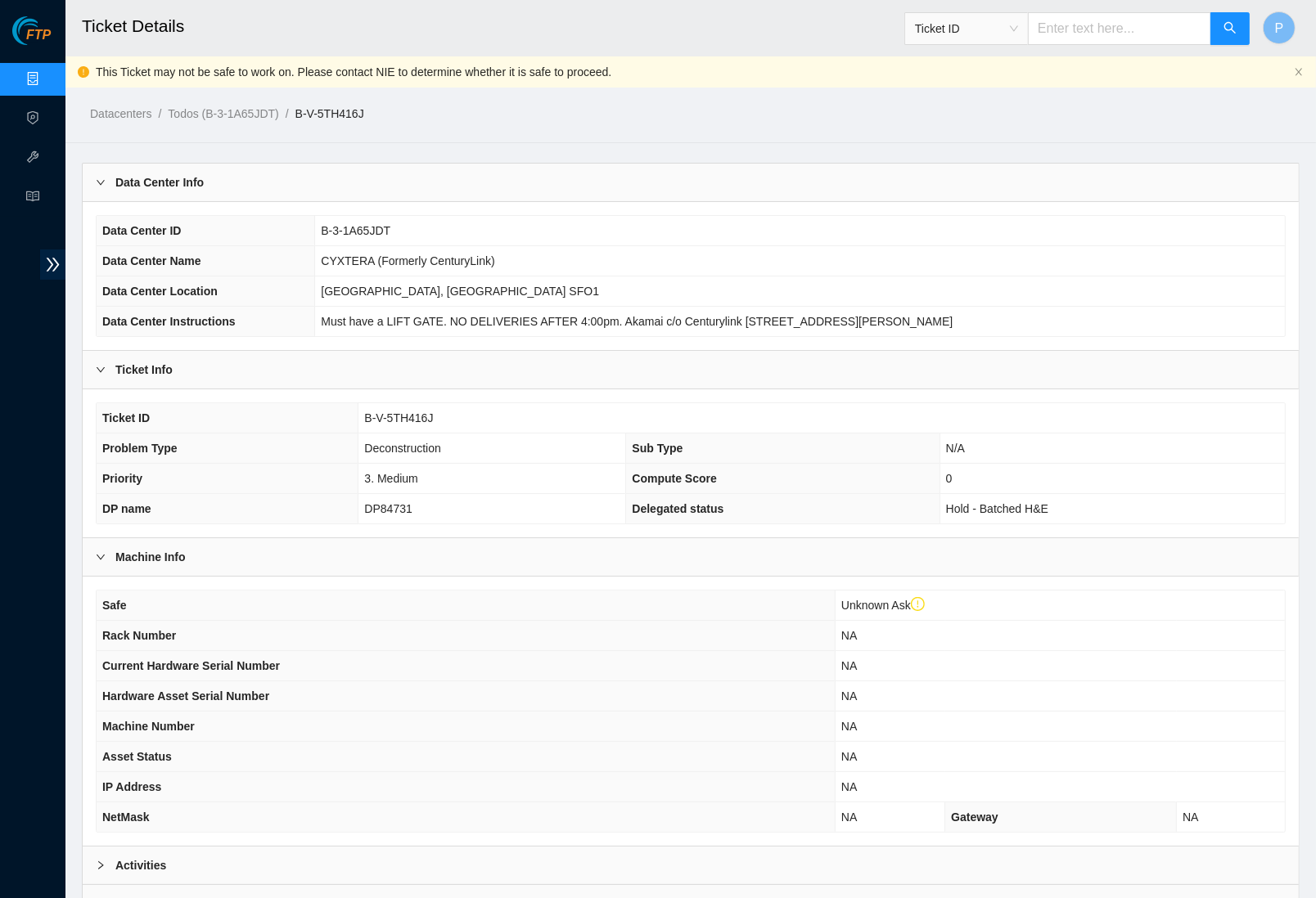
scroll to position [138, 0]
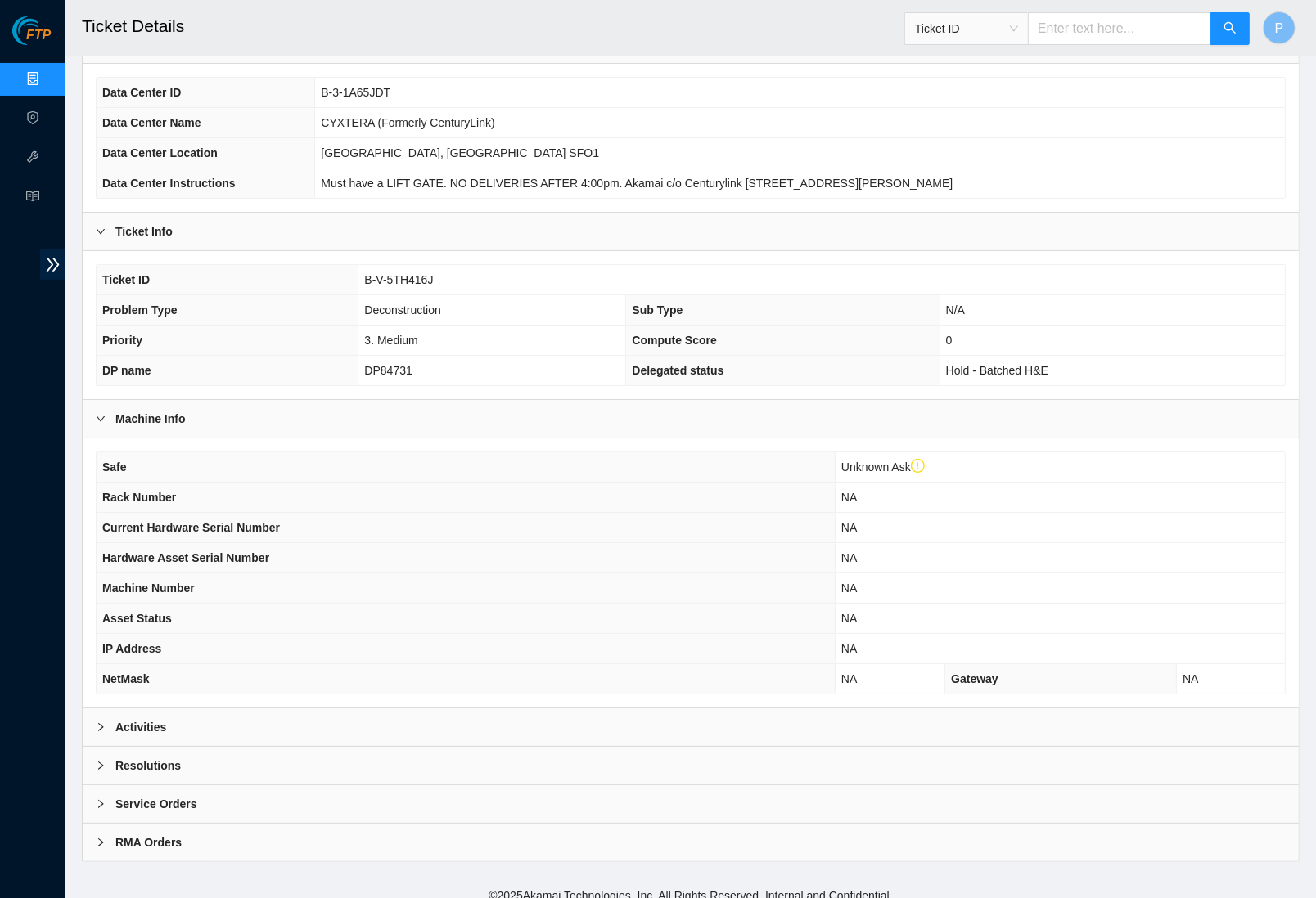
click at [608, 720] on div "Activities" at bounding box center [691, 727] width 1217 height 38
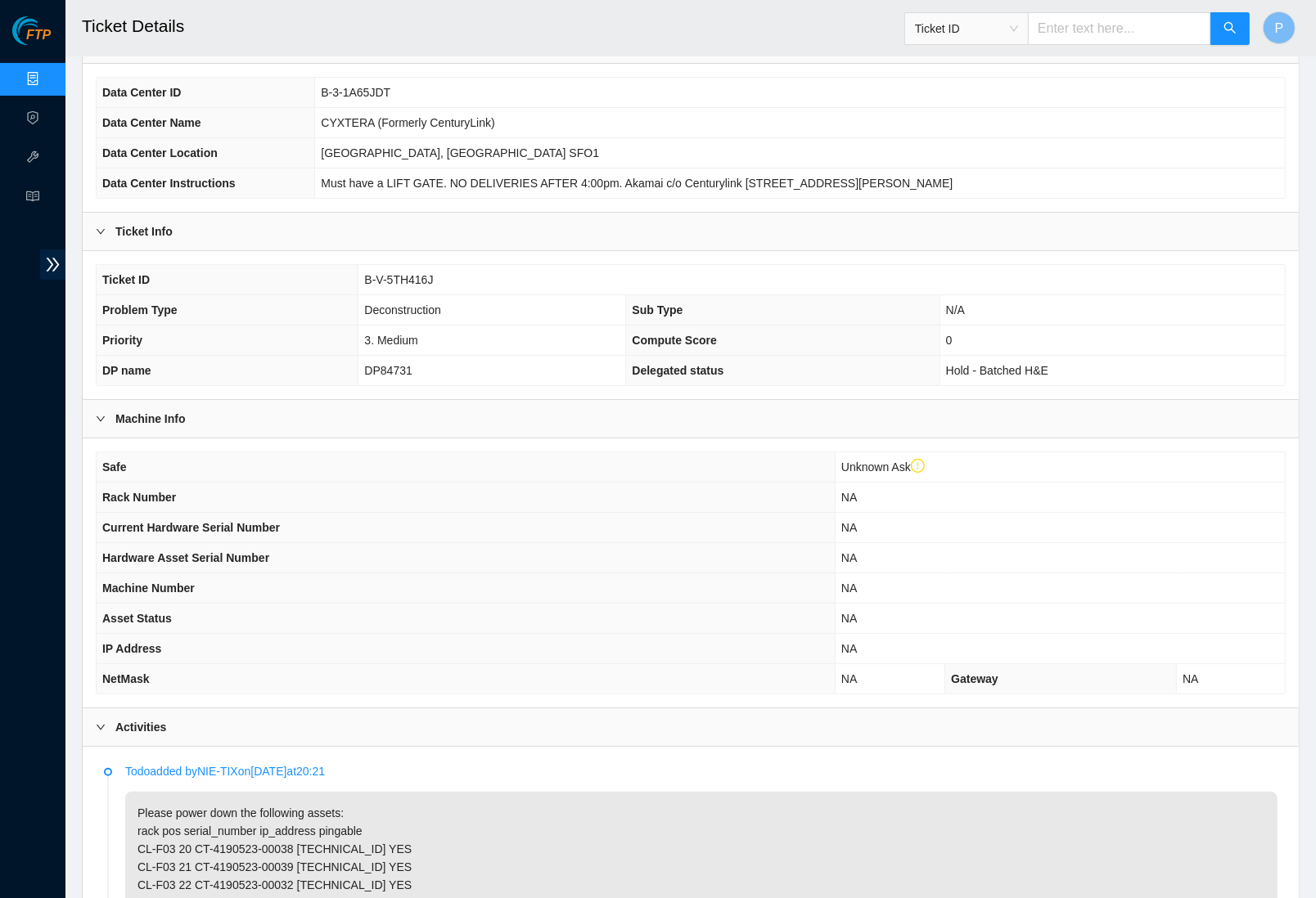
click at [1093, 37] on input "text" at bounding box center [1119, 29] width 183 height 33
paste input "B-V-5WYYBMP"
type input "B-V-5WYYBMP"
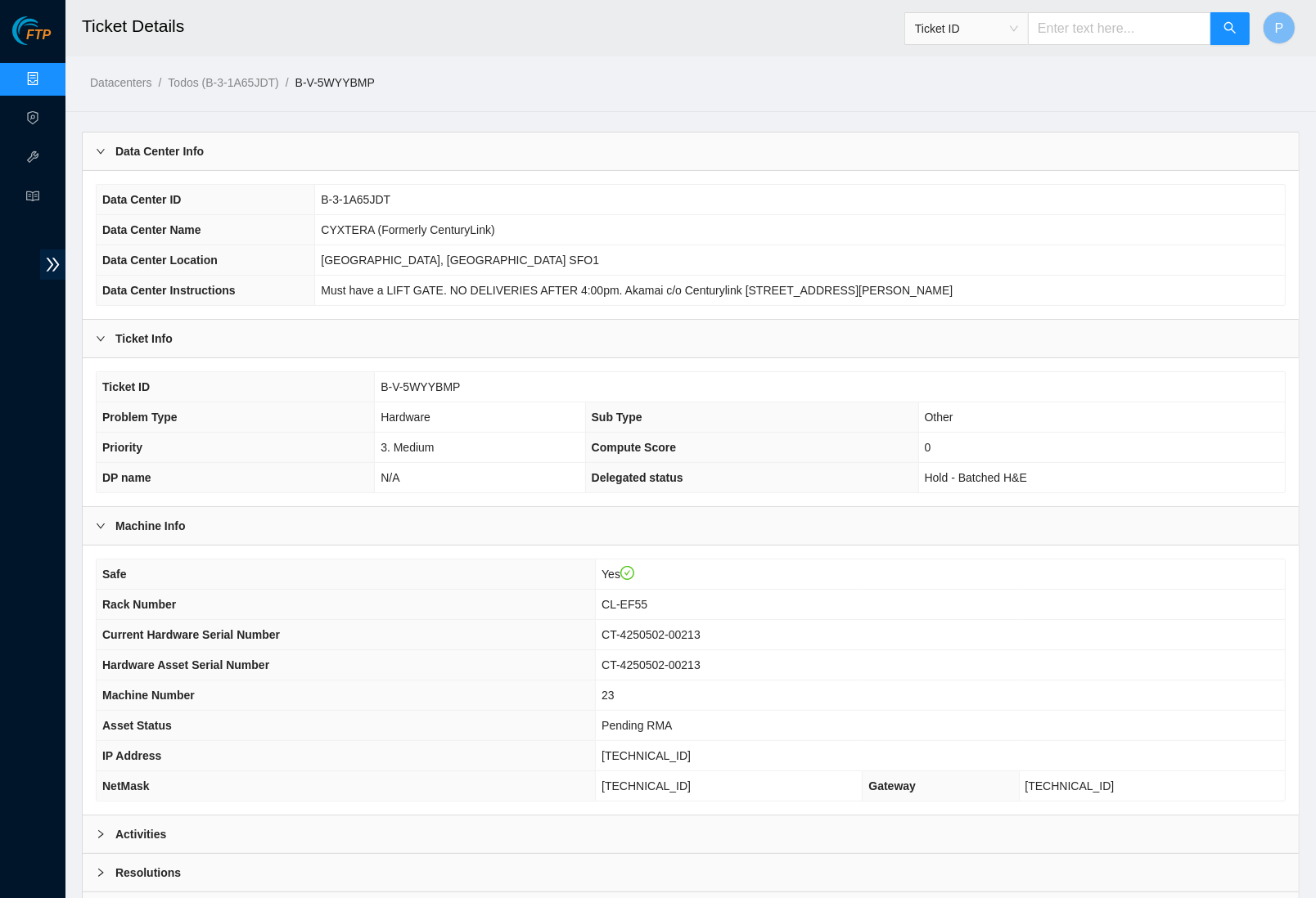
scroll to position [107, 0]
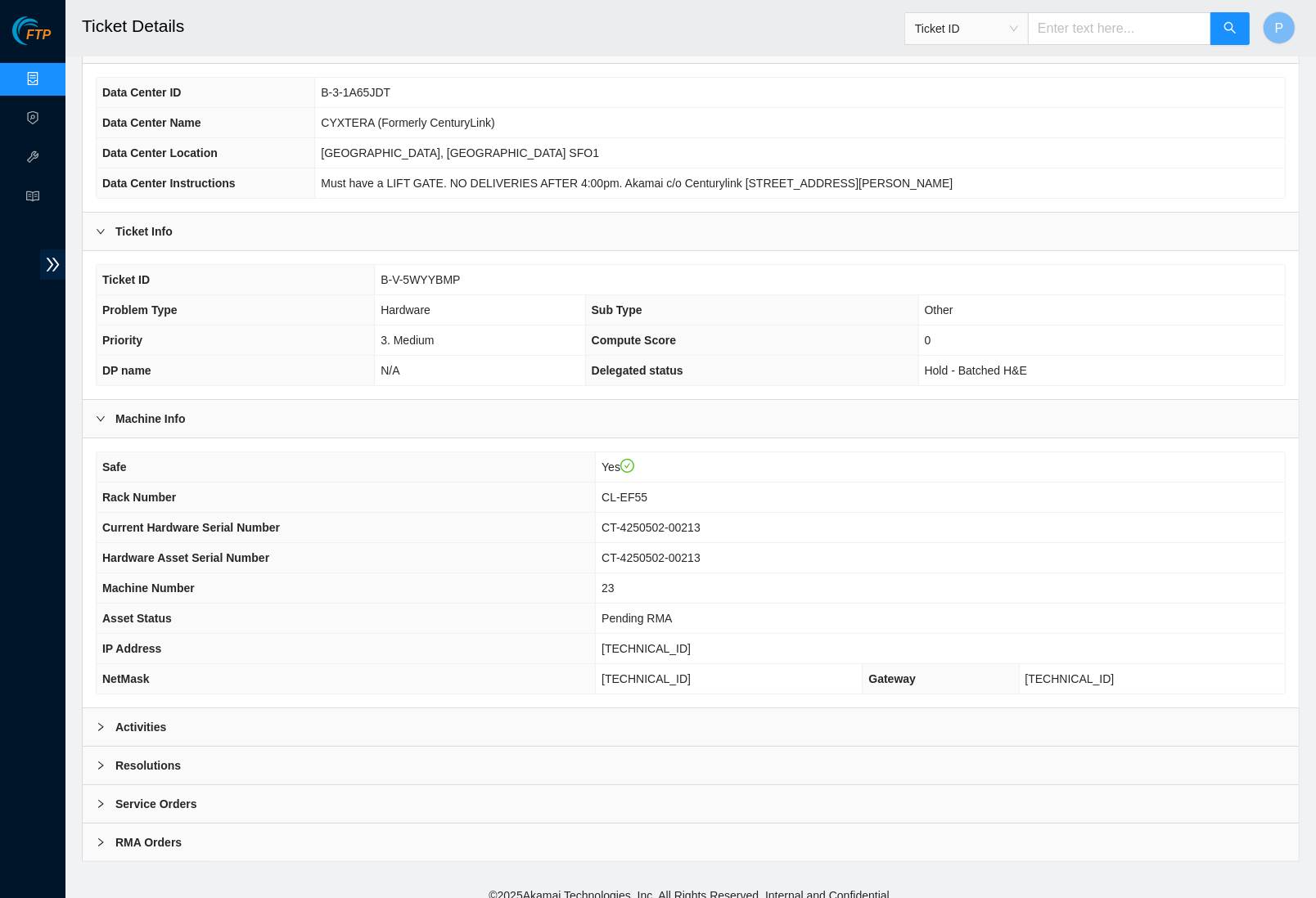
click at [694, 732] on div "Activities" at bounding box center [691, 727] width 1217 height 38
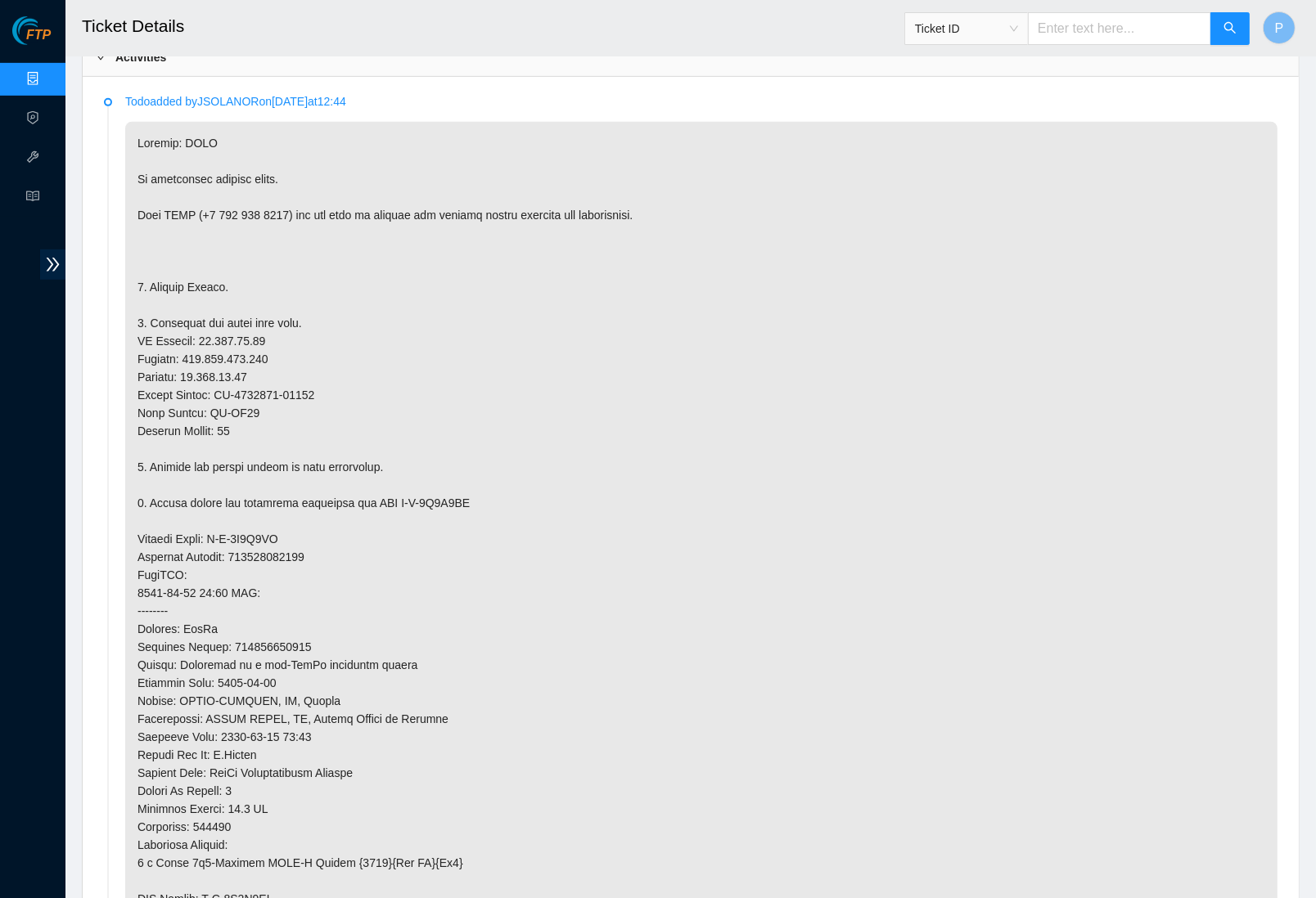
scroll to position [776, 0]
click at [1059, 34] on input "text" at bounding box center [1119, 29] width 183 height 33
paste input "B-W-142ABAW"
type input "B-W-142ABAW"
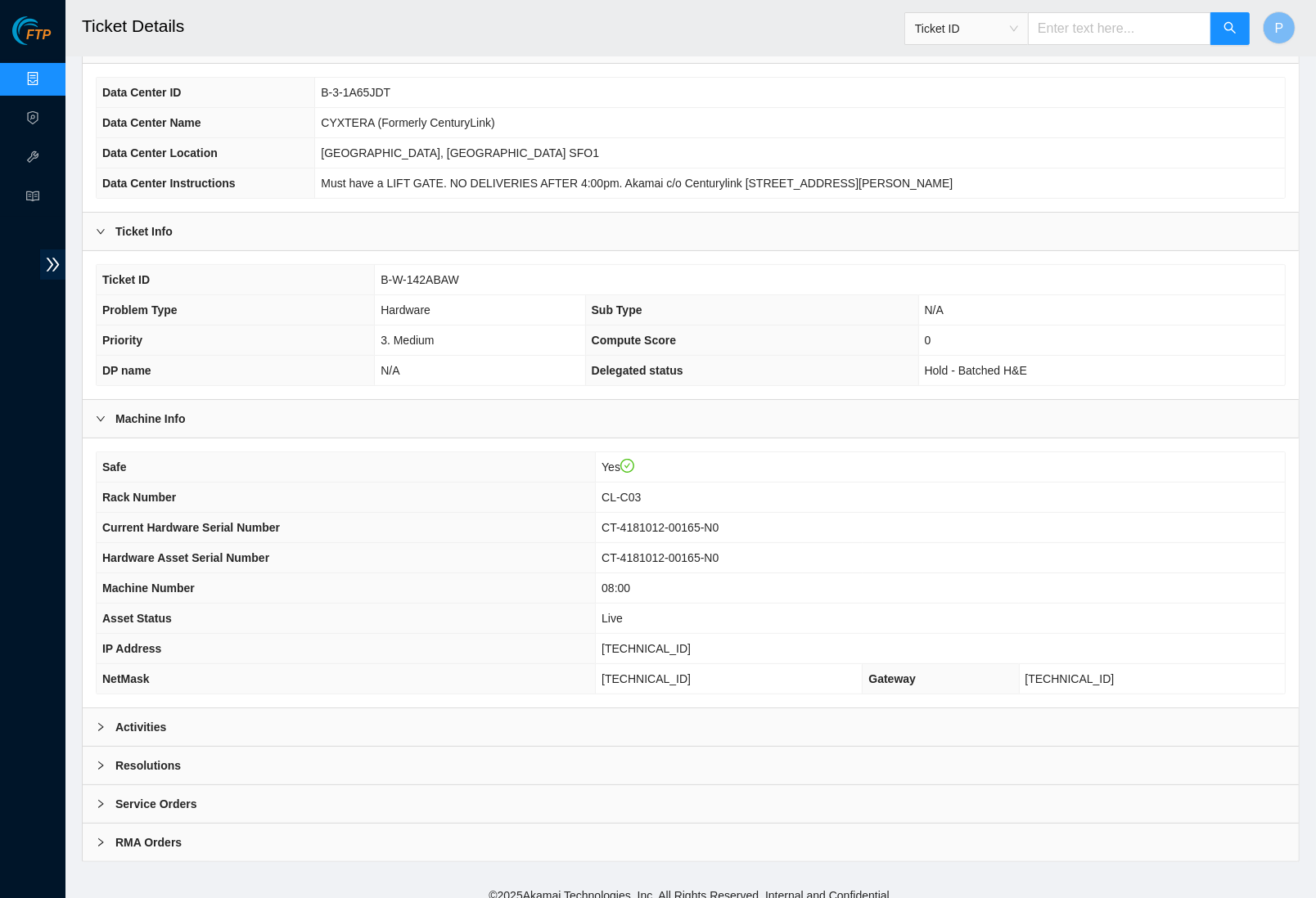
click at [746, 722] on div "Activities" at bounding box center [691, 727] width 1217 height 38
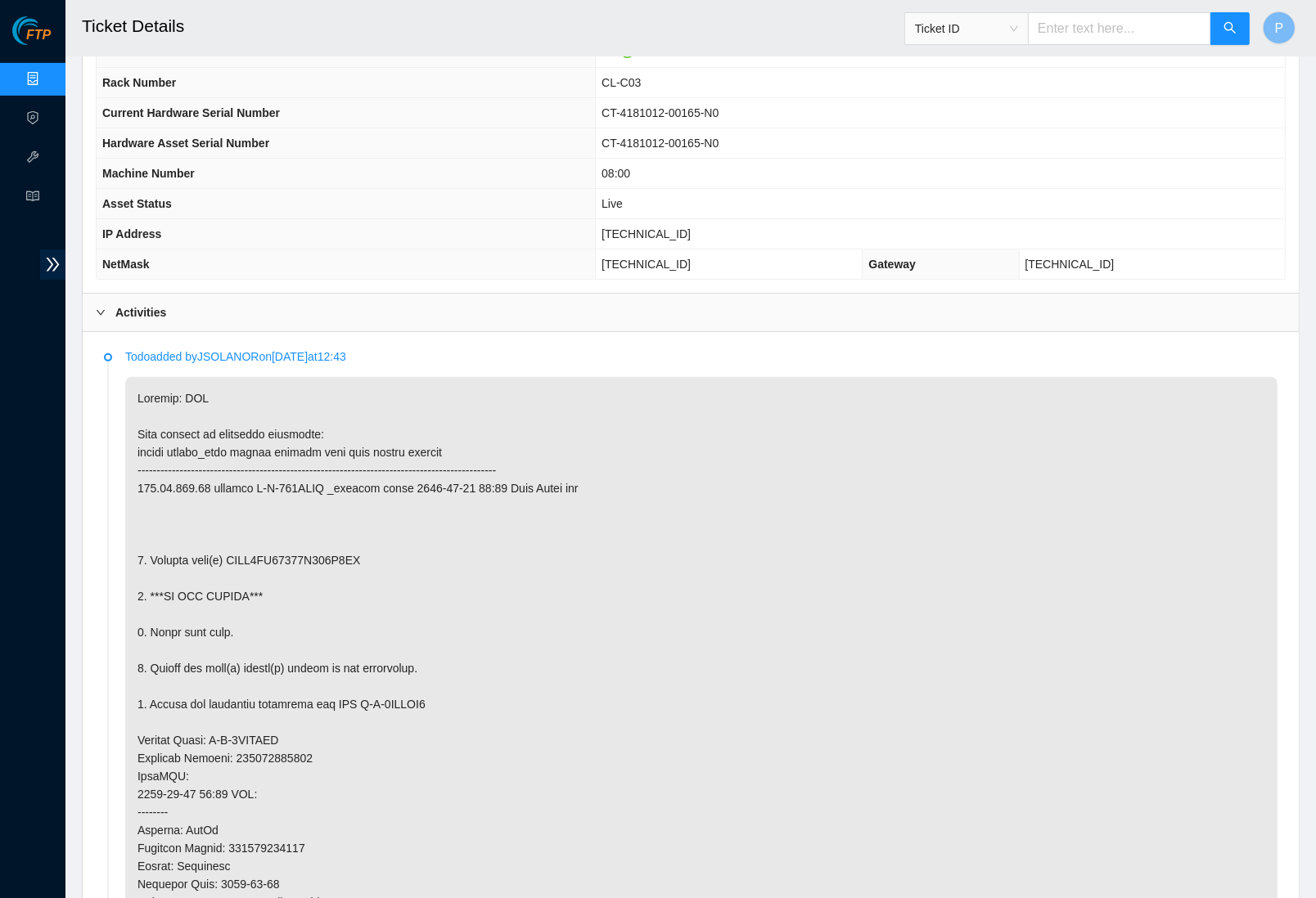
scroll to position [587, 0]
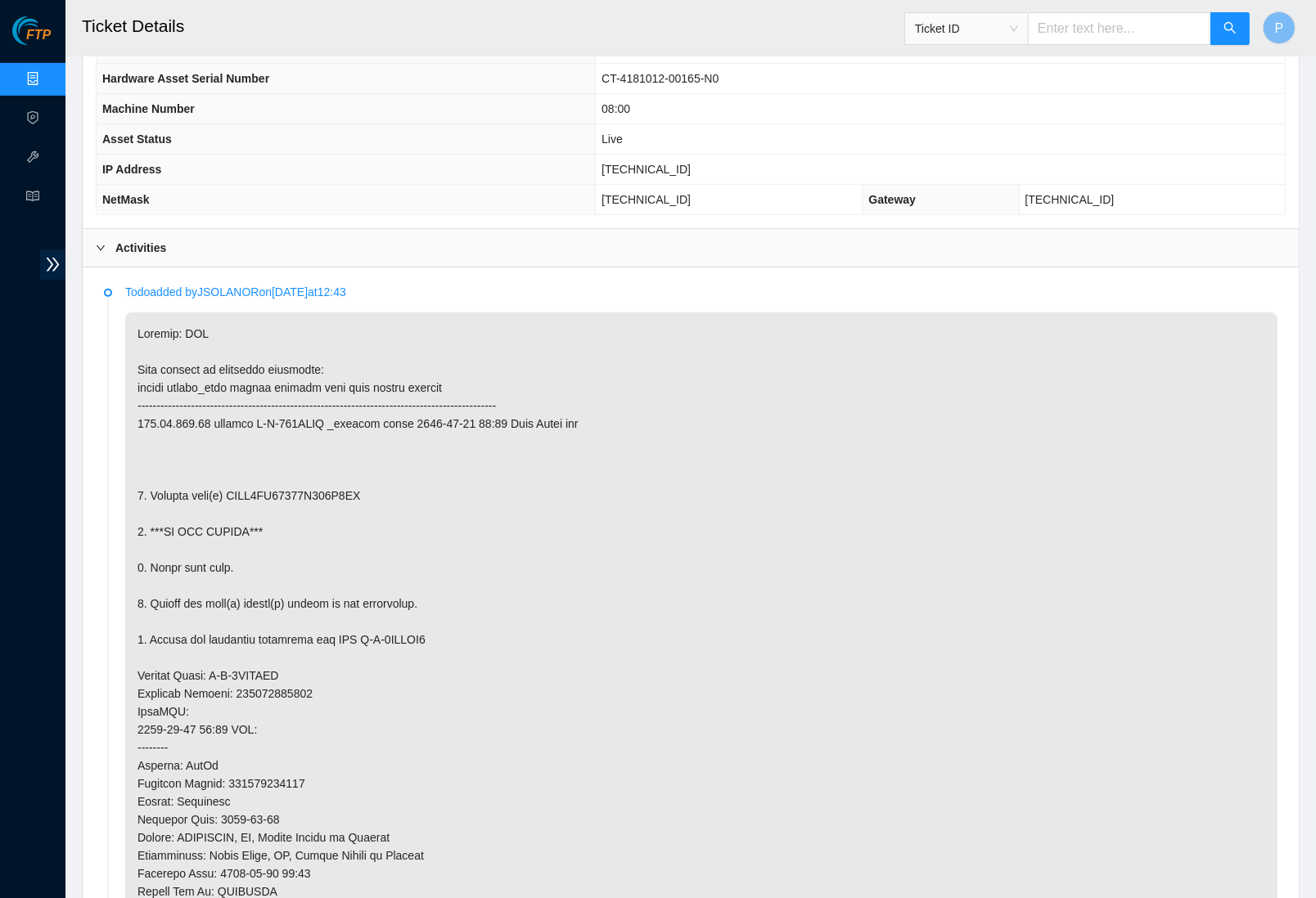
click at [1076, 34] on input "text" at bounding box center [1119, 29] width 183 height 33
paste input "B-V-5TH4EAR"
type input "B-V-5TH4EAR"
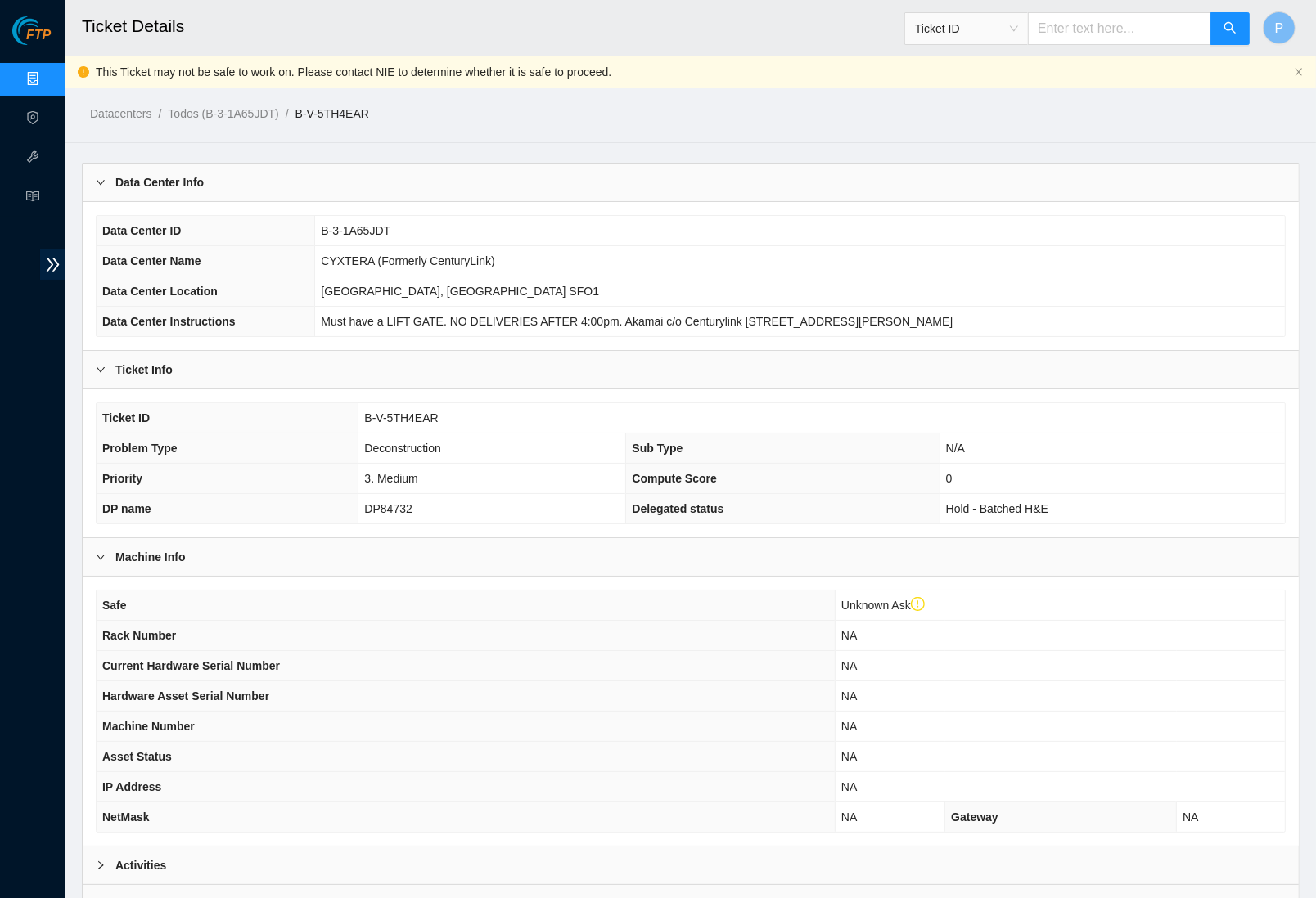
scroll to position [138, 0]
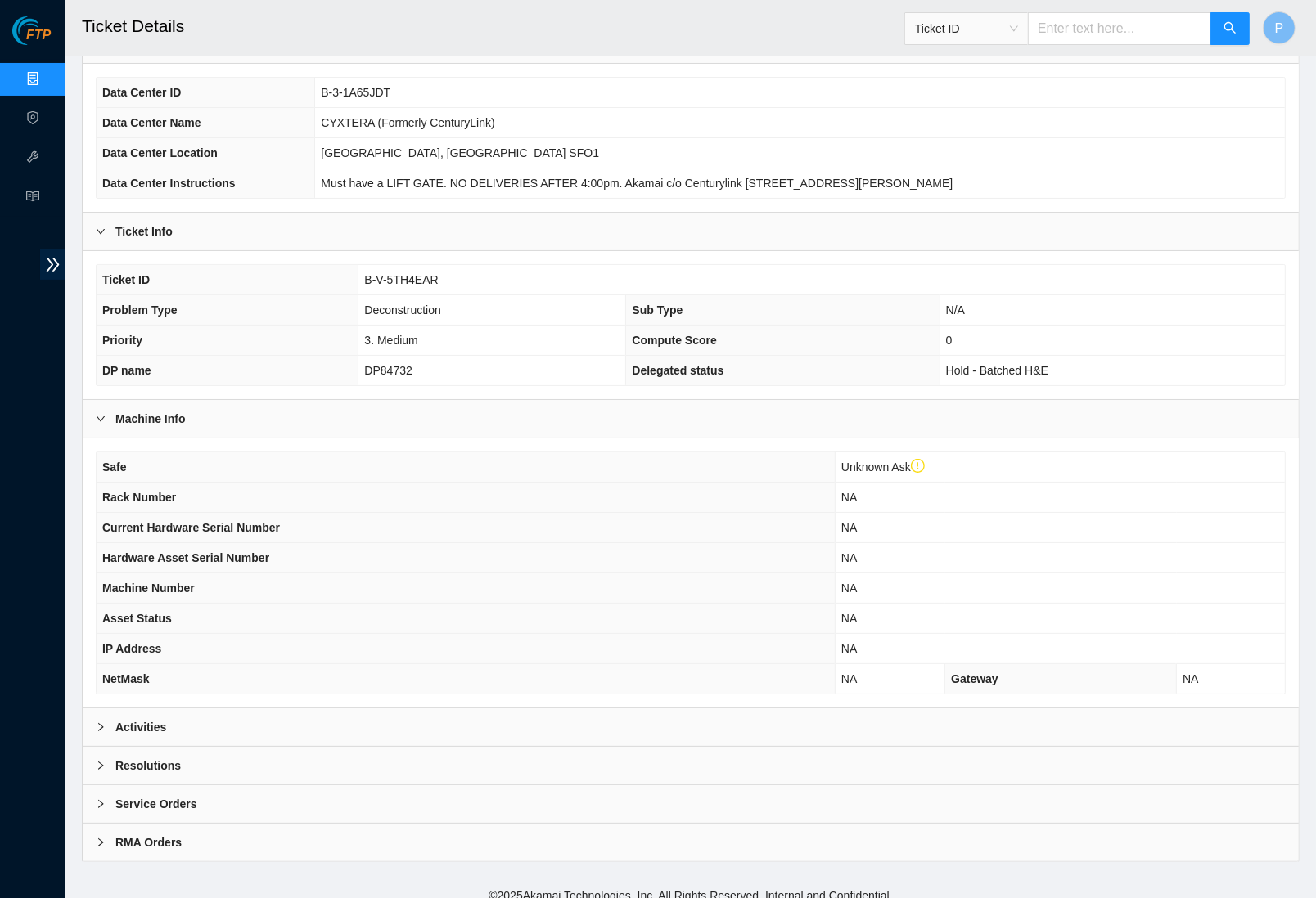
click at [573, 709] on div "Activities" at bounding box center [691, 727] width 1217 height 38
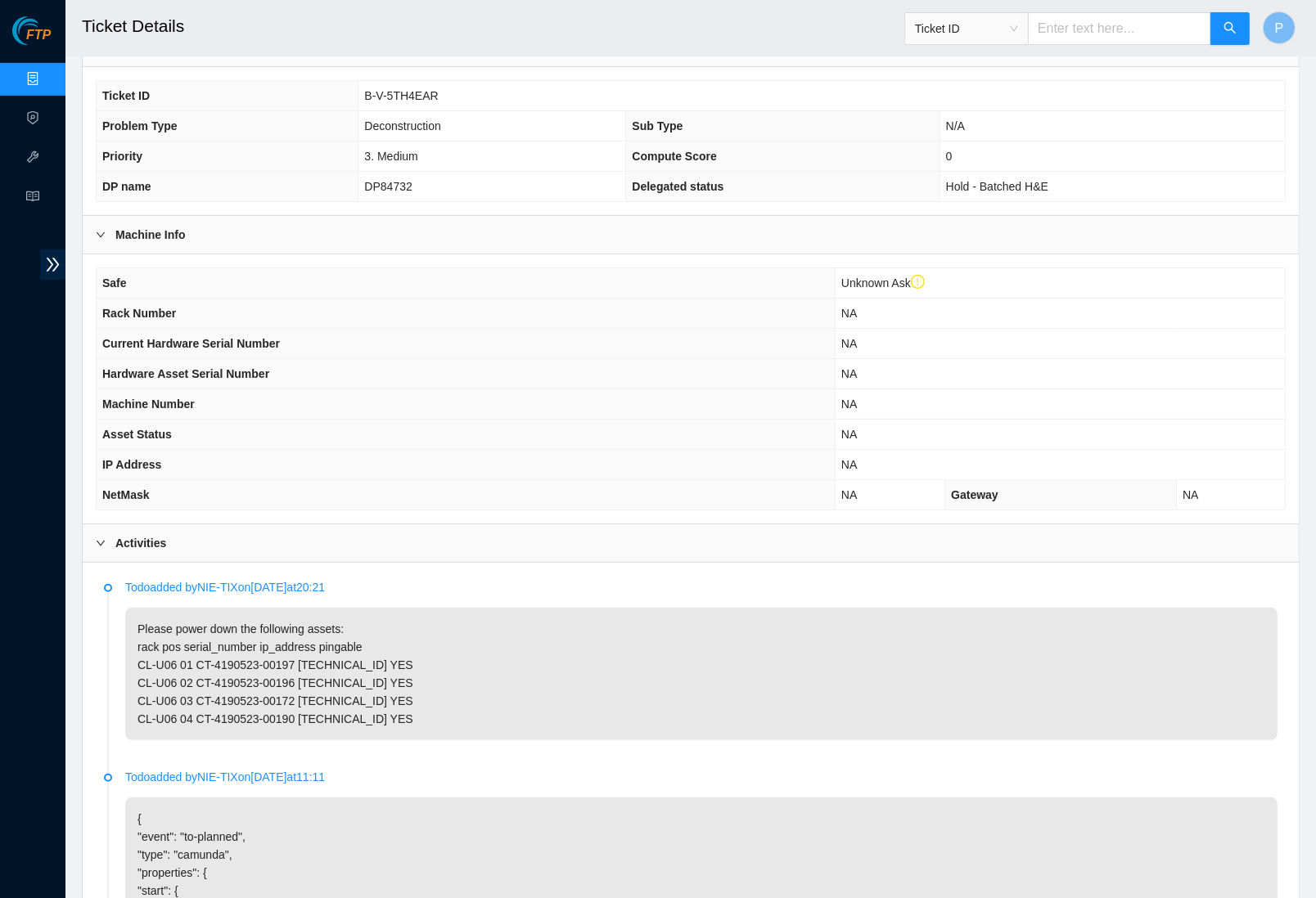
scroll to position [0, 0]
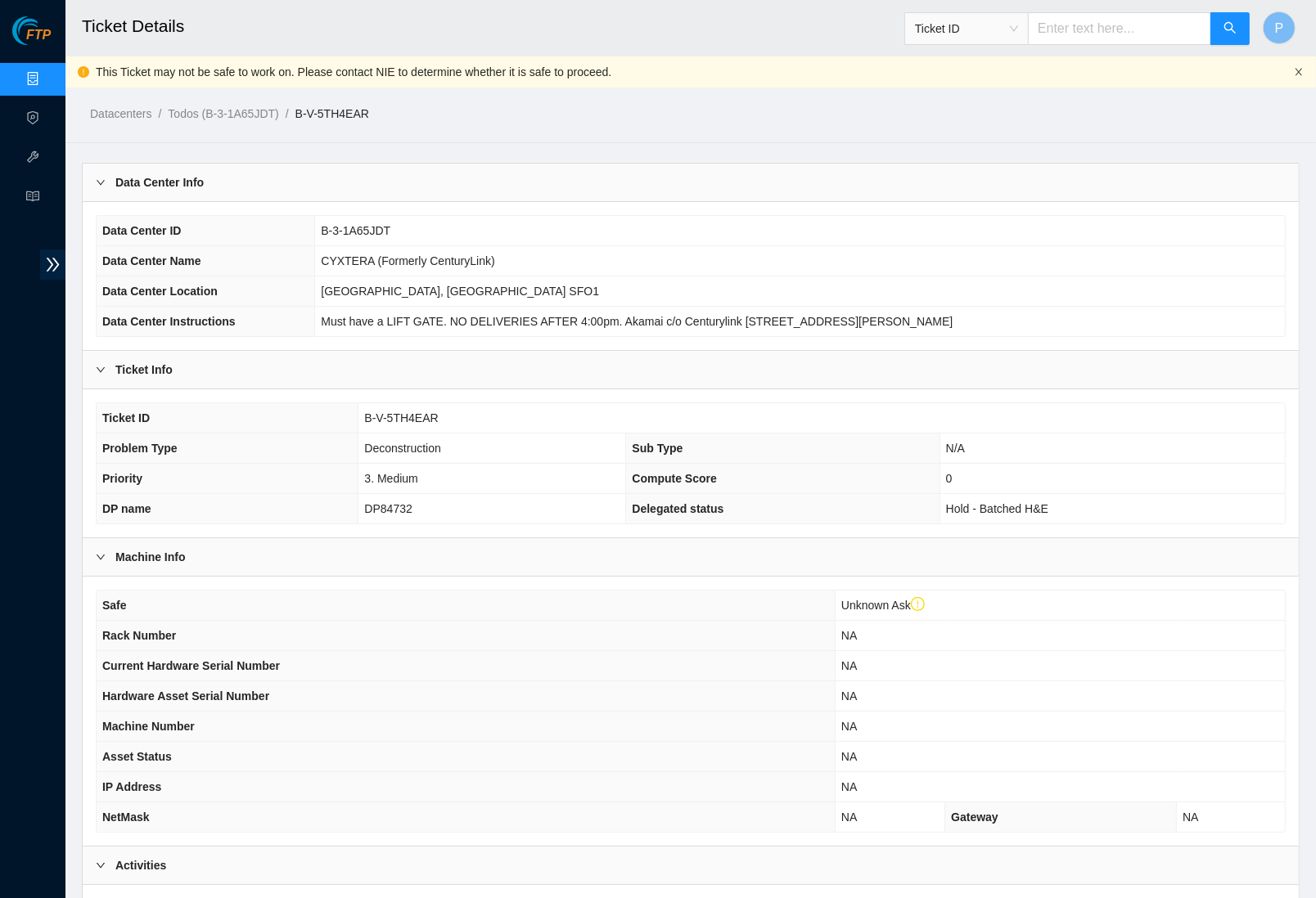
click at [1297, 74] on icon "close" at bounding box center [1299, 72] width 6 height 7
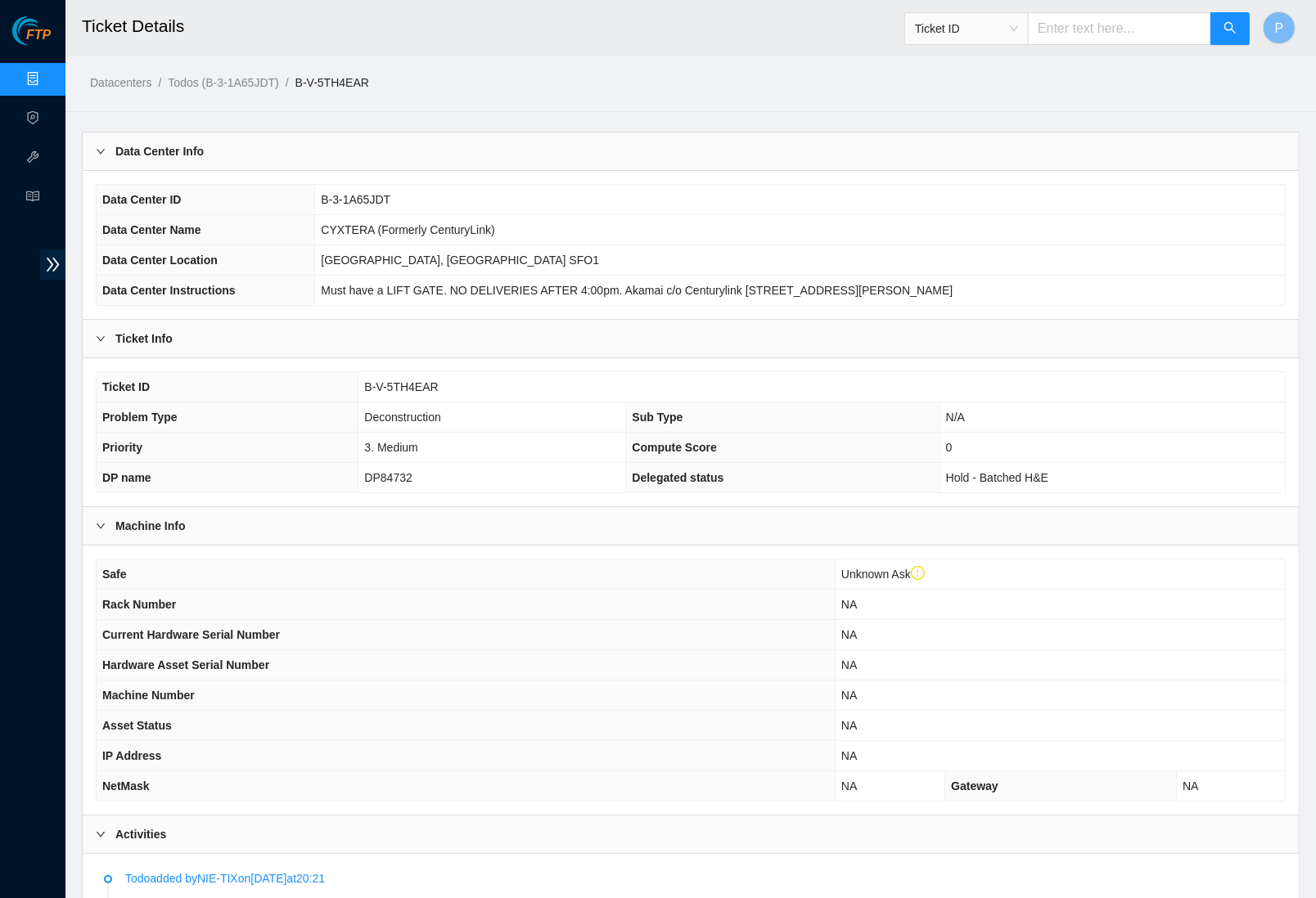
click at [703, 212] on td "B-3-1A65JDT" at bounding box center [800, 200] width 970 height 30
click at [48, 73] on link "Data Centers" at bounding box center [81, 79] width 67 height 13
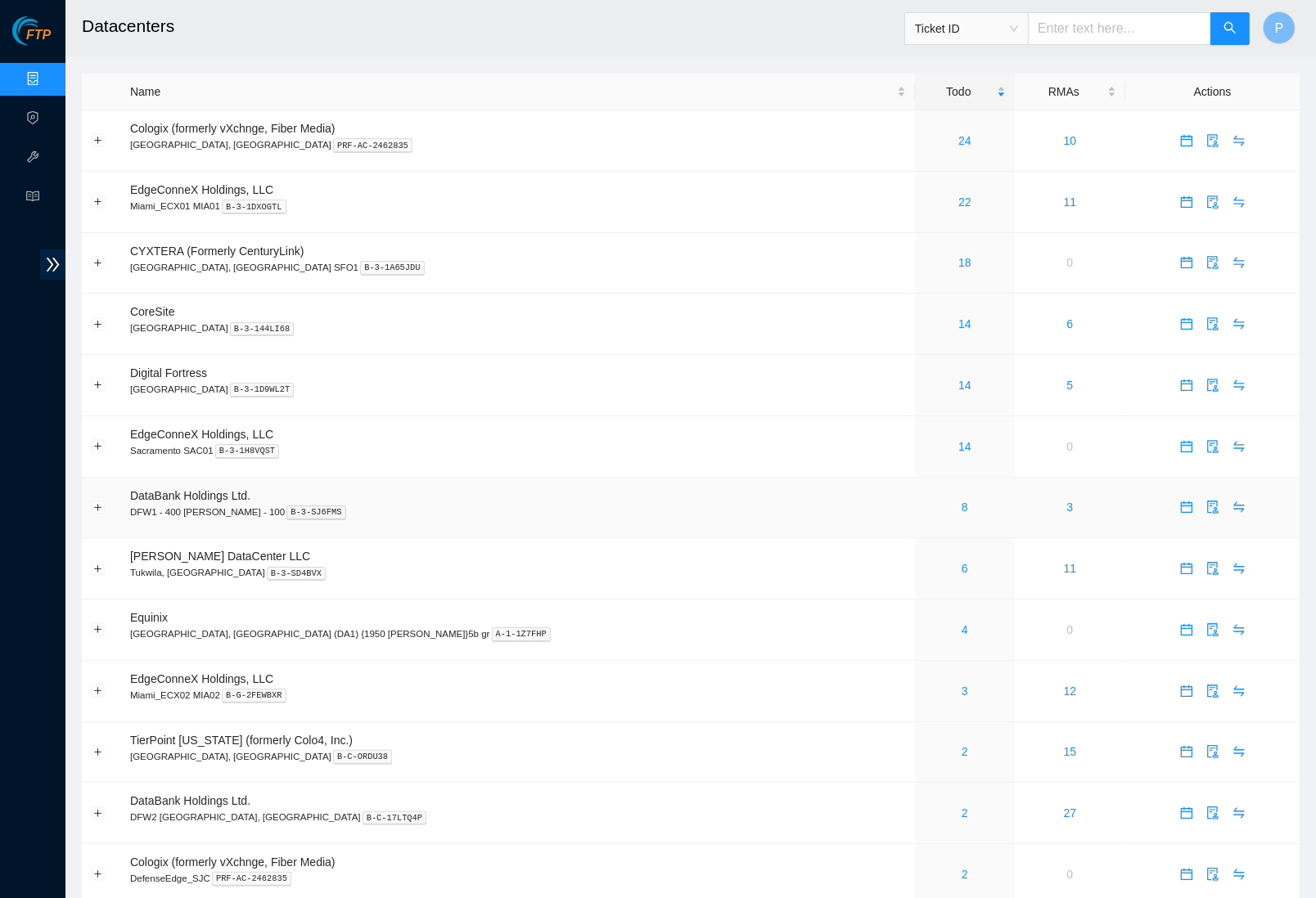
click at [542, 493] on td "DataBank Holdings Ltd. DFW1 - 400 [PERSON_NAME] - 100 B-3-SJ6FMS" at bounding box center [518, 508] width 794 height 62
click at [1091, 23] on input "text" at bounding box center [1119, 29] width 183 height 33
paste input "B-W-ZOIIZV"
type input "B-W-ZOIIZV"
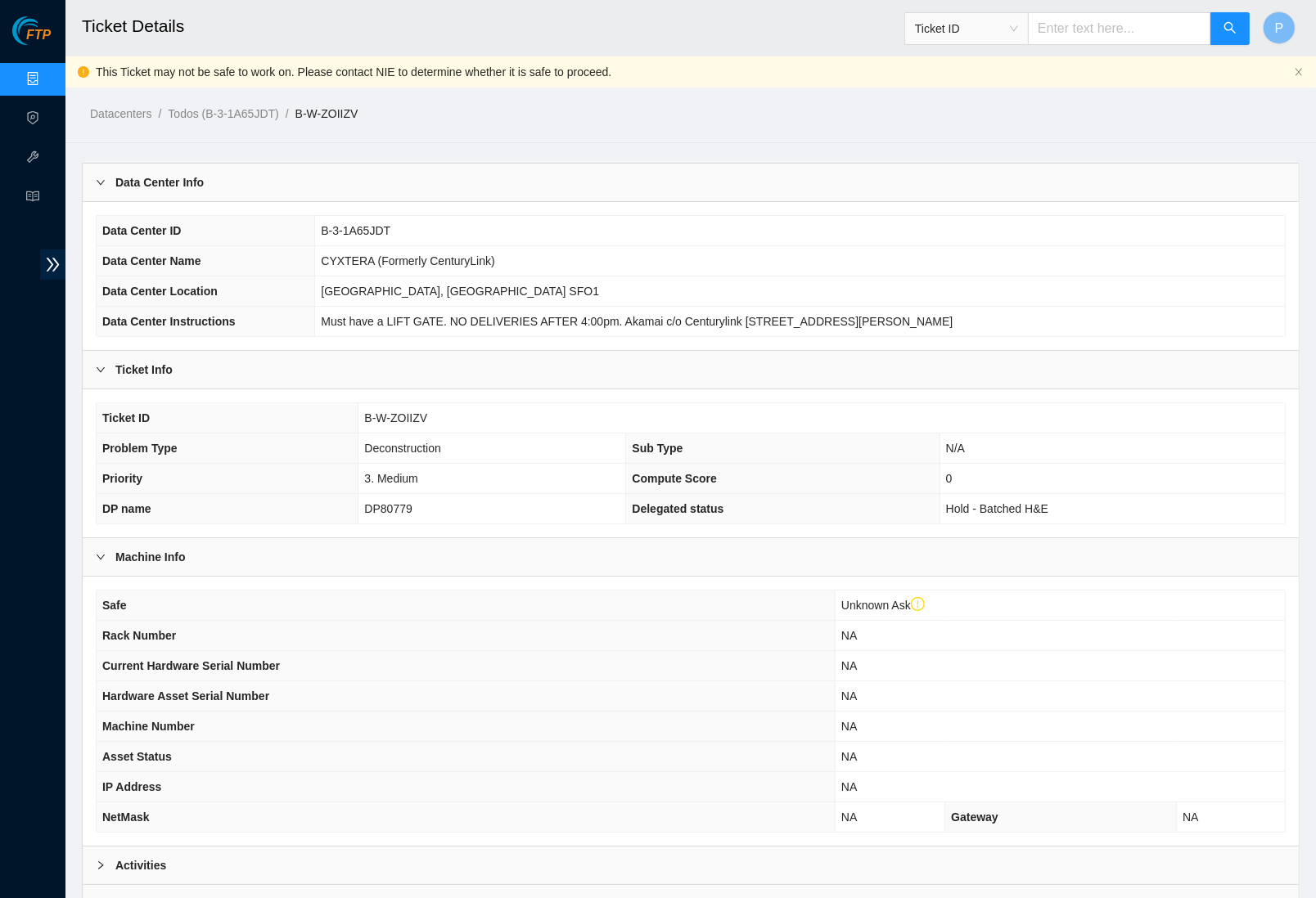
scroll to position [138, 0]
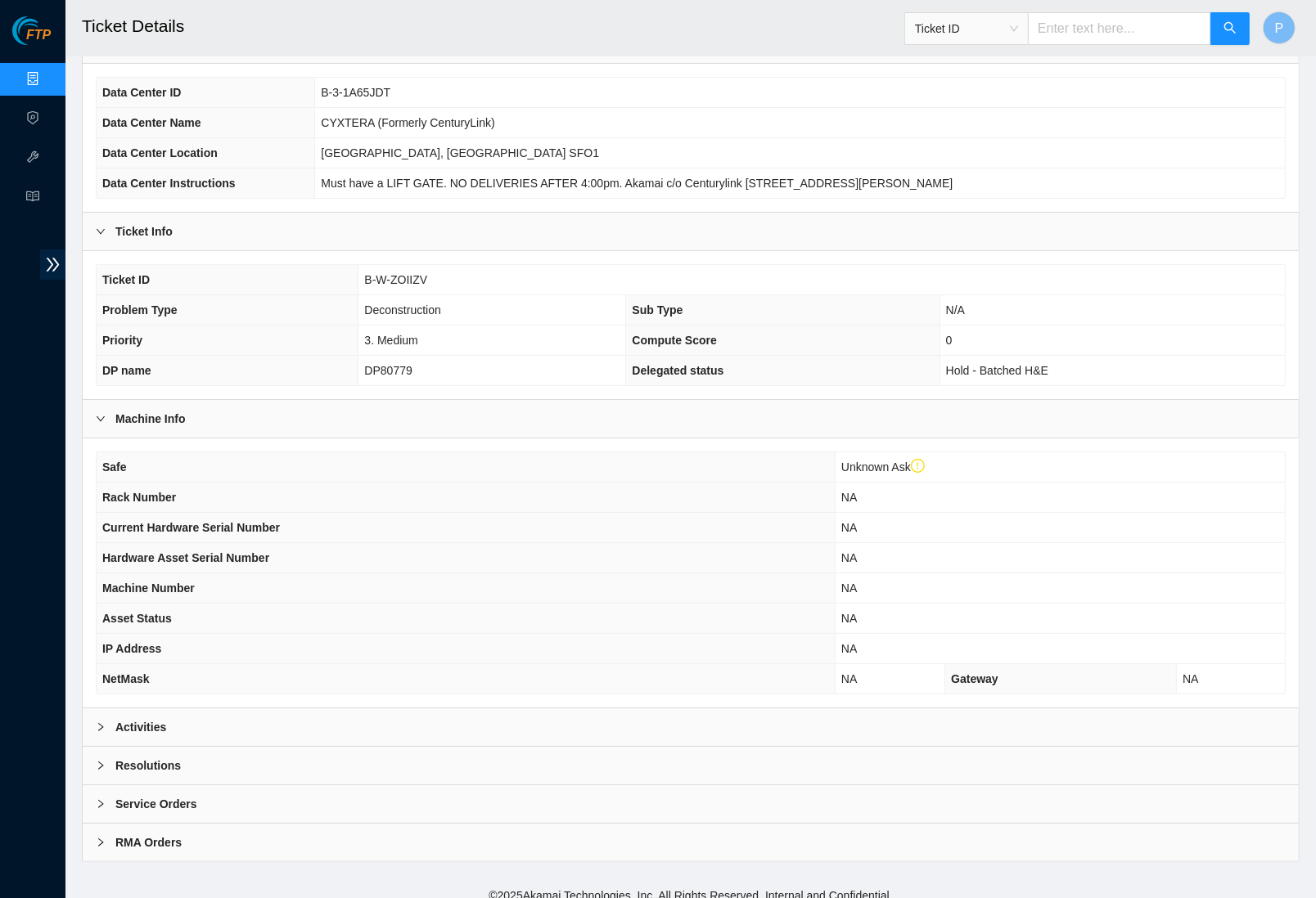
click at [537, 713] on div "Activities" at bounding box center [691, 727] width 1217 height 38
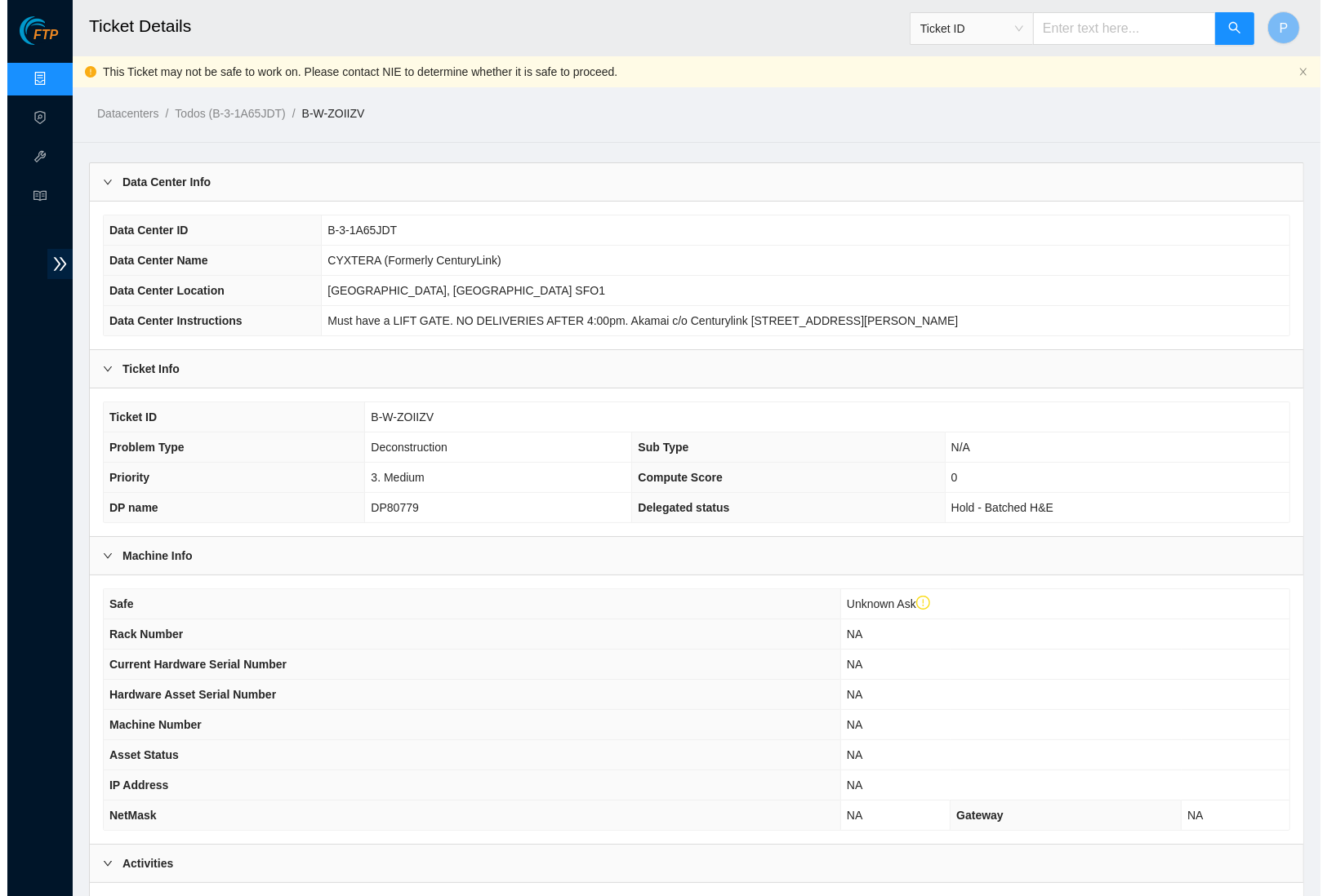
scroll to position [0, 0]
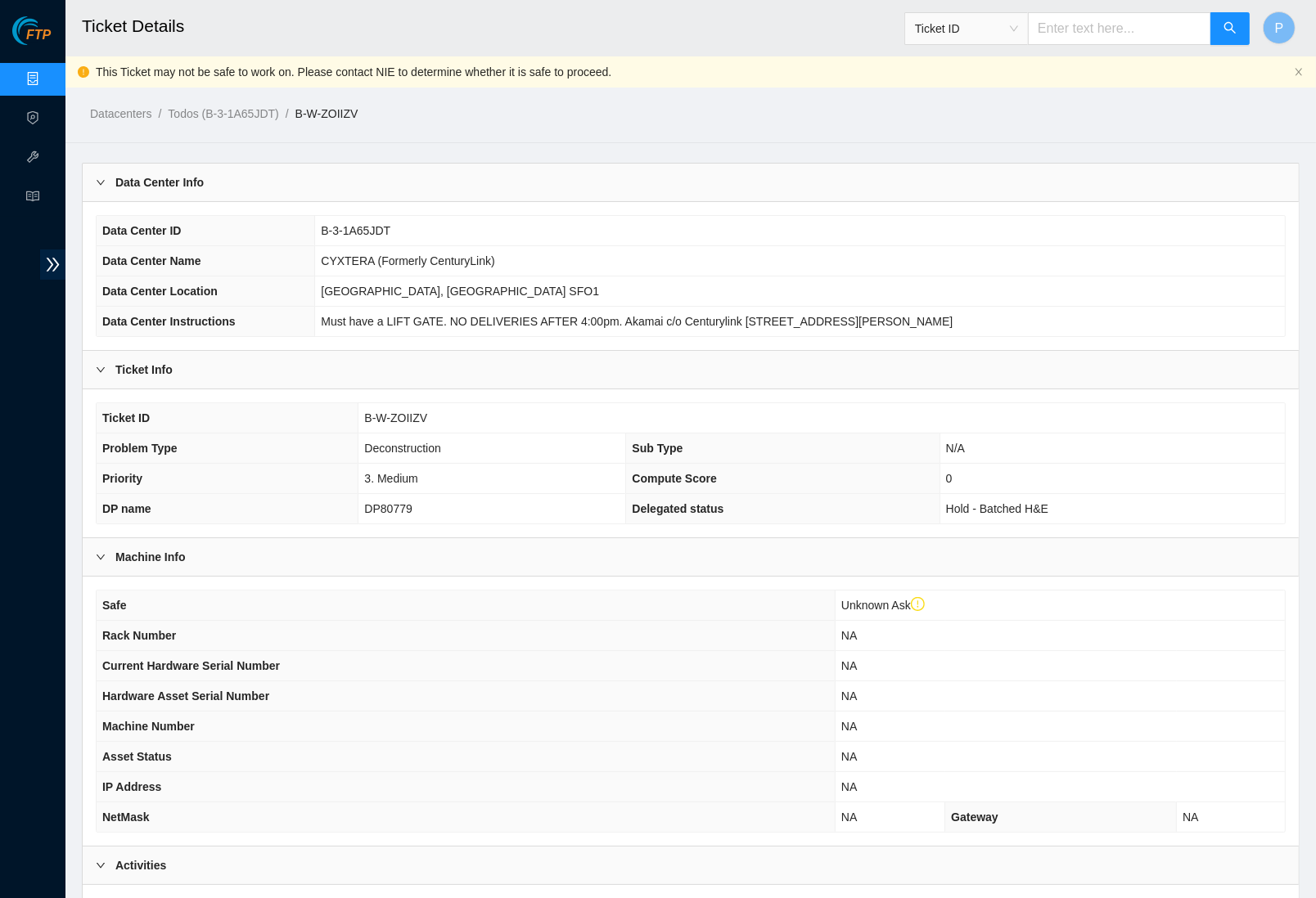
click at [1092, 26] on input "text" at bounding box center [1119, 29] width 183 height 33
paste input "B-W-ZOPWPF"
type input "B-W-ZOPWPF"
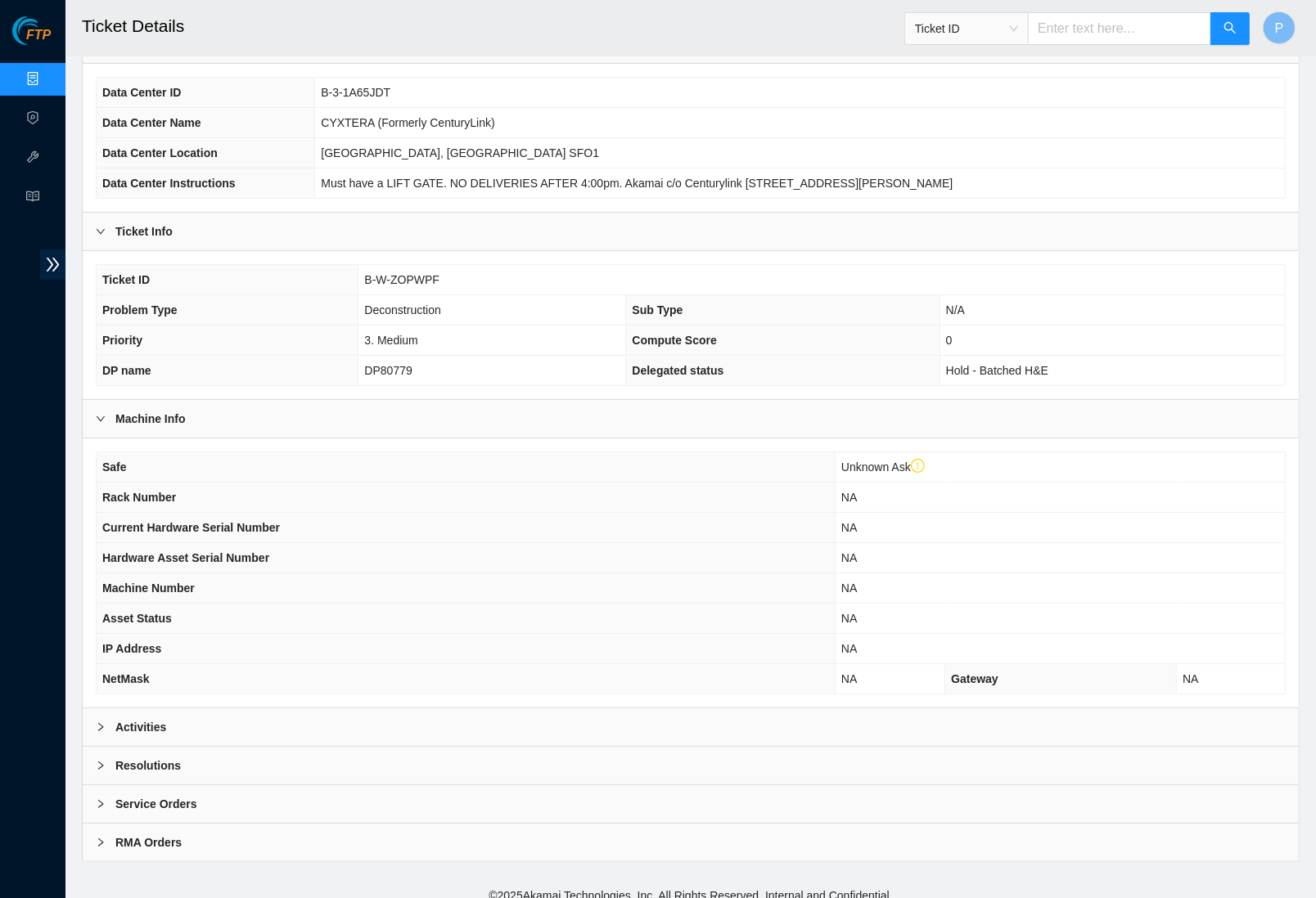
click at [559, 747] on div "Resolutions" at bounding box center [691, 766] width 1217 height 38
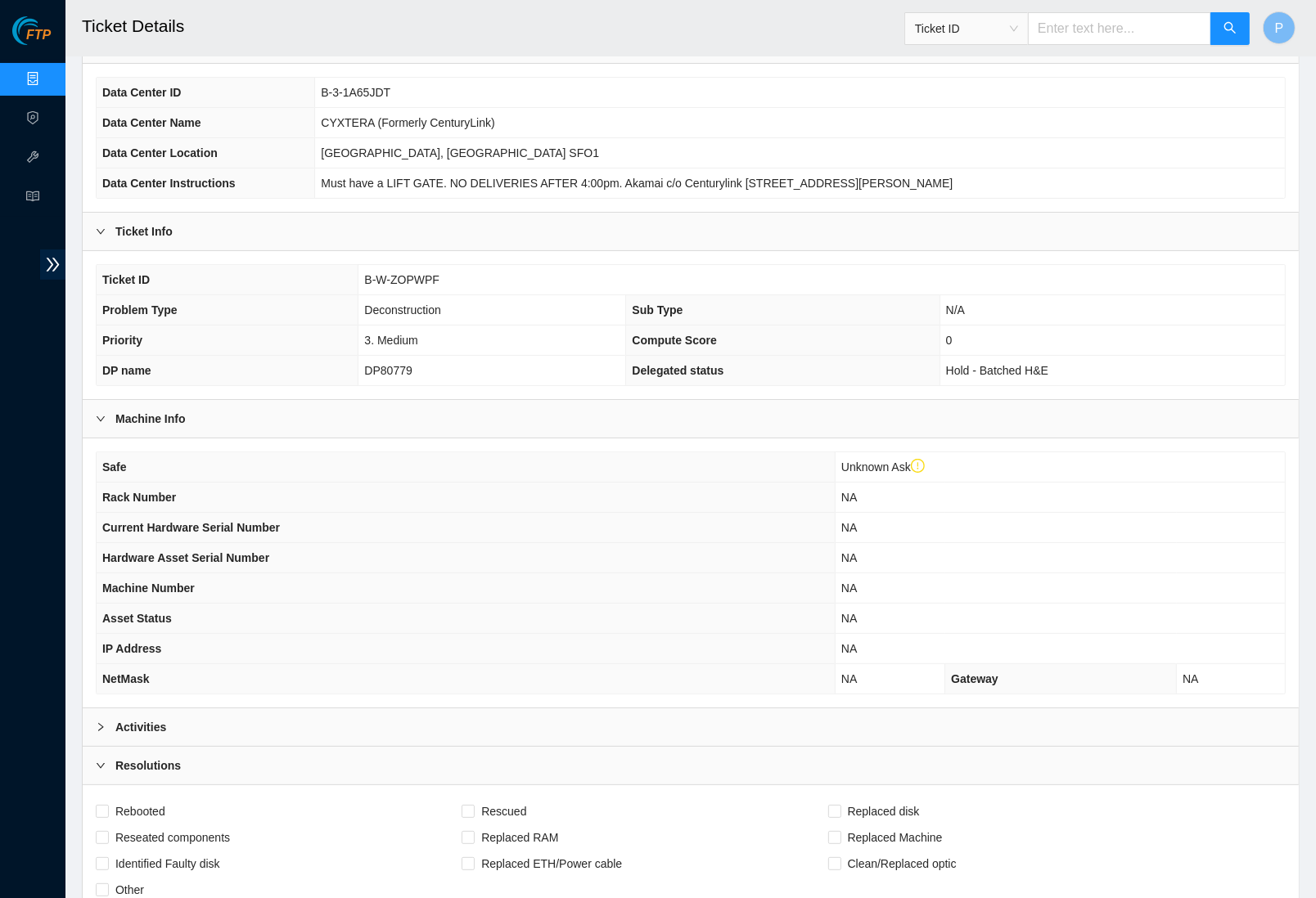
click at [559, 713] on div "Activities" at bounding box center [691, 727] width 1217 height 38
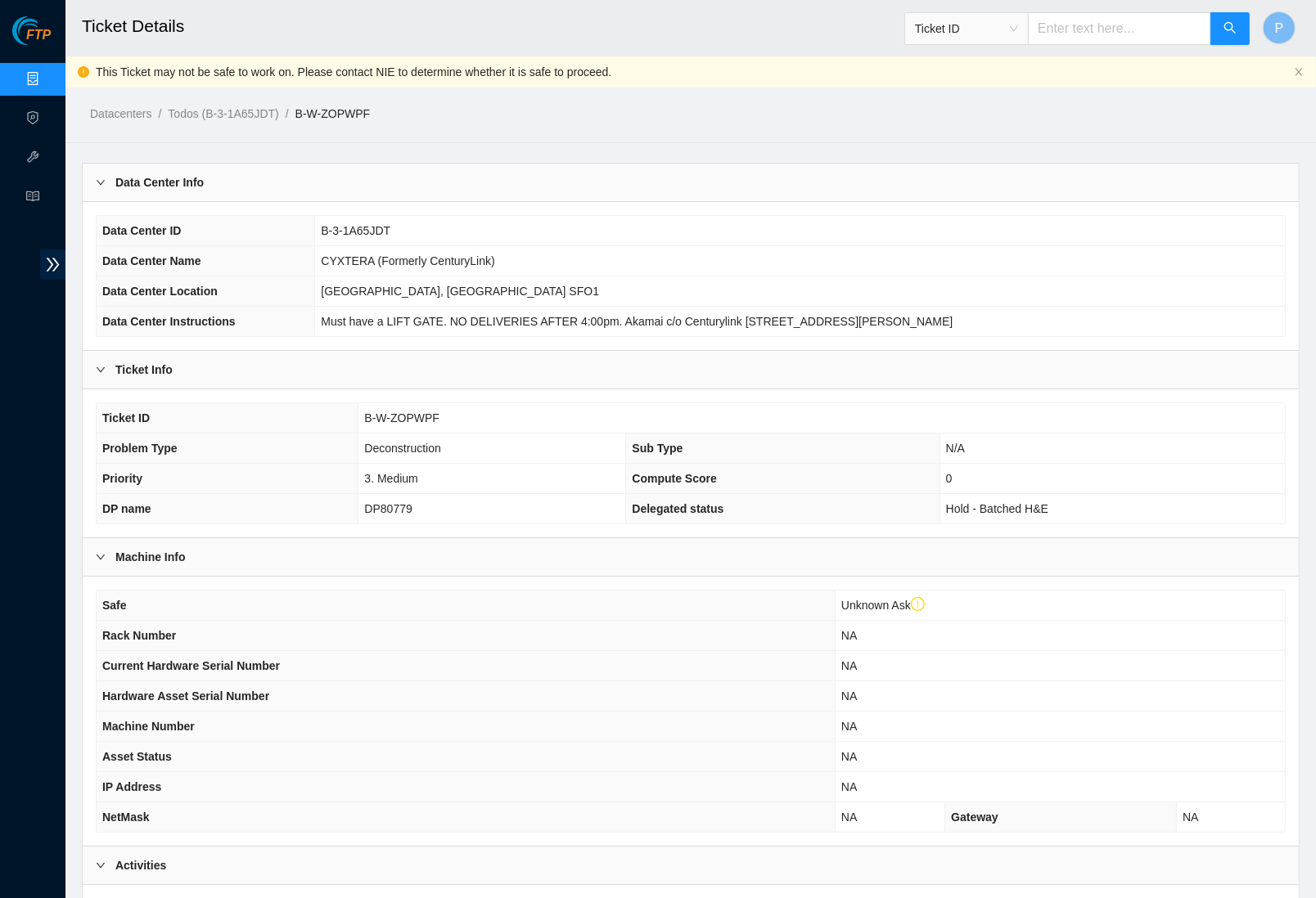
click at [48, 73] on link "Data Centers" at bounding box center [81, 79] width 67 height 13
